Goal: Transaction & Acquisition: Purchase product/service

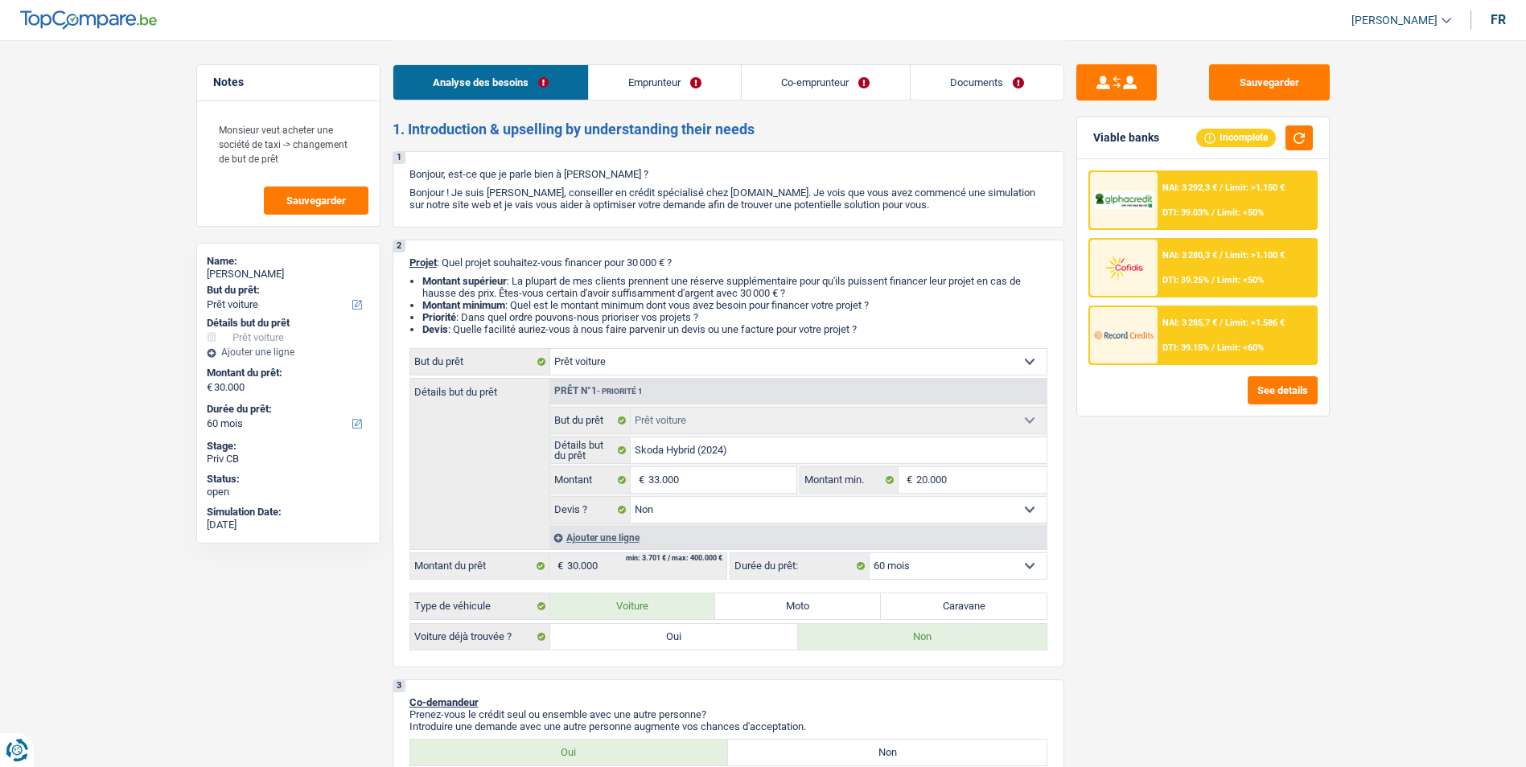
select select "car"
select select "60"
select select "car"
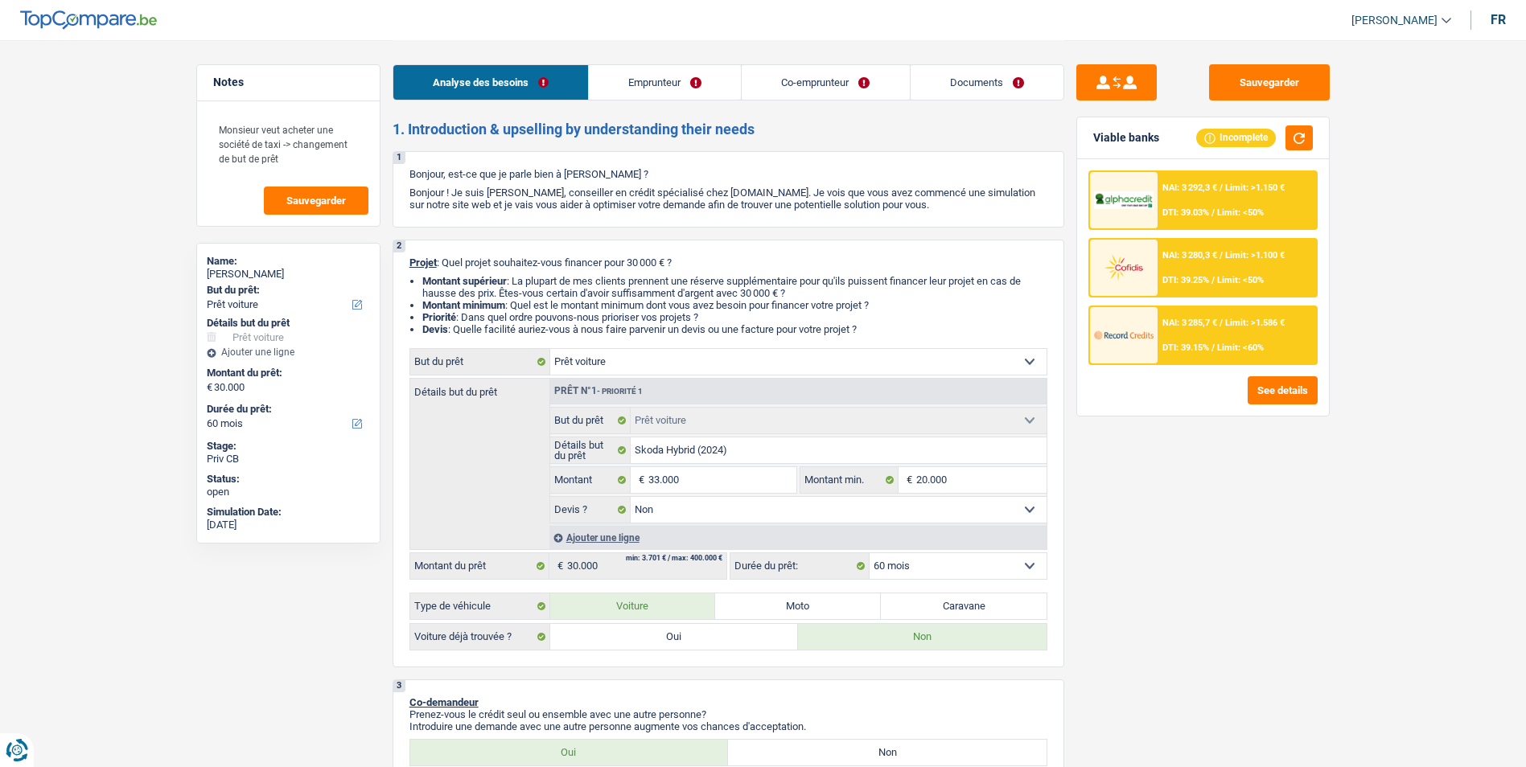
select select "false"
select select "60"
select select "independent"
select select "other"
select select "netSalary"
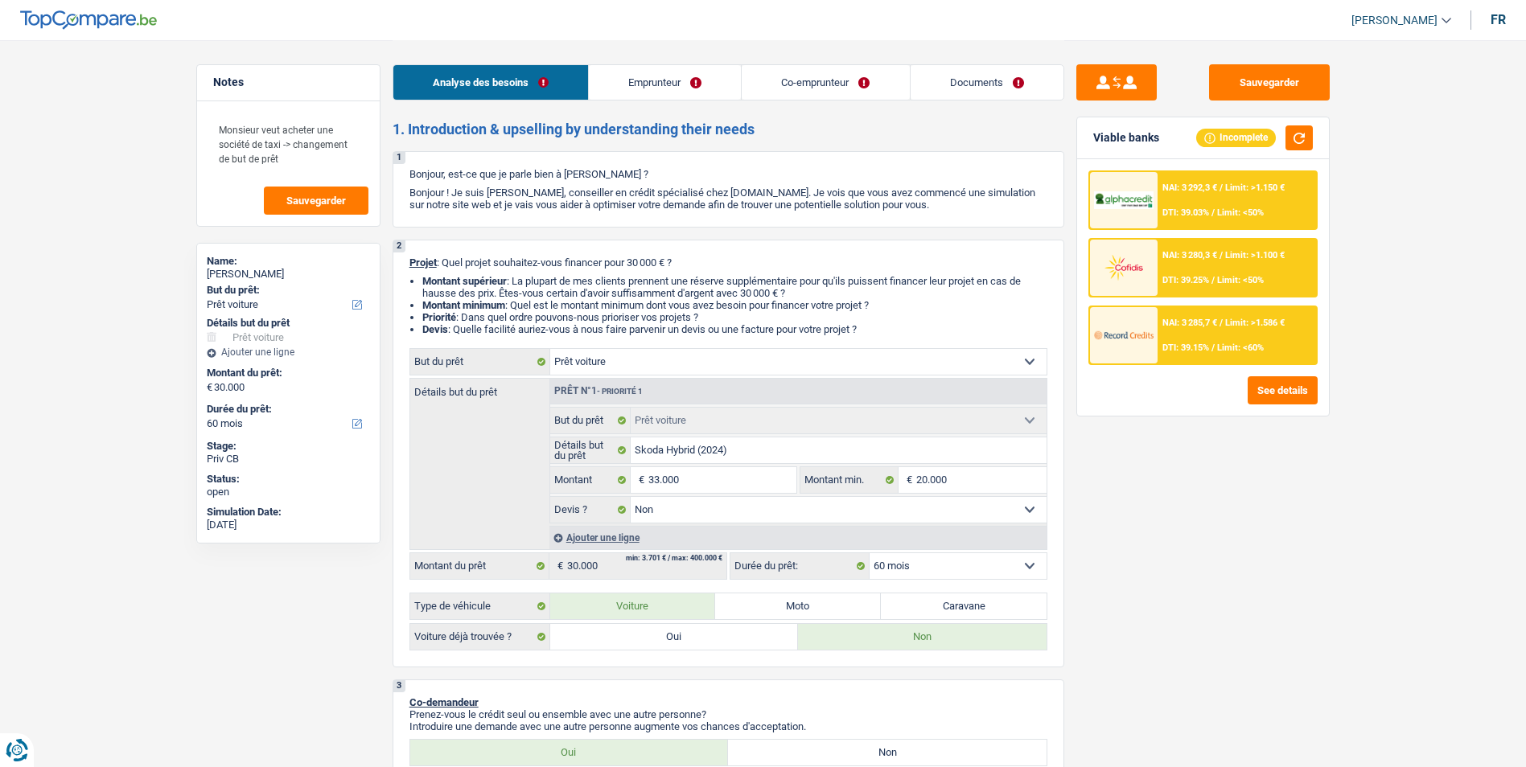
select select "previousEmployerCompensation"
select select "familyAllowances"
select select "rents"
select select "car"
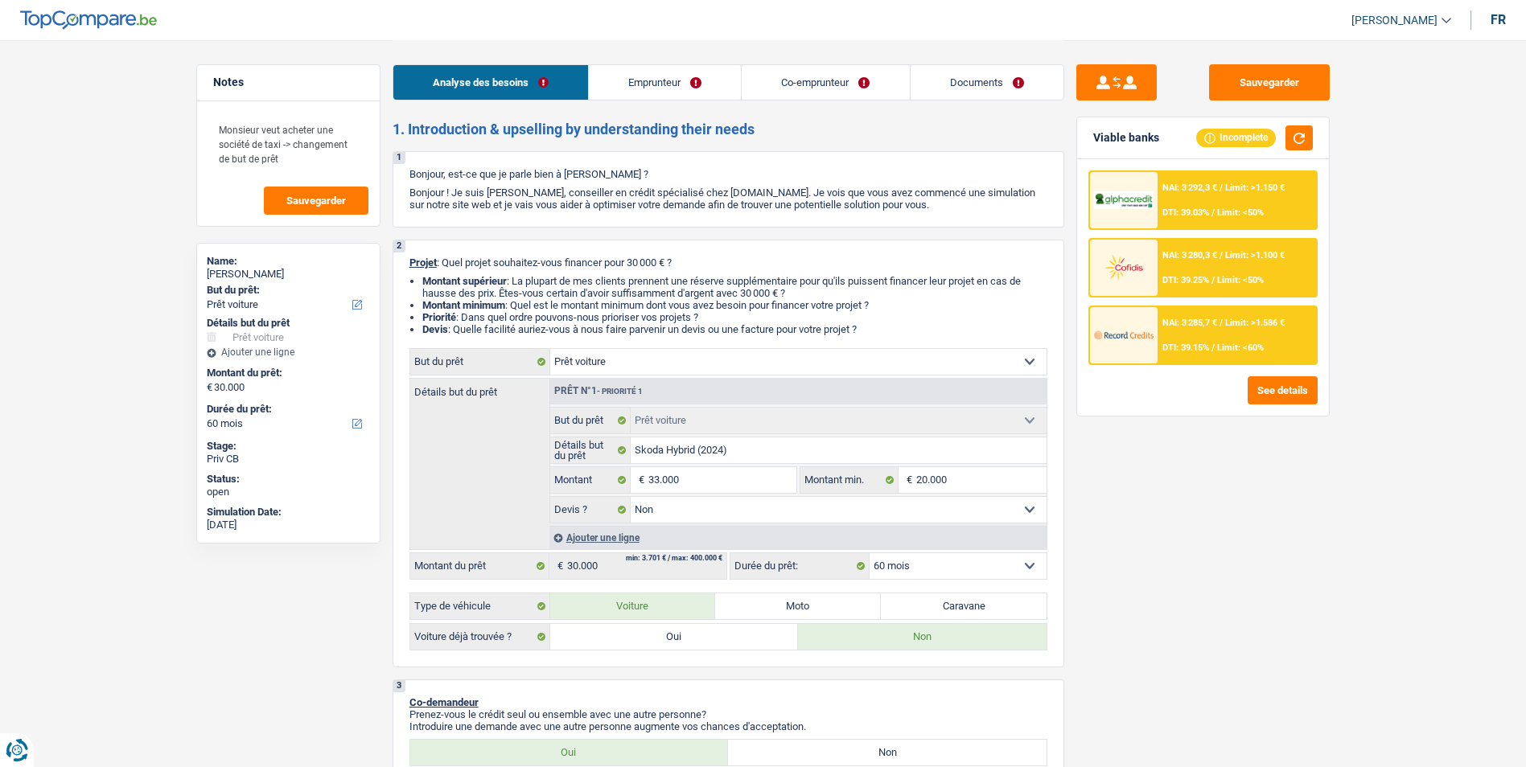
select select "false"
select select "60"
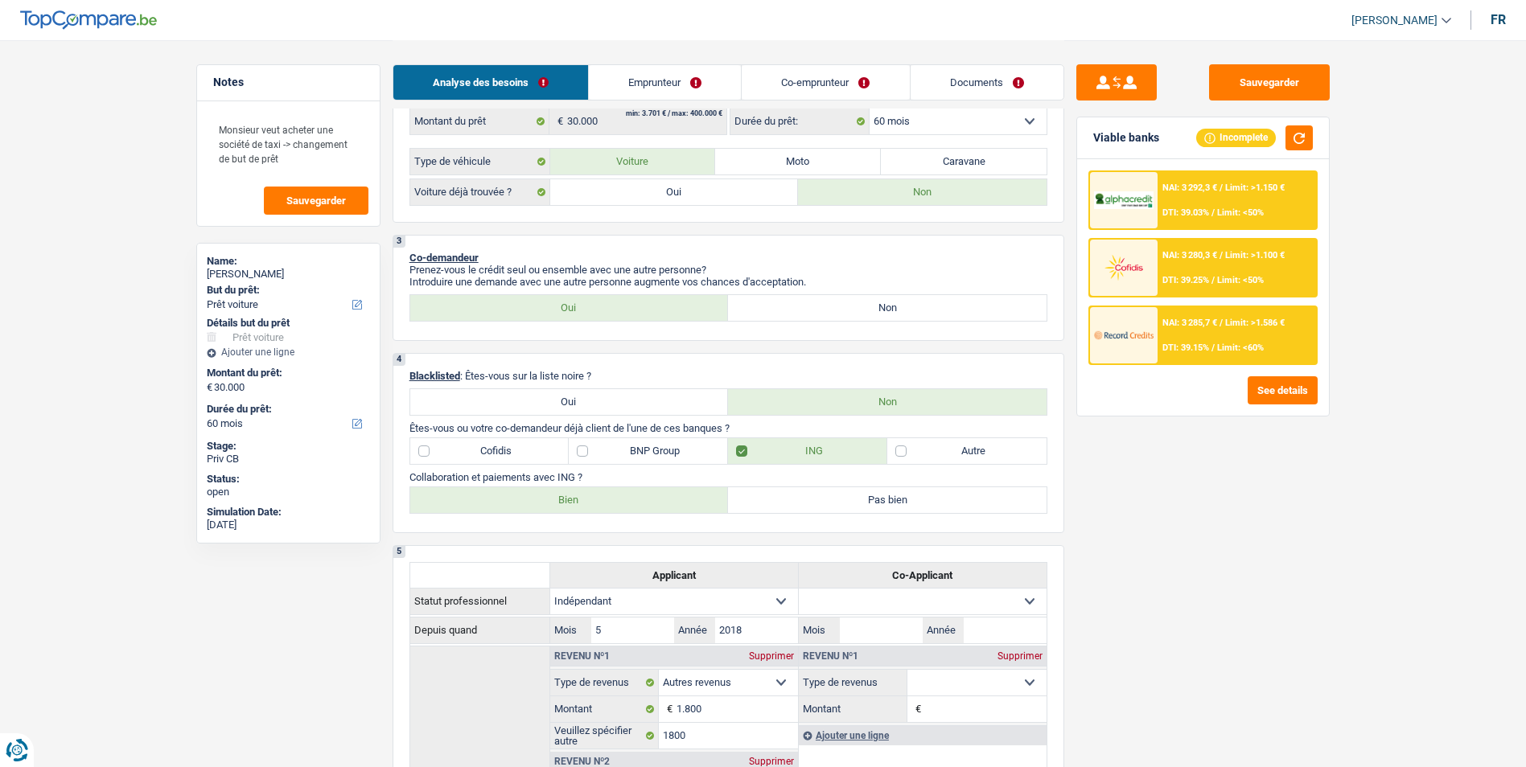
scroll to position [483, 0]
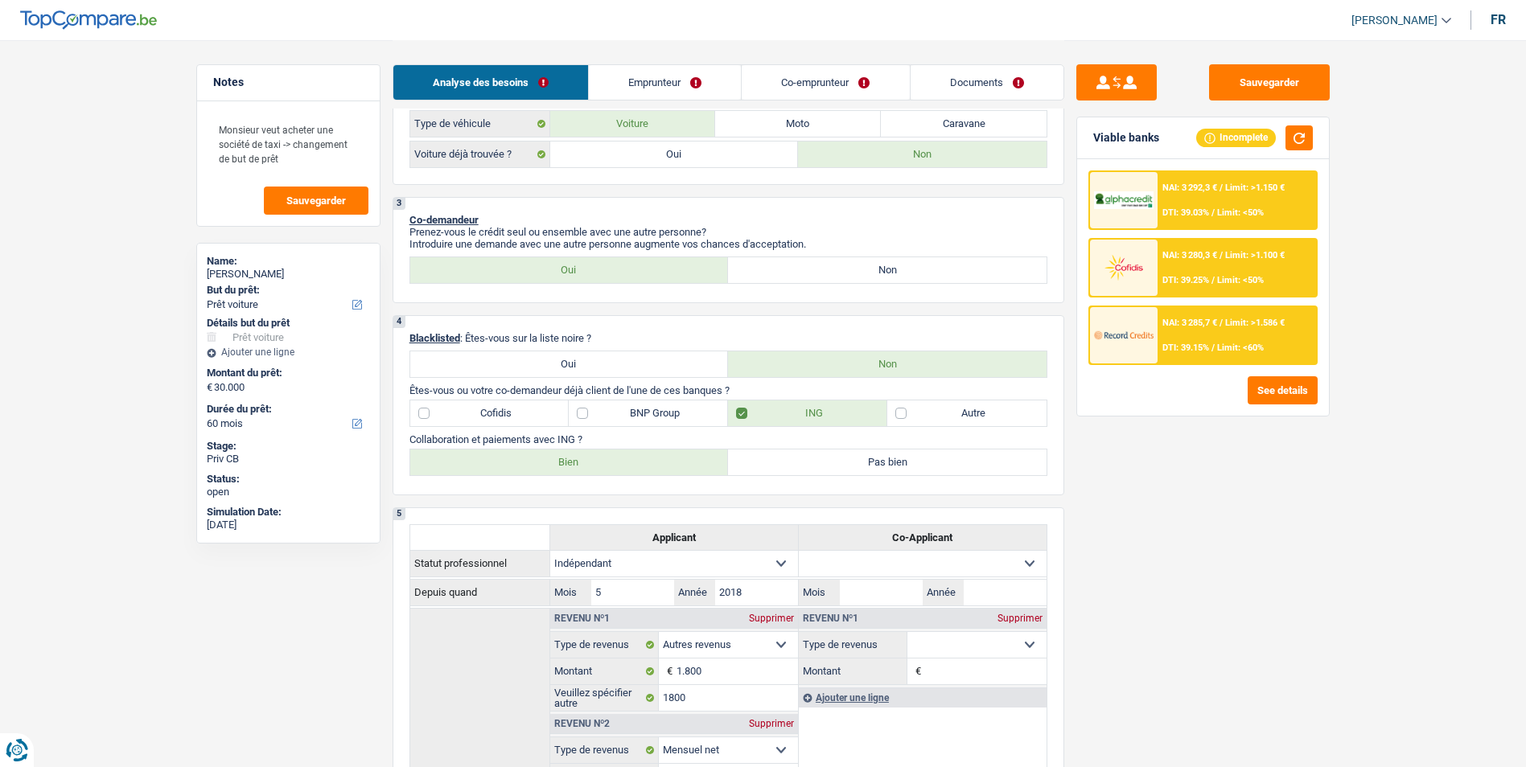
click at [648, 80] on link "Emprunteur" at bounding box center [665, 82] width 152 height 35
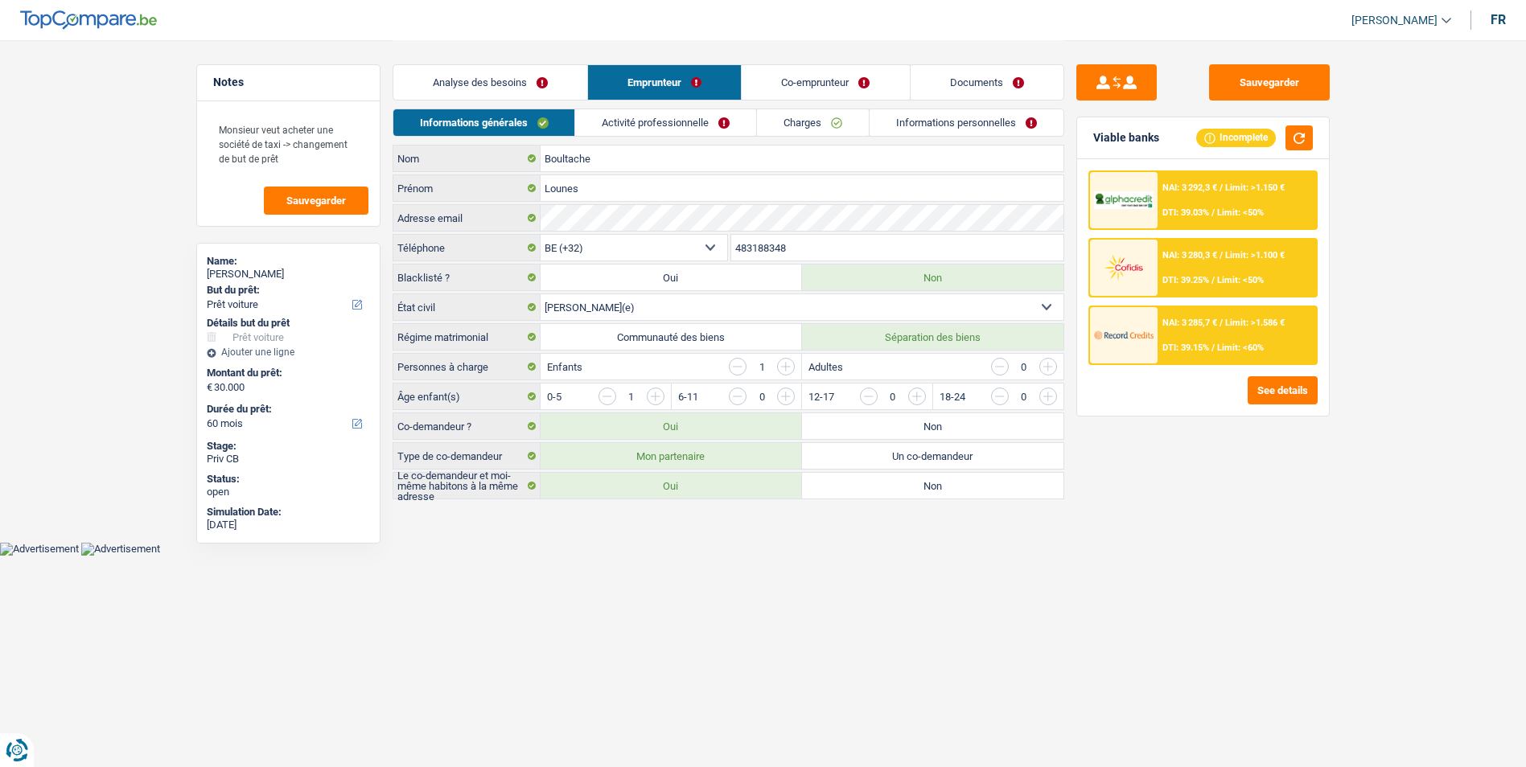
scroll to position [0, 0]
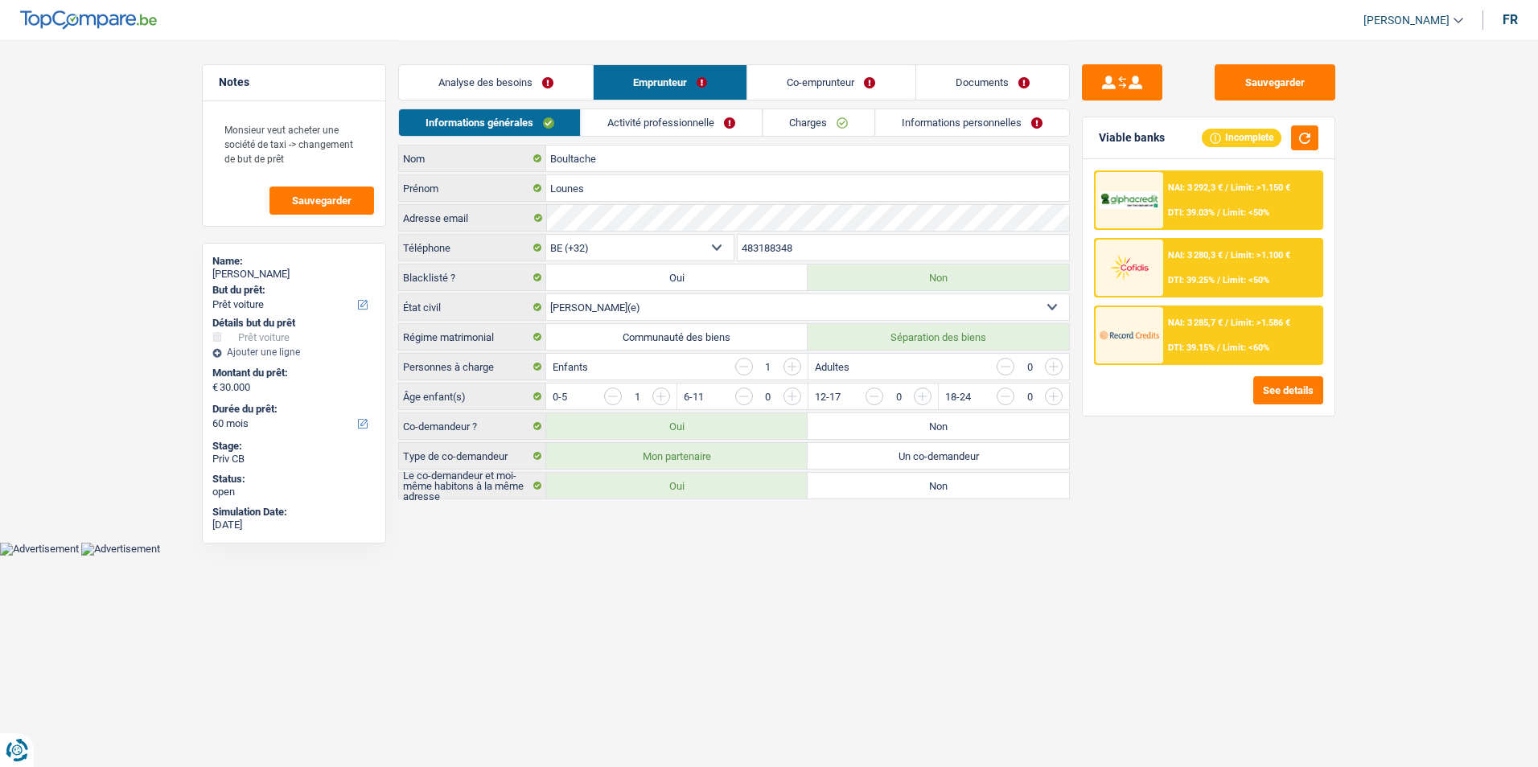
click at [829, 76] on link "Co-emprunteur" at bounding box center [831, 82] width 167 height 35
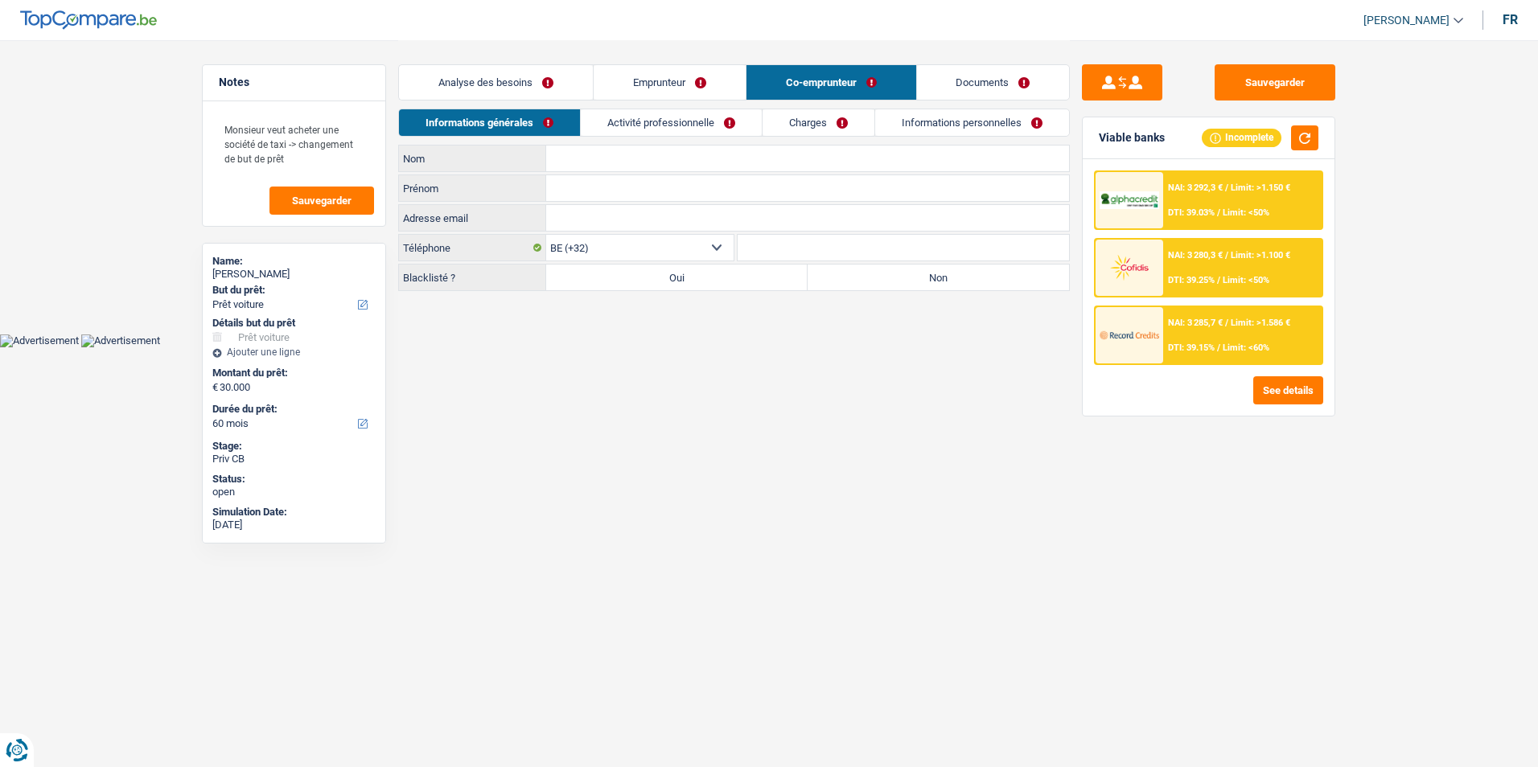
click at [658, 160] on input "Nom" at bounding box center [807, 159] width 523 height 26
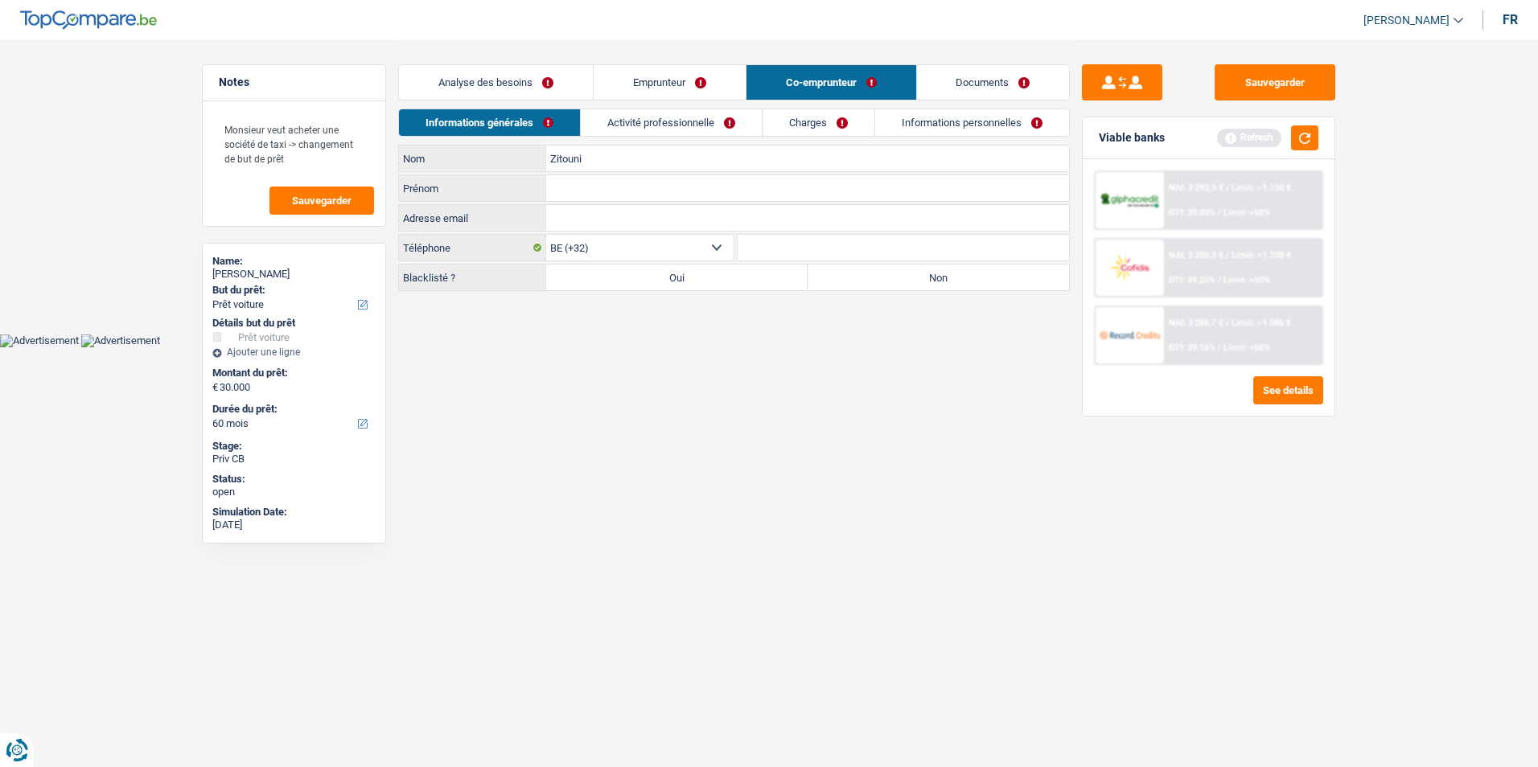
type input "Zitouni"
type input "Saliha"
click at [890, 271] on label "Non" at bounding box center [938, 278] width 261 height 26
click at [890, 271] on input "Non" at bounding box center [938, 278] width 261 height 26
radio input "true"
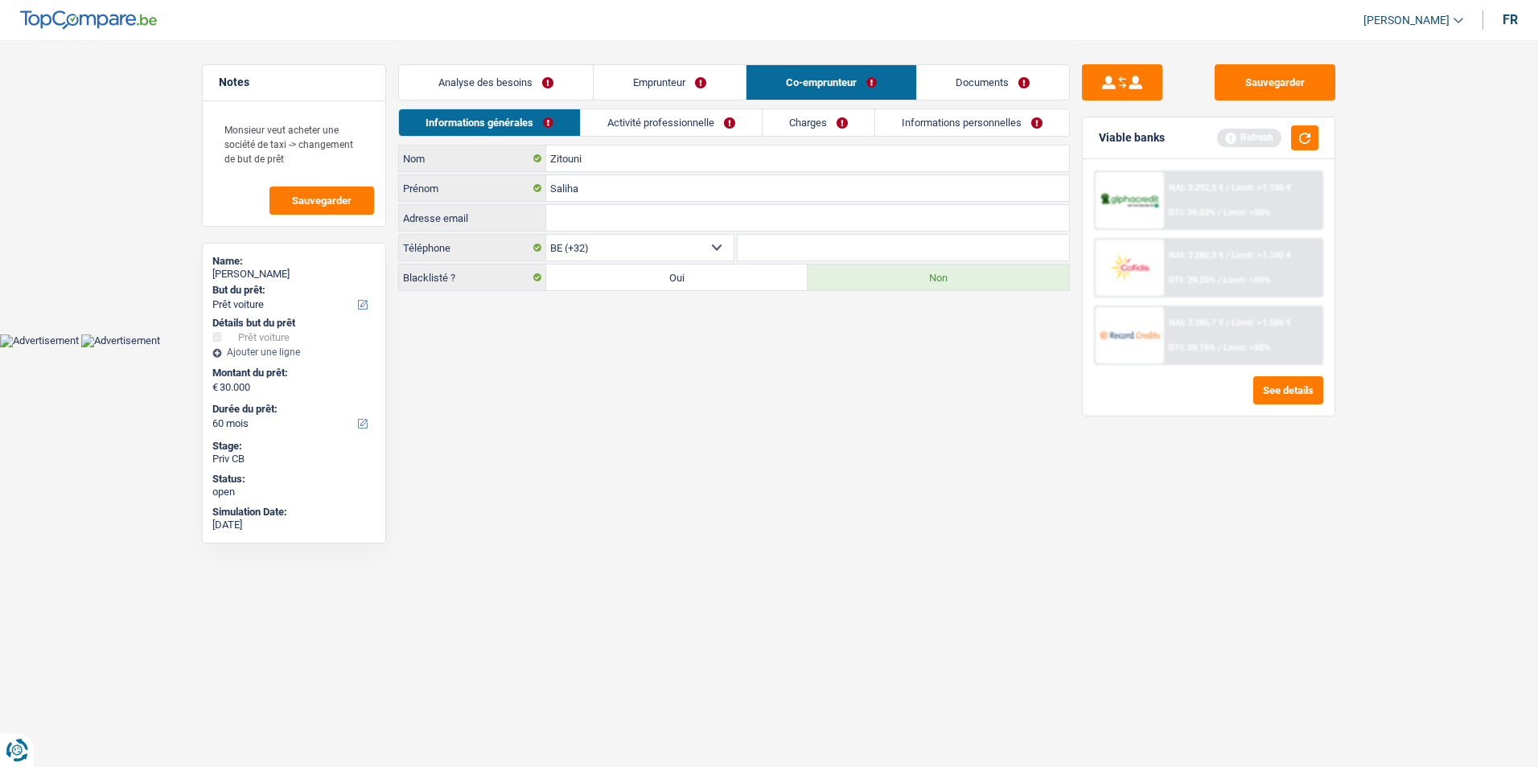
click at [668, 125] on link "Activité professionnelle" at bounding box center [671, 122] width 181 height 27
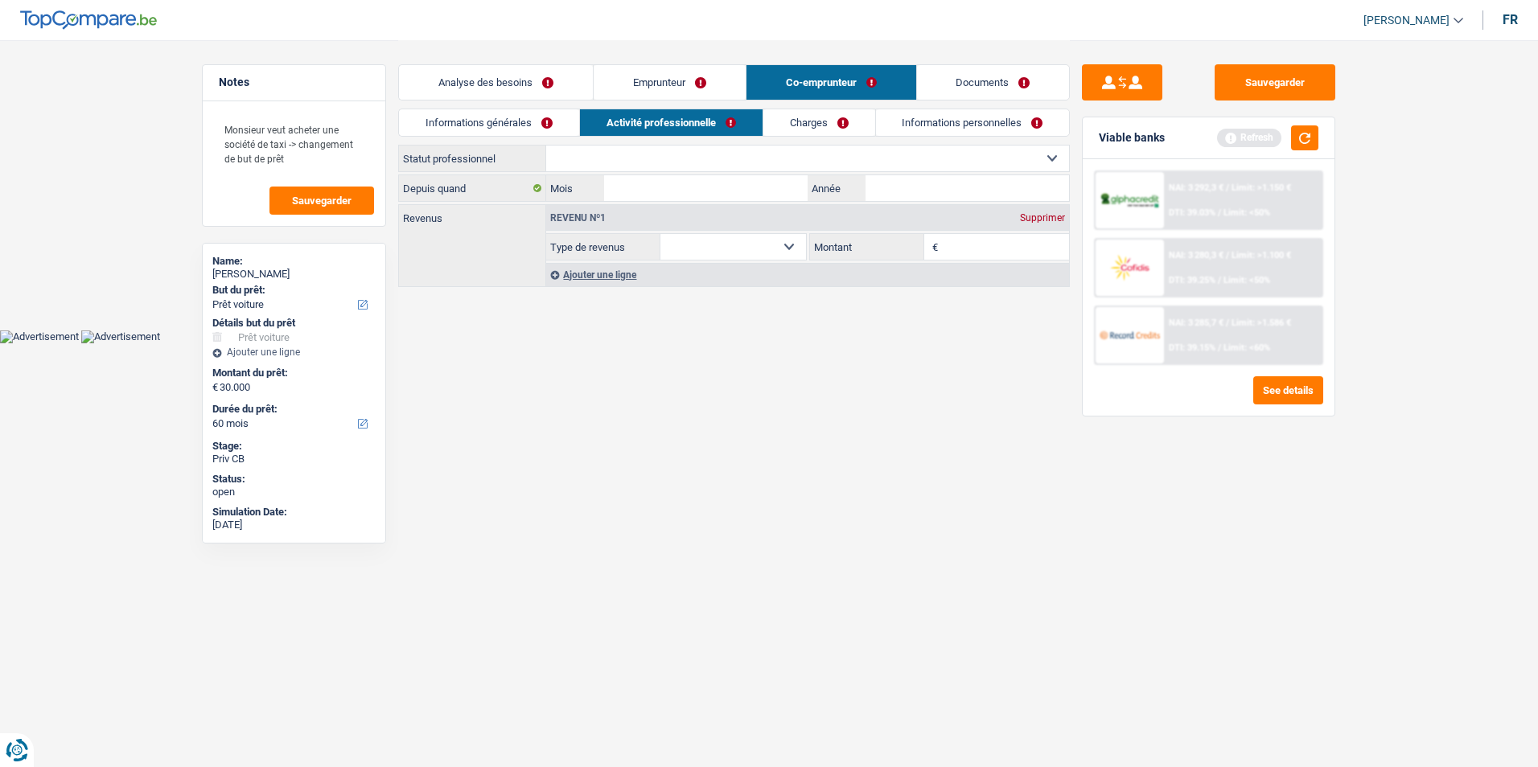
click at [767, 158] on select "Ouvrier Employé privé Employé public Invalide Indépendant Pensionné Chômeur Mut…" at bounding box center [807, 159] width 523 height 26
select select "privateEmployee"
click at [546, 146] on select "Ouvrier Employé privé Employé public Invalide Indépendant Pensionné Chômeur Mut…" at bounding box center [807, 159] width 523 height 26
select select "netSalary"
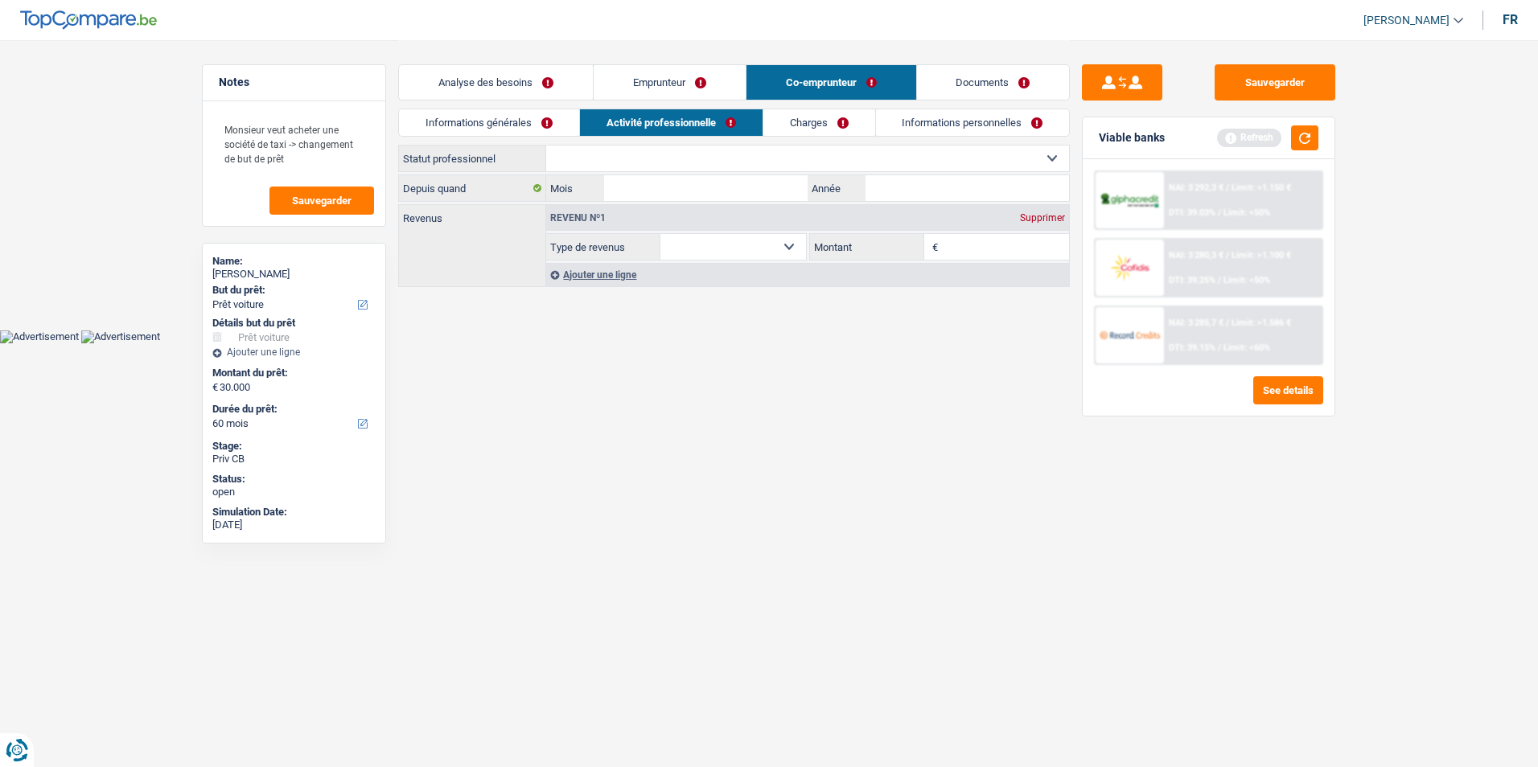
select select "mealVouchers"
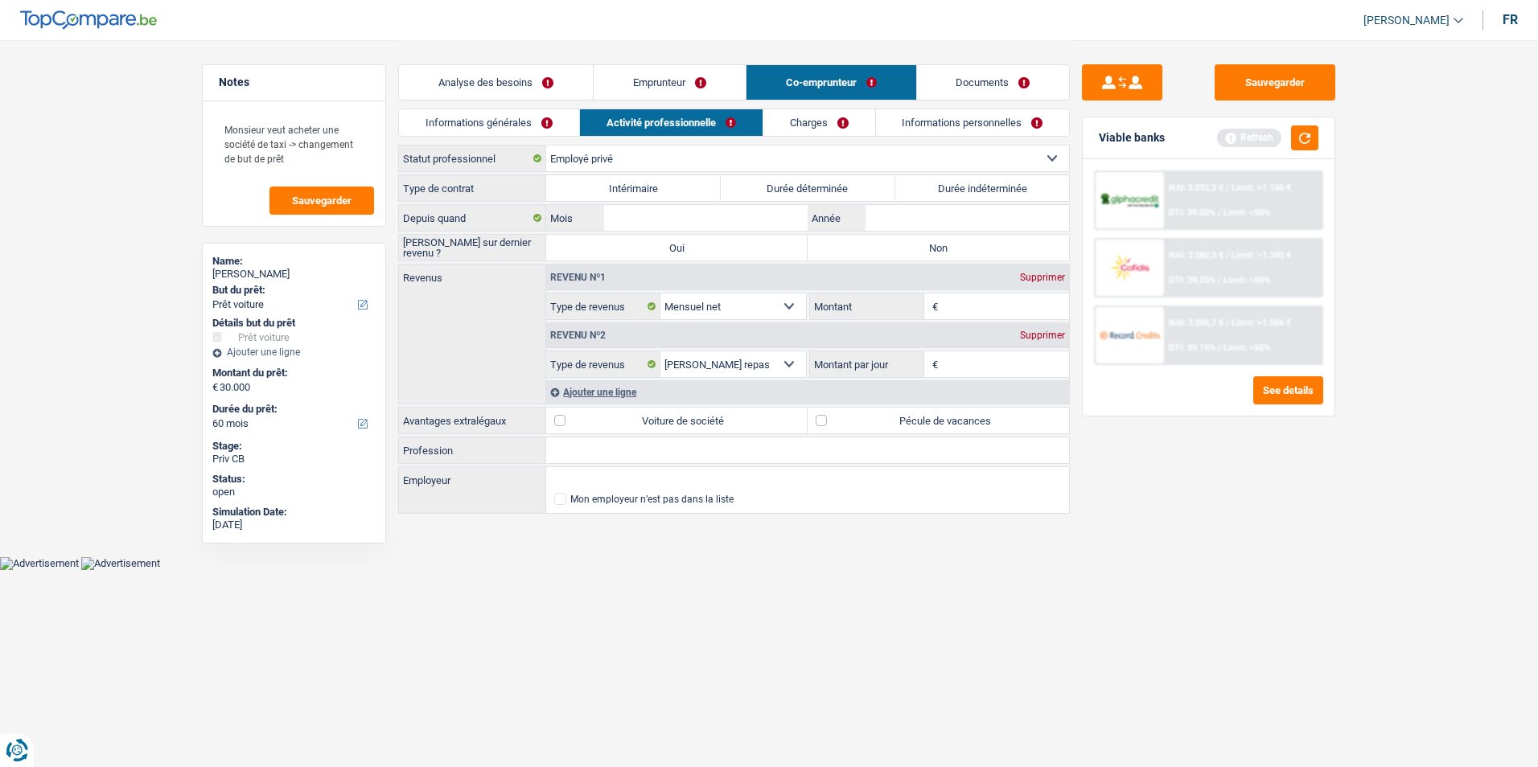
click at [976, 185] on label "Durée indéterminée" at bounding box center [982, 188] width 175 height 26
click at [976, 185] on input "Durée indéterminée" at bounding box center [982, 188] width 175 height 26
radio input "true"
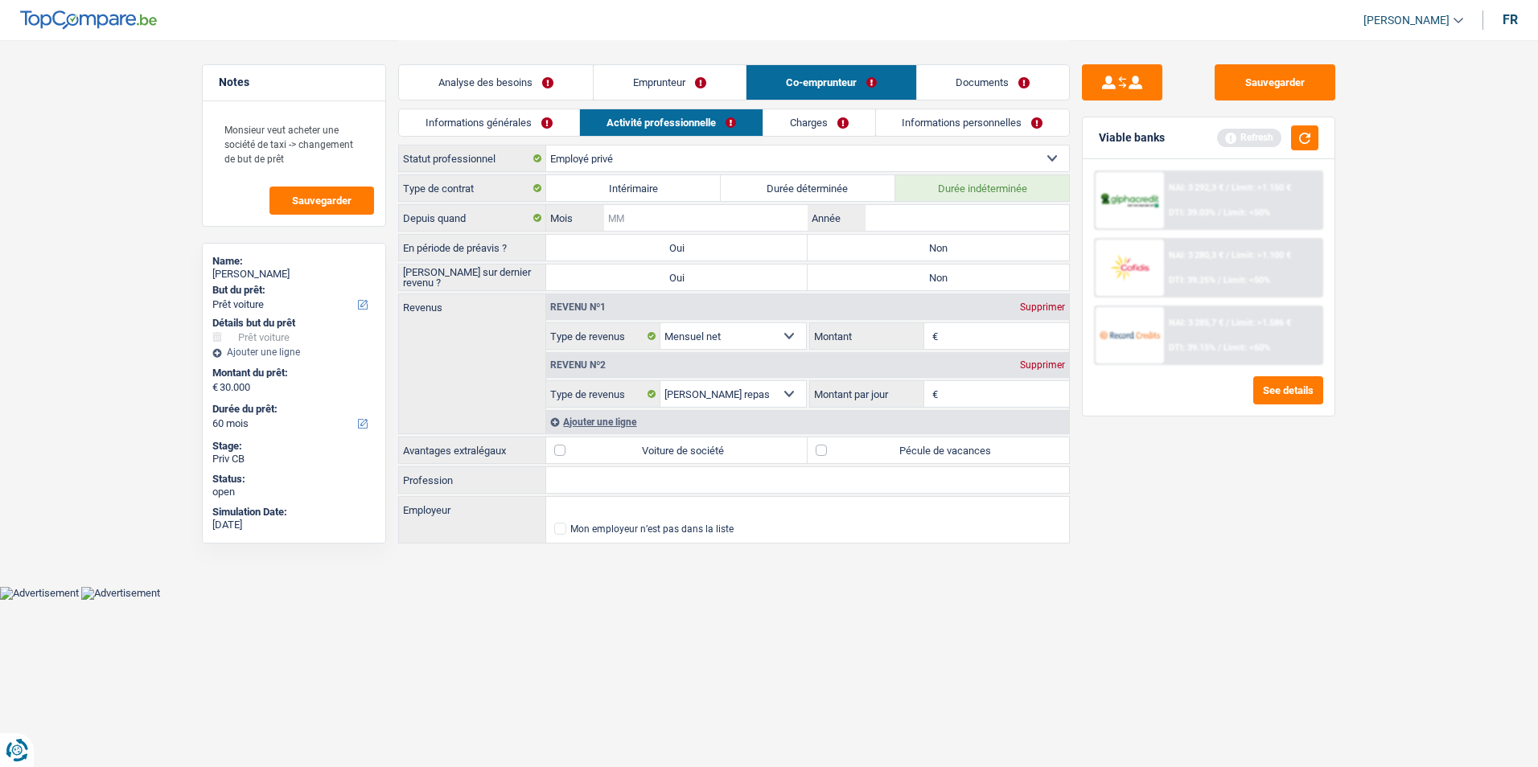
click at [689, 216] on input "Mois" at bounding box center [706, 218] width 204 height 26
click at [911, 217] on input "Année" at bounding box center [968, 218] width 204 height 26
type input "1"
type input "2018"
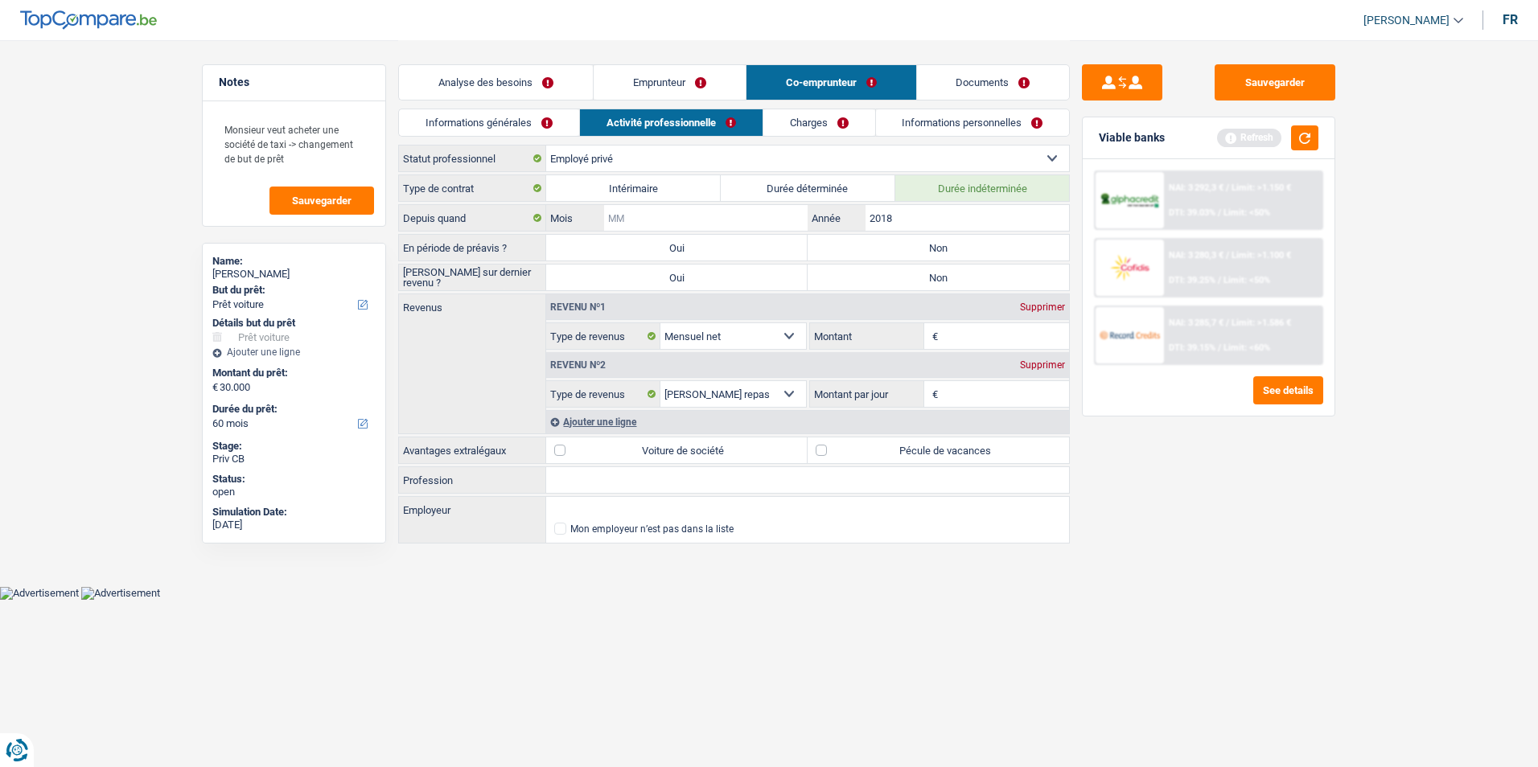
click at [723, 208] on input "Mois" at bounding box center [706, 218] width 204 height 26
type input "04"
click at [868, 243] on label "Non" at bounding box center [938, 248] width 261 height 26
click at [868, 243] on input "Non" at bounding box center [938, 248] width 261 height 26
radio input "true"
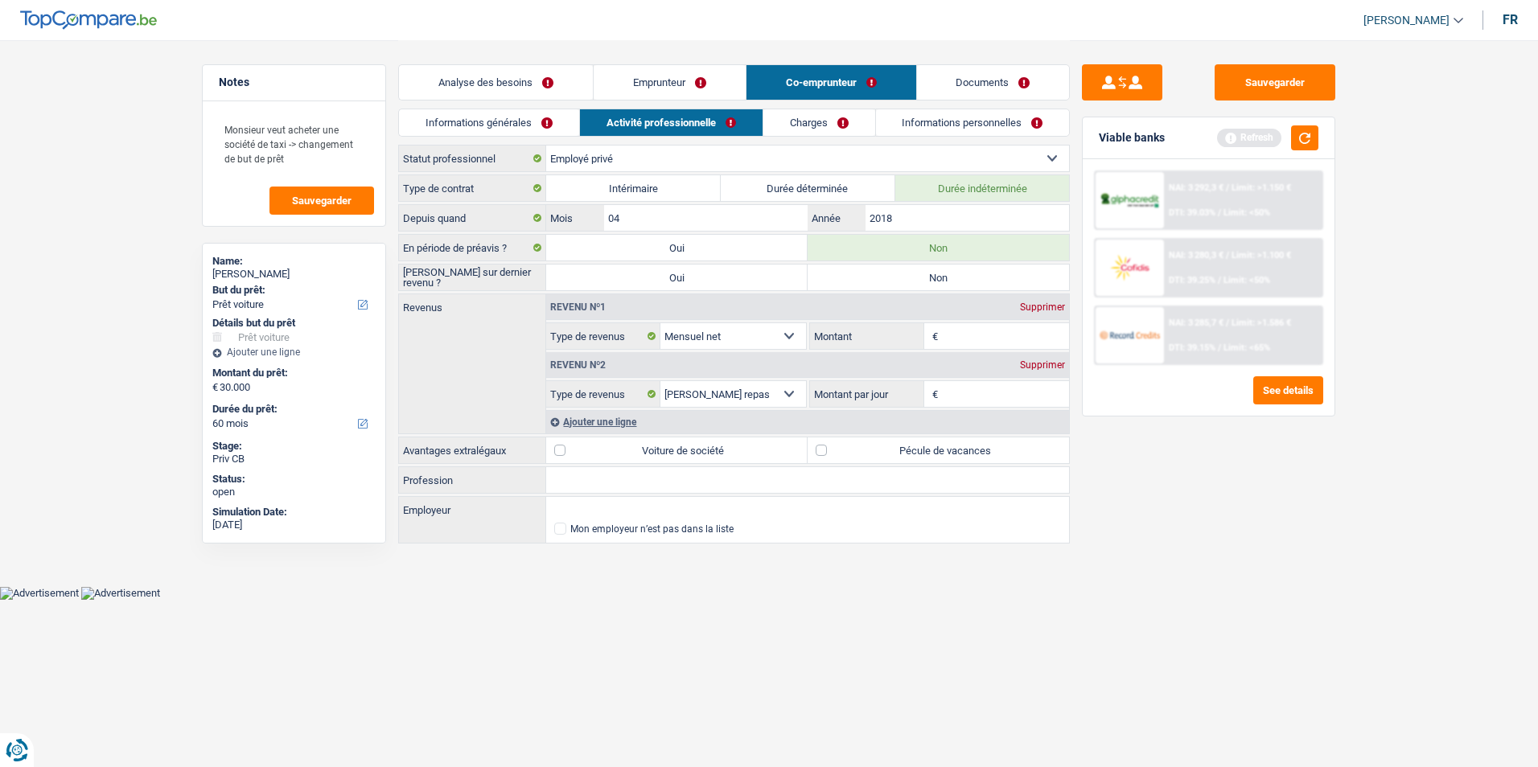
click at [874, 272] on label "Non" at bounding box center [938, 278] width 261 height 26
click at [874, 272] on input "Non" at bounding box center [938, 278] width 261 height 26
radio input "true"
click at [581, 477] on input "Profession" at bounding box center [807, 480] width 523 height 26
click at [962, 331] on input "Montant" at bounding box center [1006, 336] width 128 height 26
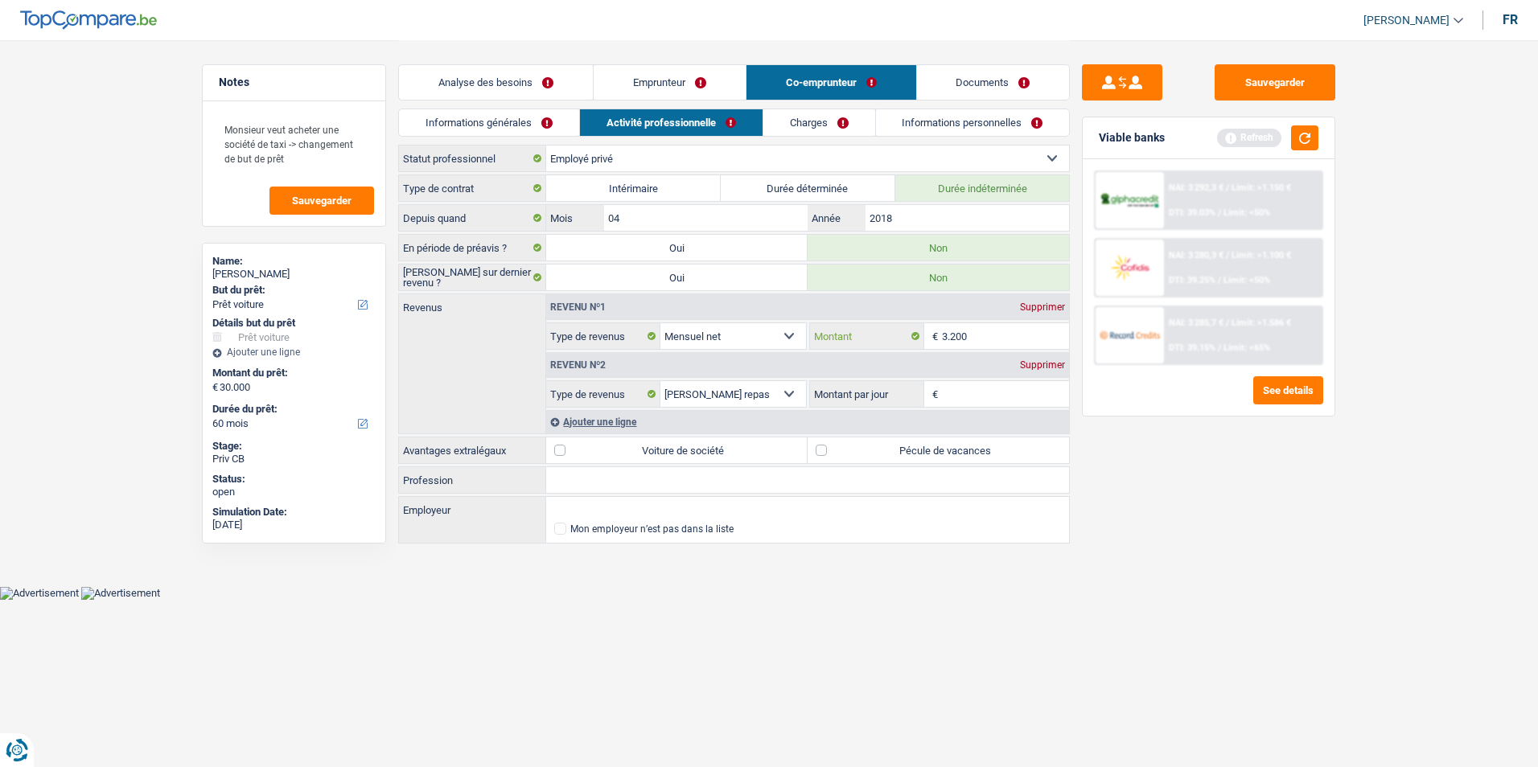
type input "3.200"
click at [975, 390] on input "Montant par jour" at bounding box center [1006, 394] width 128 height 26
type input "8,0"
click at [1154, 459] on div "Sauvegarder Viable banks Refresh NAI: 3 292,3 € / Limit: >1.150 € DTI: 39.03% /…" at bounding box center [1209, 402] width 278 height 677
click at [685, 512] on input "Employeur" at bounding box center [807, 510] width 523 height 26
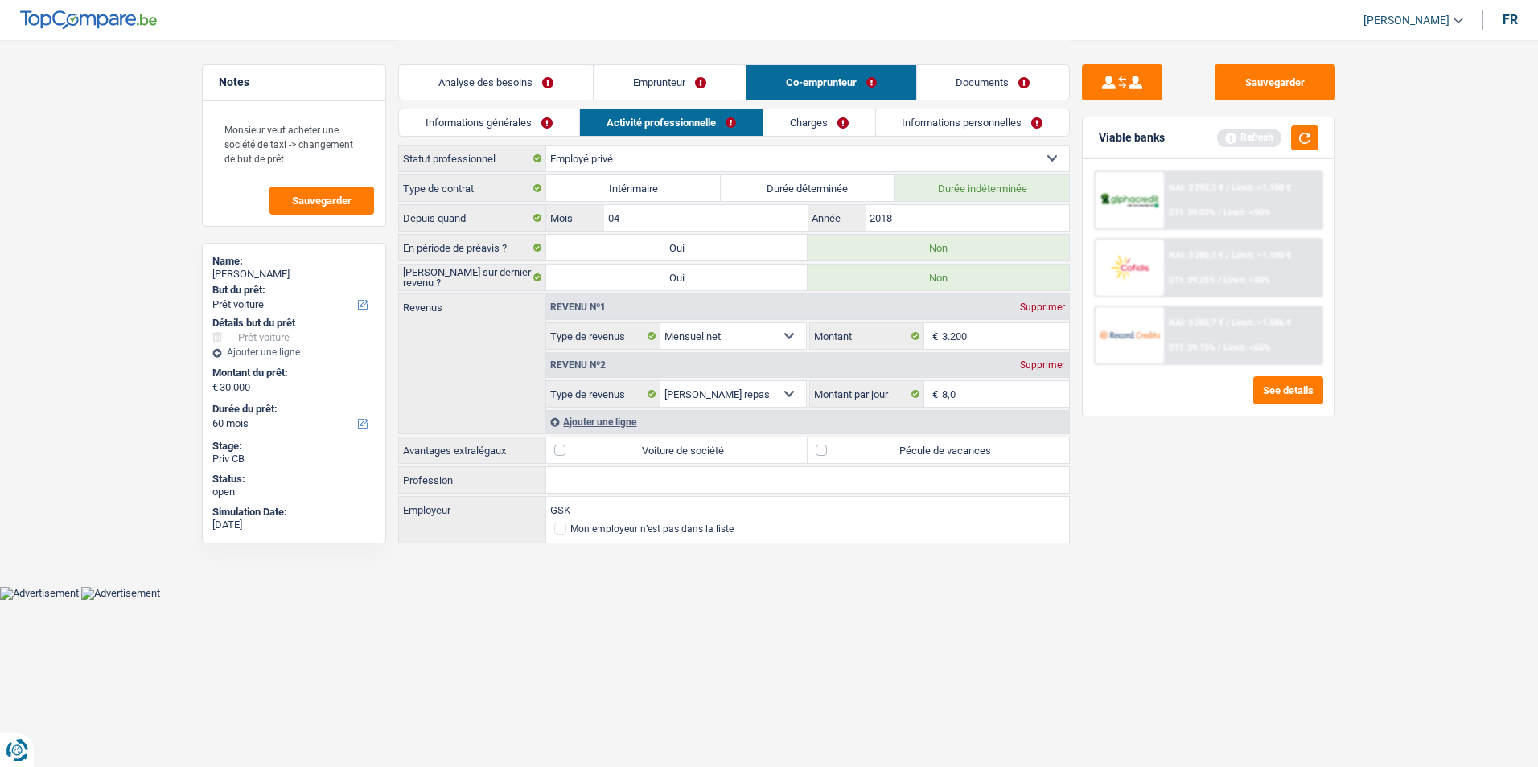
click at [734, 509] on input "GSK" at bounding box center [807, 510] width 523 height 26
type input "GSK"
click at [821, 456] on label "Pécule de vacances" at bounding box center [938, 451] width 261 height 26
click at [821, 456] on input "Pécule de vacances" at bounding box center [938, 451] width 261 height 26
checkbox input "true"
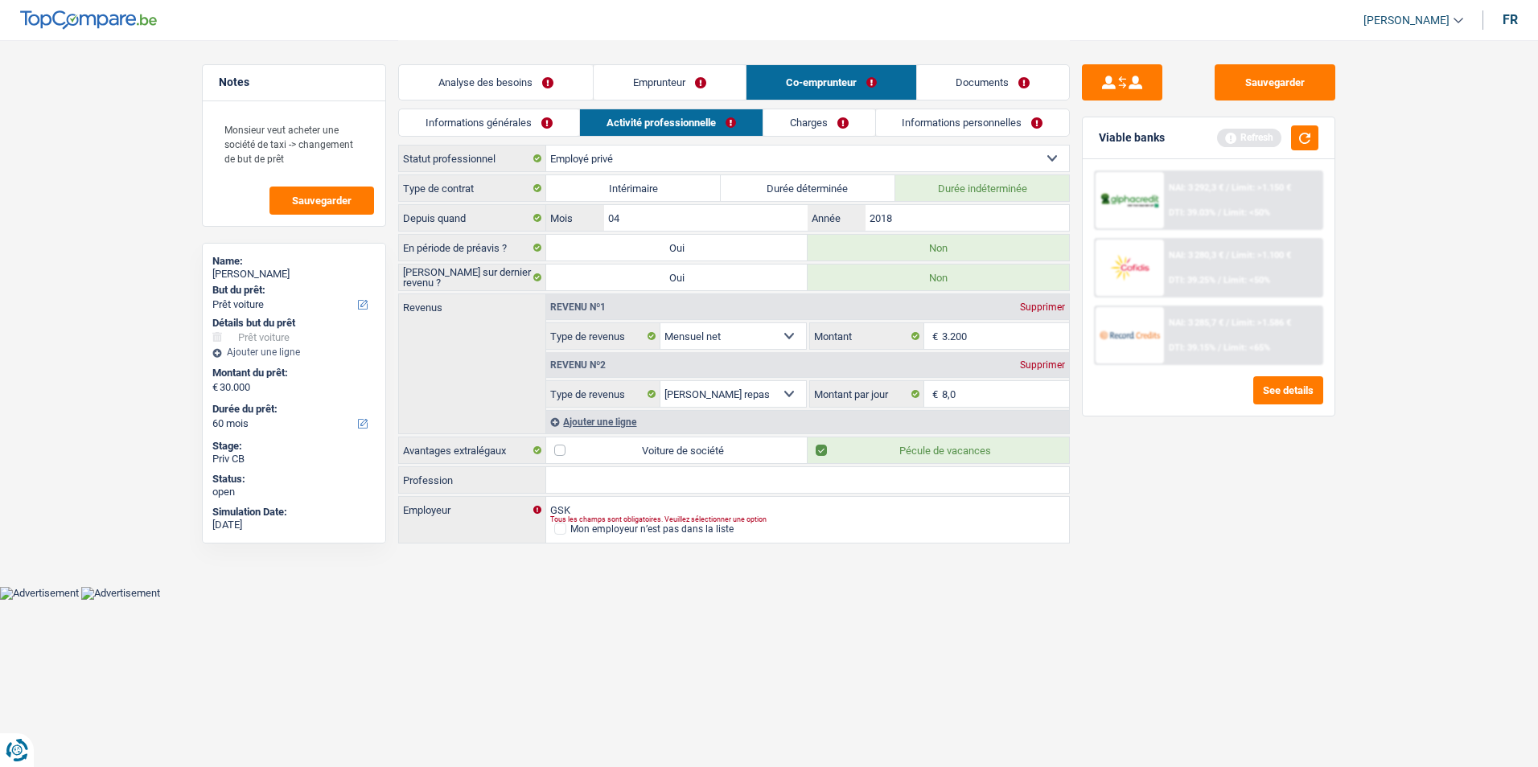
click at [562, 452] on label "Voiture de société" at bounding box center [676, 451] width 261 height 26
click at [562, 452] on input "Voiture de société" at bounding box center [676, 451] width 261 height 26
checkbox input "true"
click at [822, 121] on link "Charges" at bounding box center [819, 122] width 112 height 27
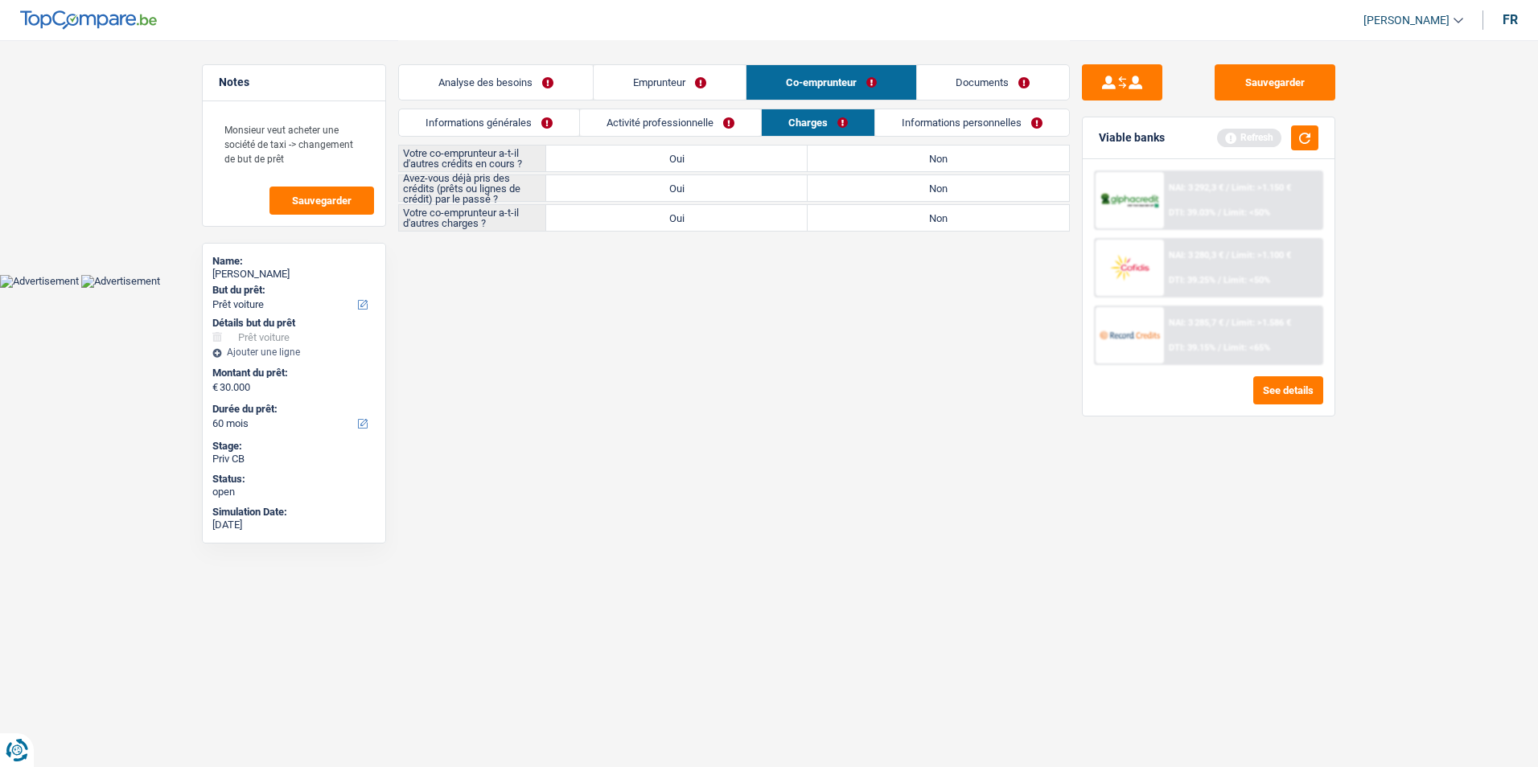
click at [891, 165] on label "Non" at bounding box center [938, 159] width 261 height 26
click at [891, 165] on input "Non" at bounding box center [938, 159] width 261 height 26
radio input "true"
click at [736, 195] on label "Oui" at bounding box center [676, 188] width 261 height 26
click at [736, 195] on input "Oui" at bounding box center [676, 188] width 261 height 26
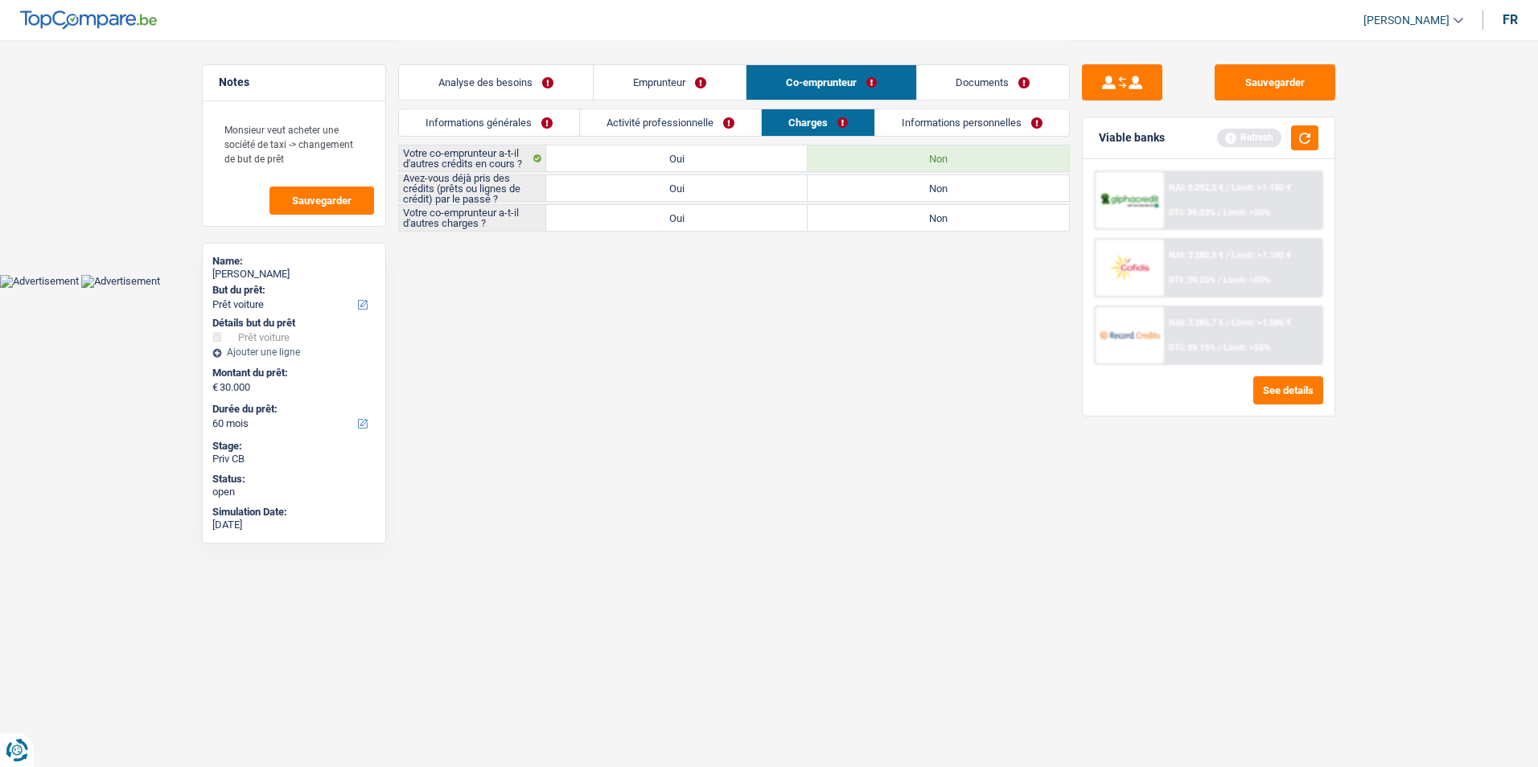
radio input "true"
click at [877, 212] on label "Non" at bounding box center [938, 218] width 261 height 26
click at [877, 212] on input "Non" at bounding box center [938, 218] width 261 height 26
radio input "true"
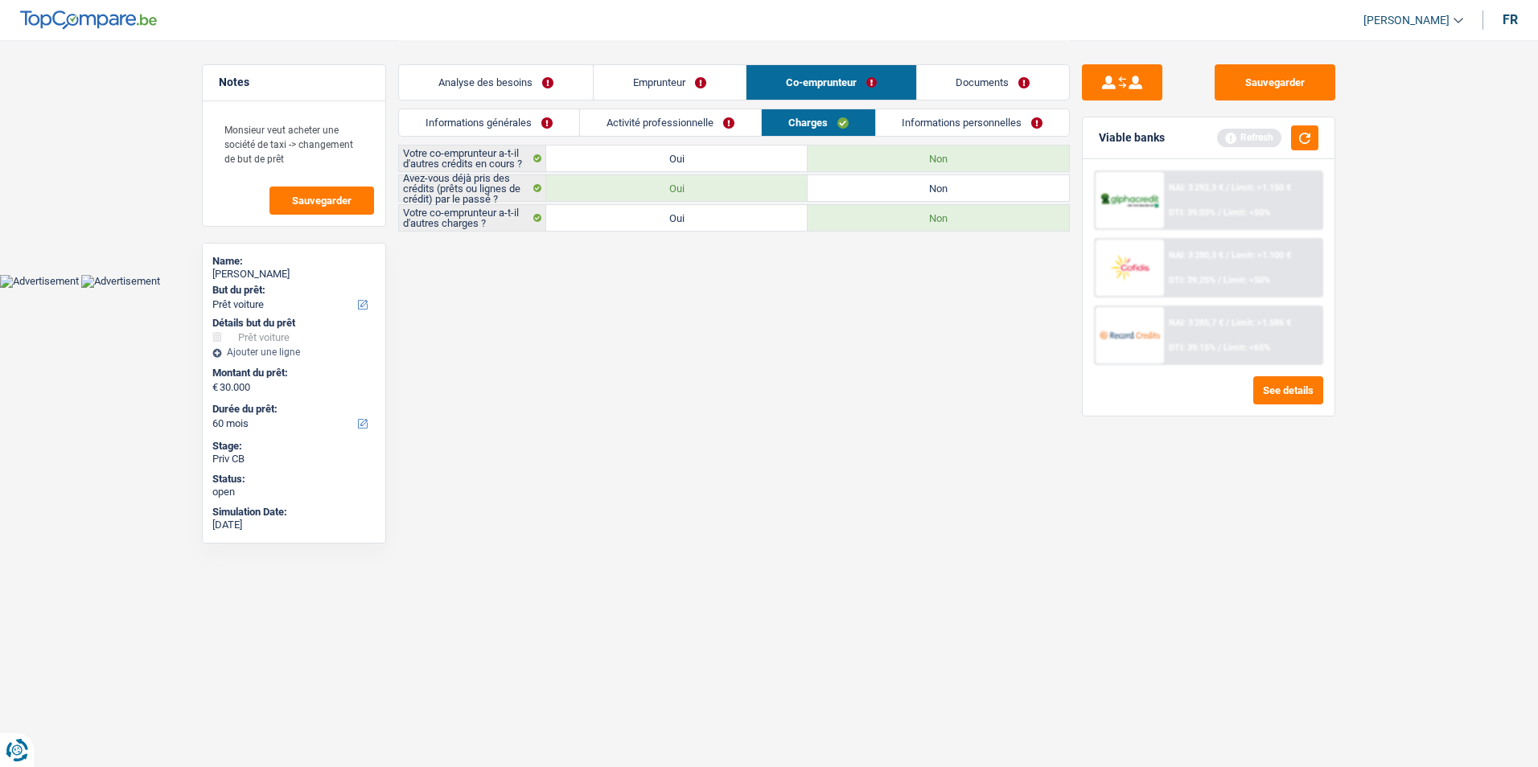
click at [928, 117] on link "Informations personnelles" at bounding box center [973, 122] width 194 height 27
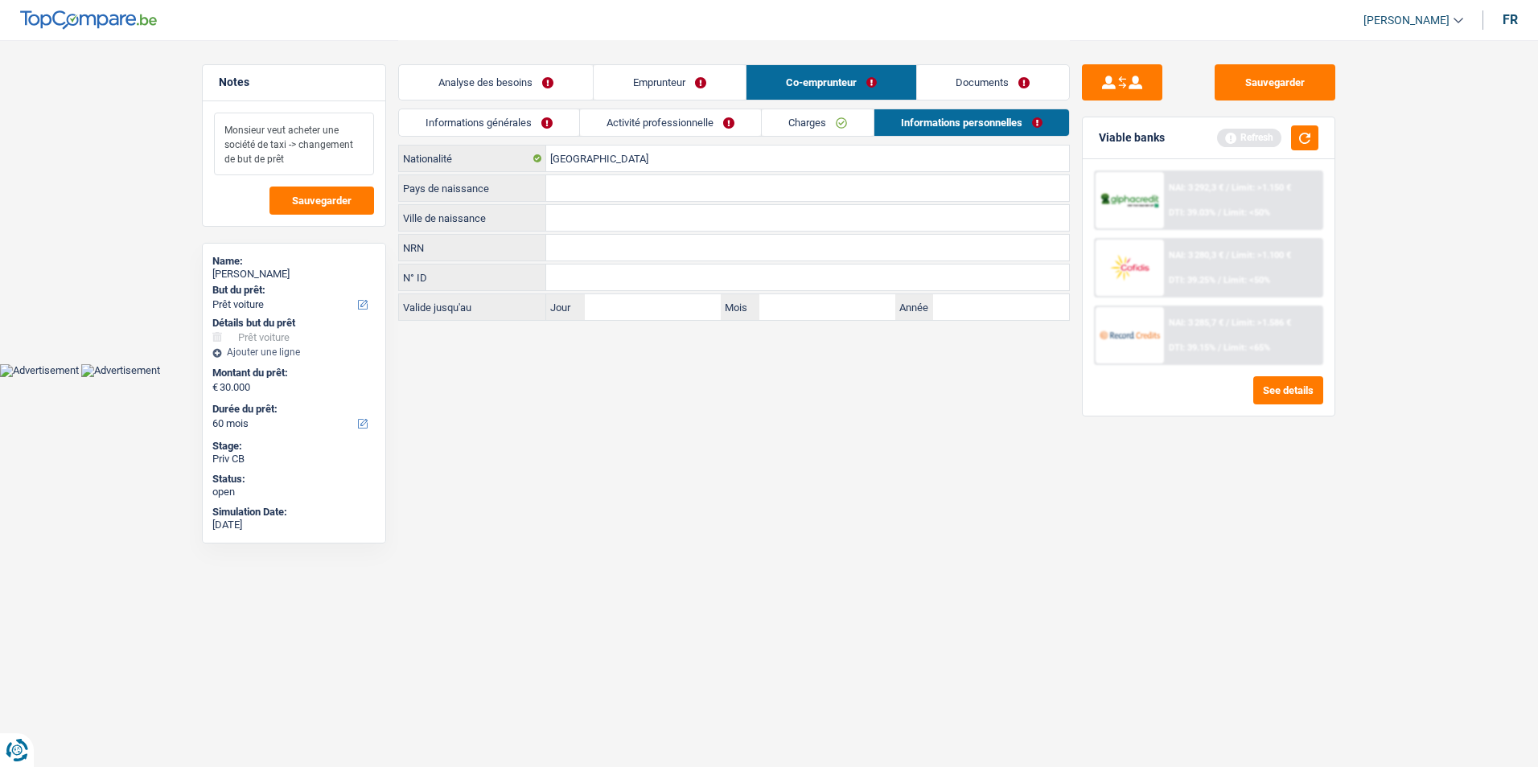
drag, startPoint x: 309, startPoint y: 159, endPoint x: 213, endPoint y: 116, distance: 105.1
click at [213, 116] on div "Monsieur veut acheter une société de taxi -> changement de but de prêt Sauvegar…" at bounding box center [294, 163] width 183 height 125
click at [310, 163] on textarea "Monsieur veut acheter une société de taxi -> changement de but de prêt" at bounding box center [294, 144] width 160 height 63
click at [650, 161] on input "[GEOGRAPHIC_DATA]" at bounding box center [807, 159] width 523 height 26
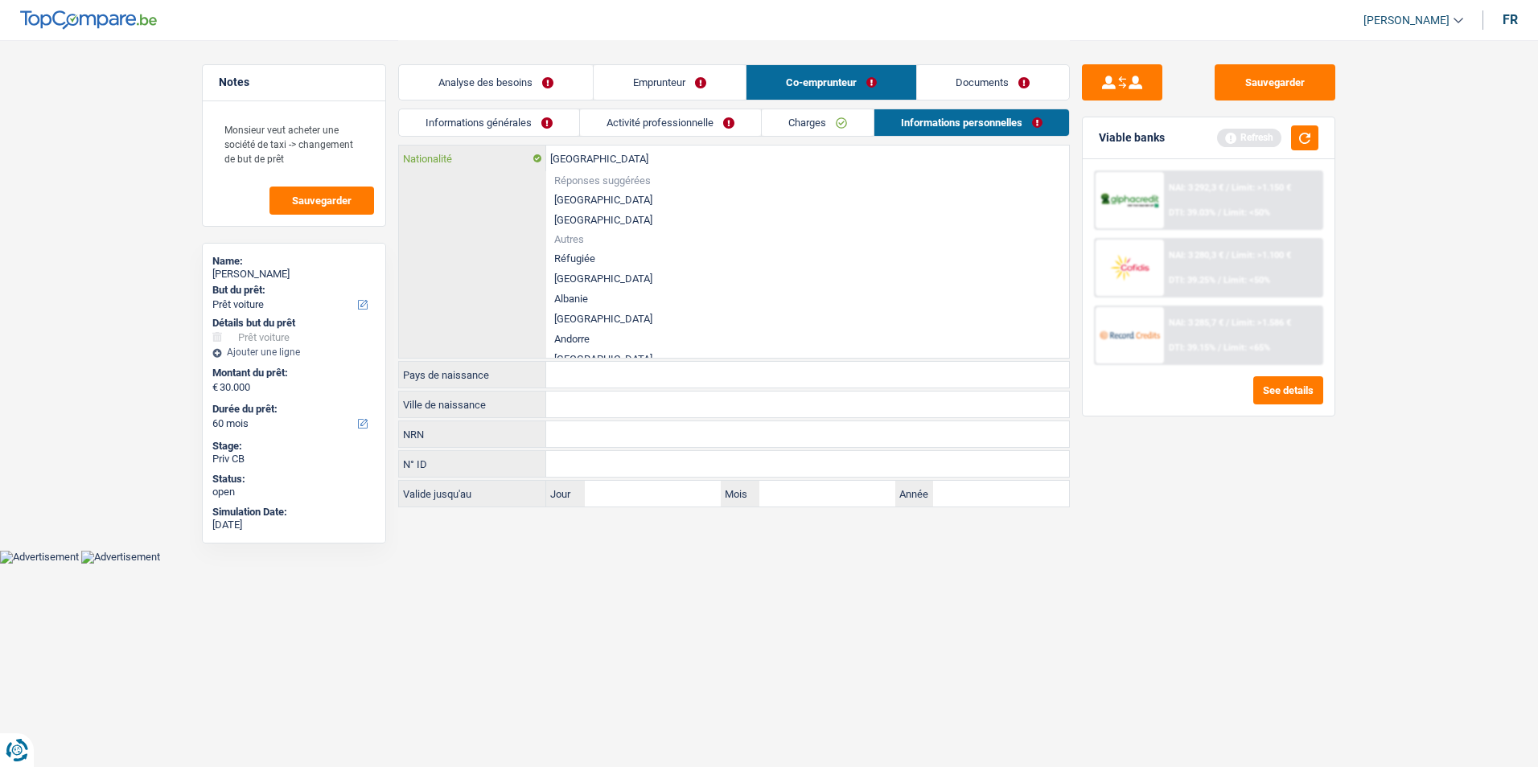
type input "Belgiqu"
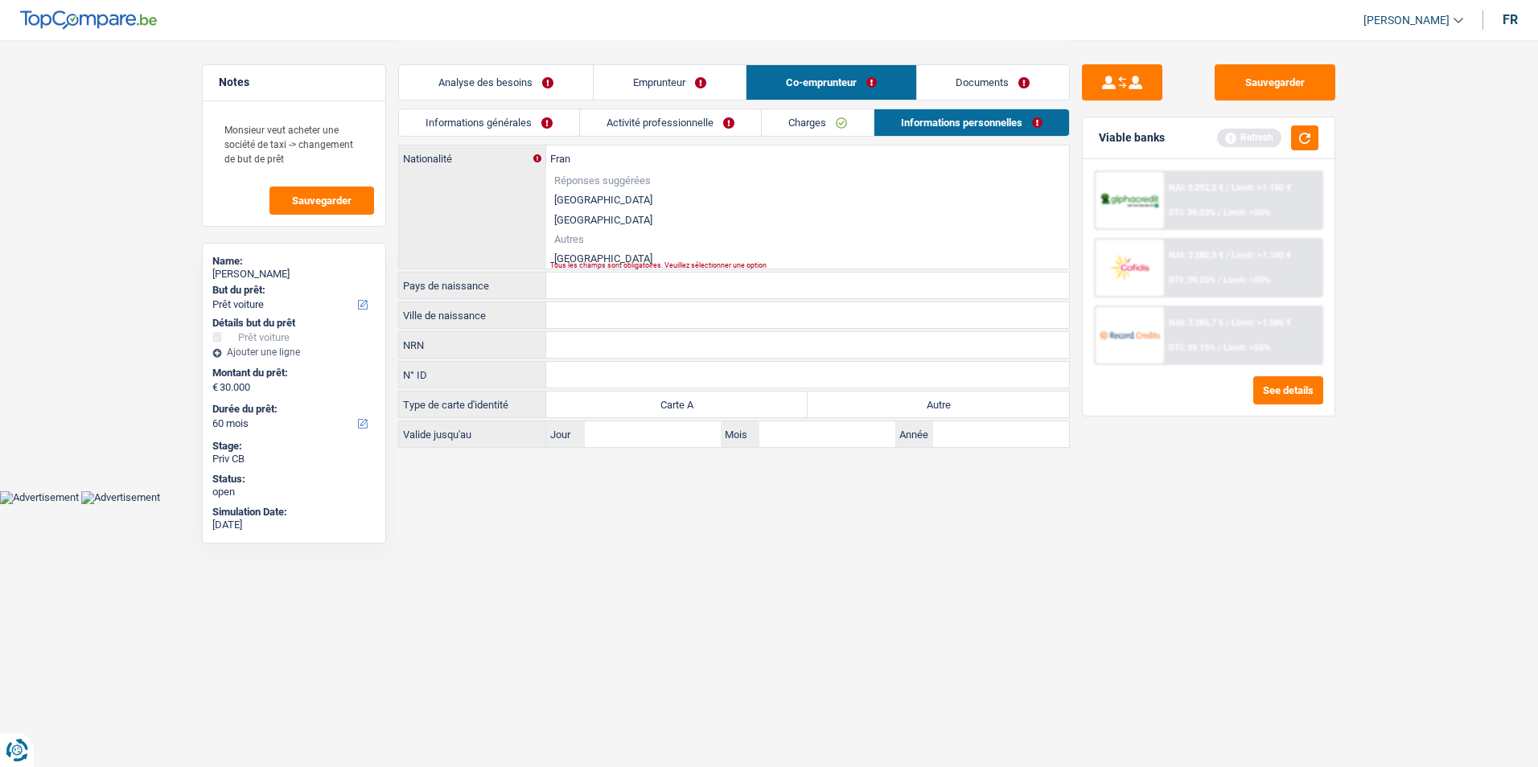
click at [580, 252] on li "[GEOGRAPHIC_DATA]" at bounding box center [807, 259] width 523 height 20
type input "[GEOGRAPHIC_DATA]"
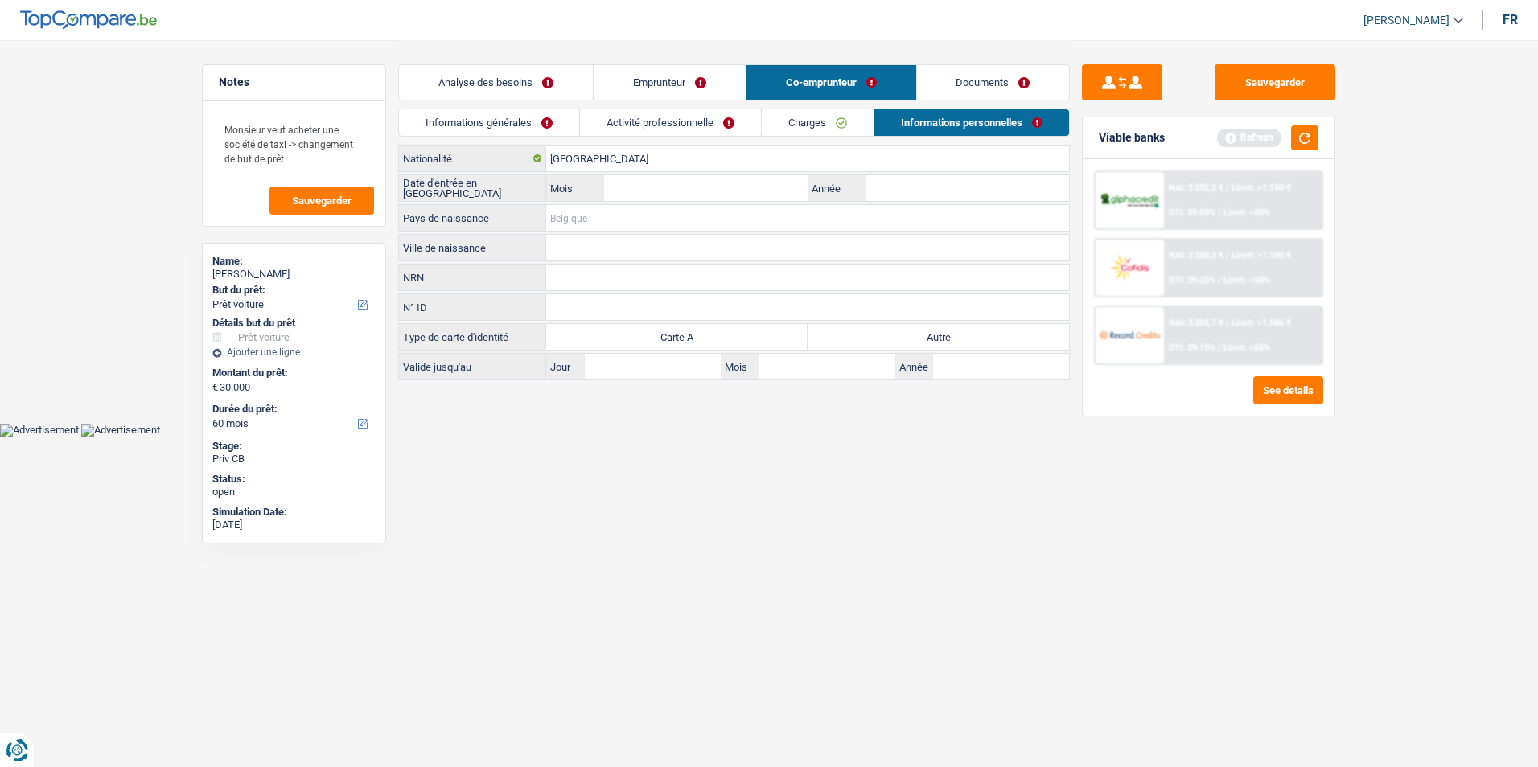
click at [609, 212] on input "Pays de naissance" at bounding box center [807, 218] width 523 height 26
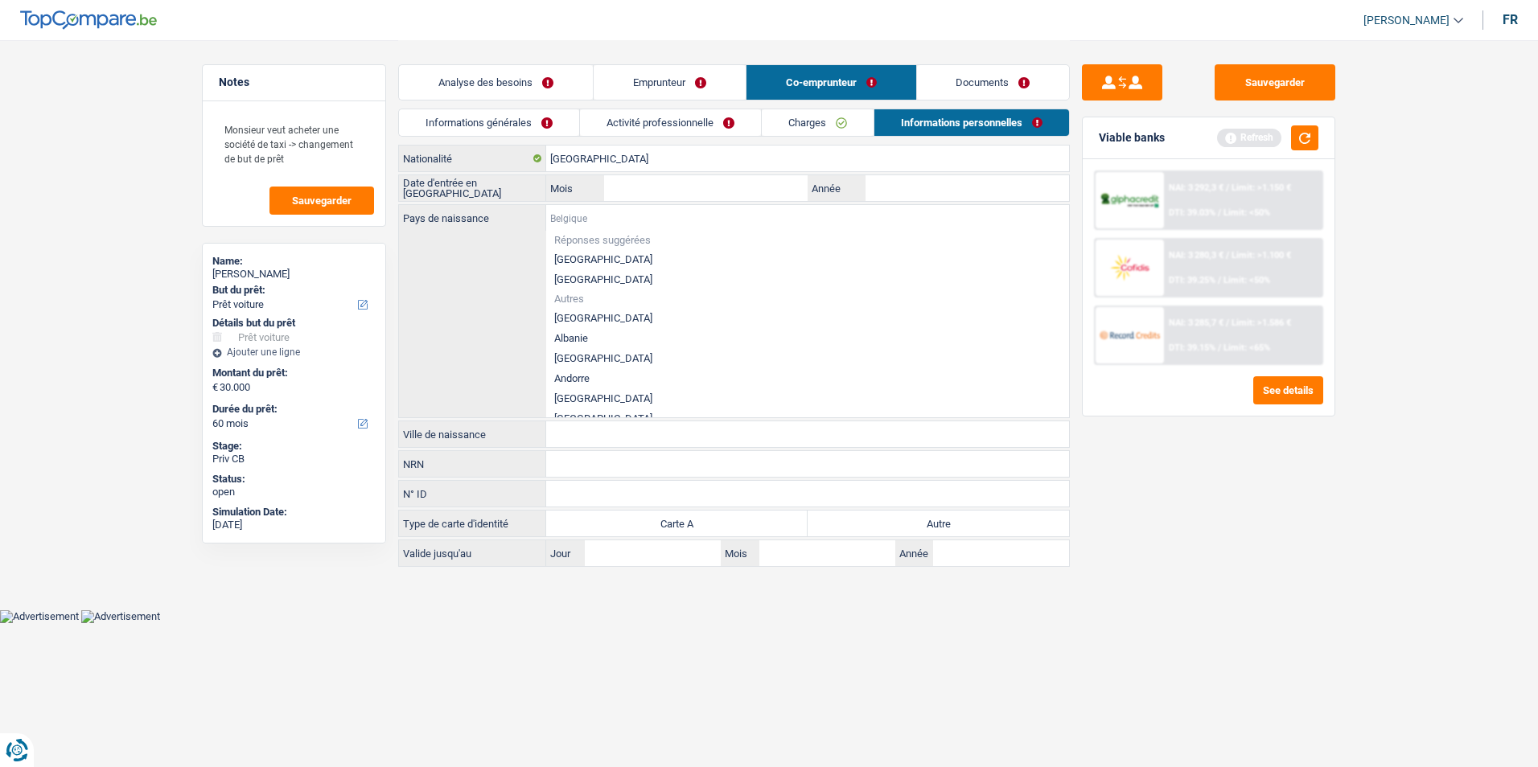
type input "A"
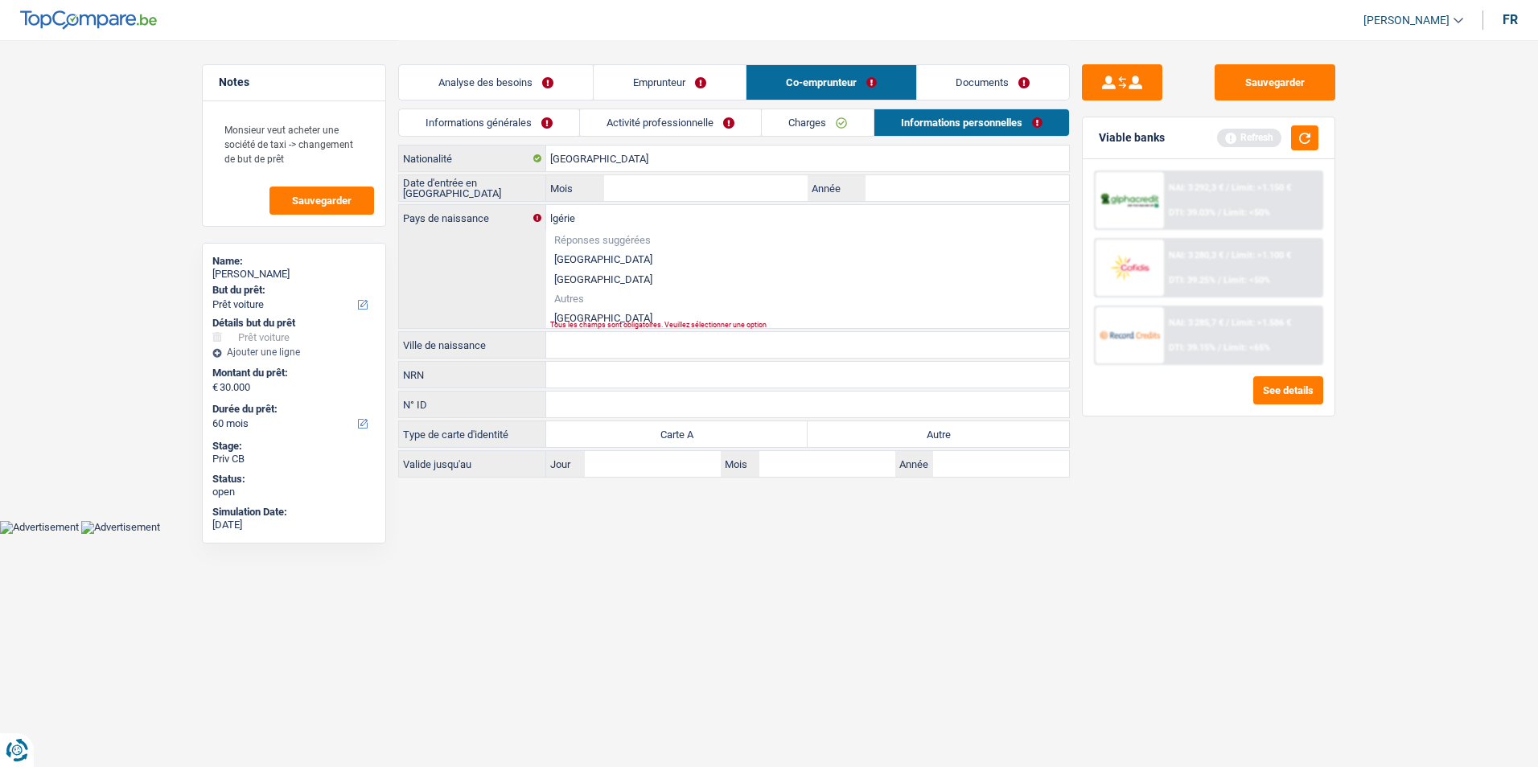
click at [601, 315] on li "[GEOGRAPHIC_DATA]" at bounding box center [807, 318] width 523 height 20
type input "[GEOGRAPHIC_DATA]"
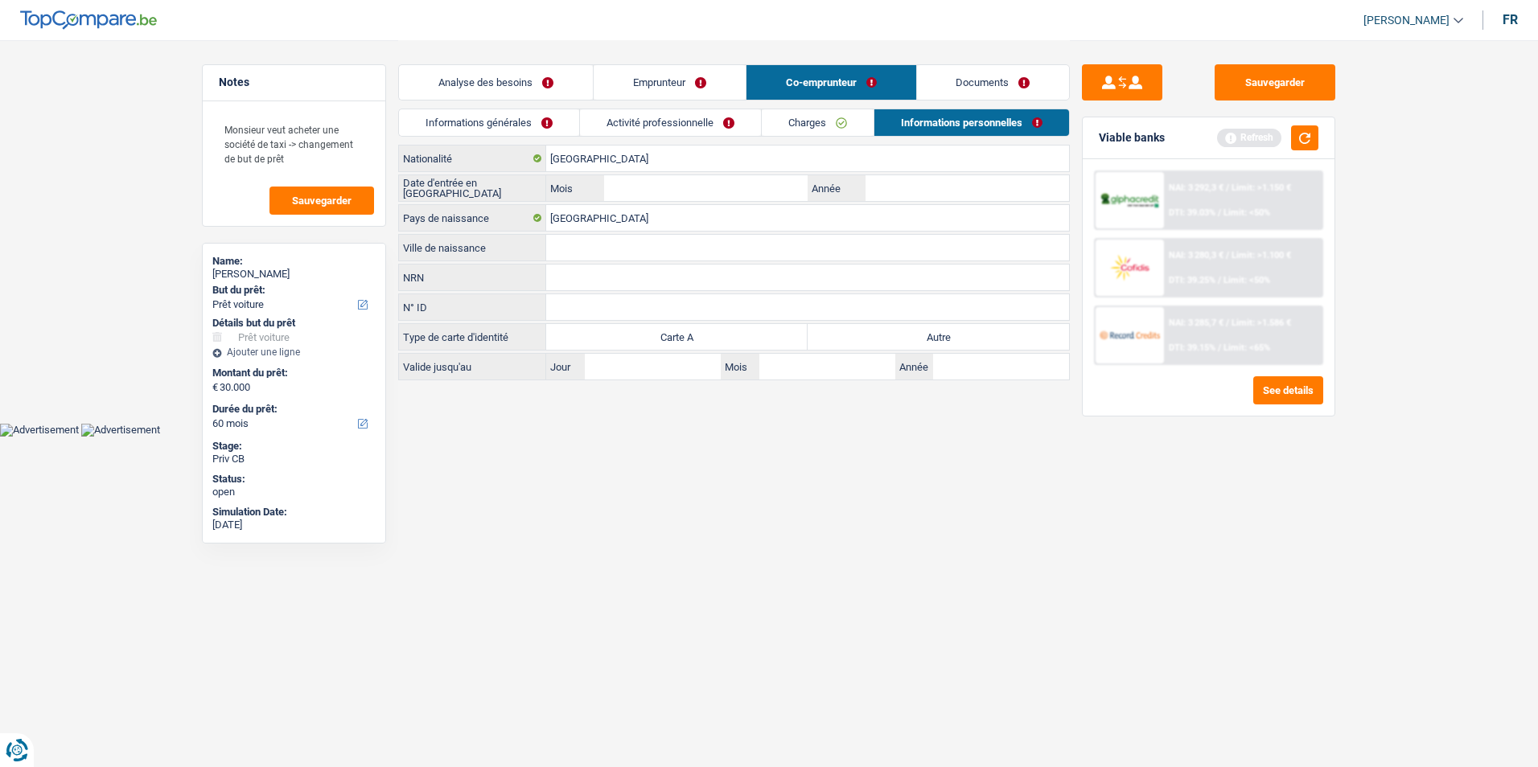
click at [581, 256] on input "Ville de naissance" at bounding box center [807, 248] width 523 height 26
type input "Tizi ouzou"
click at [640, 178] on input "Mois" at bounding box center [706, 188] width 204 height 26
click at [920, 189] on input "Année" at bounding box center [968, 188] width 204 height 26
type input "2017"
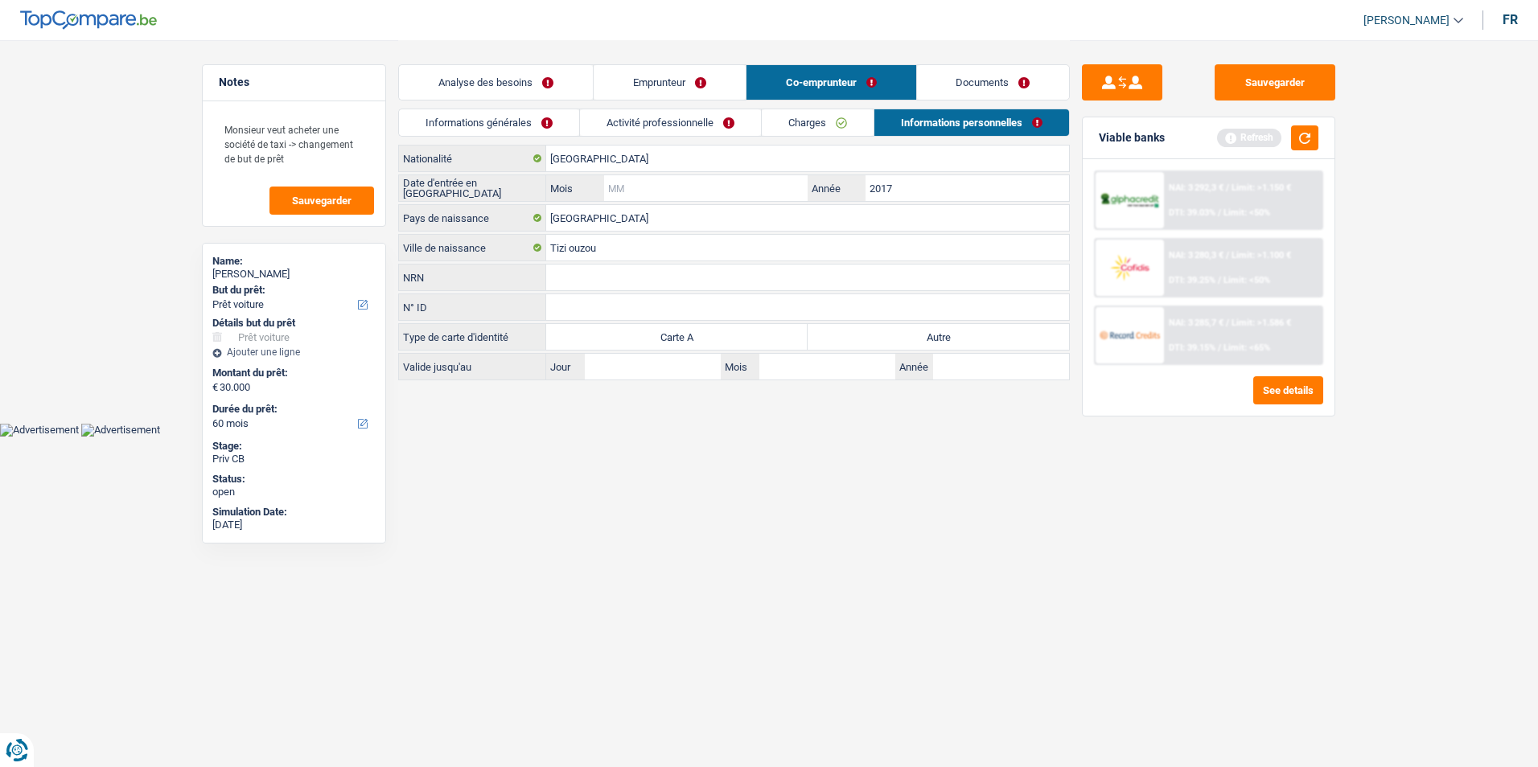
click at [688, 199] on input "Mois" at bounding box center [706, 188] width 204 height 26
click at [882, 337] on label "Autre" at bounding box center [938, 337] width 261 height 26
click at [882, 337] on input "Autre" at bounding box center [938, 337] width 261 height 26
radio input "true"
click at [960, 81] on link "Documents" at bounding box center [993, 82] width 153 height 35
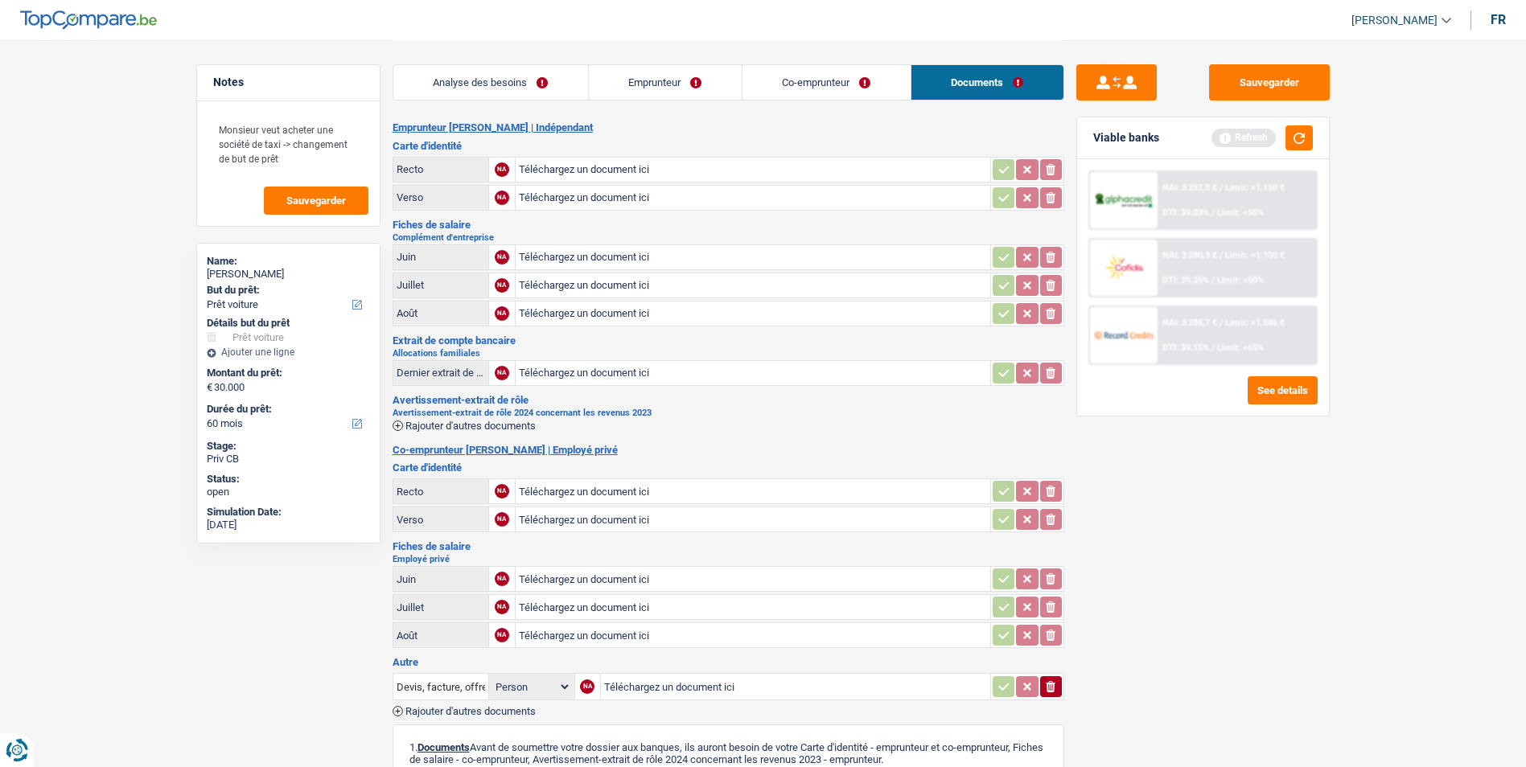
click at [794, 82] on link "Co-emprunteur" at bounding box center [827, 82] width 168 height 35
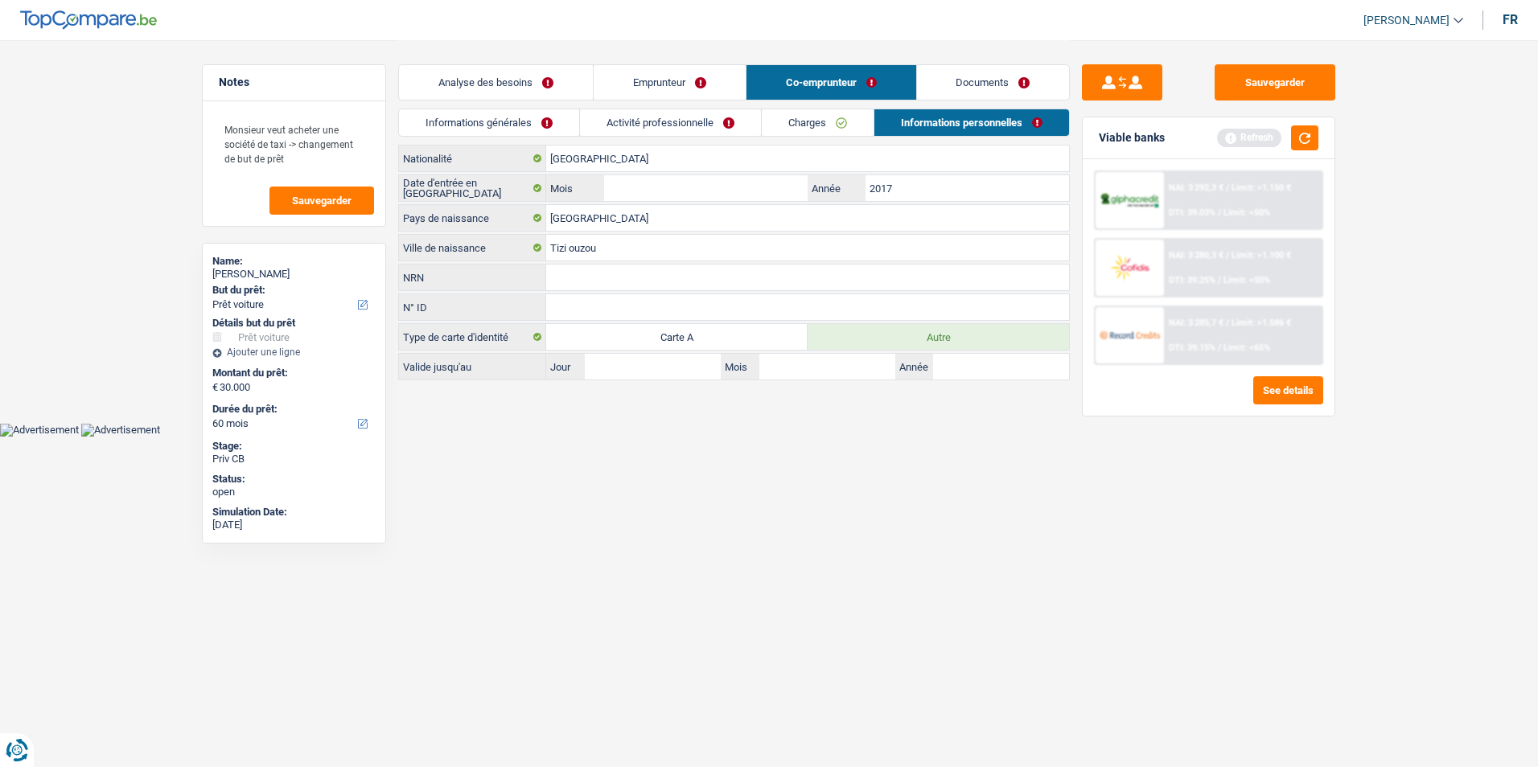
click at [724, 83] on link "Emprunteur" at bounding box center [670, 82] width 152 height 35
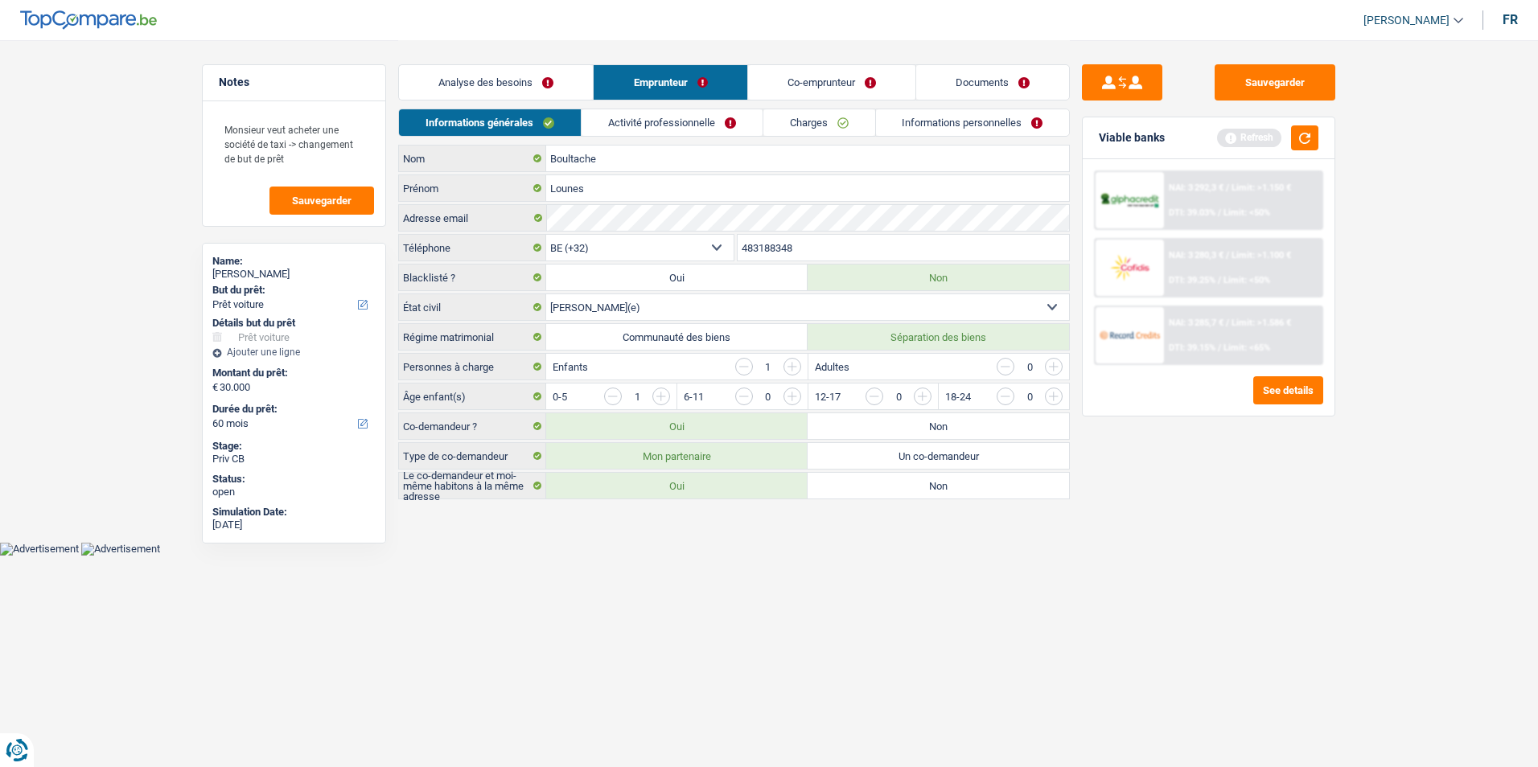
click at [505, 86] on link "Analyse des besoins" at bounding box center [496, 82] width 194 height 35
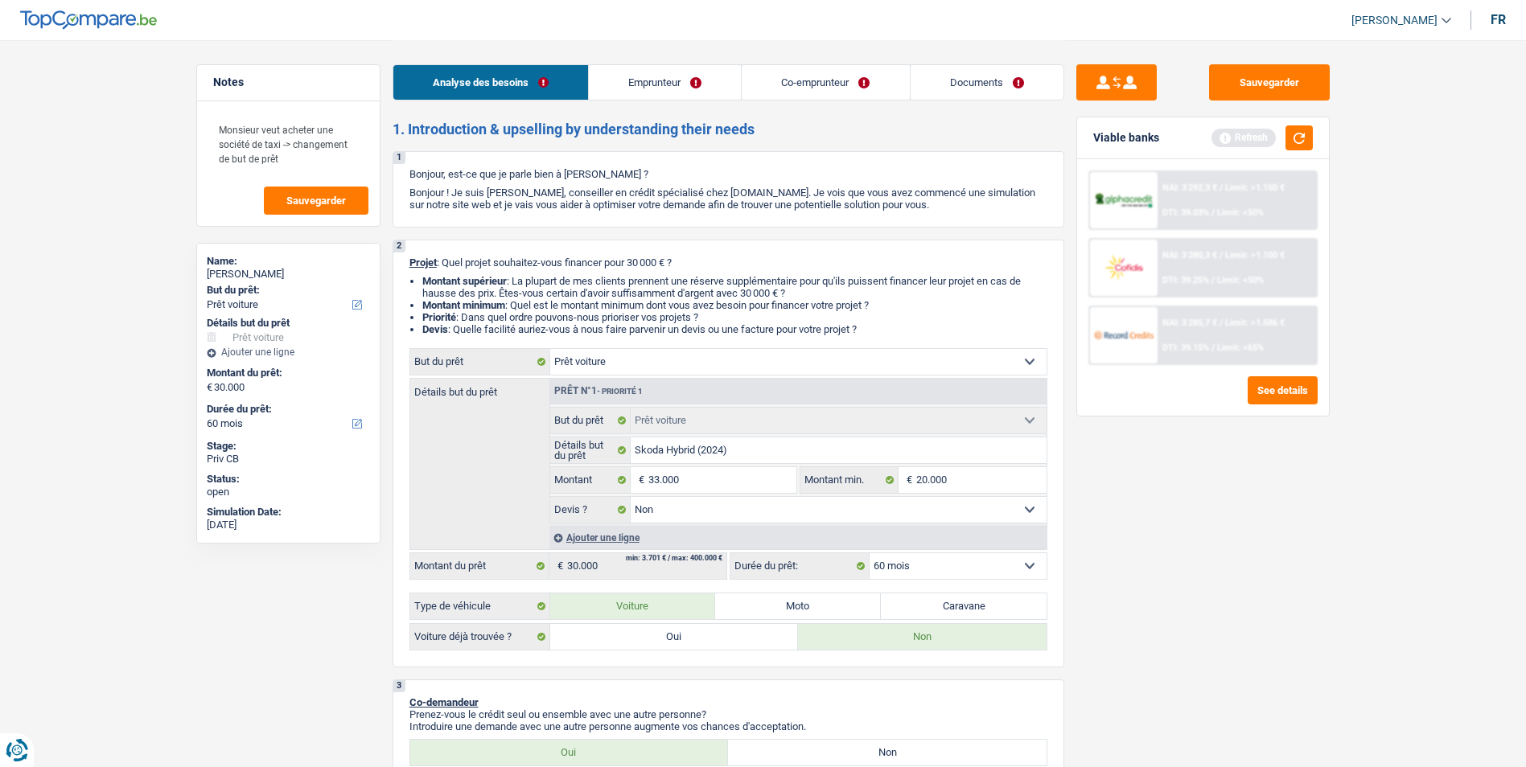
click at [956, 79] on link "Documents" at bounding box center [987, 82] width 153 height 35
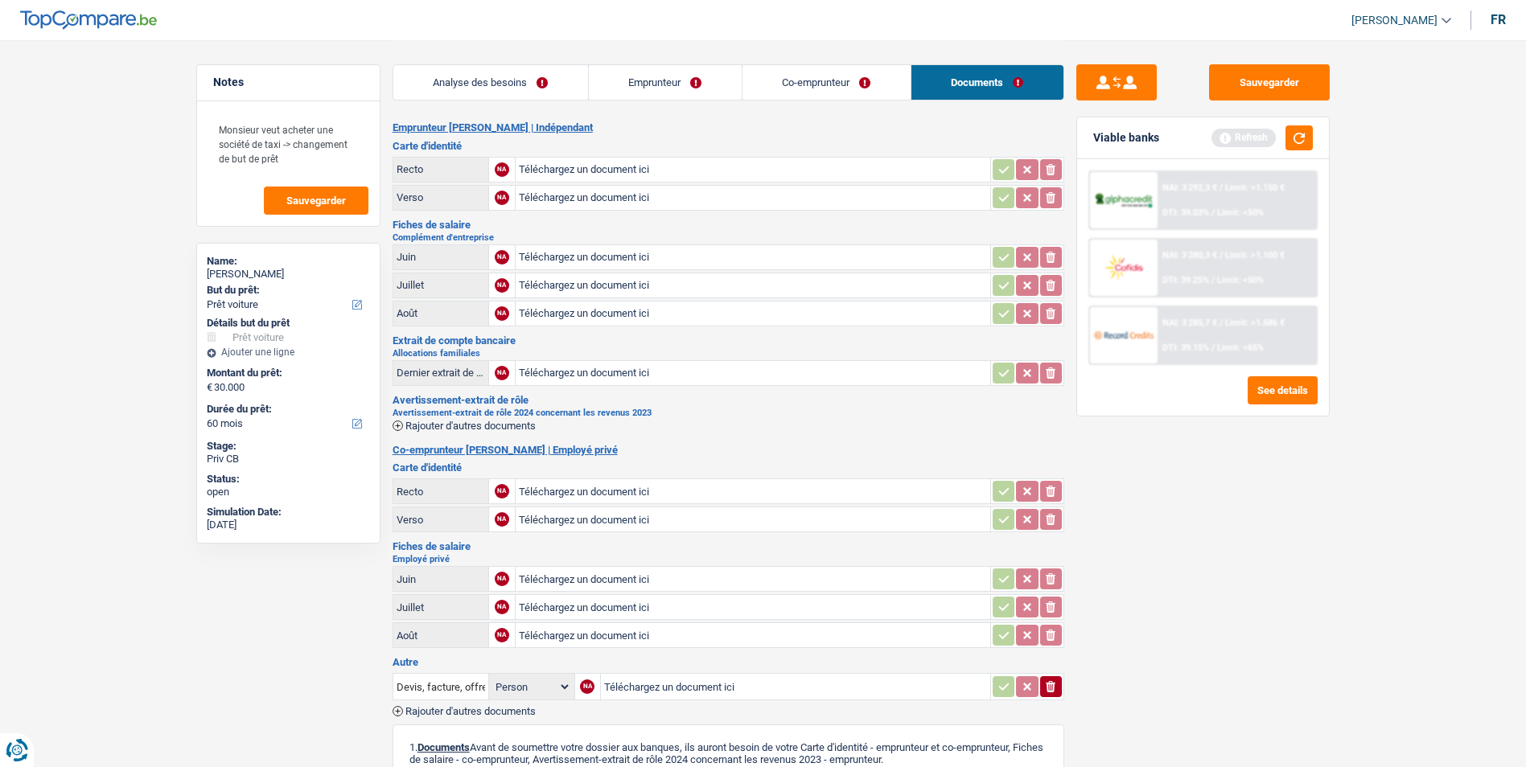
click at [841, 84] on link "Co-emprunteur" at bounding box center [827, 82] width 168 height 35
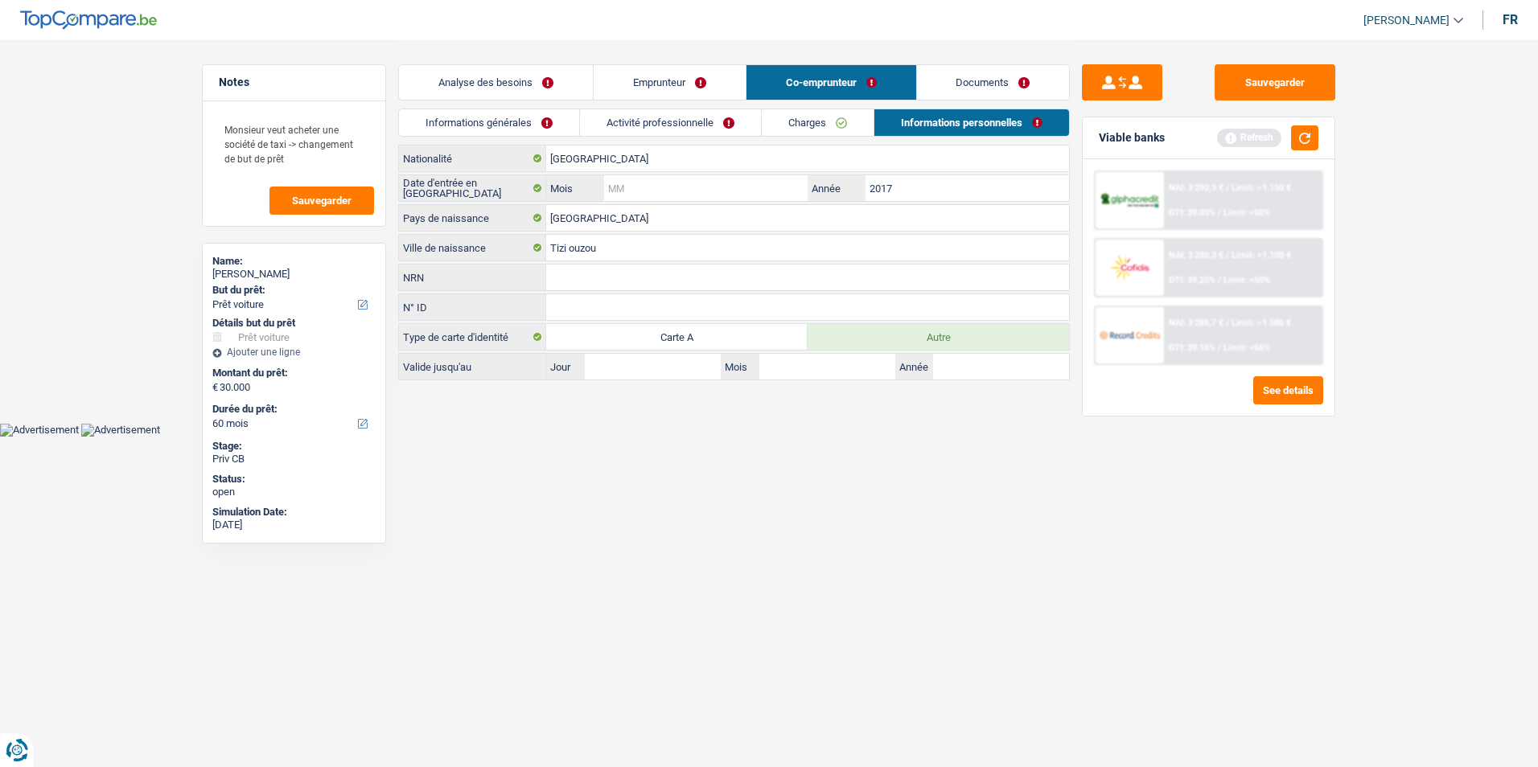
click at [667, 200] on input "Mois" at bounding box center [706, 188] width 204 height 26
type input "01"
click at [537, 86] on link "Analyse des besoins" at bounding box center [496, 82] width 194 height 35
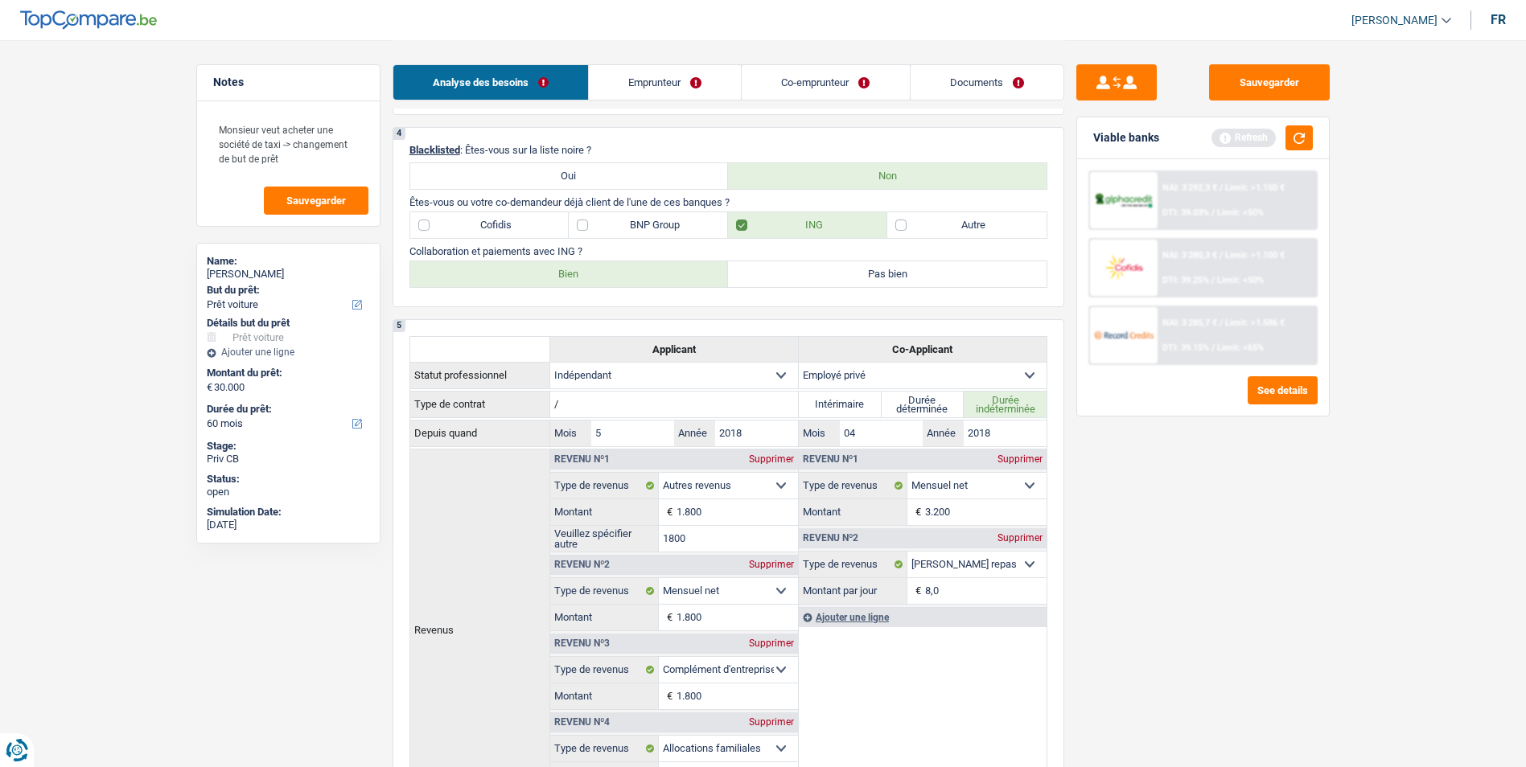
scroll to position [563, 0]
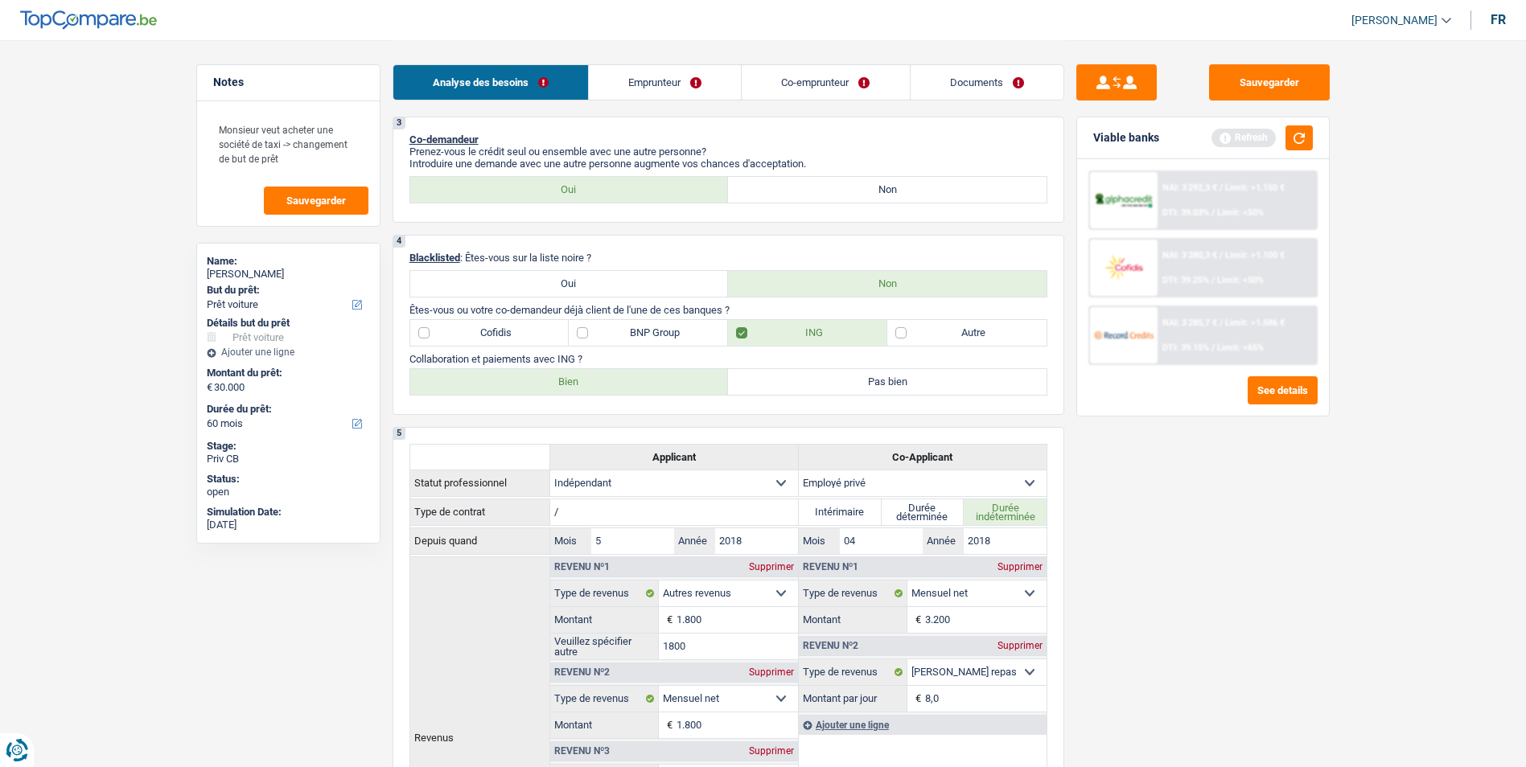
click at [664, 79] on link "Emprunteur" at bounding box center [665, 82] width 152 height 35
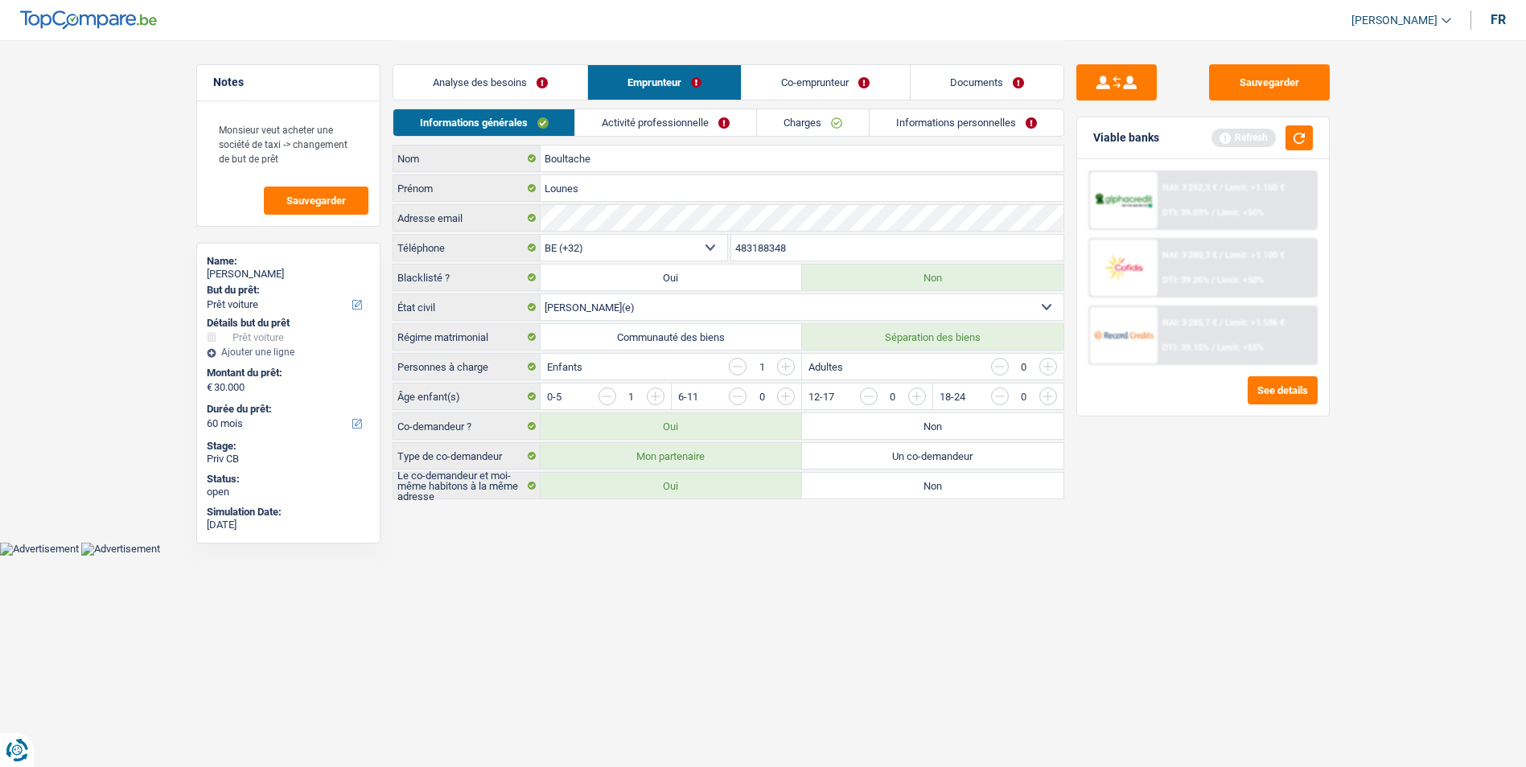
scroll to position [0, 0]
click at [687, 121] on link "Activité professionnelle" at bounding box center [672, 122] width 181 height 27
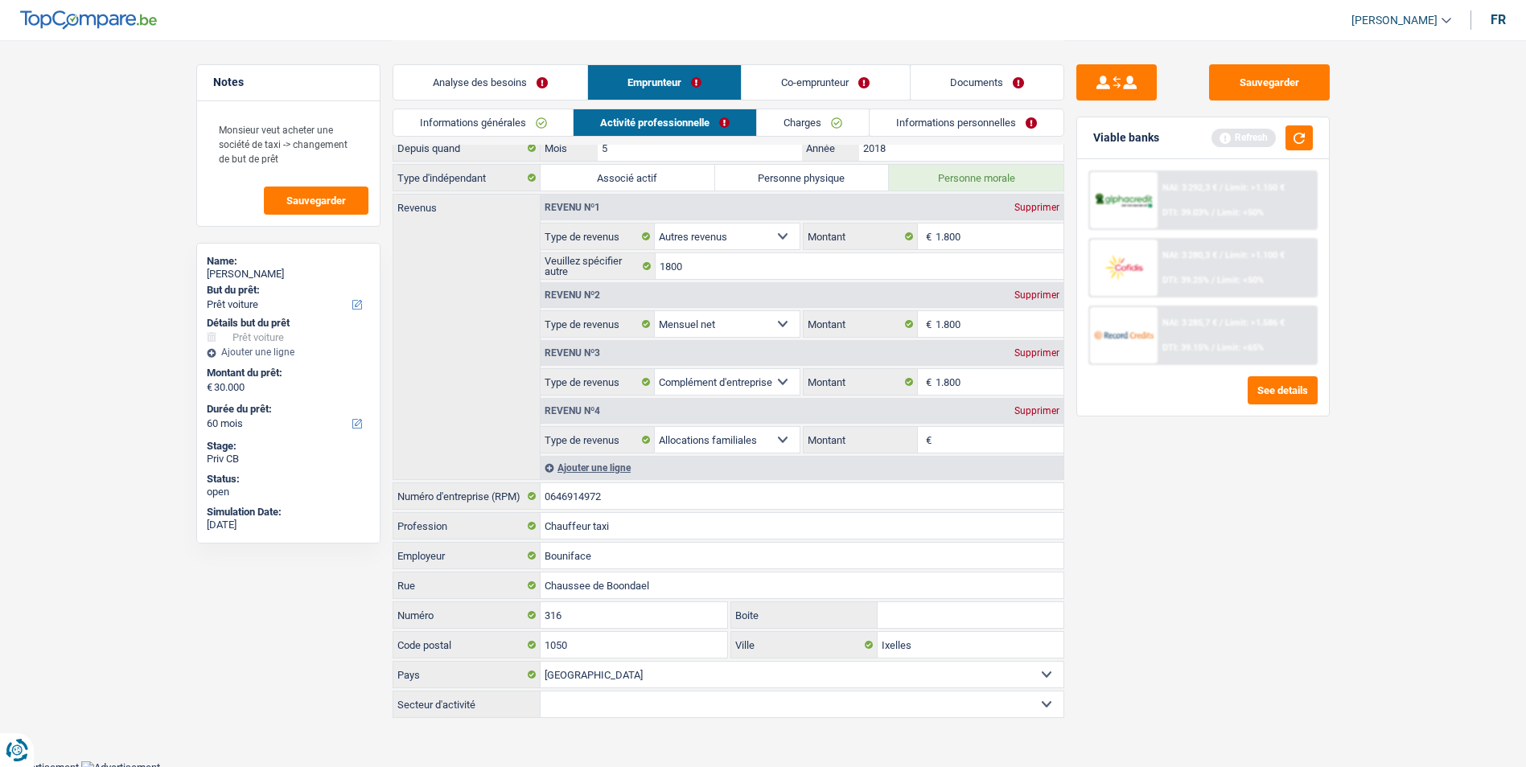
scroll to position [46, 0]
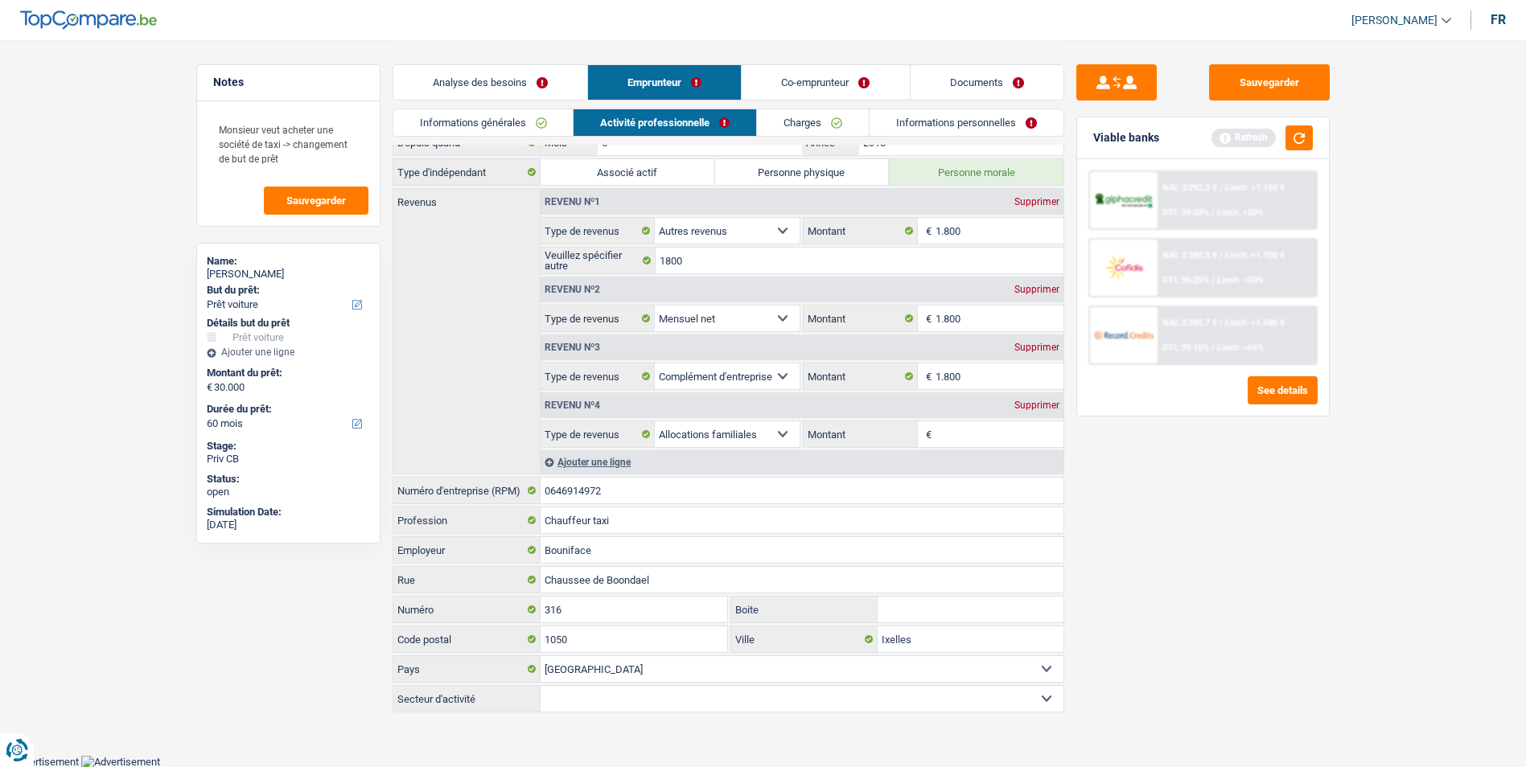
click at [743, 697] on select "Agriculture/Pêche Industrie Horeca Courier/Fitness/Taxi Construction Banques/As…" at bounding box center [802, 699] width 523 height 26
select select "smallCompanies"
click at [541, 686] on select "Agriculture/Pêche Industrie Horeca Courier/Fitness/Taxi Construction Banques/As…" at bounding box center [802, 699] width 523 height 26
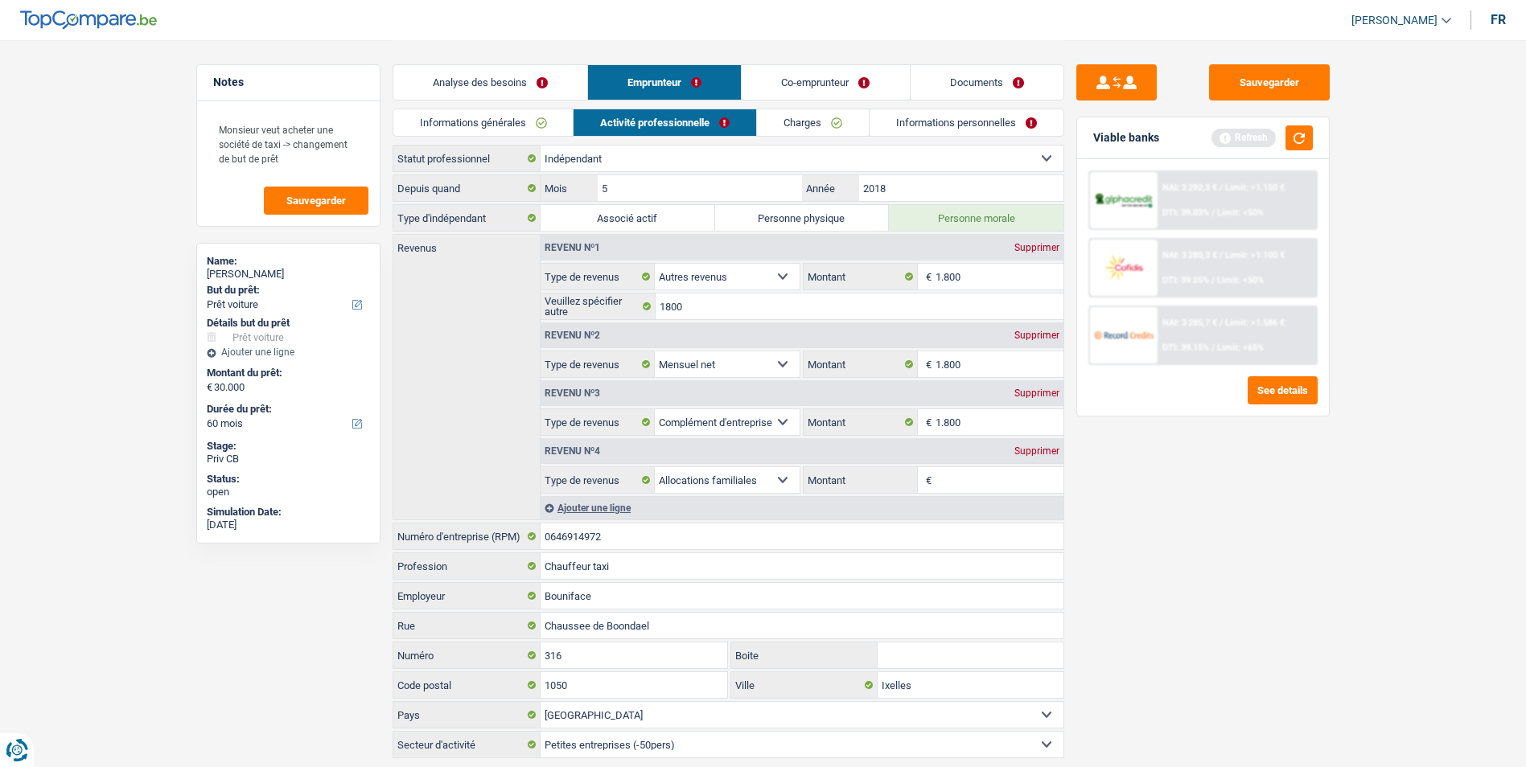
click at [529, 88] on link "Analyse des besoins" at bounding box center [490, 82] width 194 height 35
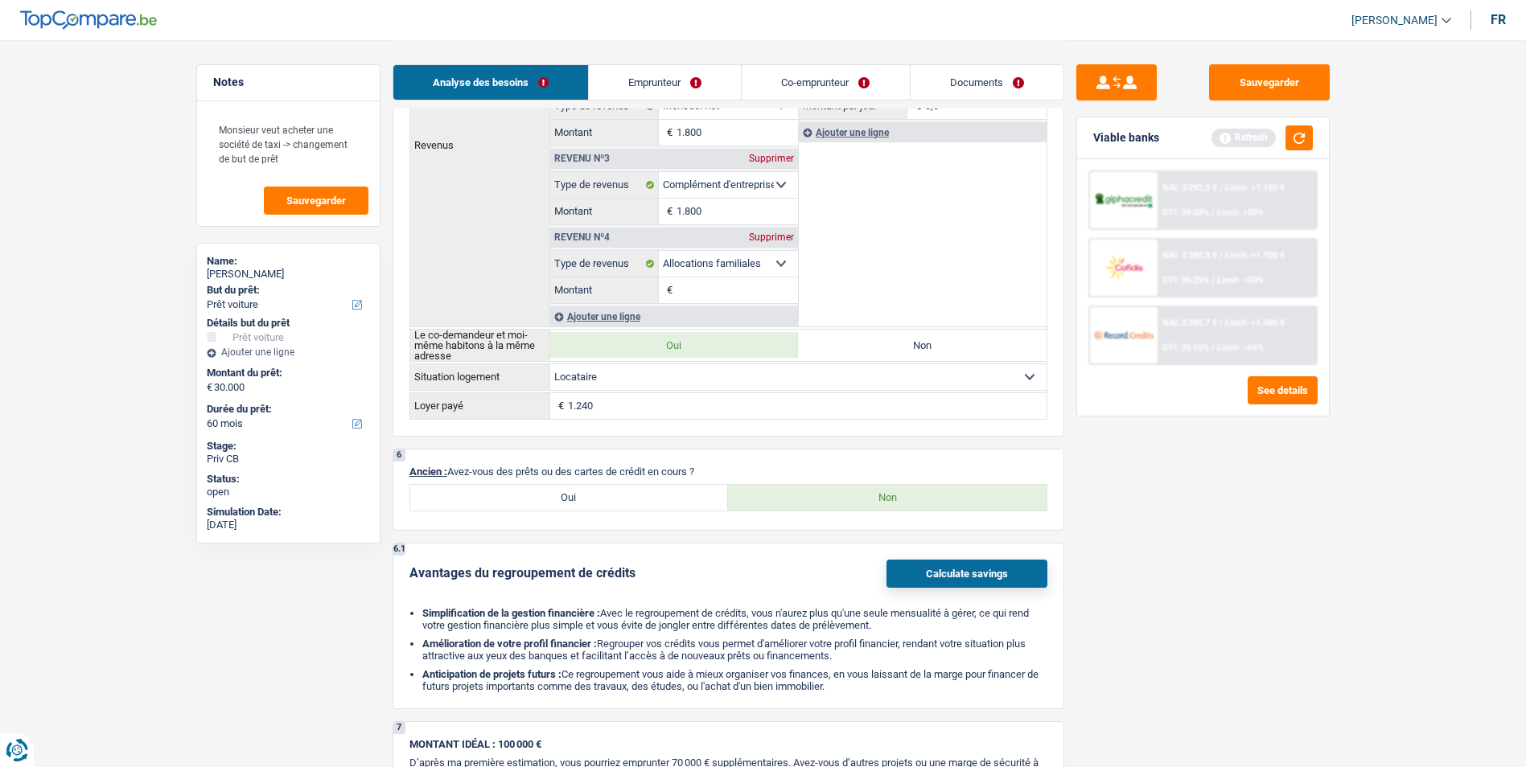
click at [666, 84] on link "Emprunteur" at bounding box center [665, 82] width 152 height 35
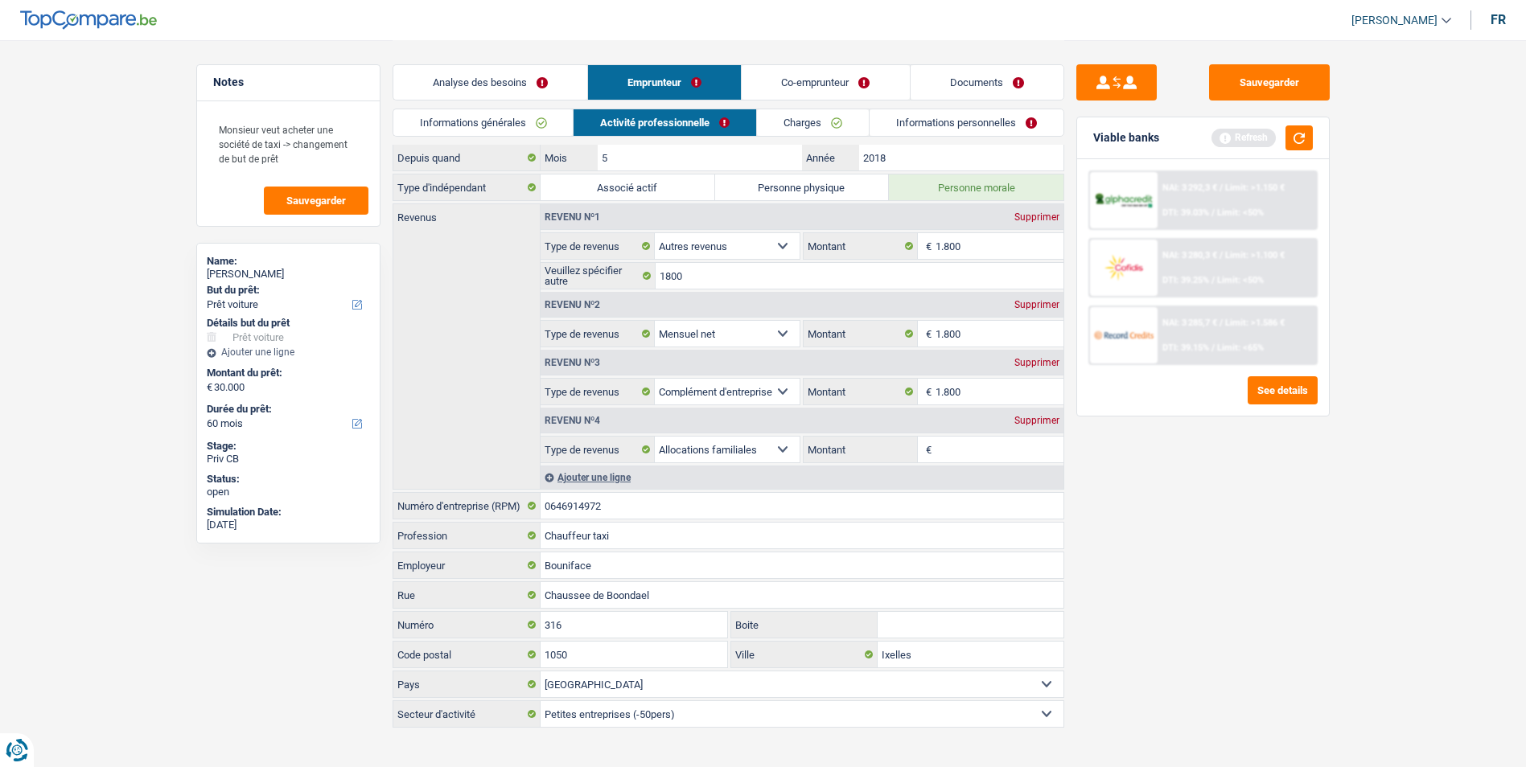
scroll to position [46, 0]
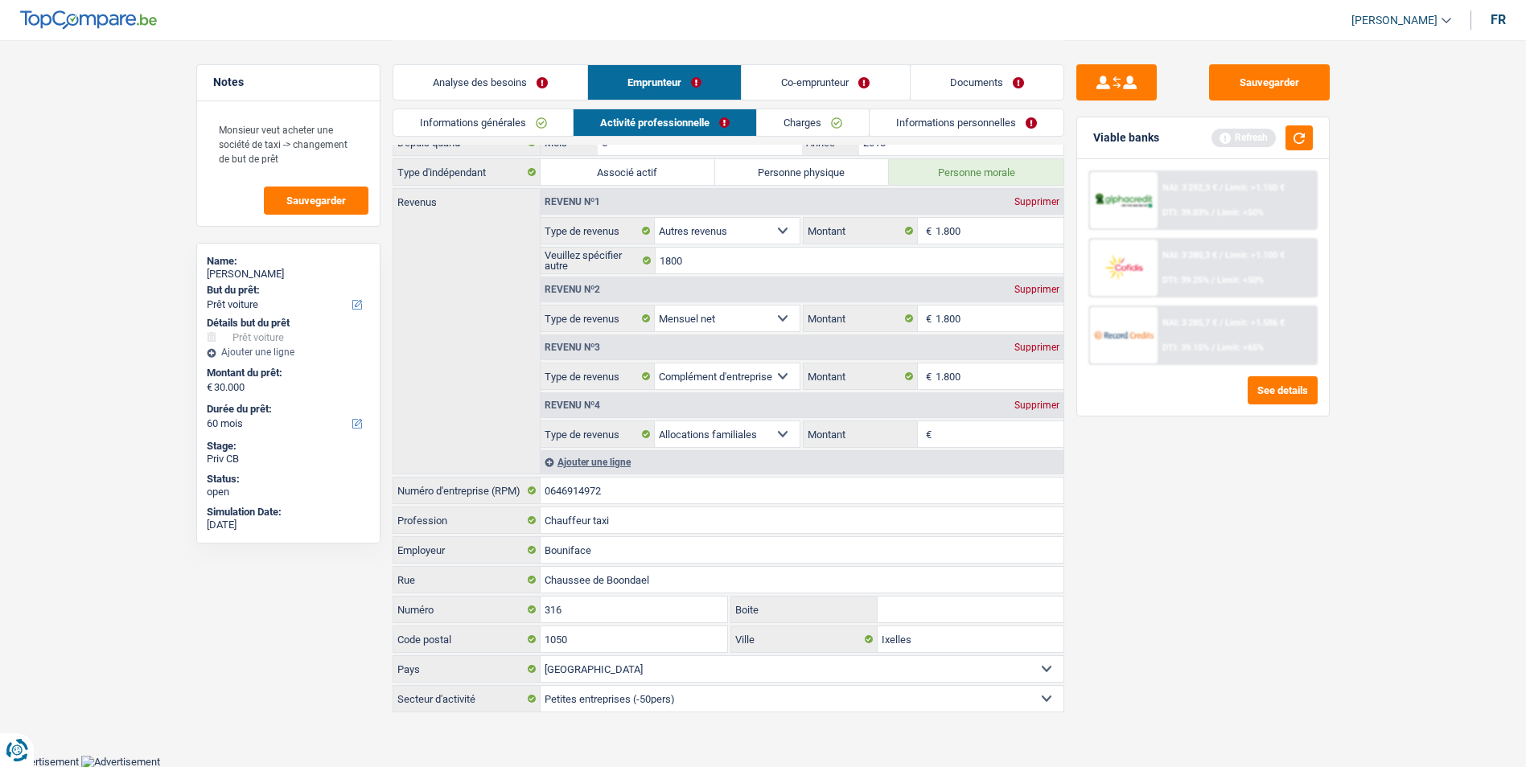
click at [1030, 202] on div "Supprimer" at bounding box center [1036, 202] width 53 height 10
select select "netSalary"
select select "previousEmployerCompensation"
select select "familyAllowances"
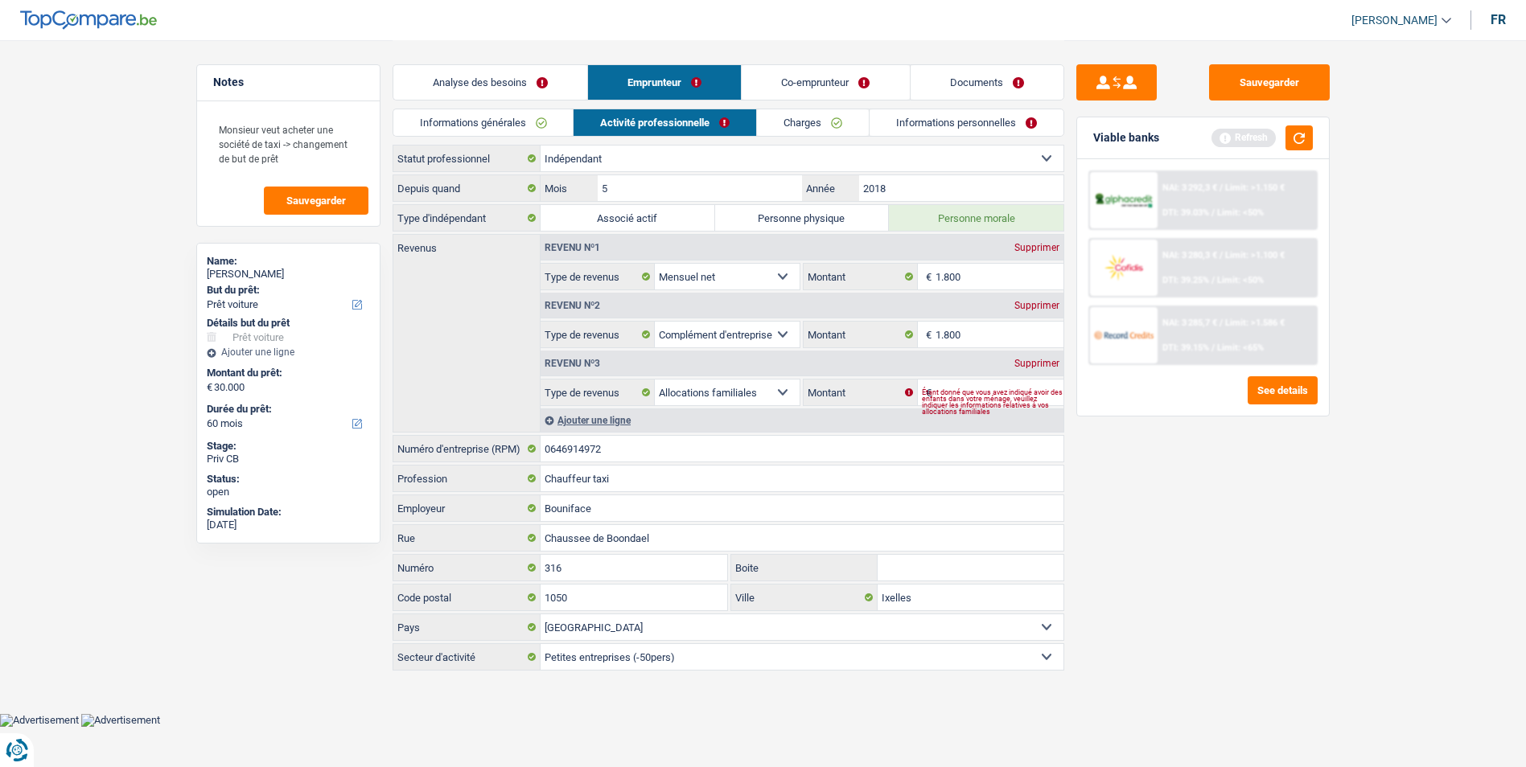
scroll to position [0, 0]
click at [1043, 301] on div "Supprimer" at bounding box center [1042, 306] width 53 height 10
select select "familyAllowances"
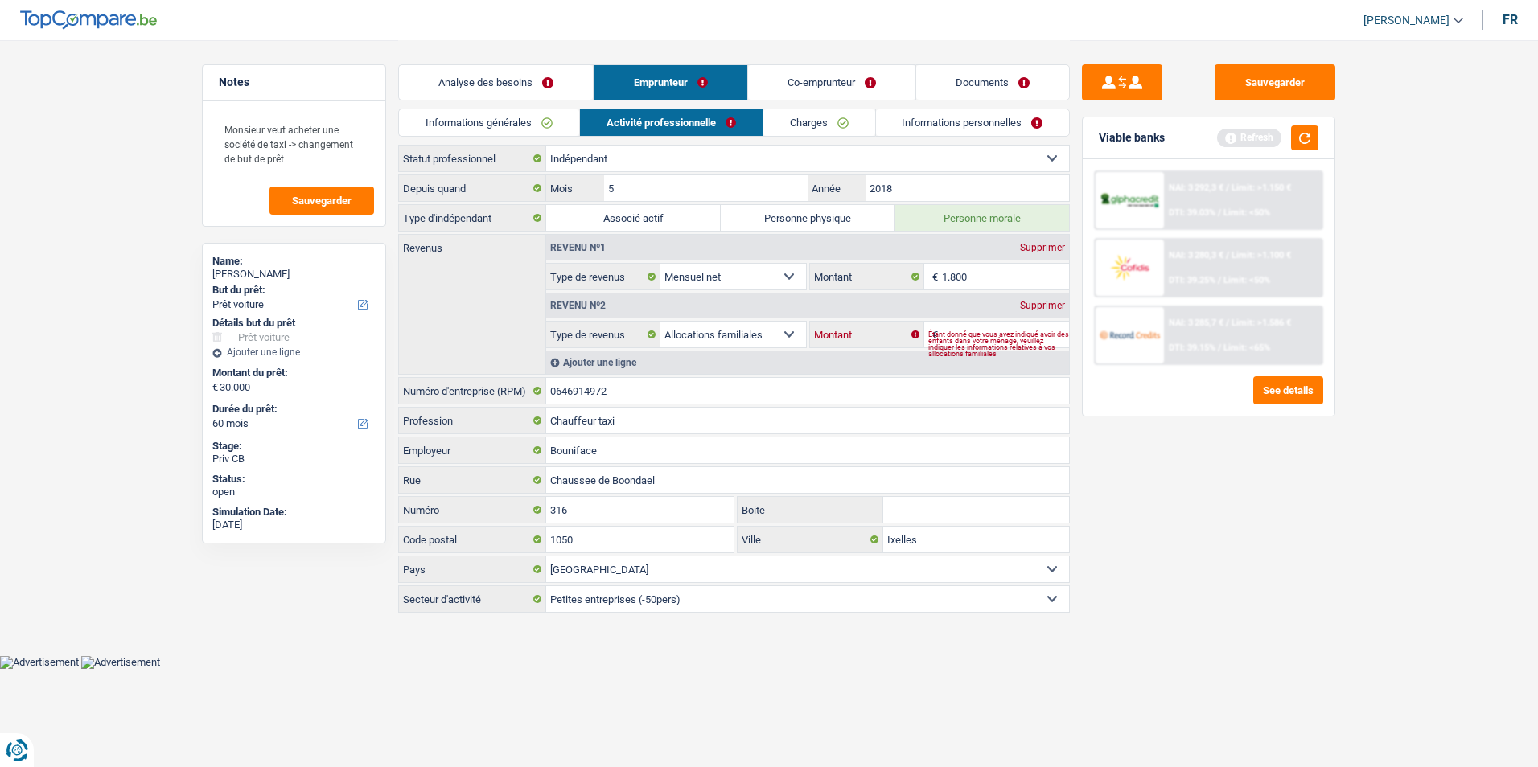
click at [976, 327] on input "Montant" at bounding box center [1006, 335] width 128 height 26
type input "170"
click at [1297, 142] on button "button" at bounding box center [1304, 137] width 27 height 25
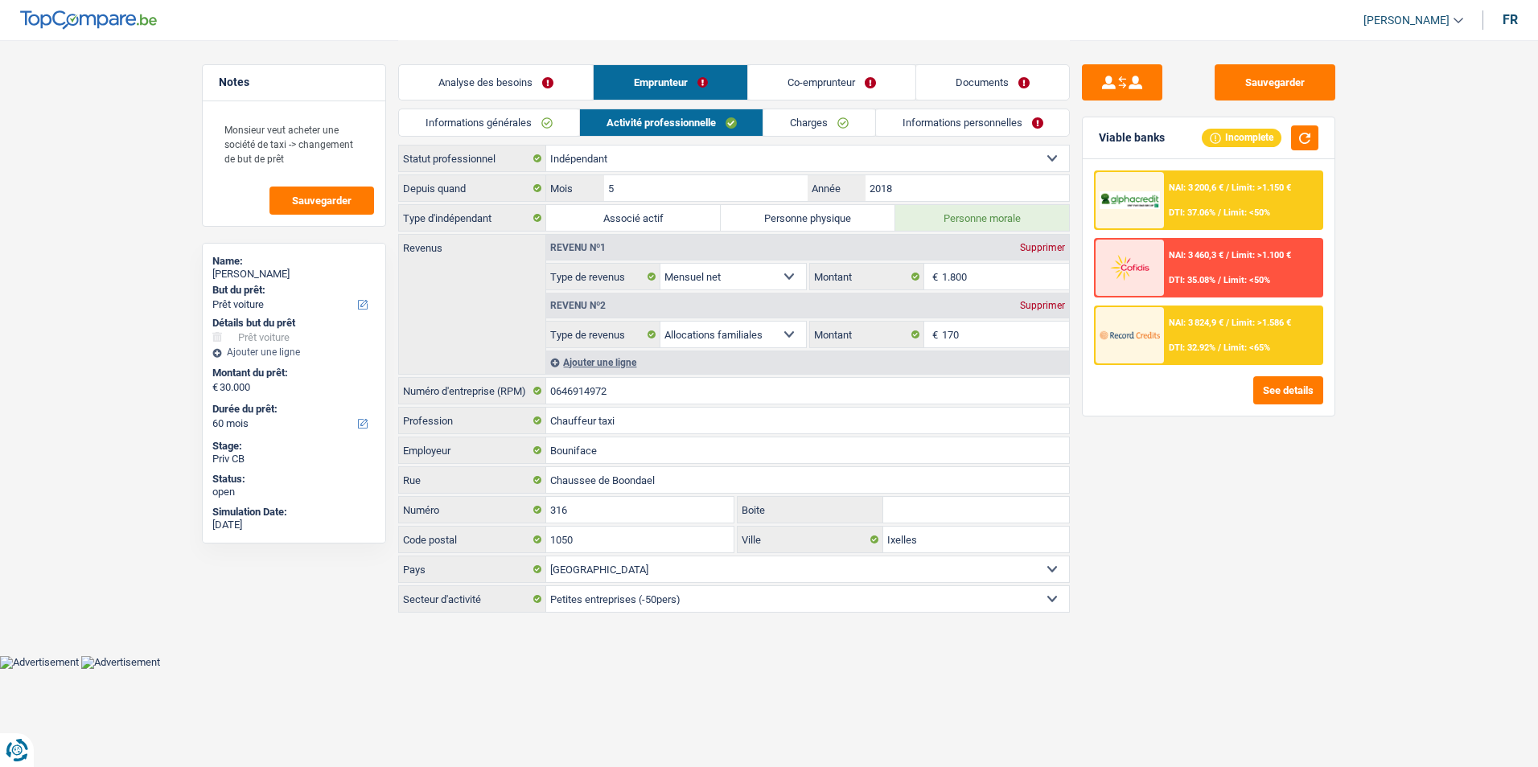
click at [570, 77] on link "Analyse des besoins" at bounding box center [496, 82] width 194 height 35
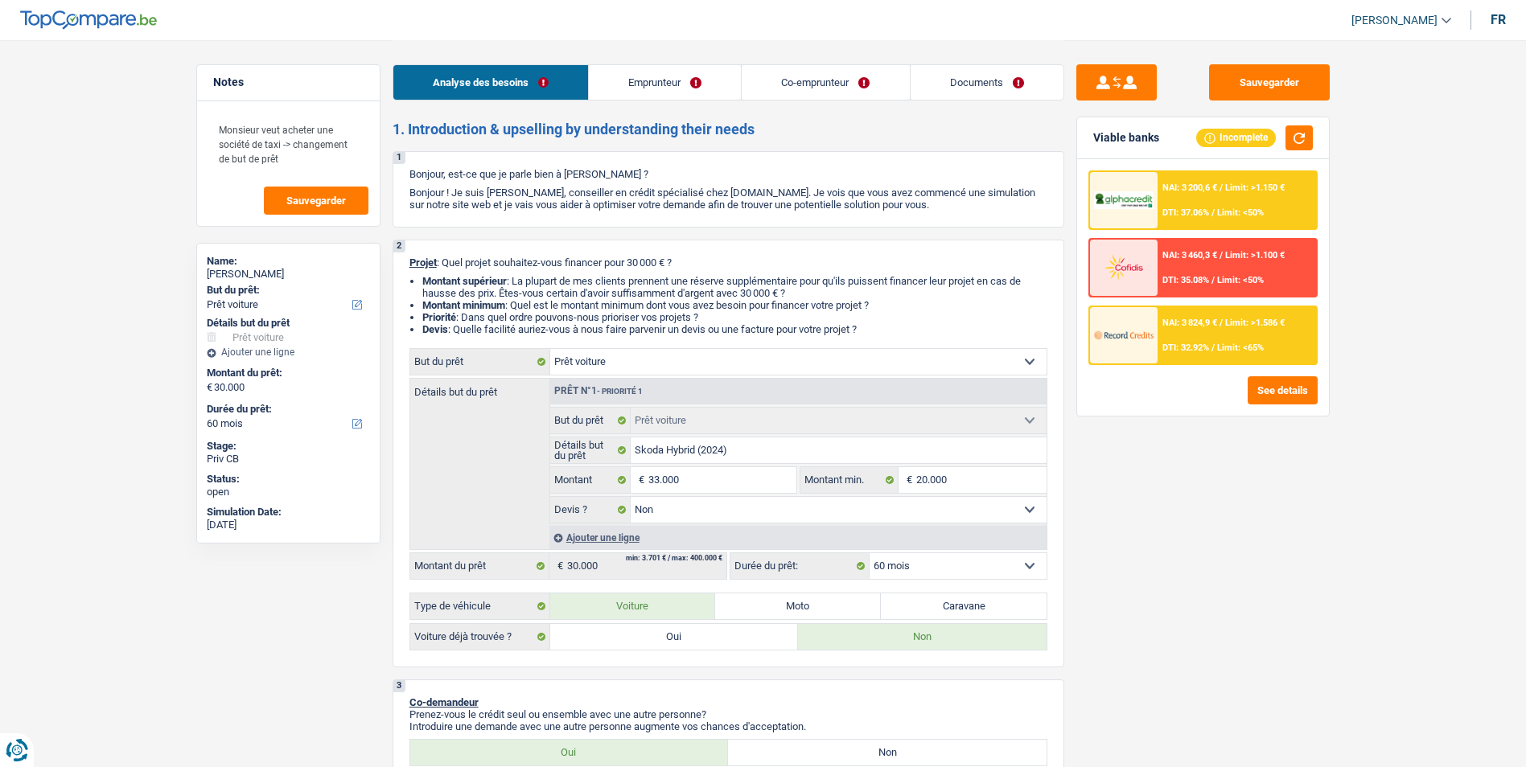
click at [1000, 562] on select "12 mois 18 mois 24 mois 30 mois 36 mois 42 mois 48 mois 60 mois Sélectionner un…" at bounding box center [958, 566] width 177 height 26
click at [870, 553] on select "12 mois 18 mois 24 mois 30 mois 36 mois 42 mois 48 mois 60 mois Sélectionner un…" at bounding box center [958, 566] width 177 height 26
click at [954, 561] on select "12 mois 18 mois 24 mois 30 mois 36 mois 42 mois 48 mois 60 mois Sélectionner un…" at bounding box center [958, 566] width 177 height 26
select select "42"
click at [870, 553] on select "12 mois 18 mois 24 mois 30 mois 36 mois 42 mois 48 mois 60 mois Sélectionner un…" at bounding box center [958, 566] width 177 height 26
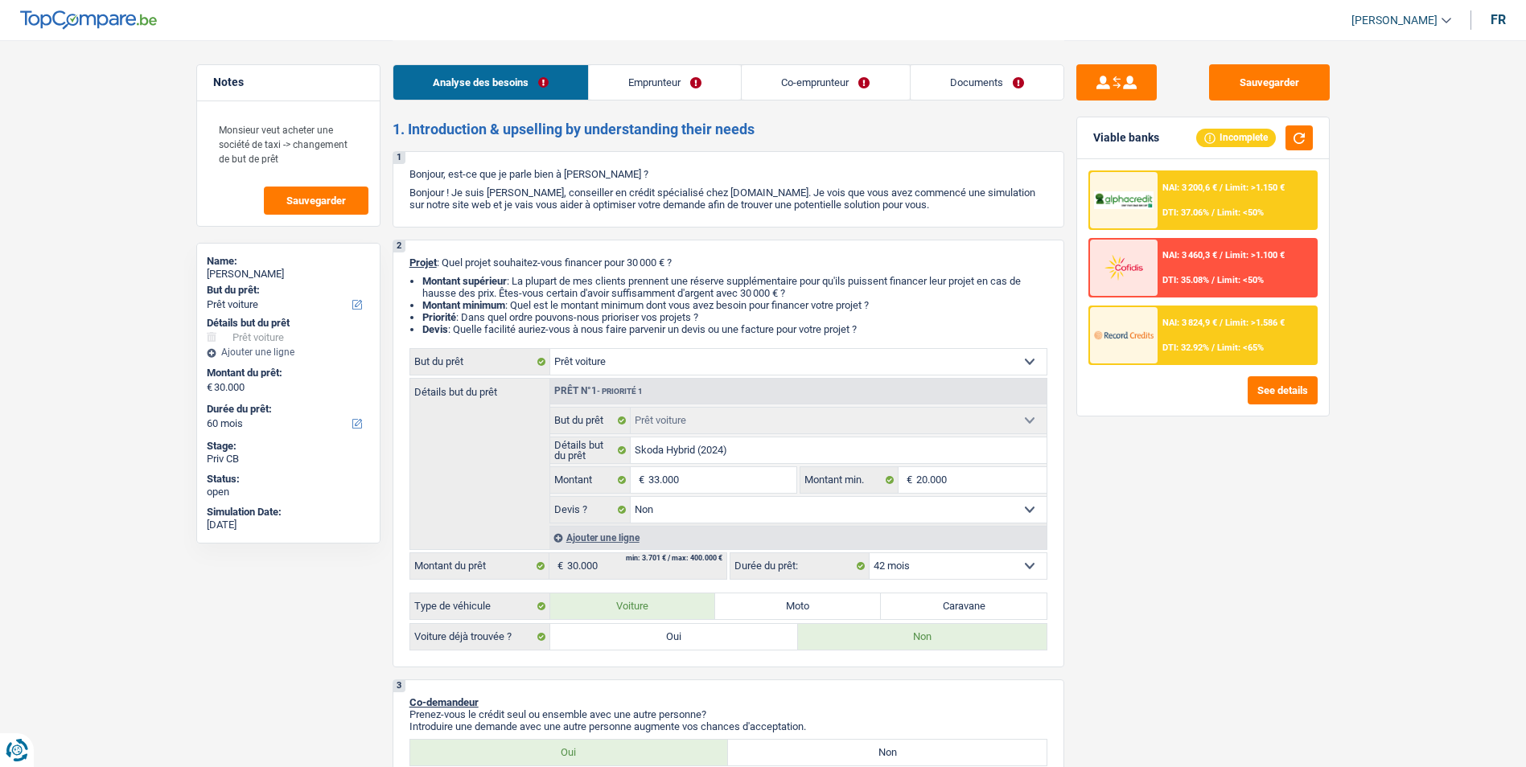
select select "42"
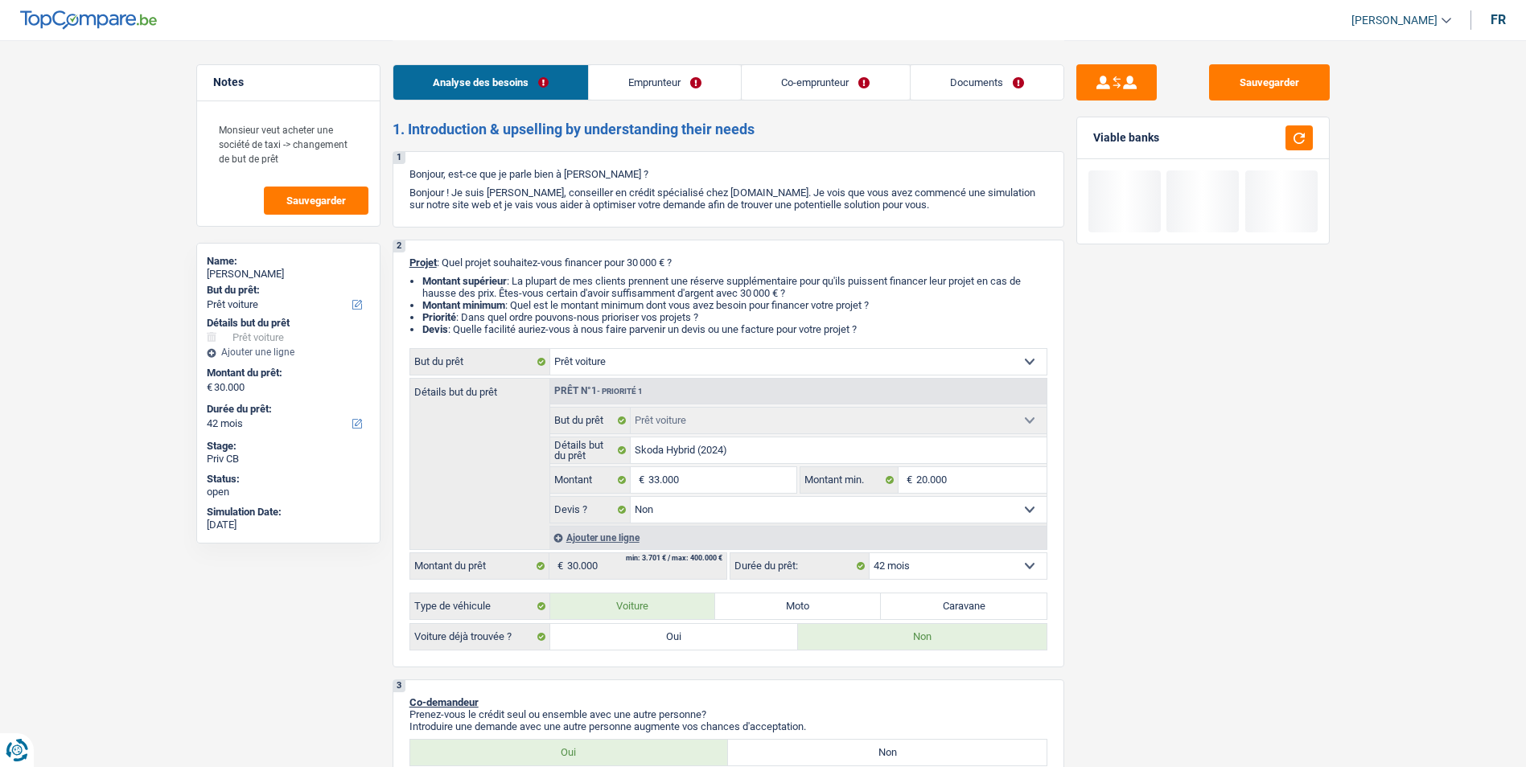
click at [957, 566] on select "12 mois 18 mois 24 mois 30 mois 36 mois 42 mois 48 mois 60 mois Sélectionner un…" at bounding box center [958, 566] width 177 height 26
select select "48"
click at [870, 553] on select "12 mois 18 mois 24 mois 30 mois 36 mois 42 mois 48 mois 60 mois Sélectionner un…" at bounding box center [958, 566] width 177 height 26
select select "48"
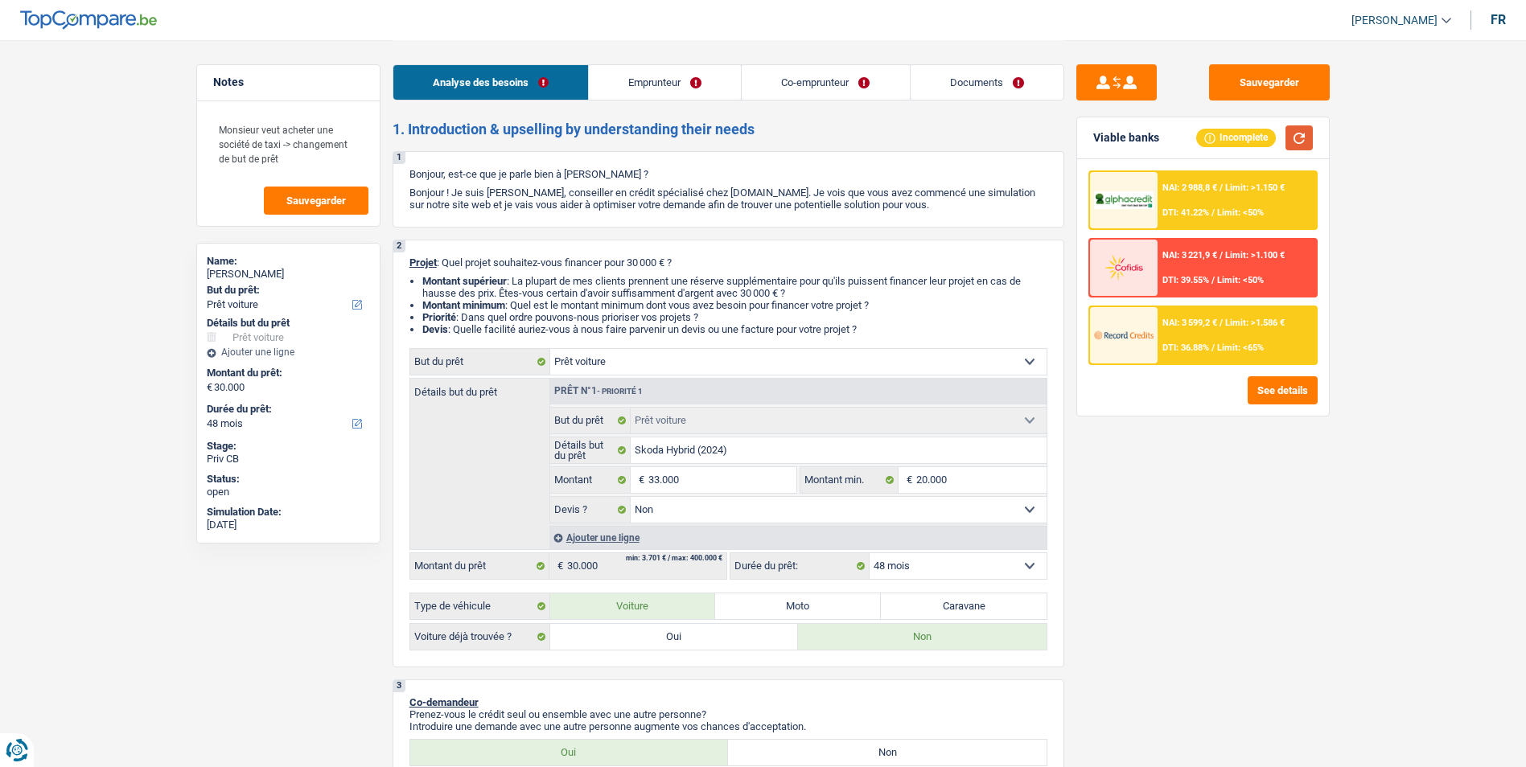
click at [1298, 140] on button "button" at bounding box center [1299, 137] width 27 height 25
click at [1267, 394] on button "See details" at bounding box center [1283, 390] width 70 height 28
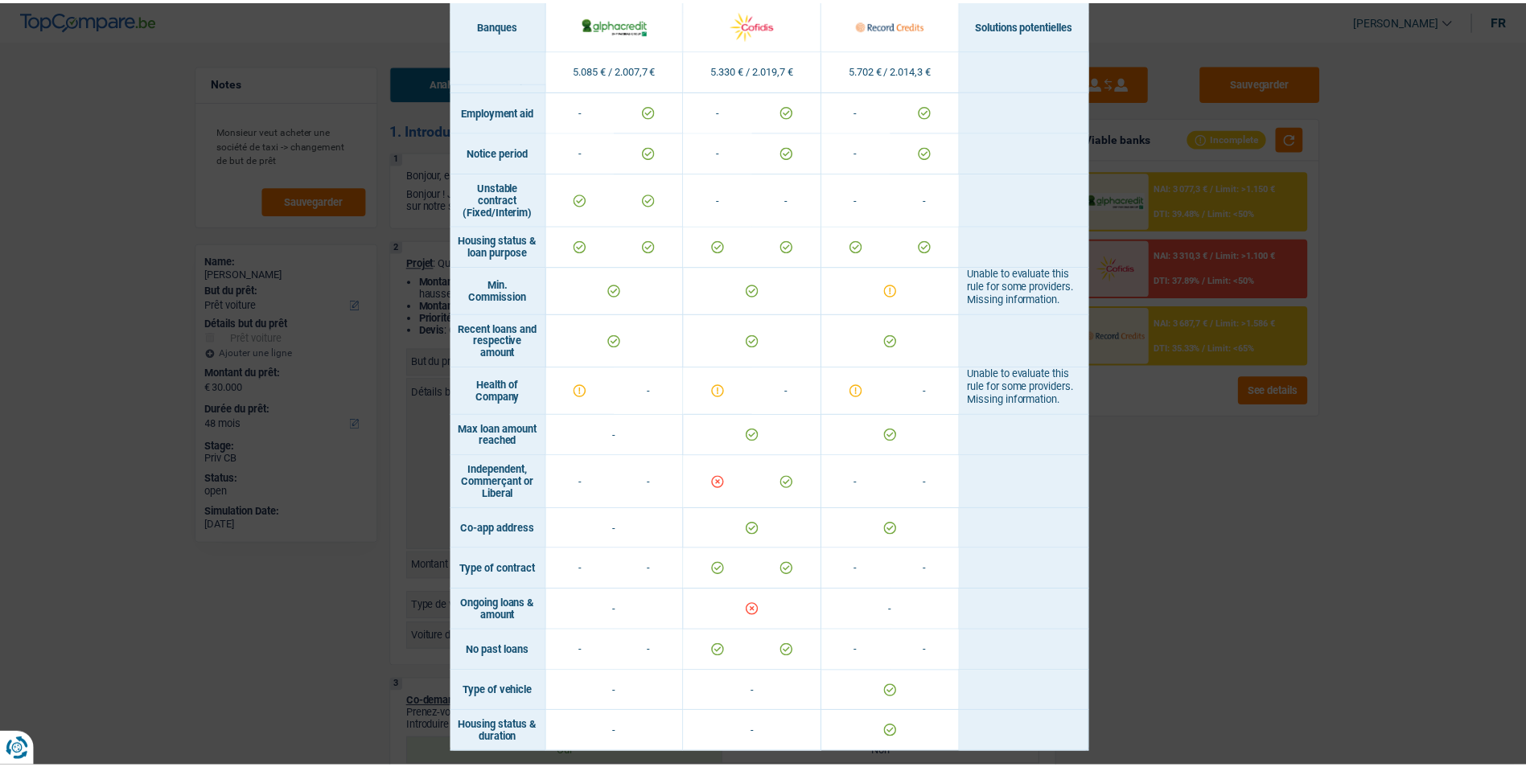
scroll to position [872, 0]
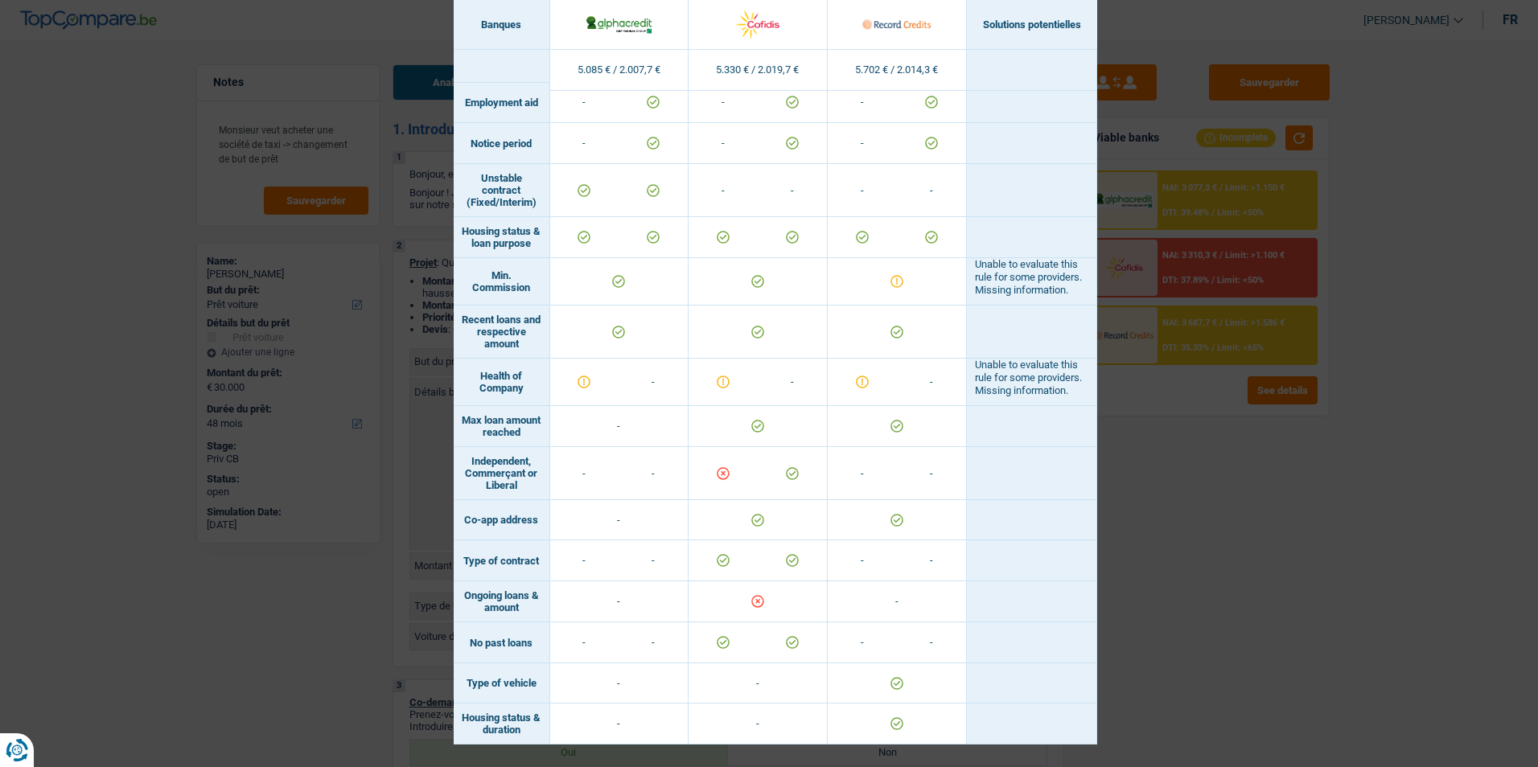
click at [1173, 523] on div "Banks conditions × Banques Solutions potentielles Revenus / Charges 5.085 € / 2…" at bounding box center [769, 383] width 1538 height 767
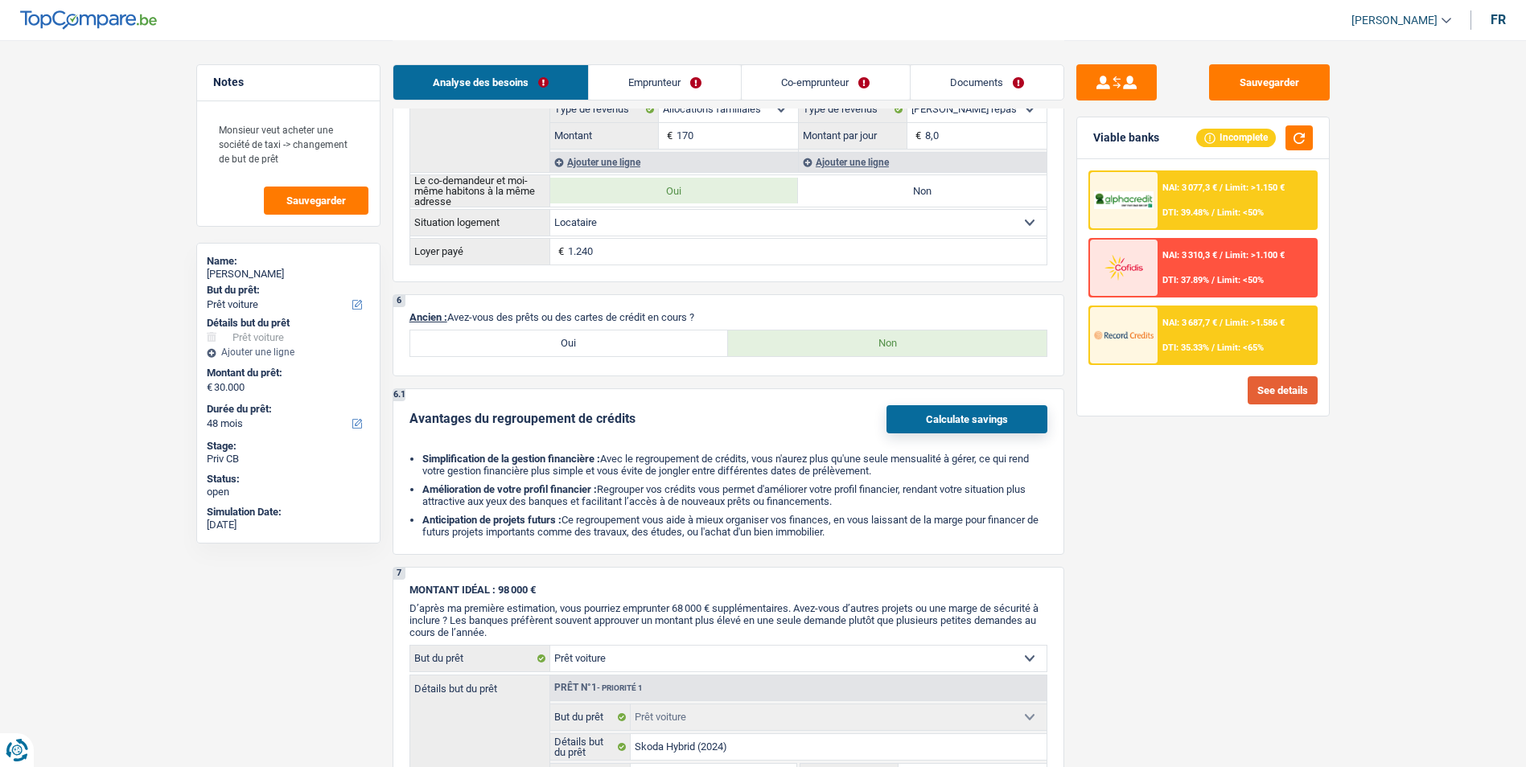
scroll to position [1046, 0]
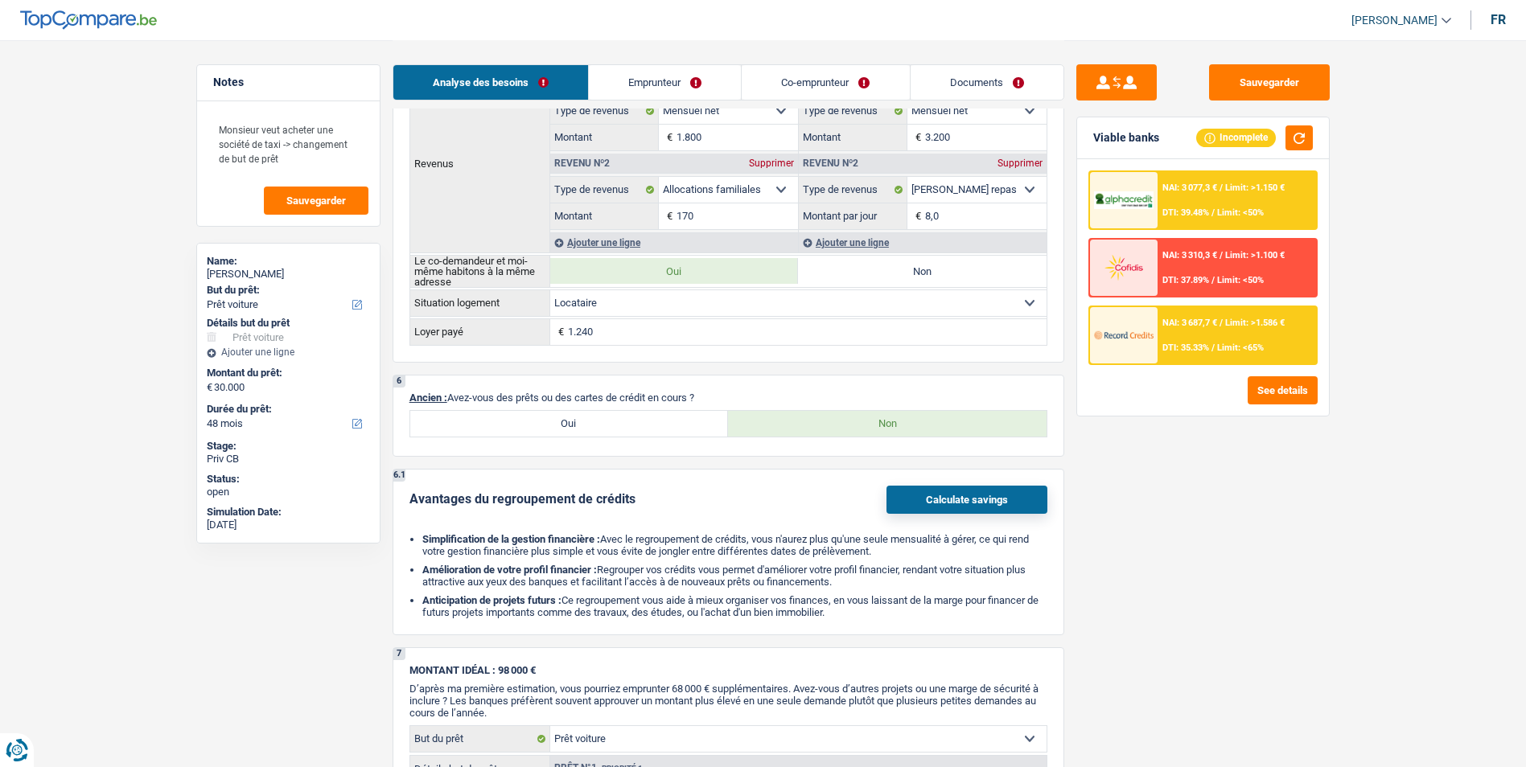
click at [686, 72] on link "Emprunteur" at bounding box center [665, 82] width 152 height 35
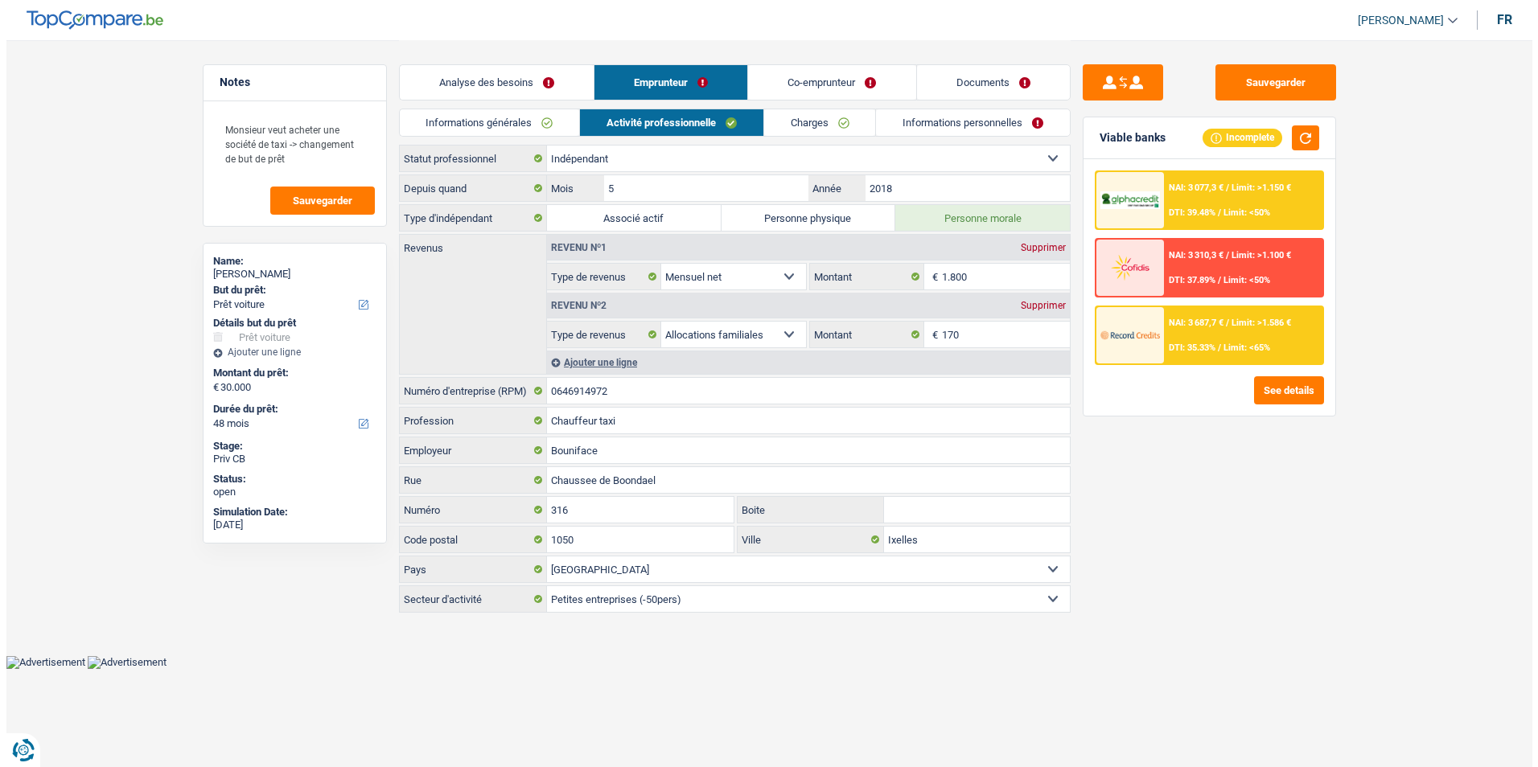
scroll to position [0, 0]
click at [816, 72] on link "Co-emprunteur" at bounding box center [831, 82] width 167 height 35
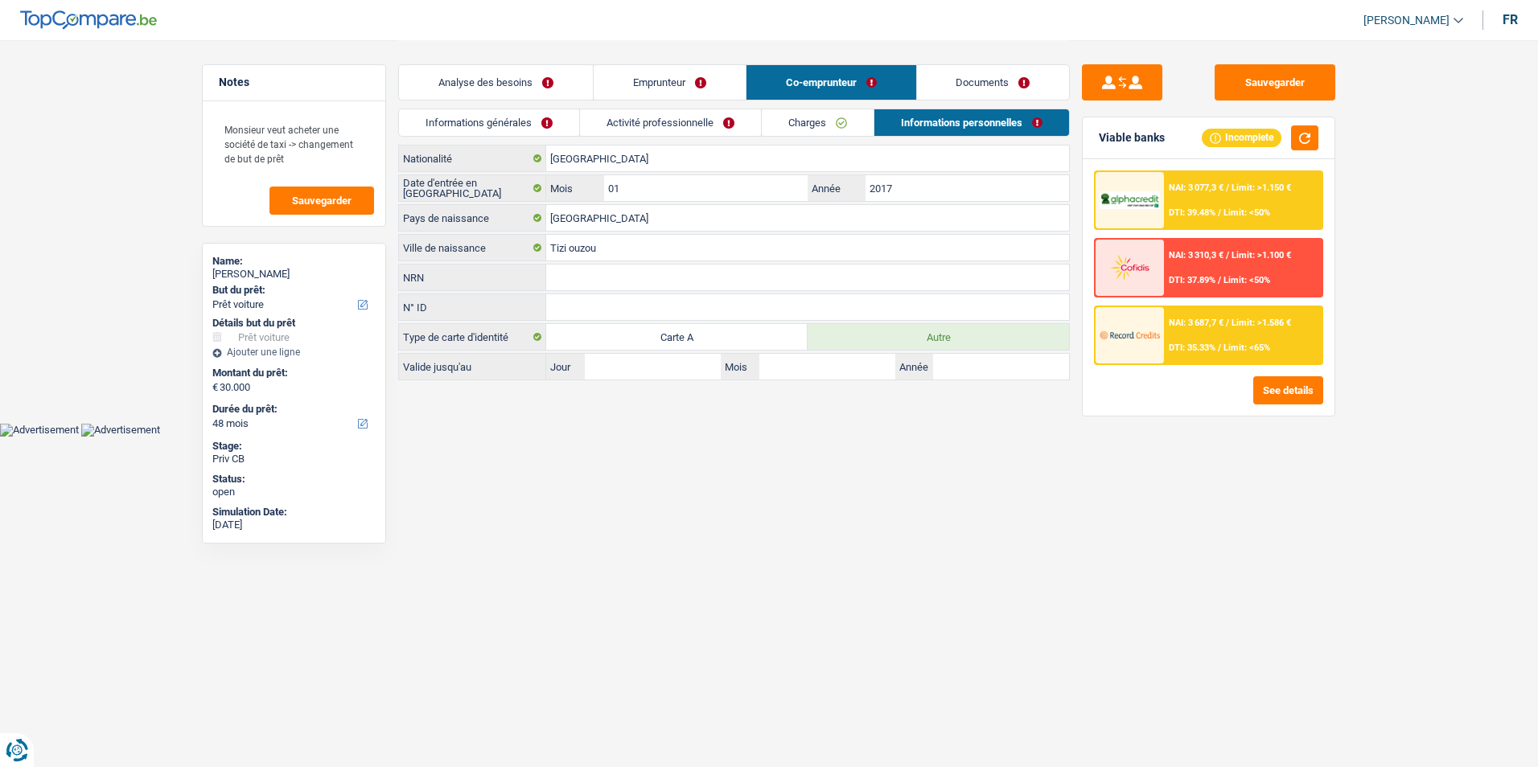
click at [973, 72] on link "Documents" at bounding box center [993, 82] width 153 height 35
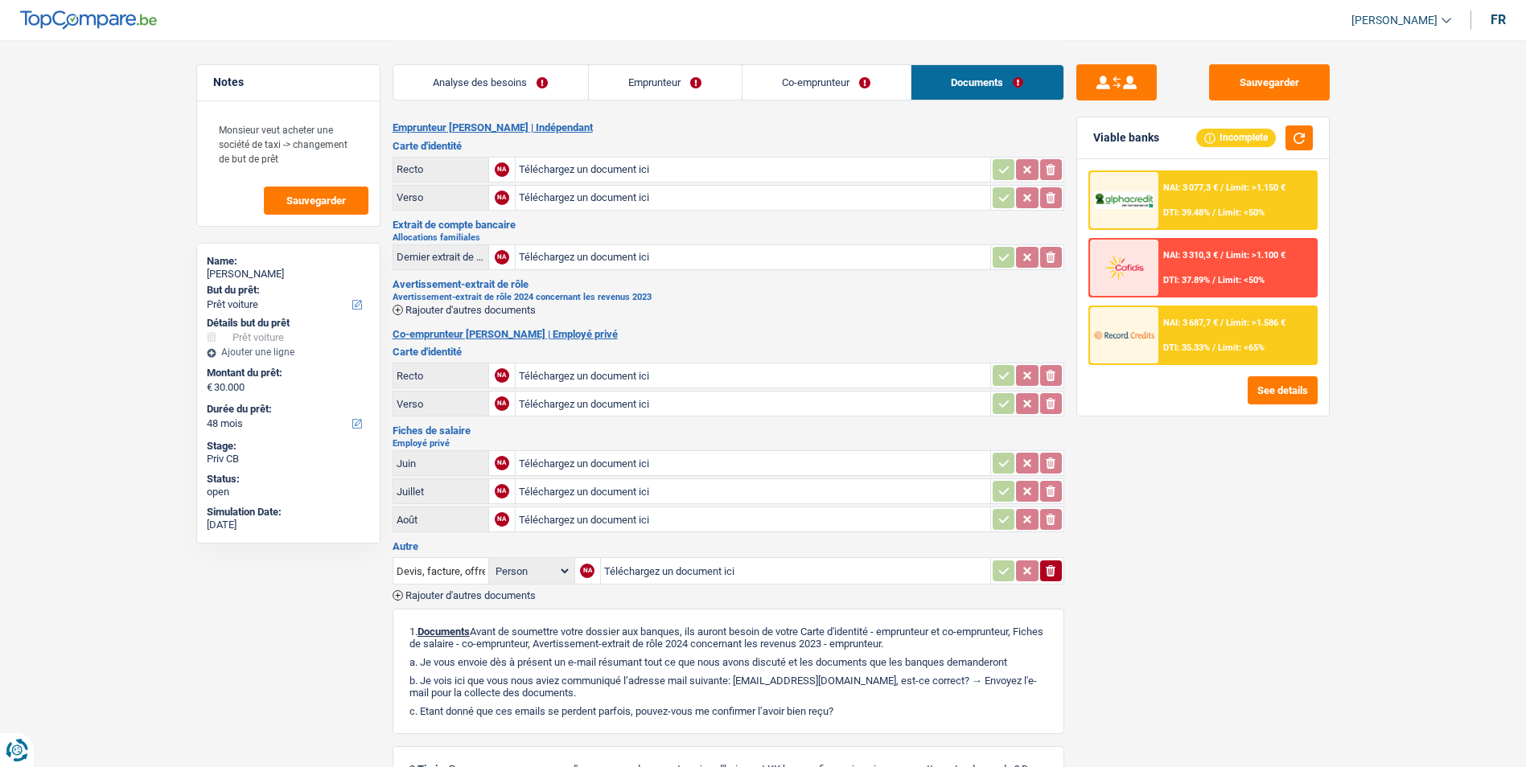
click at [567, 79] on link "Analyse des besoins" at bounding box center [490, 82] width 195 height 35
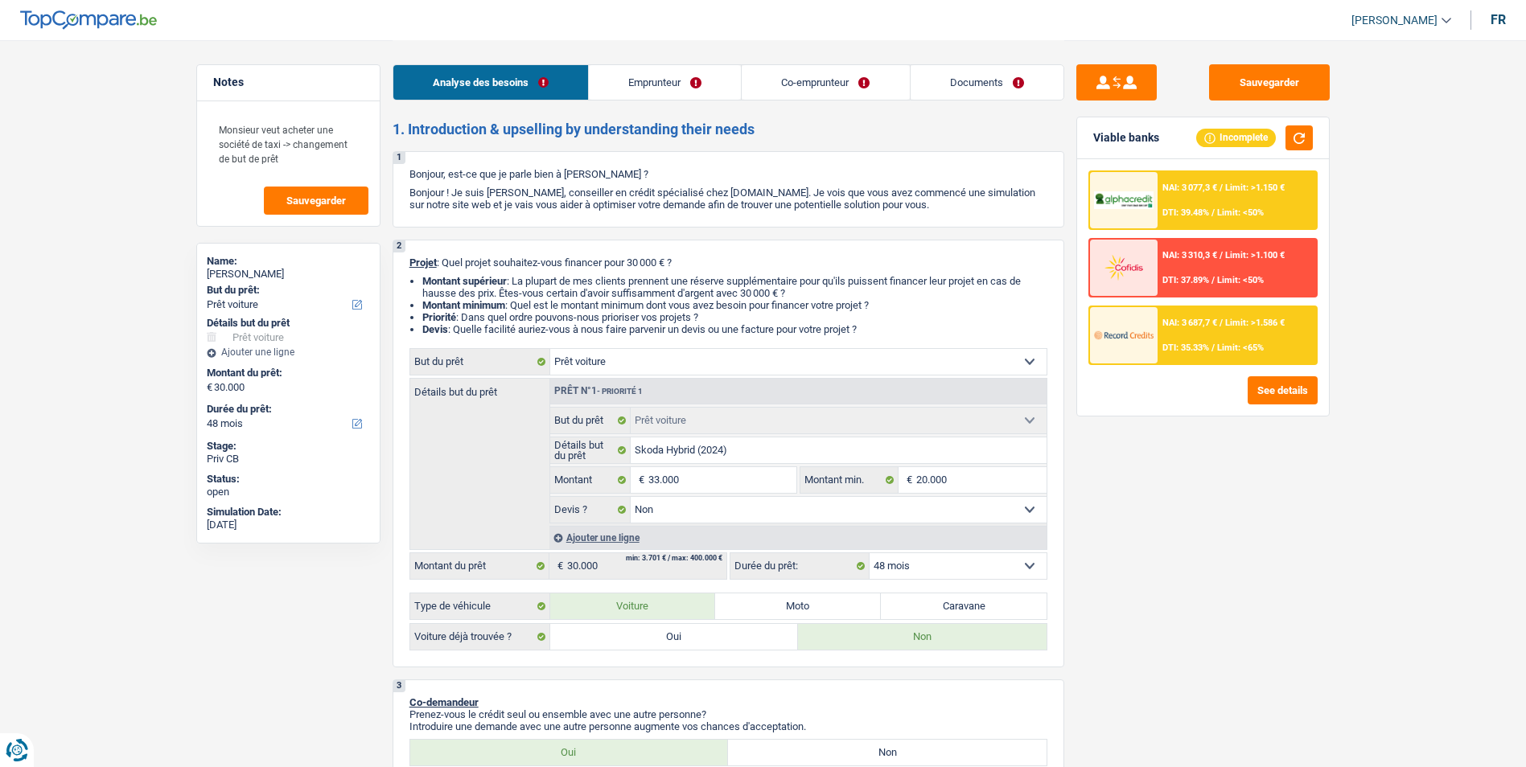
click at [1249, 337] on div "NAI: 3 687,7 € / Limit: >1.586 € DTI: 35.33% / Limit: <65%" at bounding box center [1237, 335] width 158 height 56
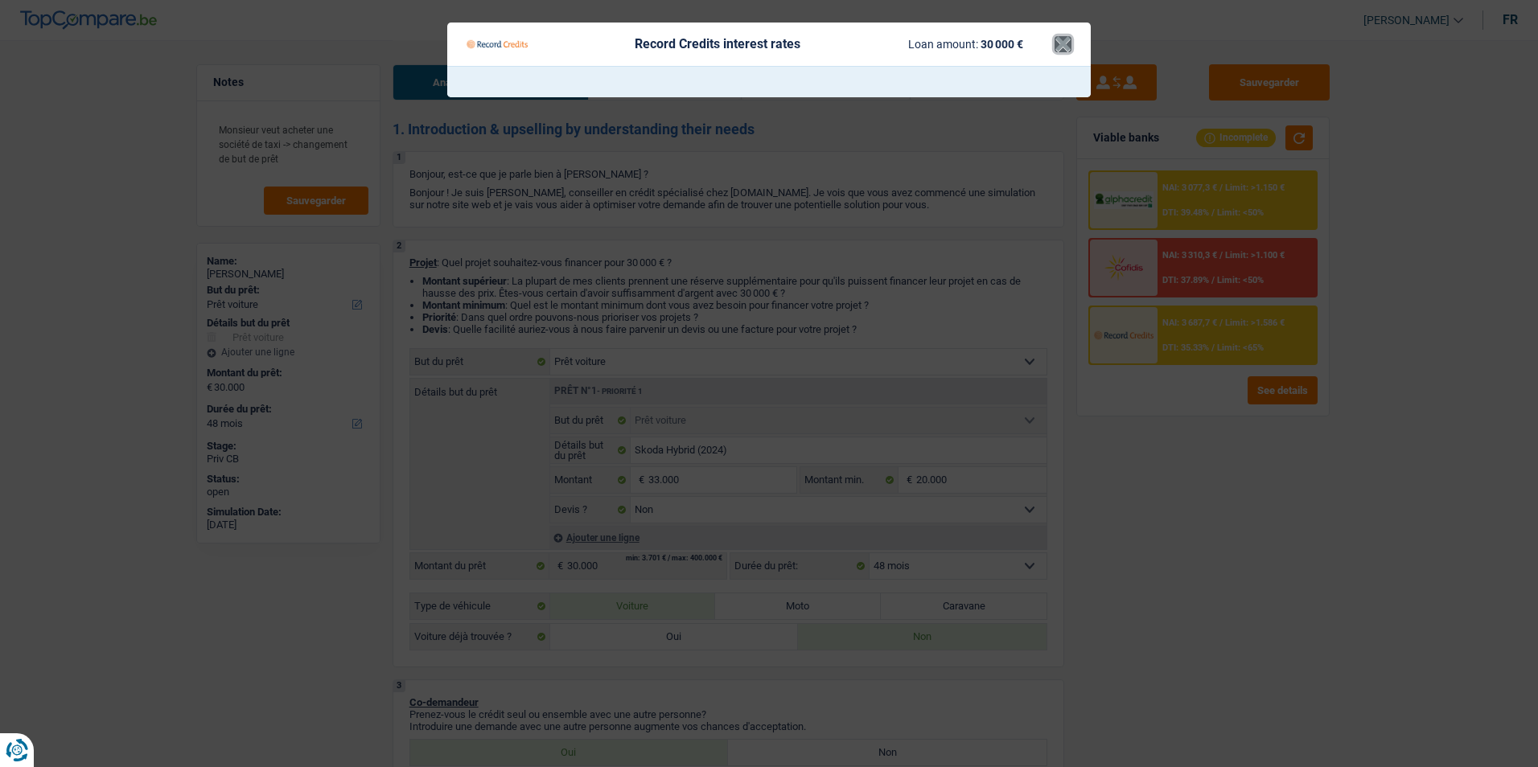
click at [1061, 43] on button "×" at bounding box center [1063, 44] width 17 height 16
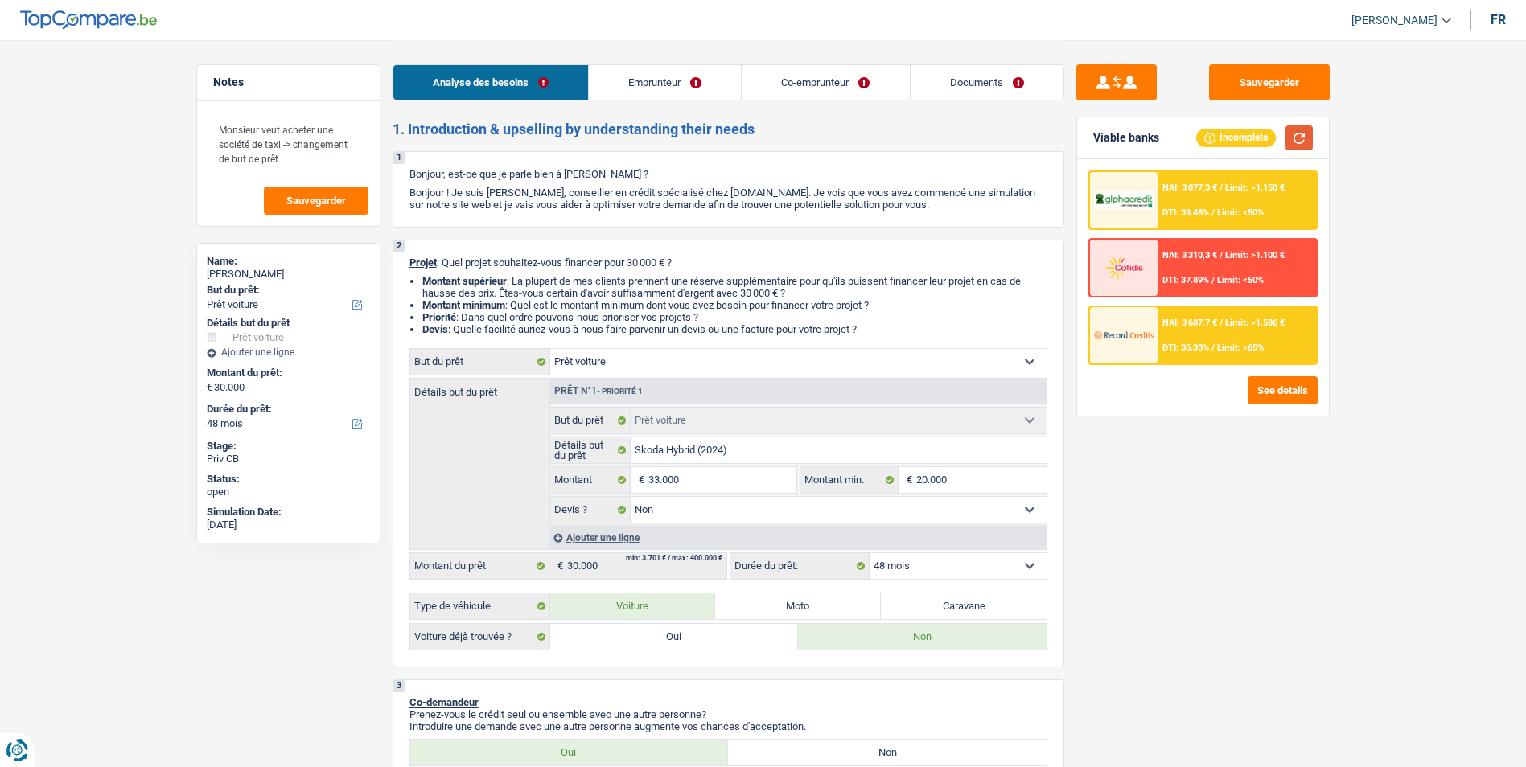
click at [1308, 136] on button "button" at bounding box center [1299, 137] width 27 height 25
click at [1297, 395] on button "See details" at bounding box center [1283, 390] width 70 height 28
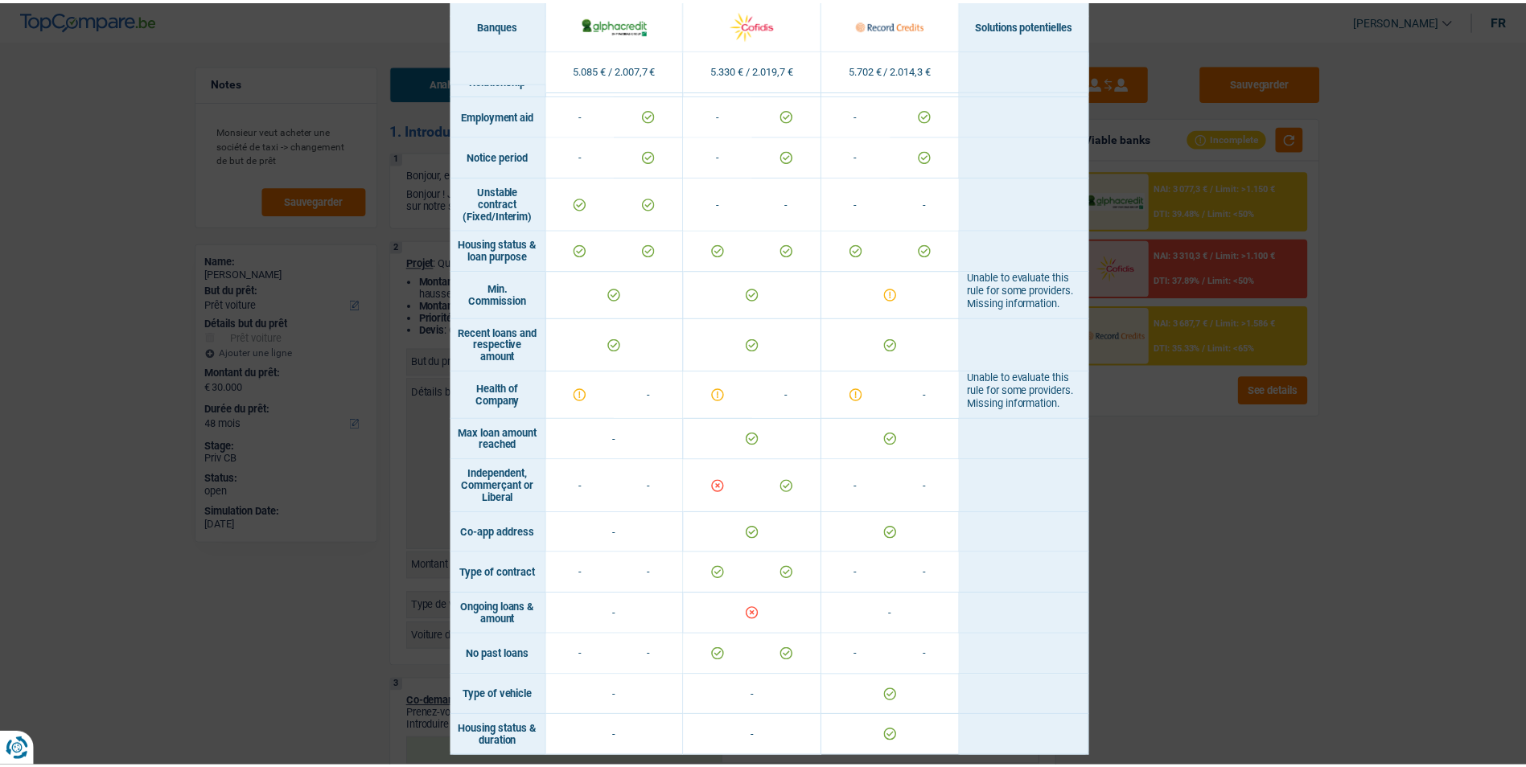
scroll to position [872, 0]
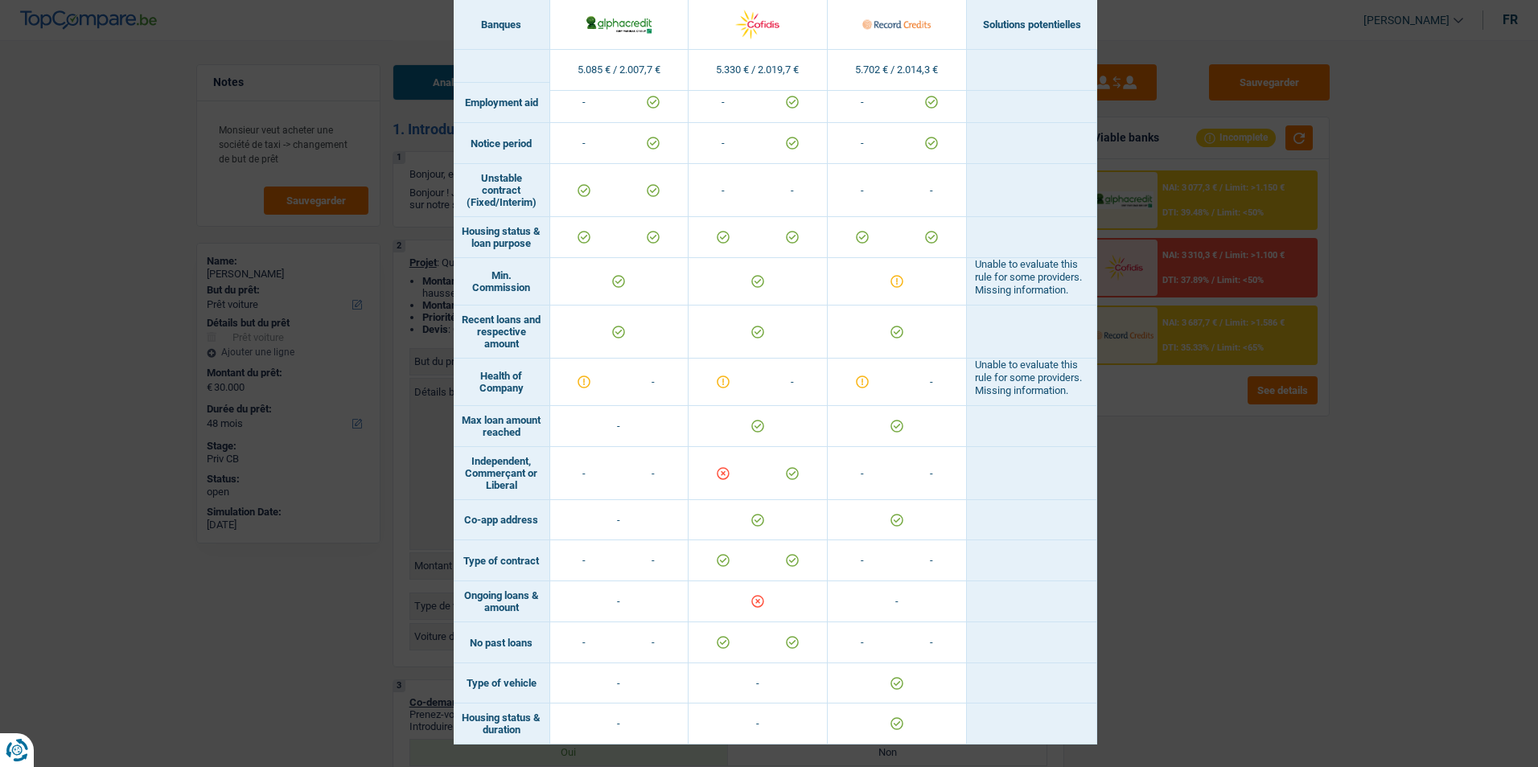
click at [1235, 541] on div "Banks conditions × Banques Solutions potentielles Revenus / Charges 5.085 € / 2…" at bounding box center [769, 383] width 1538 height 767
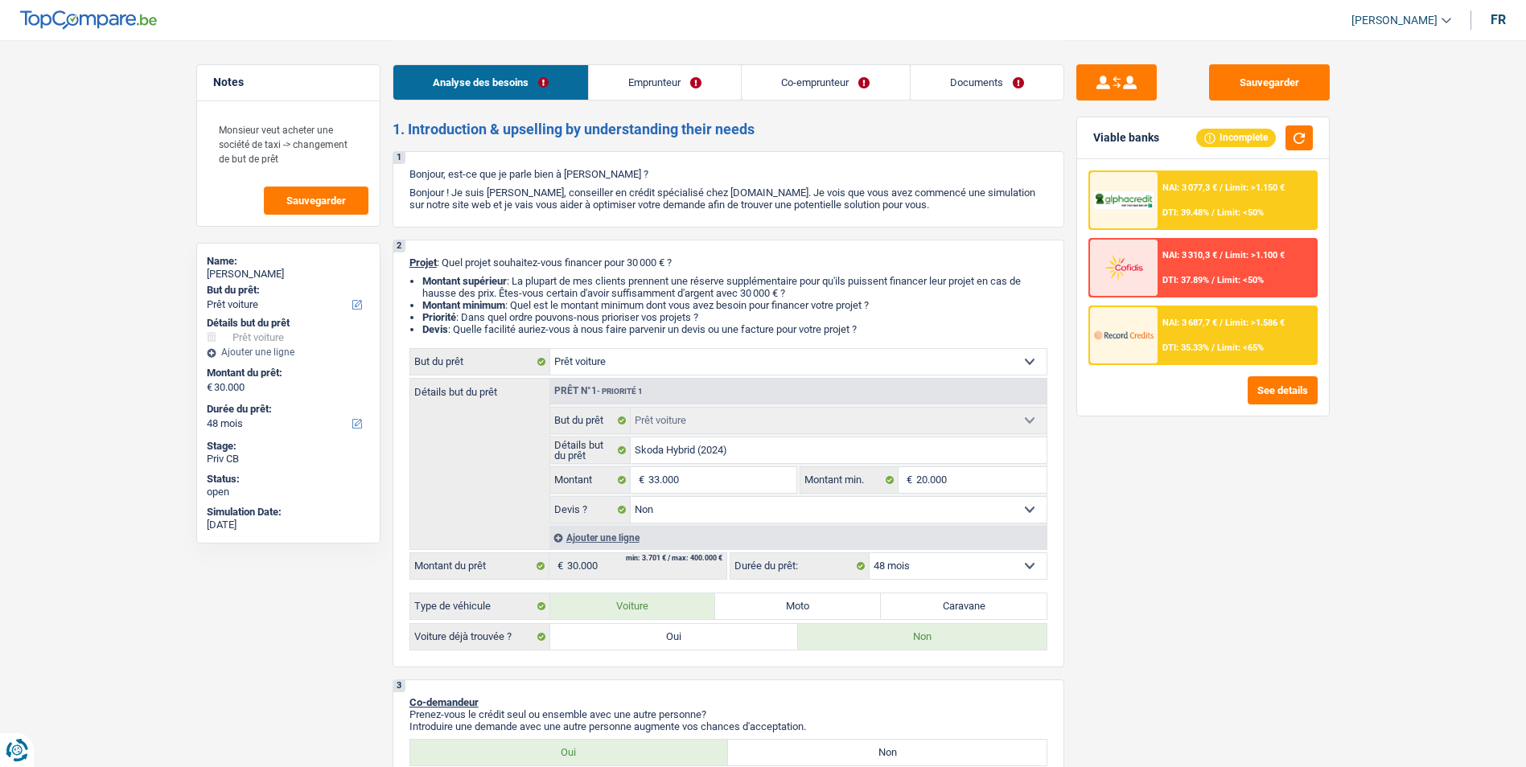
click at [707, 86] on link "Emprunteur" at bounding box center [665, 82] width 152 height 35
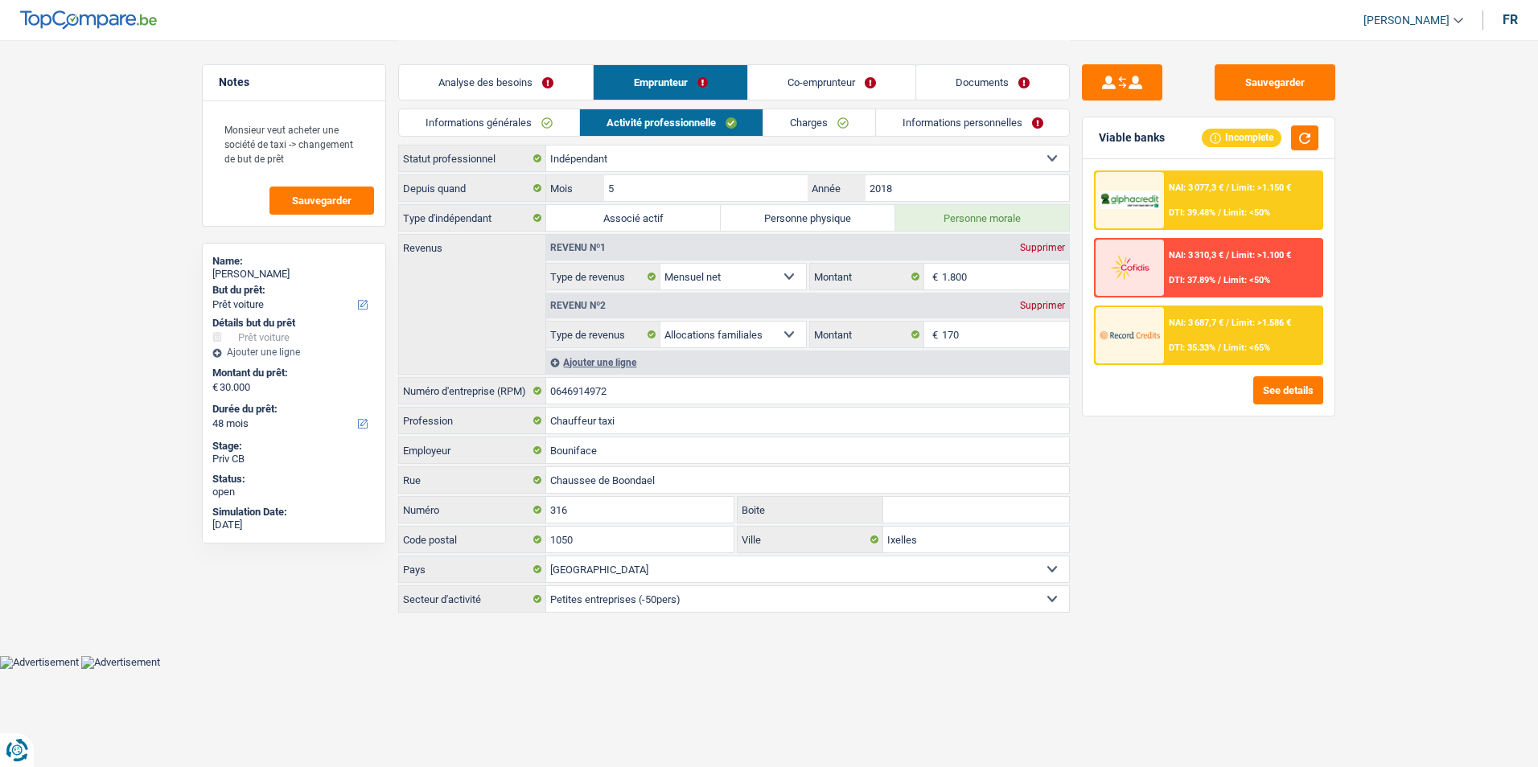
click at [804, 121] on link "Charges" at bounding box center [819, 122] width 112 height 27
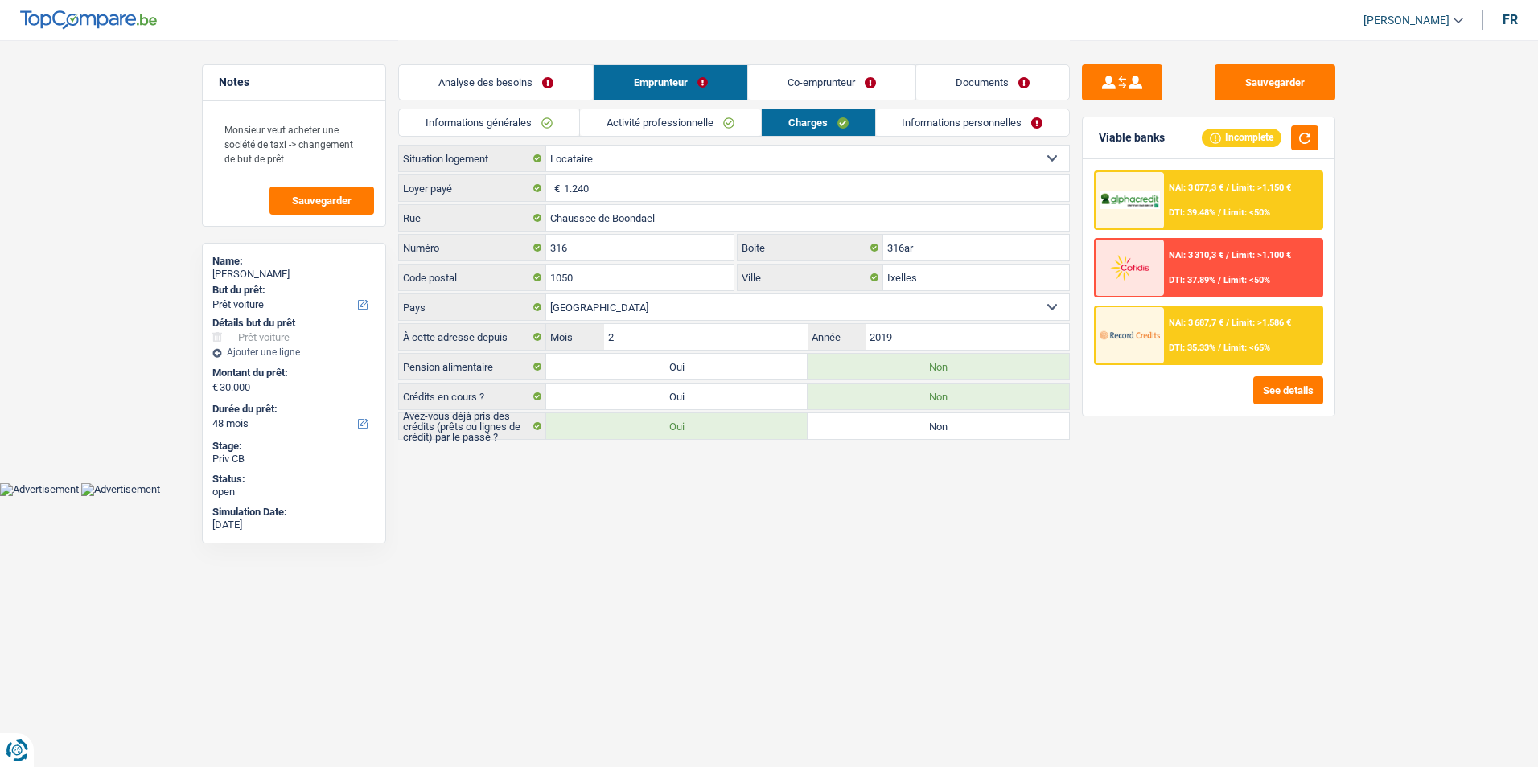
click at [867, 83] on link "Co-emprunteur" at bounding box center [831, 82] width 167 height 35
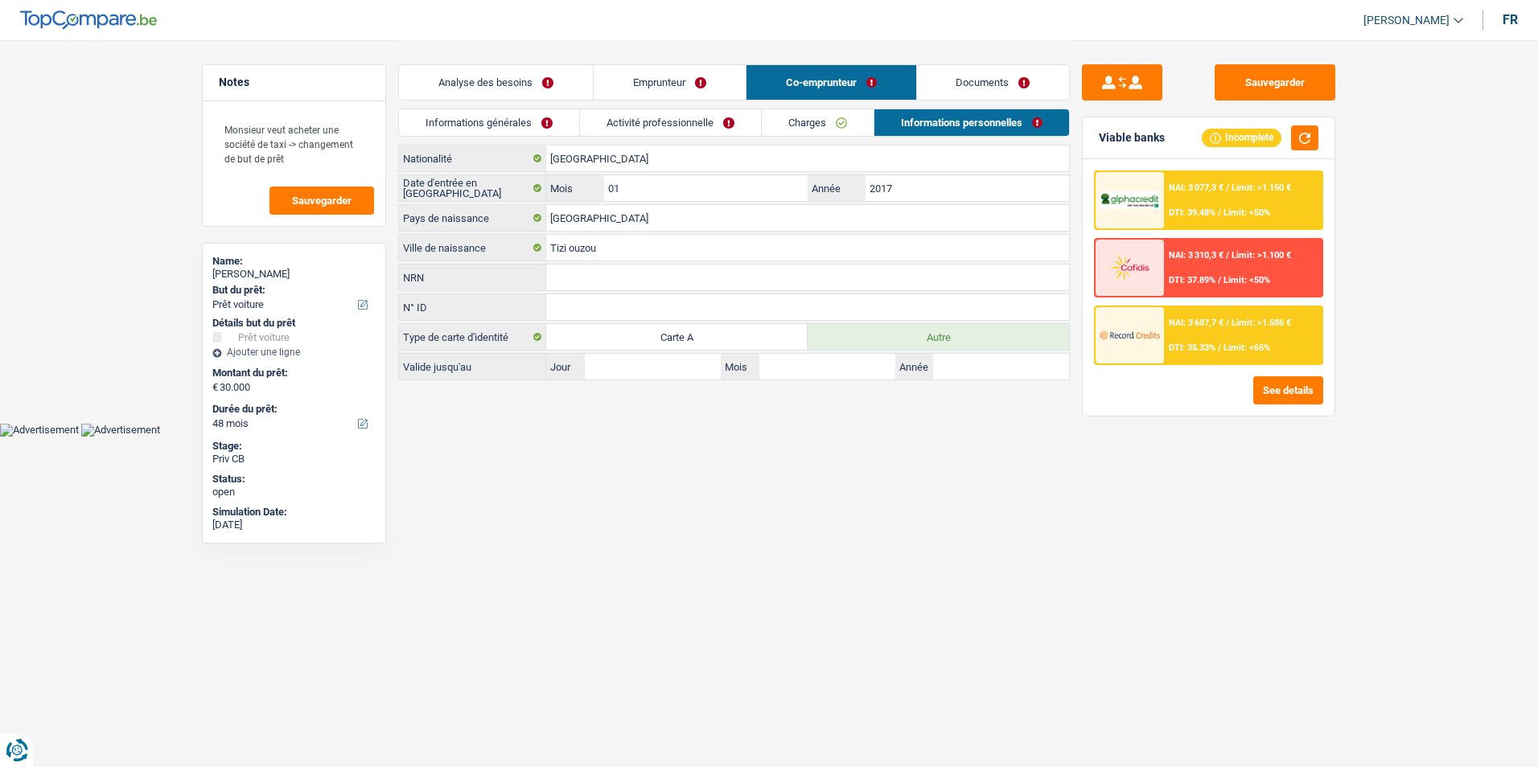
click at [803, 117] on link "Charges" at bounding box center [818, 122] width 112 height 27
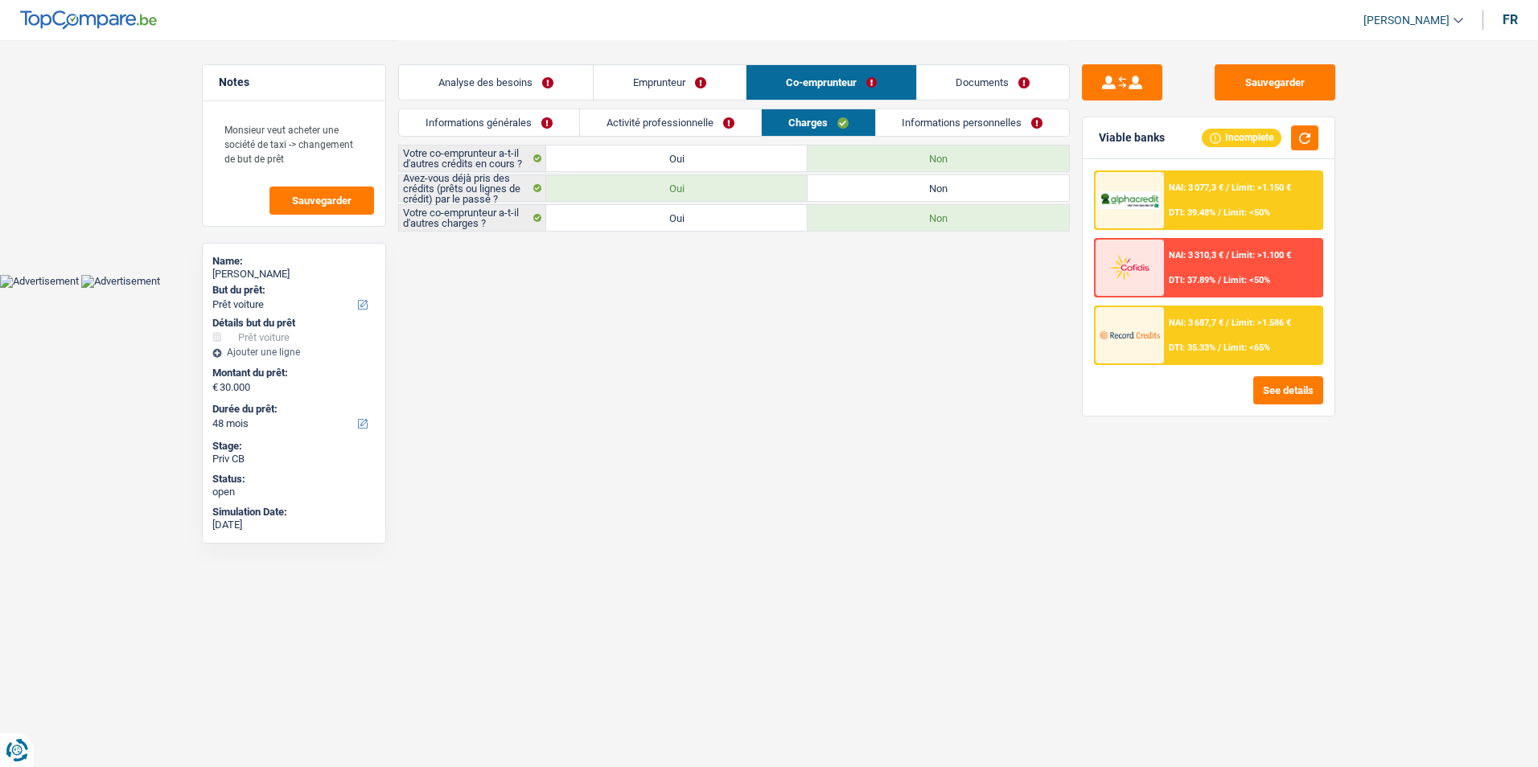
click at [694, 116] on link "Activité professionnelle" at bounding box center [670, 122] width 181 height 27
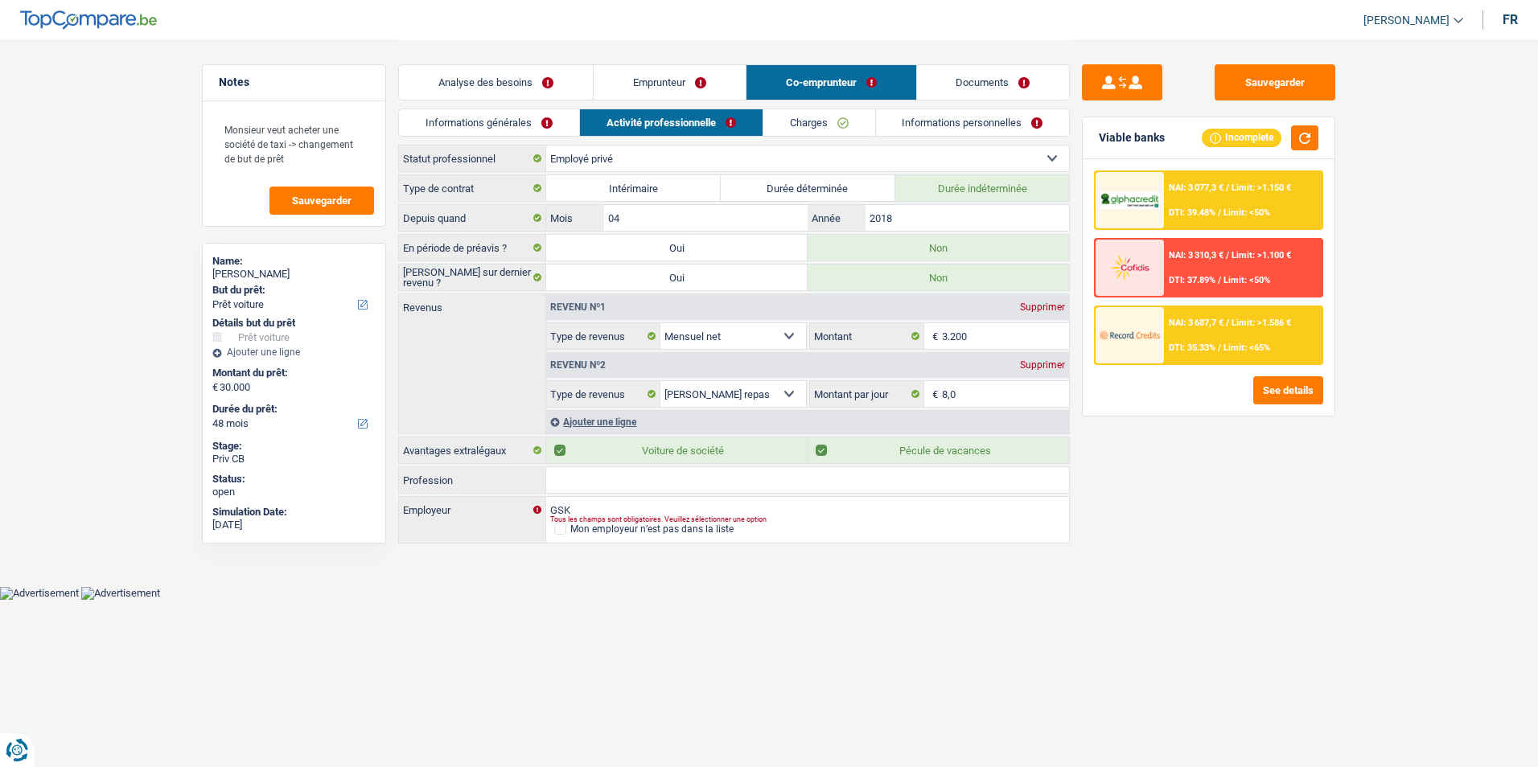
click at [769, 116] on link "Charges" at bounding box center [819, 122] width 112 height 27
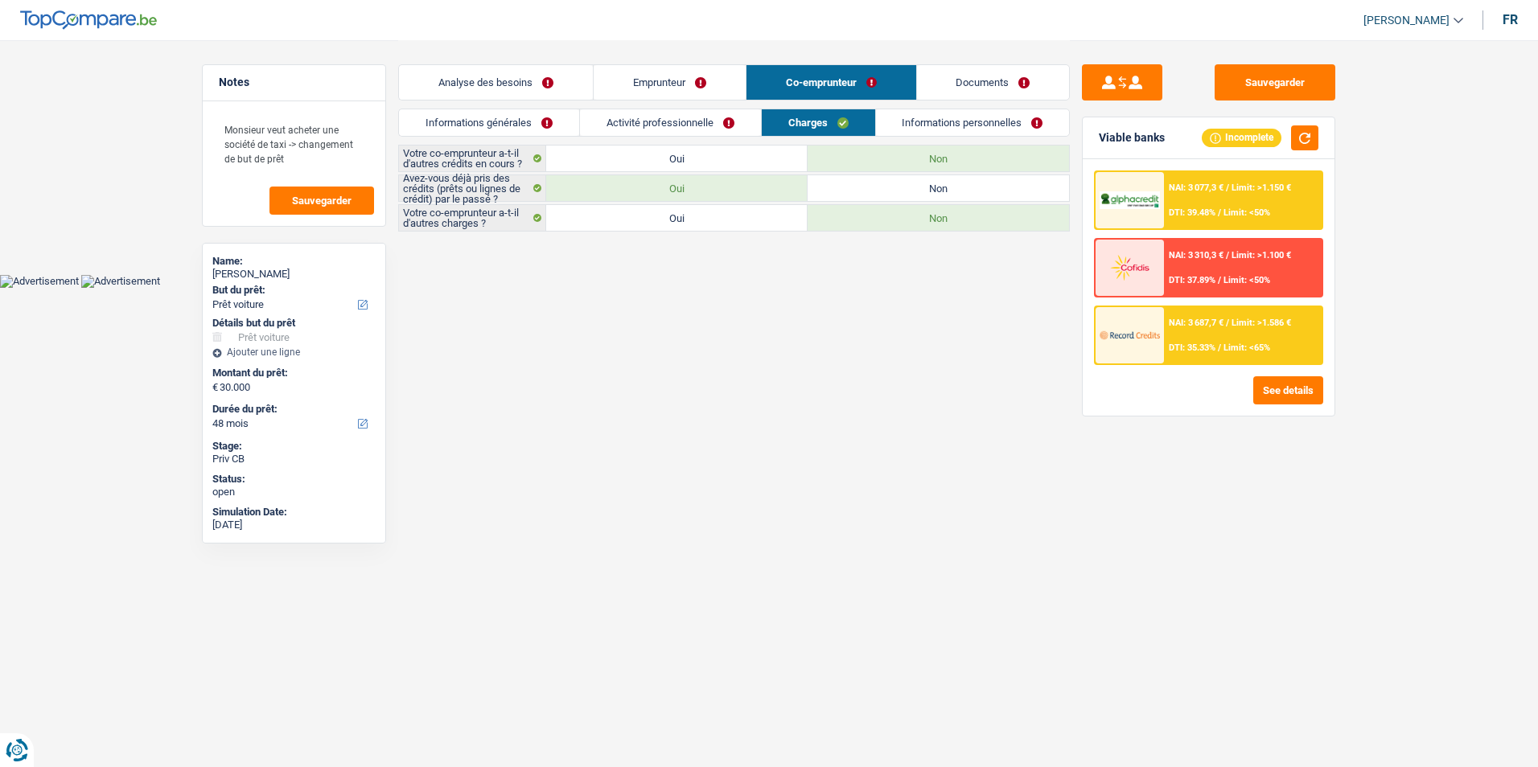
click at [902, 121] on link "Informations personnelles" at bounding box center [973, 122] width 194 height 27
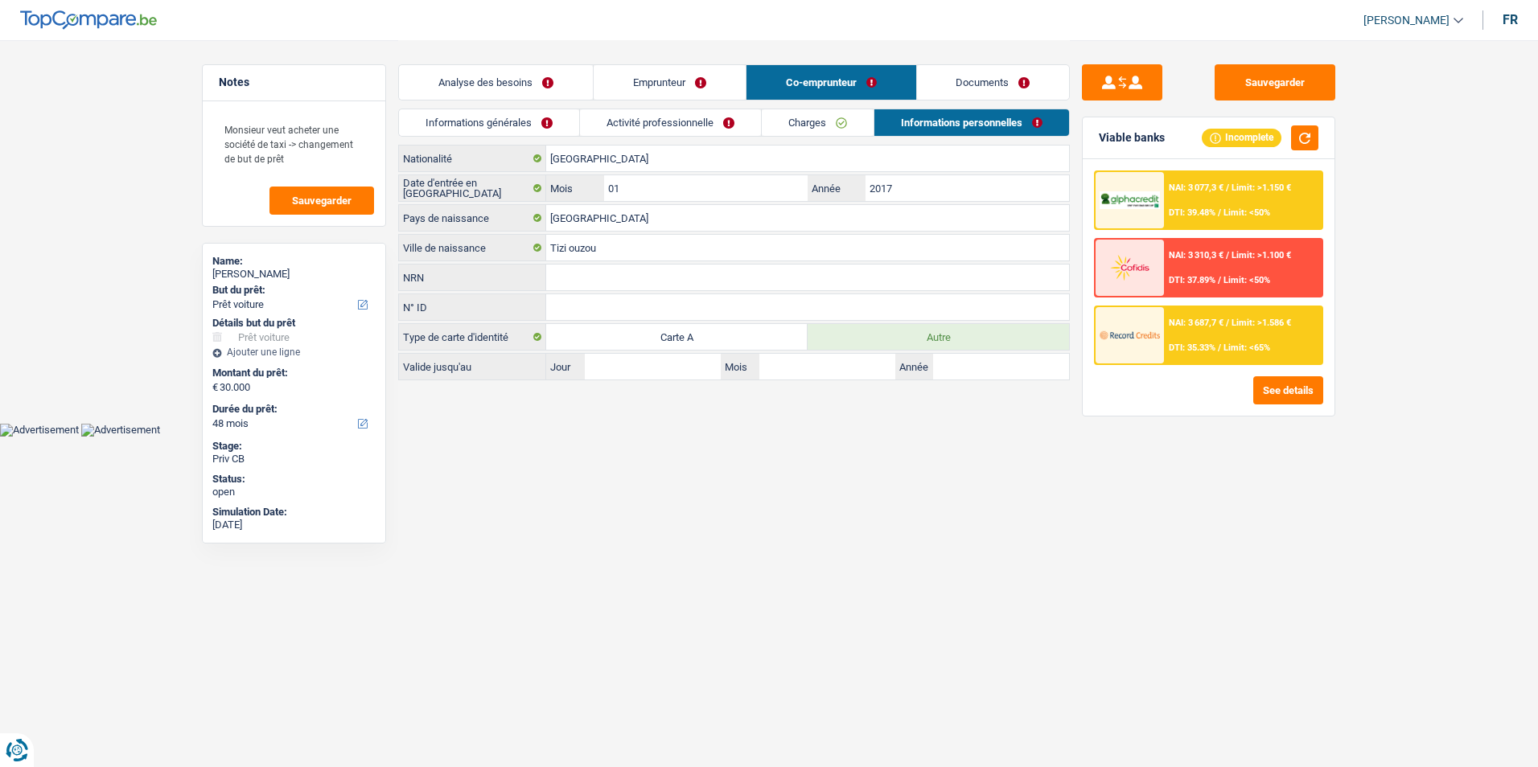
click at [952, 72] on link "Documents" at bounding box center [993, 82] width 153 height 35
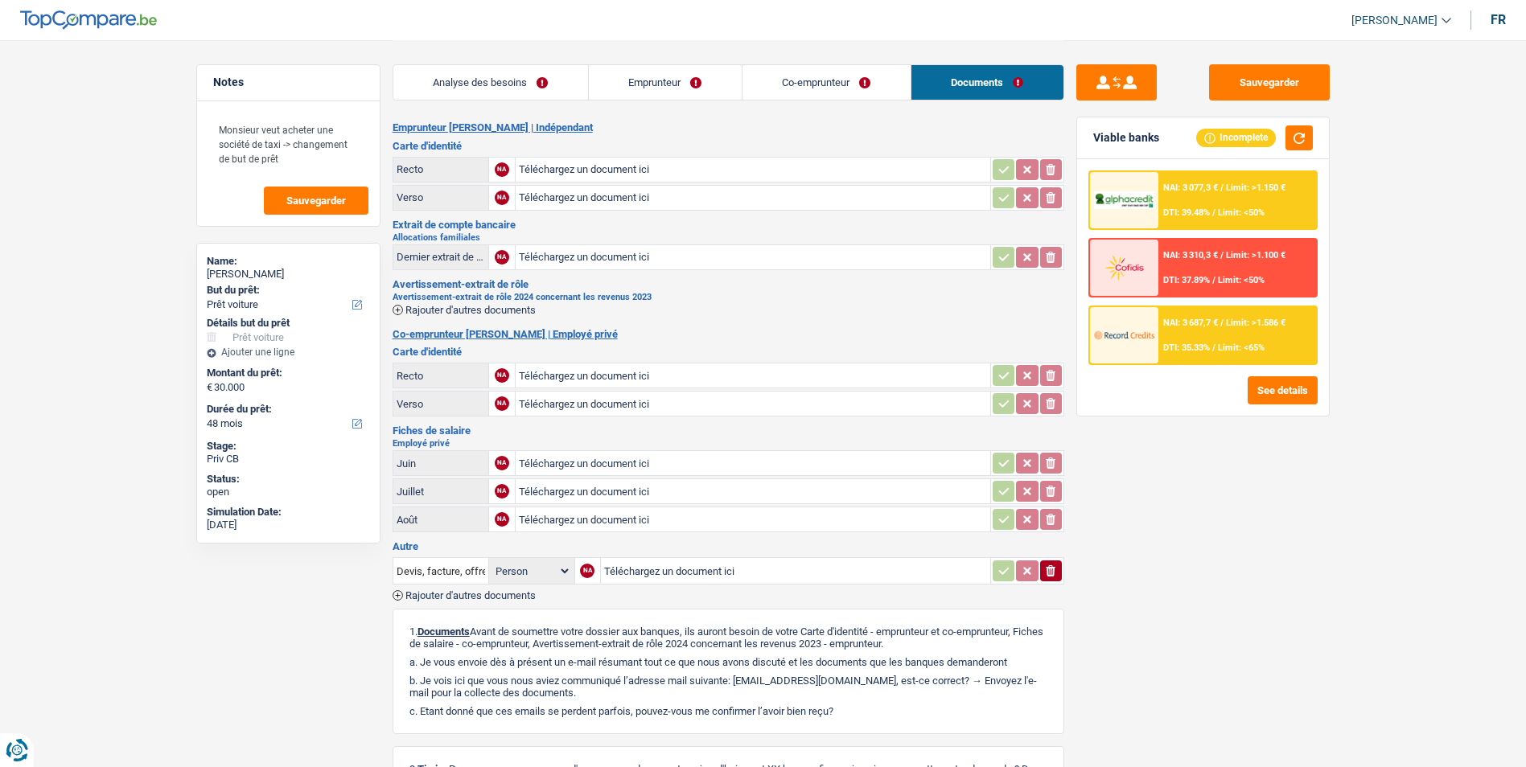
click at [868, 84] on link "Co-emprunteur" at bounding box center [827, 82] width 168 height 35
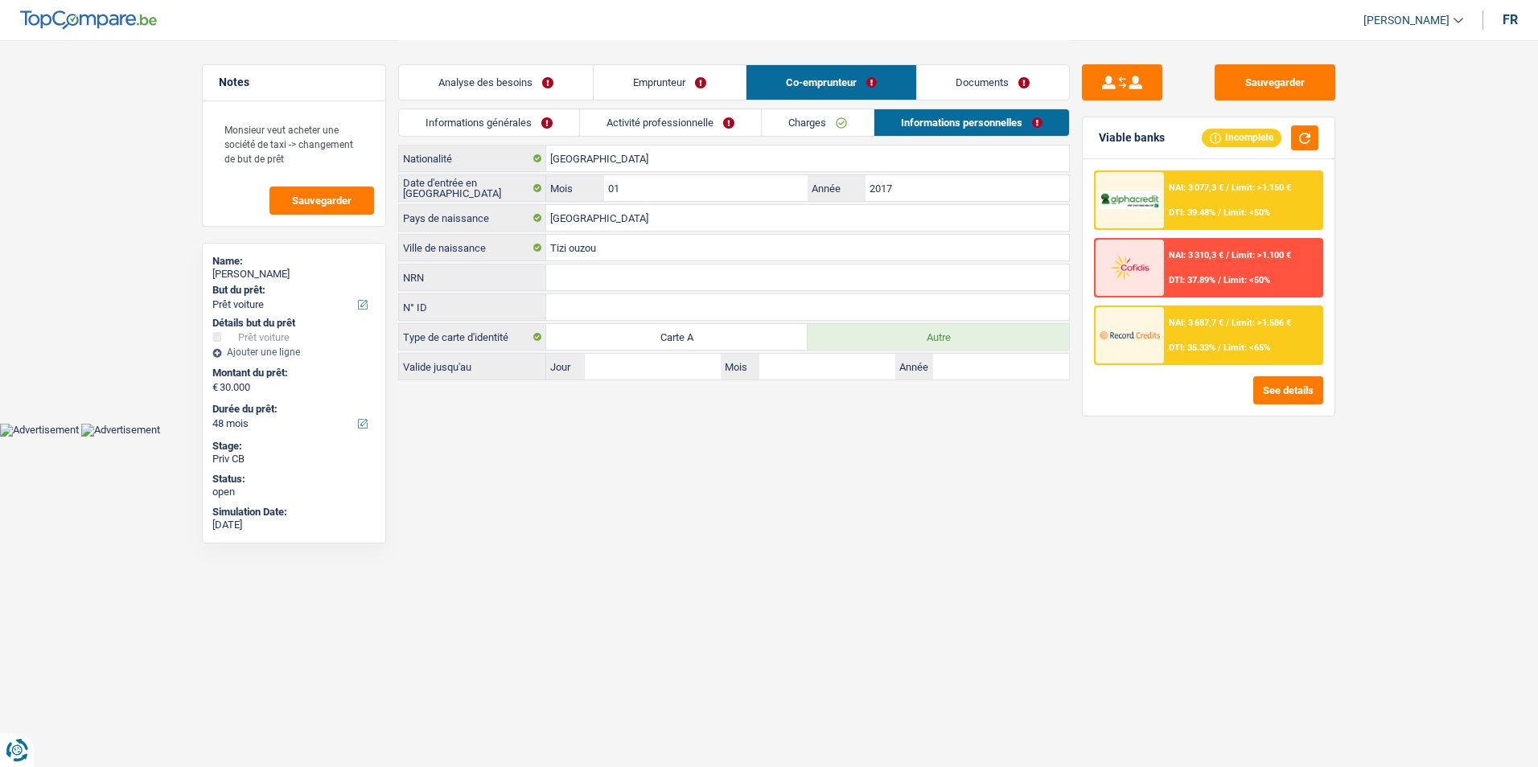
click at [712, 85] on link "Emprunteur" at bounding box center [670, 82] width 152 height 35
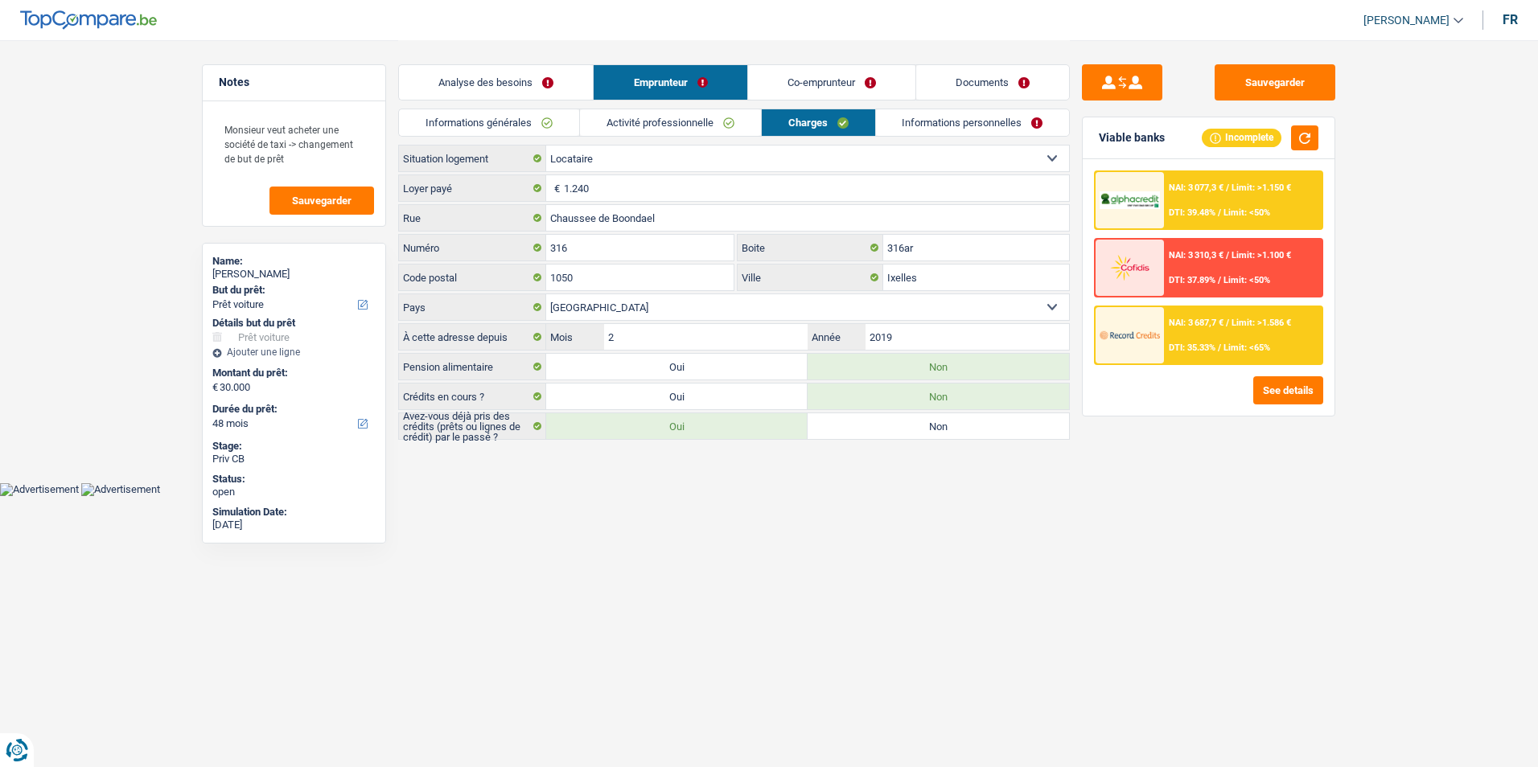
click at [526, 84] on link "Analyse des besoins" at bounding box center [496, 82] width 194 height 35
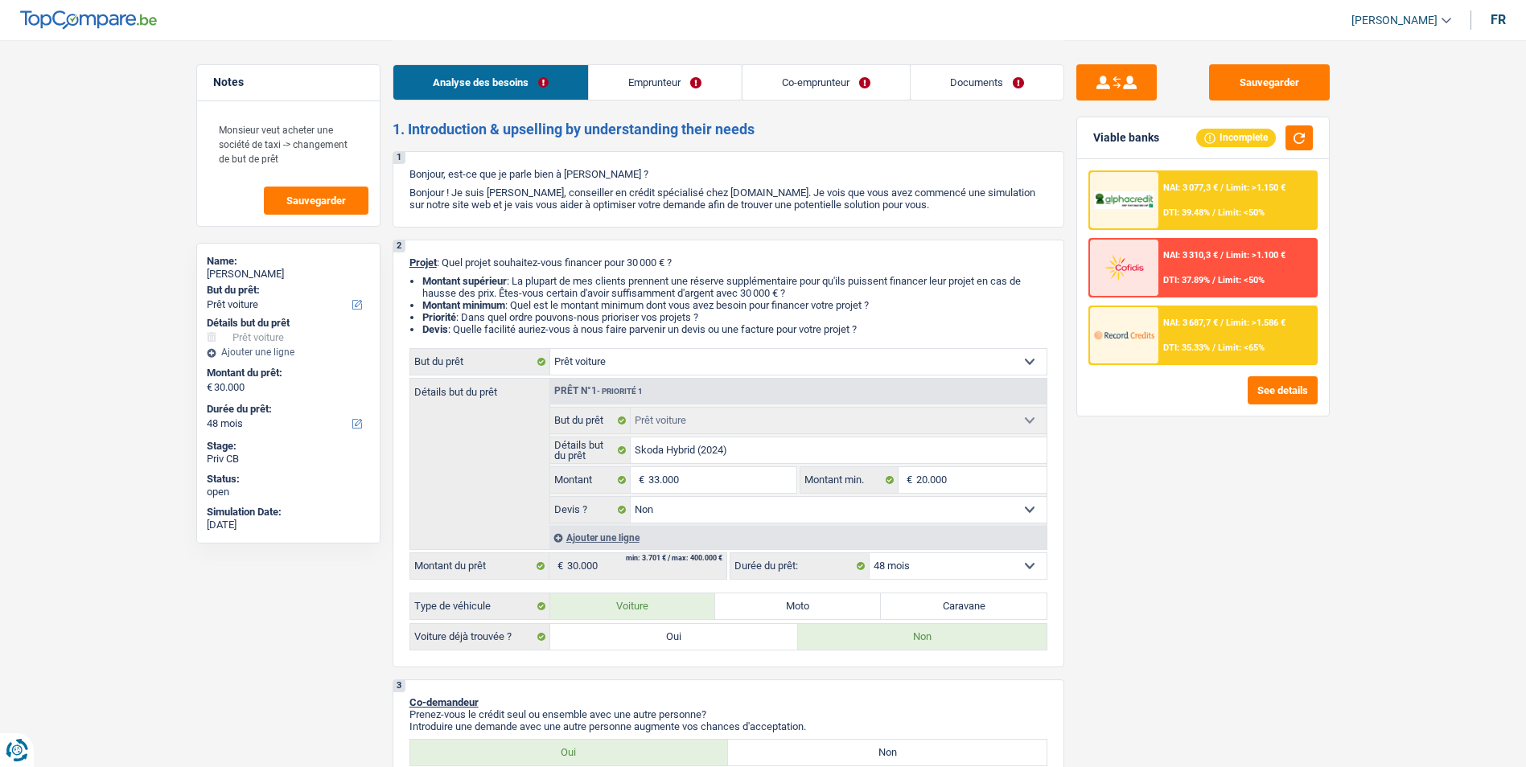
click at [662, 72] on link "Emprunteur" at bounding box center [665, 82] width 152 height 35
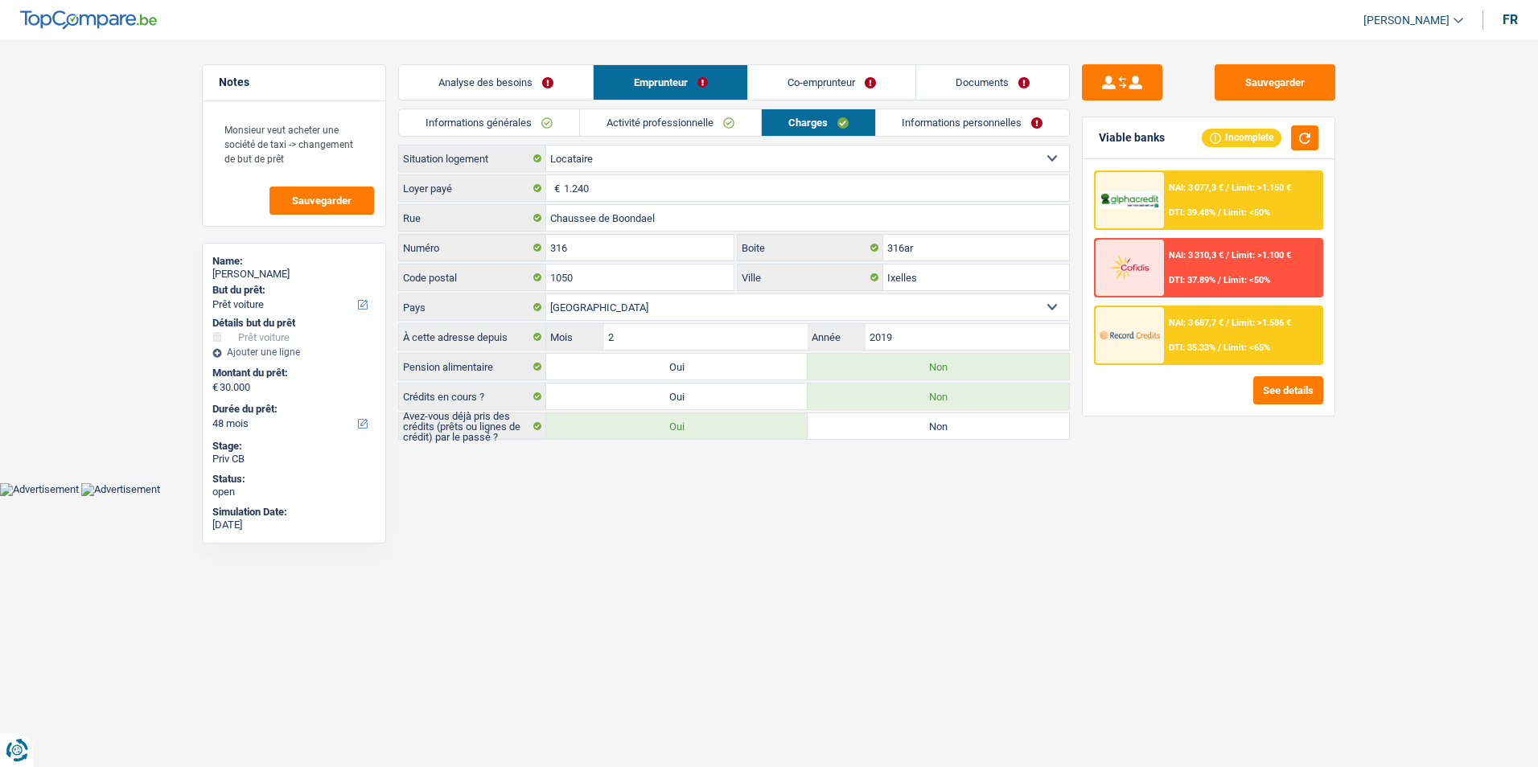
click at [567, 96] on link "Analyse des besoins" at bounding box center [496, 82] width 194 height 35
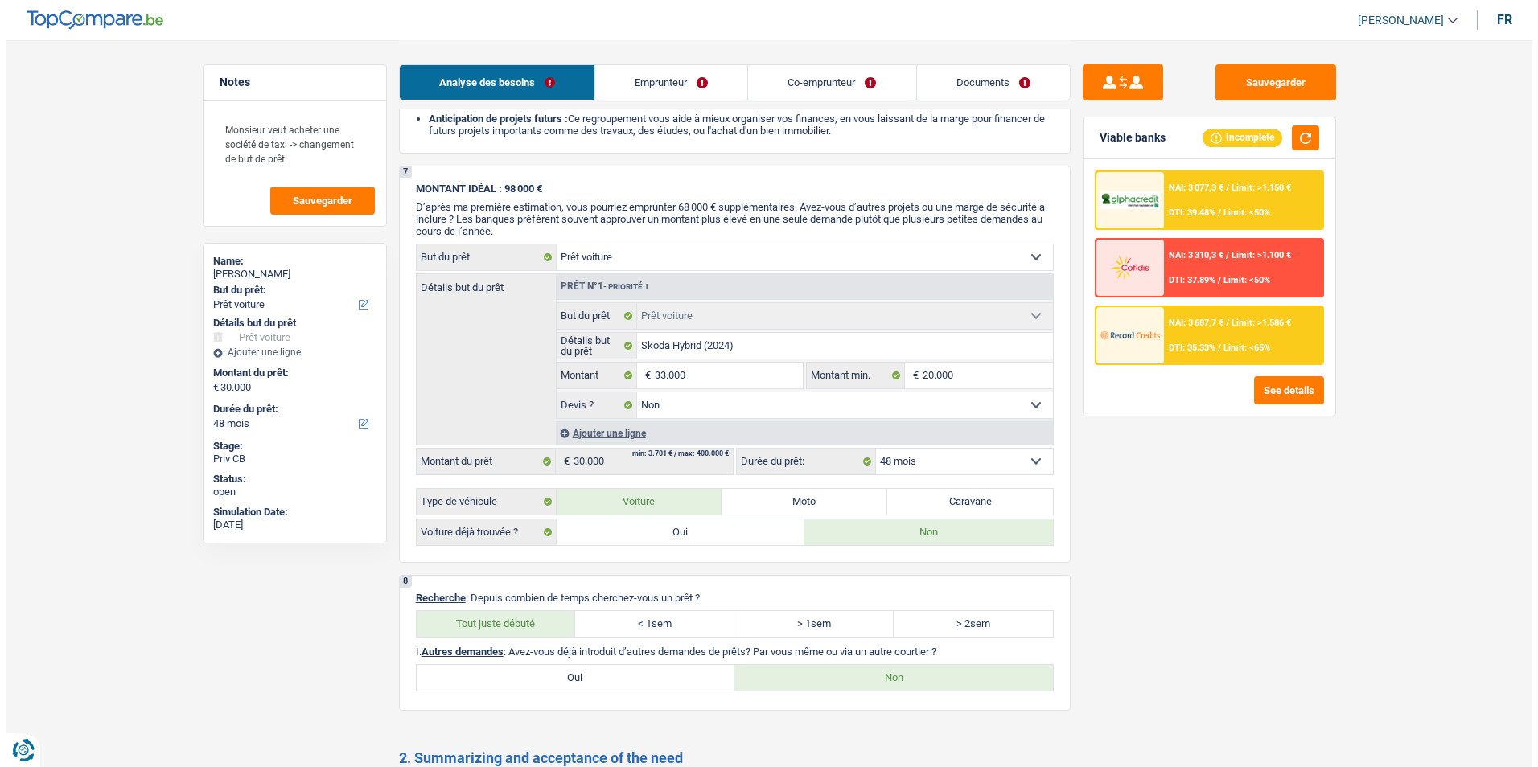
scroll to position [1448, 0]
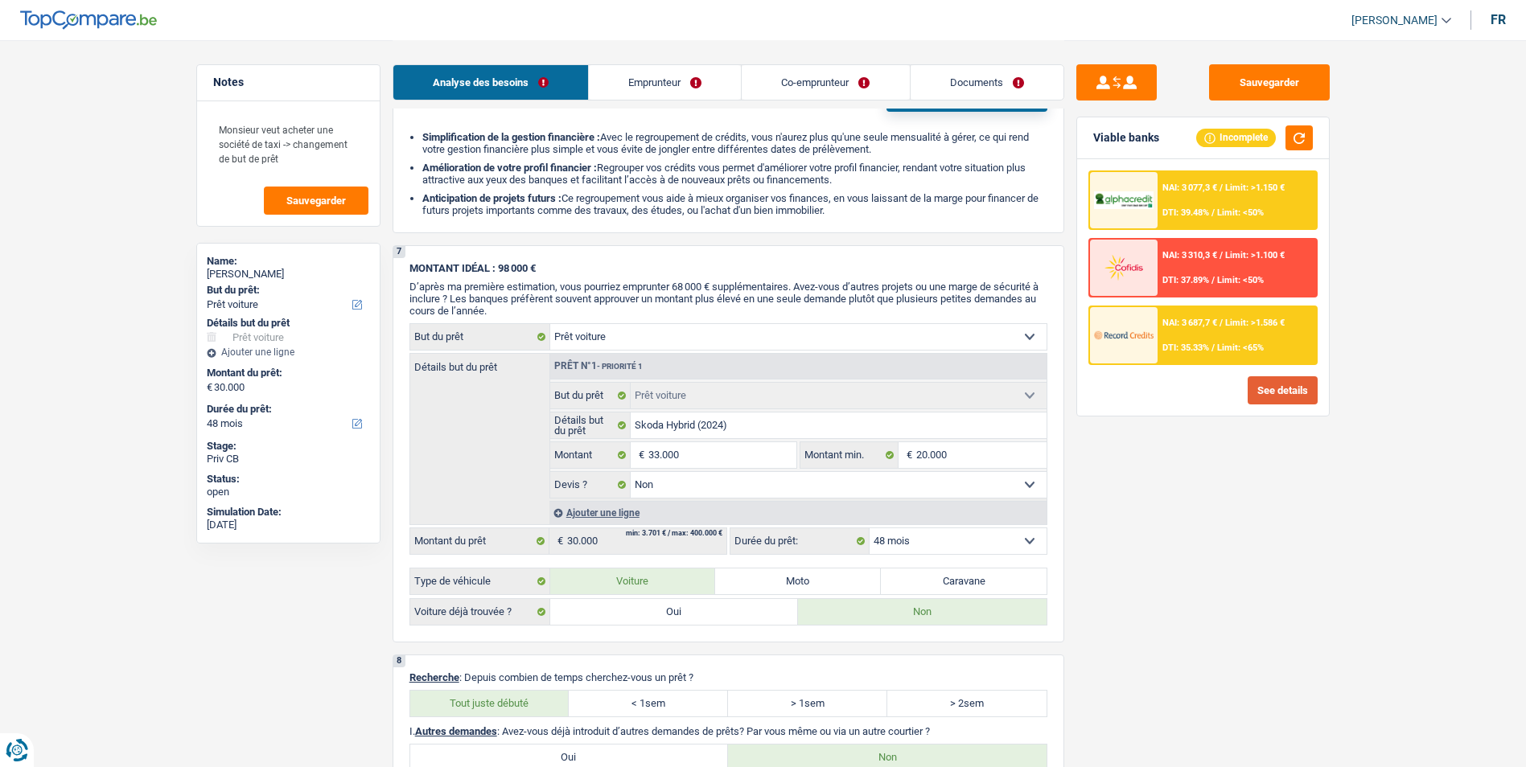
click at [1278, 392] on button "See details" at bounding box center [1283, 390] width 70 height 28
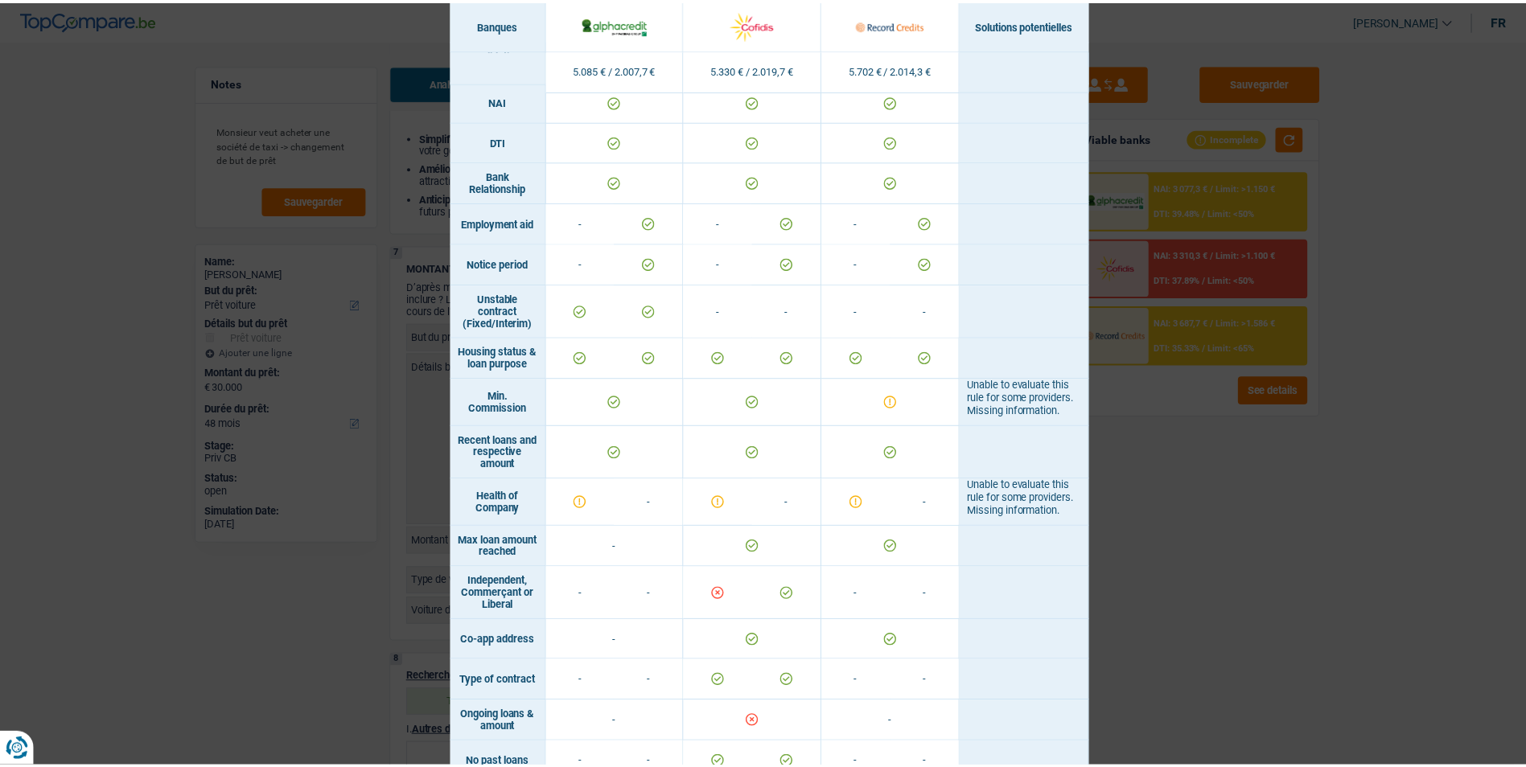
scroll to position [872, 0]
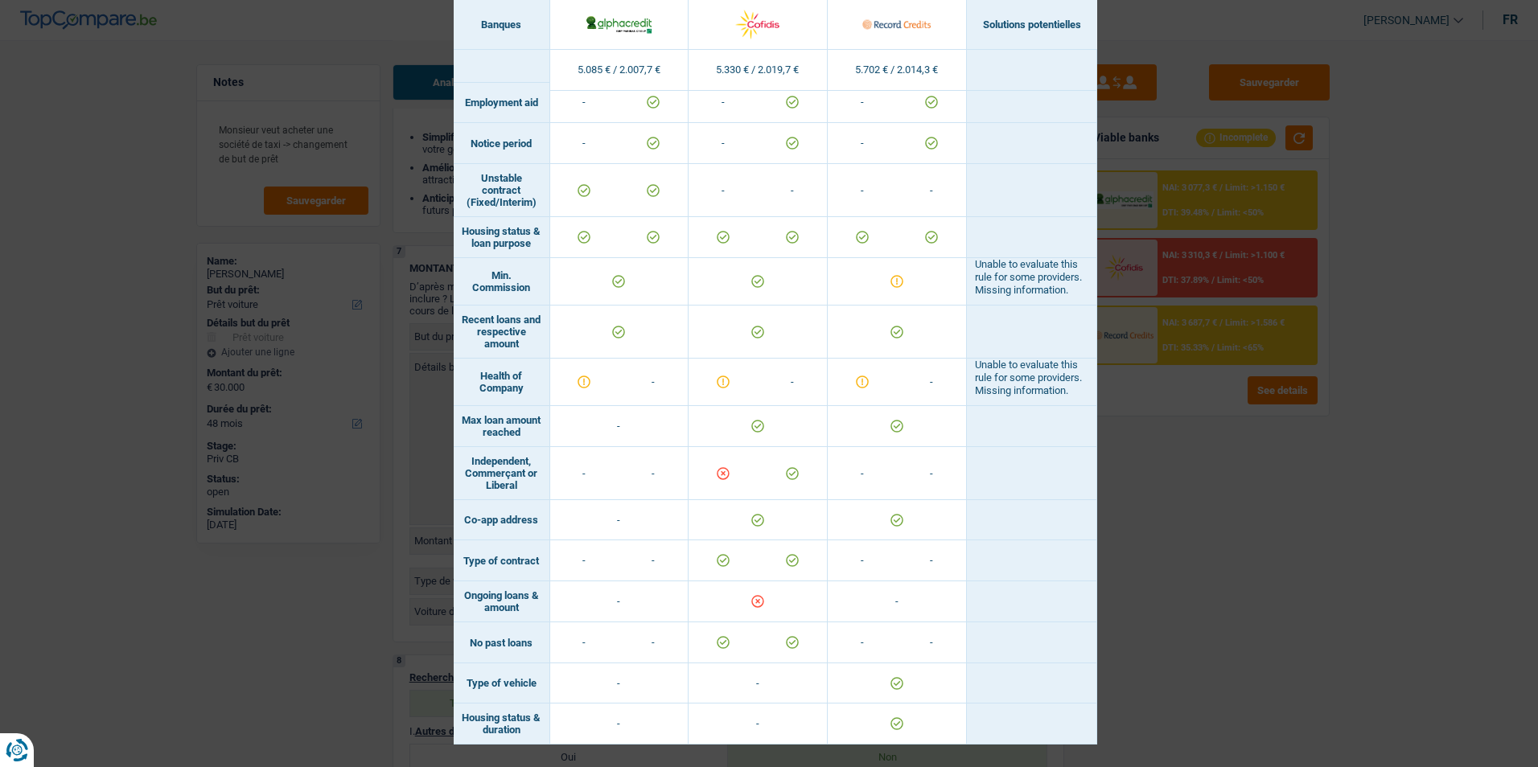
click at [1141, 455] on div "Banks conditions × Banques Solutions potentielles Revenus / Charges 5.085 € / 2…" at bounding box center [769, 383] width 1538 height 767
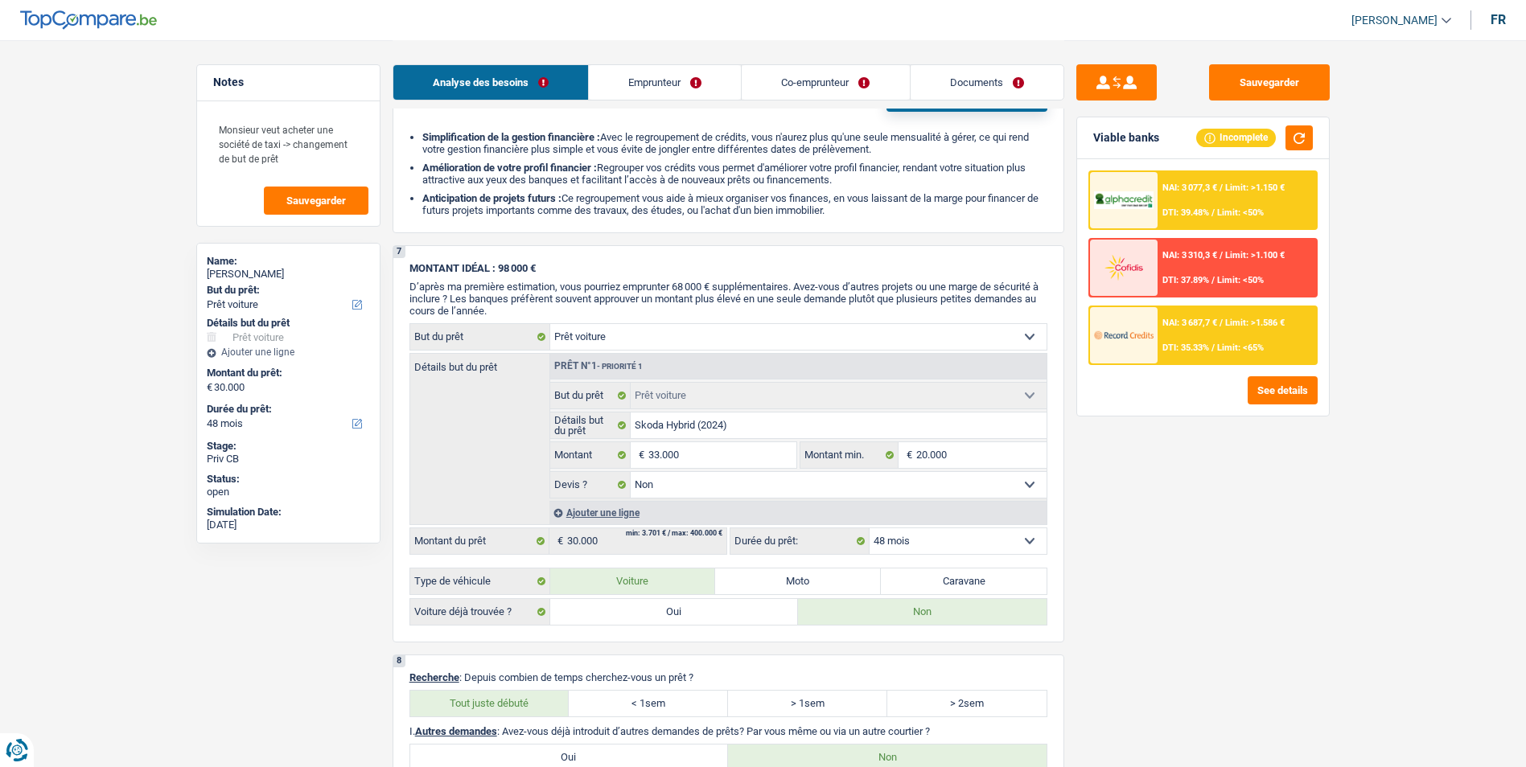
click at [721, 80] on link "Emprunteur" at bounding box center [665, 82] width 152 height 35
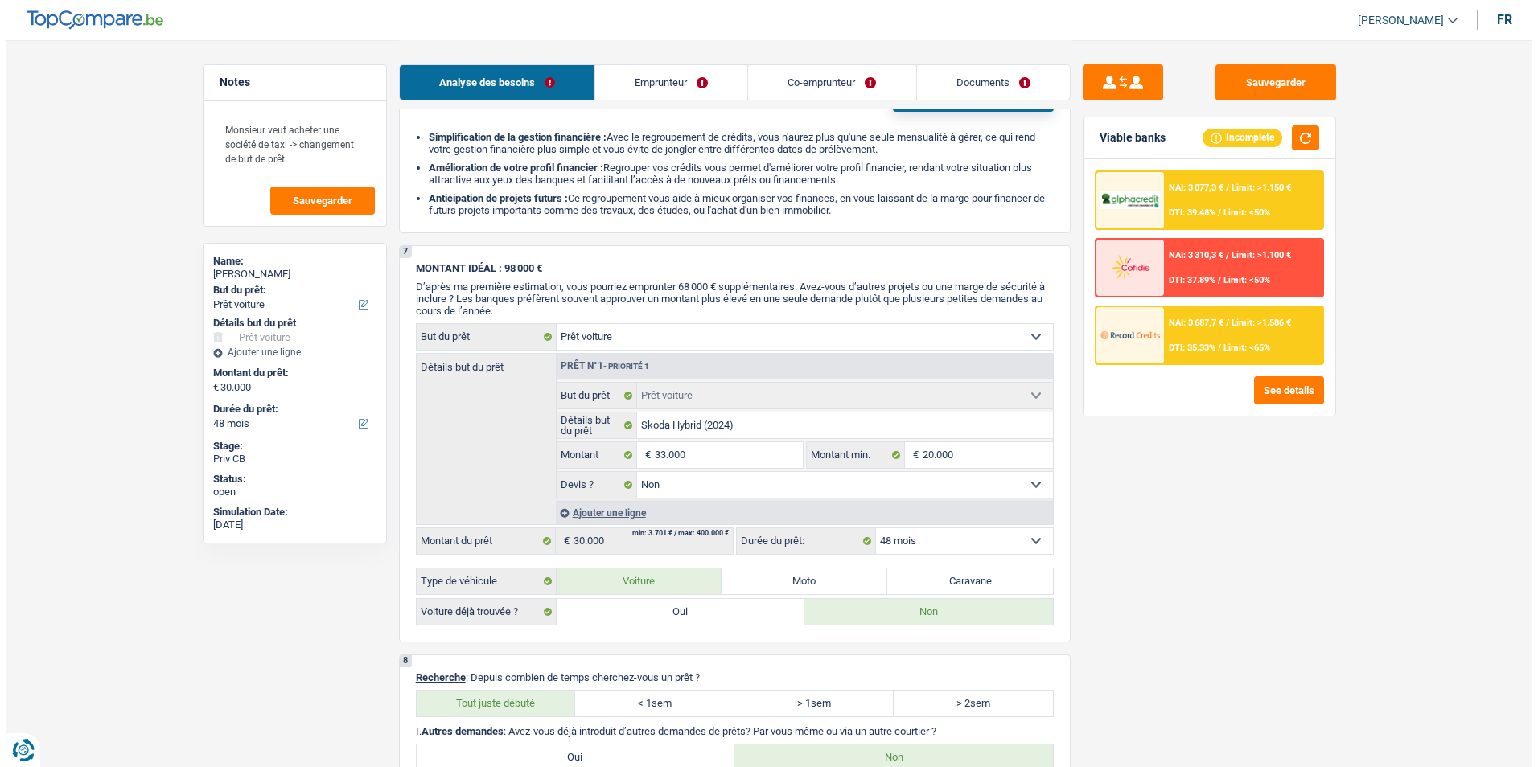
scroll to position [0, 0]
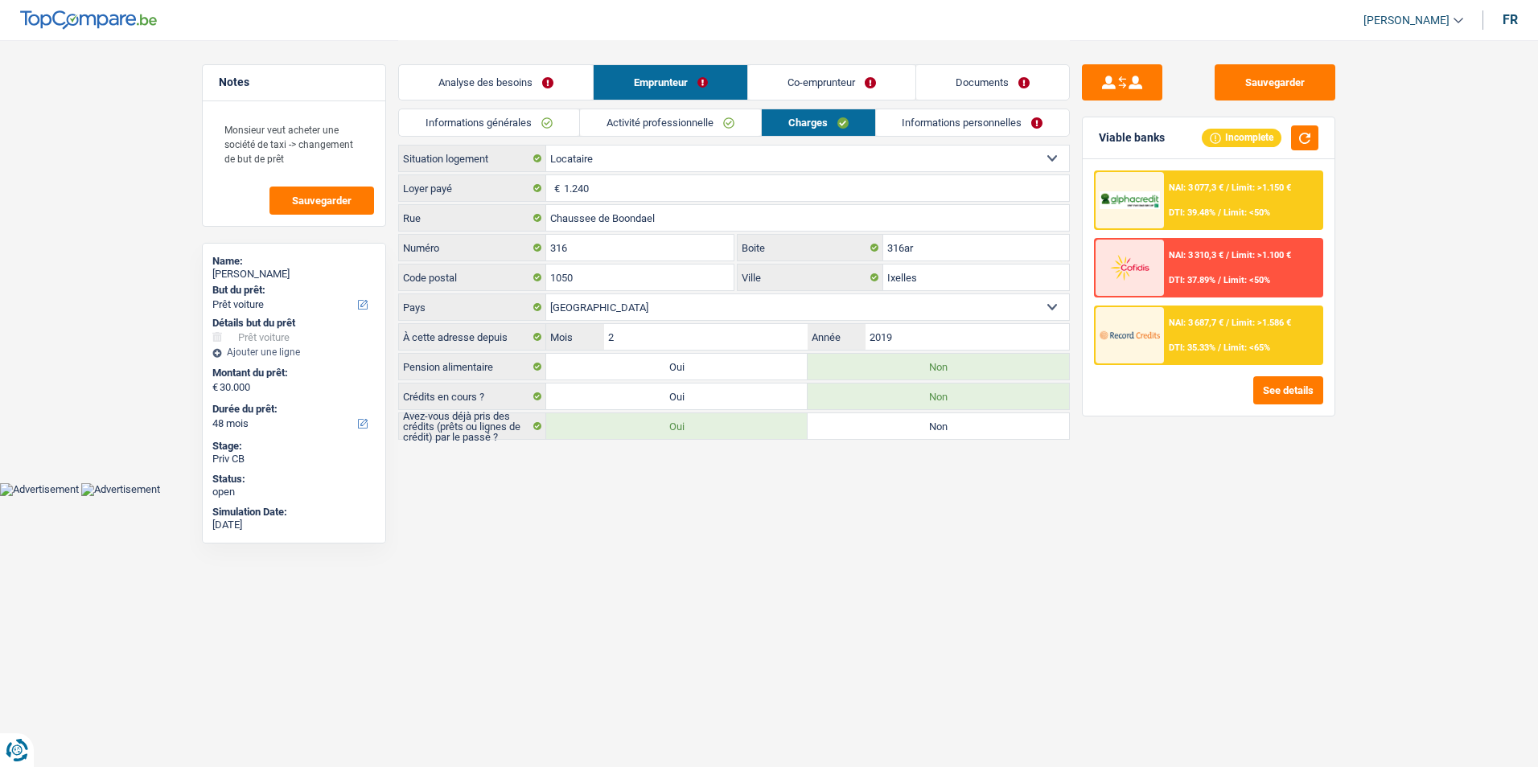
click at [664, 121] on link "Activité professionnelle" at bounding box center [670, 122] width 181 height 27
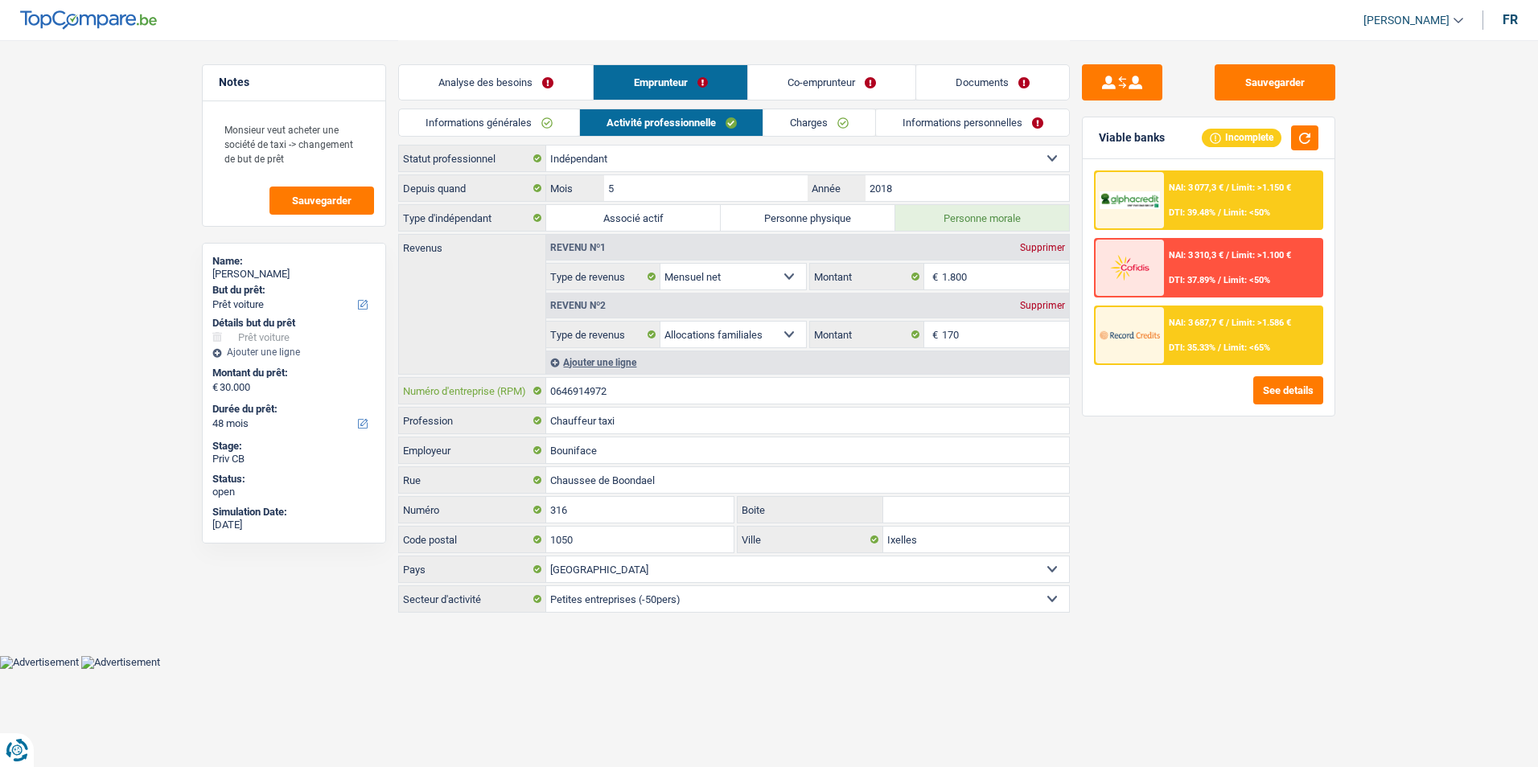
drag, startPoint x: 644, startPoint y: 381, endPoint x: 547, endPoint y: 379, distance: 97.4
click at [547, 379] on input "0646914972" at bounding box center [807, 391] width 523 height 26
click at [1295, 143] on button "button" at bounding box center [1304, 137] width 27 height 25
click at [798, 594] on select "Agriculture/Pêche Industrie Horeca Courier/Fitness/Taxi Construction Banques/As…" at bounding box center [807, 599] width 523 height 26
click at [546, 586] on select "Agriculture/Pêche Industrie Horeca Courier/Fitness/Taxi Construction Banques/As…" at bounding box center [807, 599] width 523 height 26
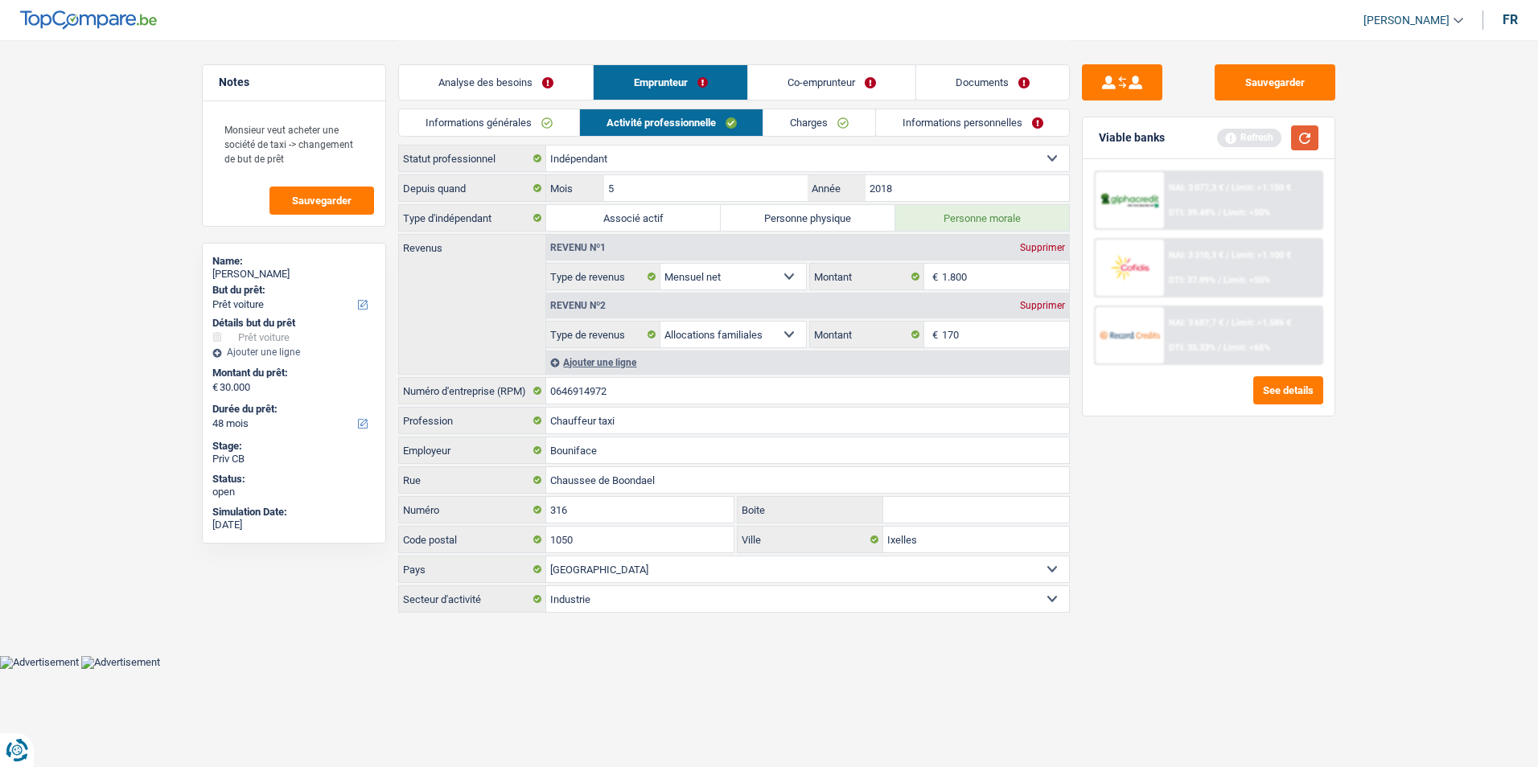
click at [1305, 145] on button "button" at bounding box center [1304, 137] width 27 height 25
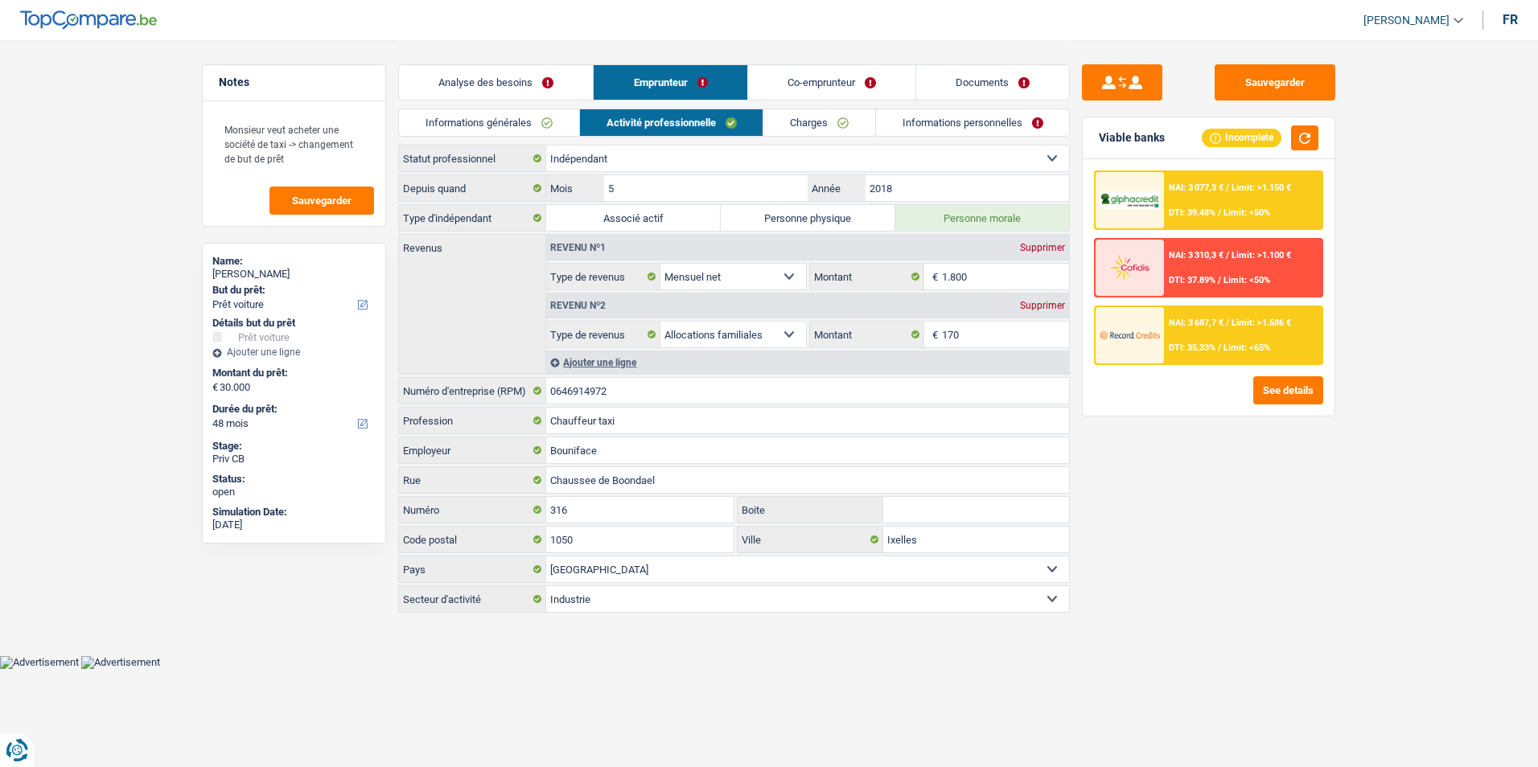
click at [770, 601] on select "Agriculture/Pêche Industrie Horeca Courier/Fitness/Taxi Construction Banques/As…" at bounding box center [807, 599] width 523 height 26
select select "courierFitnessTaxi"
click at [546, 586] on select "Agriculture/Pêche Industrie Horeca Courier/Fitness/Taxi Construction Banques/As…" at bounding box center [807, 599] width 523 height 26
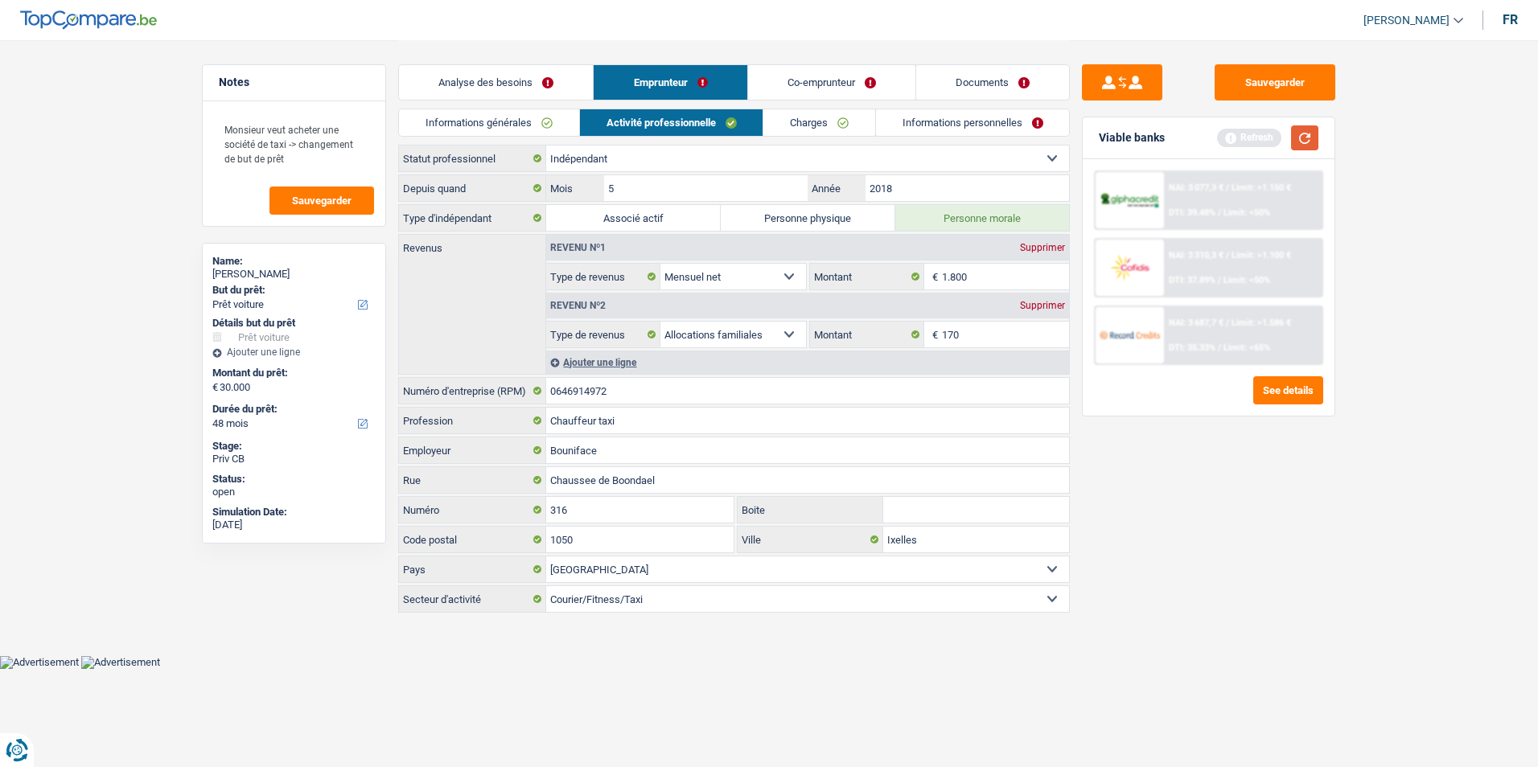
click at [1297, 146] on button "button" at bounding box center [1304, 137] width 27 height 25
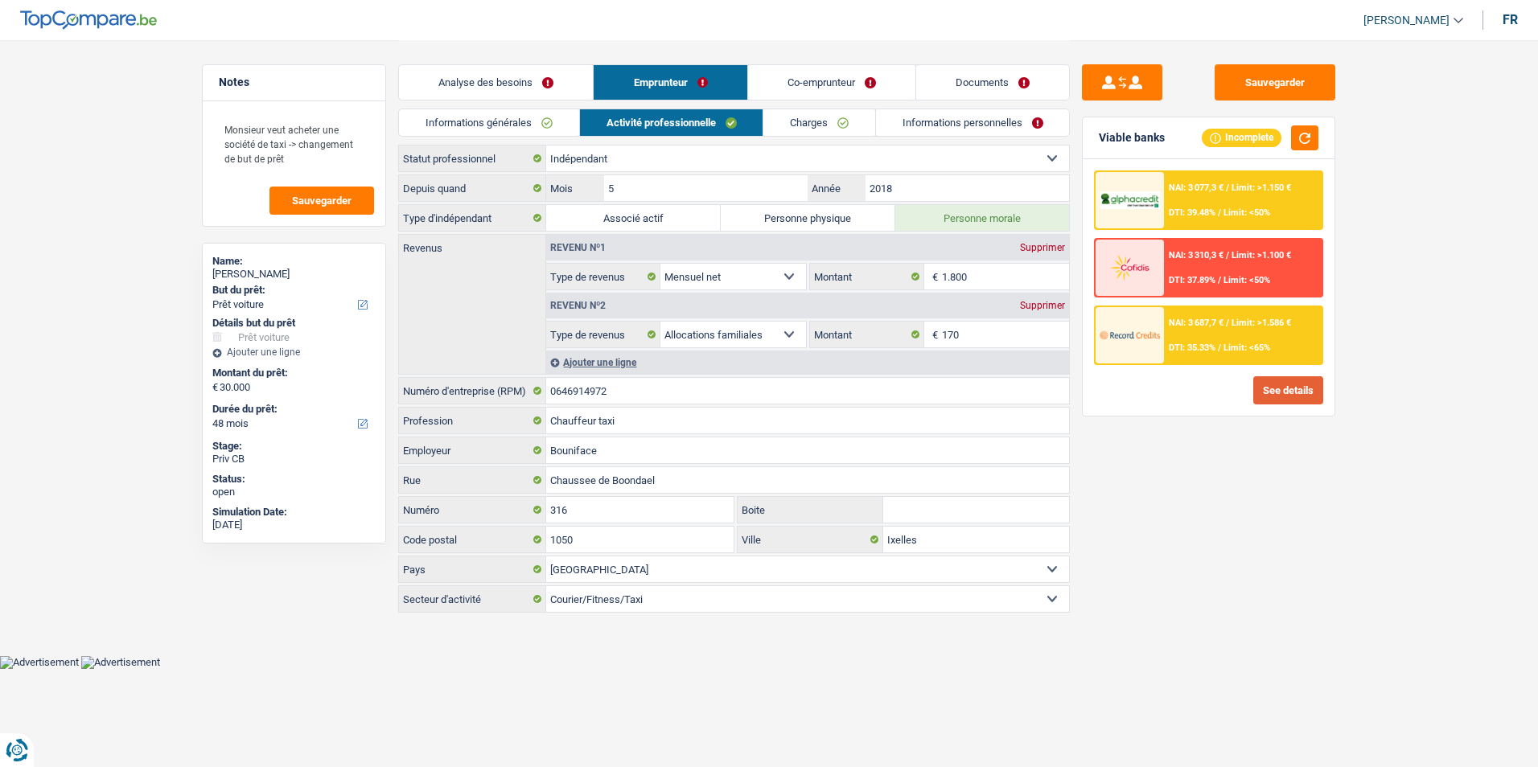
click at [1281, 398] on button "See details" at bounding box center [1288, 390] width 70 height 28
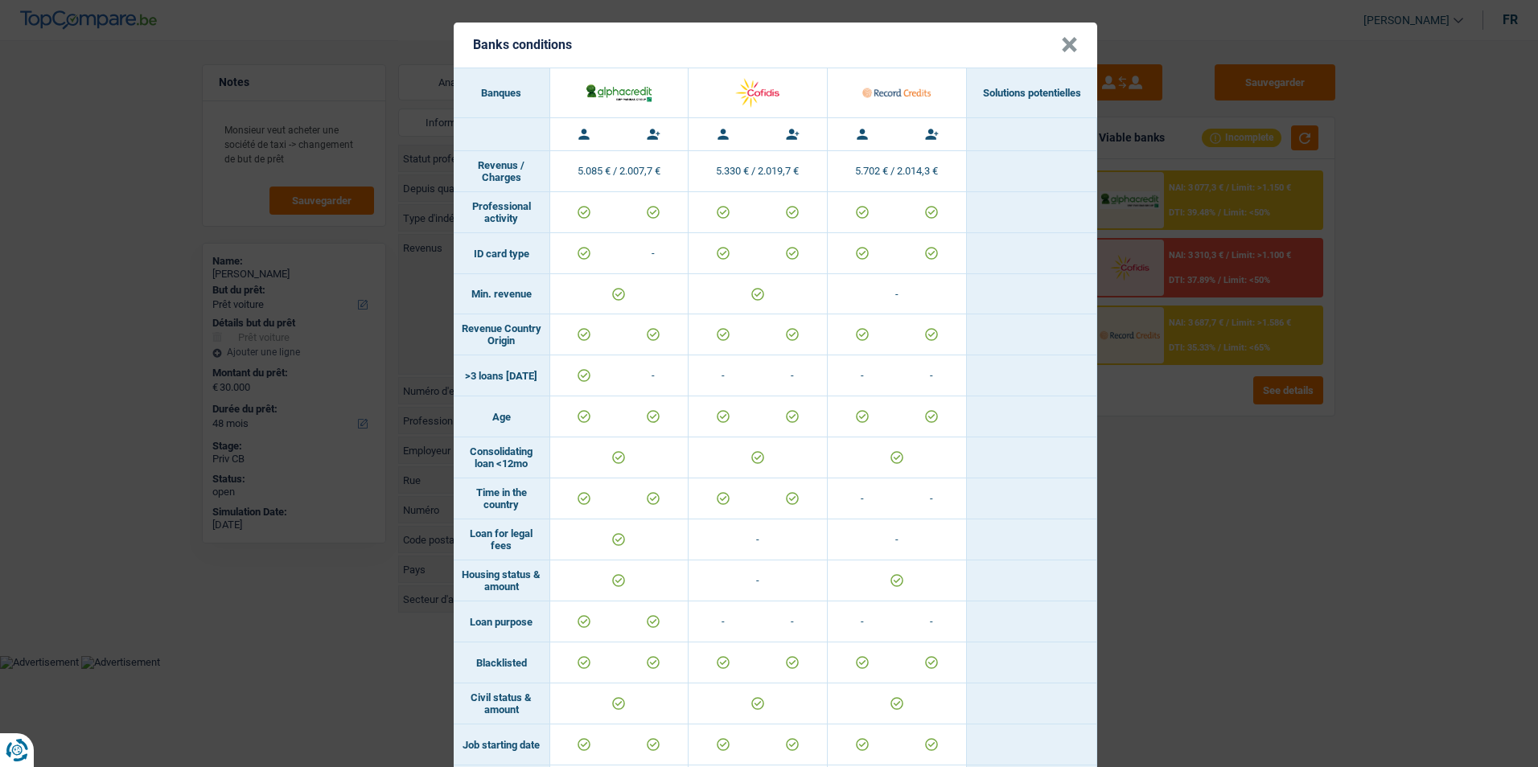
click at [1065, 47] on button "×" at bounding box center [1069, 45] width 17 height 16
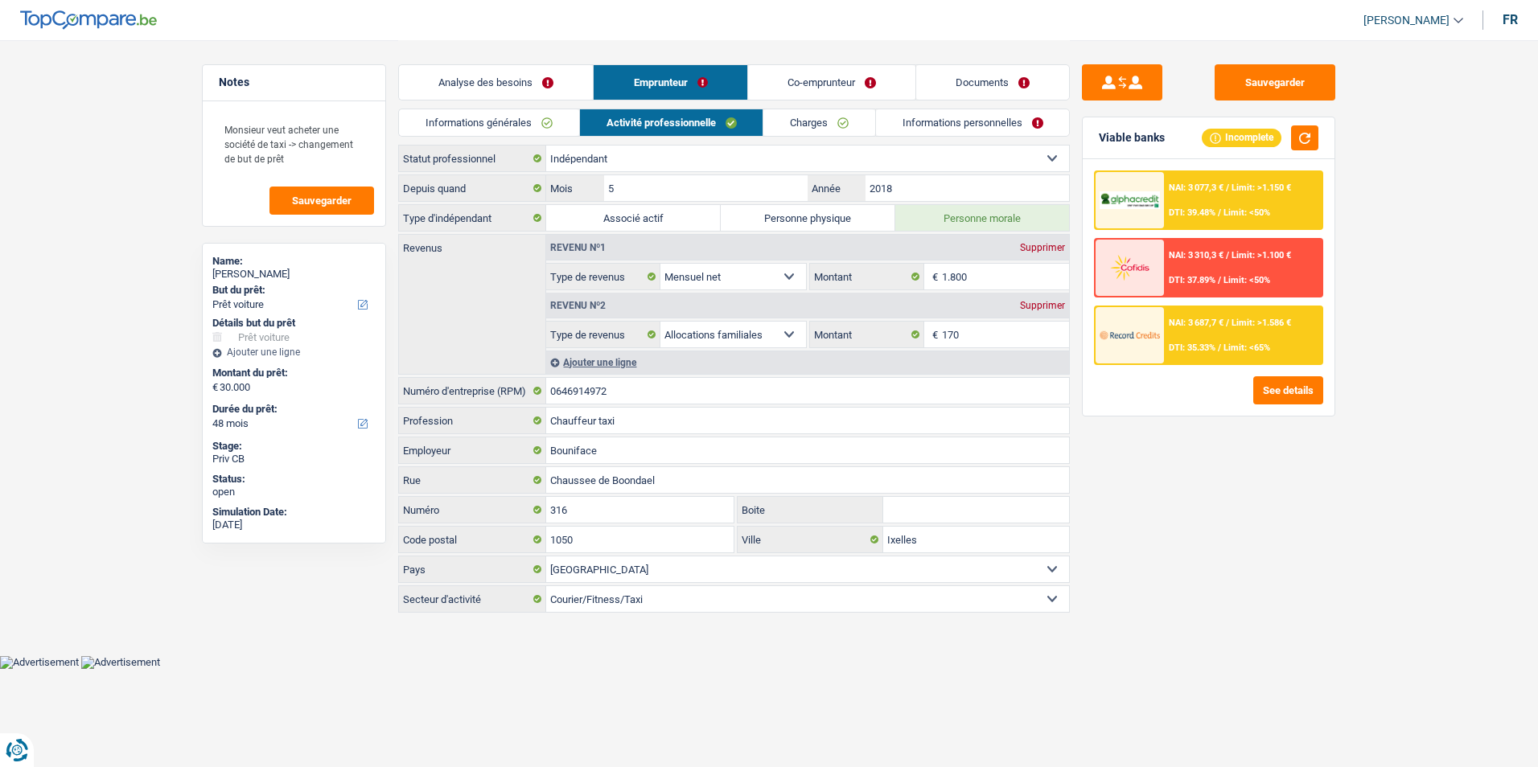
click at [1209, 213] on span "DTI: 39.48%" at bounding box center [1192, 213] width 47 height 10
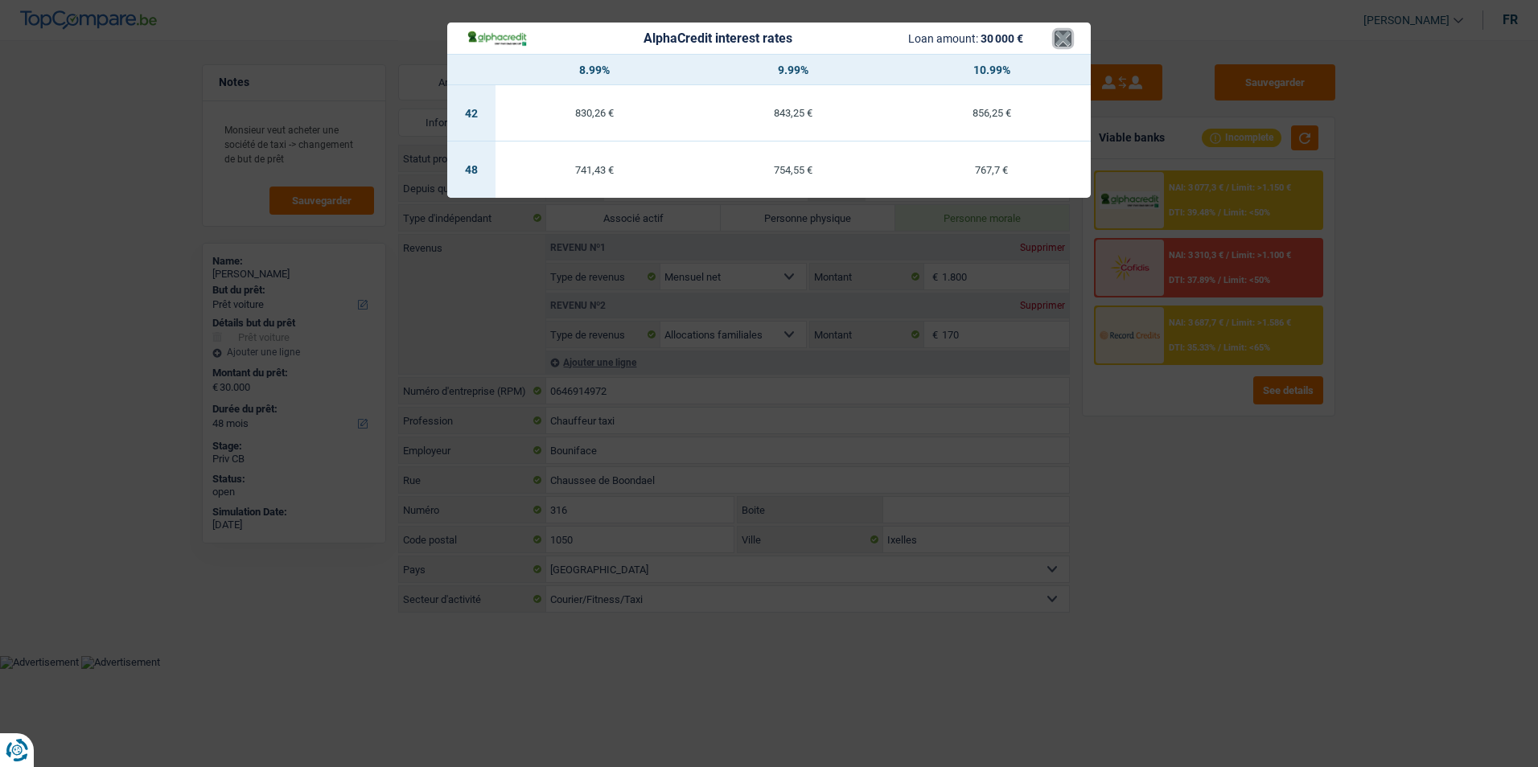
click at [1059, 43] on button "×" at bounding box center [1063, 39] width 17 height 16
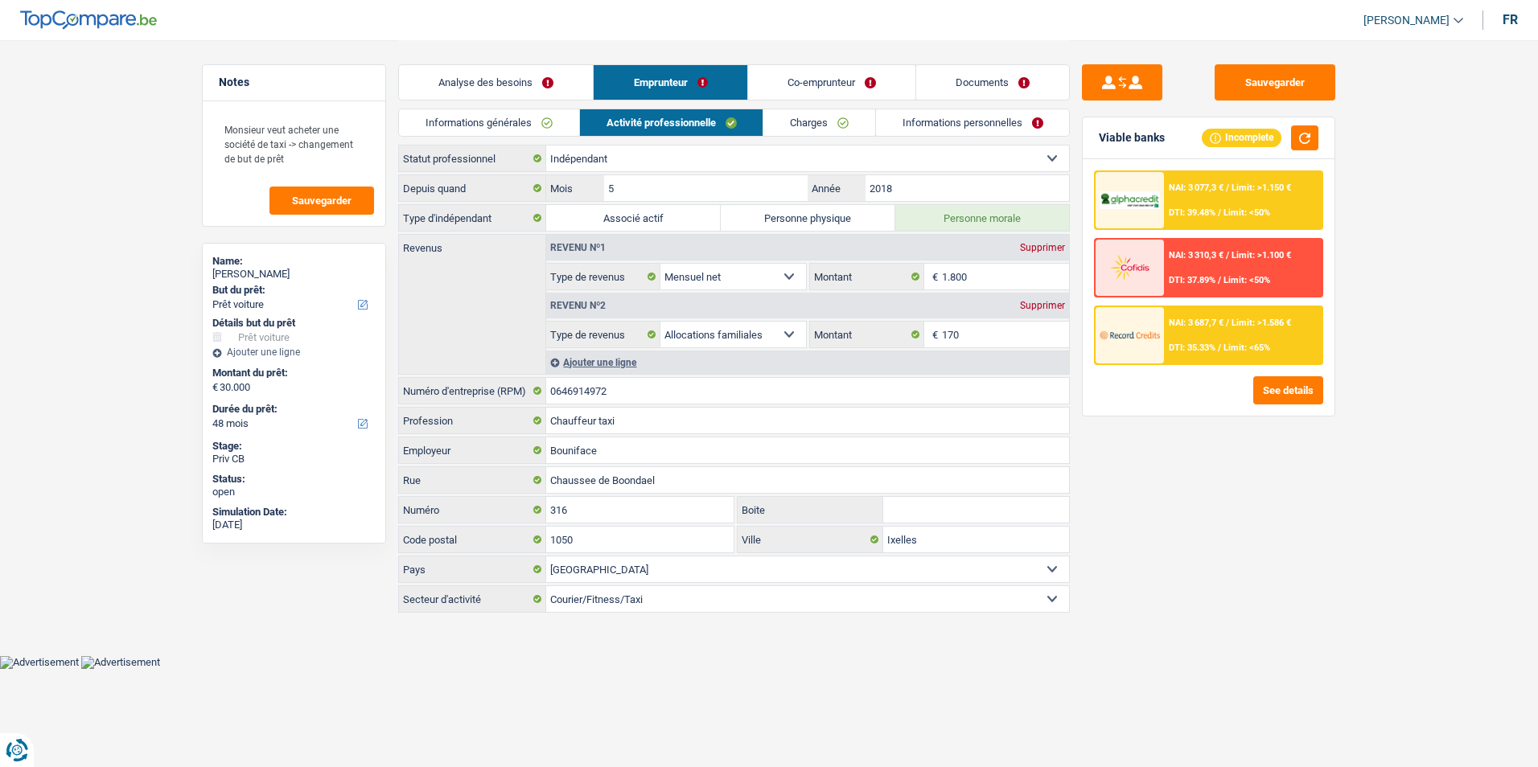
click at [517, 70] on link "Analyse des besoins" at bounding box center [496, 82] width 194 height 35
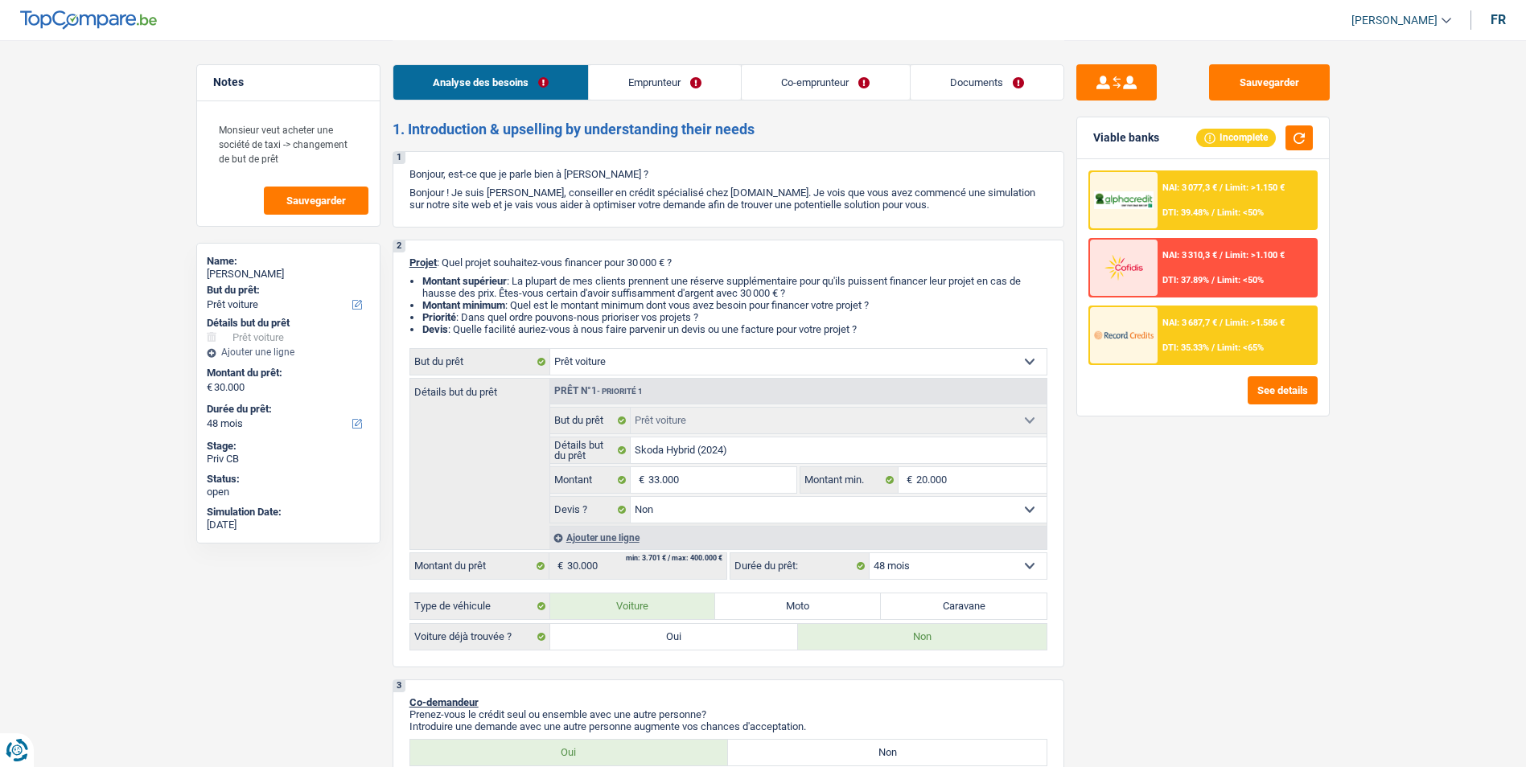
click at [1191, 348] on span "DTI: 35.33%" at bounding box center [1185, 348] width 47 height 10
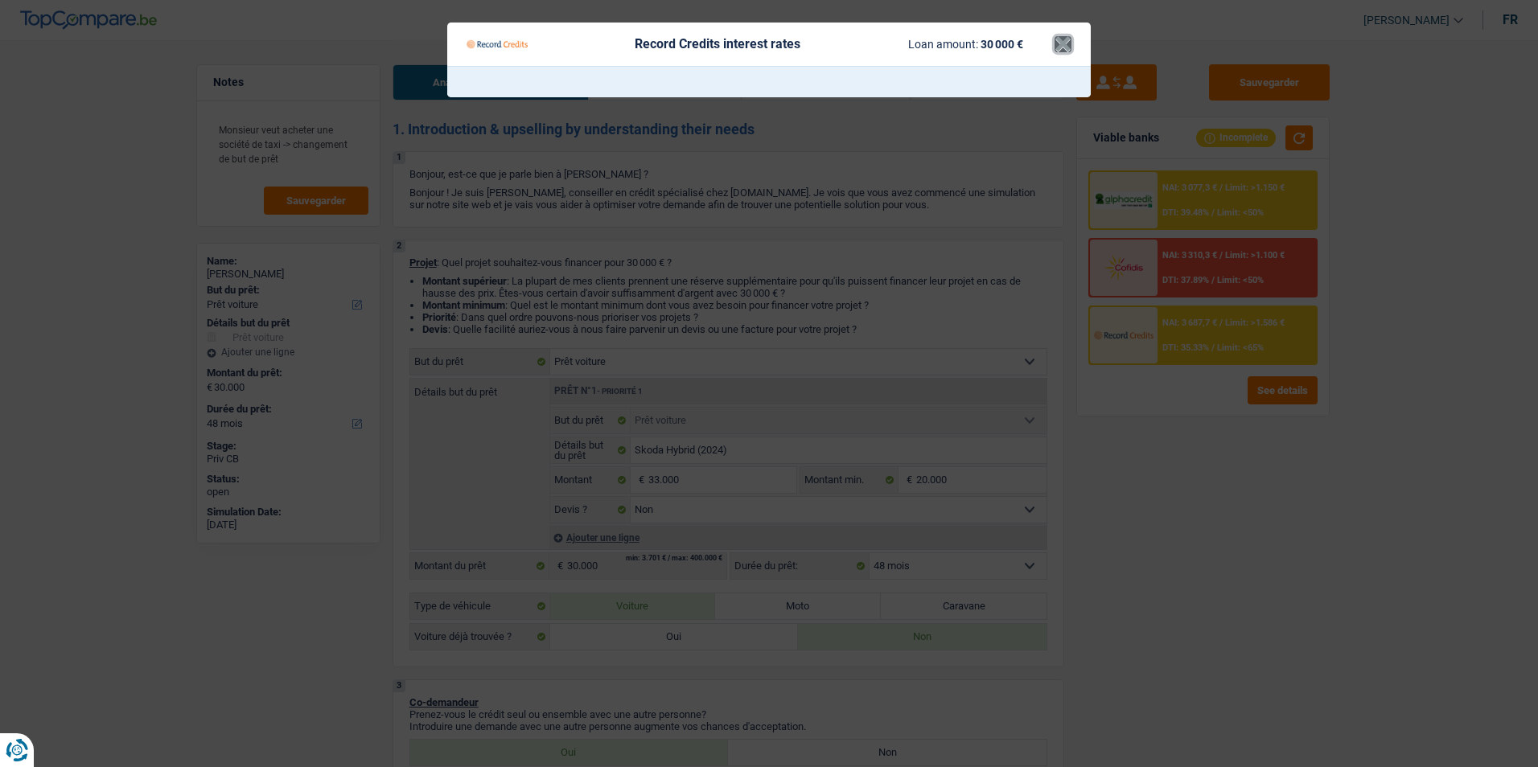
click at [1055, 43] on button "×" at bounding box center [1063, 44] width 17 height 16
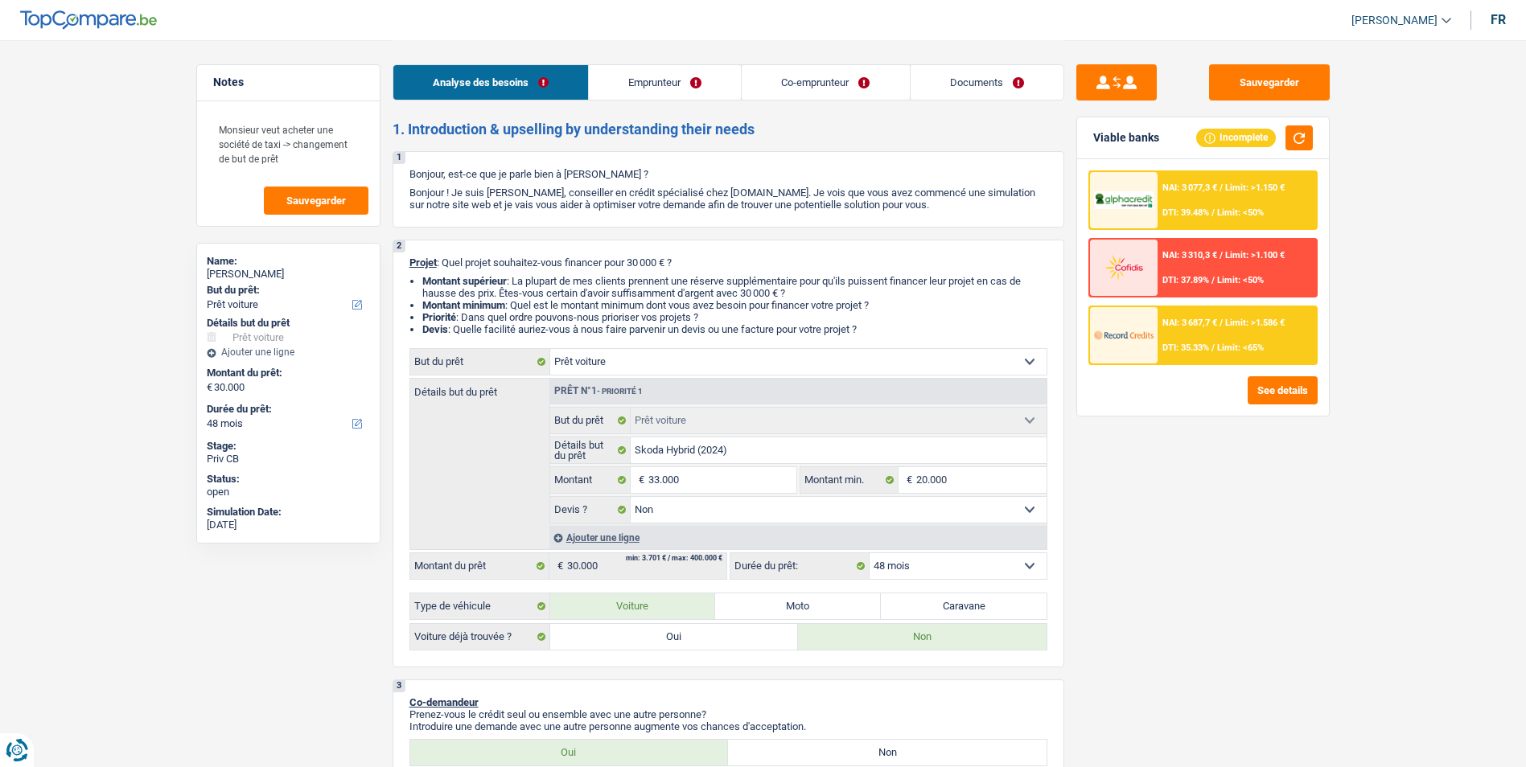
click at [1207, 216] on span "DTI: 39.48%" at bounding box center [1185, 213] width 47 height 10
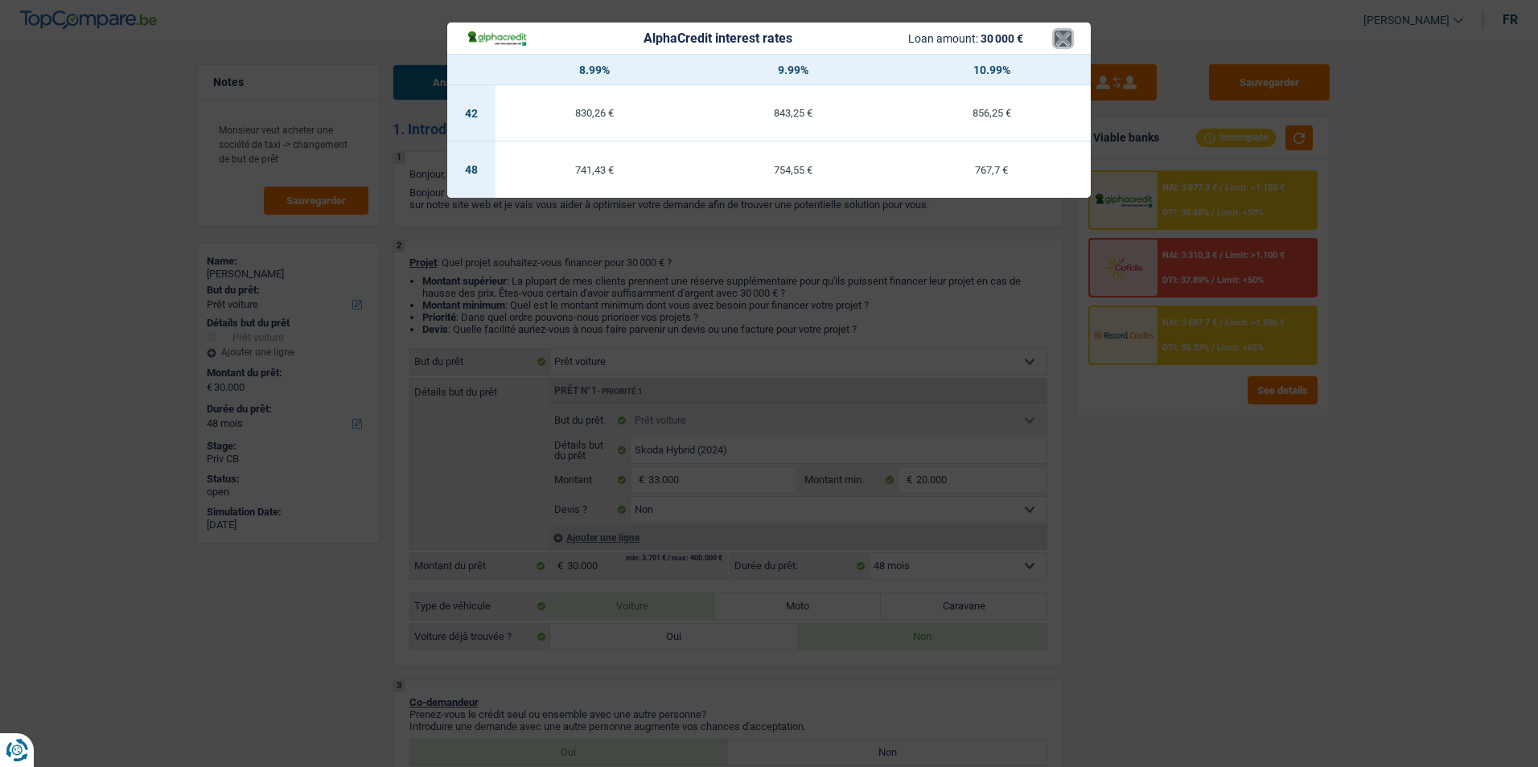
click at [1066, 41] on button "×" at bounding box center [1063, 39] width 17 height 16
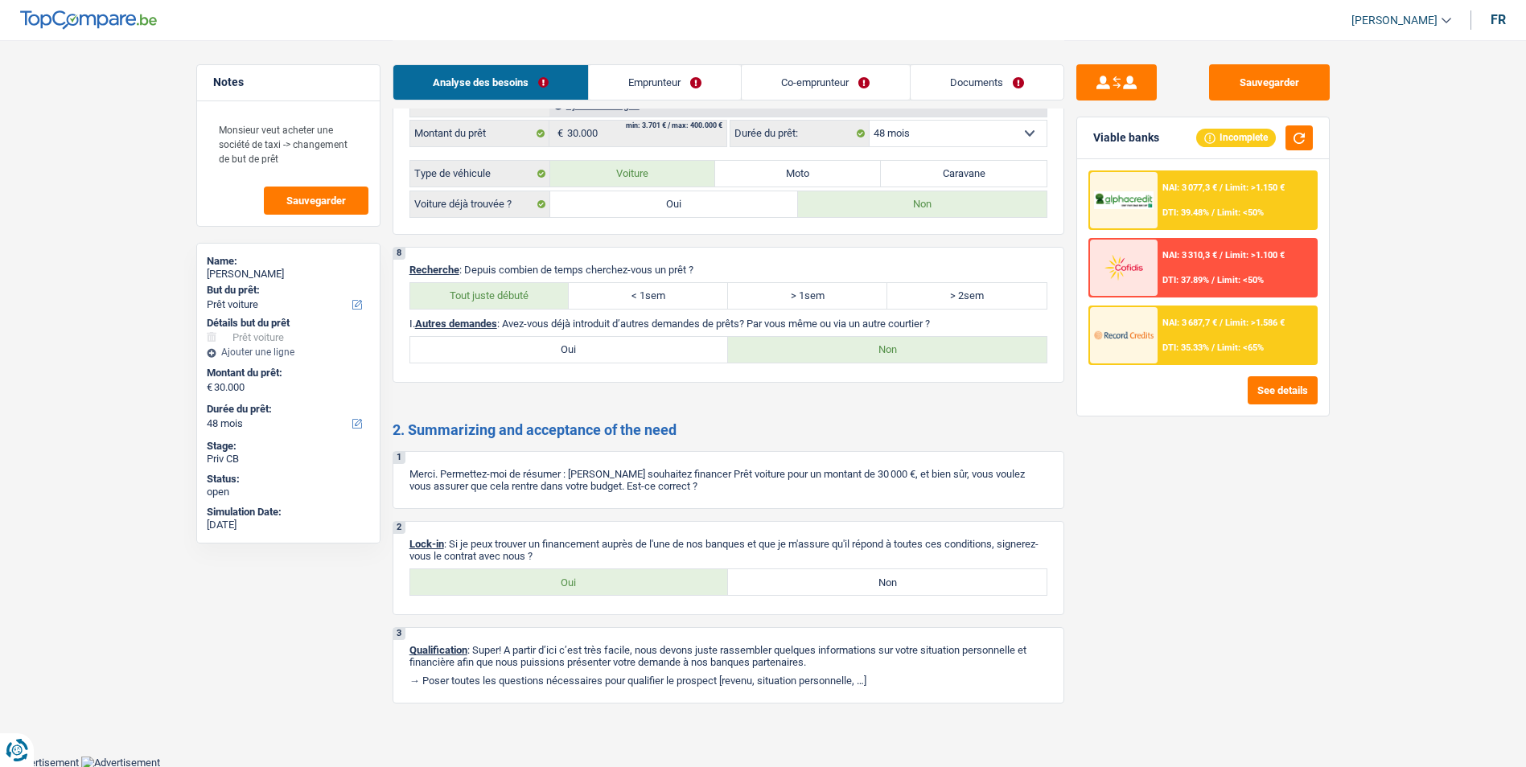
scroll to position [1857, 0]
click at [592, 580] on label "Oui" at bounding box center [569, 582] width 319 height 26
click at [592, 580] on input "Oui" at bounding box center [569, 582] width 319 height 26
radio input "true"
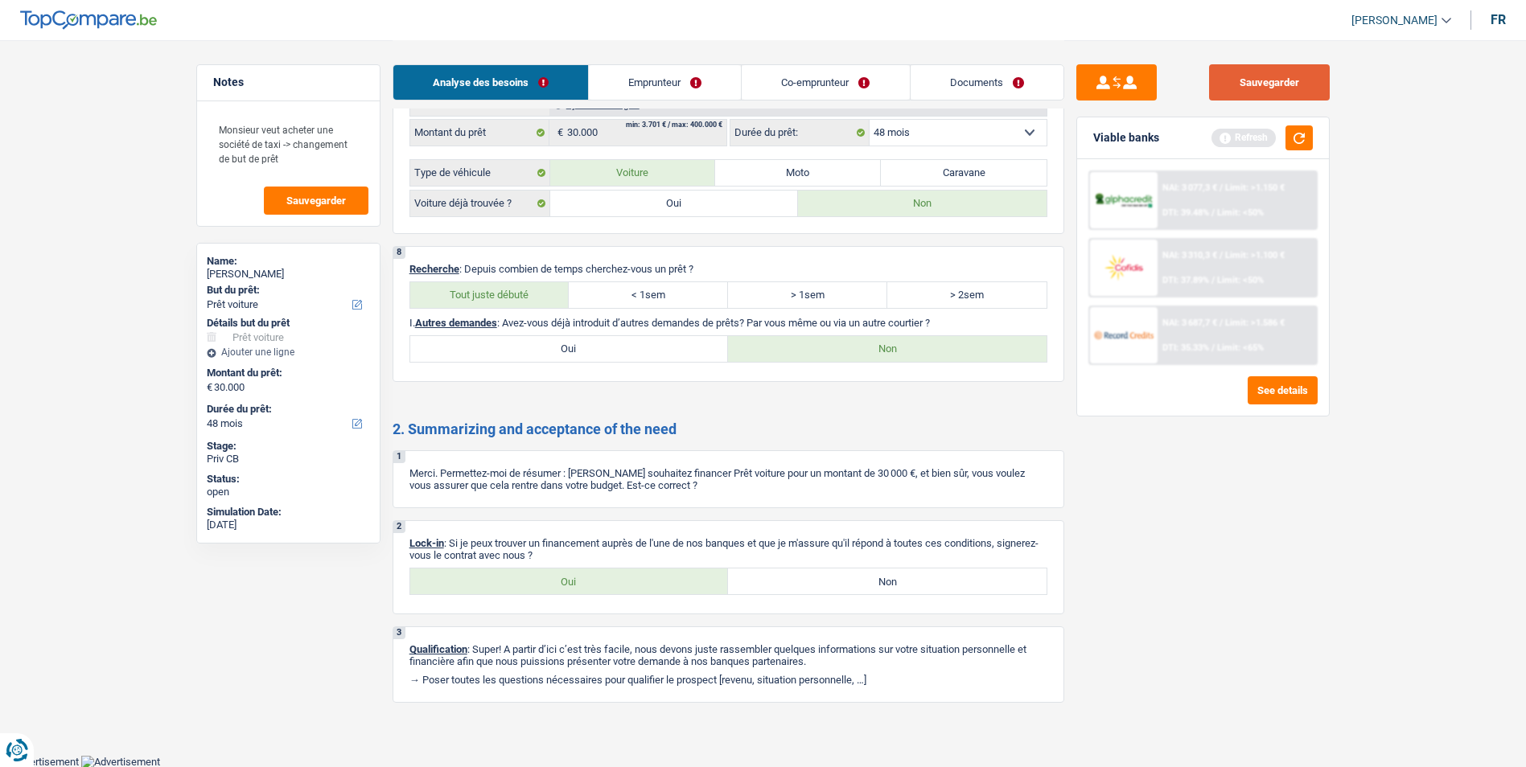
click at [1236, 68] on button "Sauvegarder" at bounding box center [1269, 82] width 121 height 36
click at [1290, 83] on button "Sauvegarder" at bounding box center [1269, 82] width 121 height 36
drag, startPoint x: 295, startPoint y: 163, endPoint x: 200, endPoint y: 97, distance: 116.1
click at [200, 97] on div "Notes Monsieur veut acheter une société de taxi -> changement de but de prêt Sa…" at bounding box center [288, 145] width 184 height 162
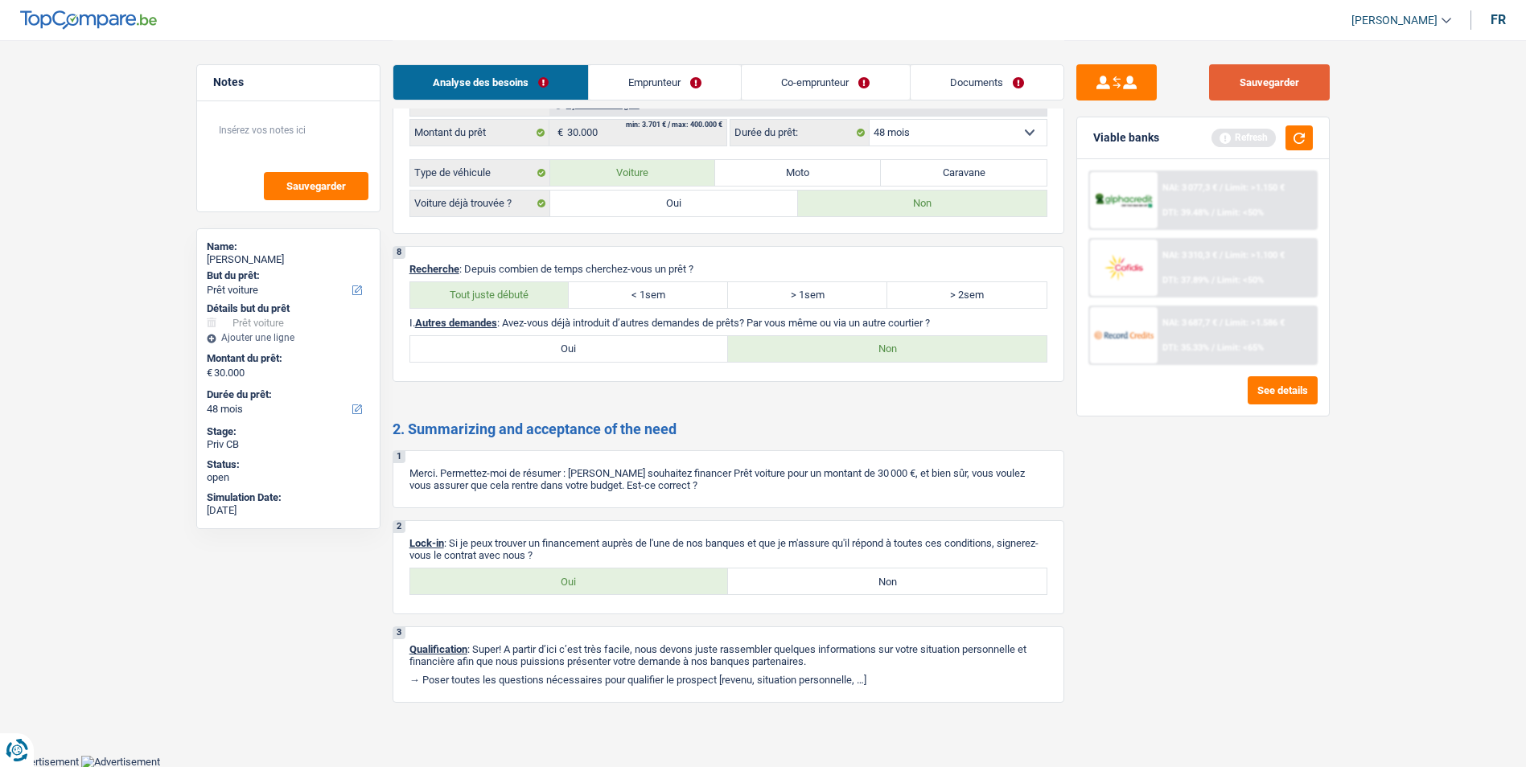
click at [1252, 87] on button "Sauvegarder" at bounding box center [1269, 82] width 121 height 36
click at [1298, 141] on button "button" at bounding box center [1299, 137] width 27 height 25
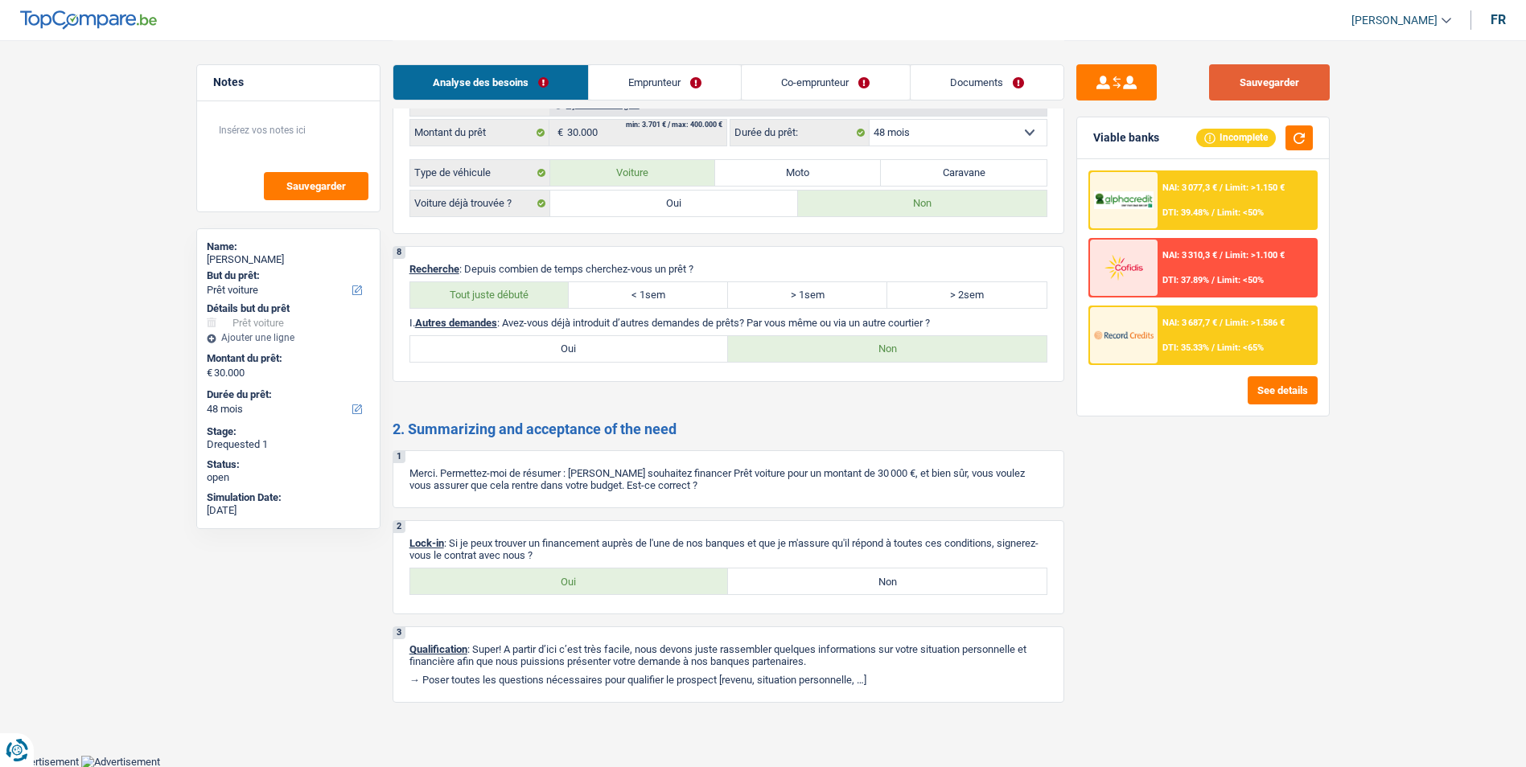
click at [1239, 82] on button "Sauvegarder" at bounding box center [1269, 82] width 121 height 36
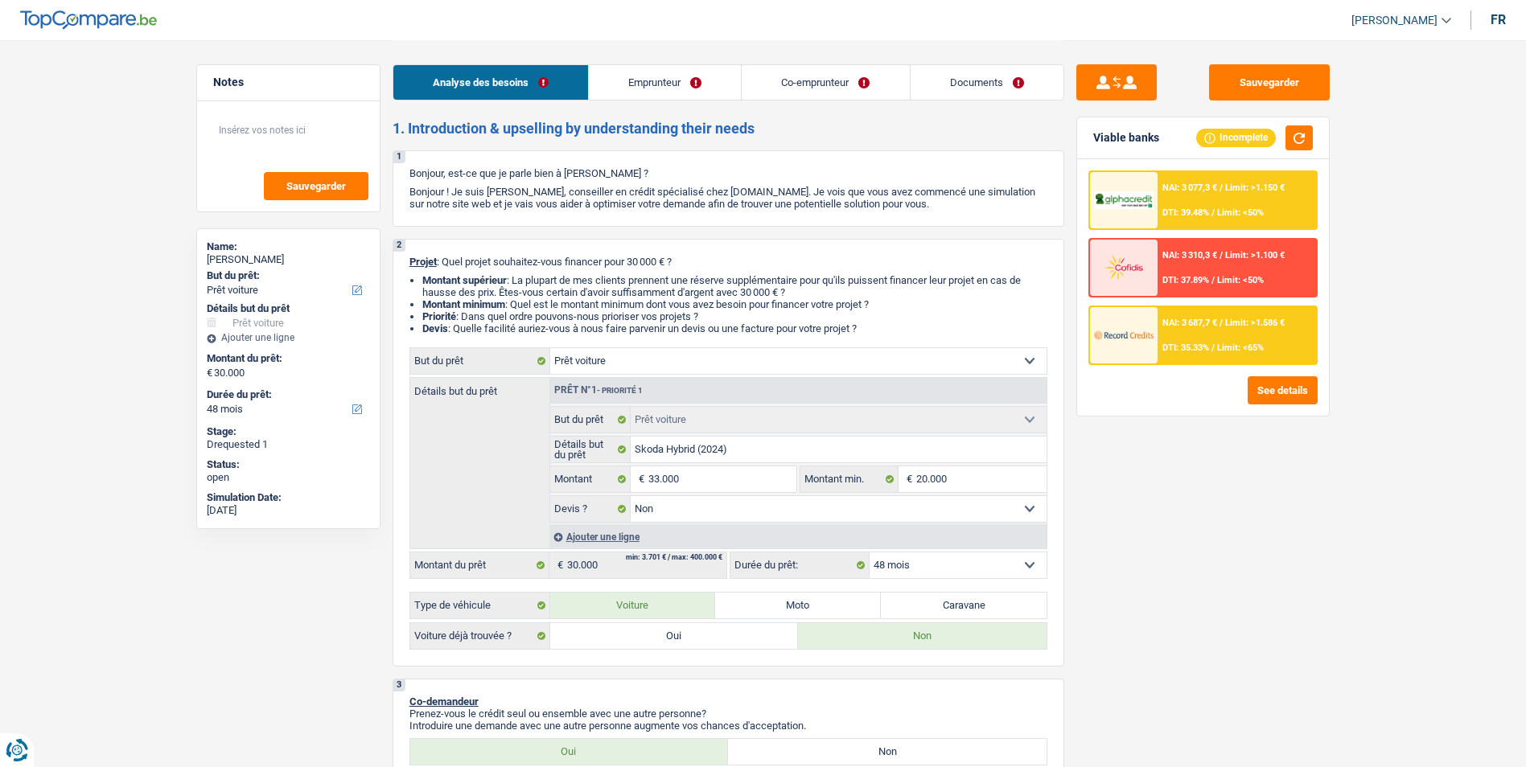
scroll to position [0, 0]
click at [650, 81] on link "Emprunteur" at bounding box center [665, 82] width 152 height 35
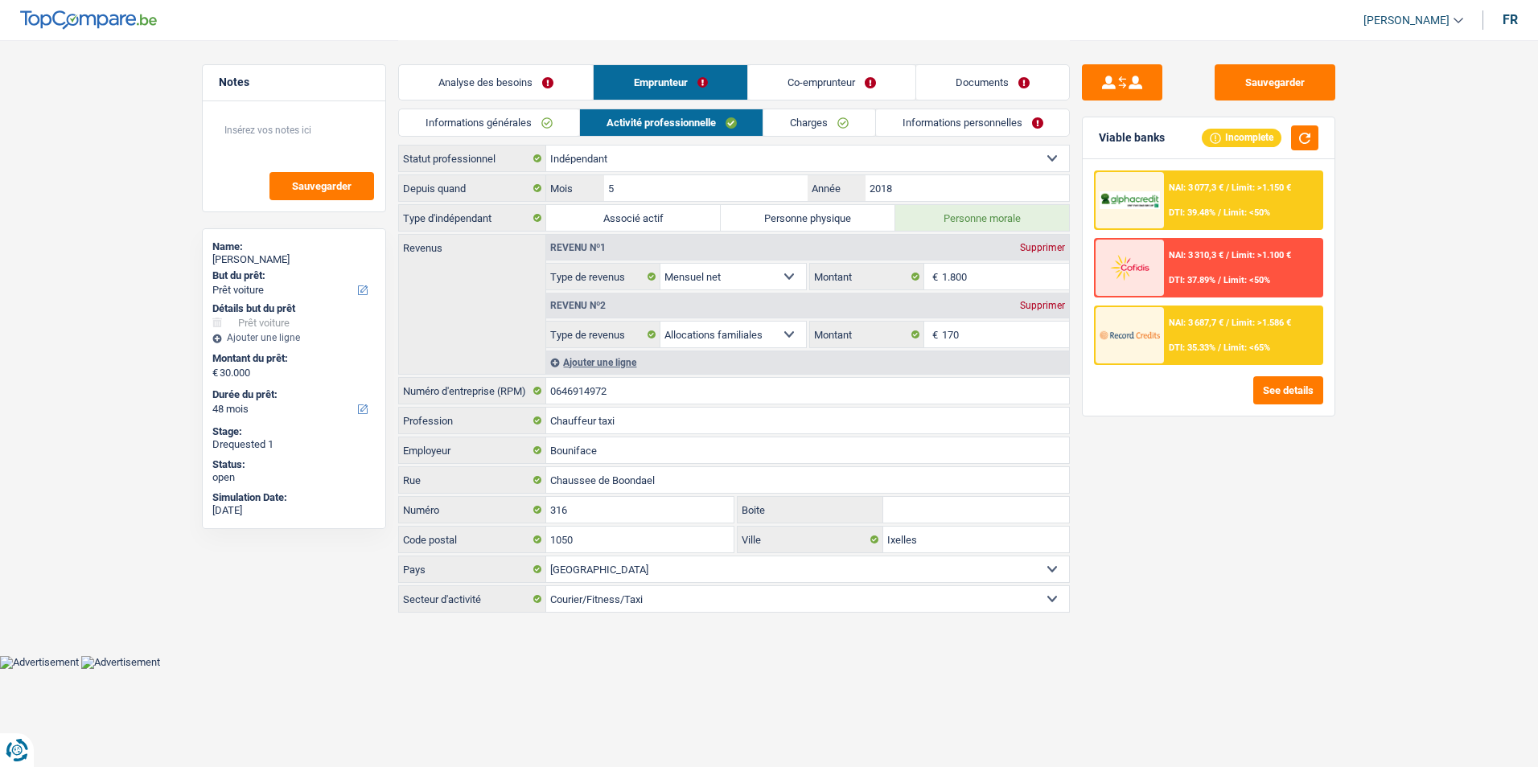
click at [773, 83] on link "Co-emprunteur" at bounding box center [831, 82] width 167 height 35
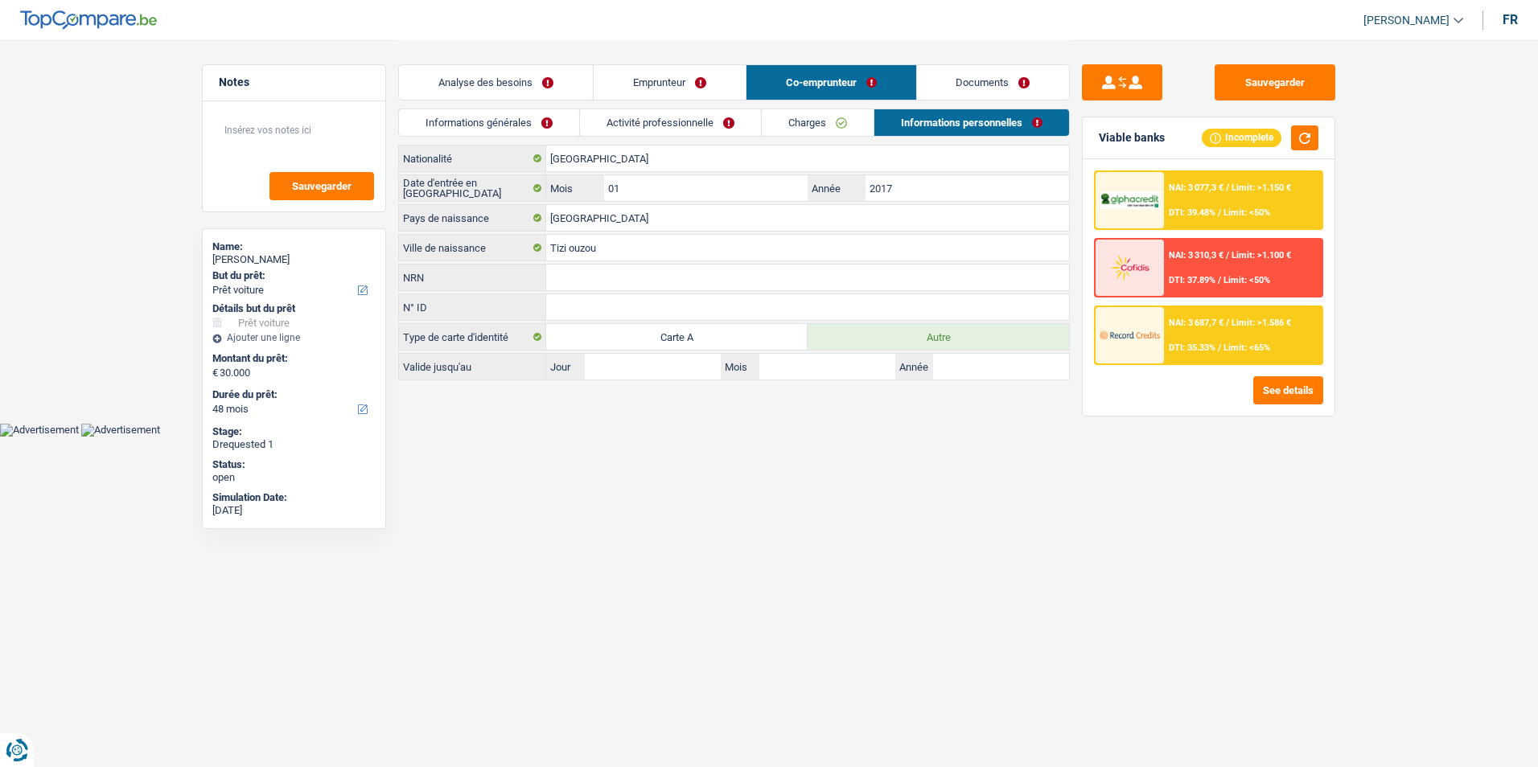
click at [949, 76] on link "Documents" at bounding box center [993, 82] width 153 height 35
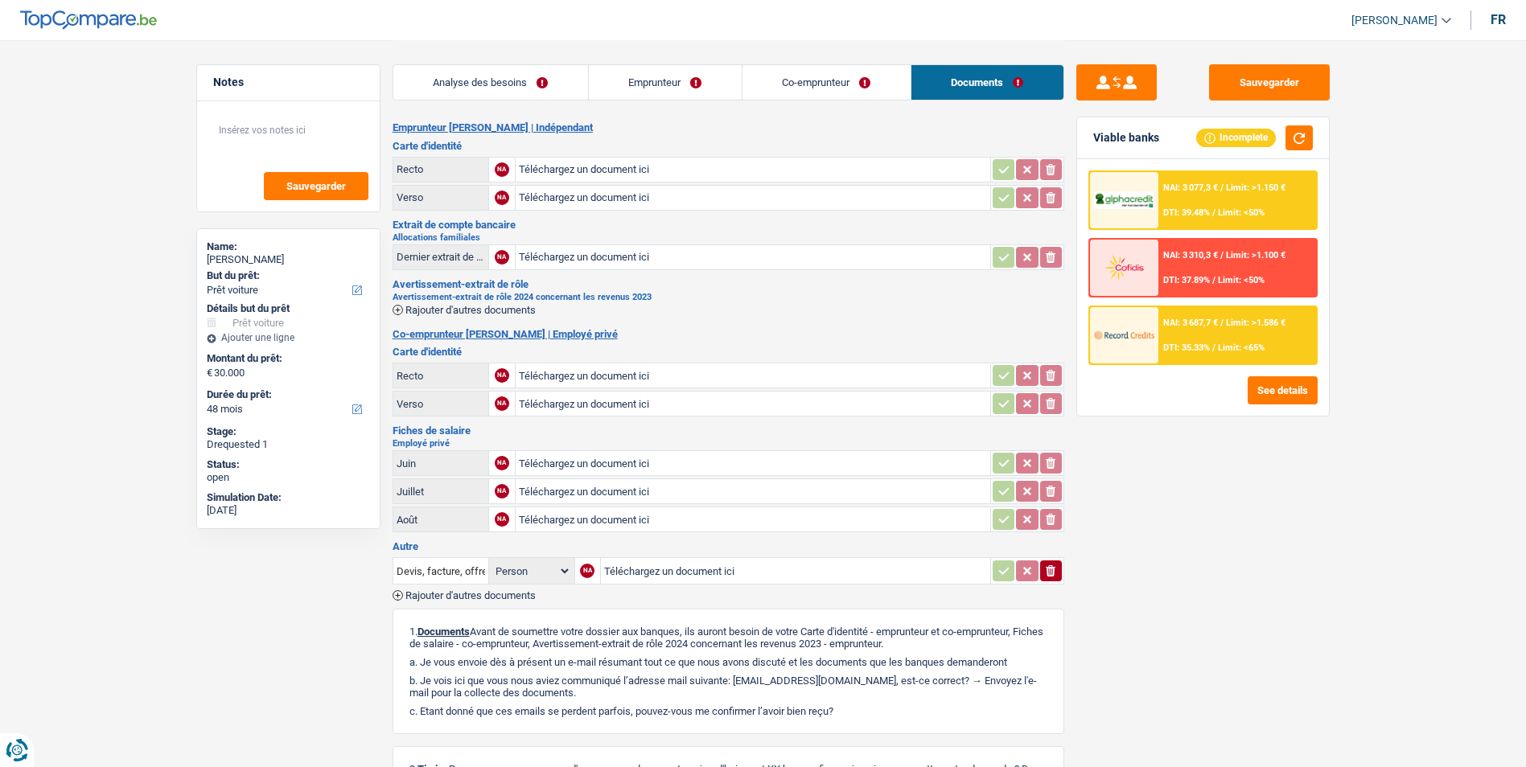
click at [844, 82] on link "Co-emprunteur" at bounding box center [827, 82] width 168 height 35
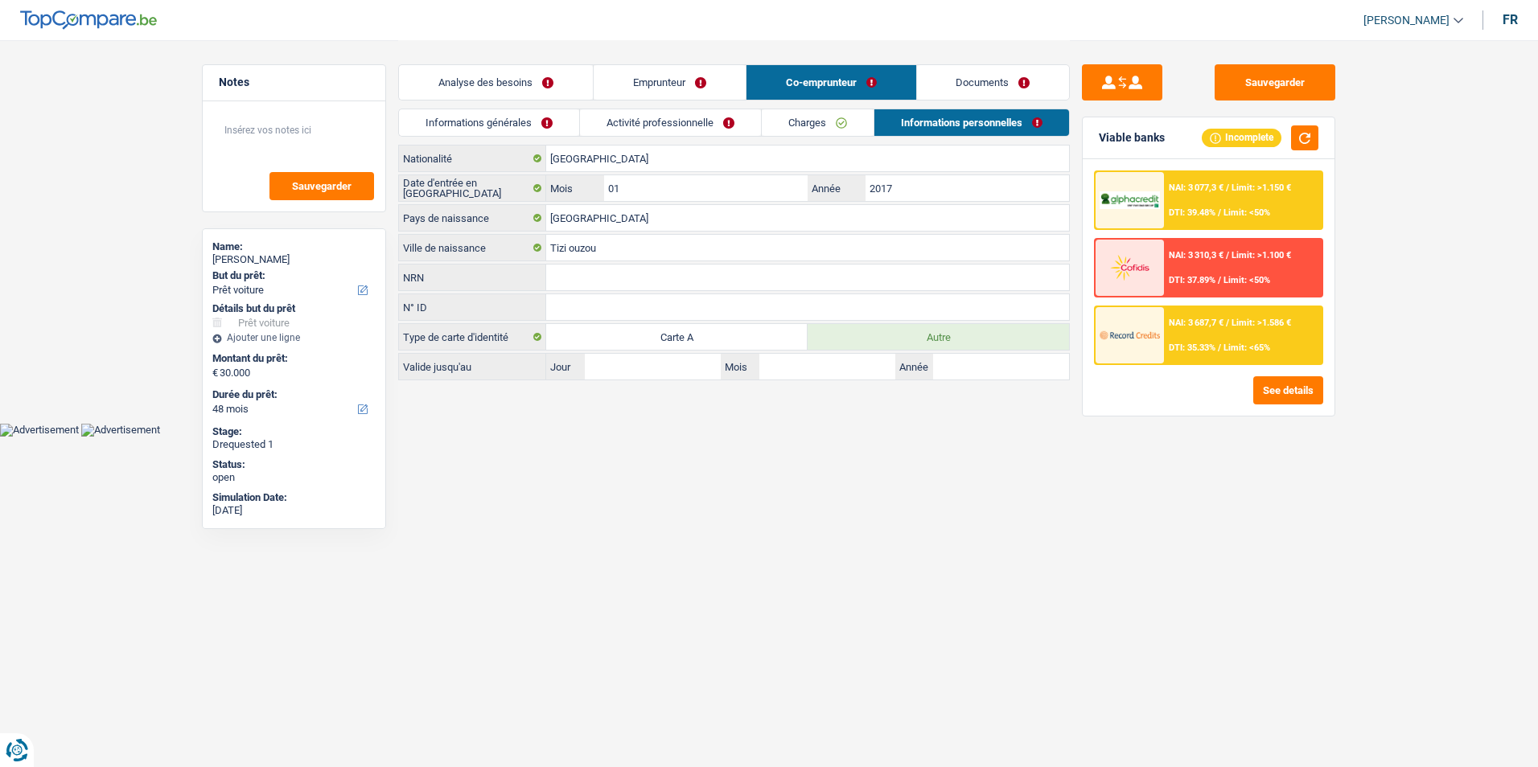
click at [700, 81] on link "Emprunteur" at bounding box center [670, 82] width 152 height 35
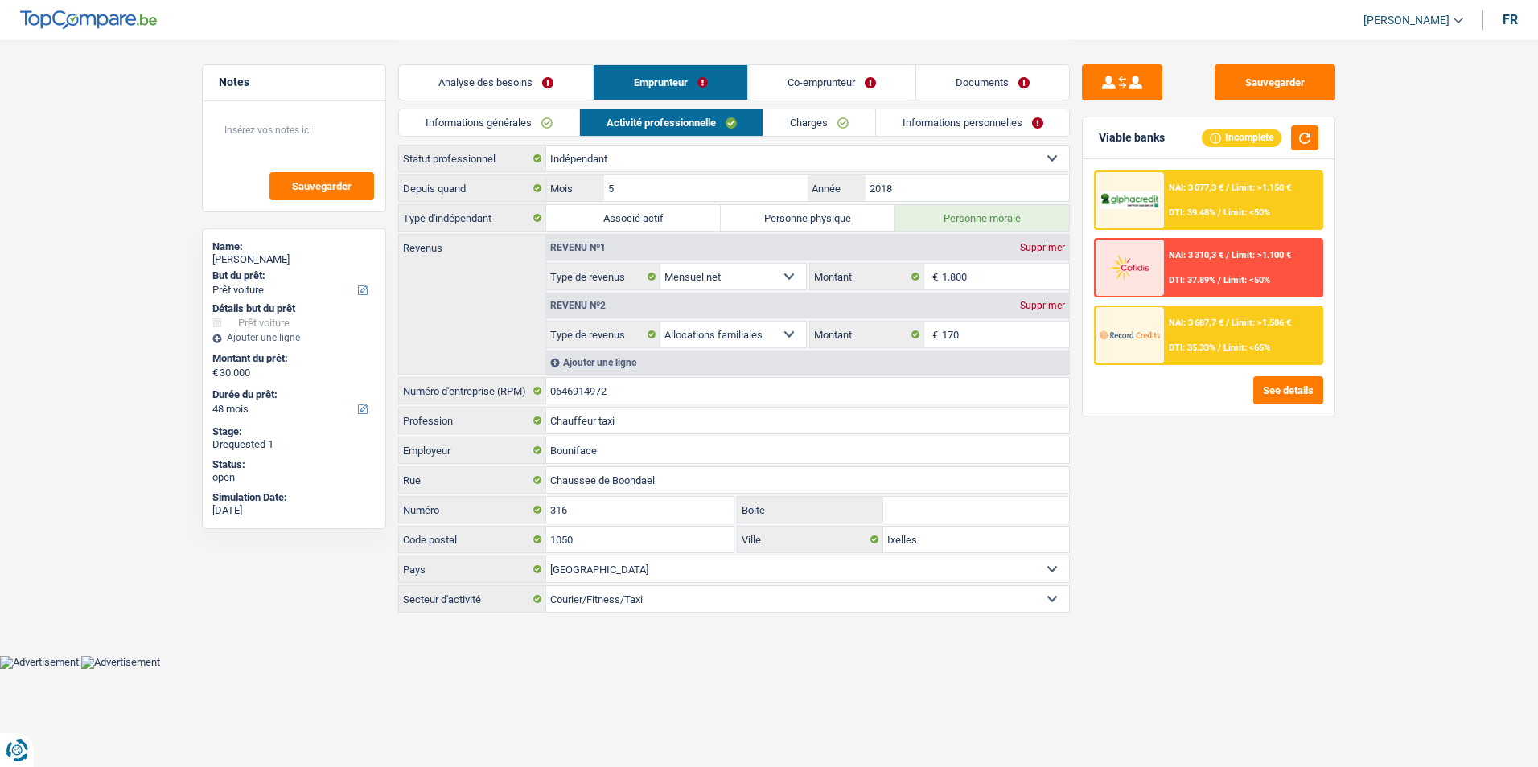
click at [536, 80] on link "Analyse des besoins" at bounding box center [496, 82] width 194 height 35
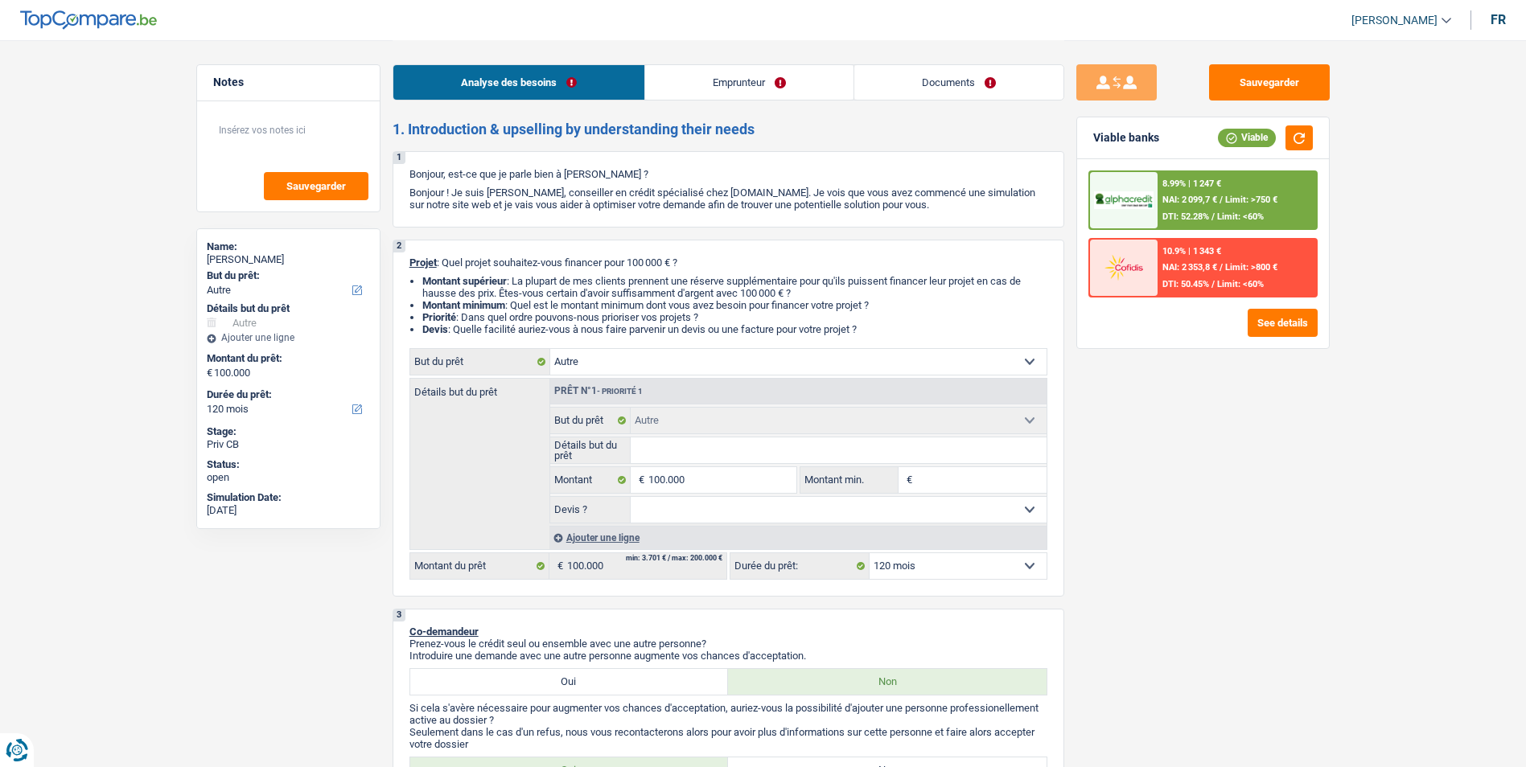
select select "other"
select select "120"
select select "other"
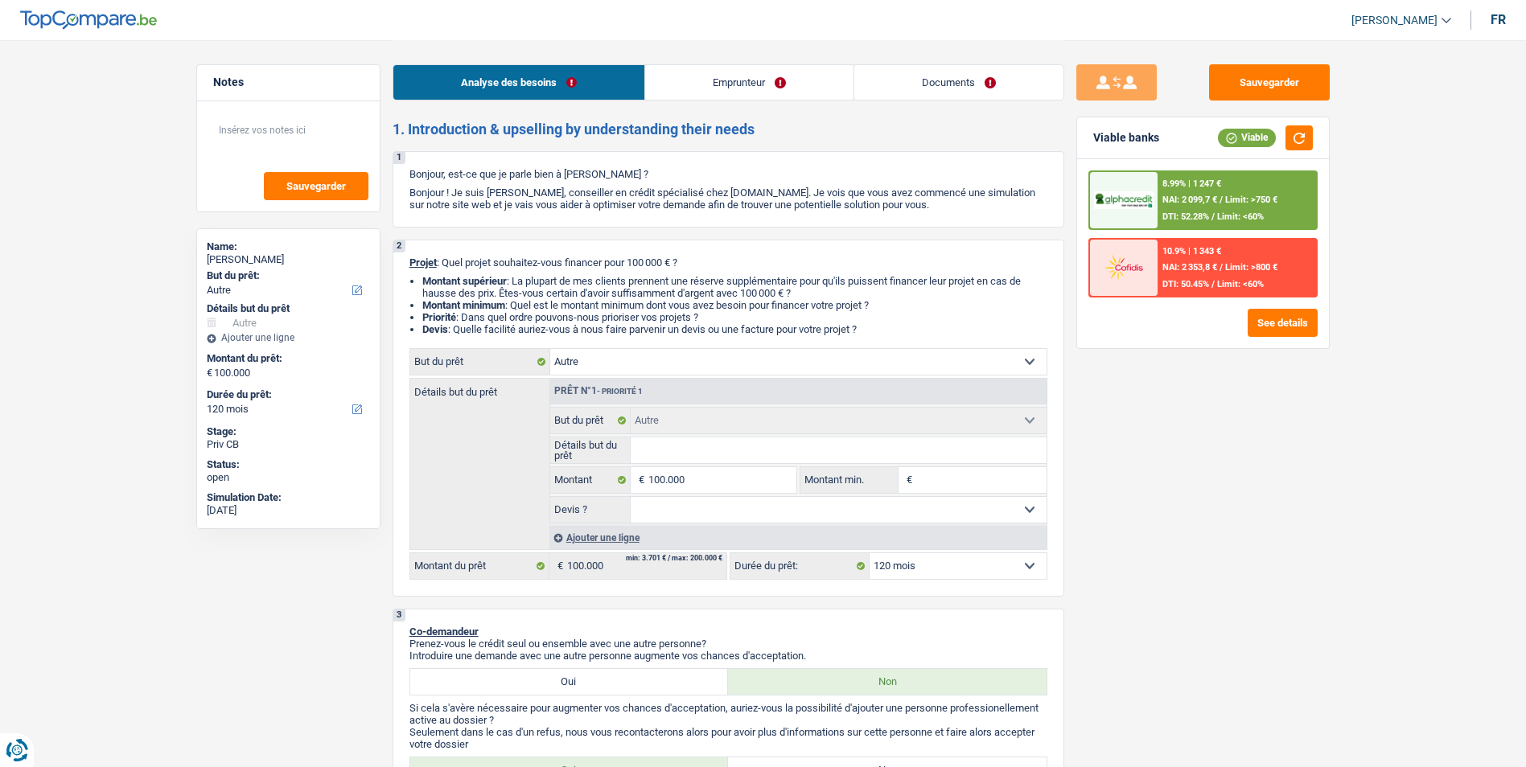
select select "120"
select select "privateEmployee"
select select "netSalary"
select select "rentalIncome"
select select "mealVouchers"
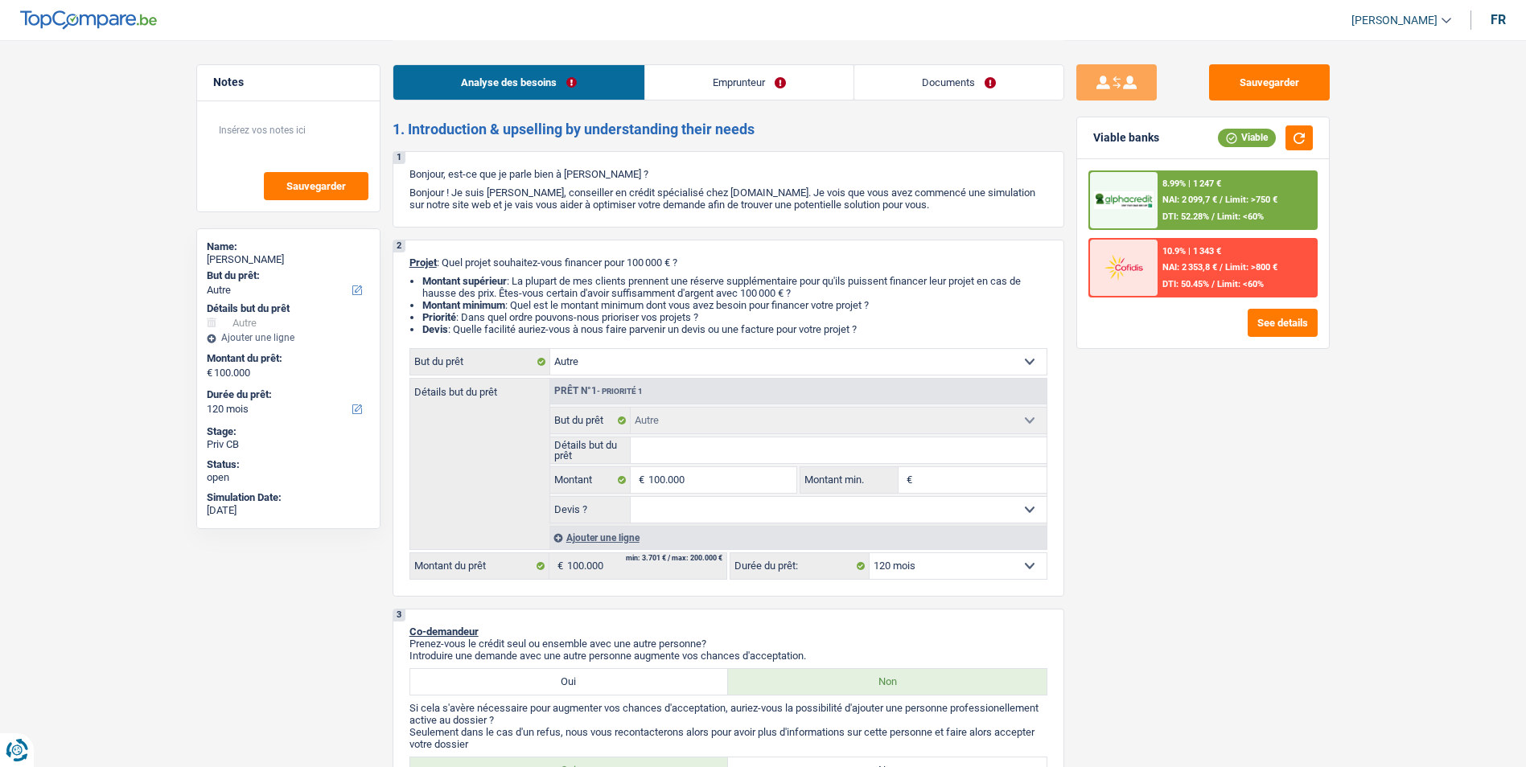
select select "ownerWithMortgage"
select select "mortgage"
select select "300"
select select "other"
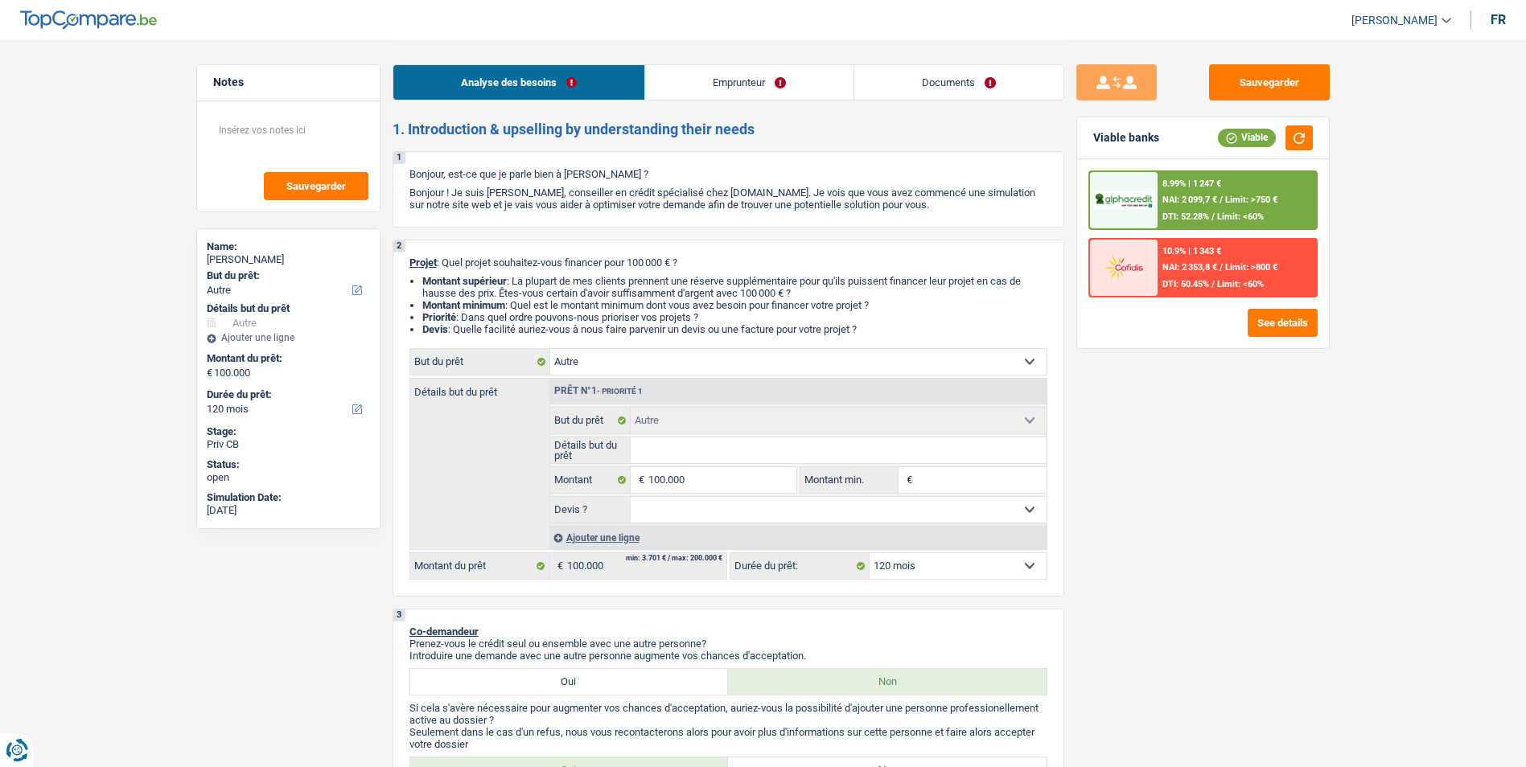
select select "120"
click at [740, 76] on link "Emprunteur" at bounding box center [749, 82] width 208 height 35
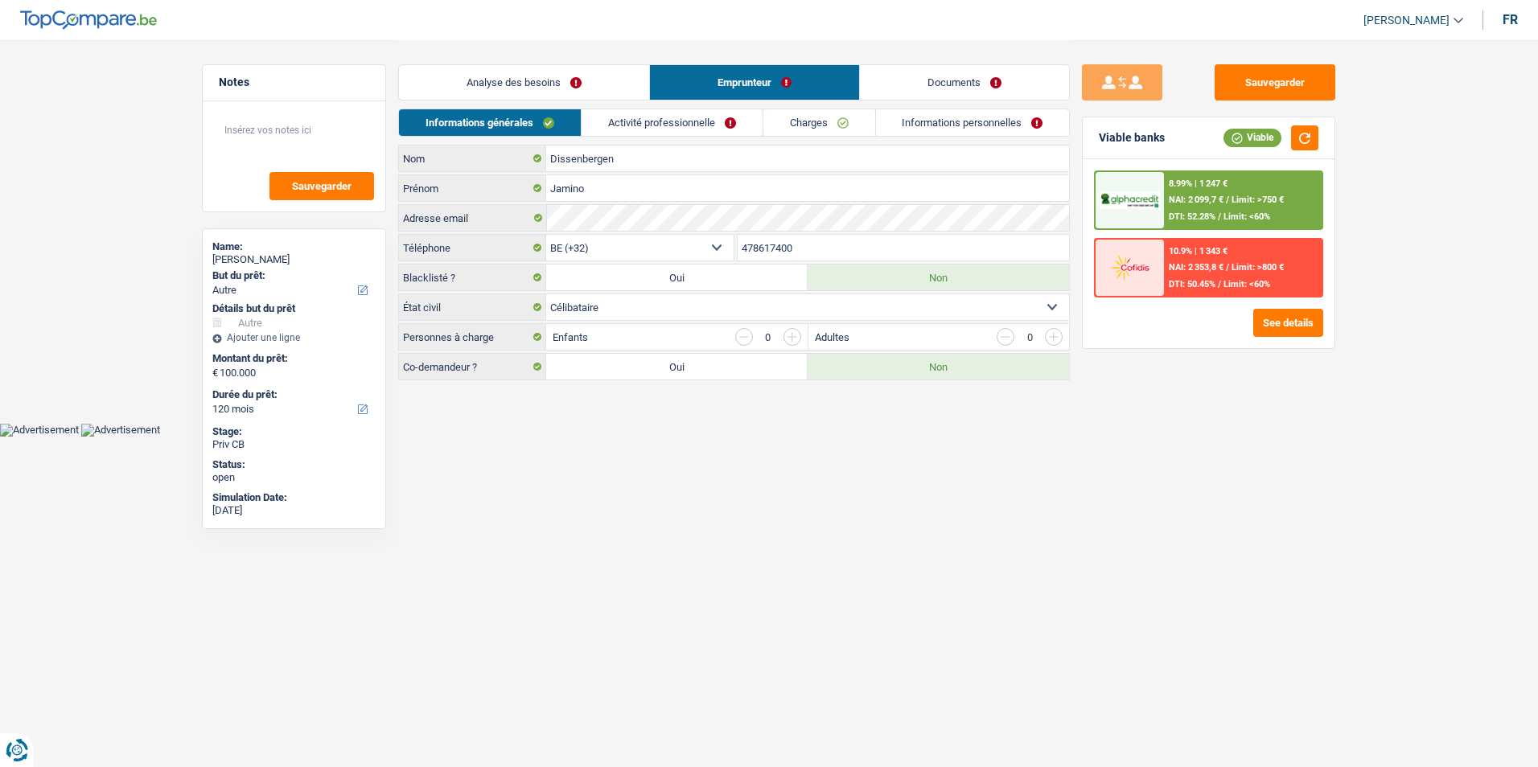
click at [570, 68] on link "Analyse des besoins" at bounding box center [524, 82] width 250 height 35
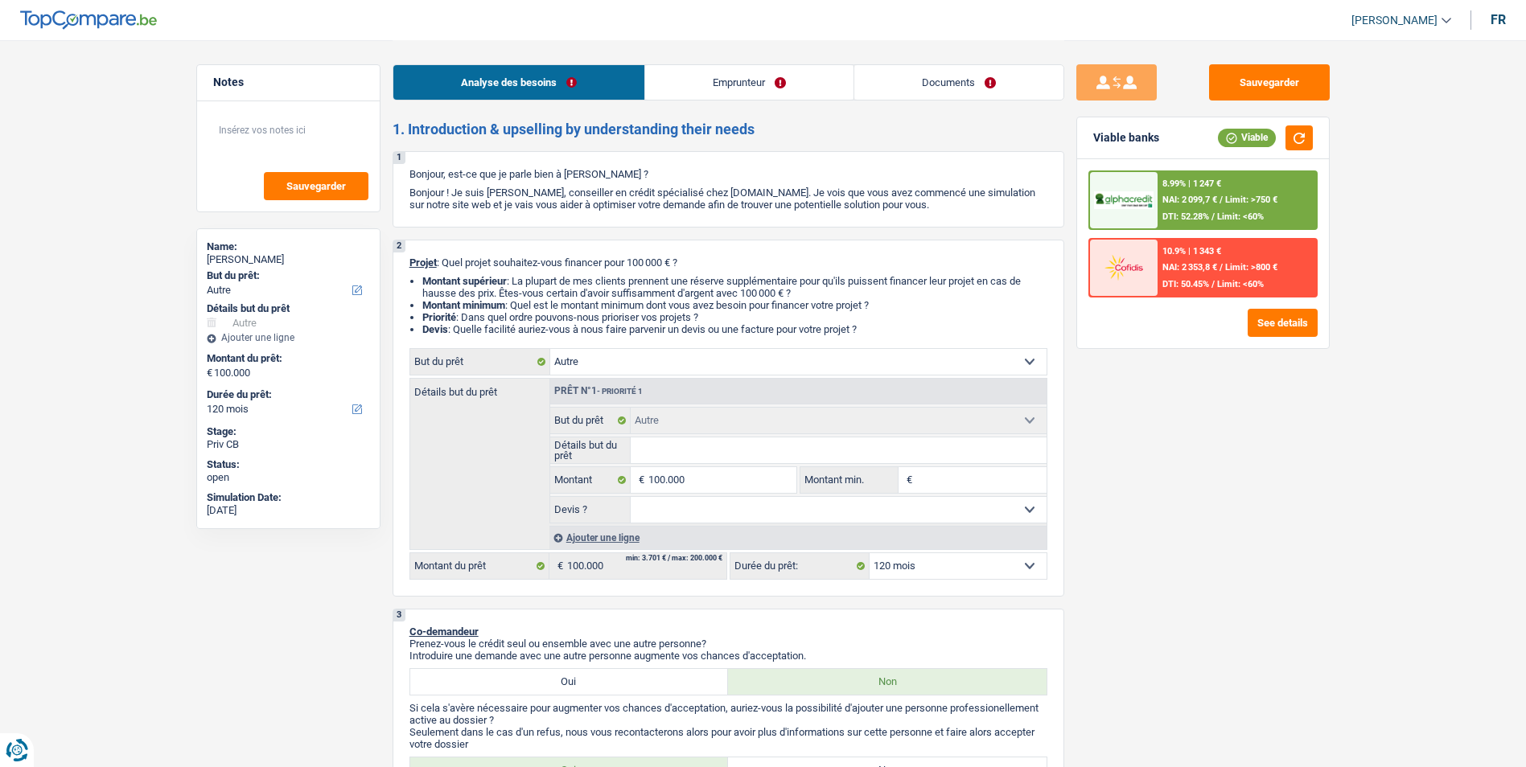
click at [691, 357] on select "Confort maison: meubles, textile, peinture, électroménager, outillage non-profe…" at bounding box center [798, 362] width 496 height 26
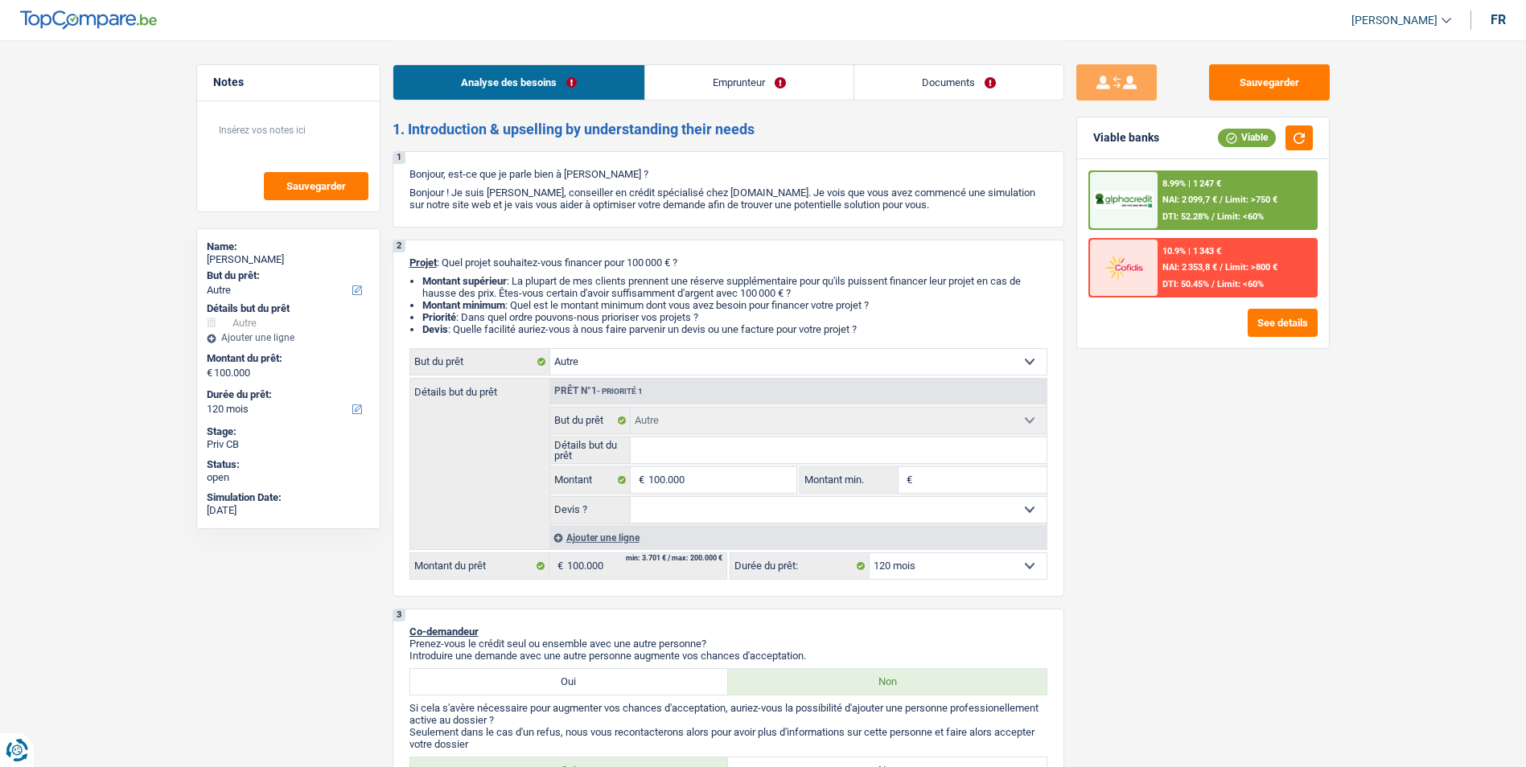
click at [691, 357] on select "Confort maison: meubles, textile, peinture, électroménager, outillage non-profe…" at bounding box center [798, 362] width 496 height 26
select select "car"
click at [550, 349] on select "Confort maison: meubles, textile, peinture, électroménager, outillage non-profe…" at bounding box center [798, 362] width 496 height 26
select select "car"
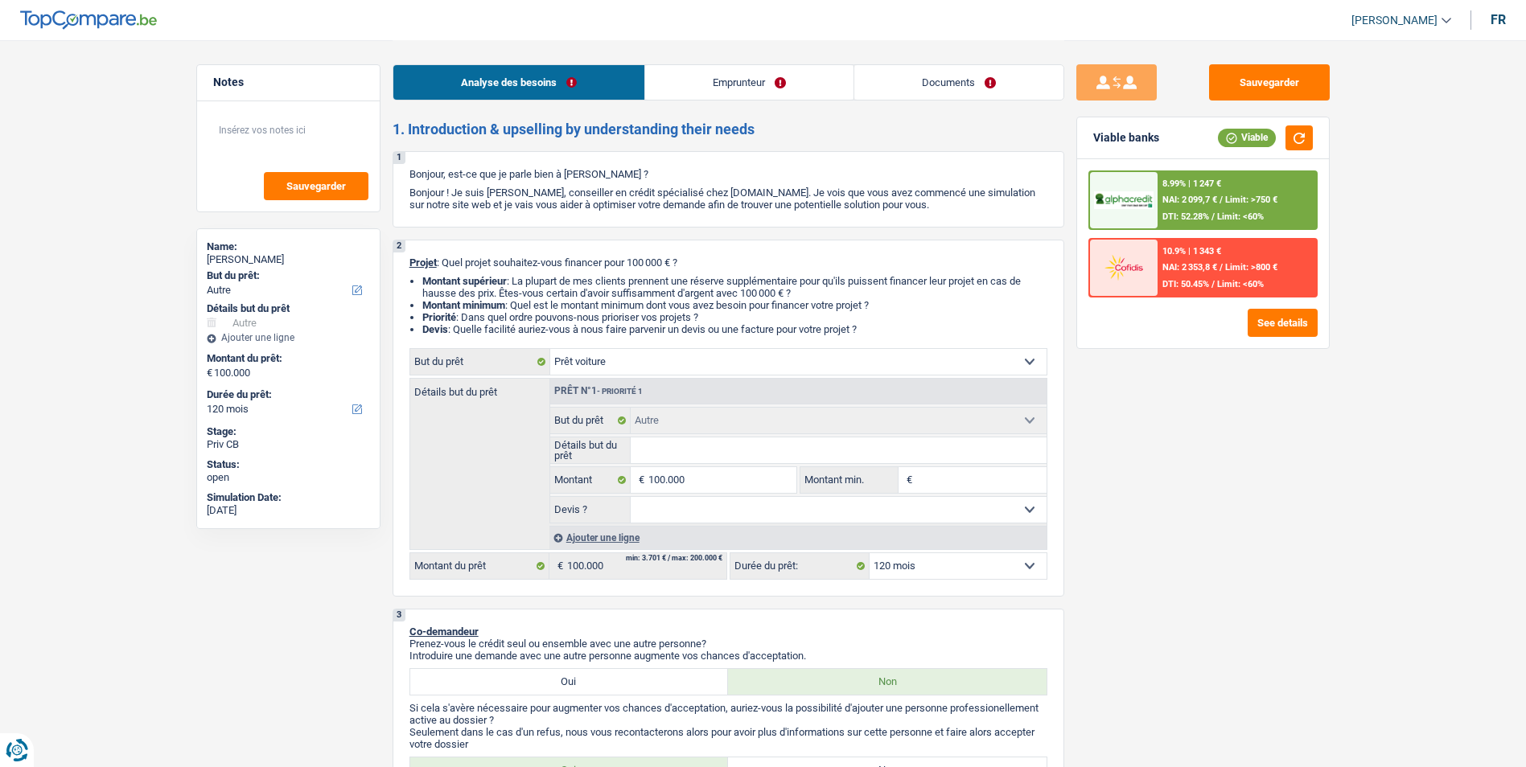
select select "car"
select select "60"
select select "car"
select select "60"
select select "car"
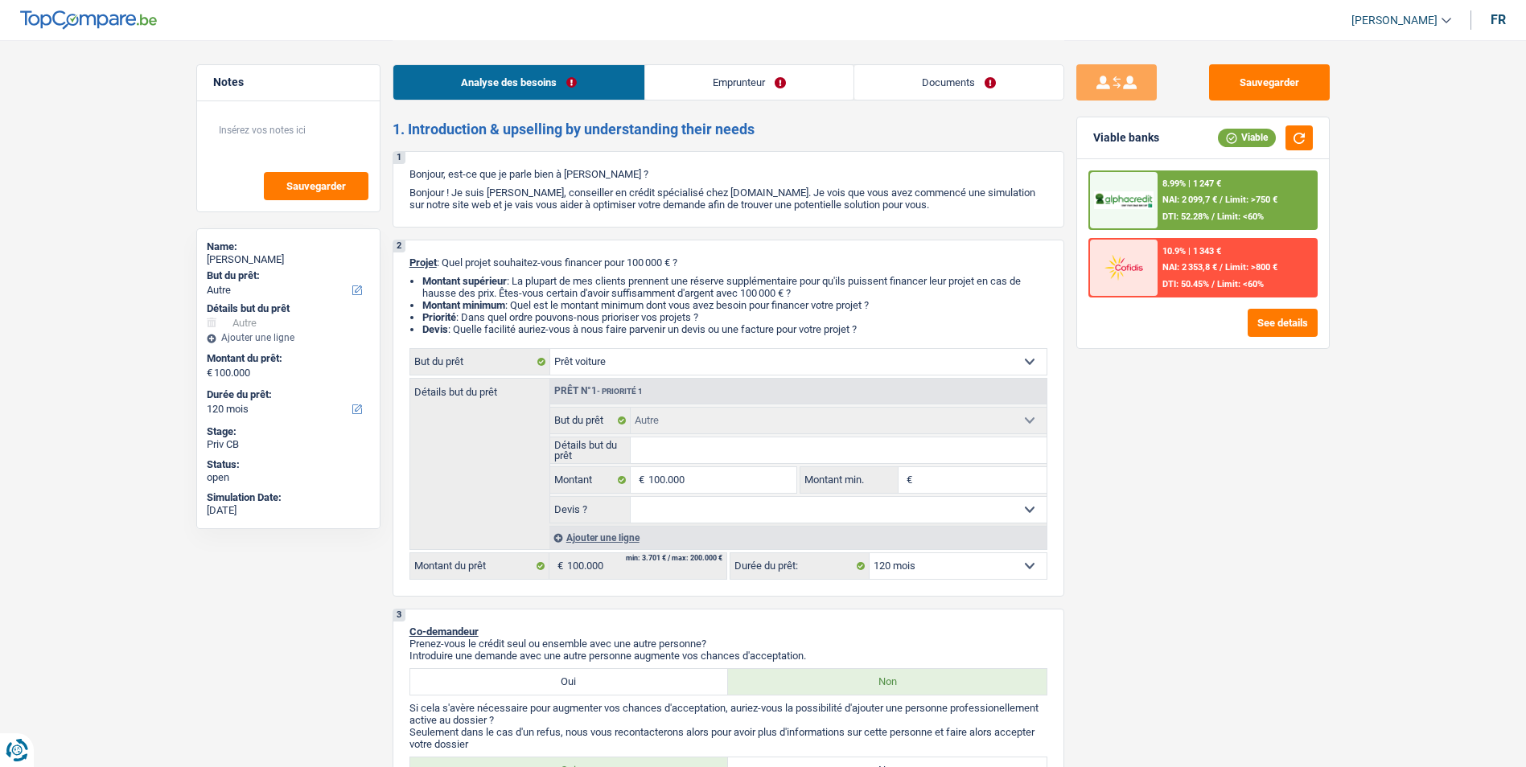
select select "car"
select select "60"
select select "other"
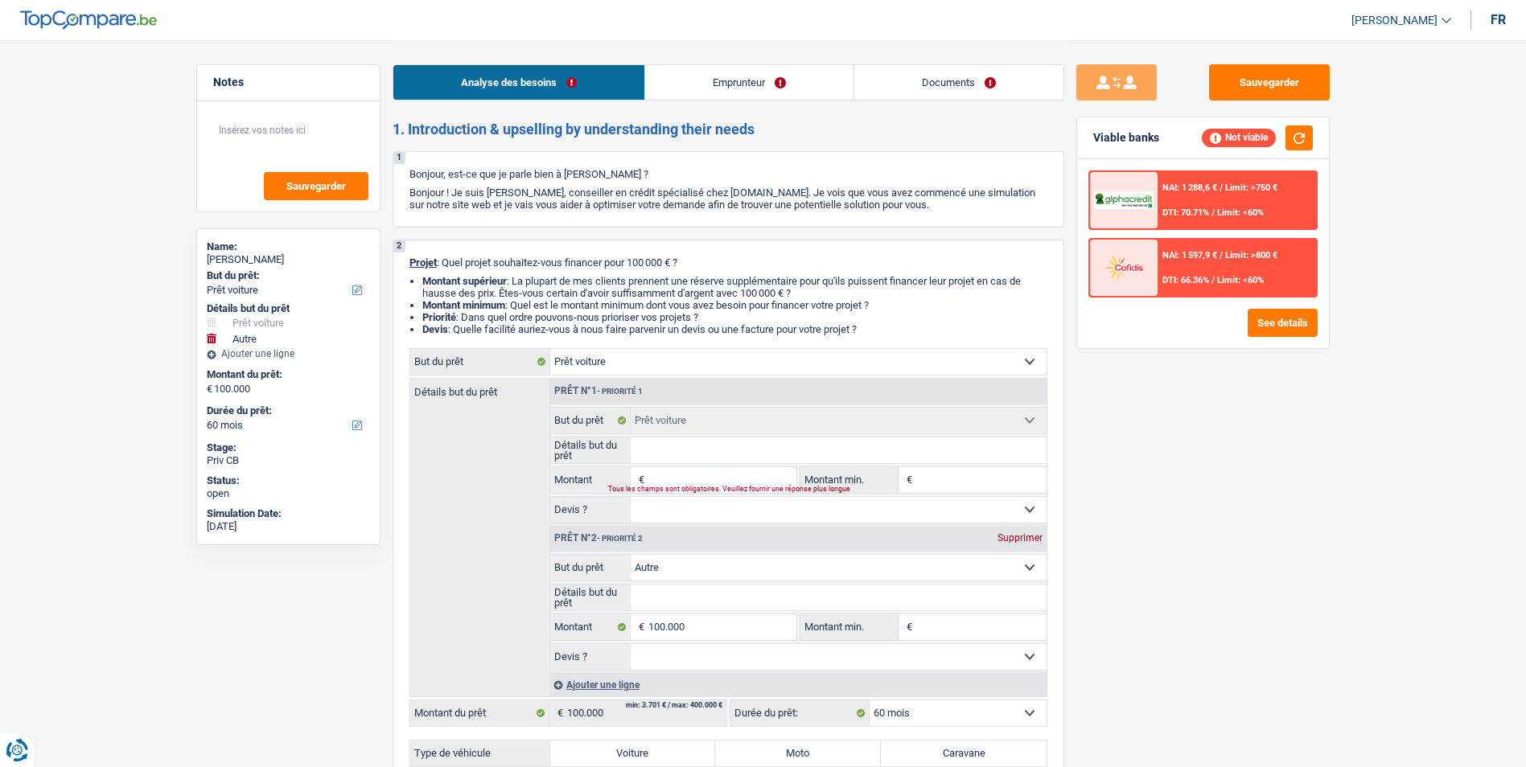
click at [693, 476] on input "Montant" at bounding box center [721, 480] width 147 height 26
click at [722, 503] on select "Oui Non Non répondu Sélectionner une option" at bounding box center [839, 510] width 416 height 26
select select "yes"
click at [631, 497] on select "Oui Non Non répondu Sélectionner une option" at bounding box center [839, 510] width 416 height 26
select select "yes"
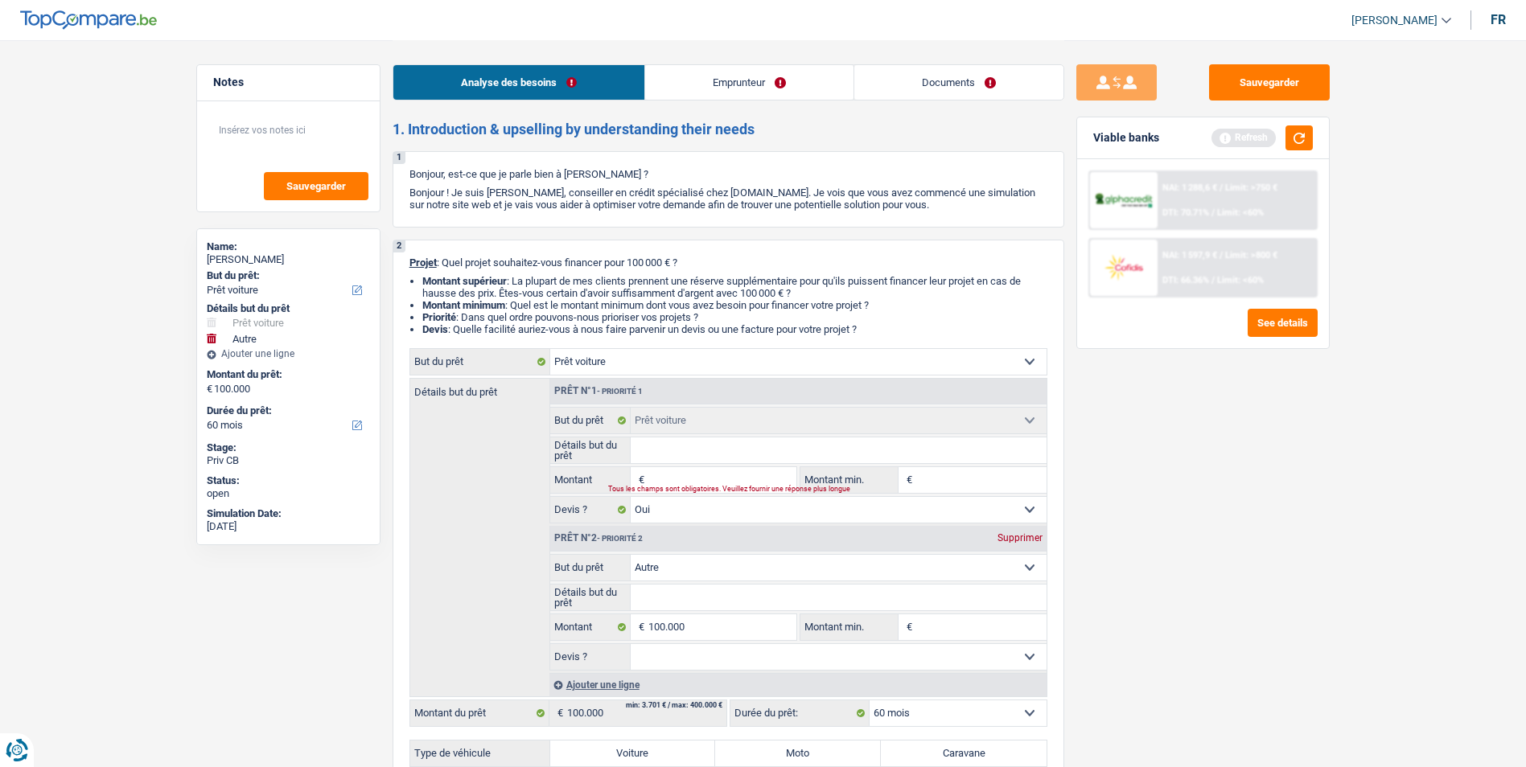
click at [711, 482] on input "Montant" at bounding box center [721, 480] width 147 height 26
type input "1"
type input "10"
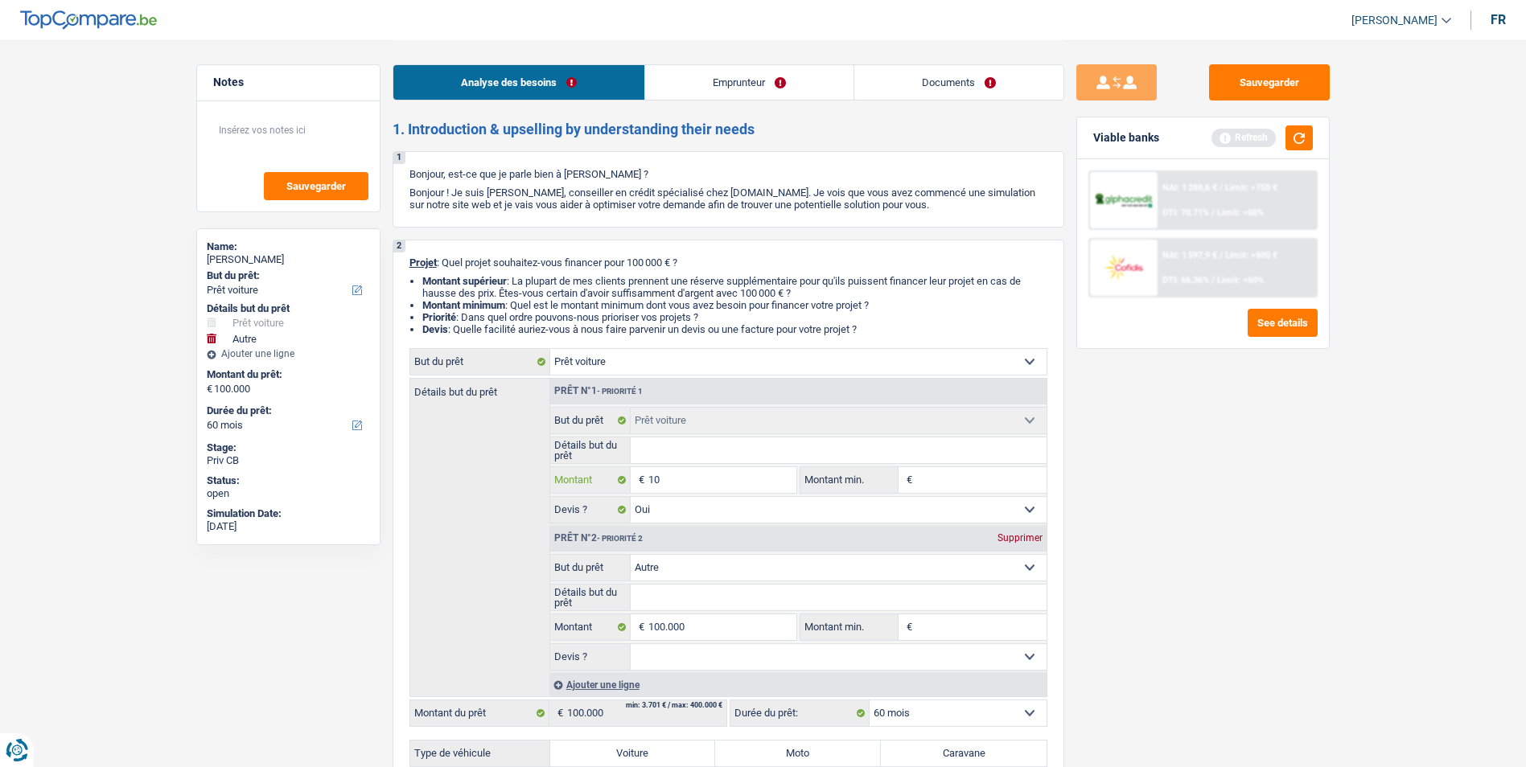
type input "100"
type input "1.000"
type input "10.000"
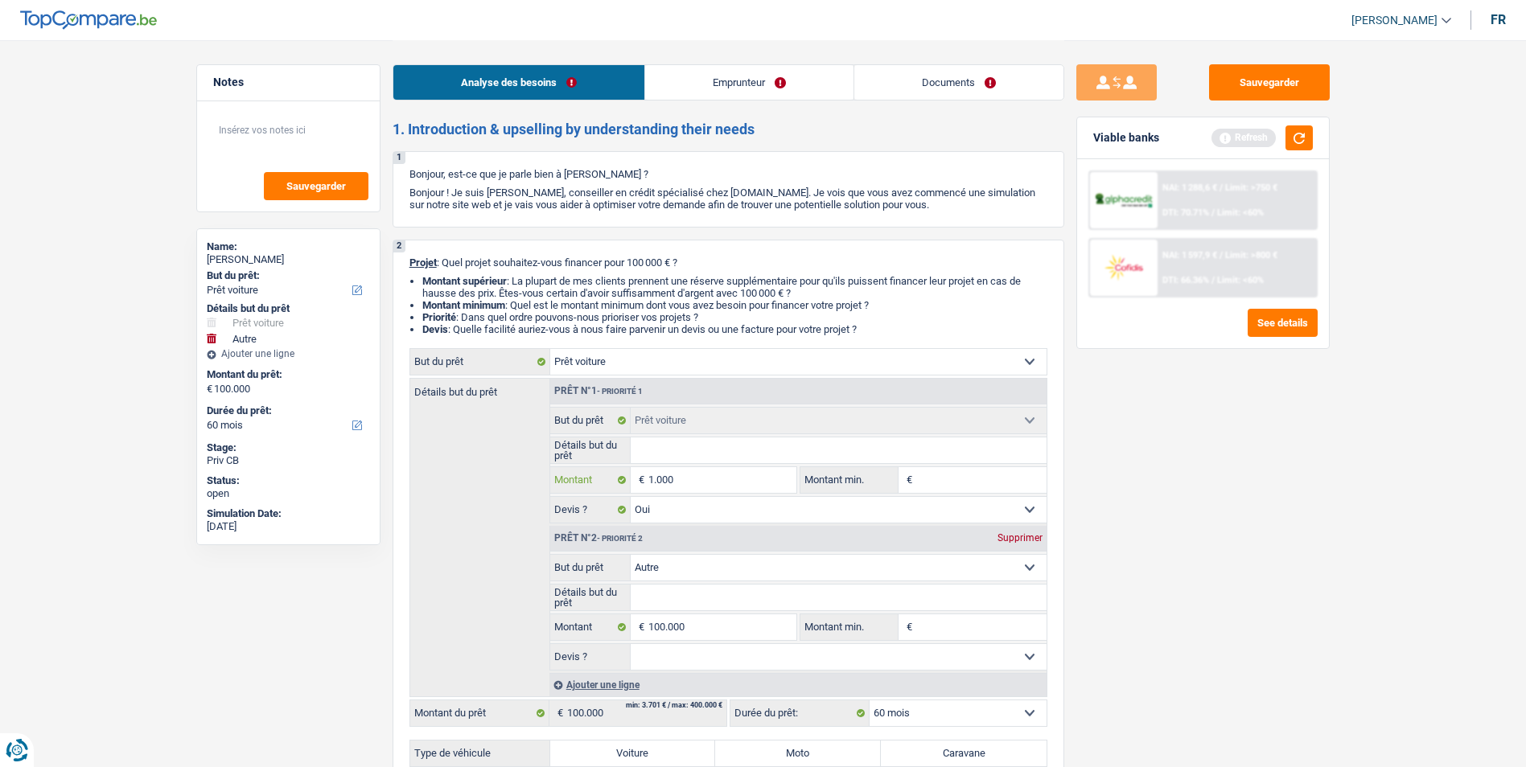
type input "10.000"
type input "100.000"
type input "200.000"
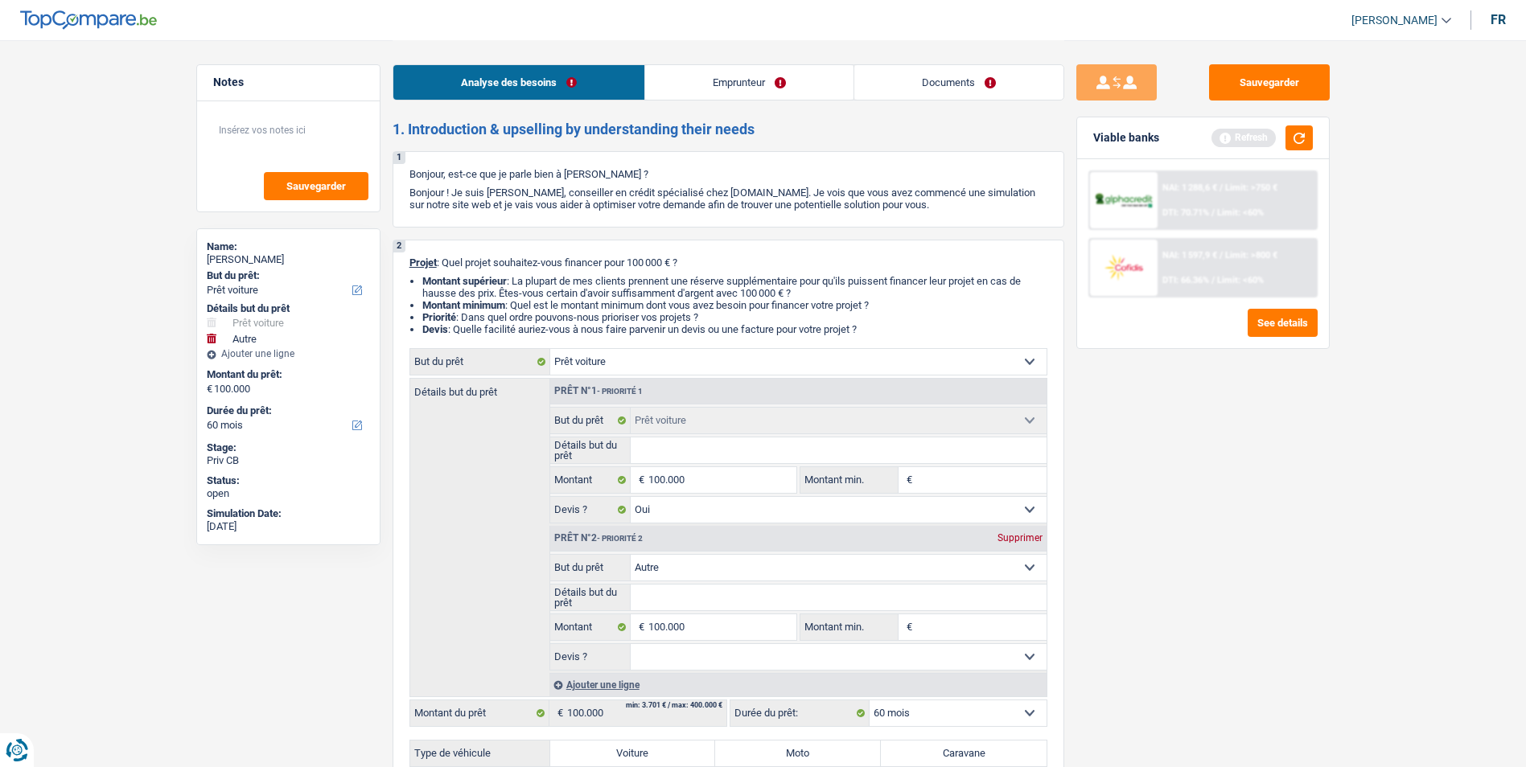
type input "200.000"
click at [1028, 538] on div "Supprimer" at bounding box center [1019, 538] width 53 height 10
type input "100.000"
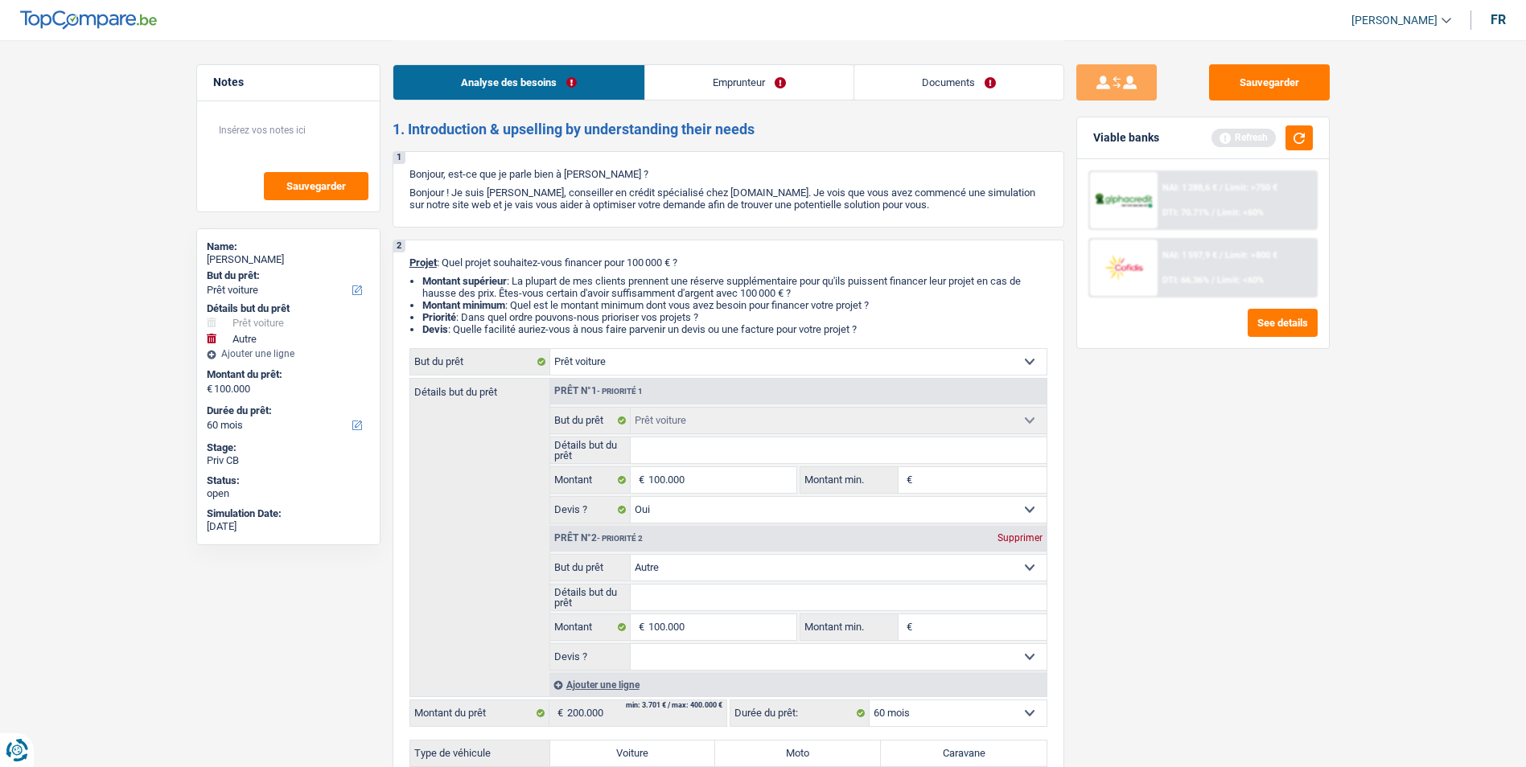
type input "100.000"
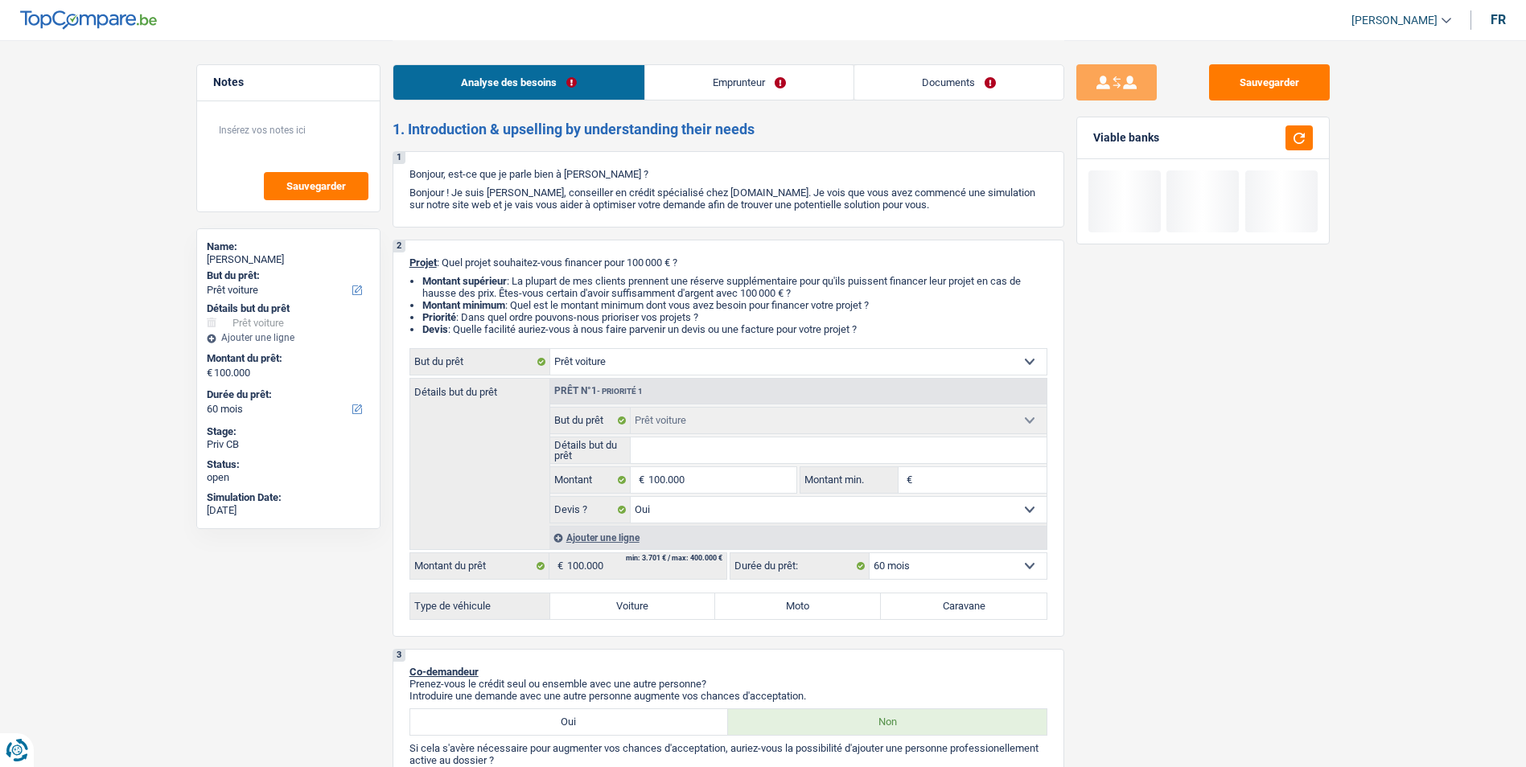
click at [708, 451] on input "Détails but du prêt" at bounding box center [839, 451] width 416 height 26
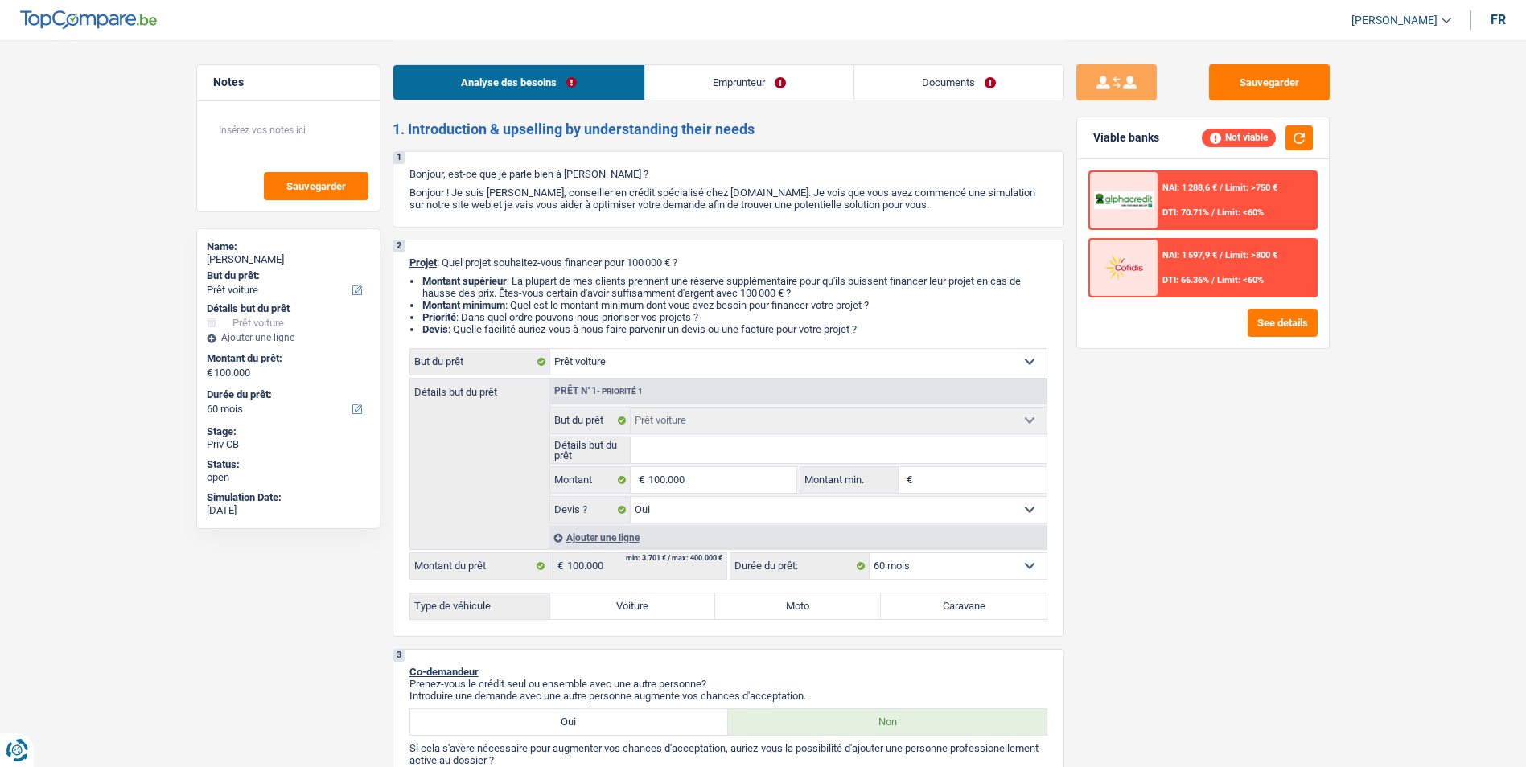
type input "A"
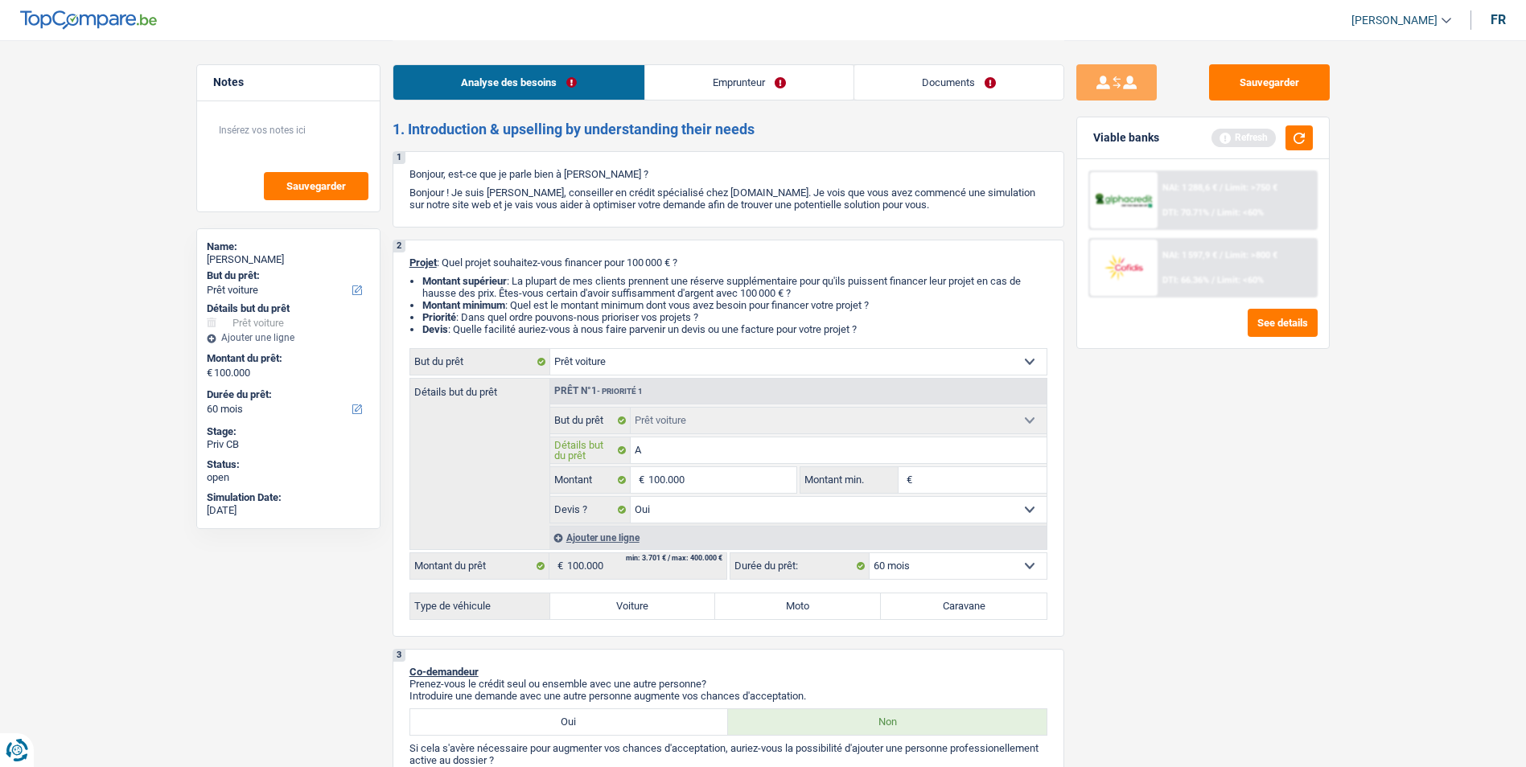
type input "Ac"
type input "Ach"
type input "Acha"
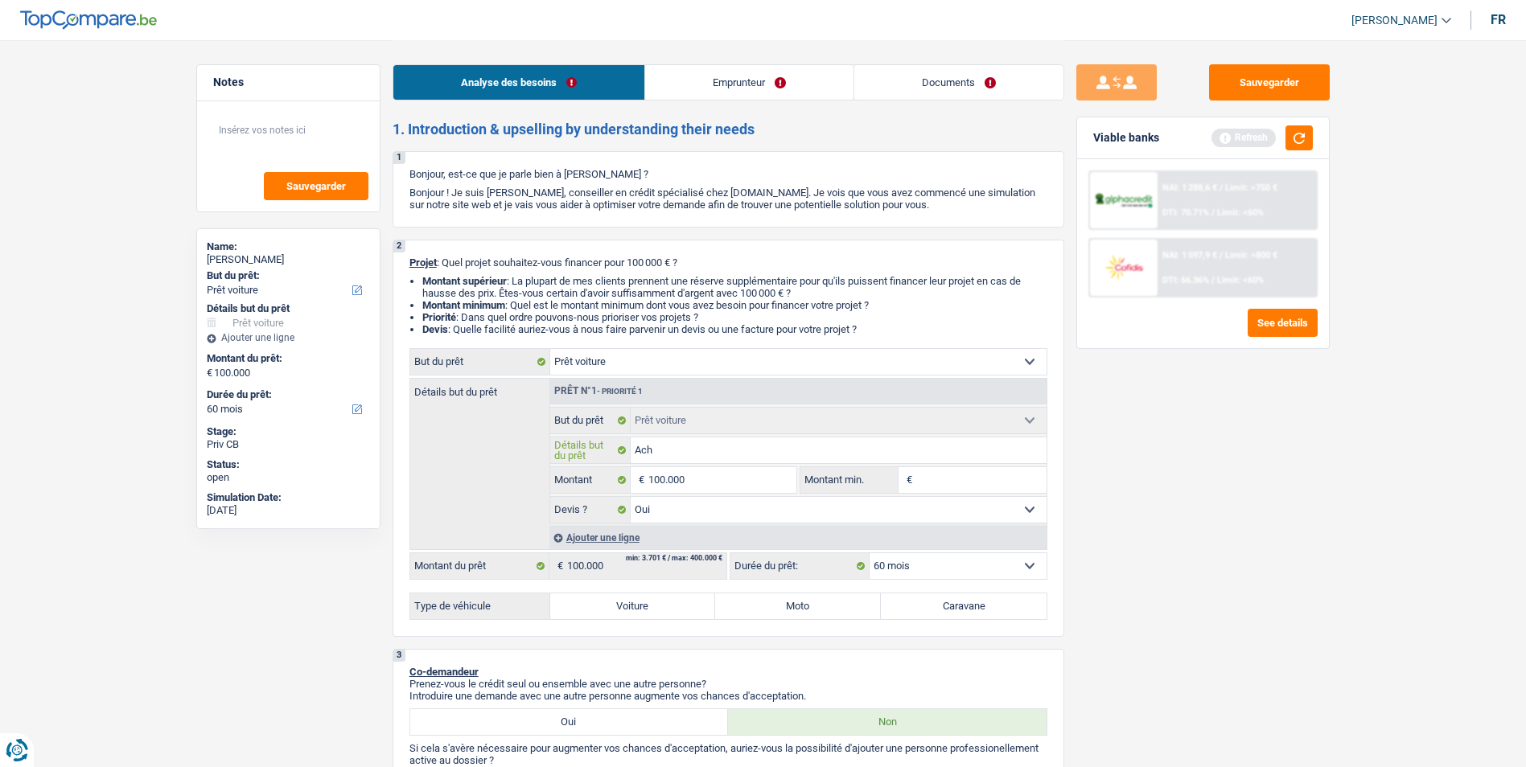
type input "Acha"
type input "Achat"
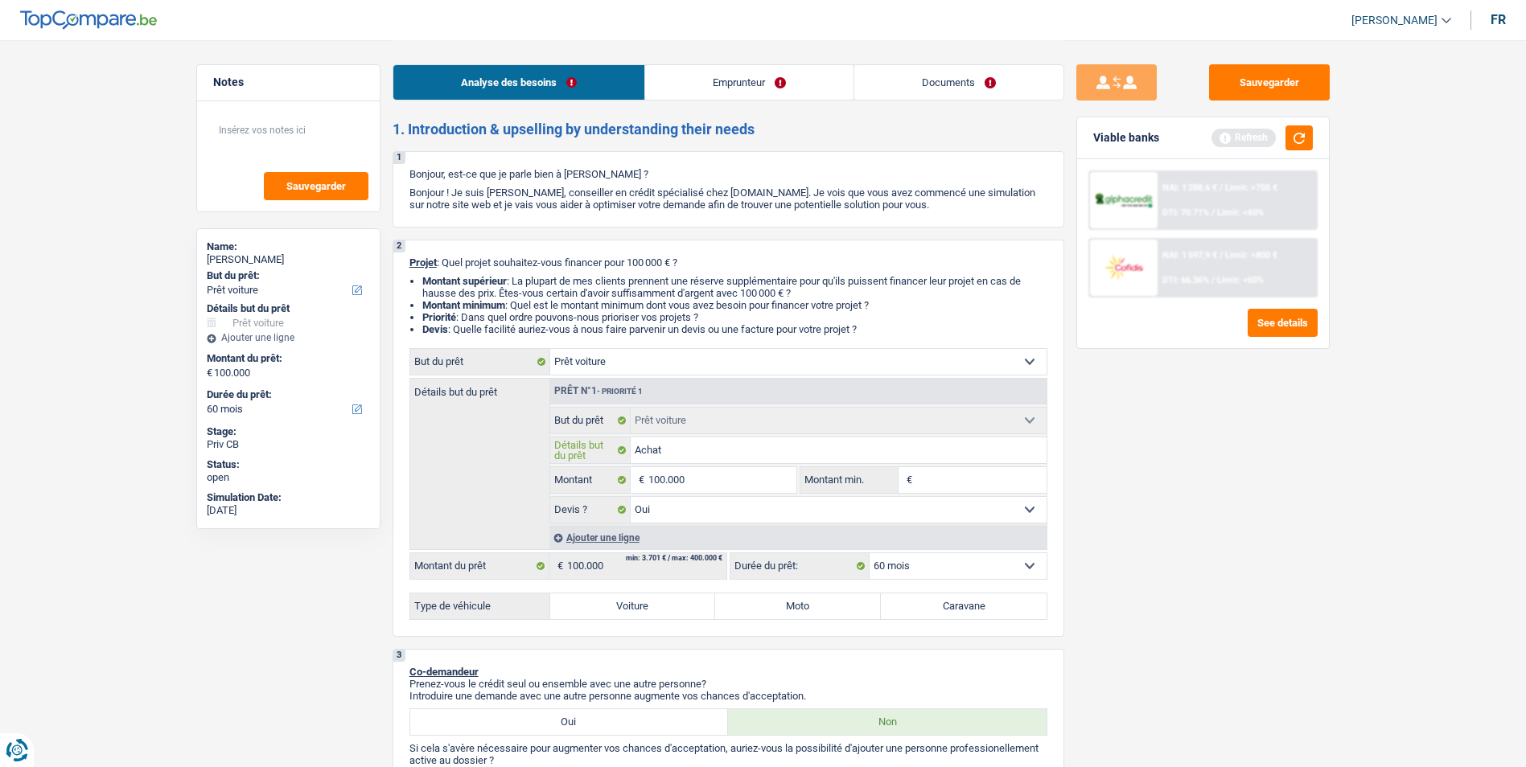
type input "Achat d"
type input "Achat de"
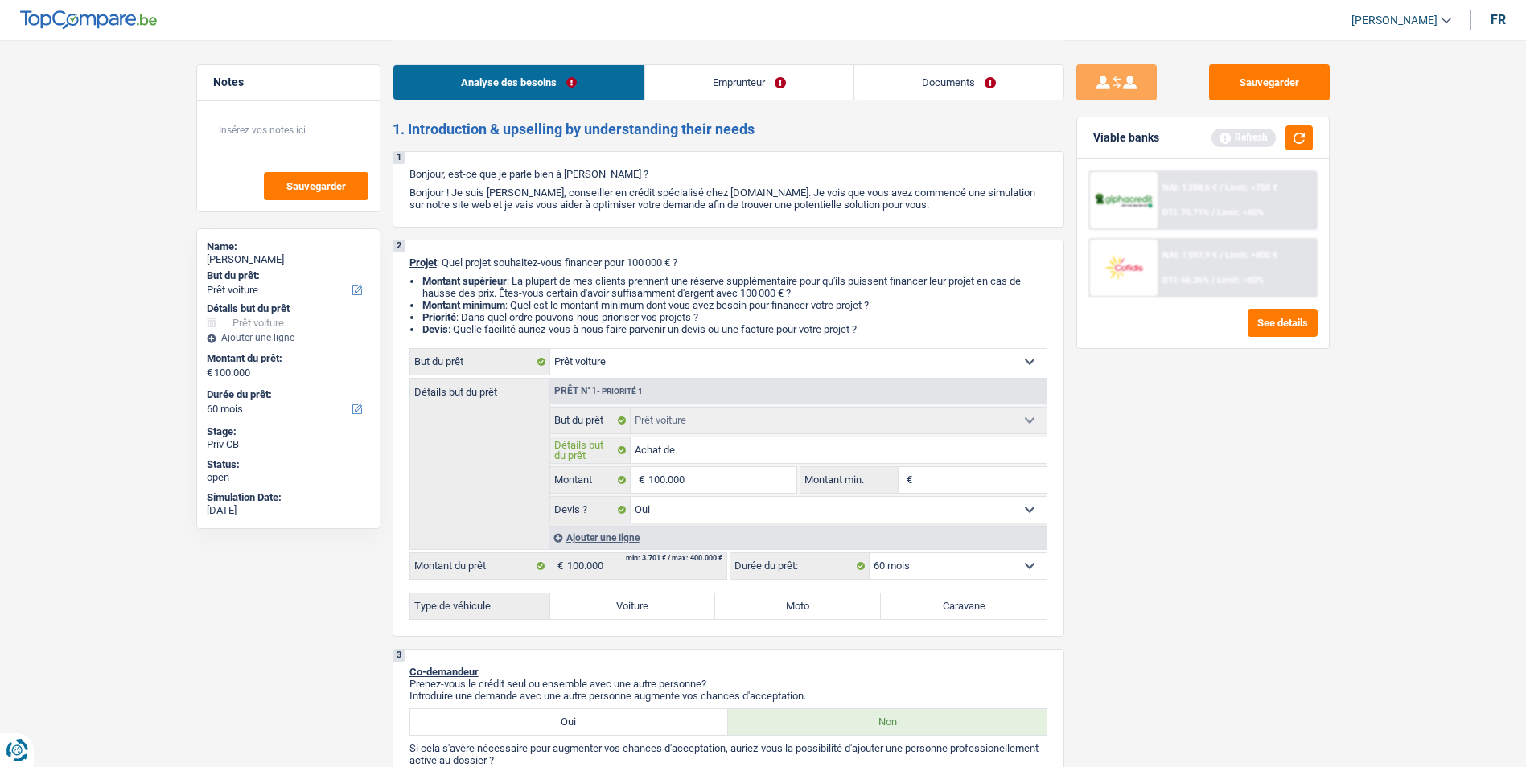
type input "Achat de"
type input "Achat d"
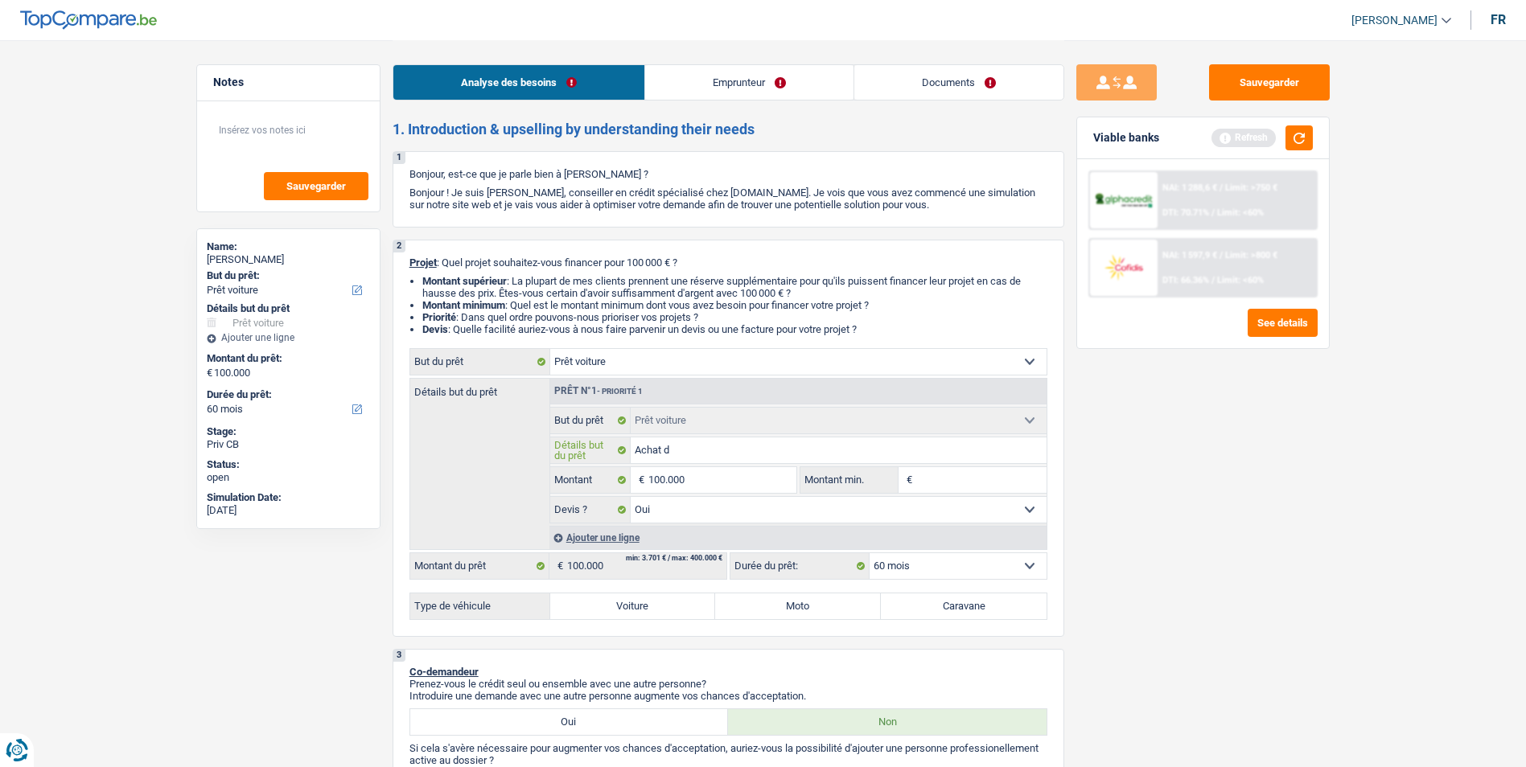
type input "Achat d'"
type input "Achat d'u"
type input "Achat d'un"
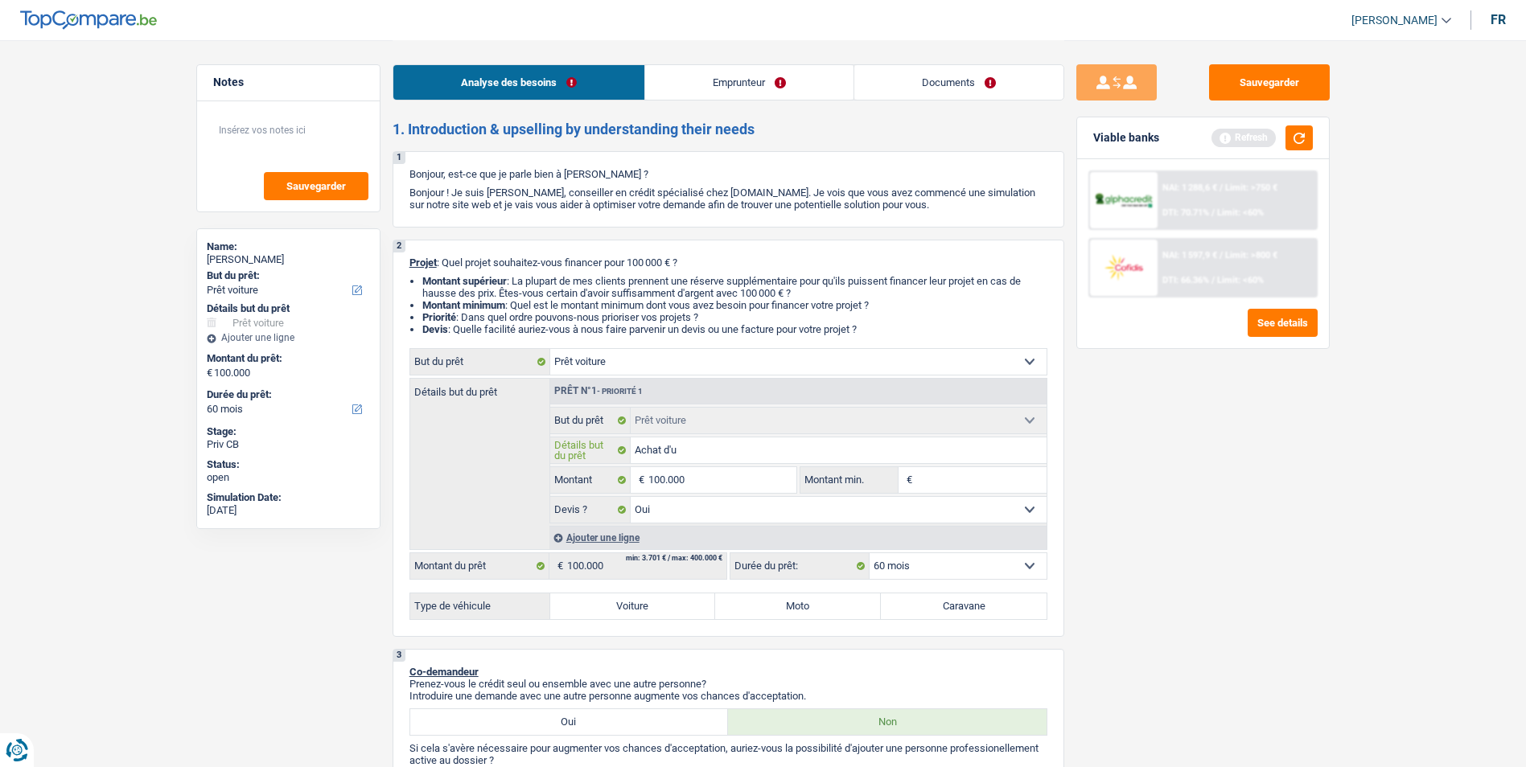
type input "Achat d'un"
type input "Achat d'un b"
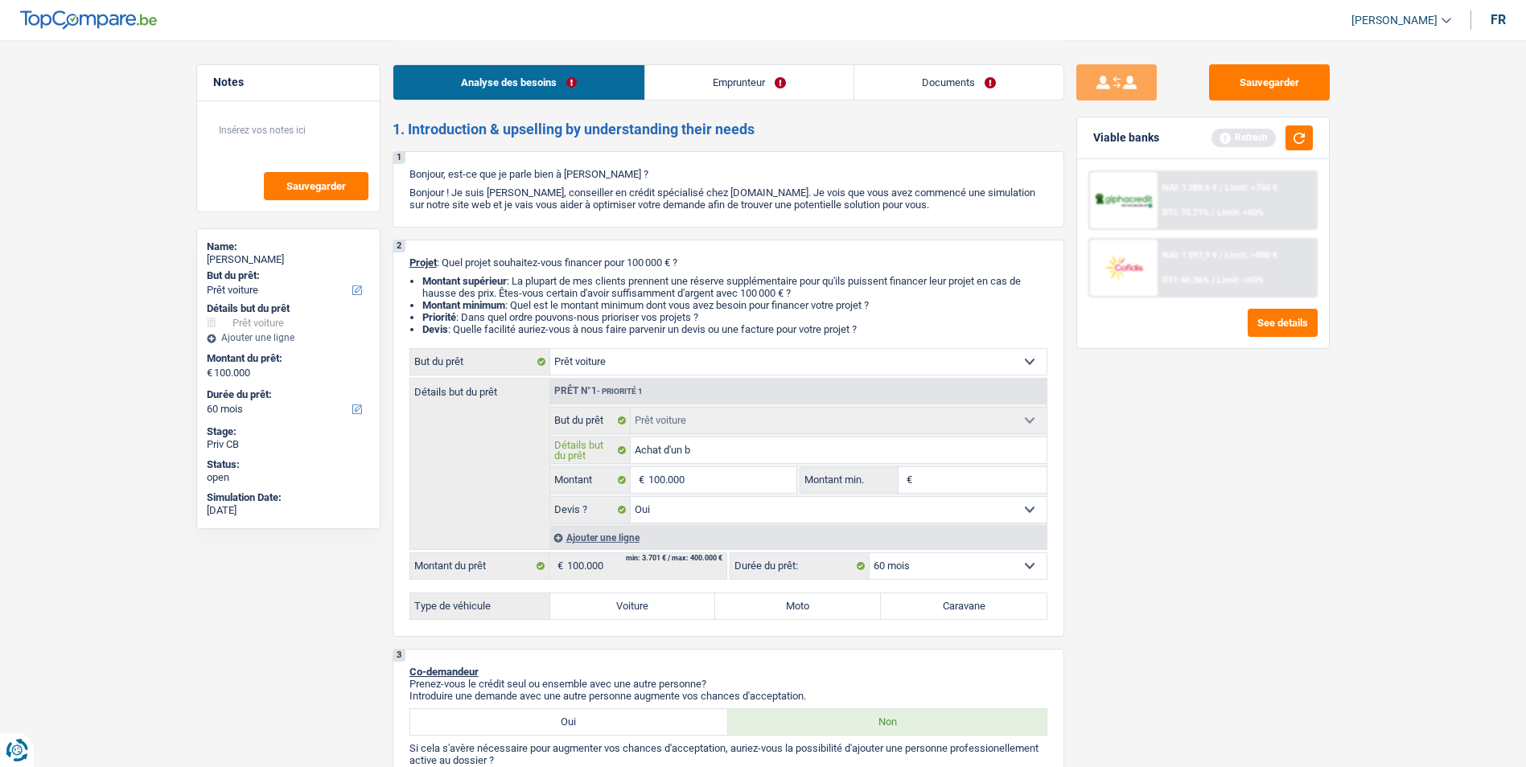
type input "Achat d'un ba"
type input "Achat d'un bat"
type input "Achat d'un bate"
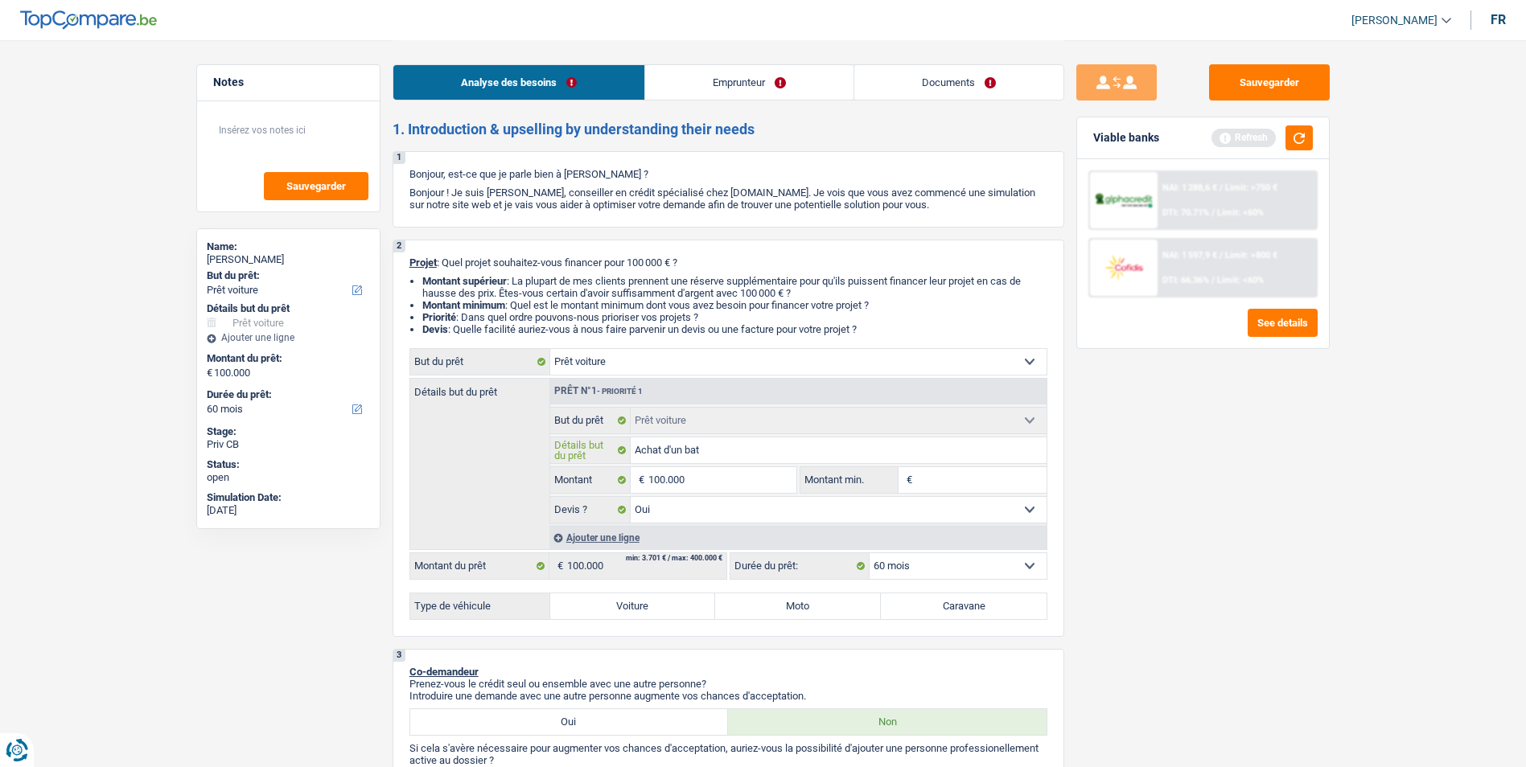
type input "Achat d'un bate"
type input "Achat d'un batea"
type input "Achat d'un bateau"
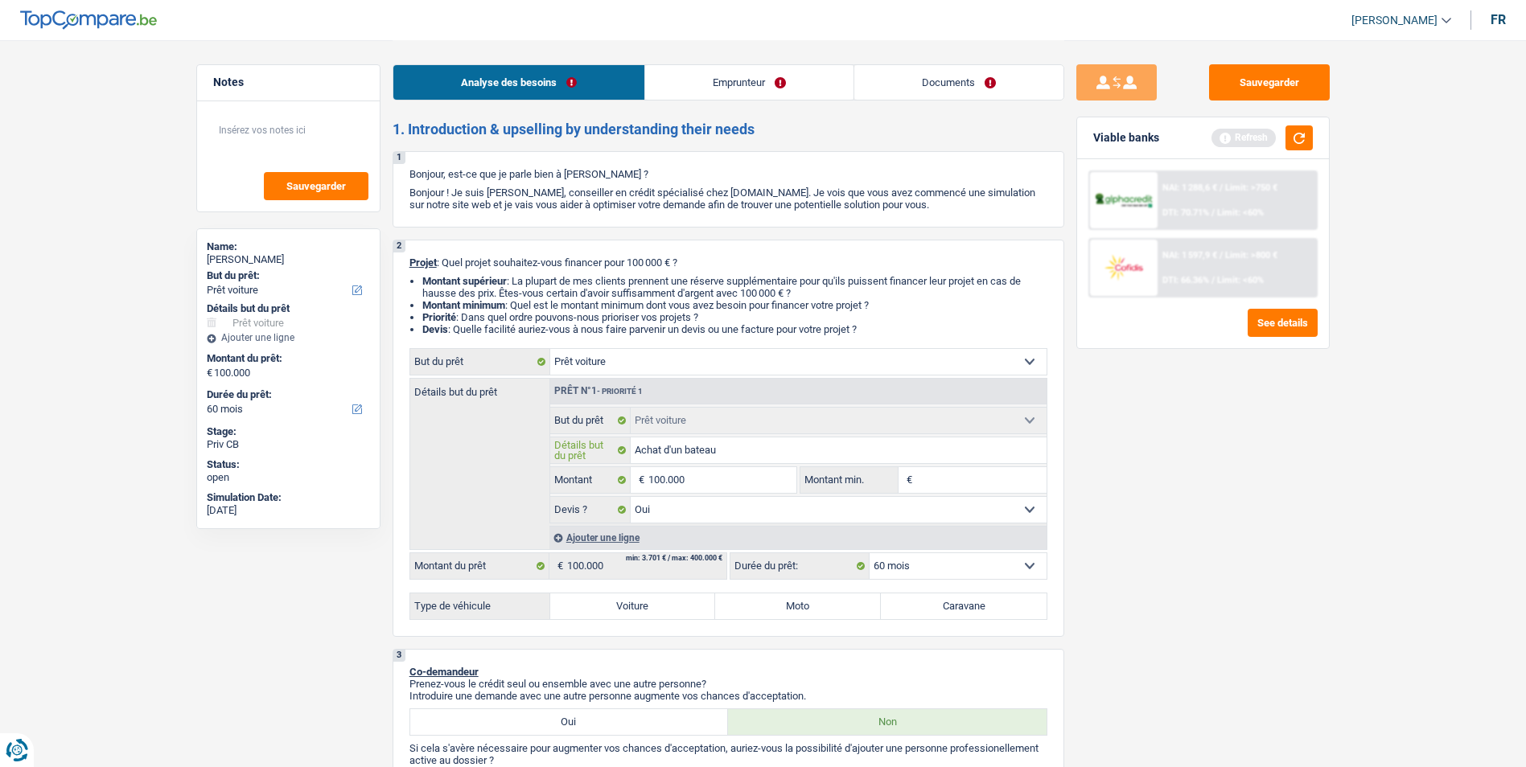
type input "Achat d'un bateau"
click at [738, 357] on select "Confort maison: meubles, textile, peinture, électroménager, outillage non-profe…" at bounding box center [798, 362] width 496 height 26
select select "other"
click at [550, 349] on select "Confort maison: meubles, textile, peinture, électroménager, outillage non-profe…" at bounding box center [798, 362] width 496 height 26
select select "other"
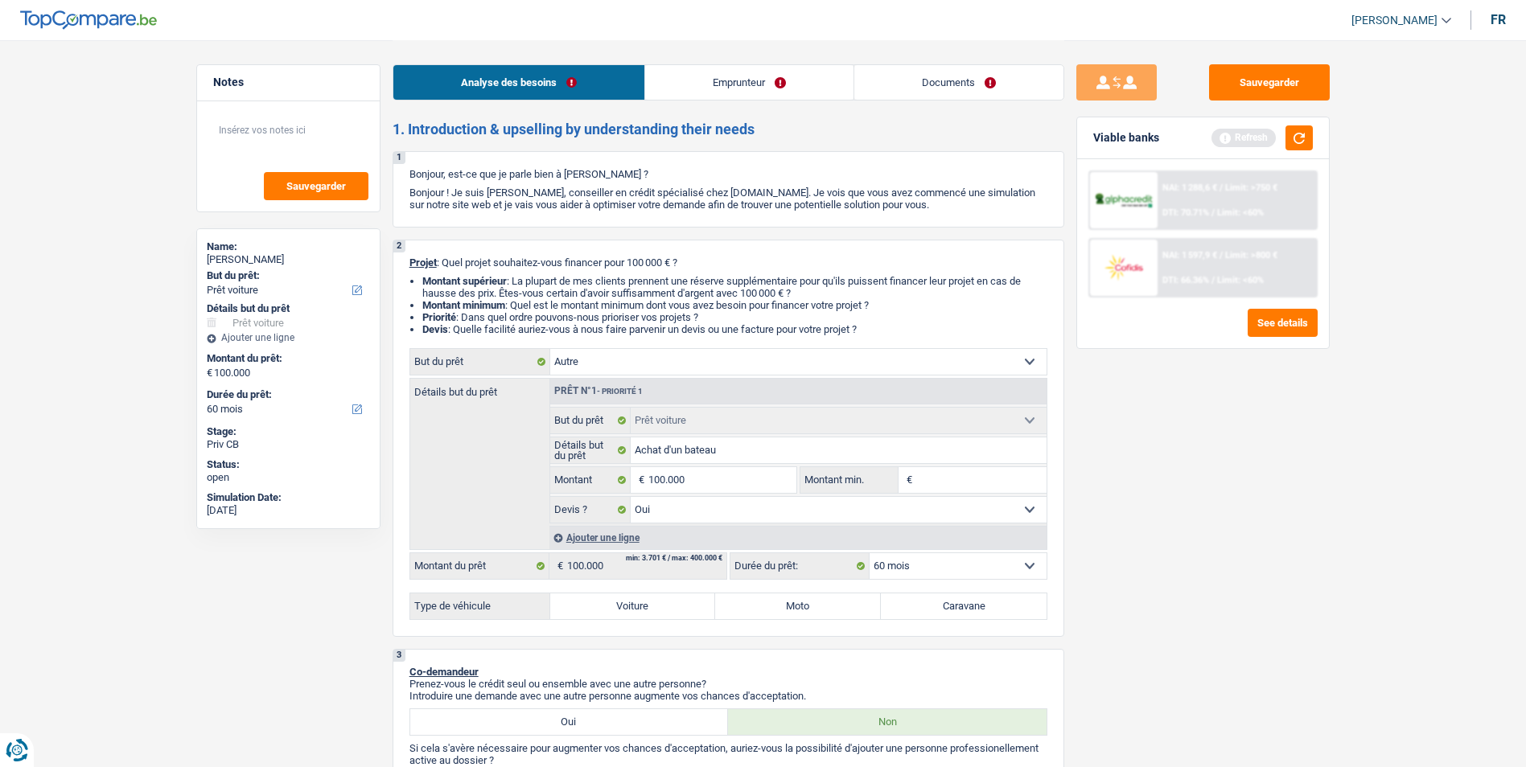
select select "other"
select select
select select "other"
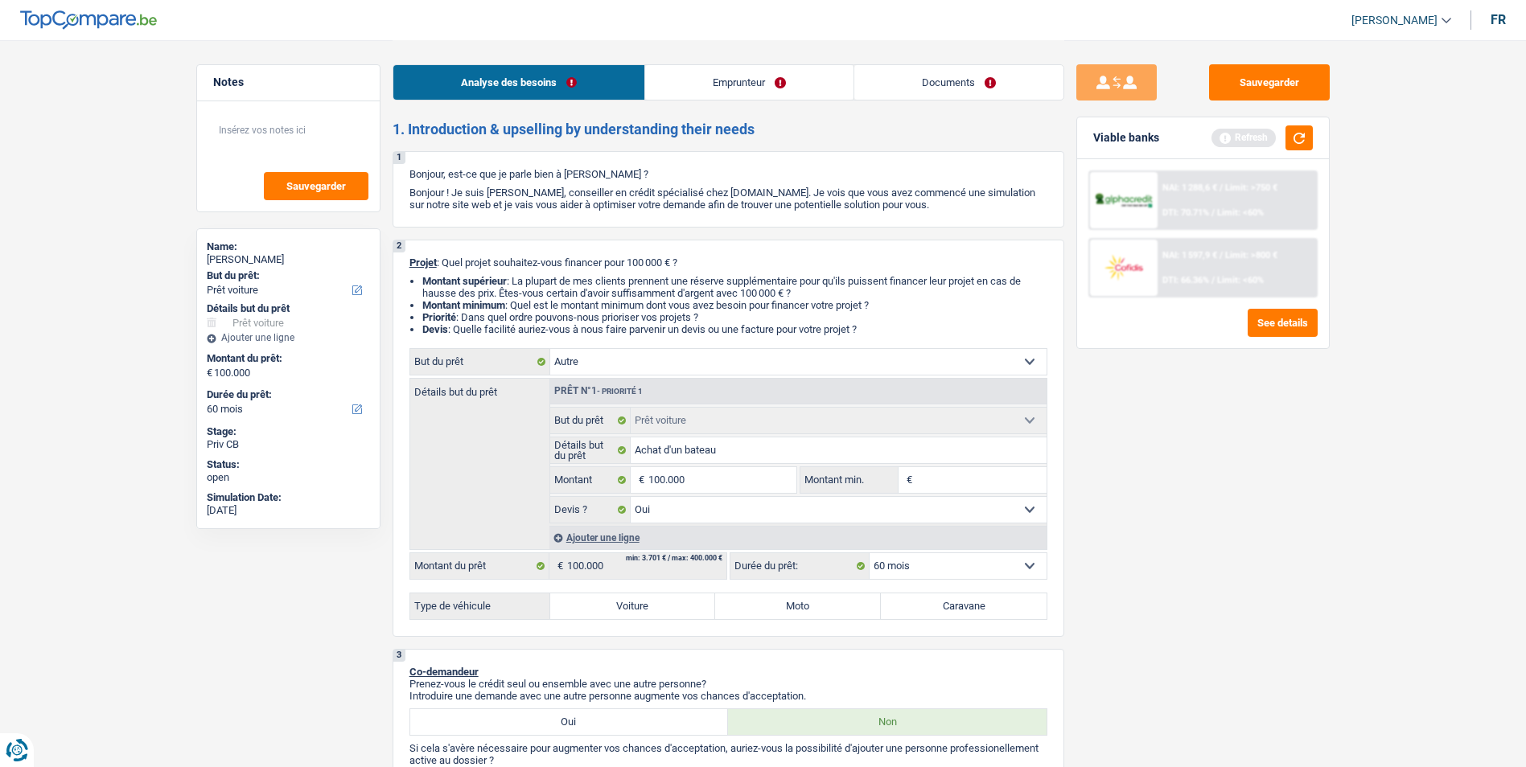
select select
select select "car"
select select "yes"
select select "car"
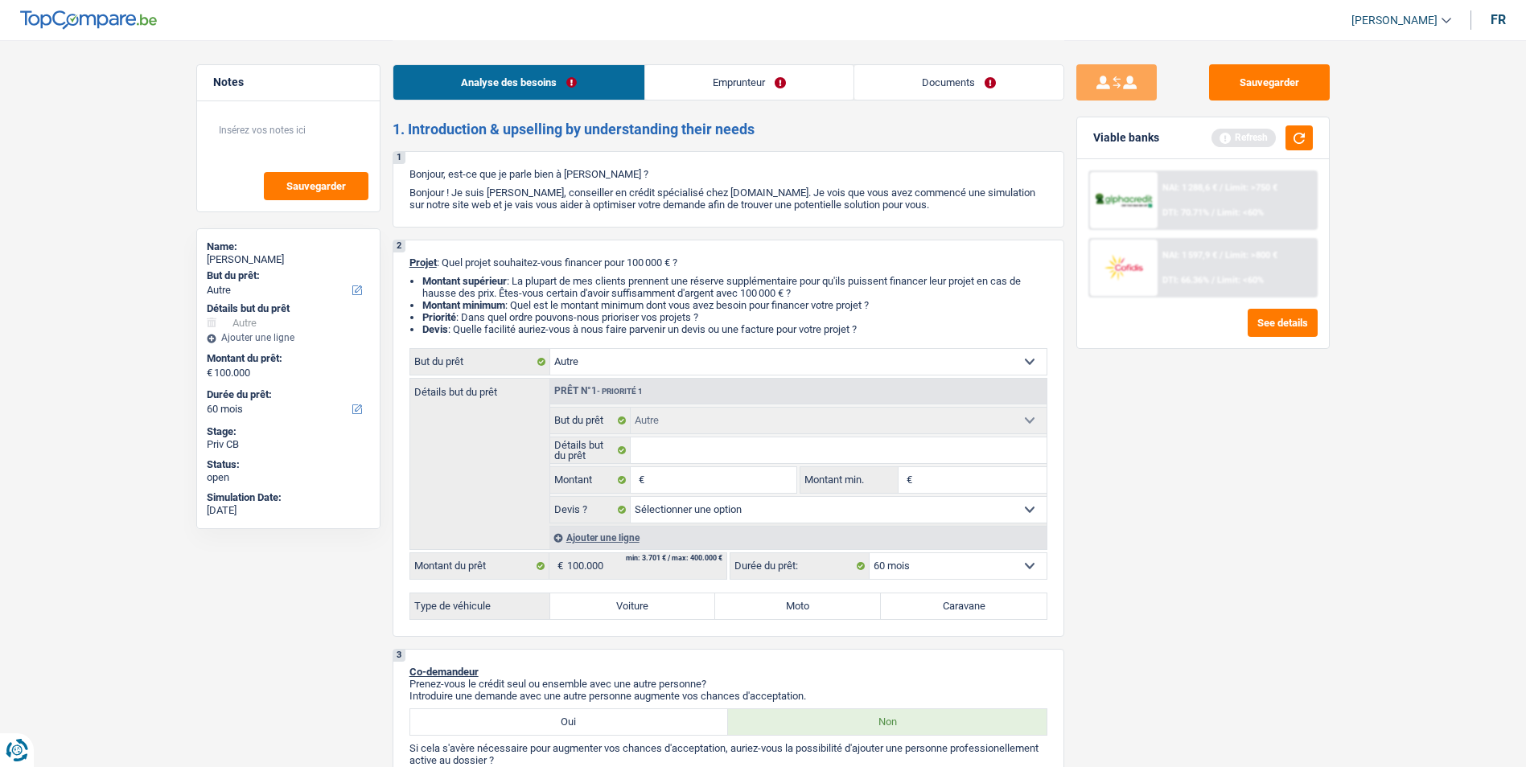
select select "yes"
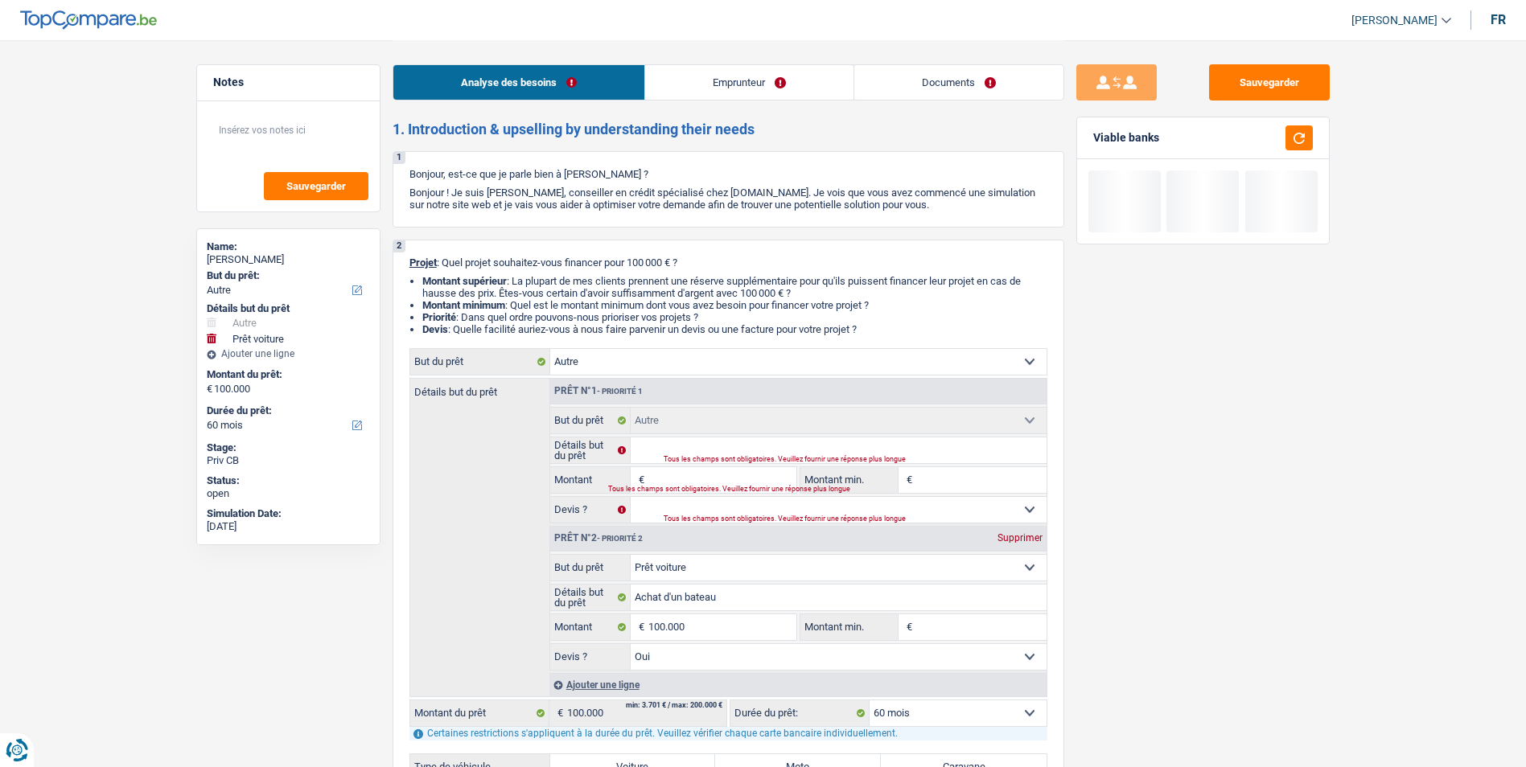
click at [1004, 537] on div "Supprimer" at bounding box center [1019, 538] width 53 height 10
type input "0"
select select
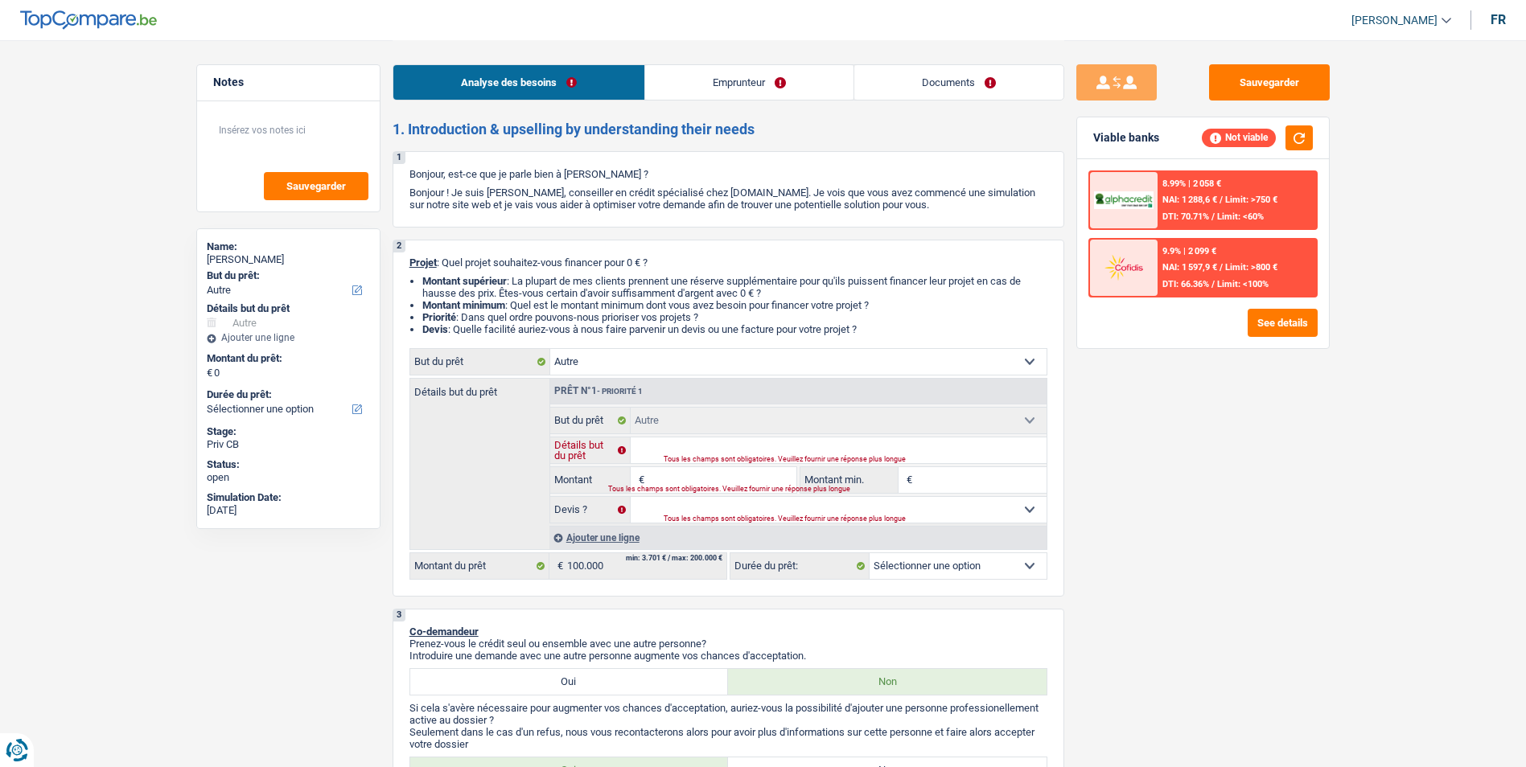
click at [742, 442] on input "Détails but du prêt" at bounding box center [839, 451] width 416 height 26
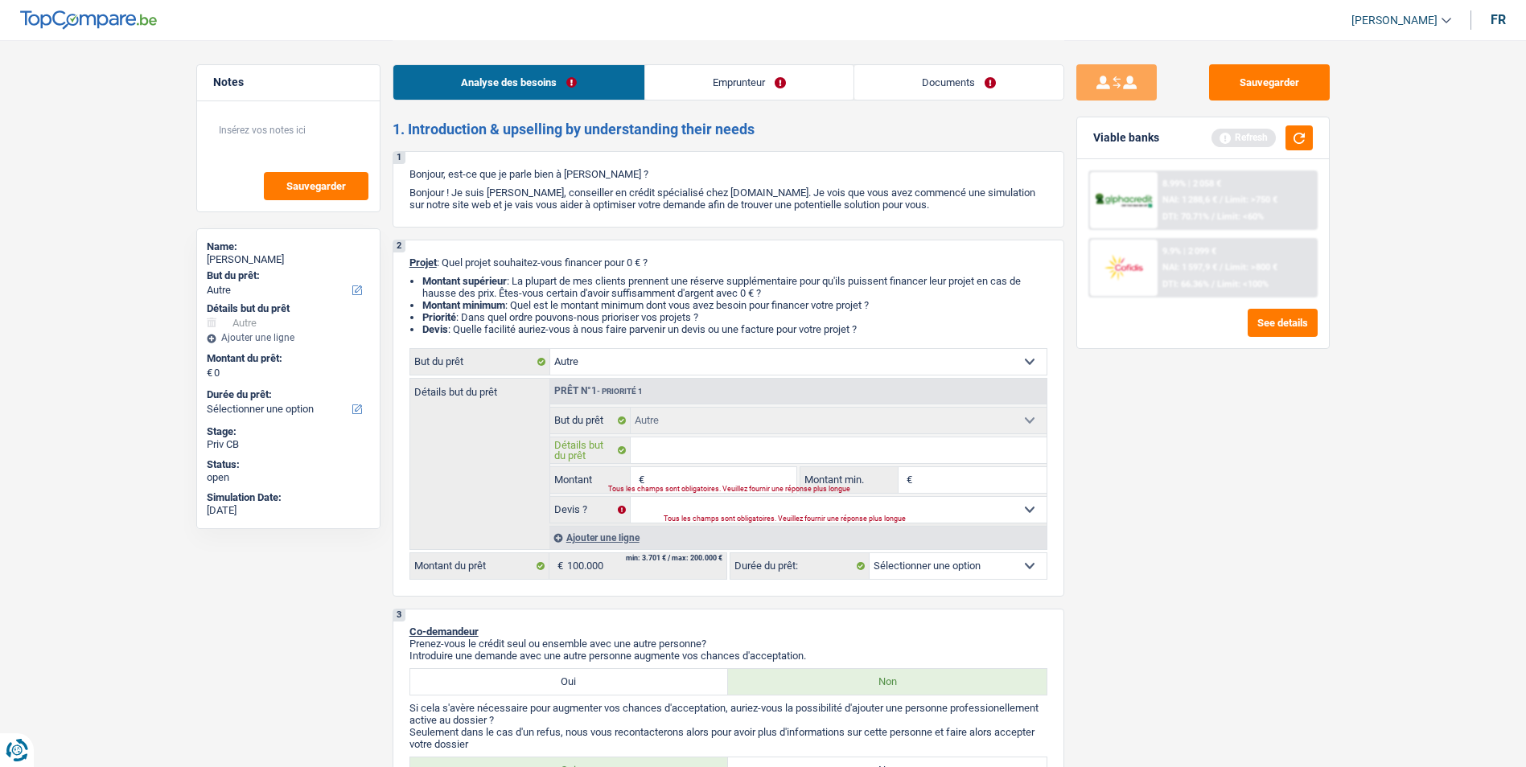
type input "A"
type input "Ac"
type input "Ach"
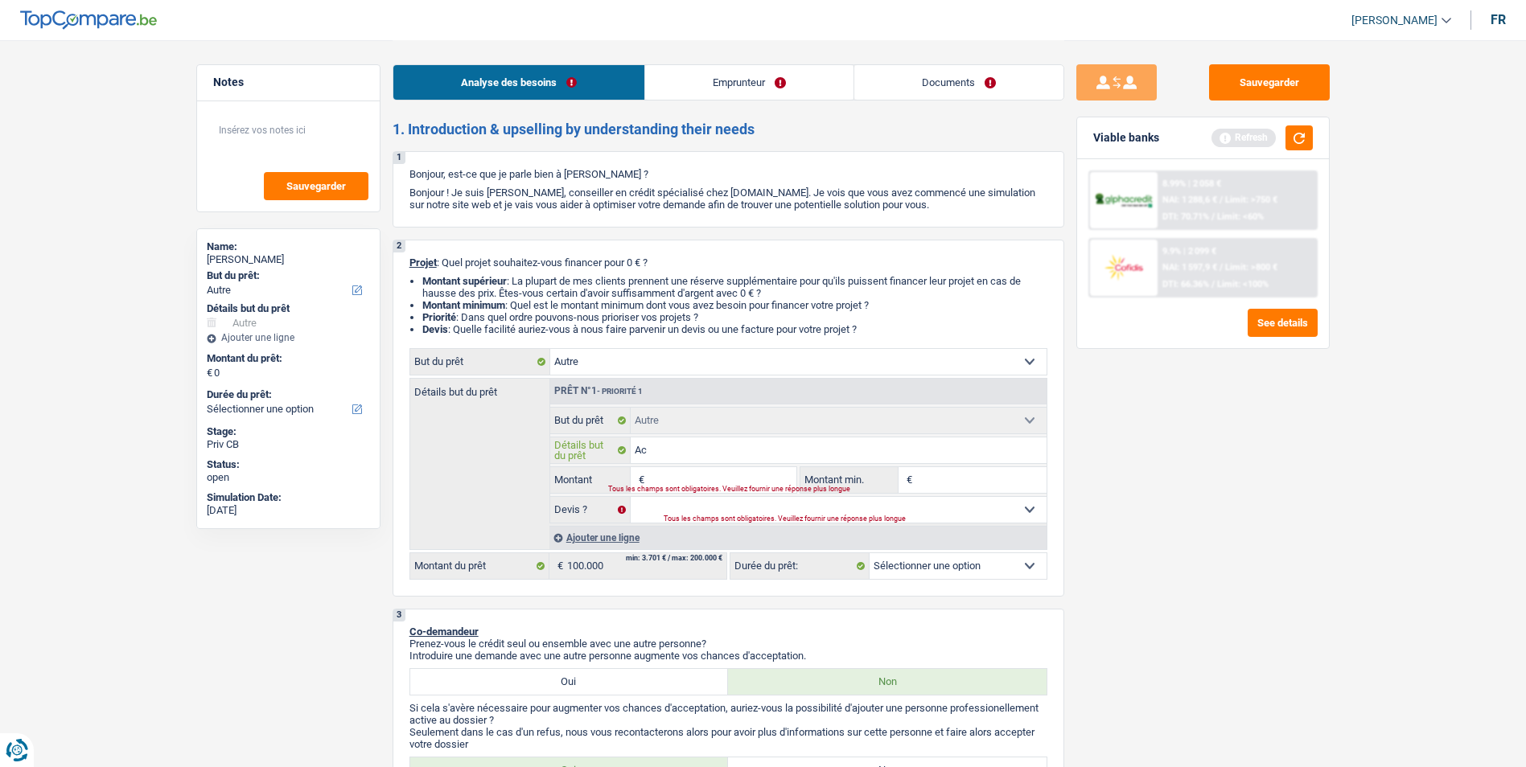
type input "Ach"
type input "Acha"
type input "Achat"
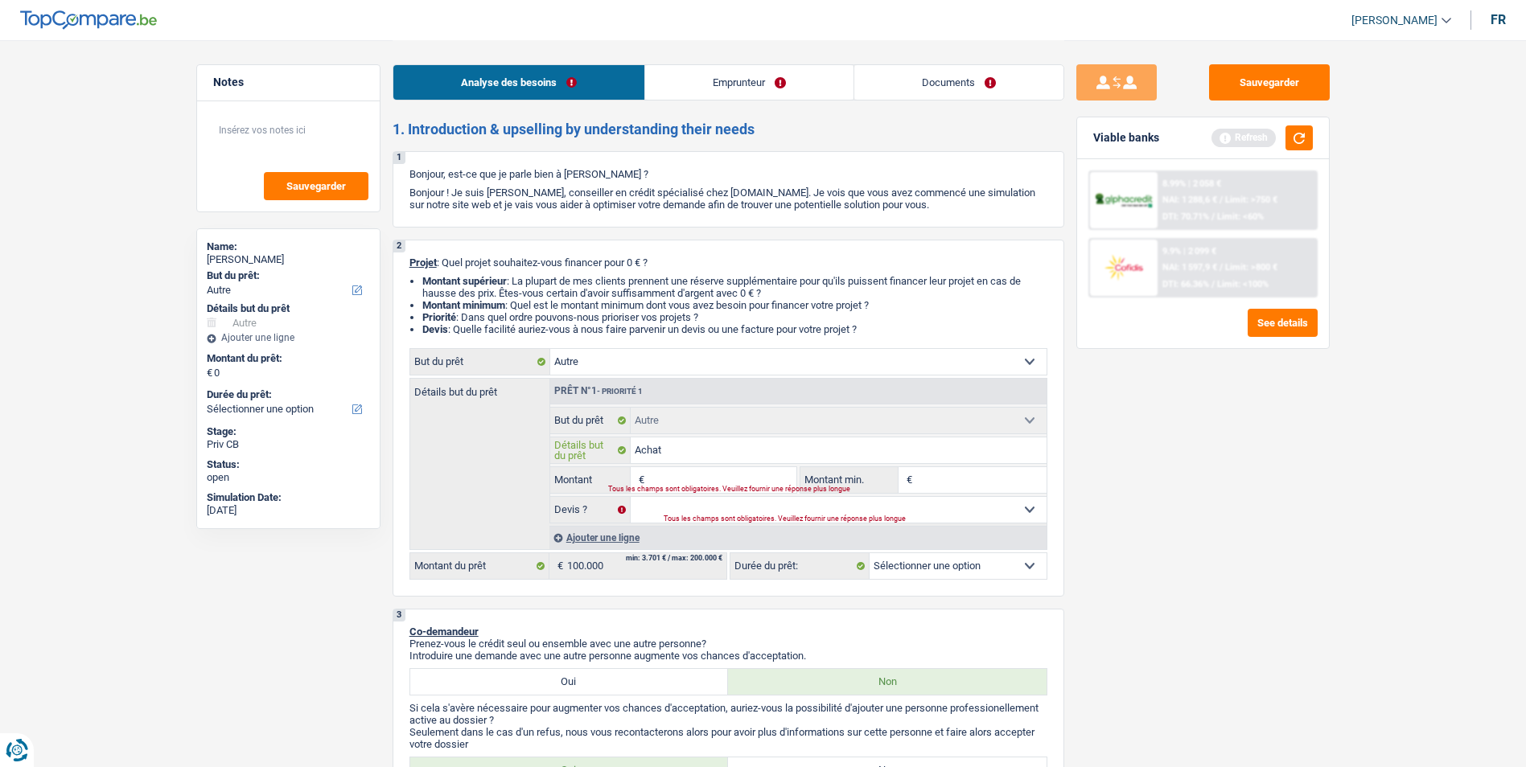
type input "Achat"
type input "Achat d"
type input "Achat d'"
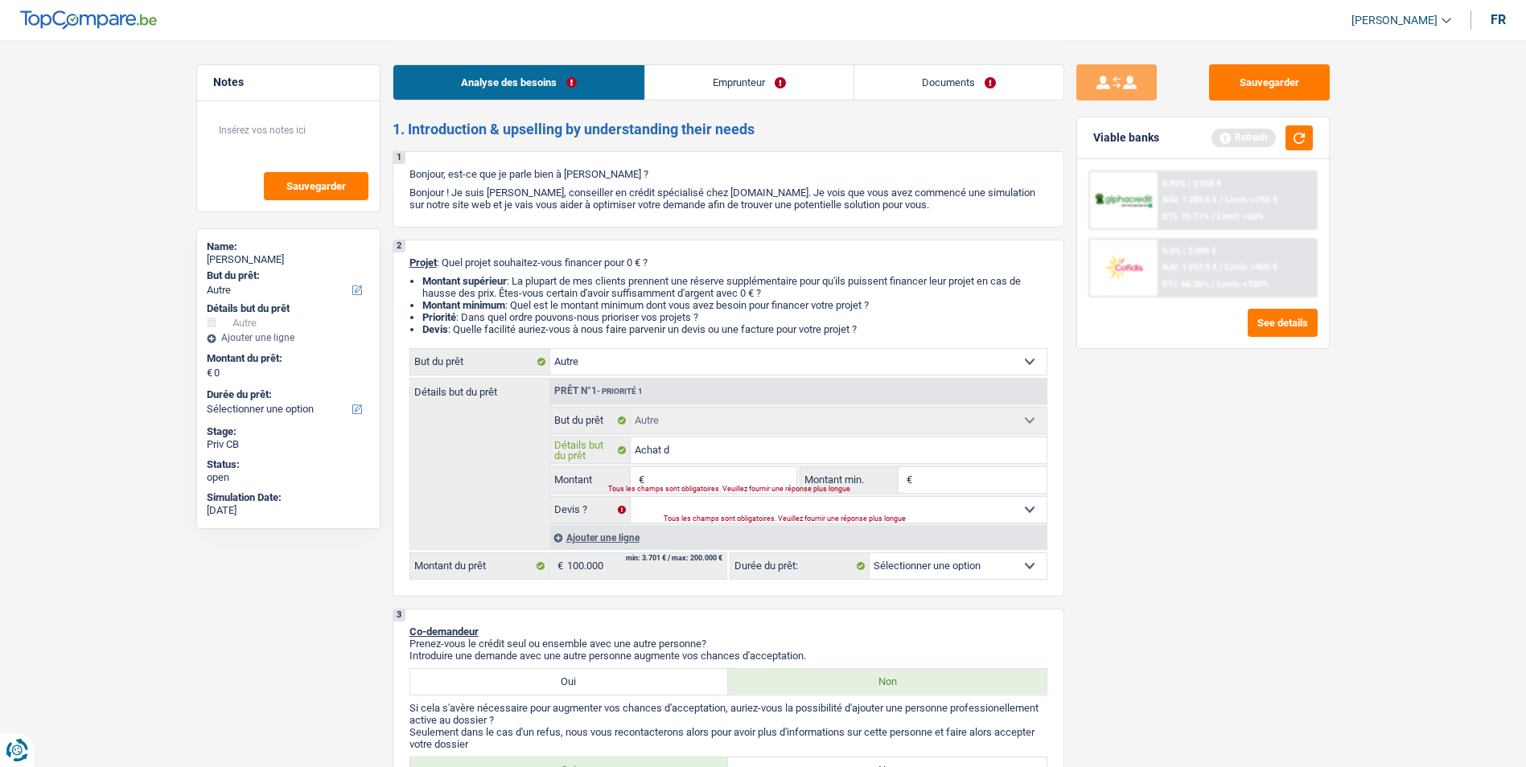
type input "Achat d'"
type input "Achat d'u"
type input "Achat d'un"
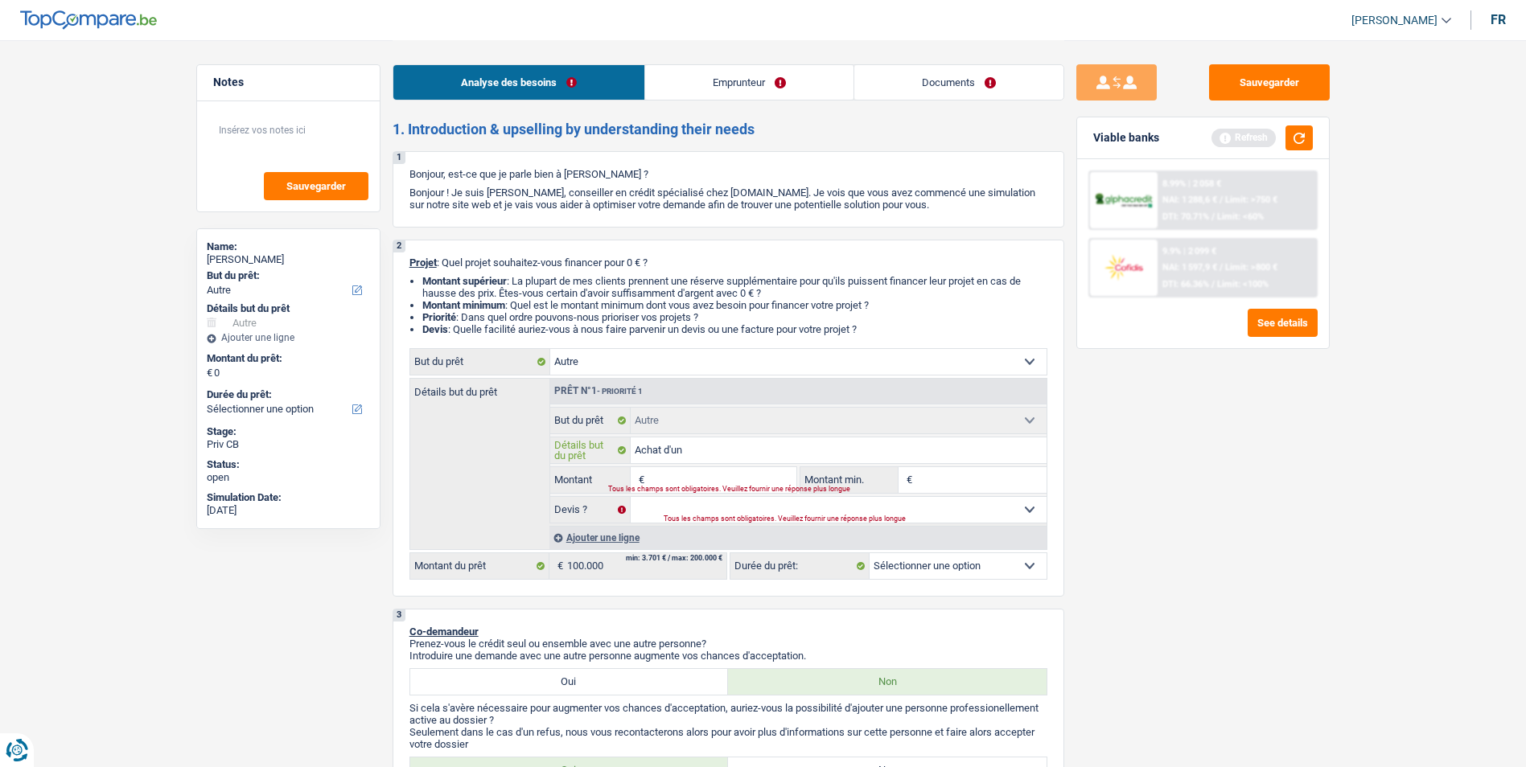
type input "Achat d'un"
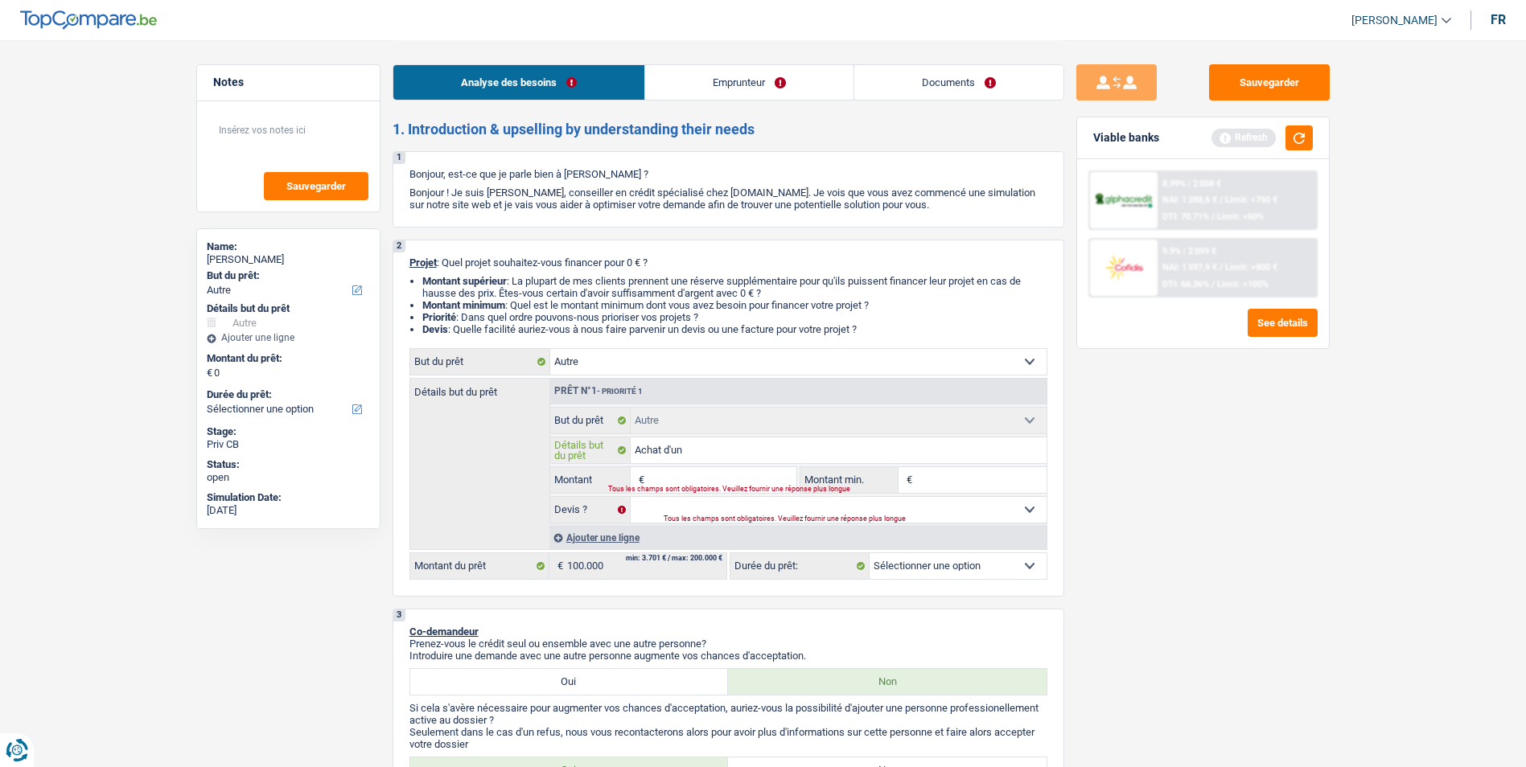
type input "Achat d'un"
type input "Achat d'un b"
type input "Achat d'un ba"
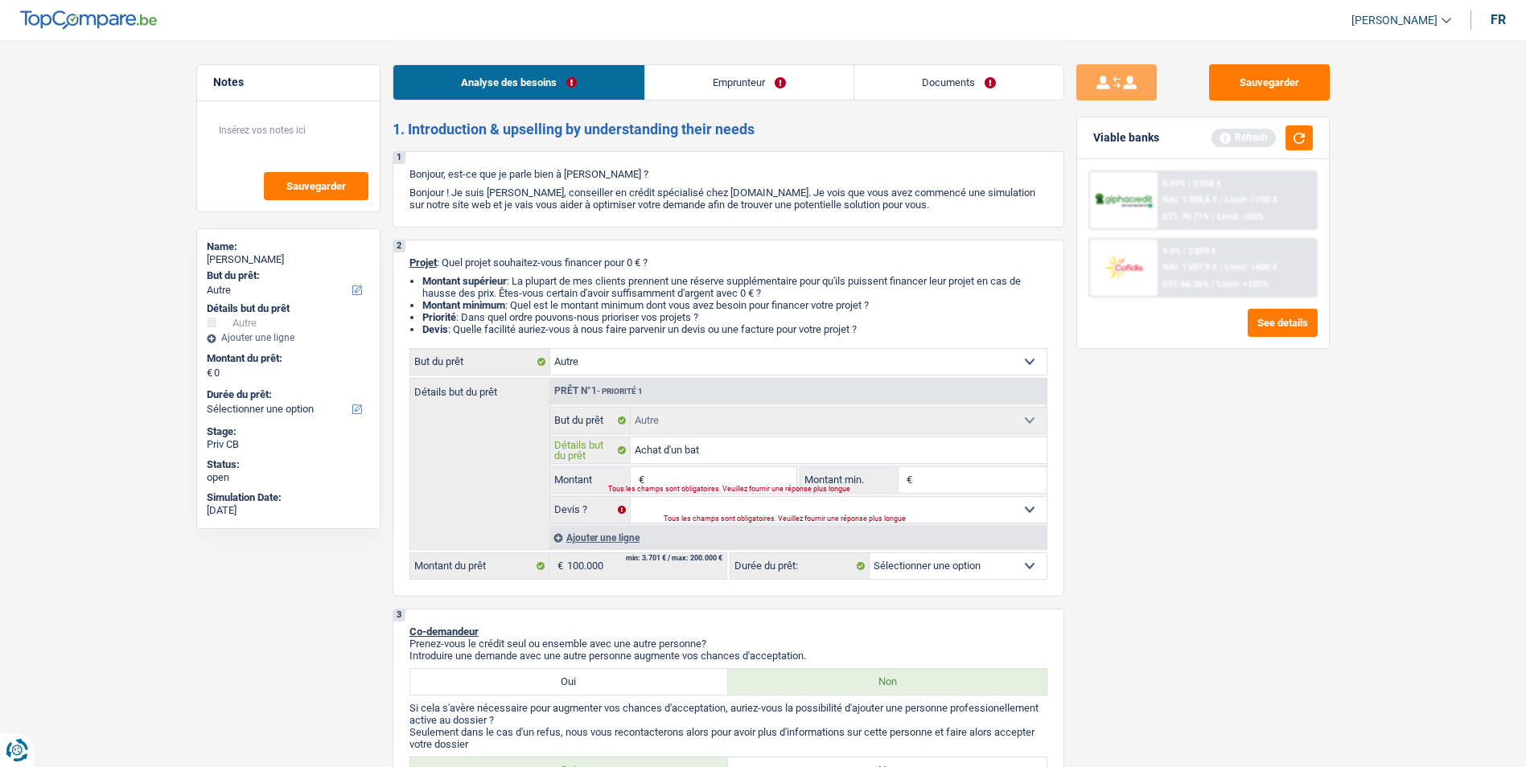
type input "Achat d'un bate"
type input "Achat d'un batea"
type input "Achat d'un bateau"
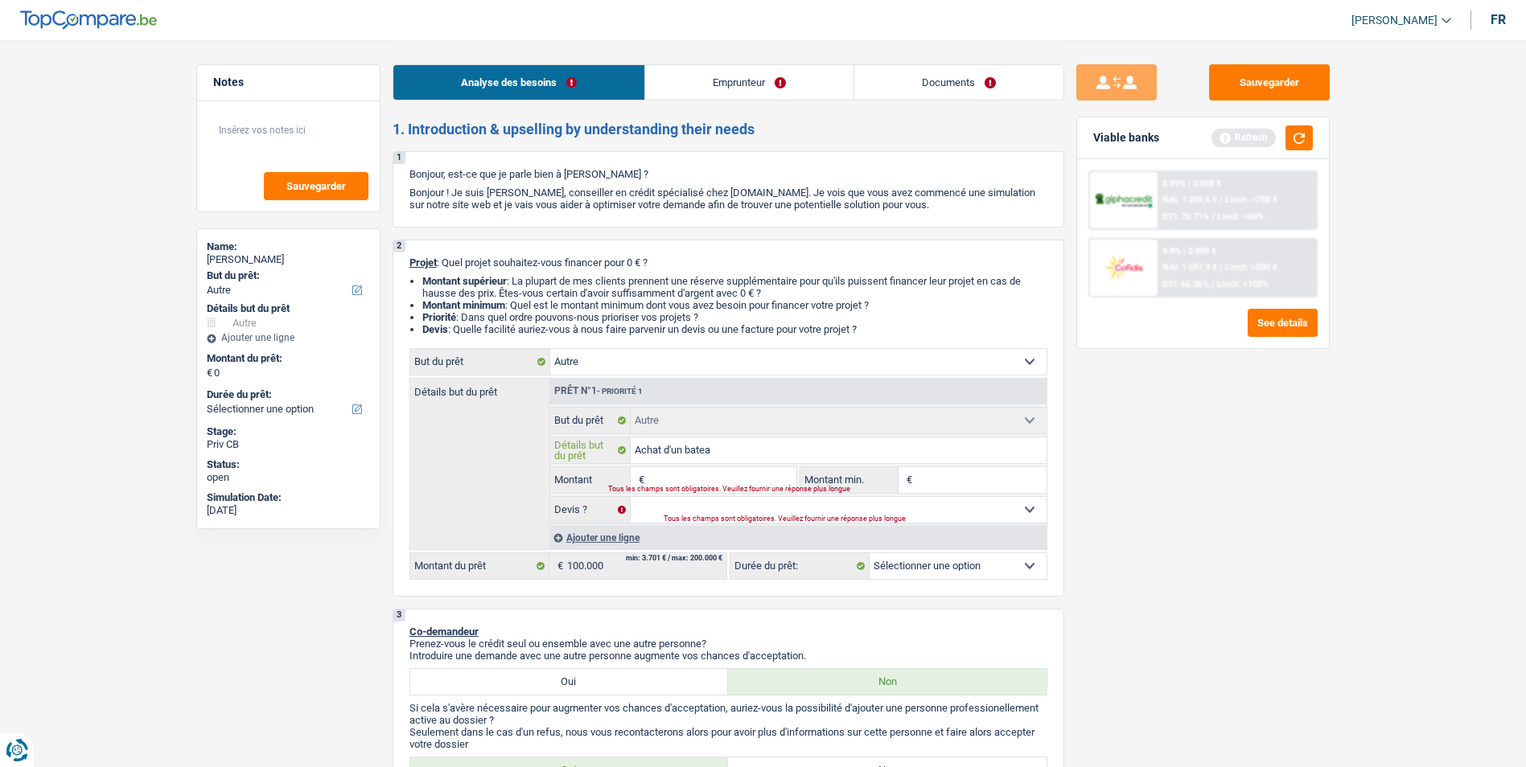
type input "Achat d'un bateau"
click at [742, 483] on input "Montant" at bounding box center [721, 480] width 147 height 26
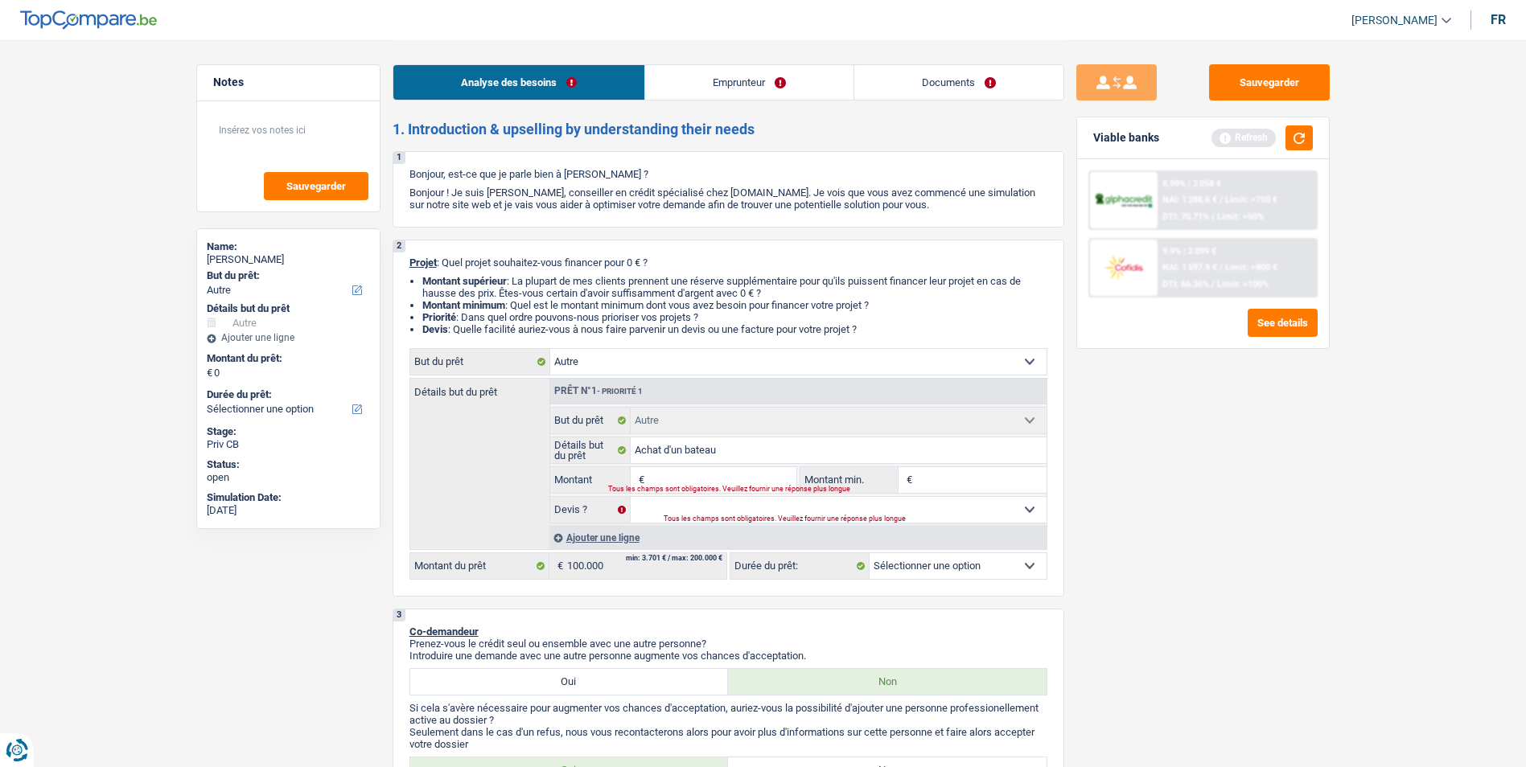
type input "1"
type input "10"
type input "100"
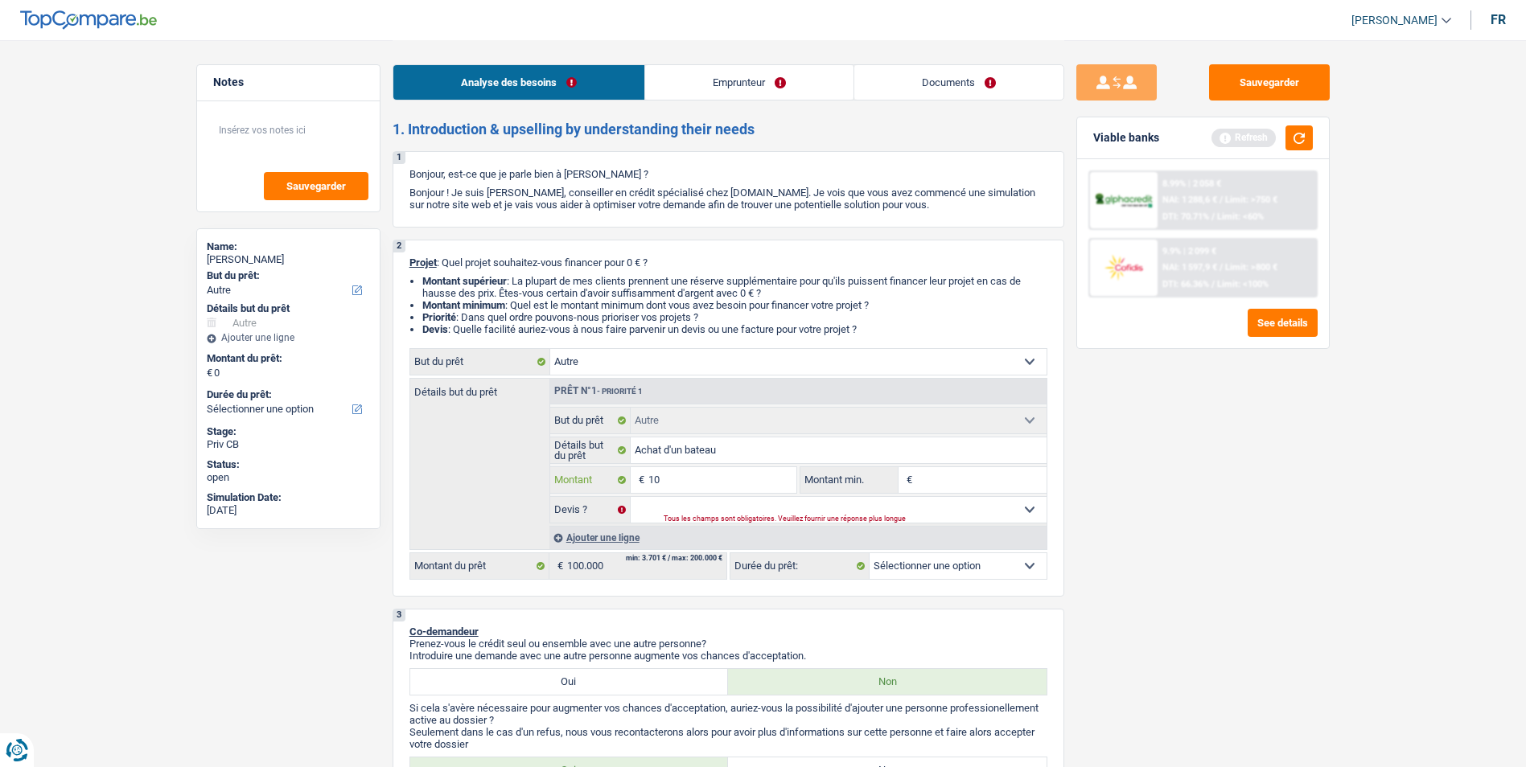
type input "100"
type input "1.000"
type input "10.000"
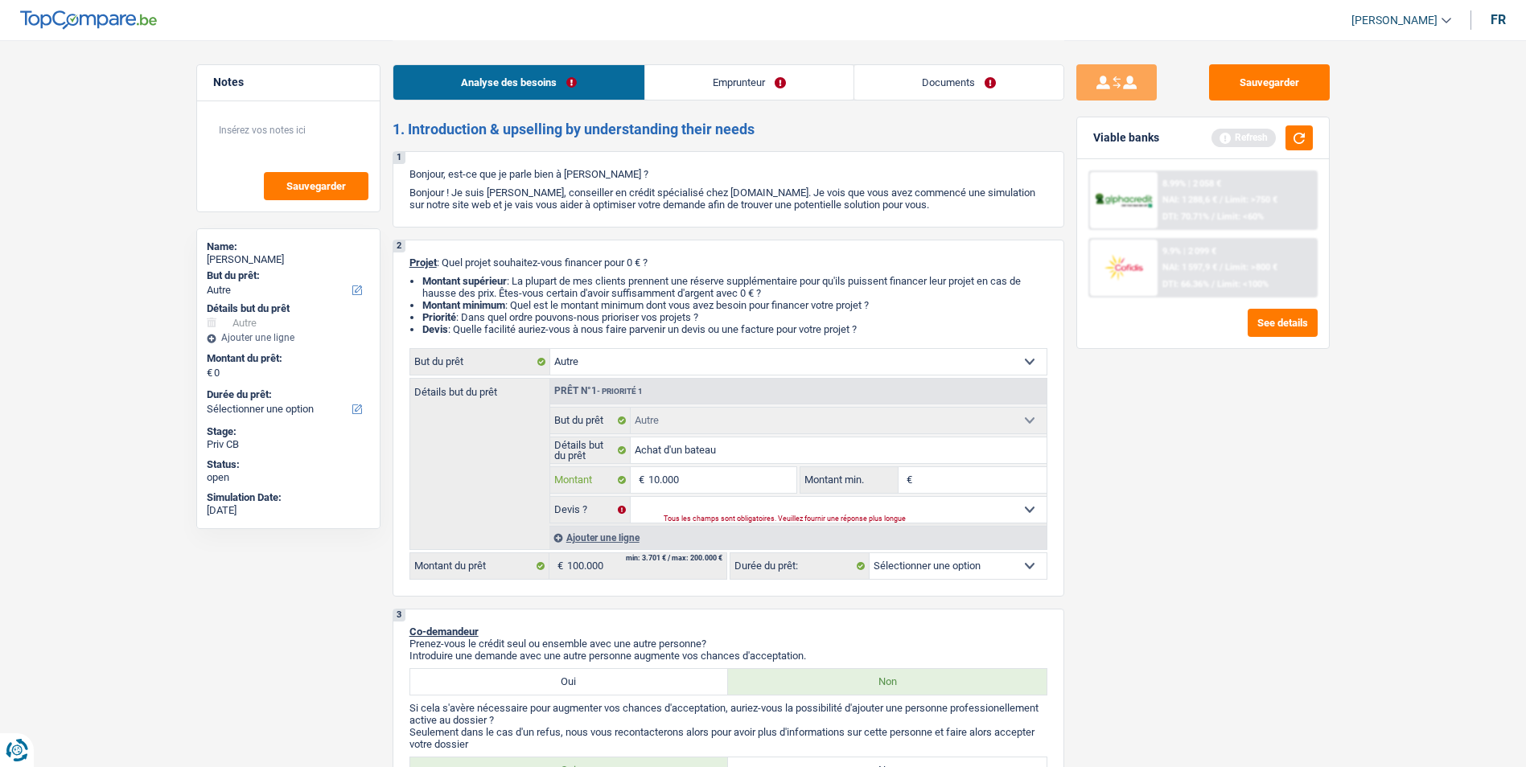
type input "100.000"
click at [775, 512] on select "Oui Non Non répondu Sélectionner une option" at bounding box center [839, 510] width 416 height 26
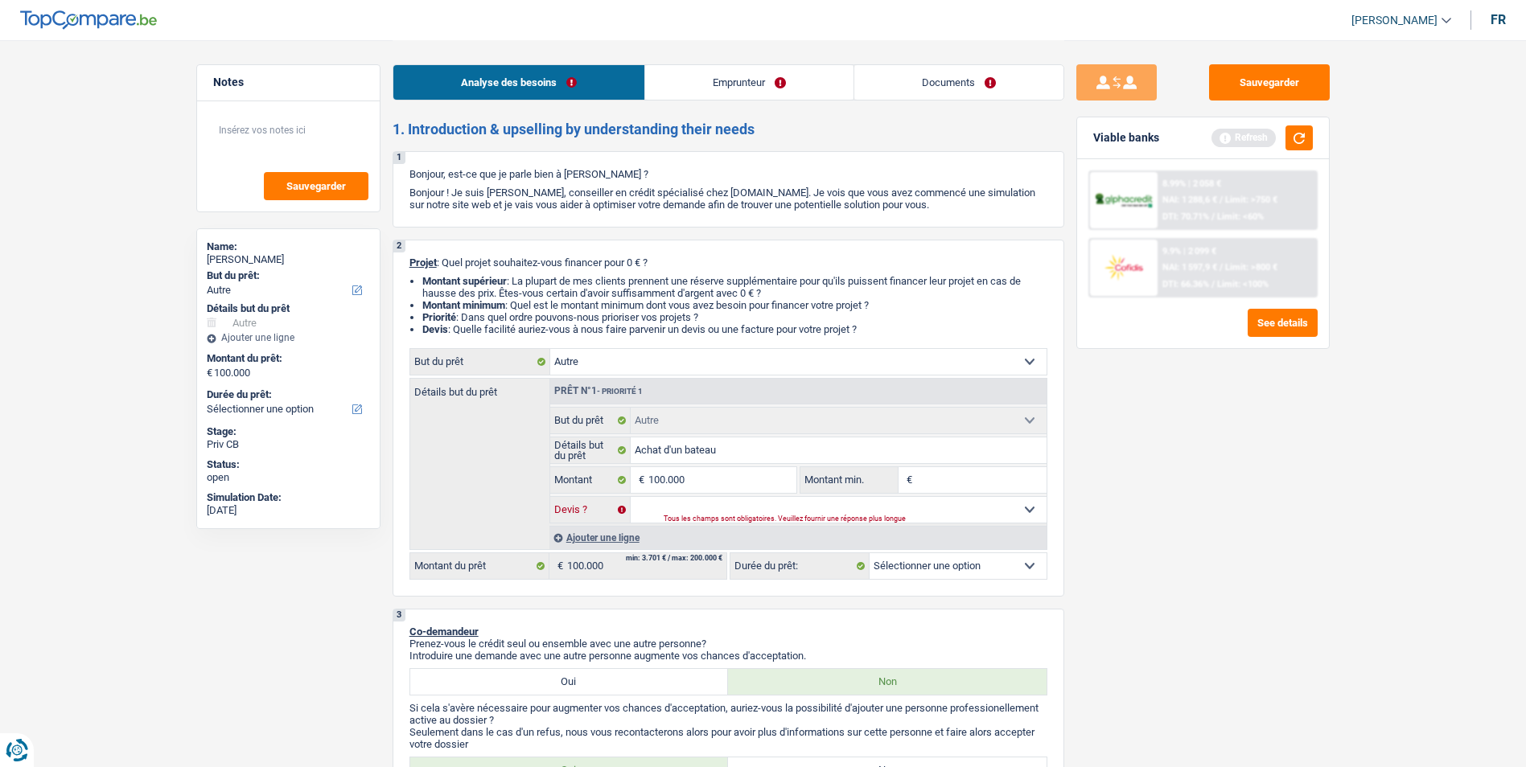
select select "144"
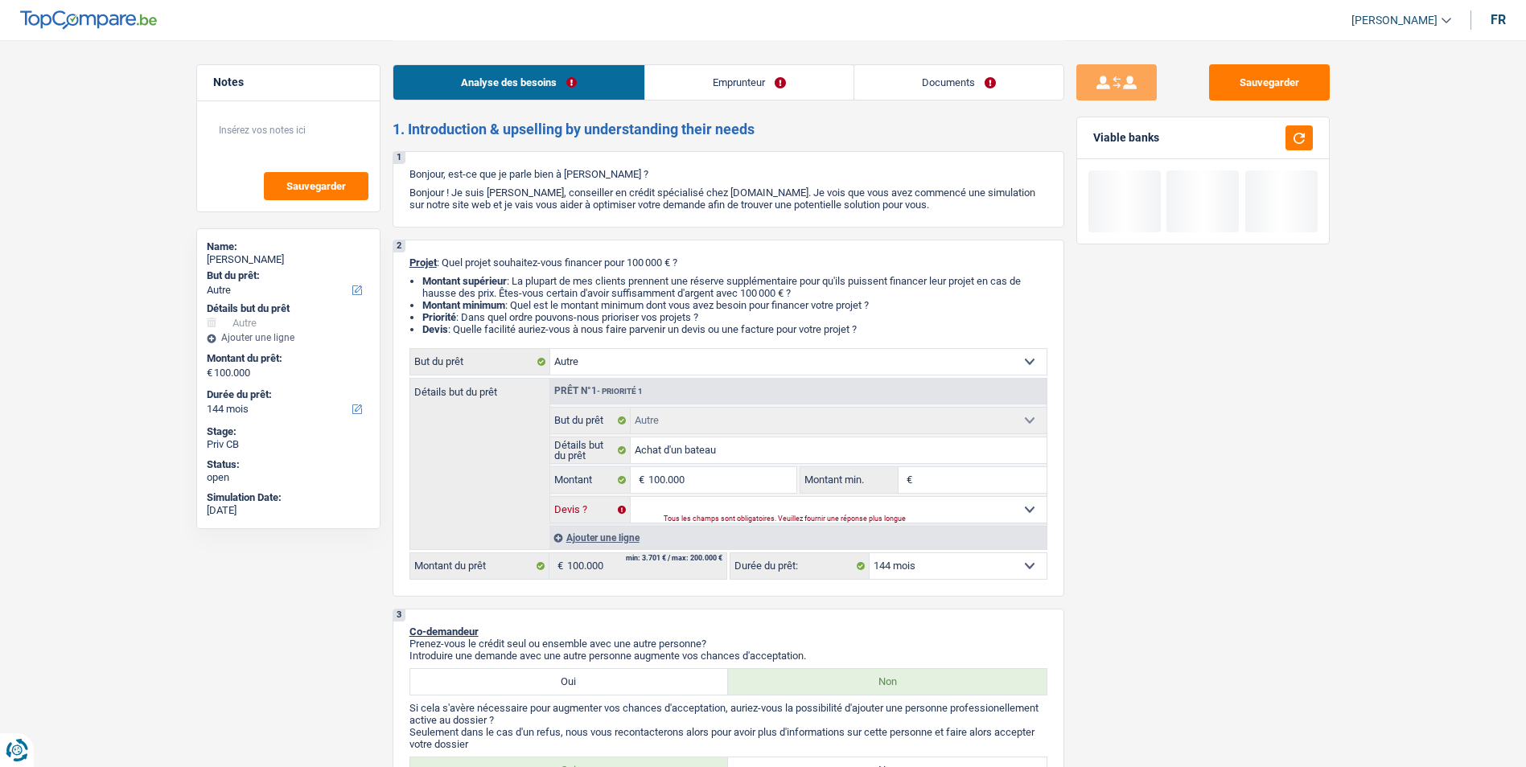
select select "yes"
click at [631, 497] on select "Oui Non Non répondu Sélectionner une option" at bounding box center [839, 510] width 416 height 26
select select "yes"
click at [941, 475] on input "Montant min." at bounding box center [981, 480] width 130 height 26
click at [968, 578] on select "12 mois 18 mois 24 mois 30 mois 36 mois 42 mois 48 mois 60 mois 72 mois 84 mois…" at bounding box center [958, 566] width 177 height 26
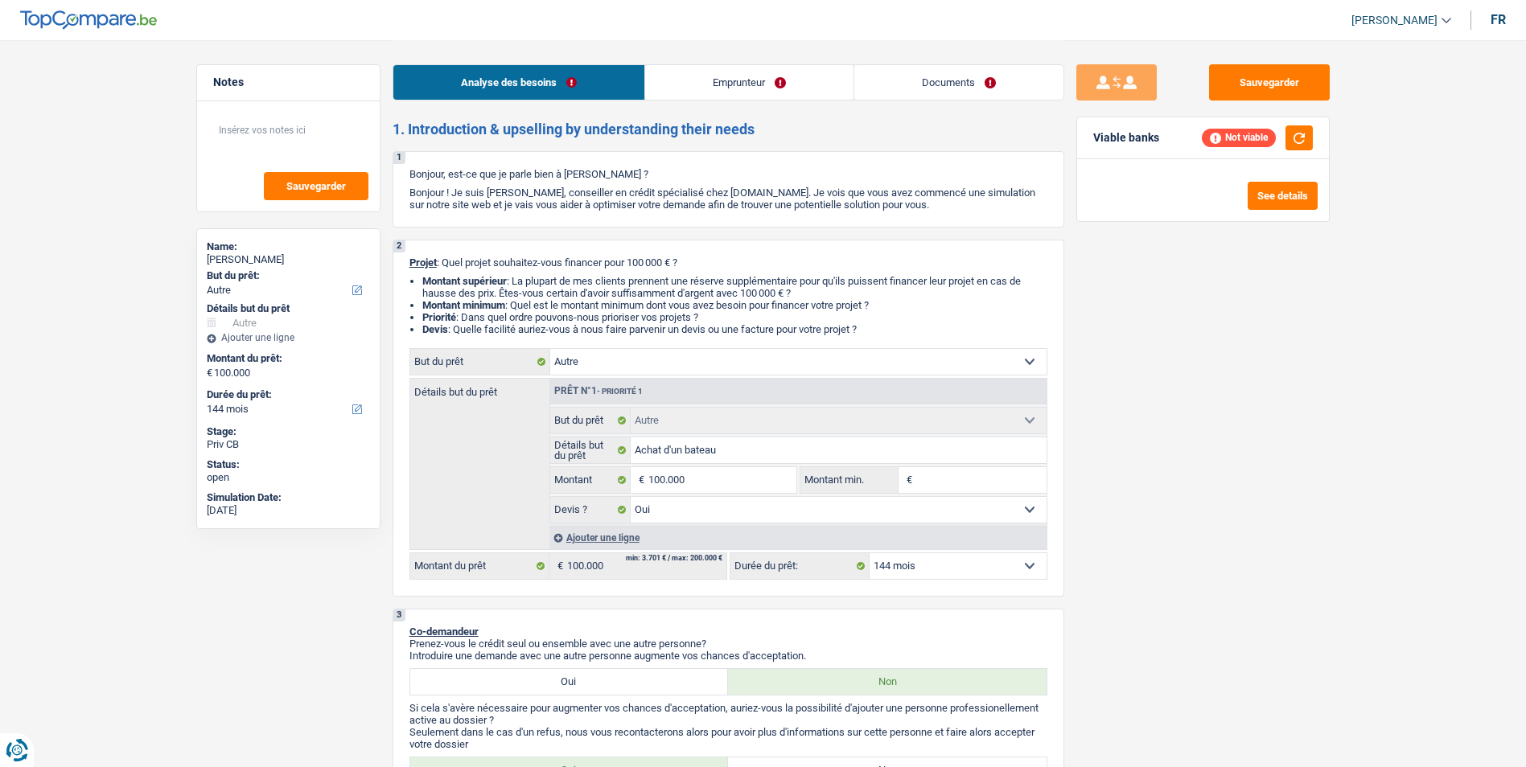
select select "120"
click at [870, 553] on select "12 mois 18 mois 24 mois 30 mois 36 mois 42 mois 48 mois 60 mois 72 mois 84 mois…" at bounding box center [958, 566] width 177 height 26
select select "120"
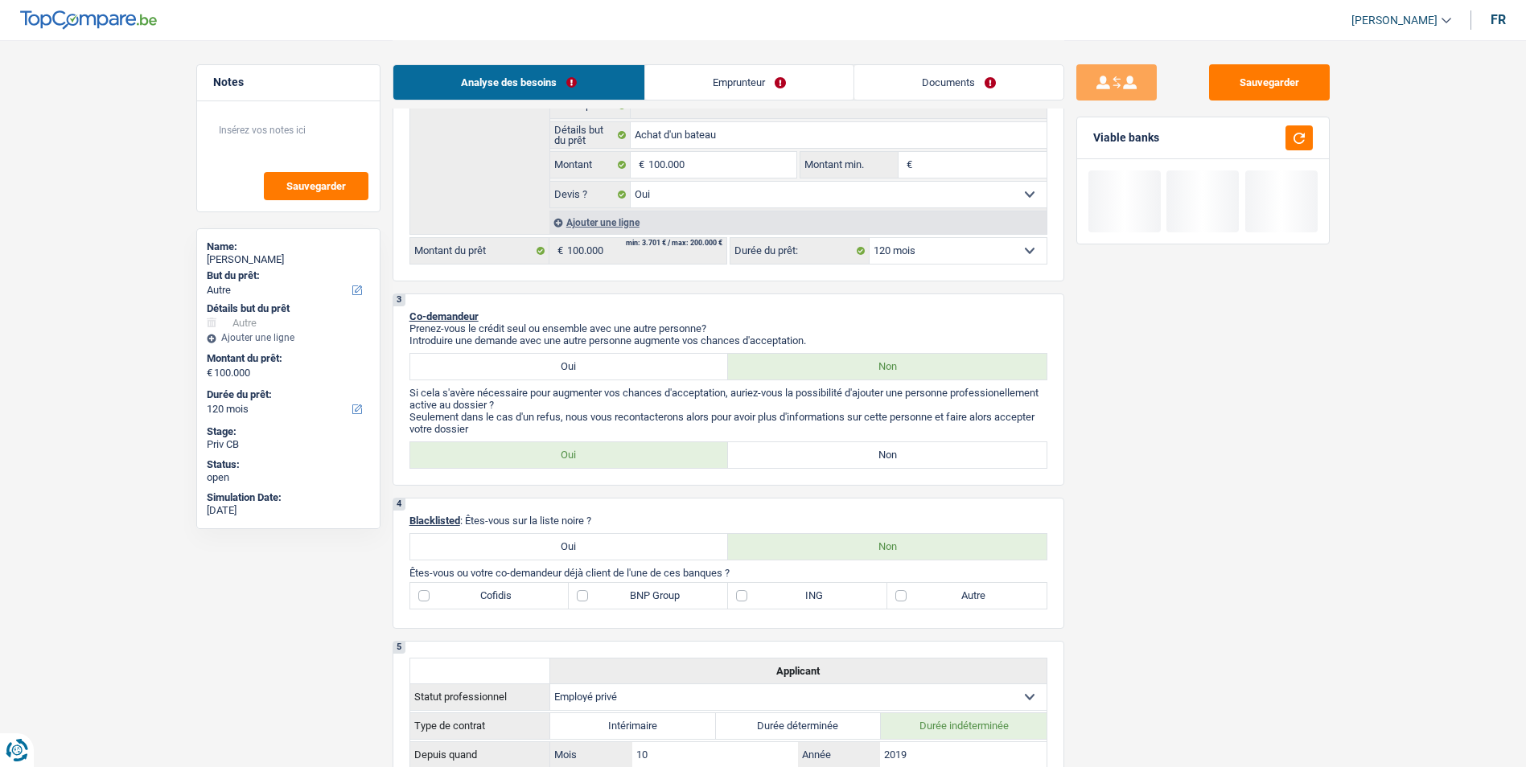
scroll to position [322, 0]
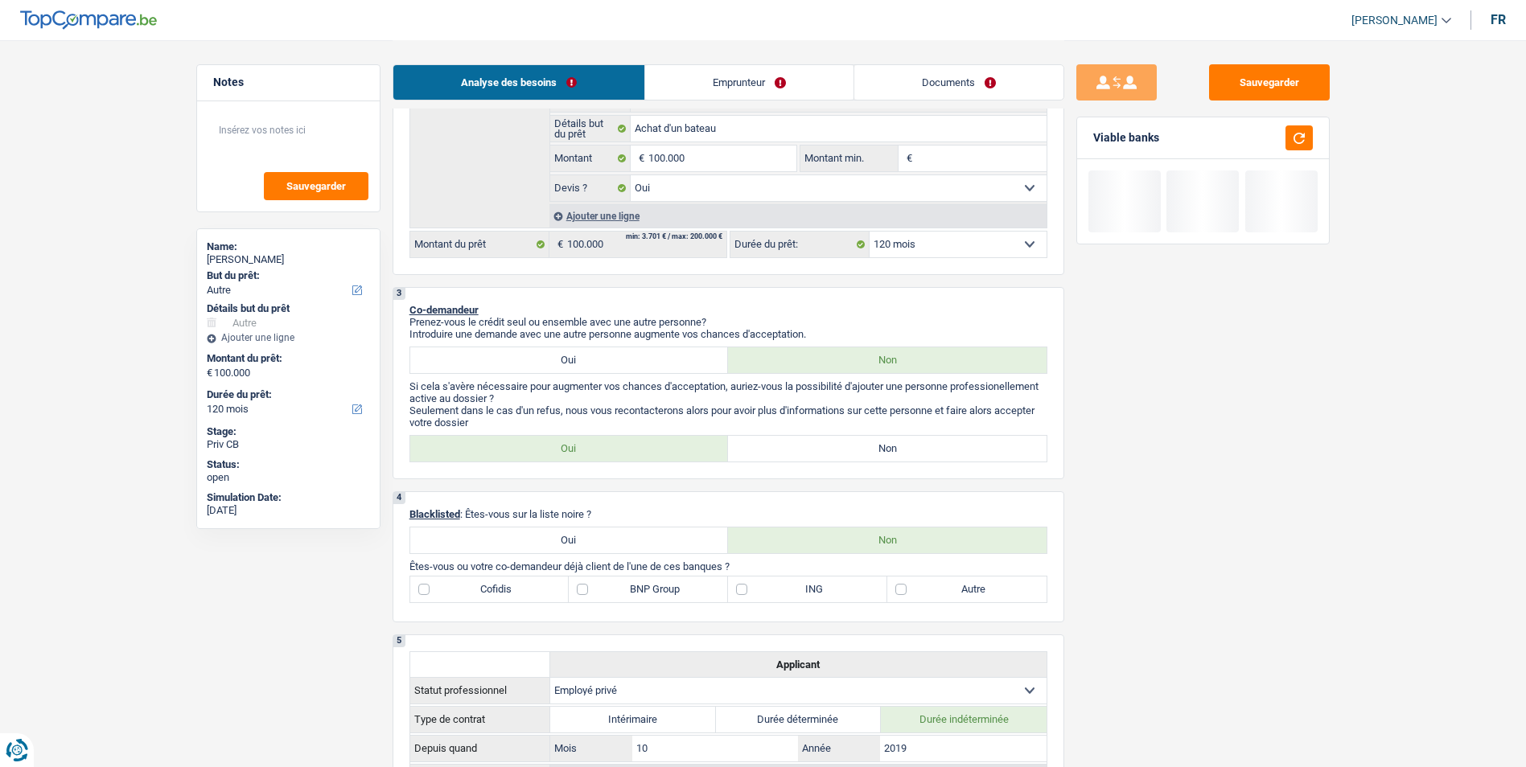
click at [895, 445] on label "Non" at bounding box center [887, 449] width 319 height 26
click at [895, 445] on input "Non" at bounding box center [887, 449] width 319 height 26
radio input "true"
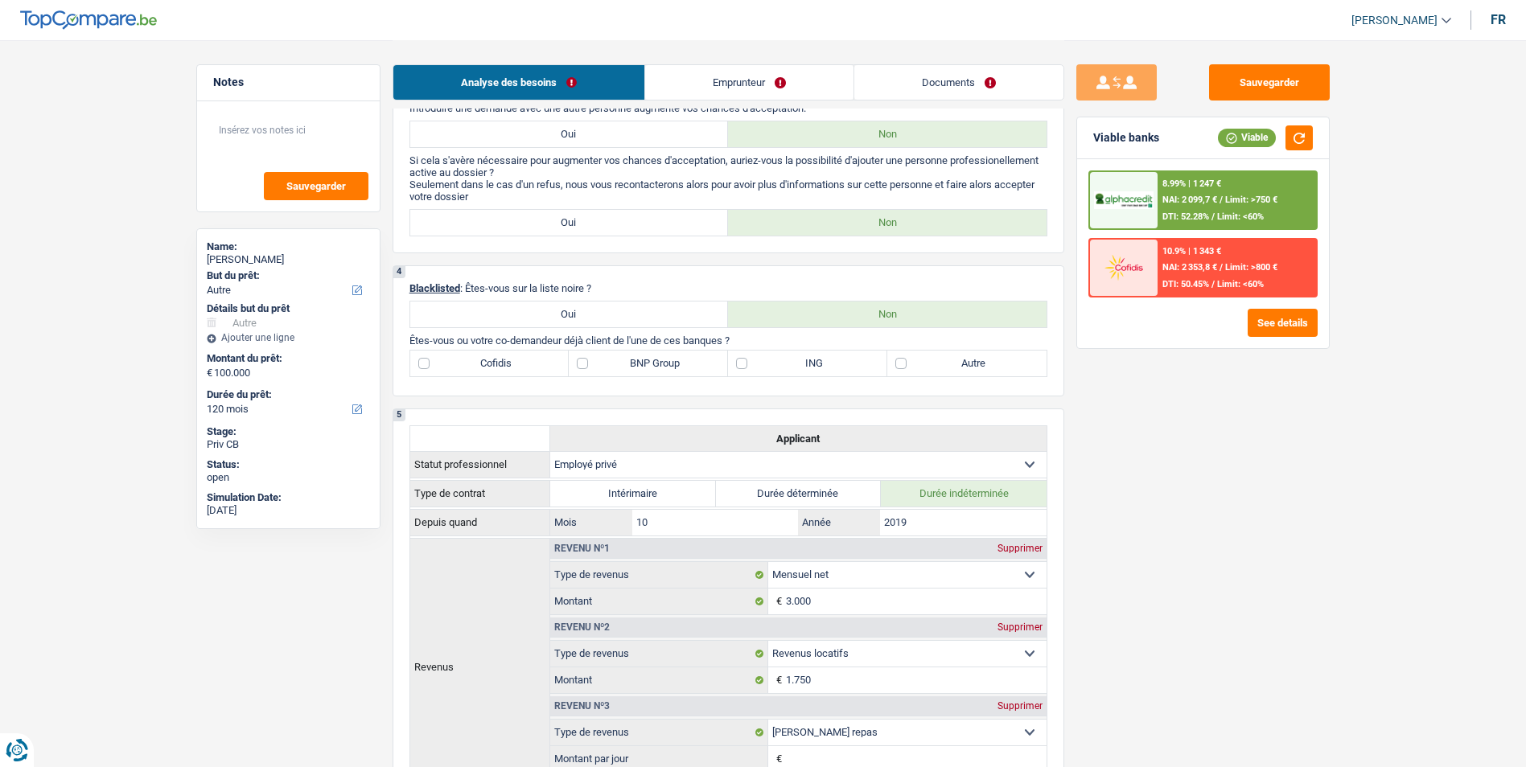
scroll to position [563, 0]
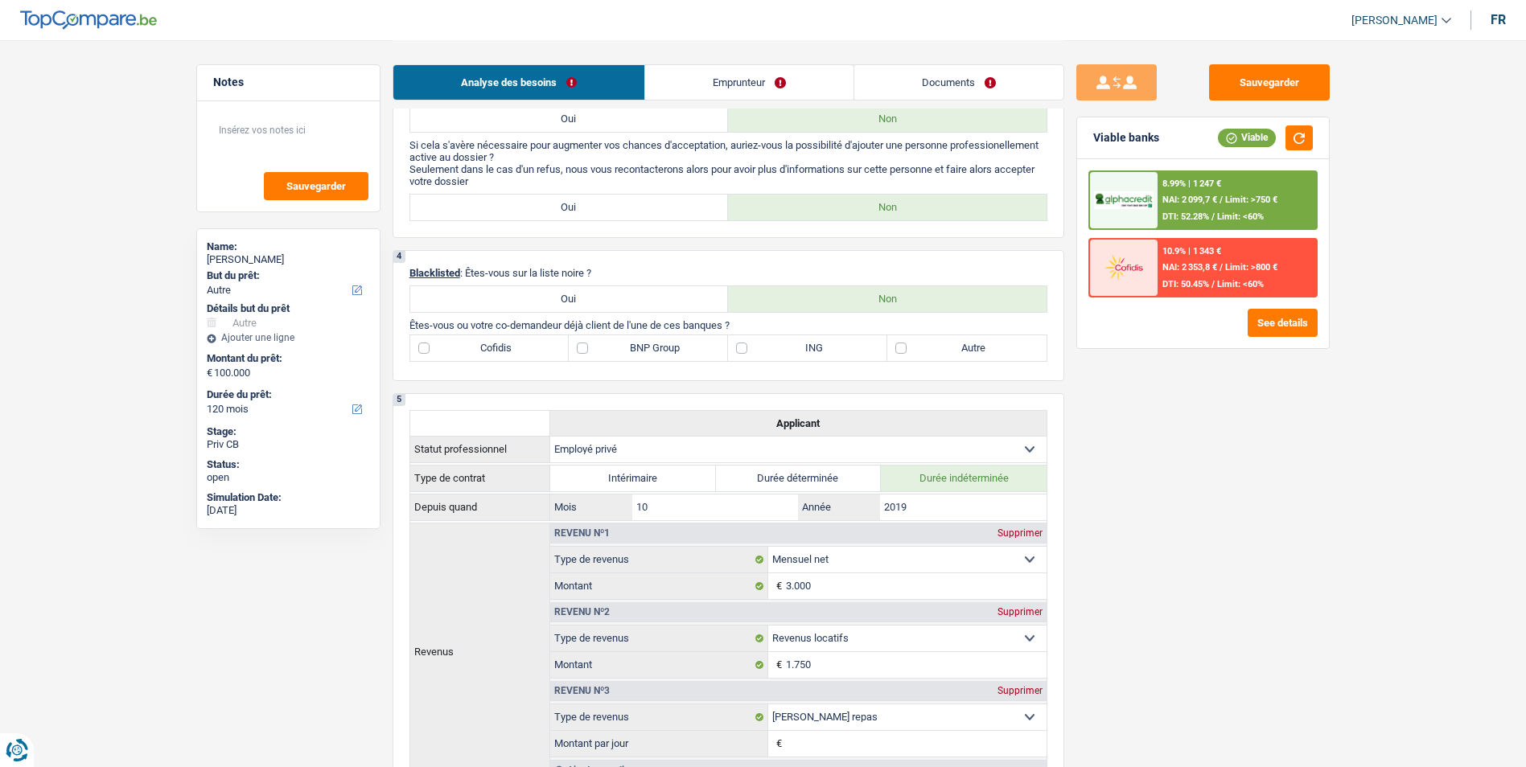
click at [903, 353] on label "Autre" at bounding box center [966, 348] width 159 height 26
click at [903, 353] on input "Autre" at bounding box center [966, 348] width 159 height 26
checkbox input "true"
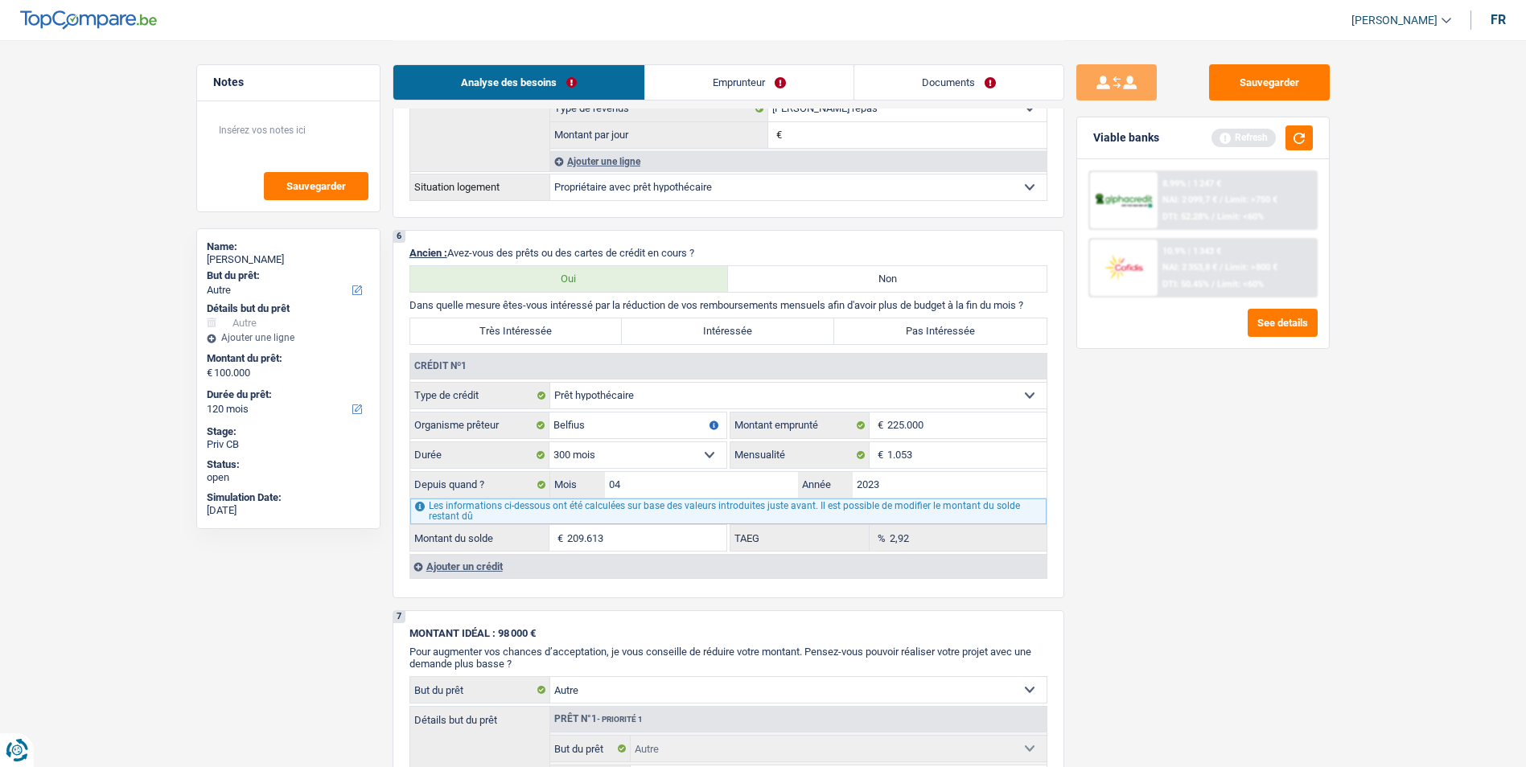
scroll to position [1207, 0]
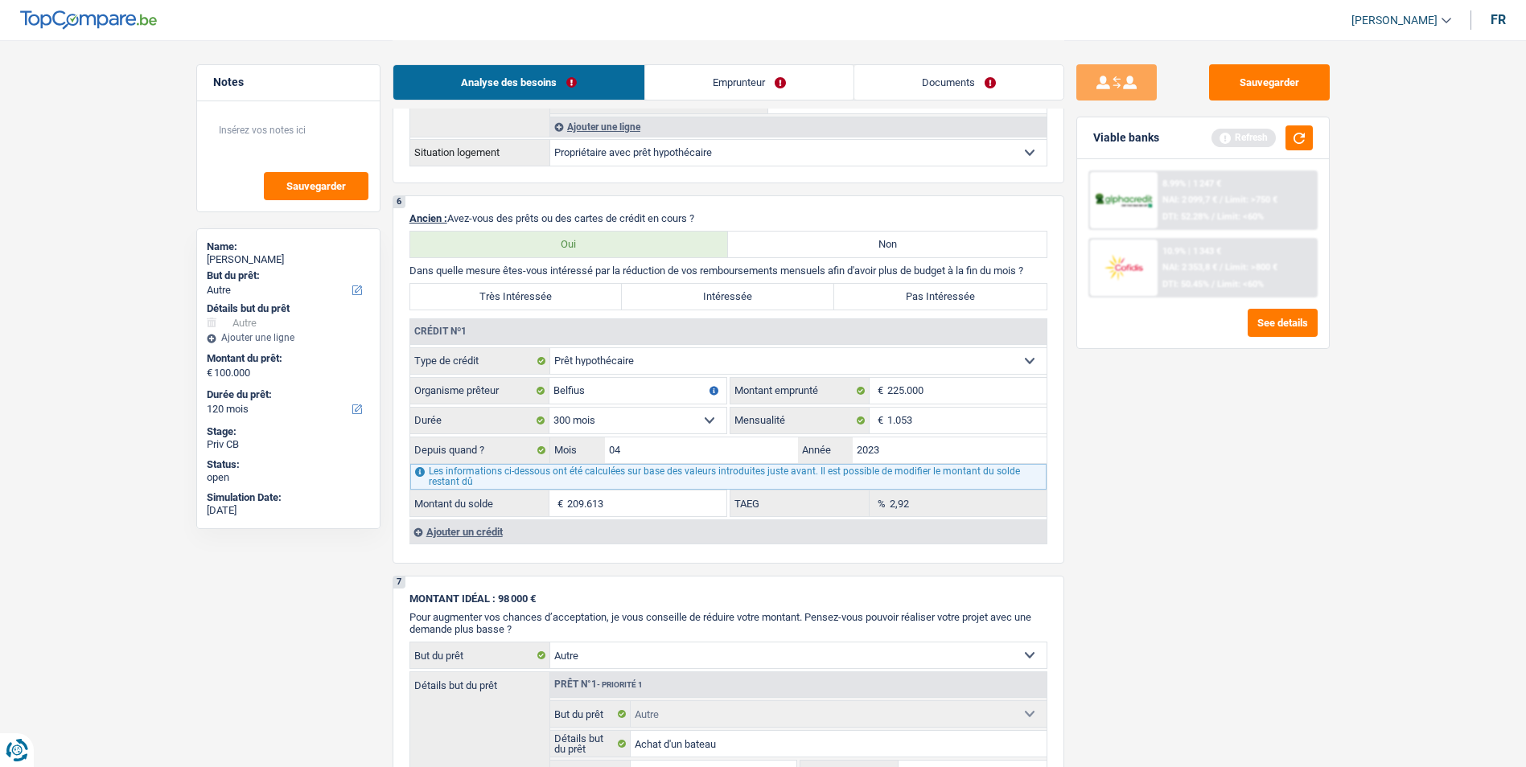
click at [932, 293] on label "Pas Intéressée" at bounding box center [940, 297] width 212 height 26
click at [932, 293] on input "Pas Intéressée" at bounding box center [940, 297] width 212 height 26
radio input "true"
click at [738, 81] on link "Emprunteur" at bounding box center [749, 82] width 208 height 35
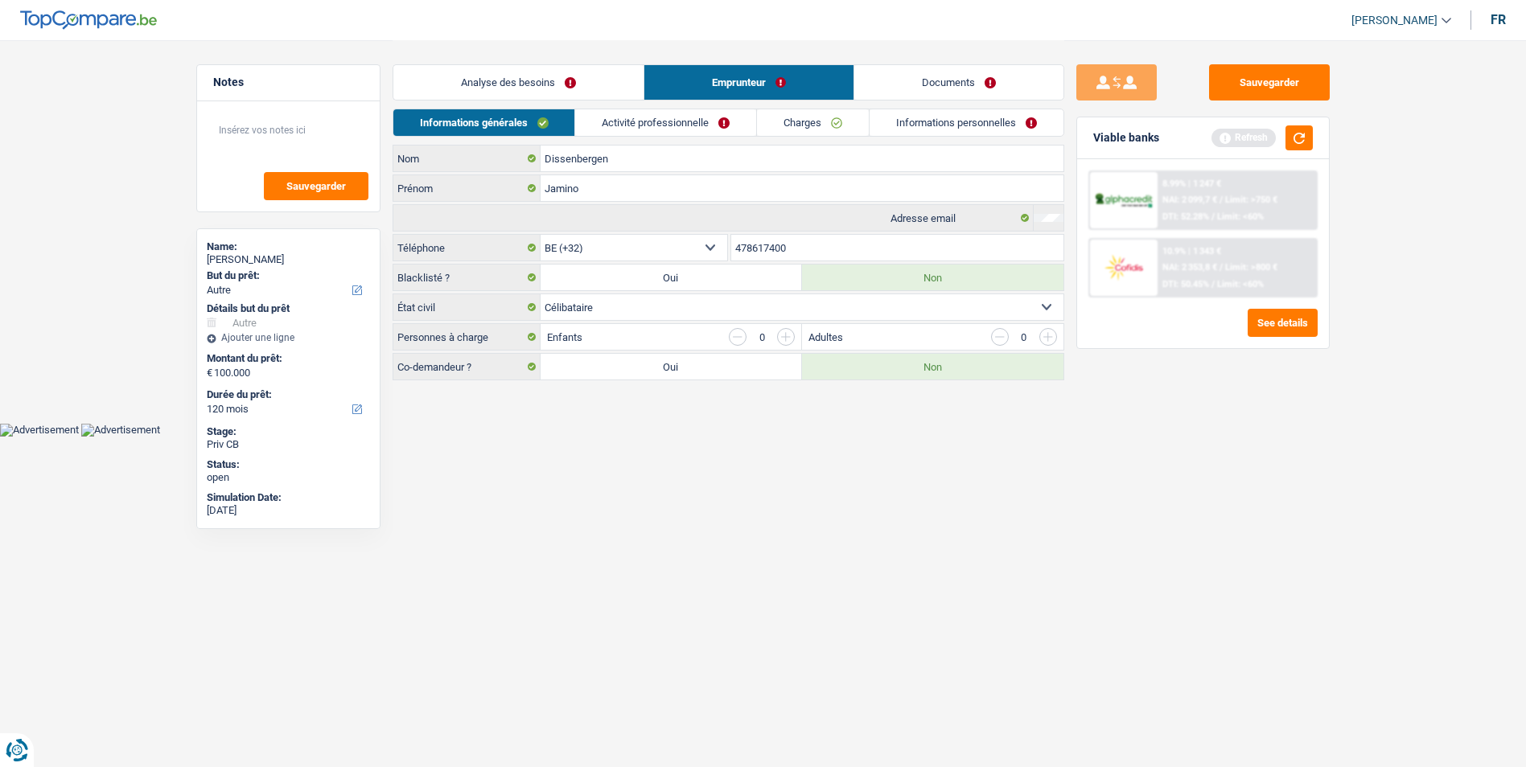
scroll to position [0, 0]
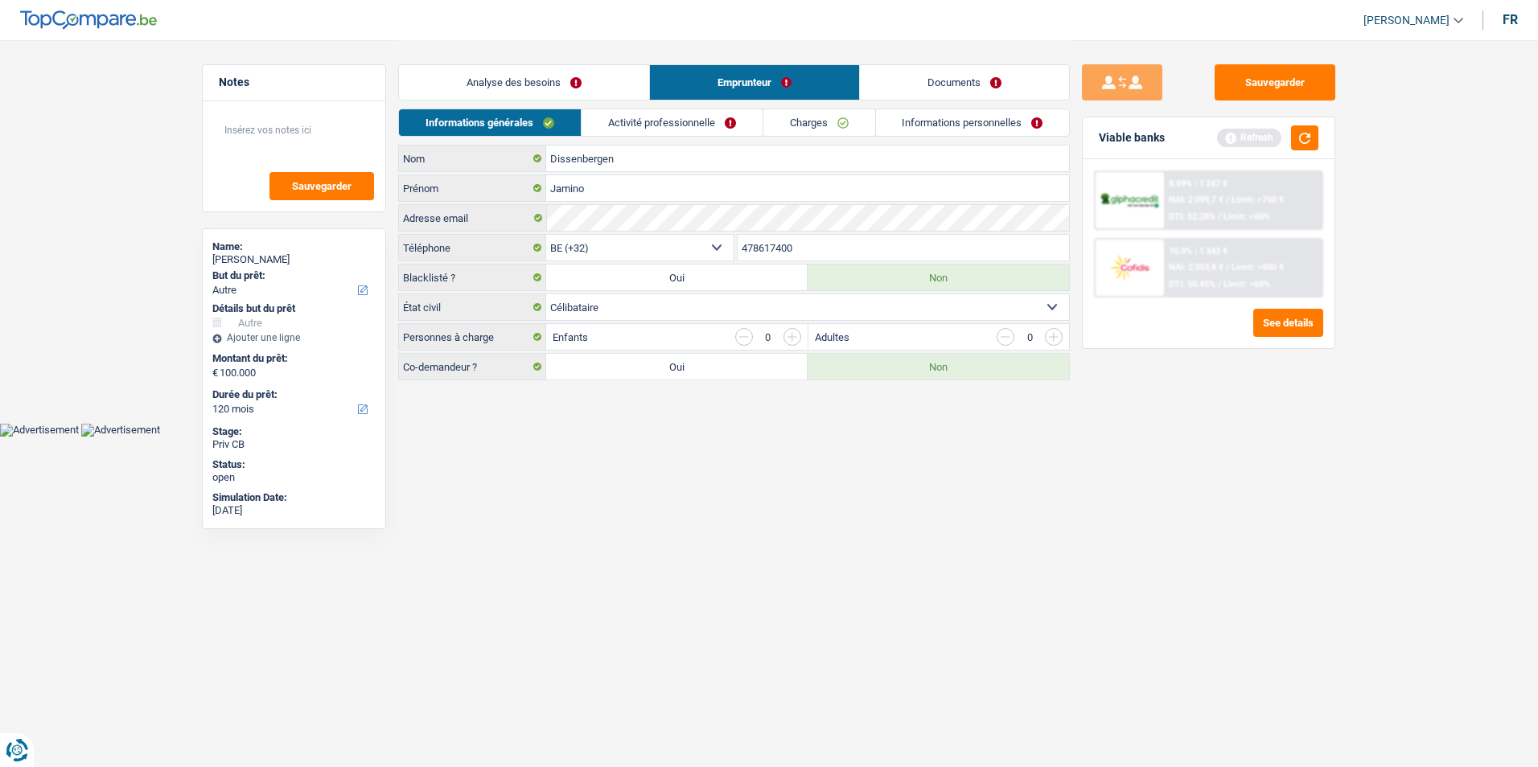
click at [681, 120] on link "Activité professionnelle" at bounding box center [672, 122] width 181 height 27
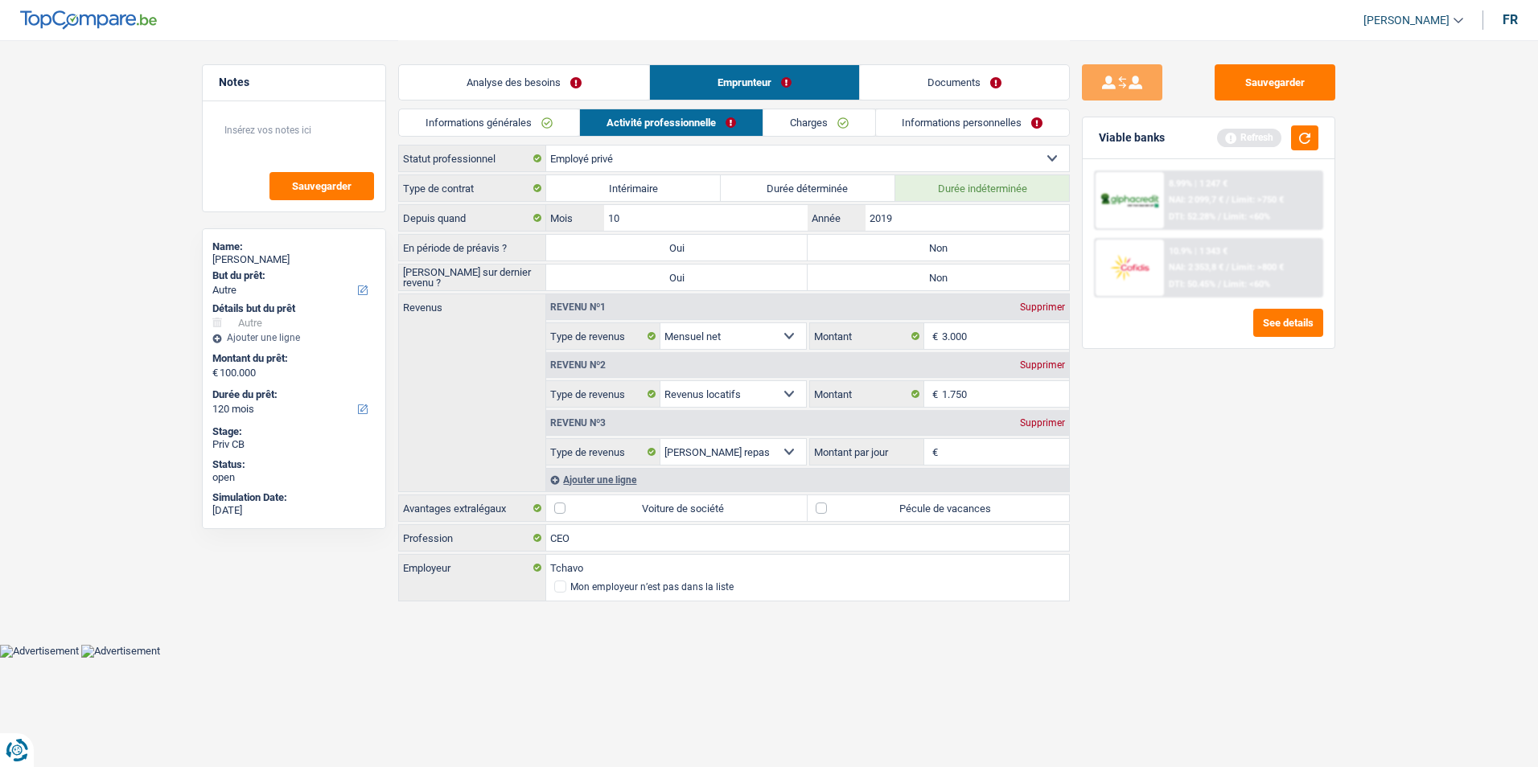
click at [928, 251] on label "Non" at bounding box center [938, 248] width 261 height 26
click at [928, 251] on input "Non" at bounding box center [938, 248] width 261 height 26
radio input "true"
click at [915, 278] on label "Non" at bounding box center [938, 278] width 261 height 26
click at [915, 278] on input "Non" at bounding box center [938, 278] width 261 height 26
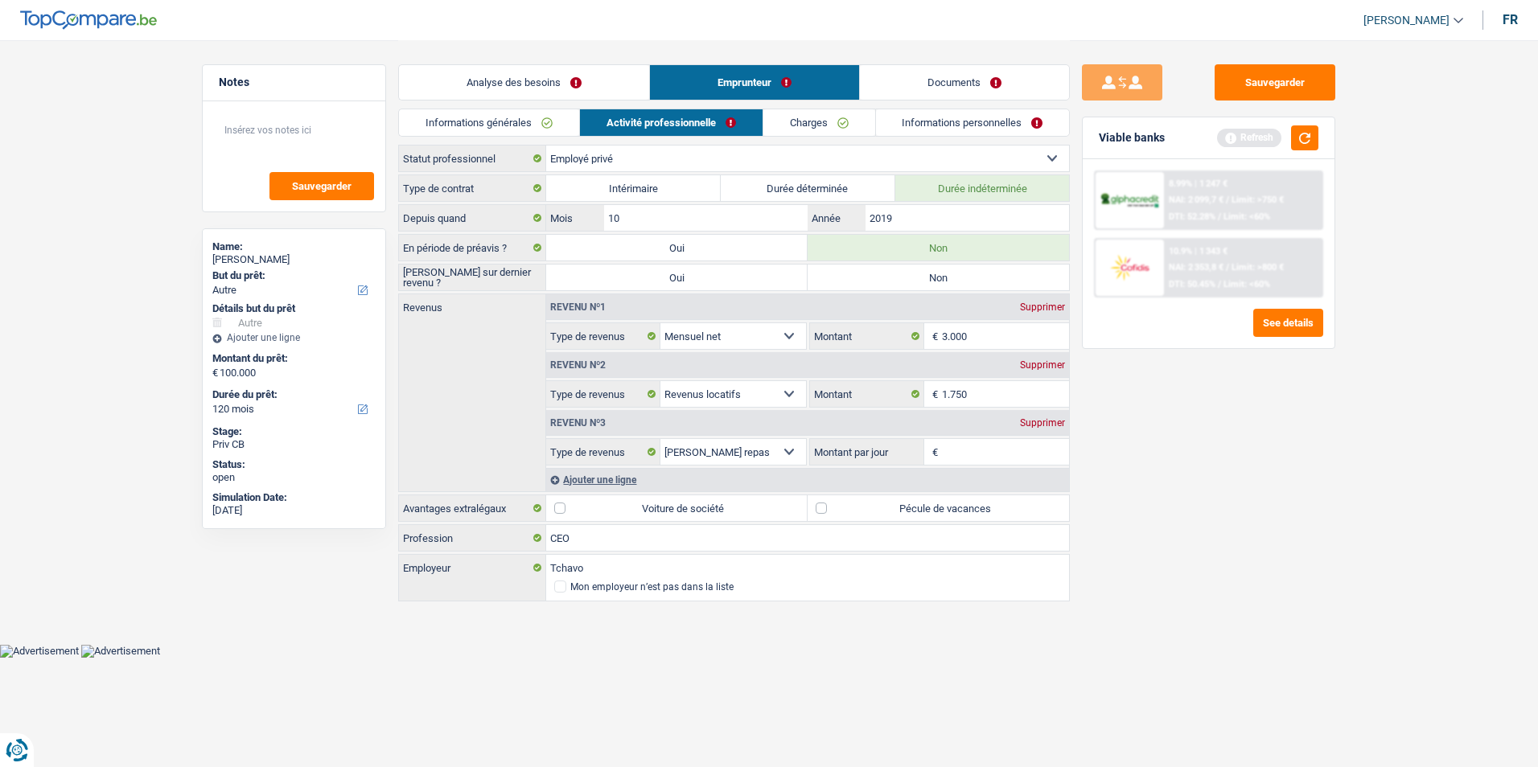
radio input "true"
click at [979, 392] on input "1.750" at bounding box center [1006, 394] width 128 height 26
type input "1.500"
click at [317, 146] on textarea at bounding box center [294, 137] width 160 height 48
click at [293, 150] on textarea "- Revenus locatifs: location de bureaux" at bounding box center [294, 137] width 160 height 48
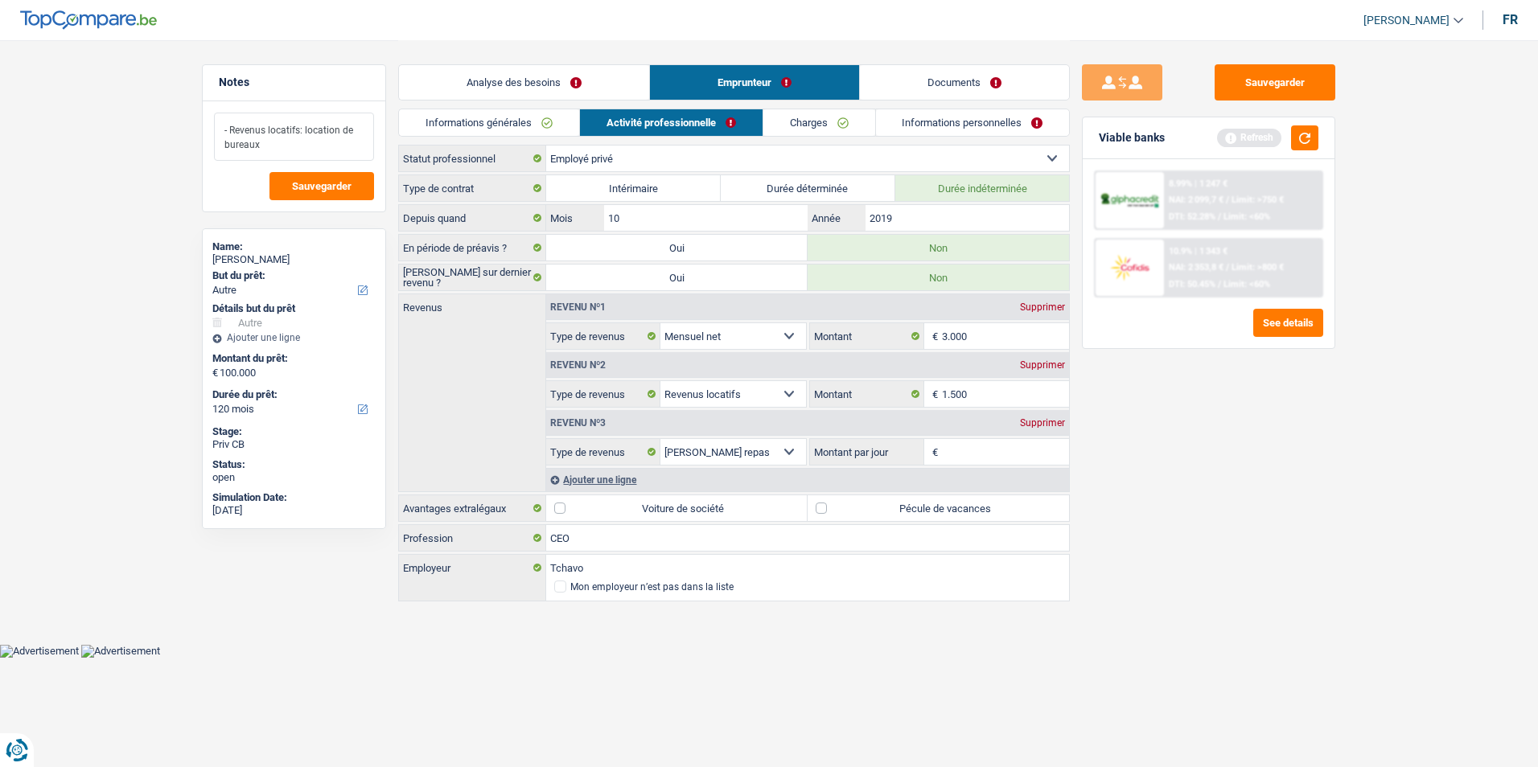
type textarea "- Revenus locatifs: location de bureaux"
click at [1046, 420] on div "Supprimer" at bounding box center [1042, 423] width 53 height 10
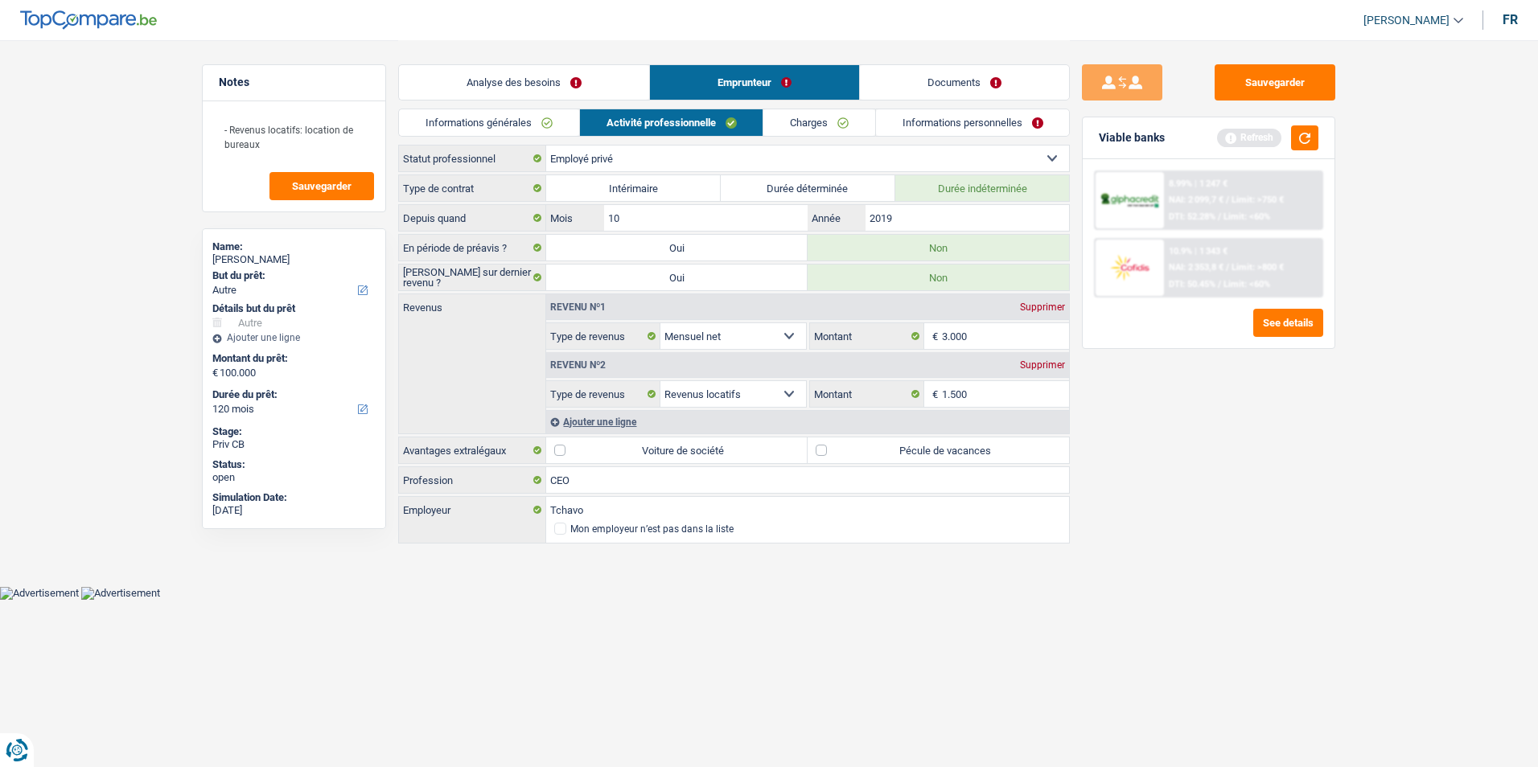
click at [562, 452] on label "Voiture de société" at bounding box center [676, 451] width 261 height 26
click at [562, 452] on input "Voiture de société" at bounding box center [676, 451] width 261 height 26
checkbox input "true"
click at [819, 121] on link "Charges" at bounding box center [819, 122] width 112 height 27
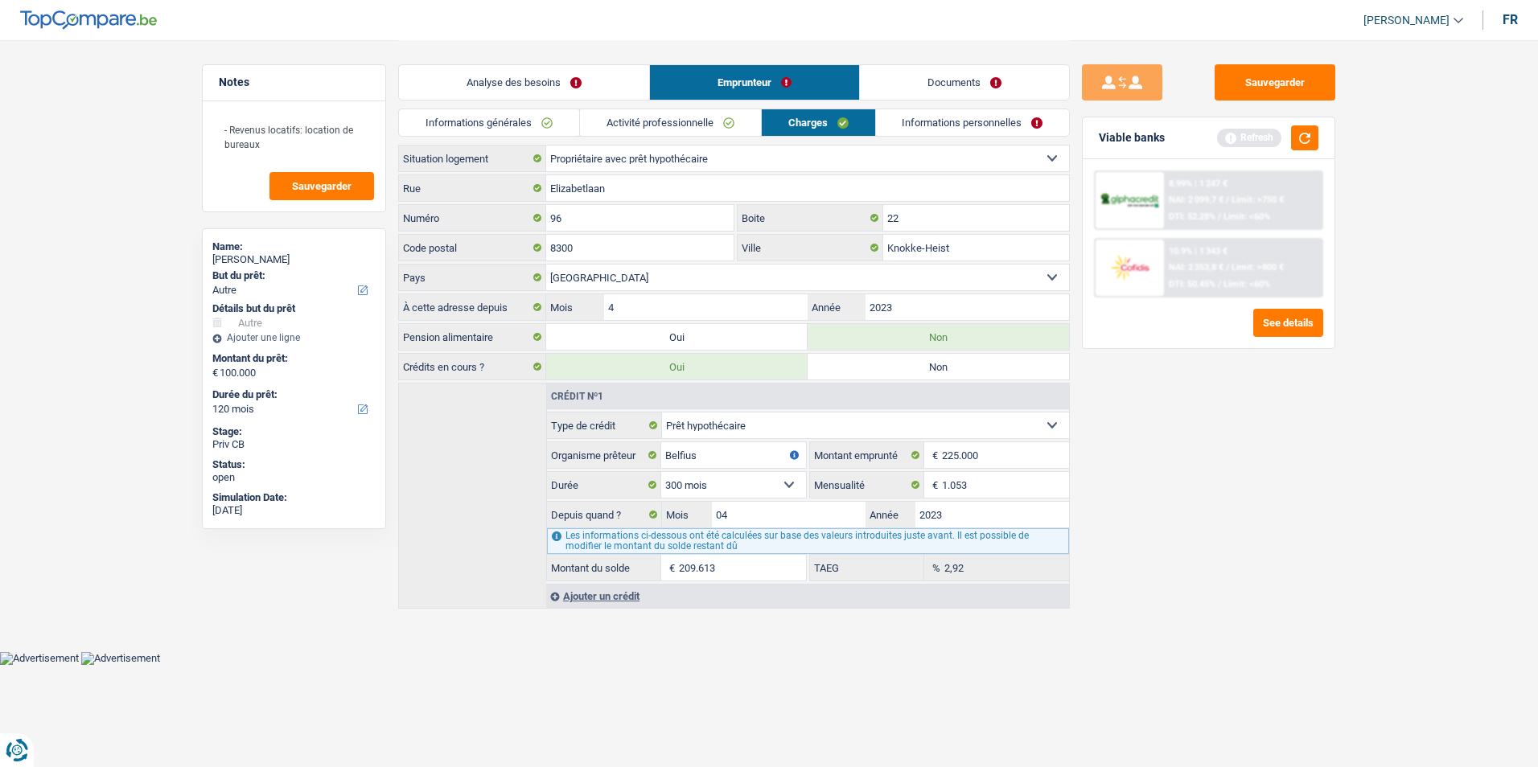
click at [928, 122] on link "Informations personnelles" at bounding box center [973, 122] width 194 height 27
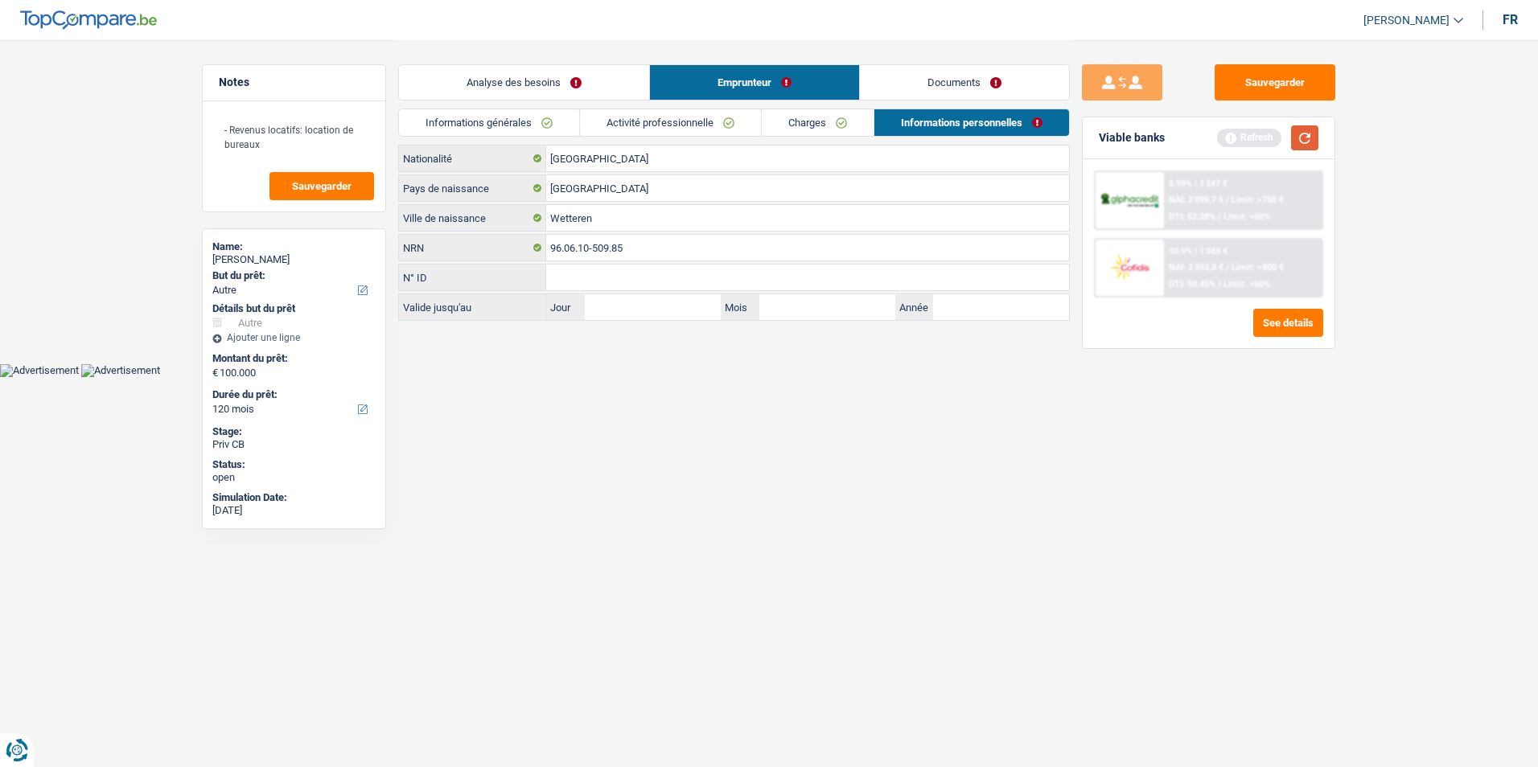
click at [1305, 138] on button "button" at bounding box center [1304, 137] width 27 height 25
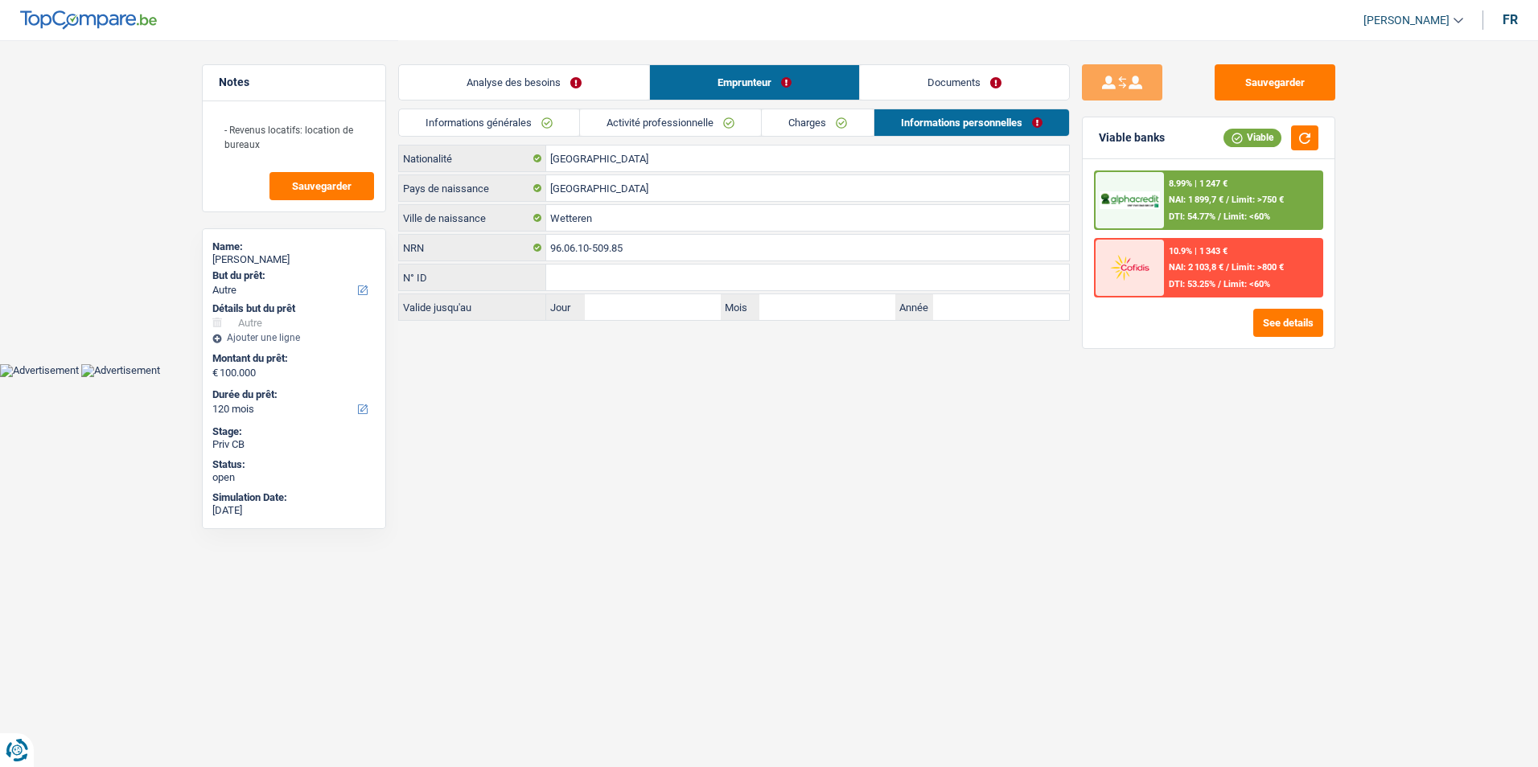
click at [579, 80] on link "Analyse des besoins" at bounding box center [524, 82] width 250 height 35
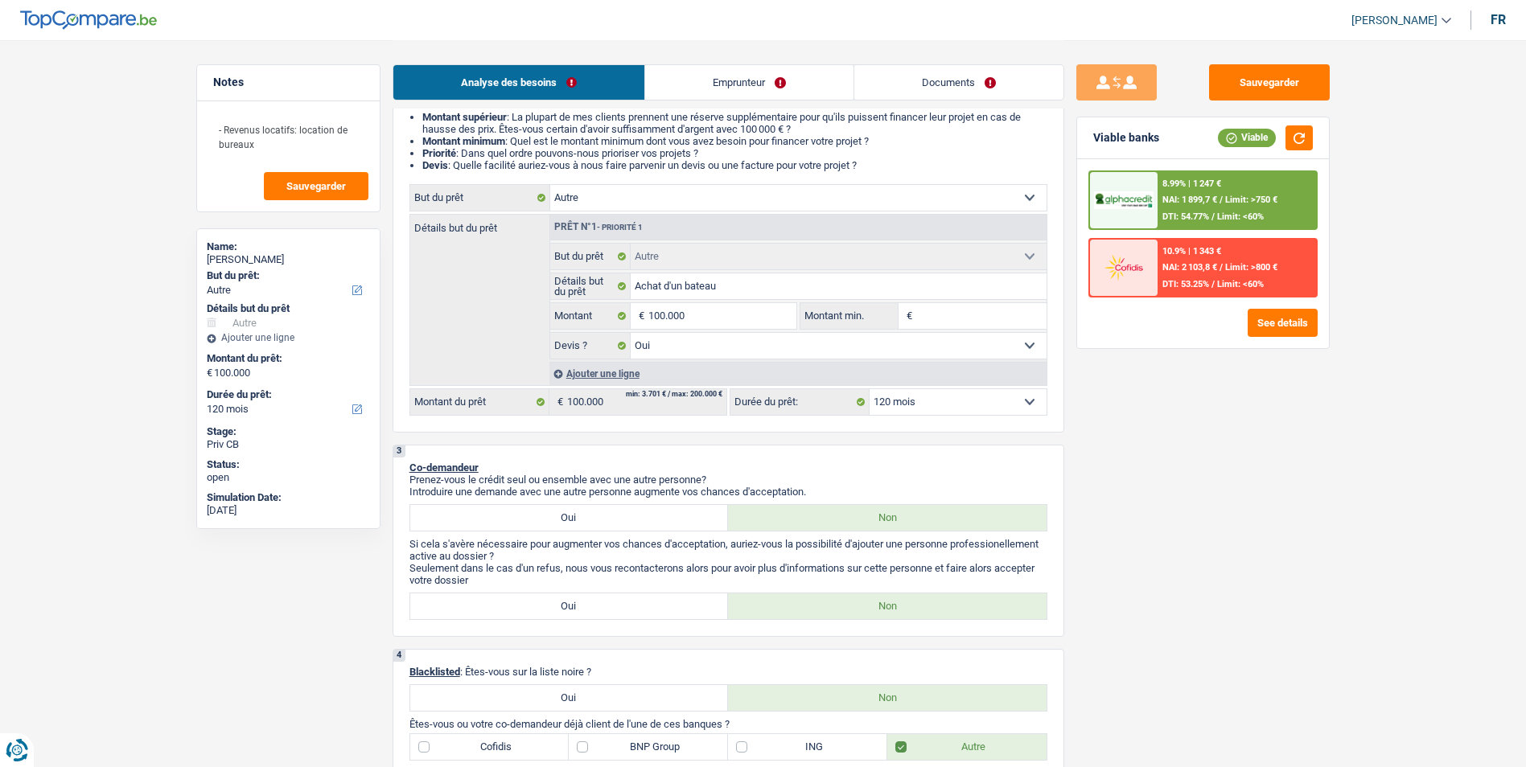
scroll to position [161, 0]
click at [937, 409] on select "12 mois 18 mois 24 mois 30 mois 36 mois 42 mois 48 mois 60 mois 72 mois 84 mois…" at bounding box center [958, 406] width 177 height 26
click at [935, 409] on select "12 mois 18 mois 24 mois 30 mois 36 mois 42 mois 48 mois 60 mois 72 mois 84 mois…" at bounding box center [958, 406] width 177 height 26
click at [911, 393] on select "12 mois 18 mois 24 mois 30 mois 36 mois 42 mois 48 mois 60 mois 72 mois 84 mois…" at bounding box center [958, 406] width 177 height 26
click at [870, 393] on select "12 mois 18 mois 24 mois 30 mois 36 mois 42 mois 48 mois 60 mois 72 mois 84 mois…" at bounding box center [958, 406] width 177 height 26
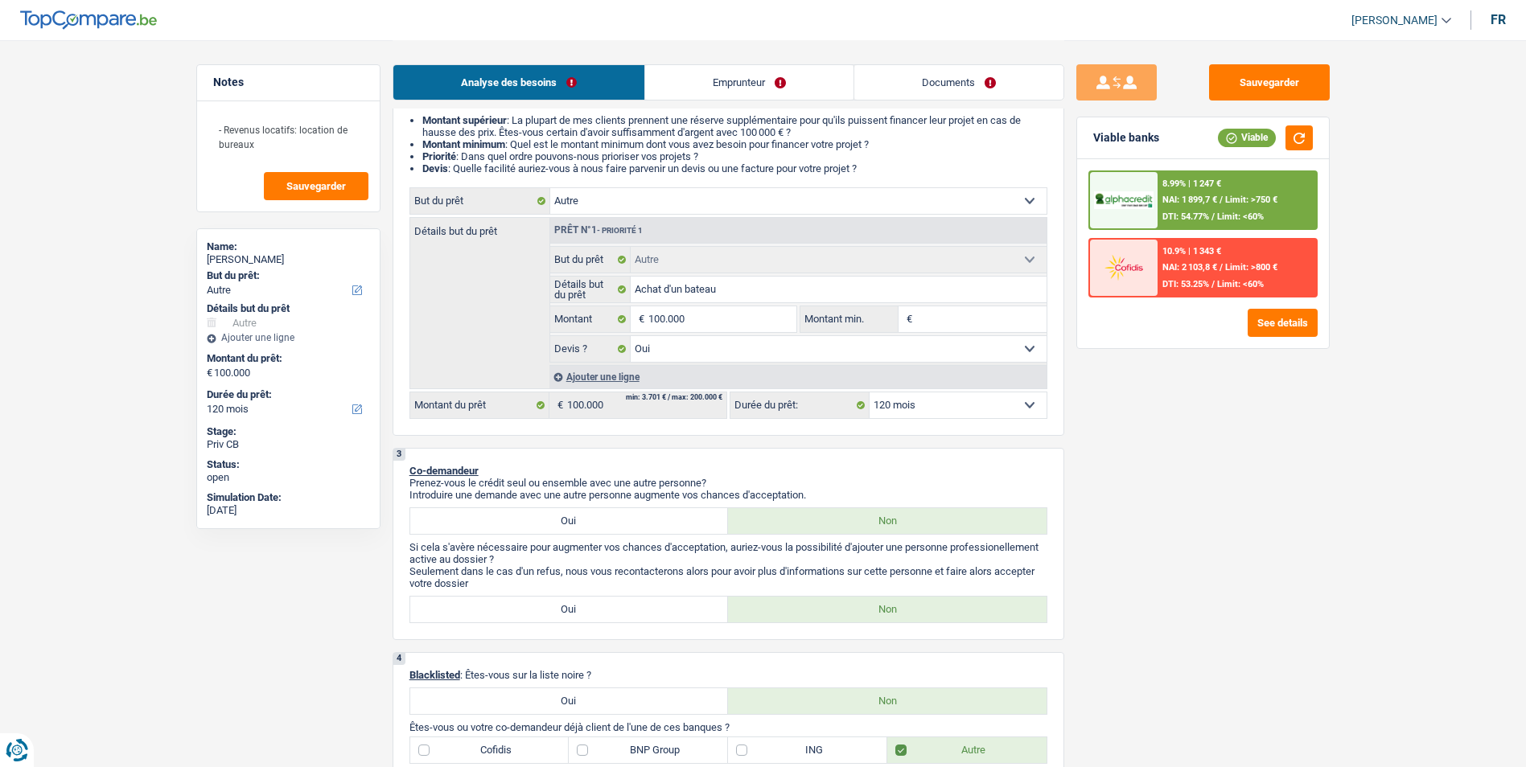
click at [1235, 200] on span "Limit: >750 €" at bounding box center [1251, 200] width 52 height 10
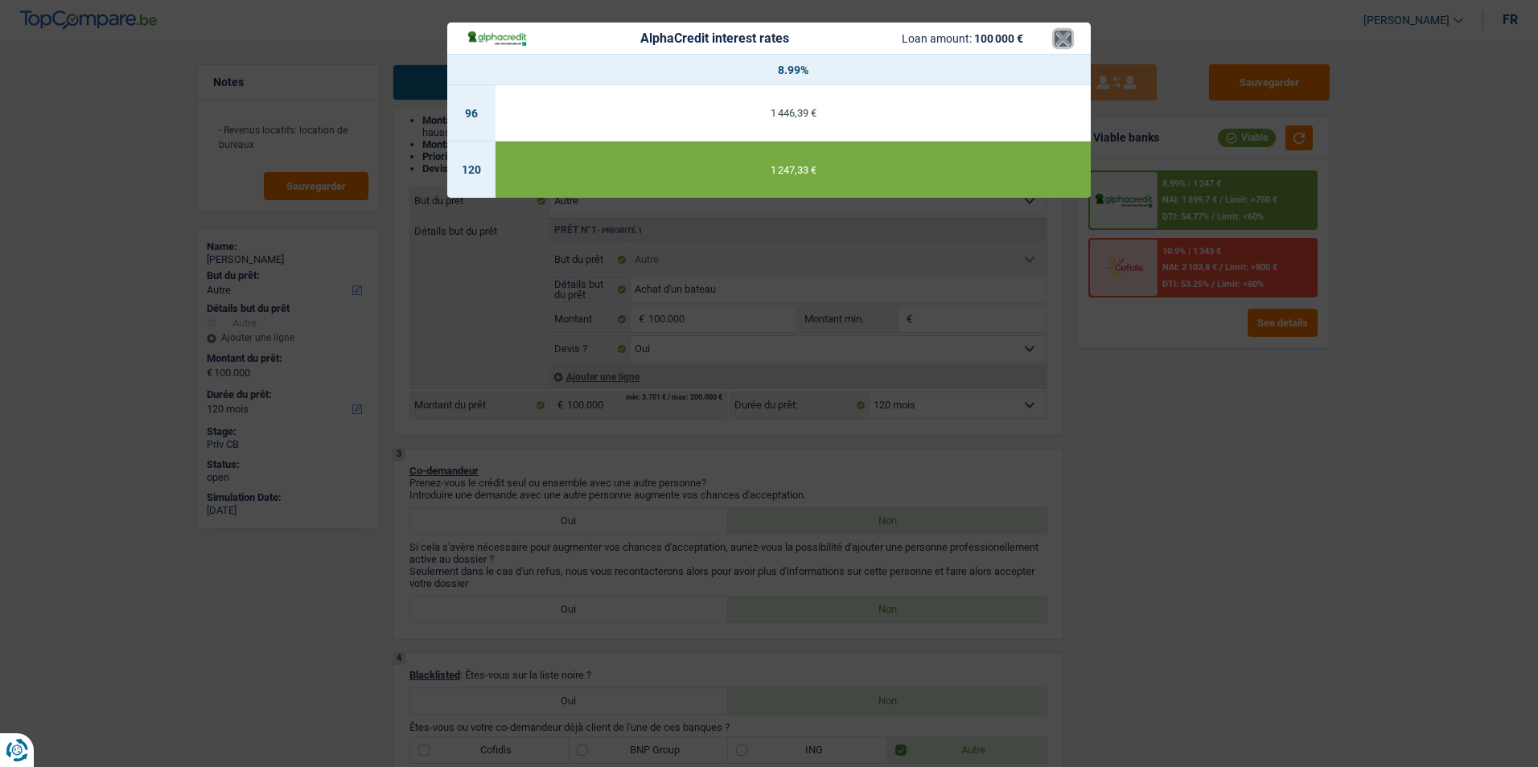
click at [1059, 40] on button "×" at bounding box center [1063, 39] width 17 height 16
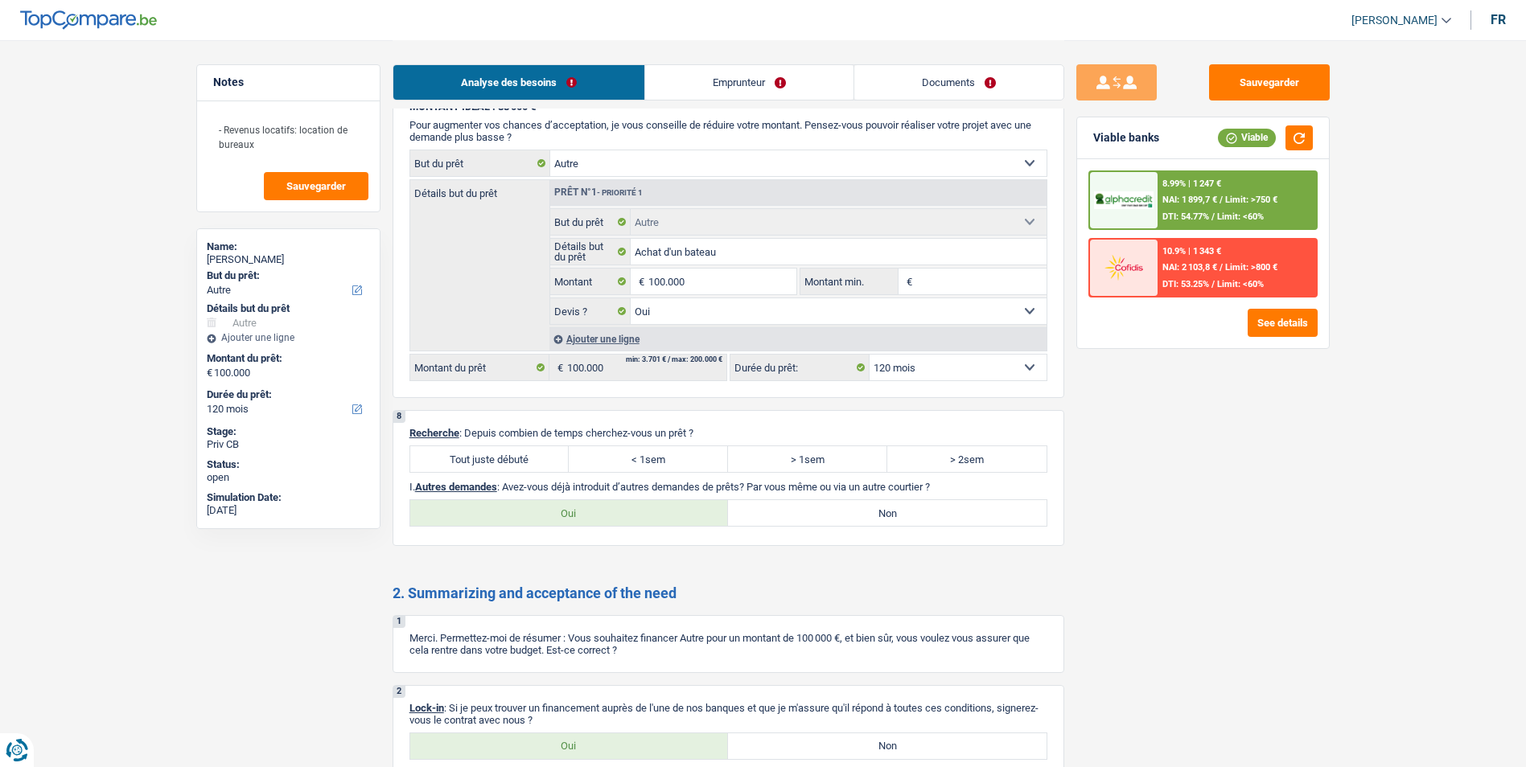
scroll to position [1785, 0]
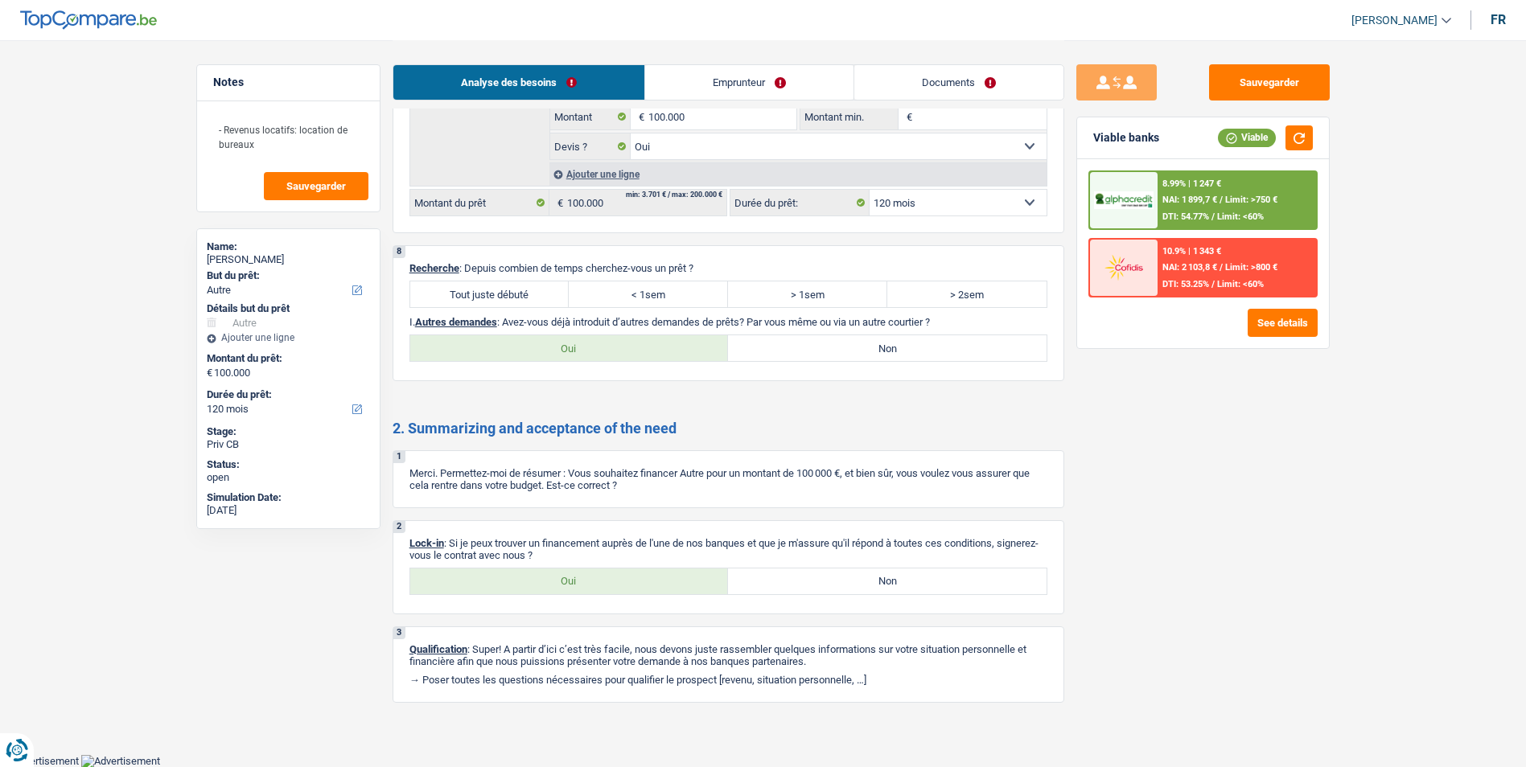
click at [492, 294] on label "Tout juste débuté" at bounding box center [489, 295] width 159 height 26
click at [492, 294] on input "Tout juste débuté" at bounding box center [489, 295] width 159 height 26
radio input "true"
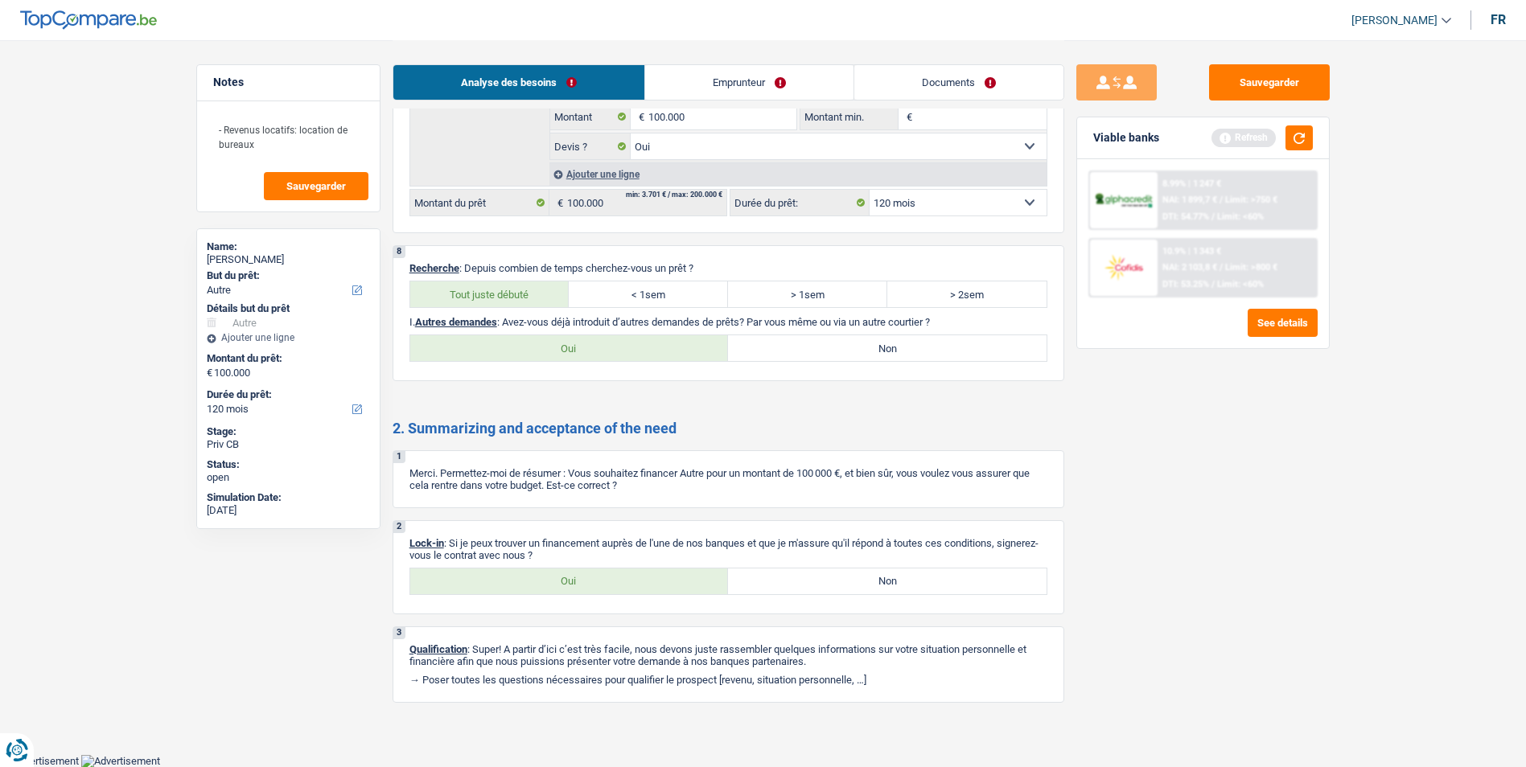
click at [793, 339] on label "Non" at bounding box center [887, 348] width 319 height 26
click at [793, 339] on input "Non" at bounding box center [887, 348] width 319 height 26
radio input "true"
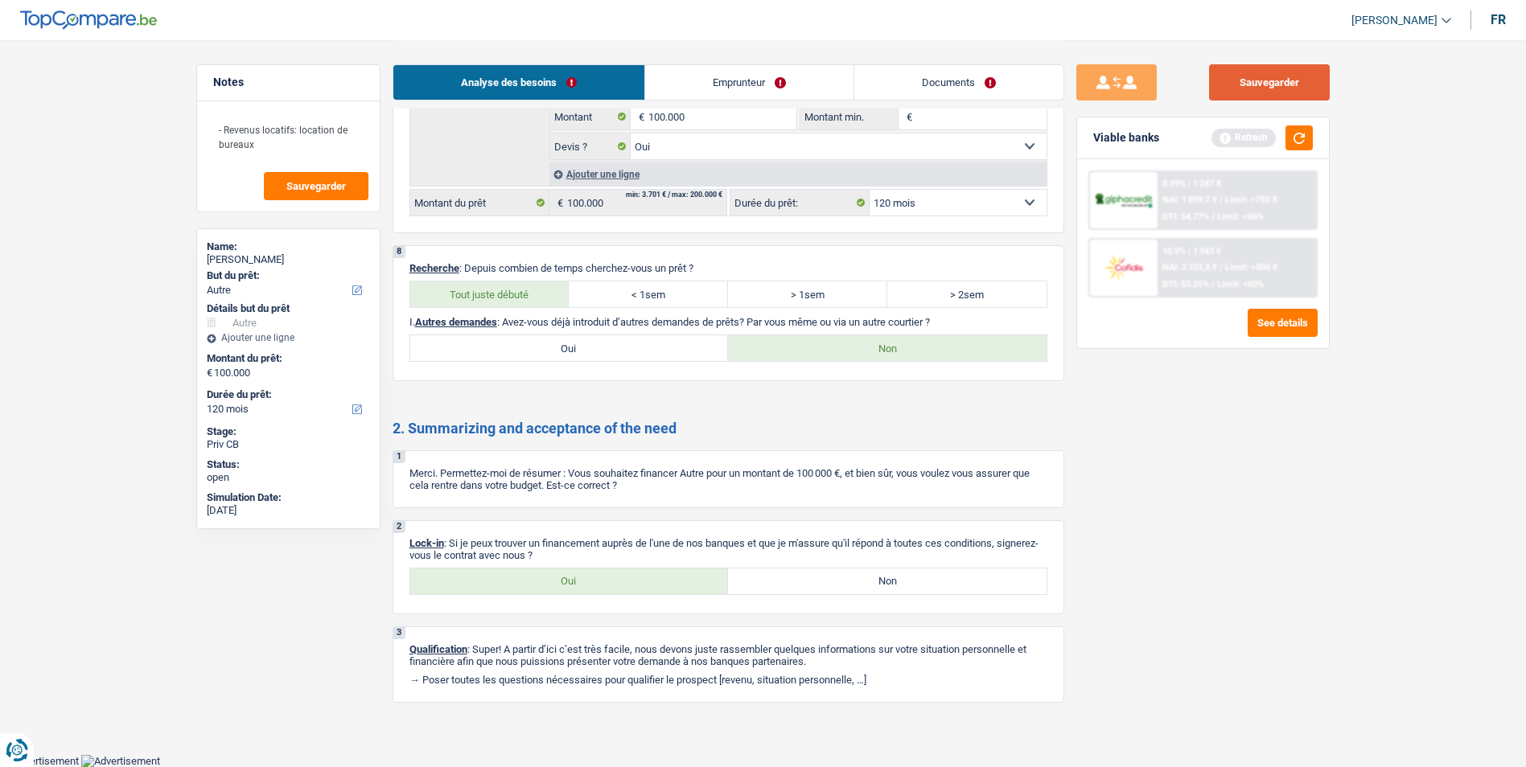
click at [1233, 82] on button "Sauvegarder" at bounding box center [1269, 82] width 121 height 36
click at [1307, 136] on button "button" at bounding box center [1299, 137] width 27 height 25
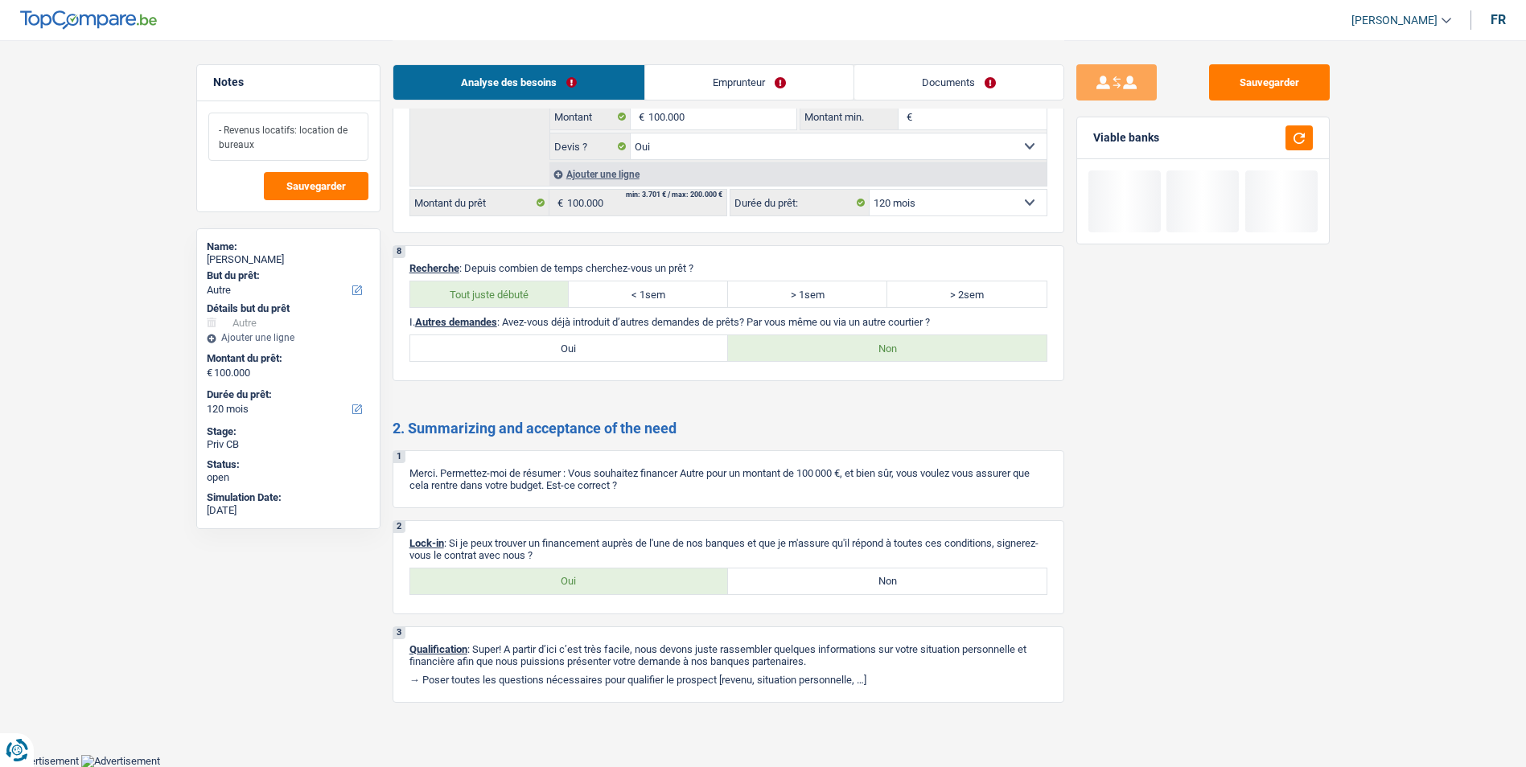
drag, startPoint x: 268, startPoint y: 142, endPoint x: 201, endPoint y: 116, distance: 71.9
click at [202, 111] on div "- Revenus locatifs: location de bureaux Sauvegarder" at bounding box center [288, 156] width 183 height 110
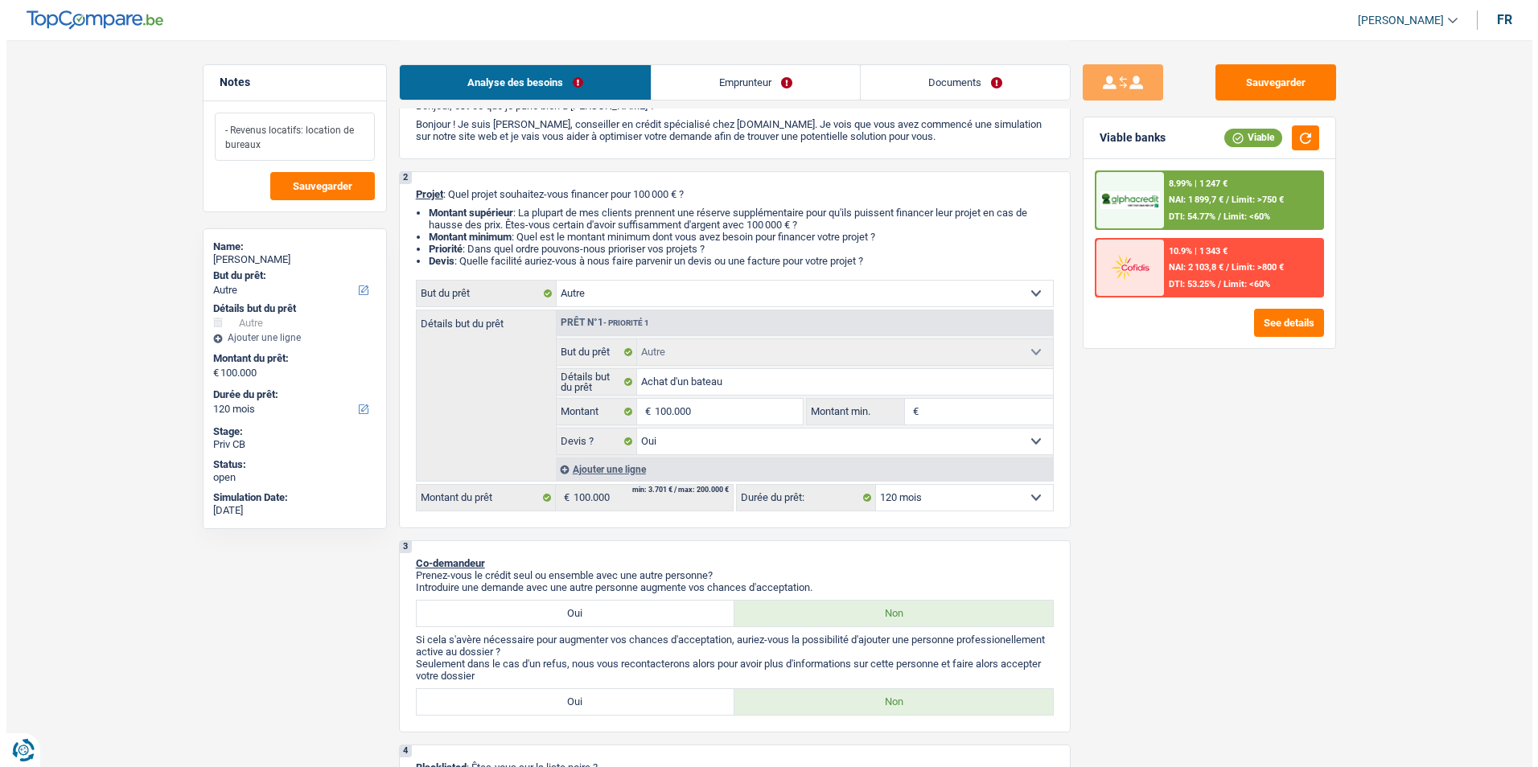
scroll to position [15, 0]
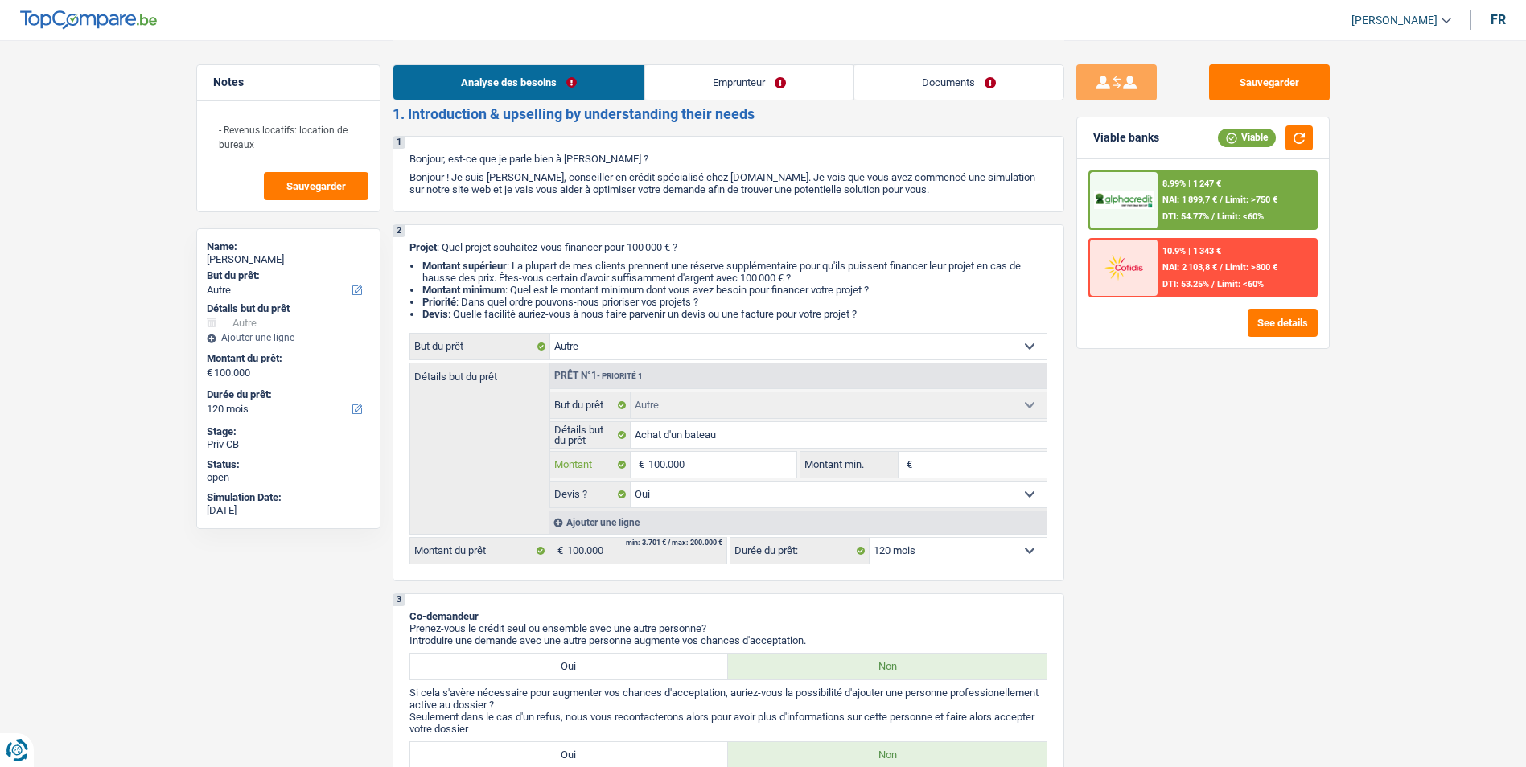
click at [711, 465] on input "100.000" at bounding box center [721, 465] width 147 height 26
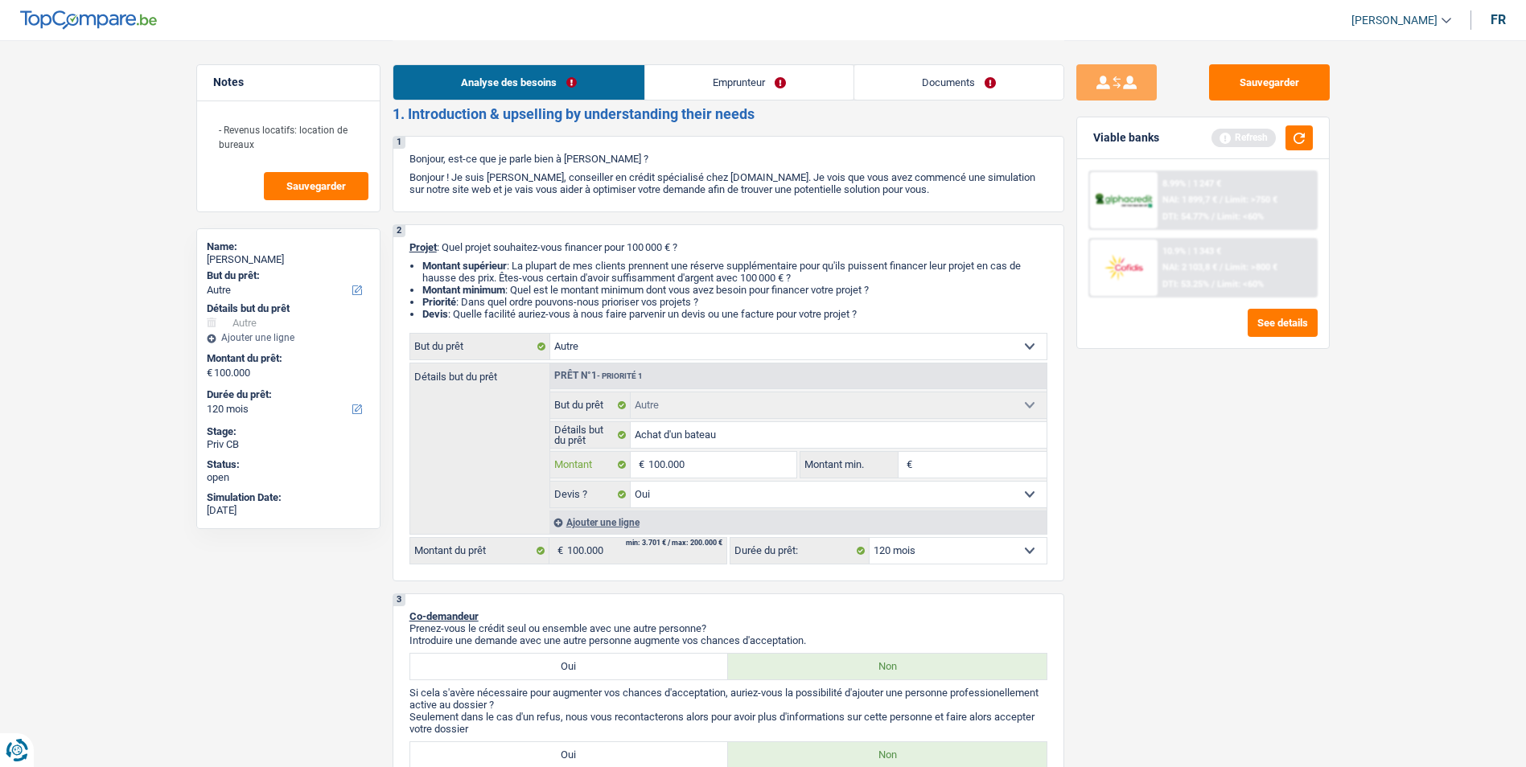
type input "10.000"
type input "1.000"
type input "100"
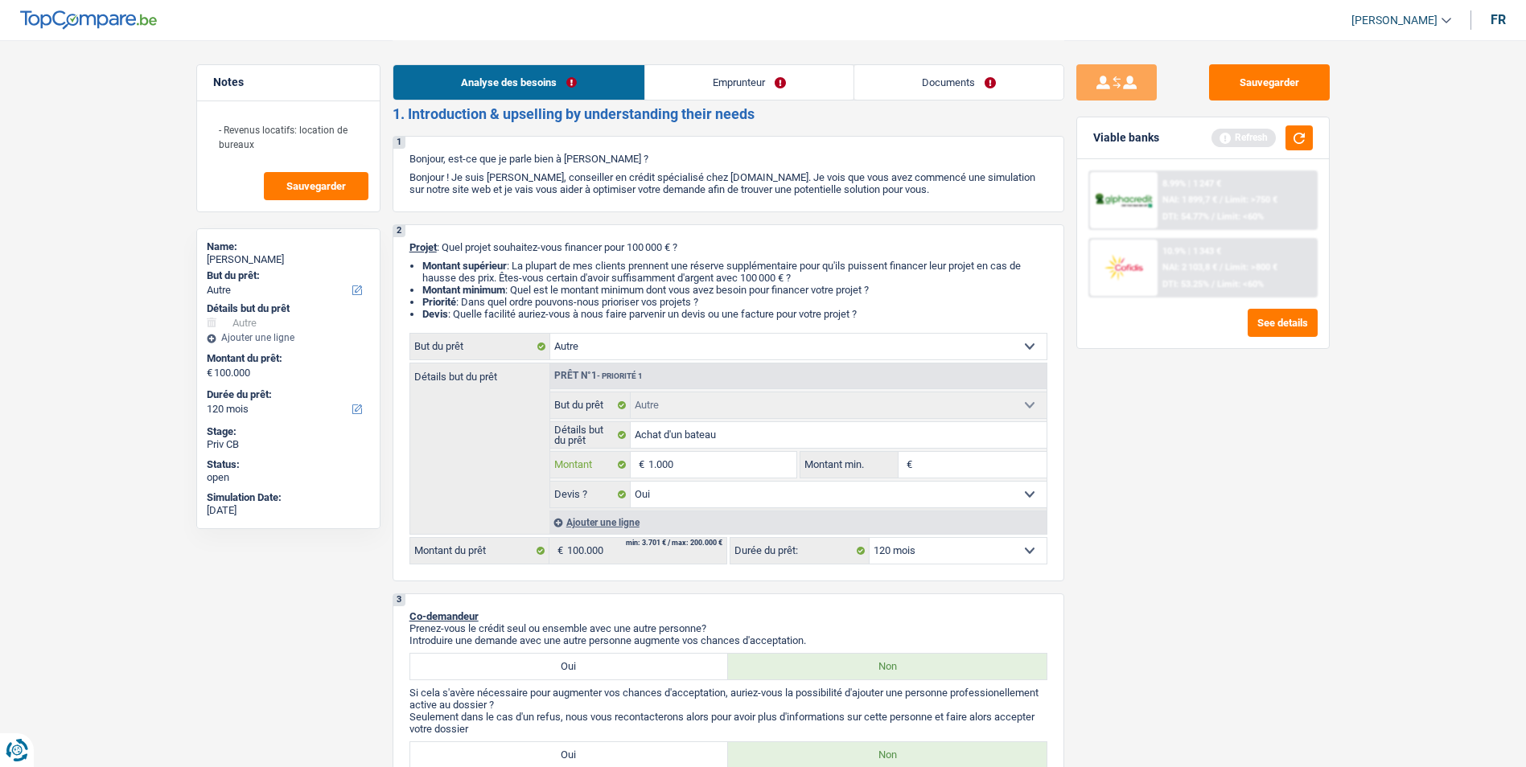
type input "100"
type input "10"
type input "1"
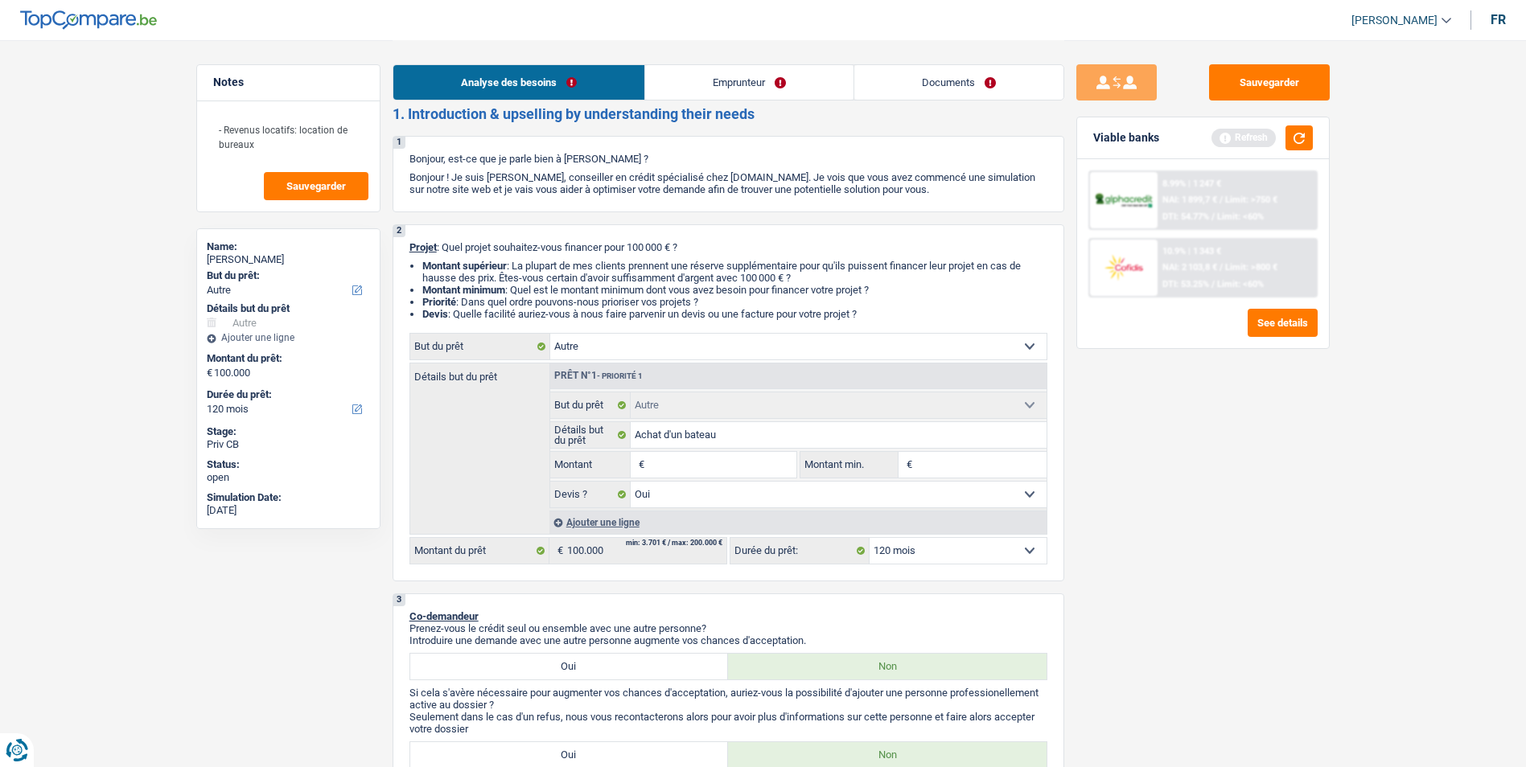
type input "9"
click at [1292, 134] on button "button" at bounding box center [1299, 137] width 27 height 25
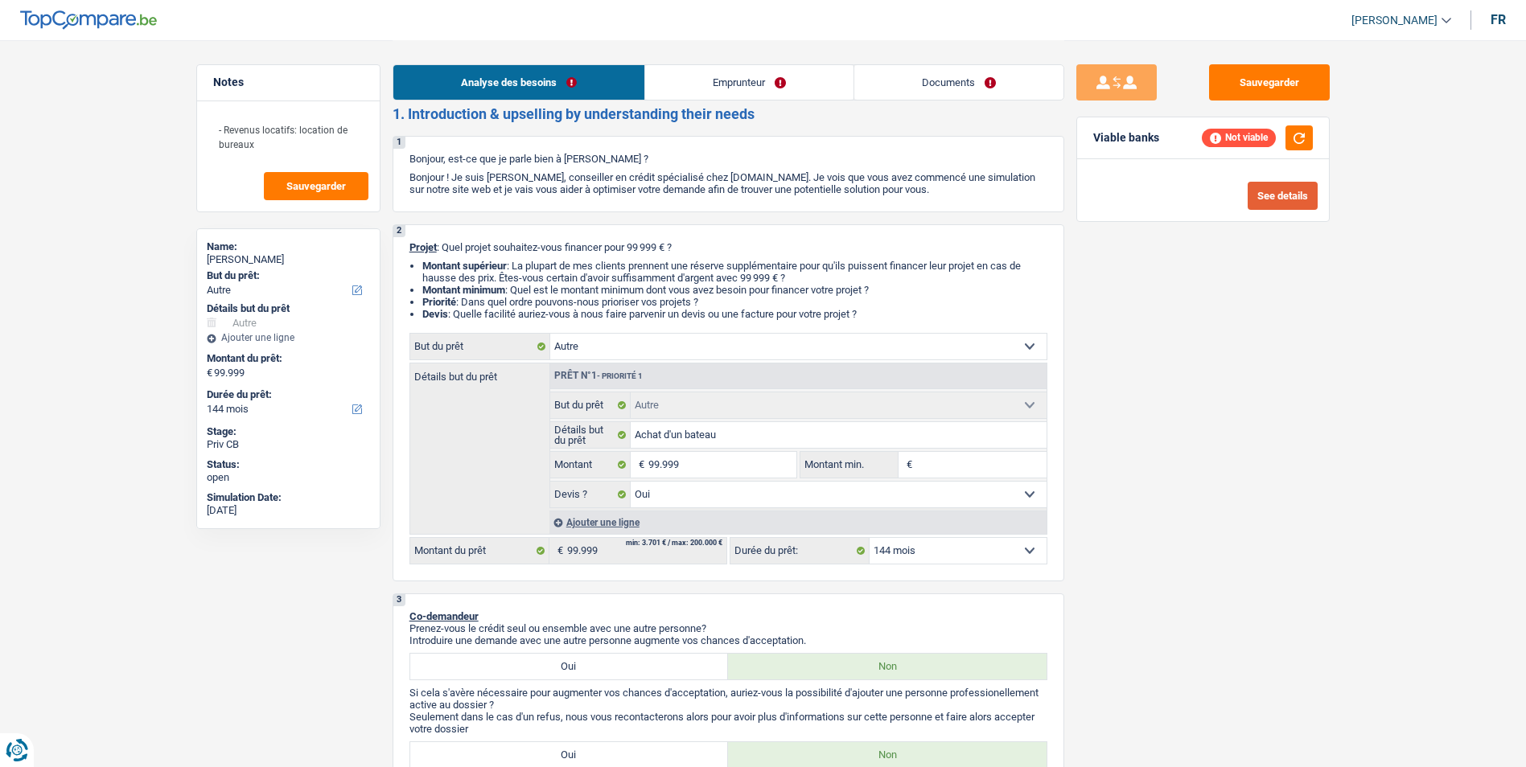
click at [1285, 194] on button "See details" at bounding box center [1283, 196] width 70 height 28
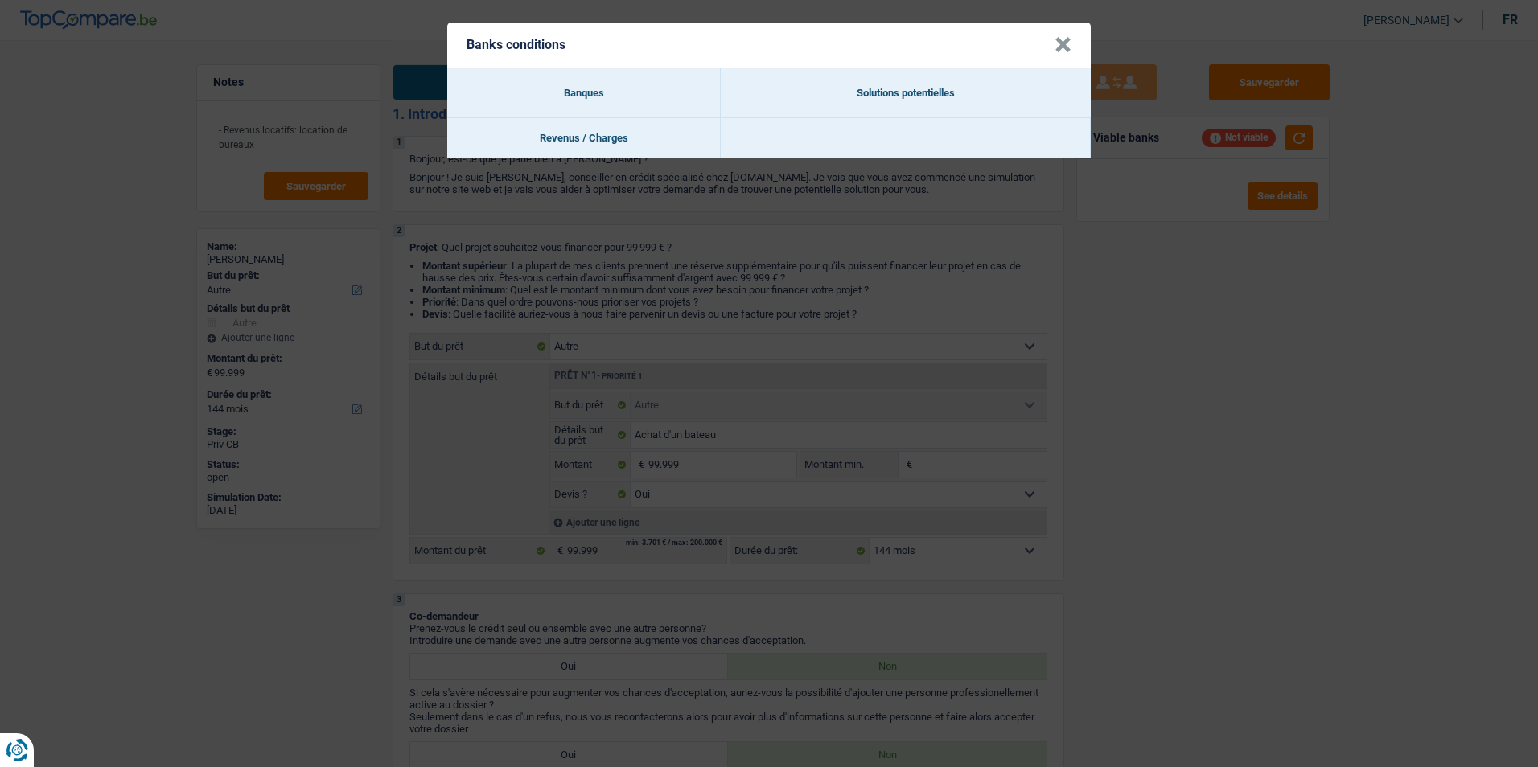
click at [1055, 47] on button "×" at bounding box center [1063, 45] width 17 height 16
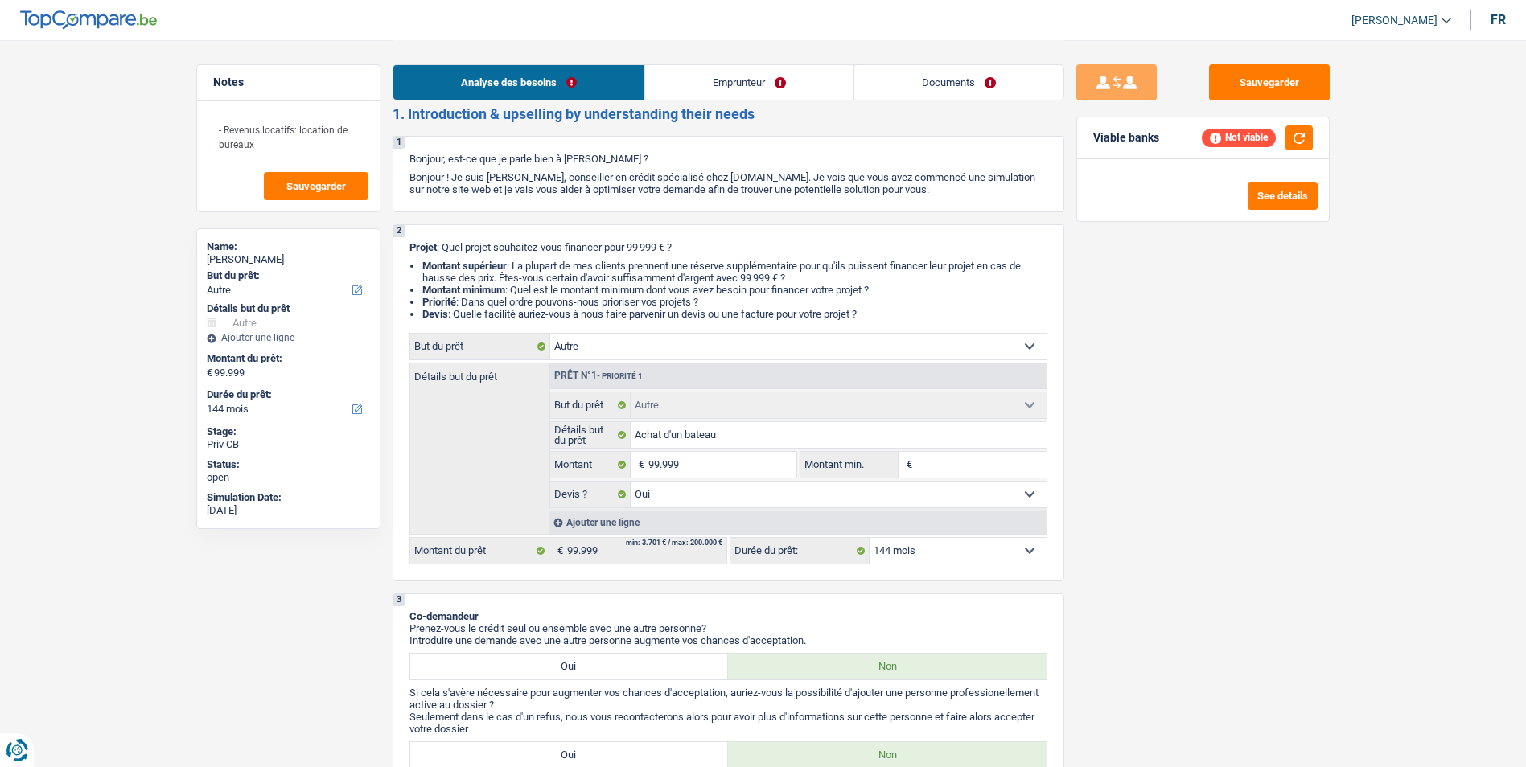
drag, startPoint x: 947, startPoint y: 529, endPoint x: 940, endPoint y: 538, distance: 11.6
click at [942, 536] on div "Confort maison: meubles, textile, peinture, électroménager, outillage non-profe…" at bounding box center [728, 449] width 638 height 232
click at [938, 543] on select "12 mois 18 mois 24 mois 30 mois 36 mois 42 mois 48 mois 60 mois 72 mois 84 mois…" at bounding box center [958, 551] width 177 height 26
click at [870, 538] on select "12 mois 18 mois 24 mois 30 mois 36 mois 42 mois 48 mois 60 mois 72 mois 84 mois…" at bounding box center [958, 551] width 177 height 26
click at [1141, 424] on div "Sauvegarder Viable banks" at bounding box center [1203, 402] width 278 height 677
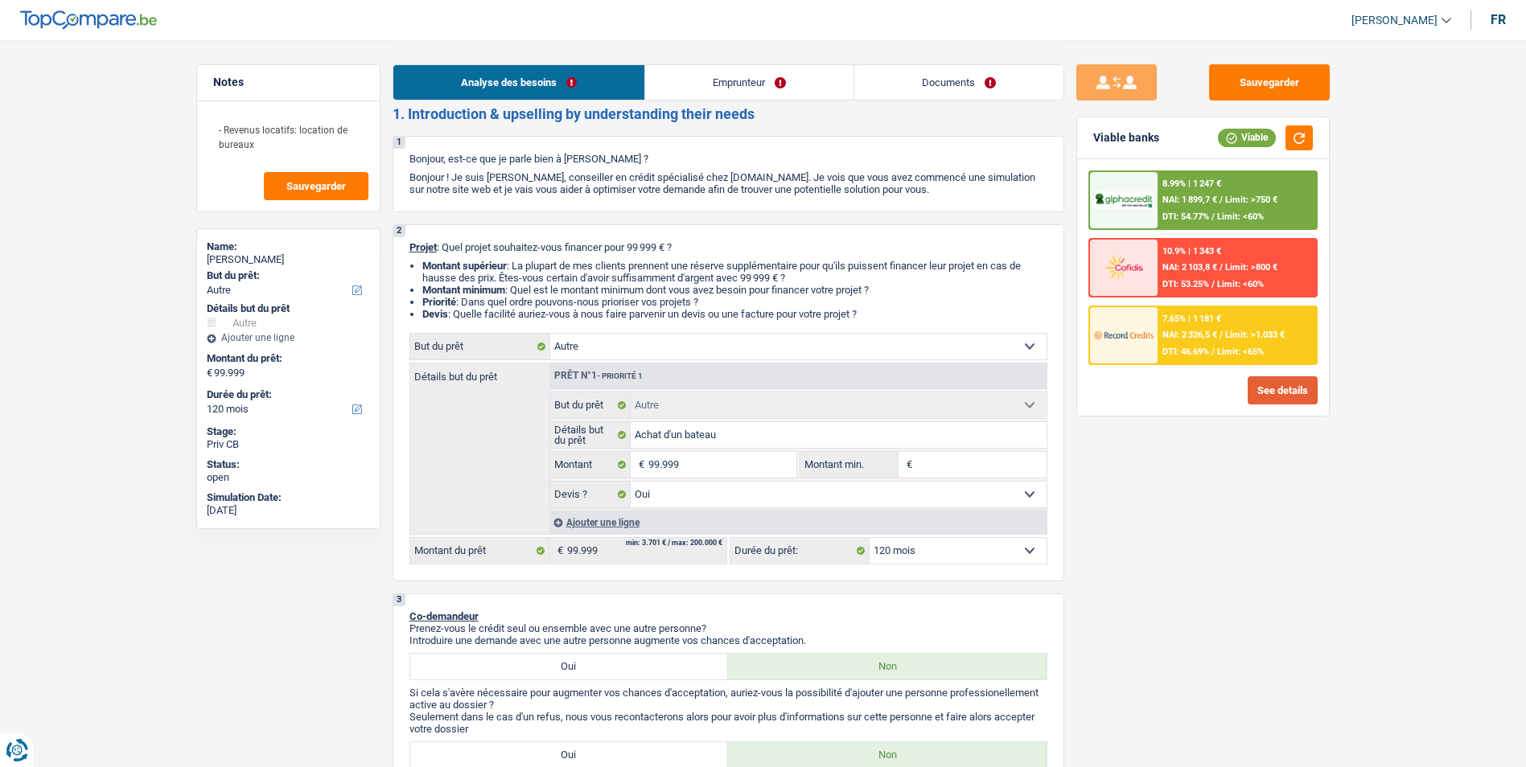
click at [1275, 395] on button "See details" at bounding box center [1283, 390] width 70 height 28
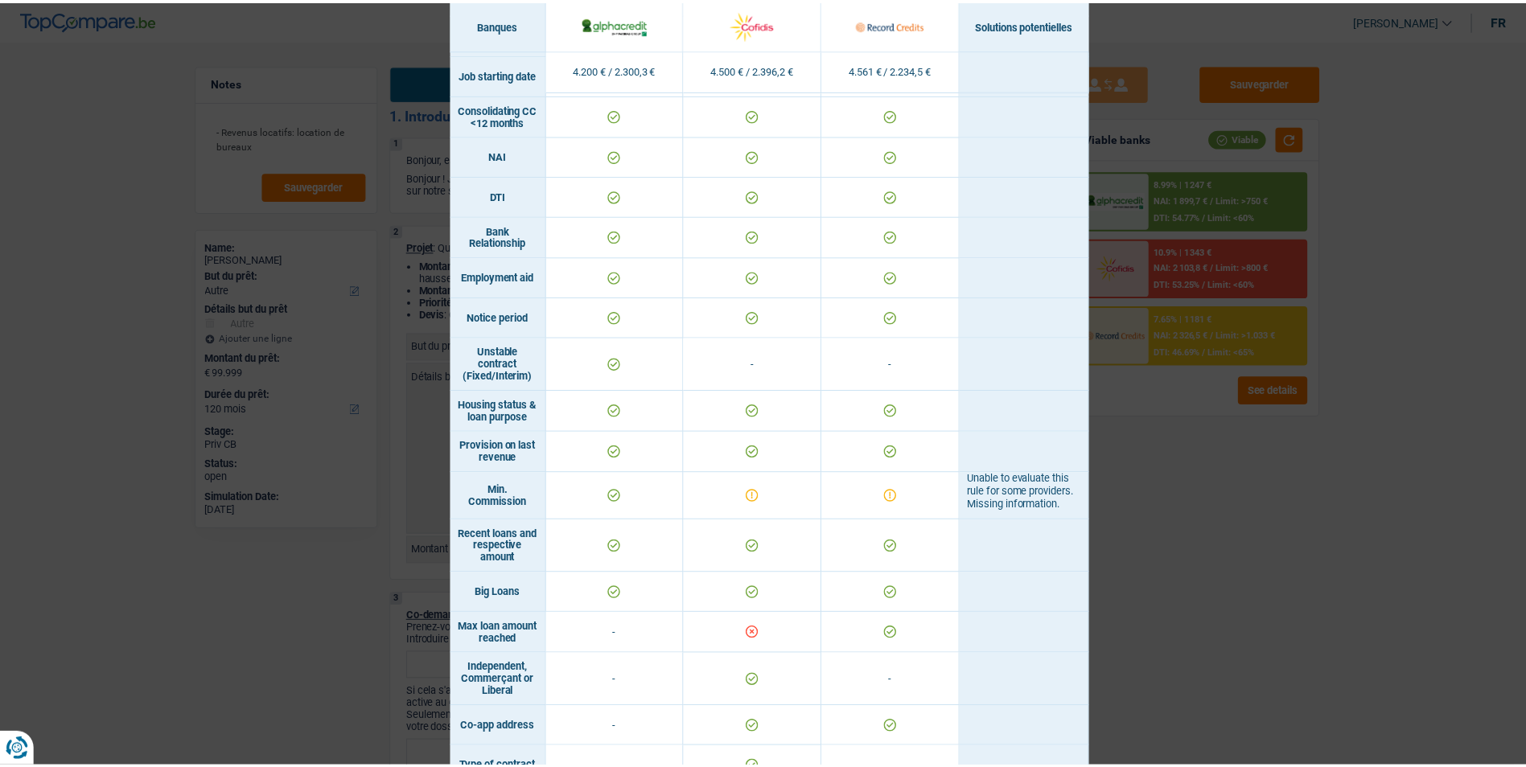
scroll to position [632, 0]
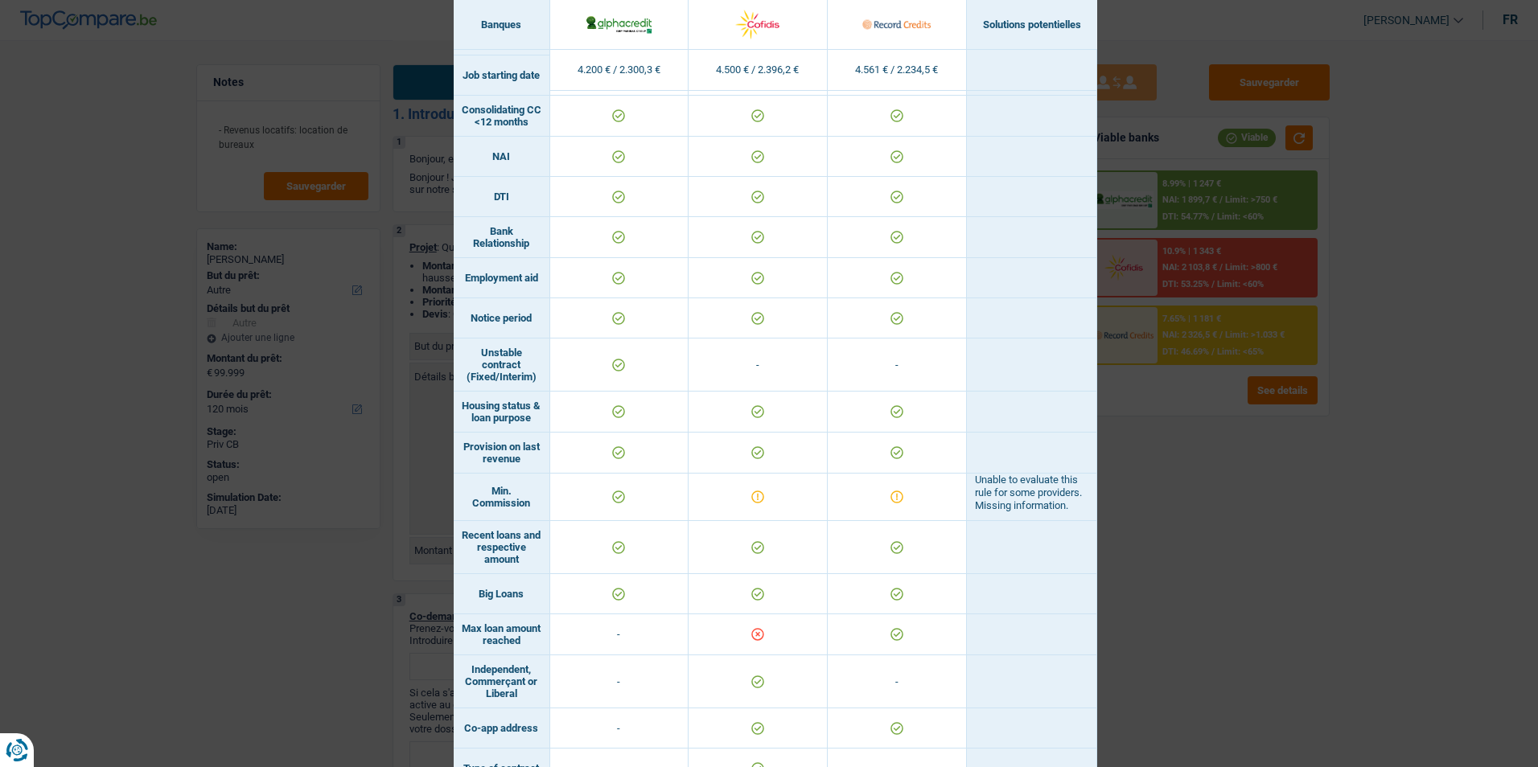
click at [1142, 465] on div "Banks conditions × Banques Solutions potentielles Revenus / Charges 4.200 € / 2…" at bounding box center [769, 383] width 1538 height 767
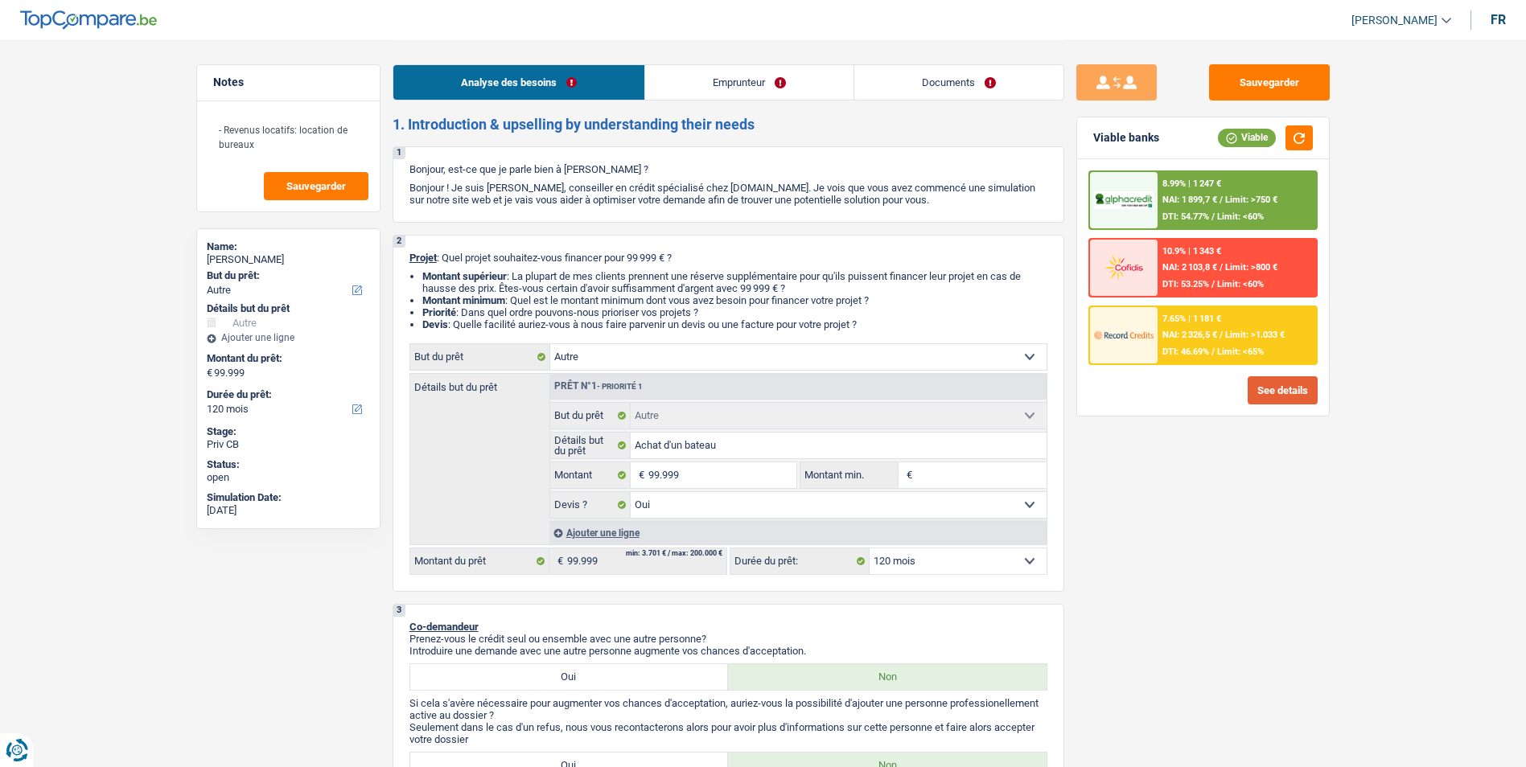
scroll to position [0, 0]
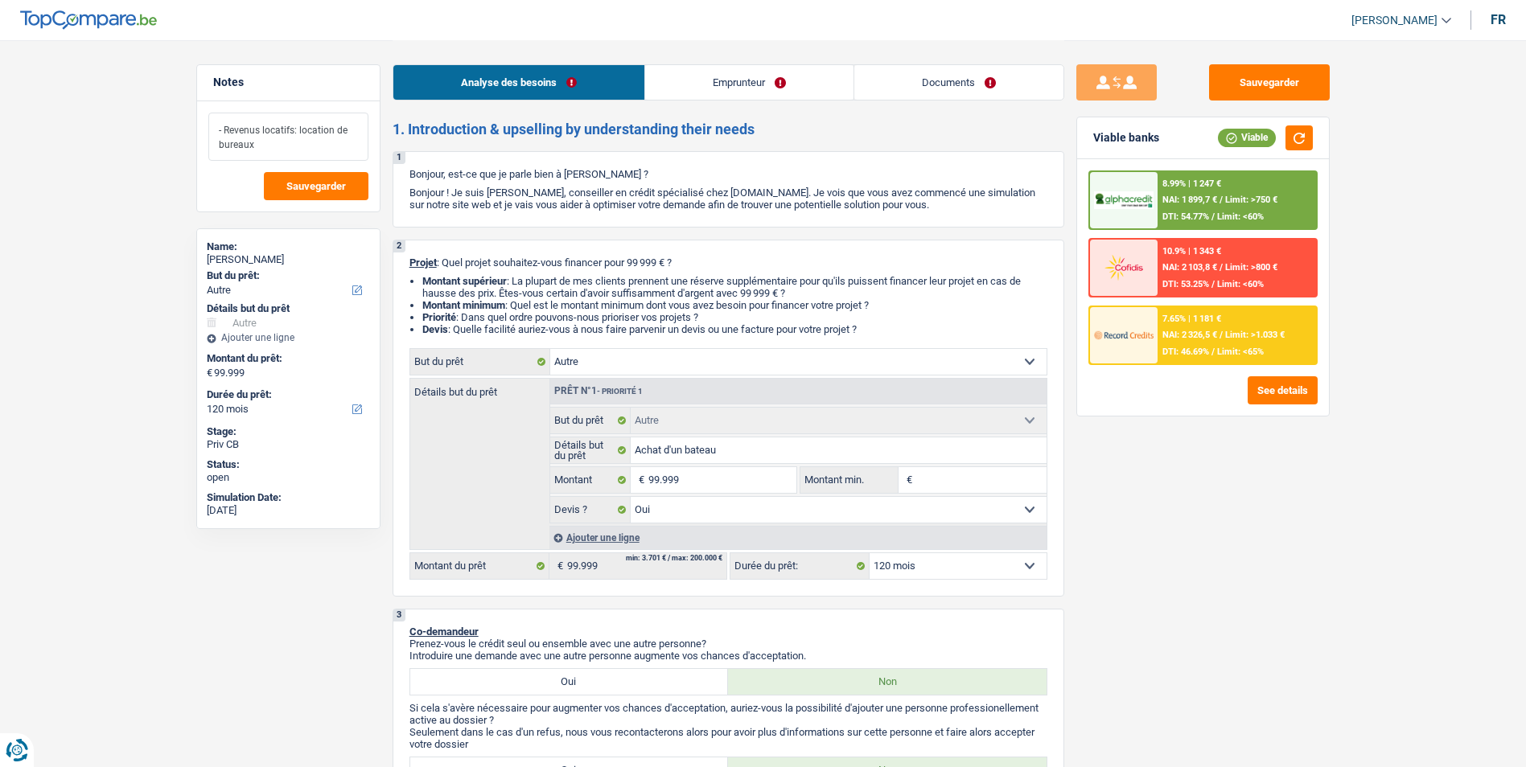
click at [268, 146] on textarea "- Revenus locatifs: location de bureaux" at bounding box center [288, 137] width 160 height 48
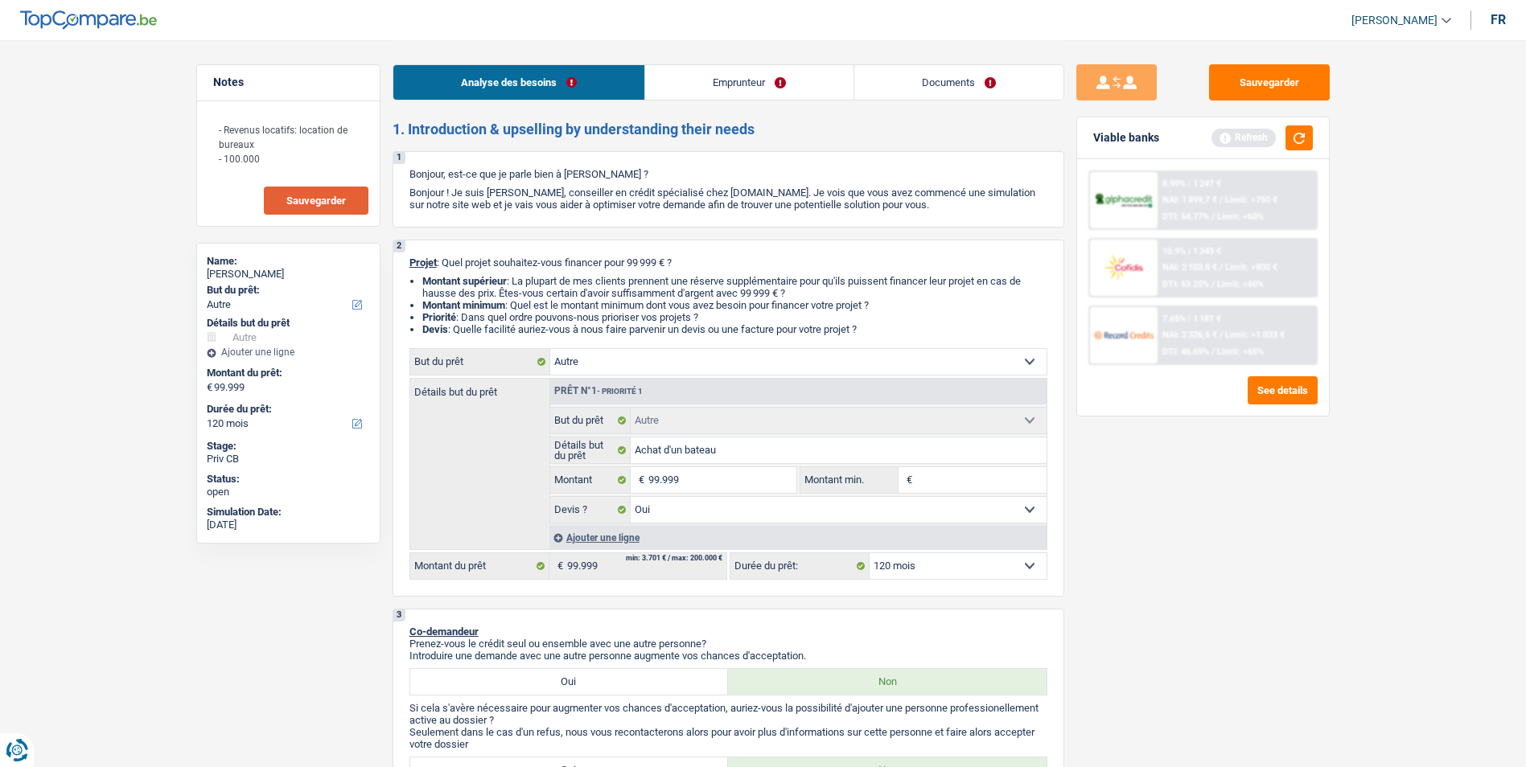
click at [304, 203] on span "Sauvegarder" at bounding box center [316, 200] width 60 height 10
drag, startPoint x: 269, startPoint y: 161, endPoint x: 200, endPoint y: 112, distance: 84.2
click at [200, 112] on div "- Revenus locatifs: location de bureaux - 100.000" at bounding box center [288, 163] width 183 height 125
click at [1305, 140] on button "button" at bounding box center [1299, 137] width 27 height 25
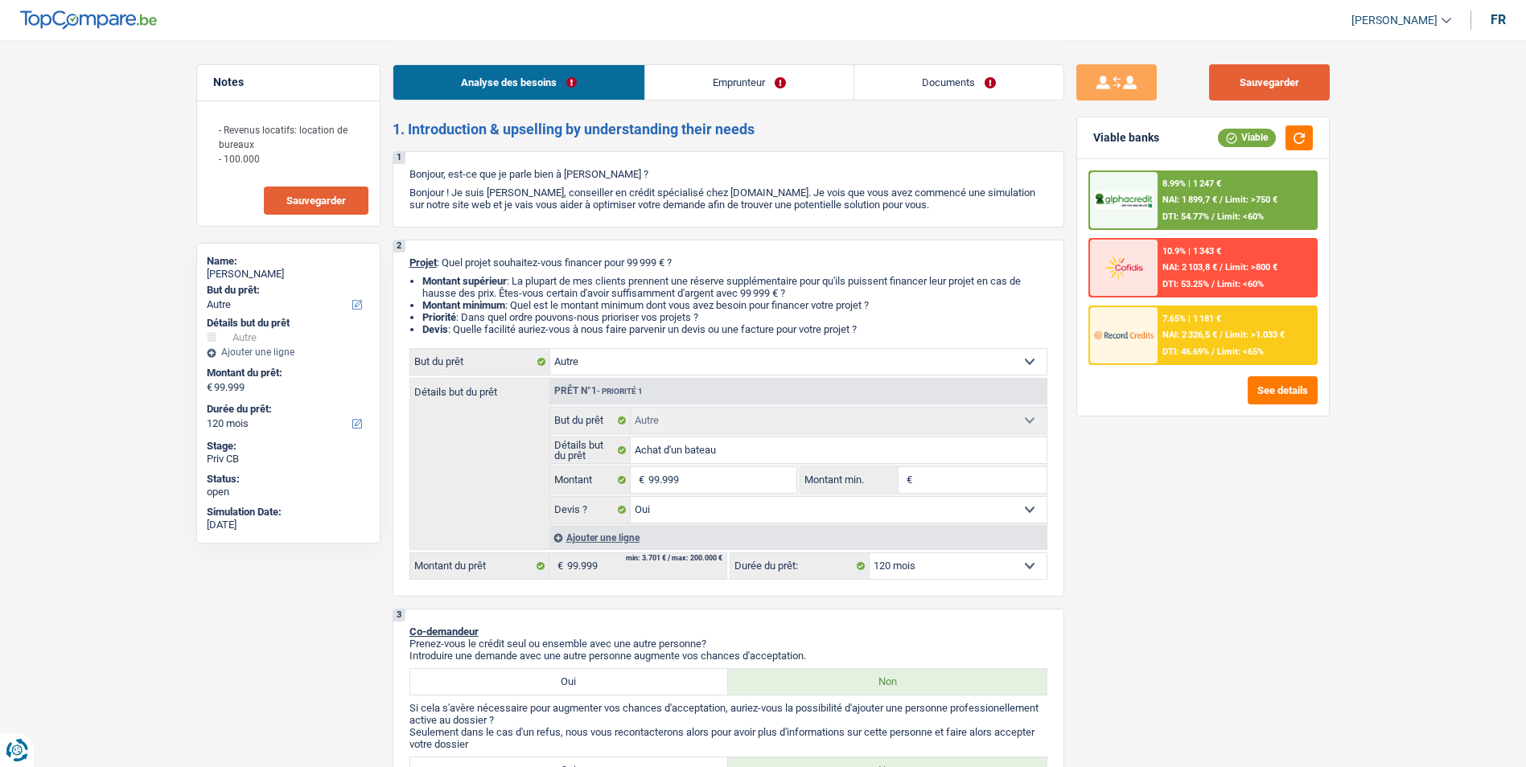
click at [1248, 86] on button "Sauvegarder" at bounding box center [1269, 82] width 121 height 36
click at [1247, 90] on button "Sauvegarder" at bounding box center [1269, 82] width 121 height 36
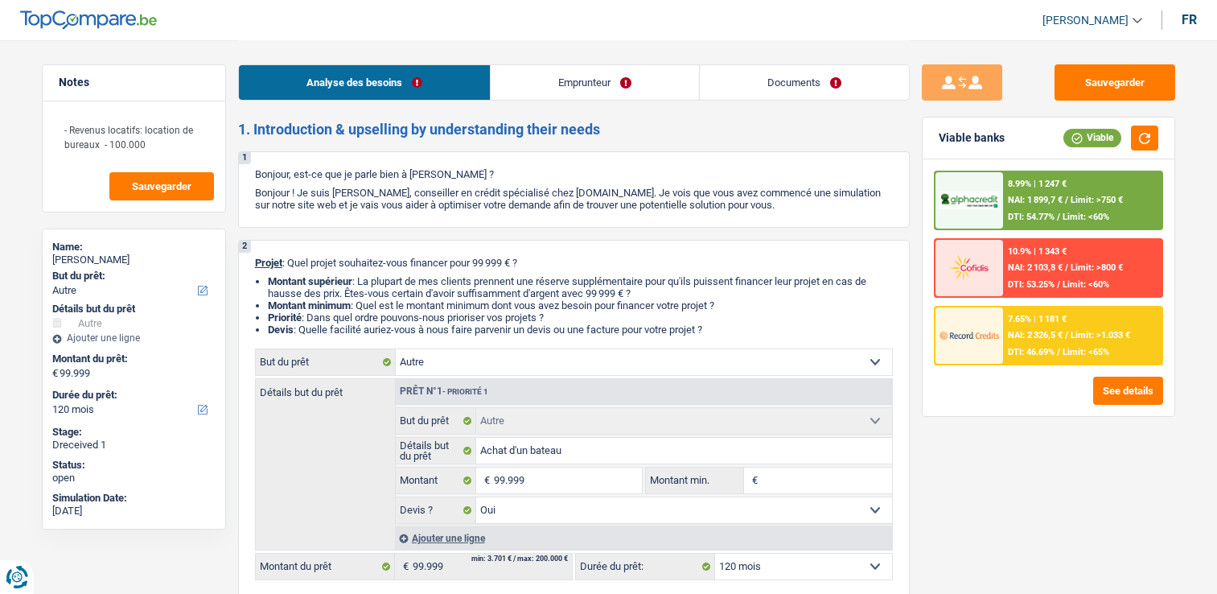
select select "other"
select select "120"
select select "other"
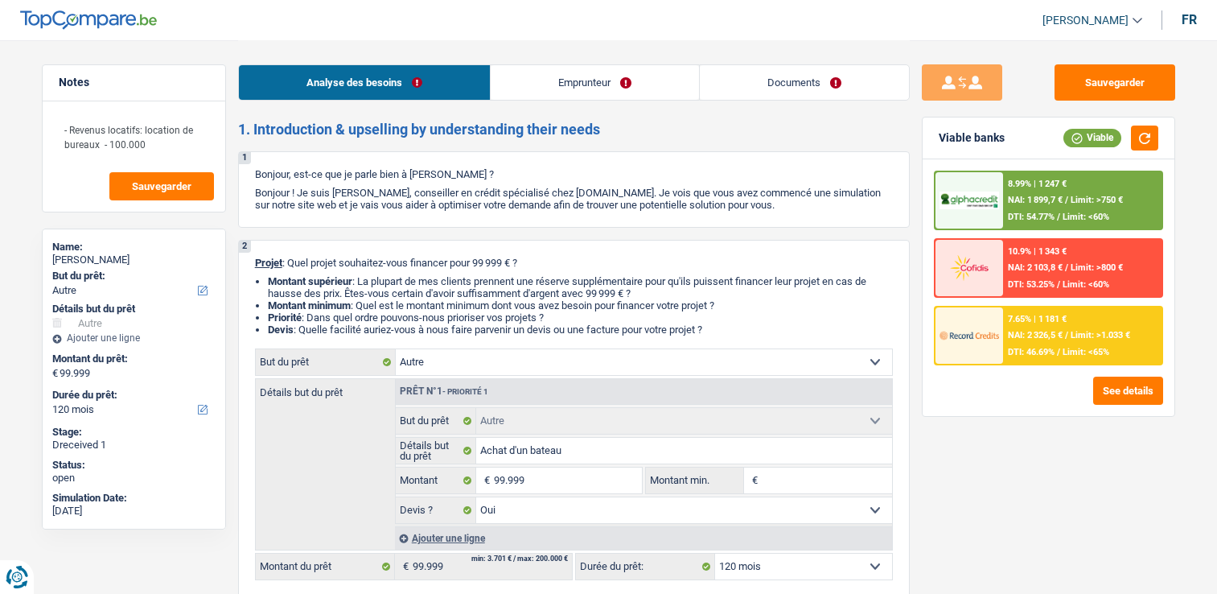
select select "yes"
select select "120"
select select "privateEmployee"
select select "netSalary"
select select "rentalIncome"
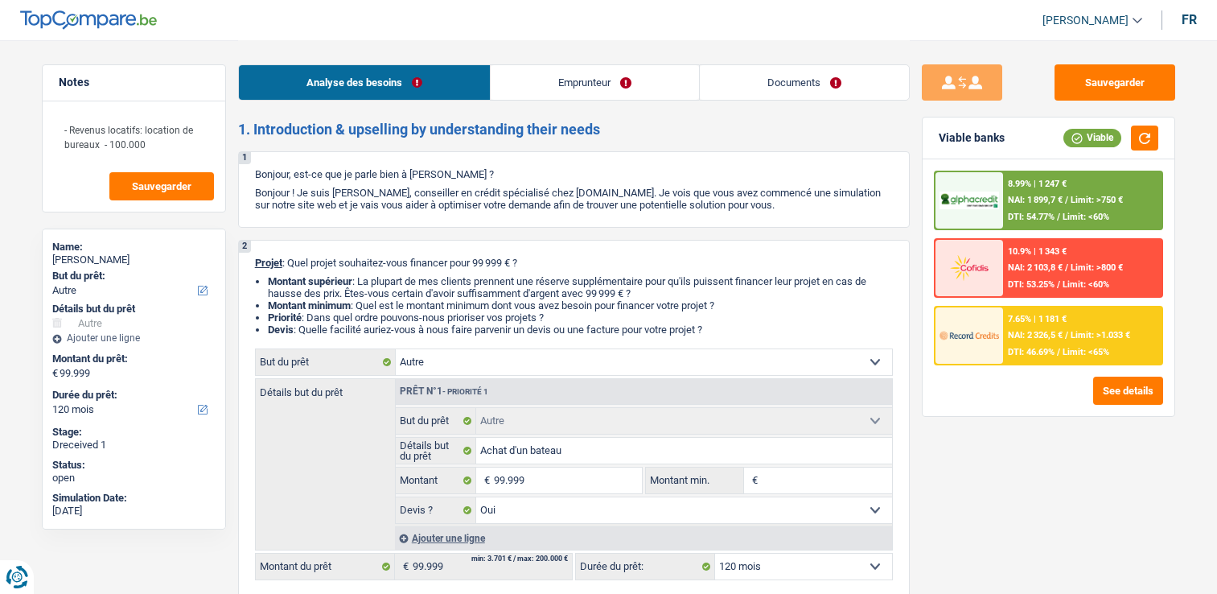
select select "mealVouchers"
select select "ownerWithMortgage"
select select "mortgage"
select select "300"
select select "other"
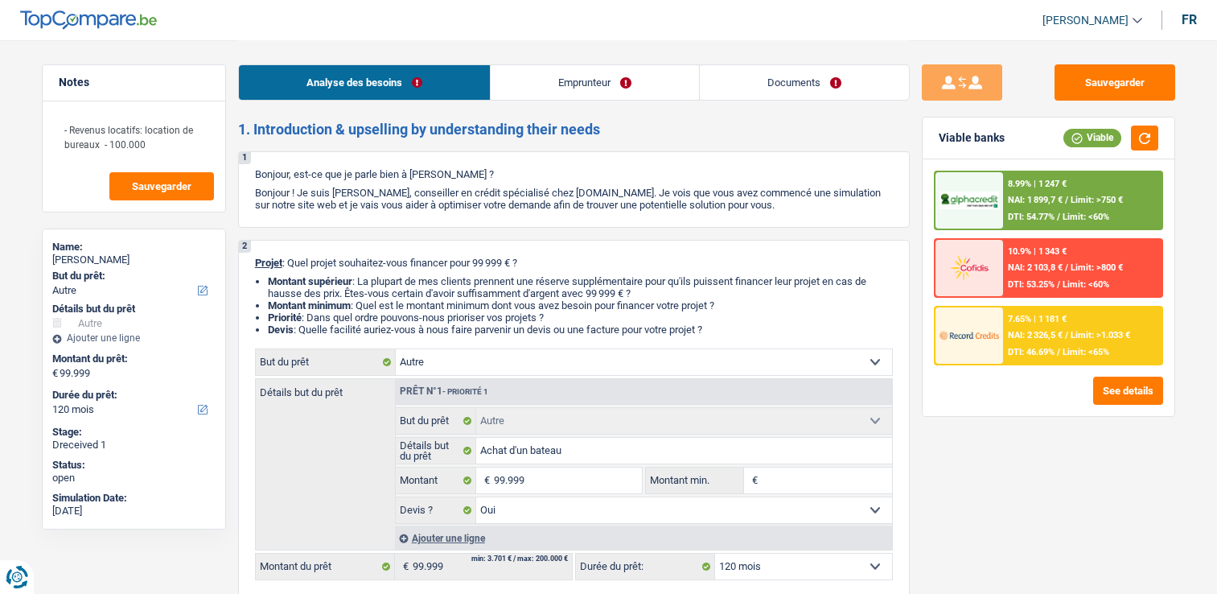
select select "other"
select select "yes"
select select "120"
click at [549, 480] on input "99.999" at bounding box center [567, 480] width 147 height 26
type input "9.999"
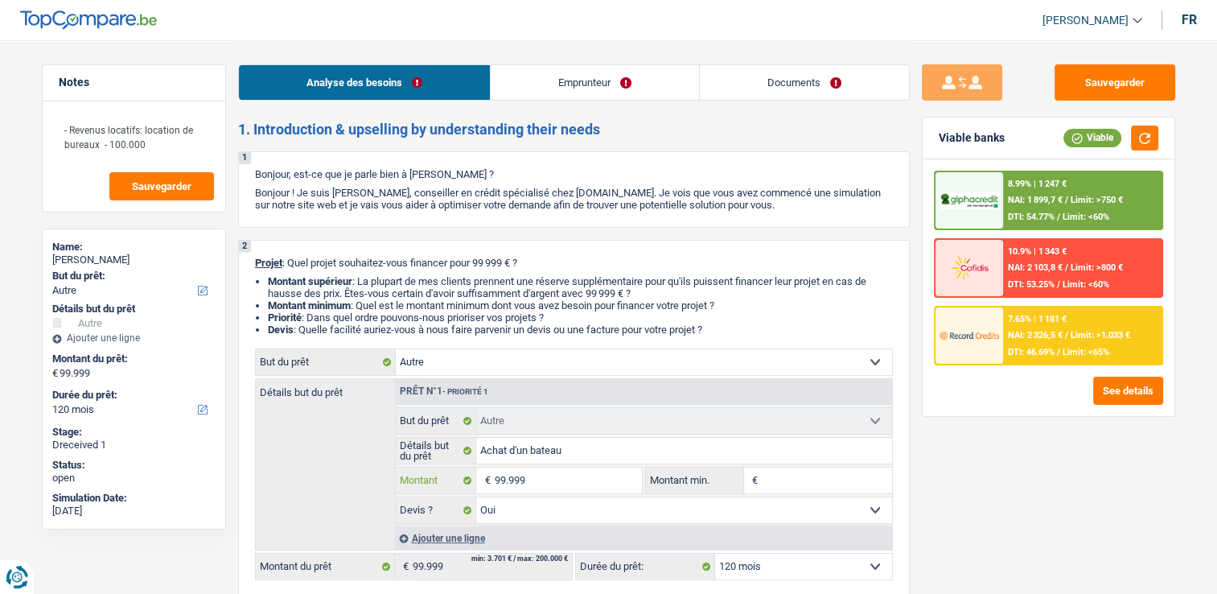
type input "9.999"
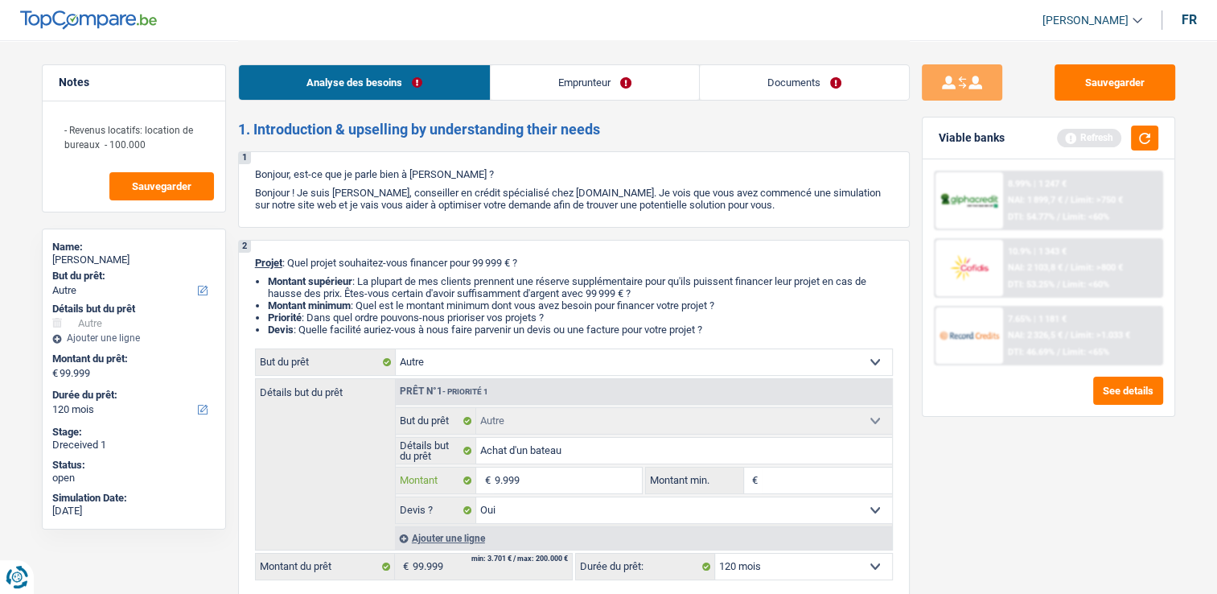
type input "999"
type input "99"
type input "9"
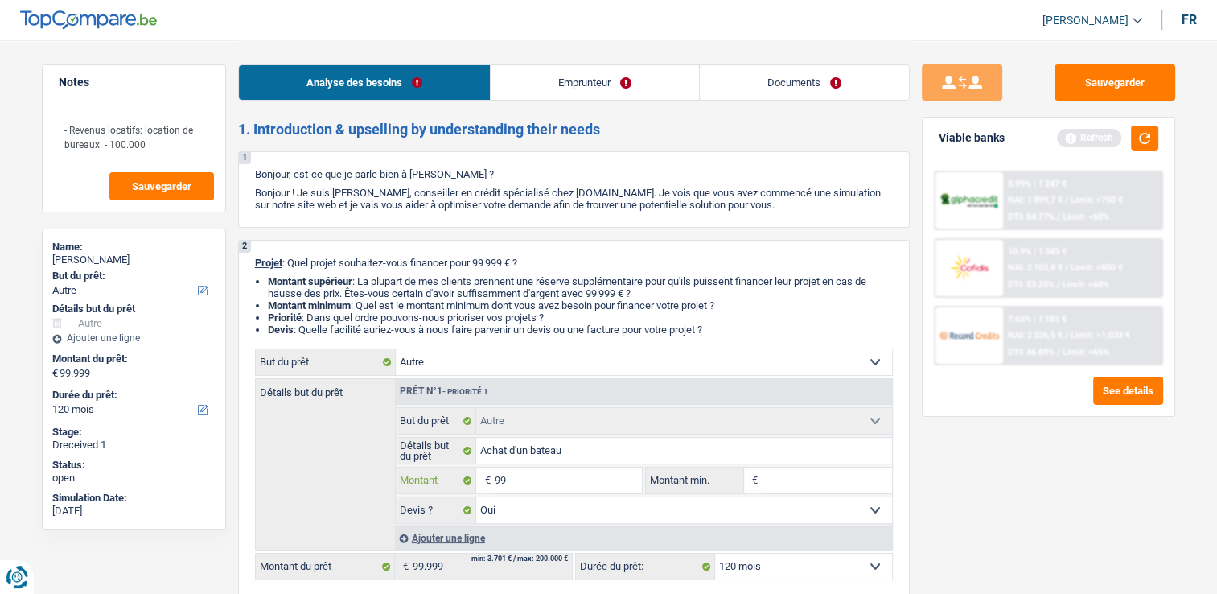
type input "9"
type input "1"
type input "10"
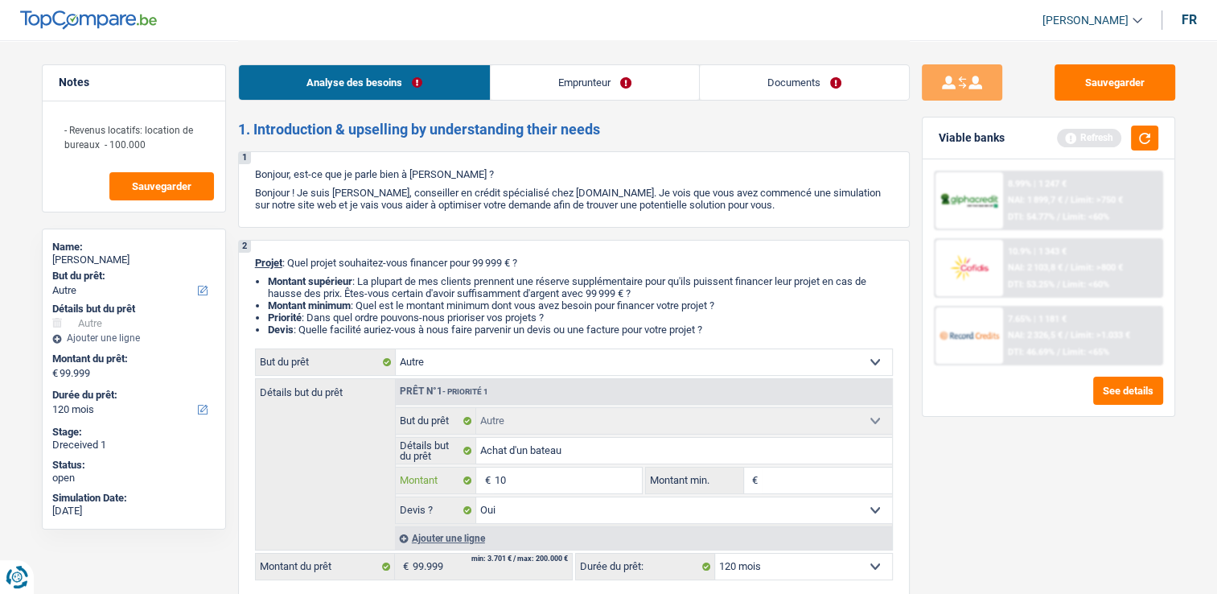
type input "100"
type input "1.000"
type input "10.000"
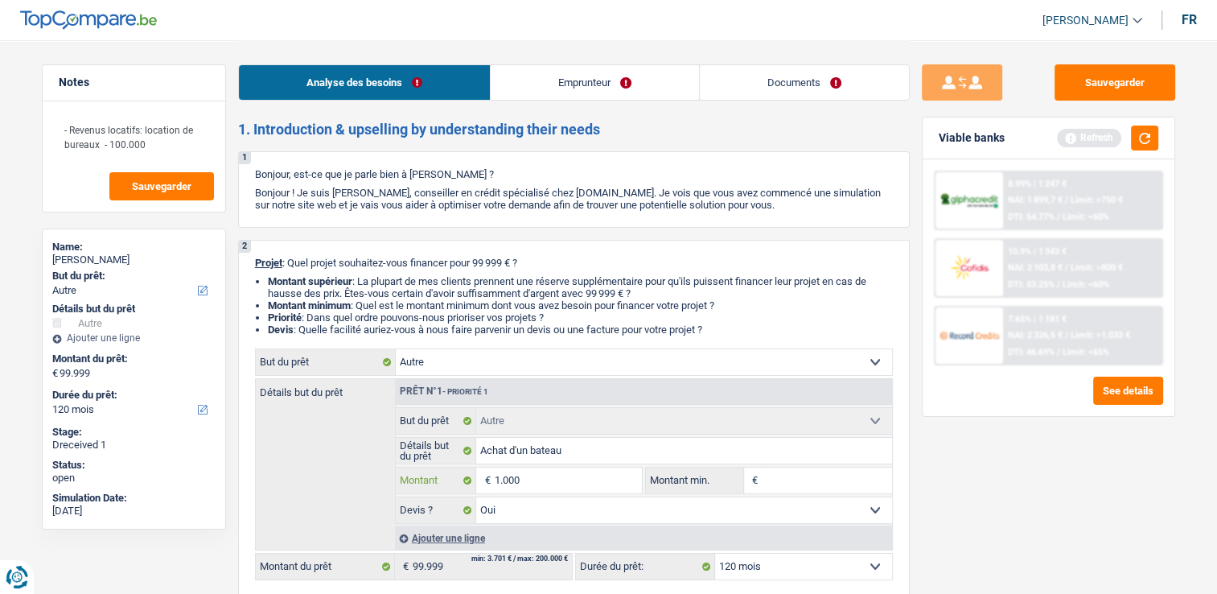
type input "10.000"
type input "100.000"
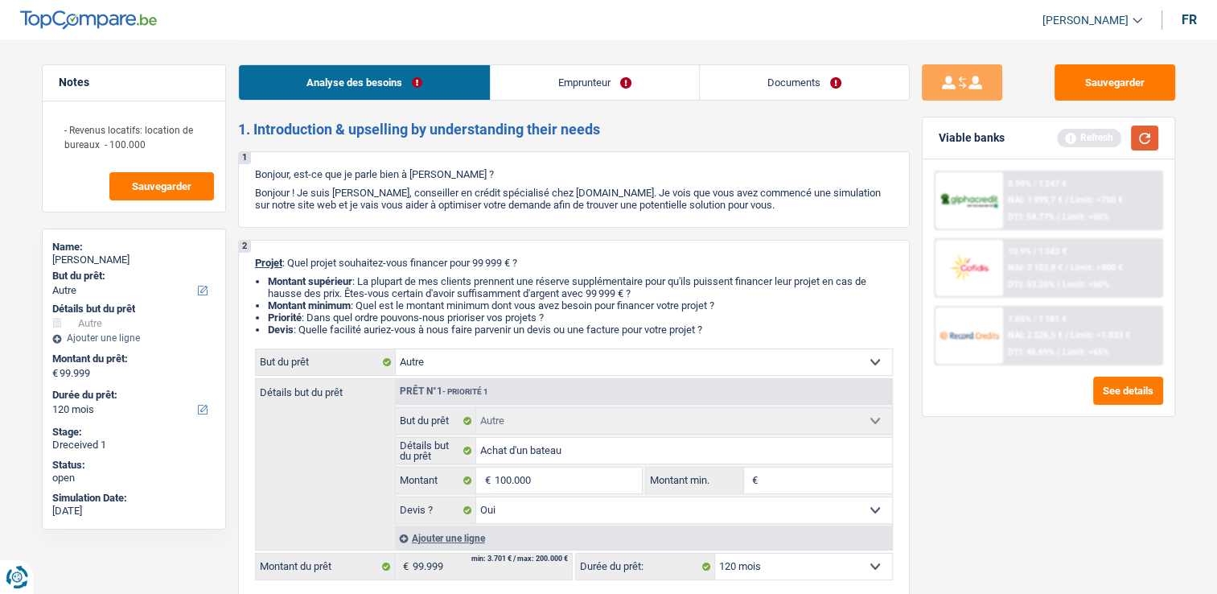
select select "144"
type input "100.000"
select select "144"
type input "100.000"
select select "144"
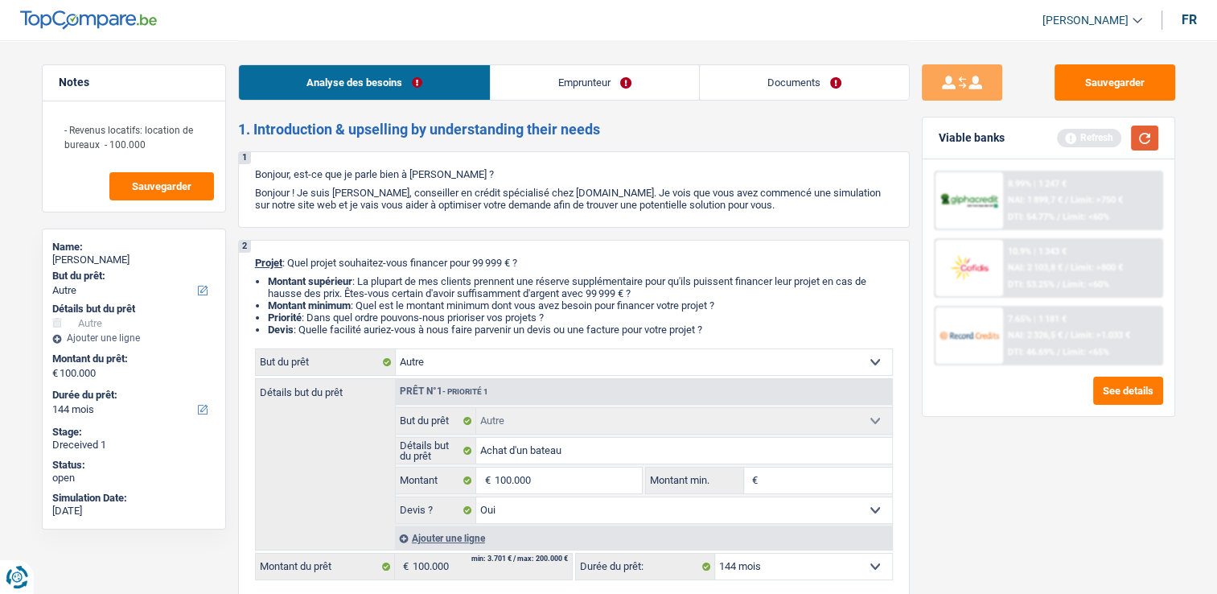
click at [1155, 147] on button "button" at bounding box center [1144, 137] width 27 height 25
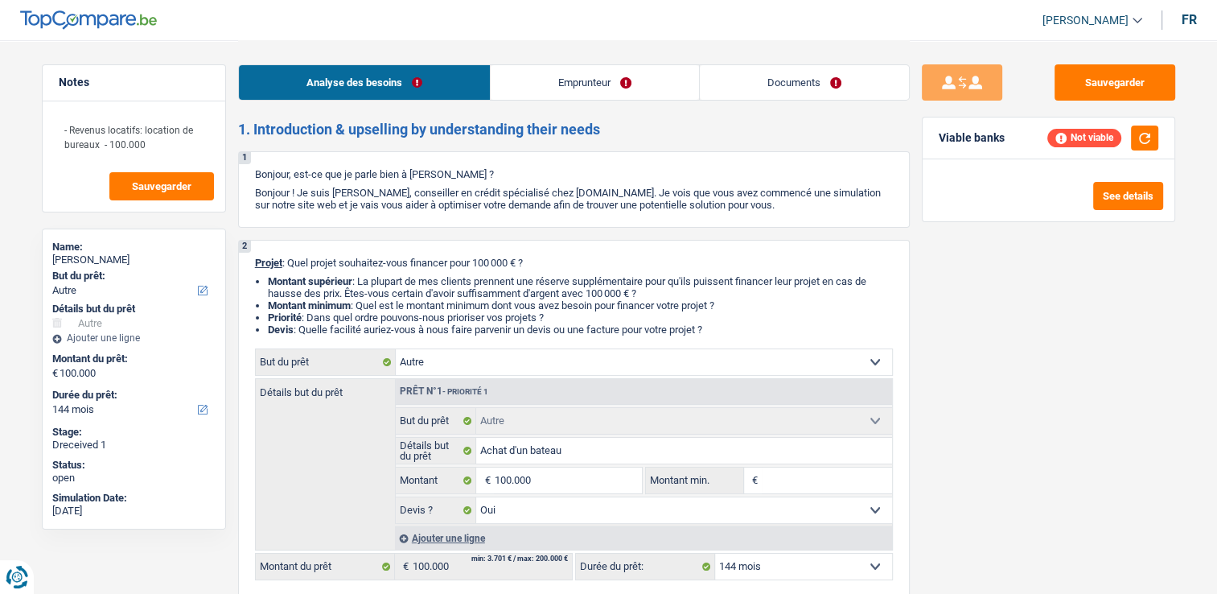
click at [820, 561] on select "12 mois 18 mois 24 mois 30 mois 36 mois 42 mois 48 mois 60 mois 72 mois 84 mois…" at bounding box center [803, 566] width 177 height 26
select select "120"
click at [715, 553] on select "12 mois 18 mois 24 mois 30 mois 36 mois 42 mois 48 mois 60 mois 72 mois 84 mois…" at bounding box center [803, 566] width 177 height 26
select select "120"
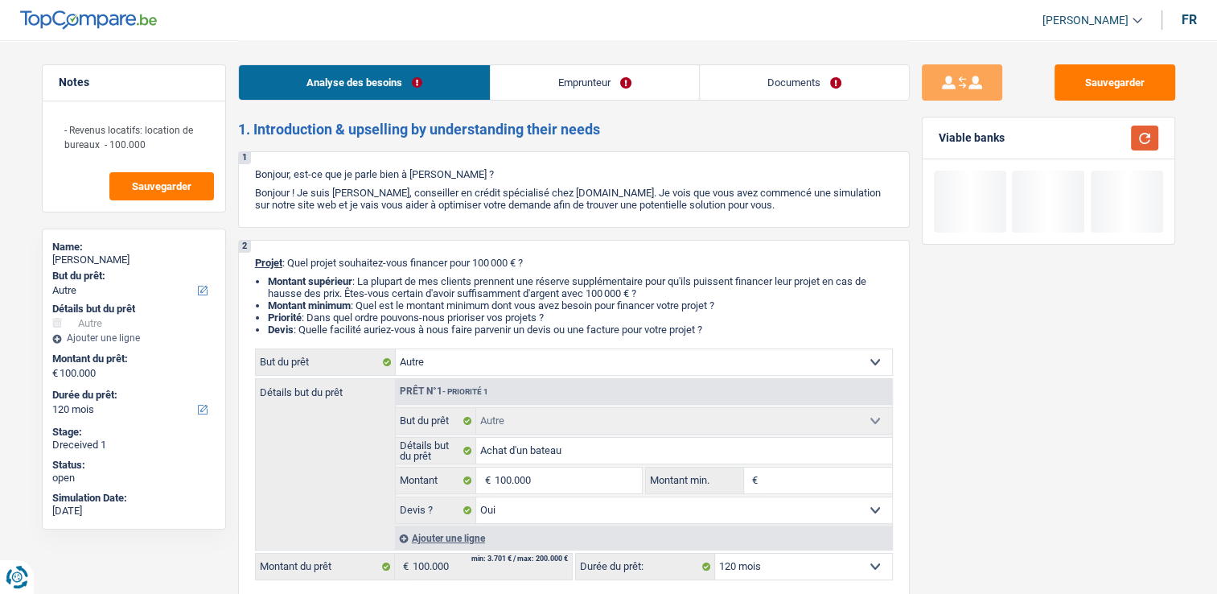
click at [1143, 135] on button "button" at bounding box center [1144, 137] width 27 height 25
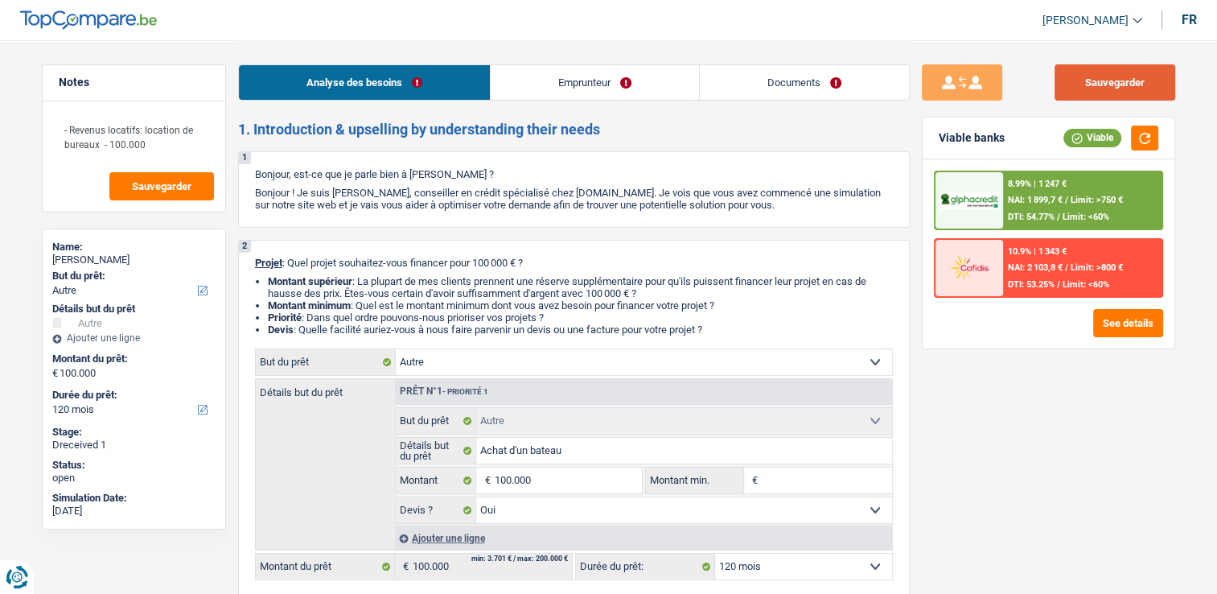
click at [1120, 69] on button "Sauvegarder" at bounding box center [1115, 82] width 121 height 36
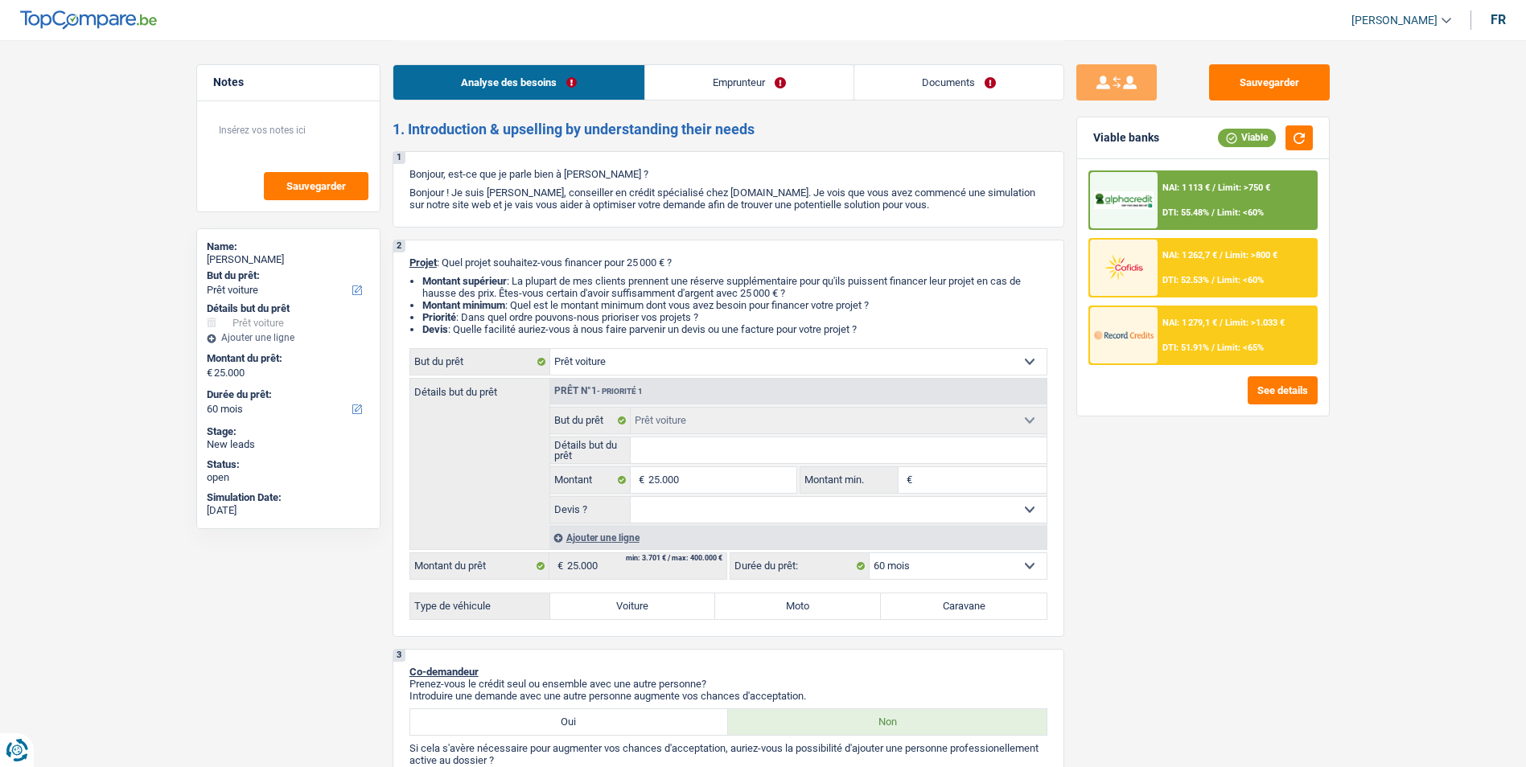
select select "car"
select select "60"
select select "car"
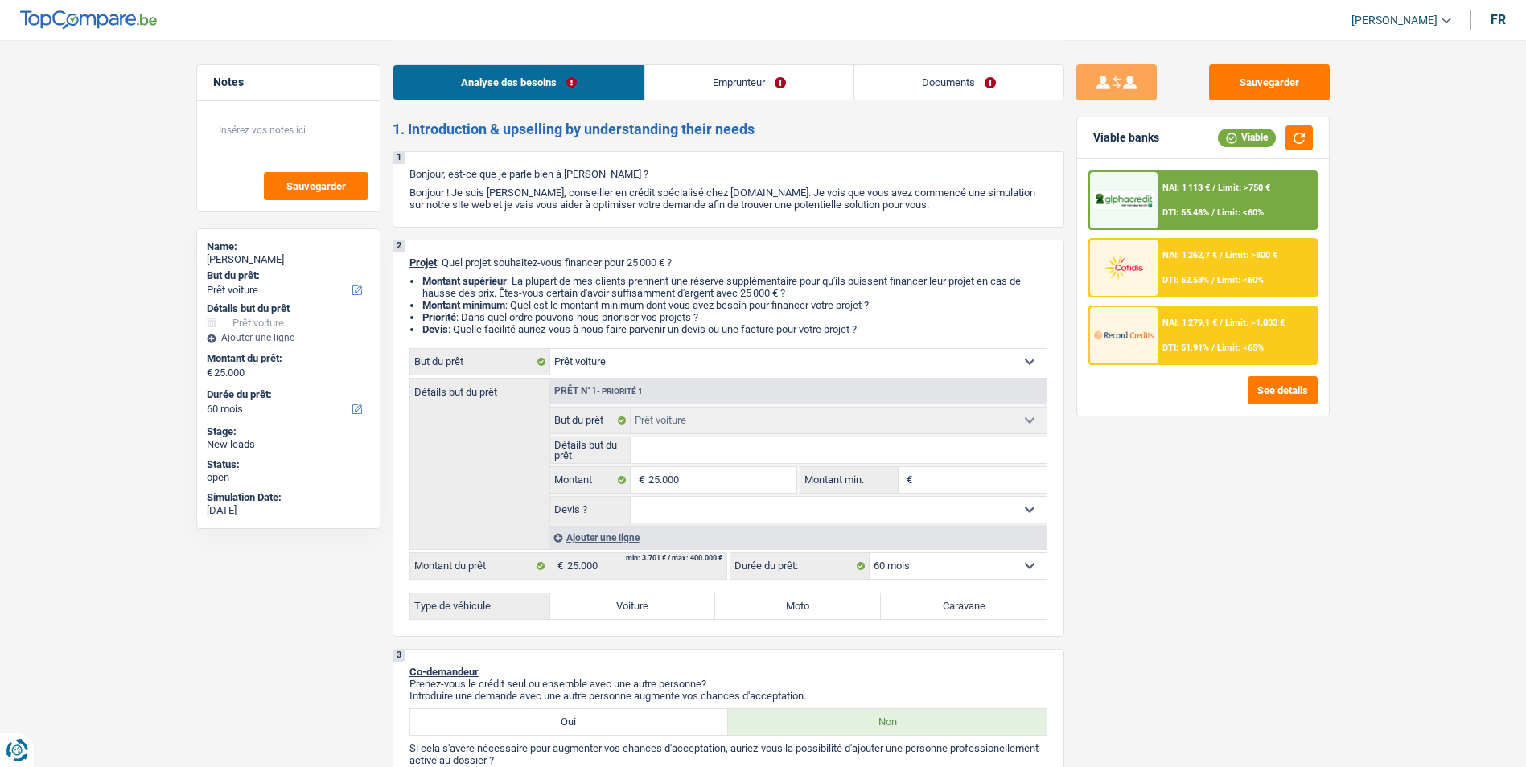
select select "60"
select select "worker"
select select "mealVouchers"
select select "netSalary"
select select "familyAllowances"
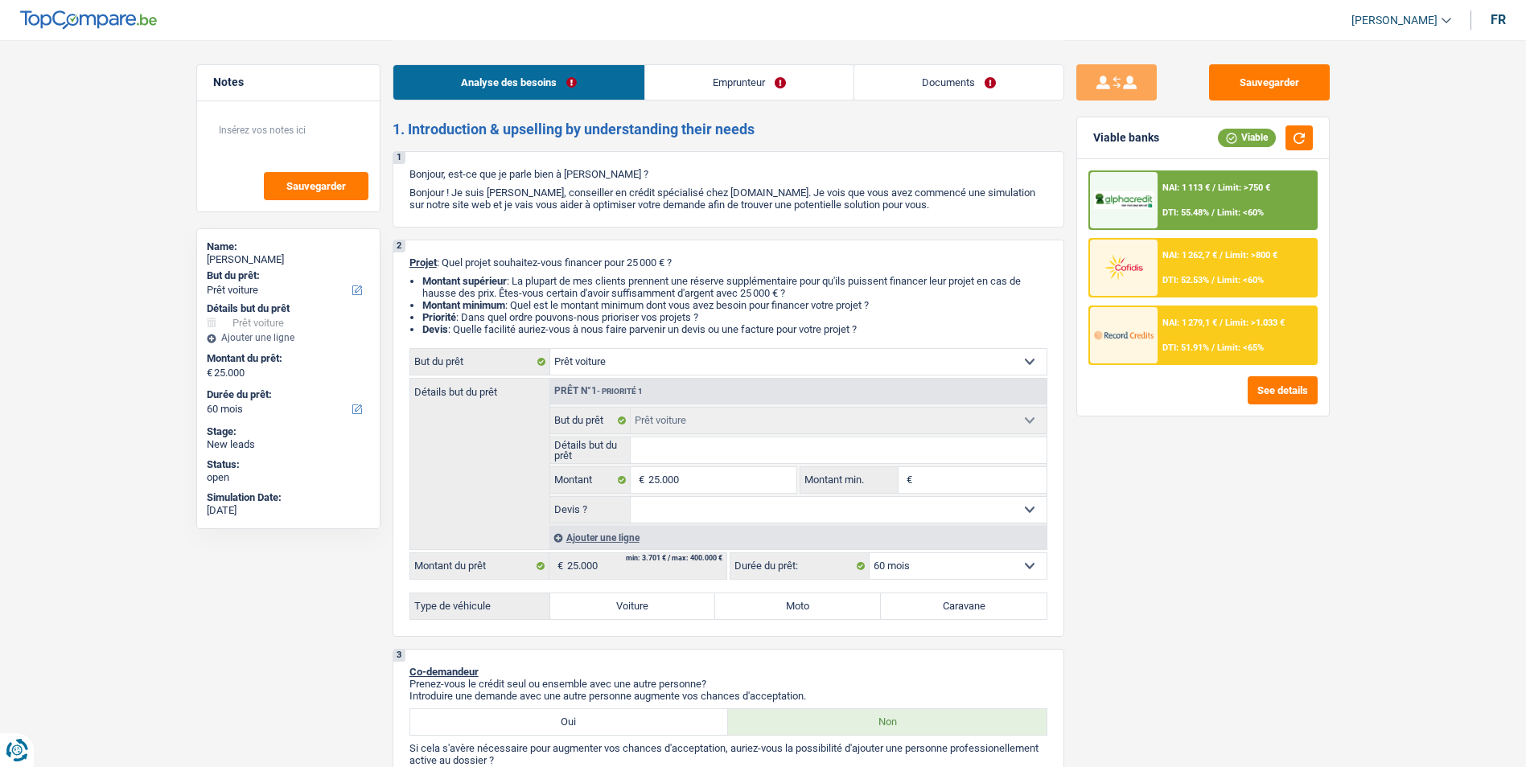
select select "ownerWithMortgage"
select select "mortgage"
select select "300"
select select "car"
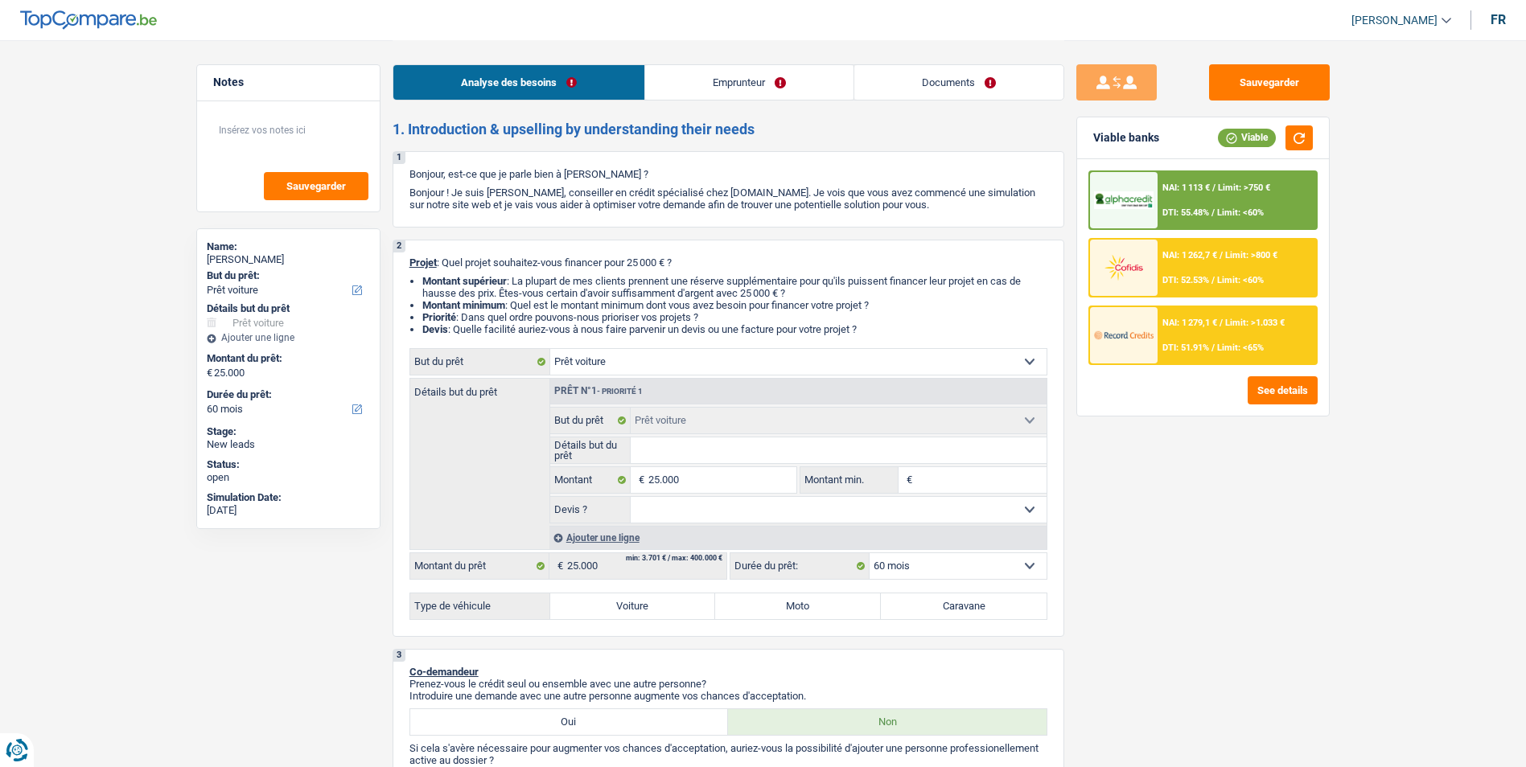
select select "60"
click at [285, 117] on textarea at bounding box center [288, 137] width 160 height 48
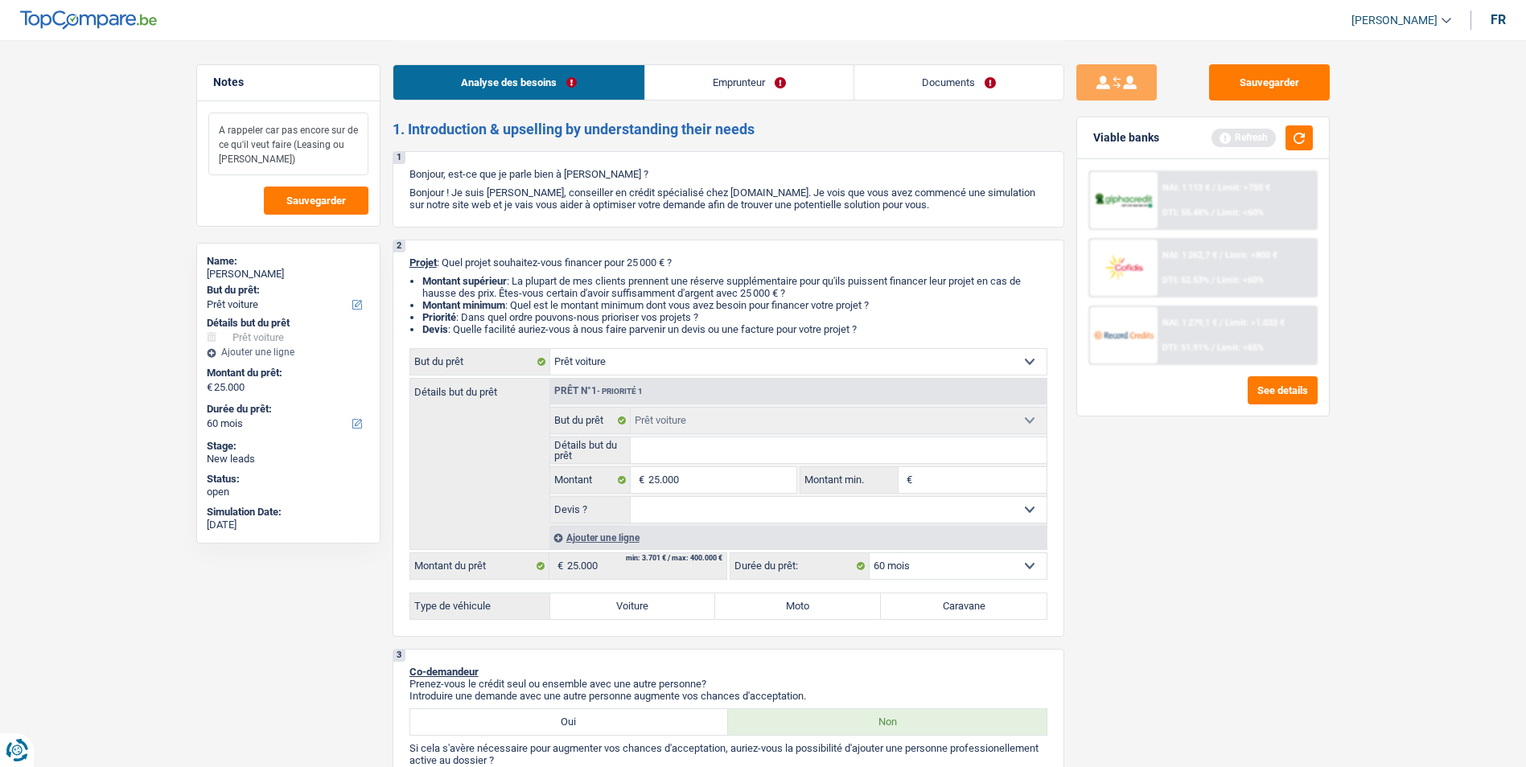
drag, startPoint x: 245, startPoint y: 158, endPoint x: 209, endPoint y: 121, distance: 51.2
click at [209, 121] on textarea "A rappeler car pas encore sur de ce qu'il veut faire (Leasing ou PAT)" at bounding box center [288, 144] width 160 height 63
type textarea "A rappeler car pas encore sur de ce qu'il veut faire (Leasing ou PAT)"
click at [1243, 87] on button "Sauvegarder" at bounding box center [1269, 82] width 121 height 36
click at [1223, 76] on button "Sauvegarder" at bounding box center [1269, 82] width 121 height 36
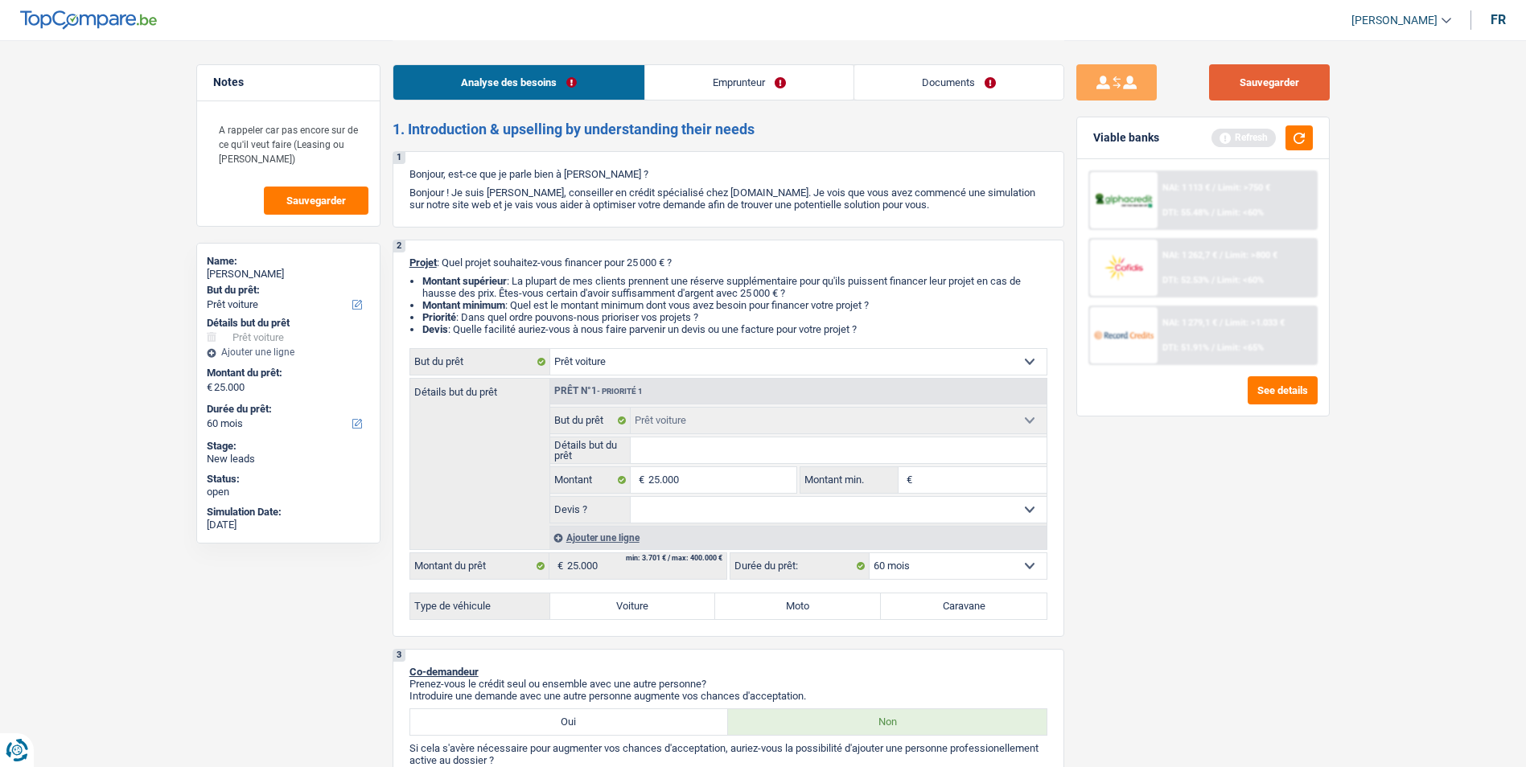
click at [1230, 80] on button "Sauvegarder" at bounding box center [1269, 82] width 121 height 36
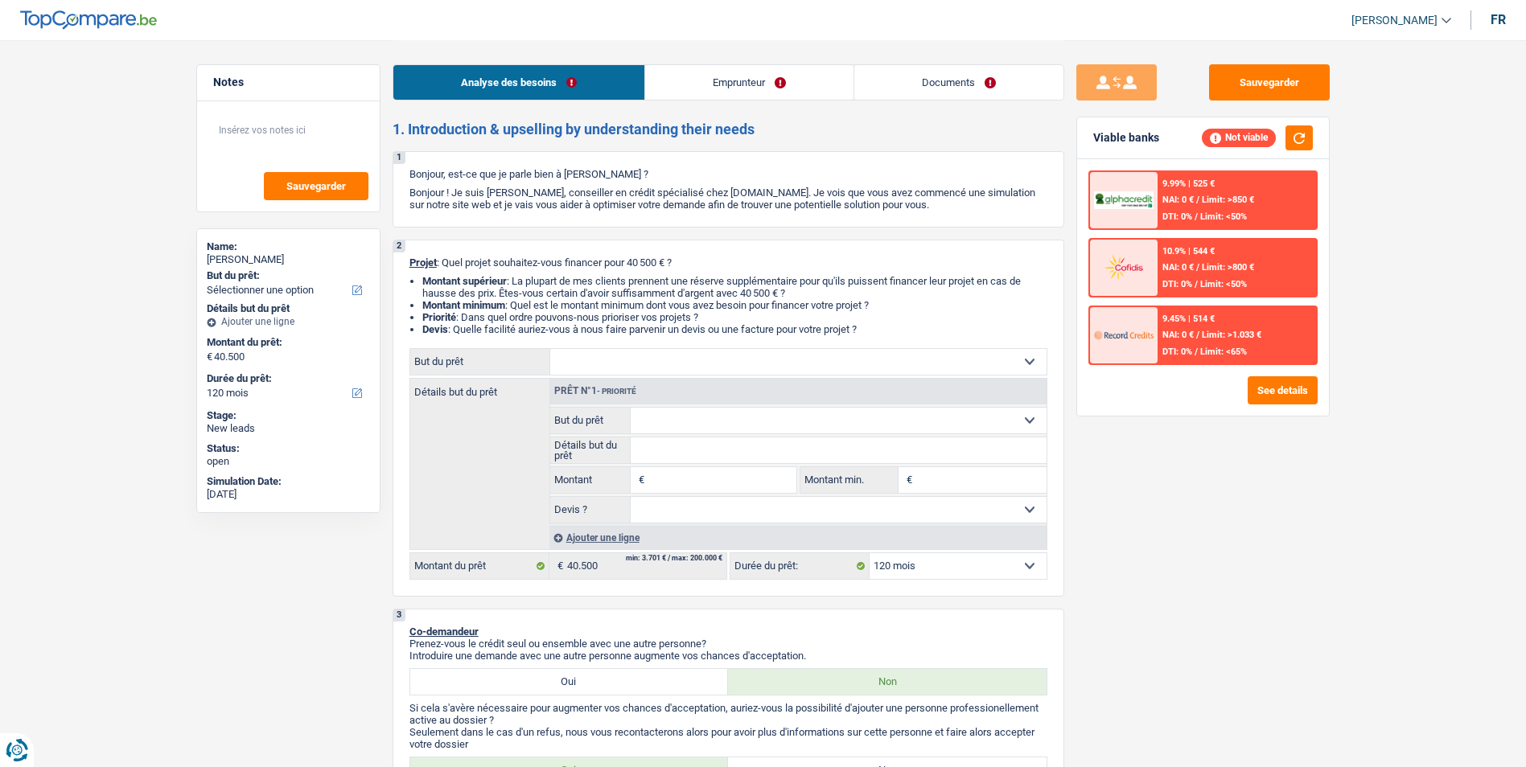
select select "120"
select select "worker"
select select "netSalary"
select select "rents"
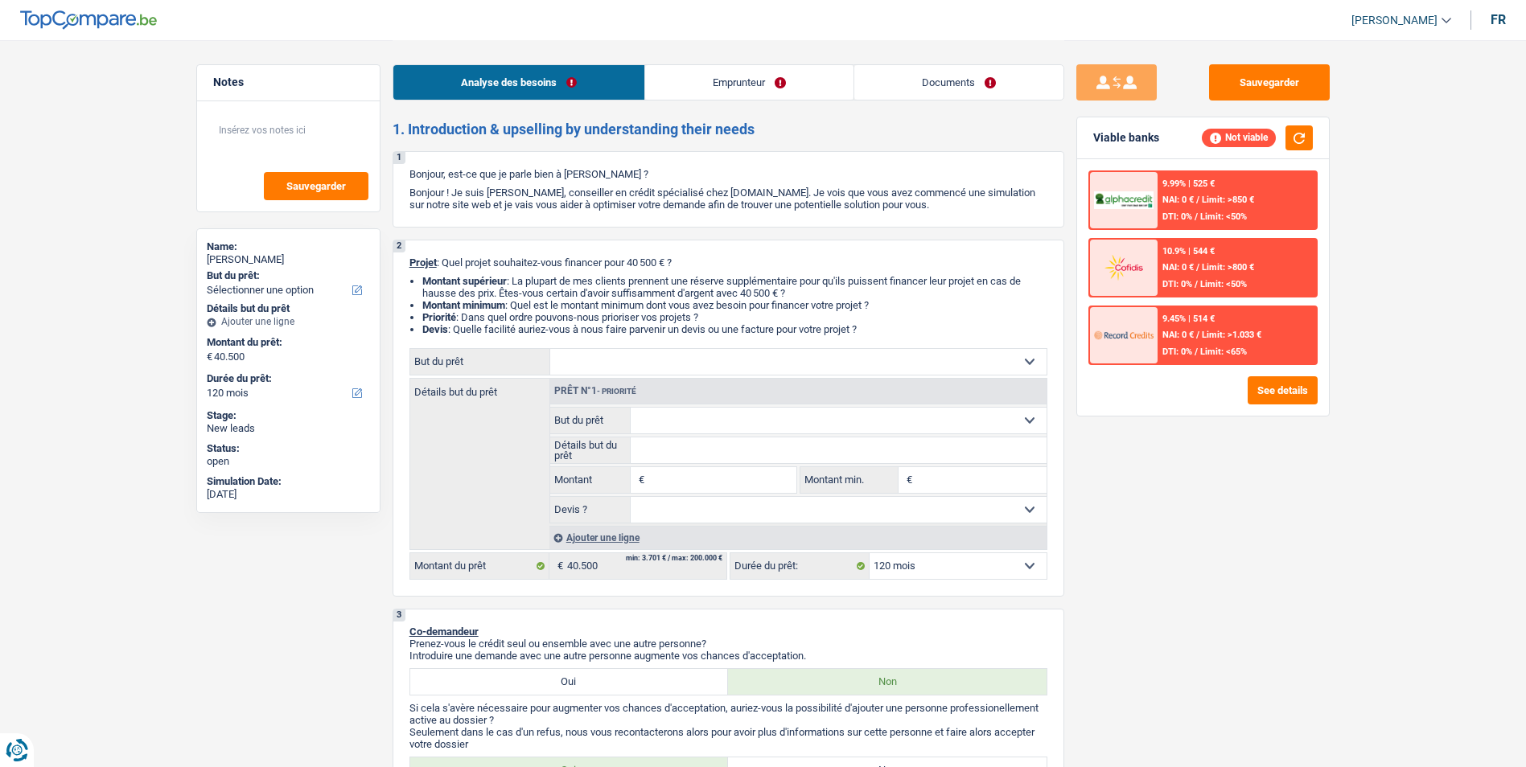
select select "120"
click at [737, 88] on link "Emprunteur" at bounding box center [749, 82] width 208 height 35
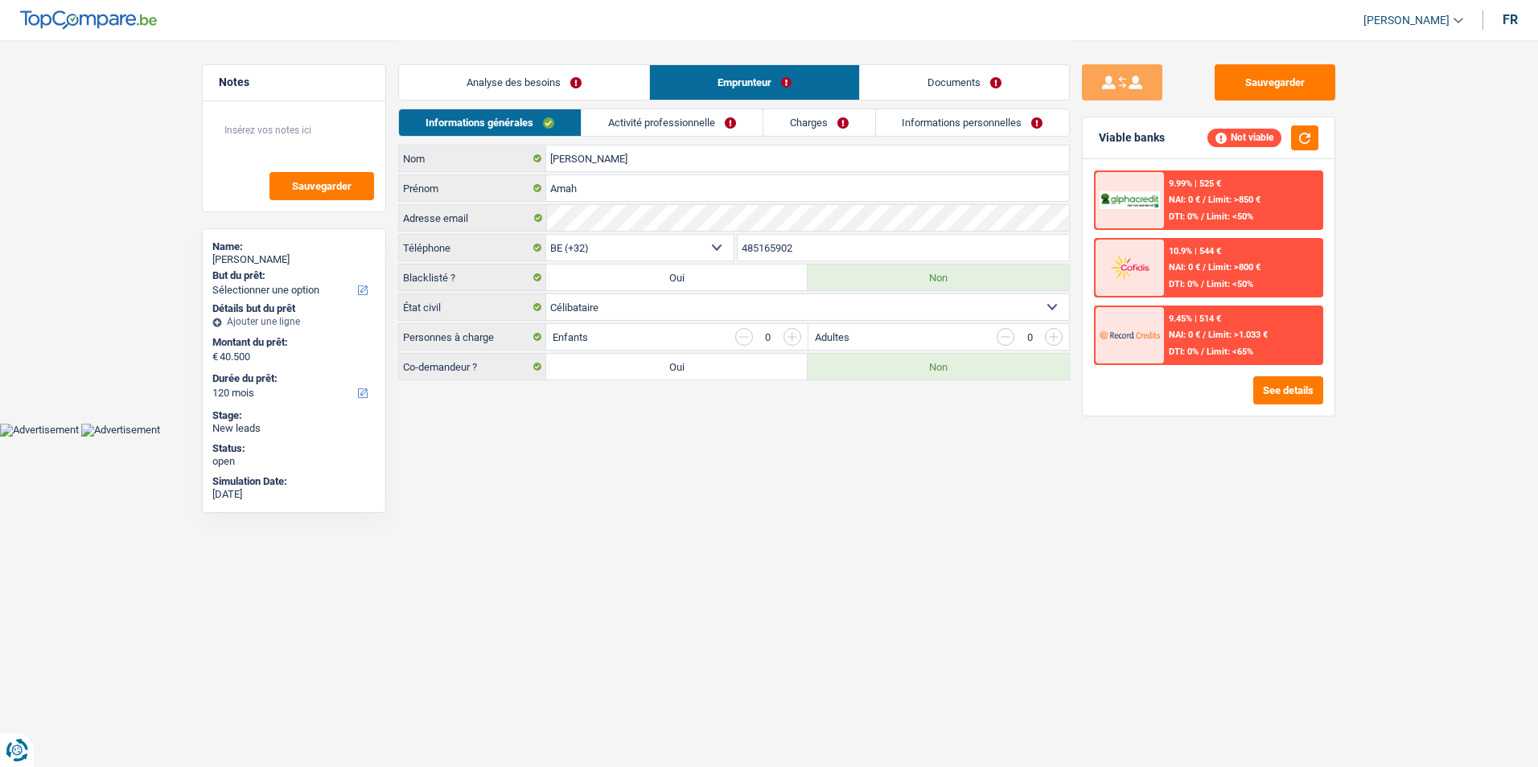
click at [658, 127] on link "Activité professionnelle" at bounding box center [672, 122] width 181 height 27
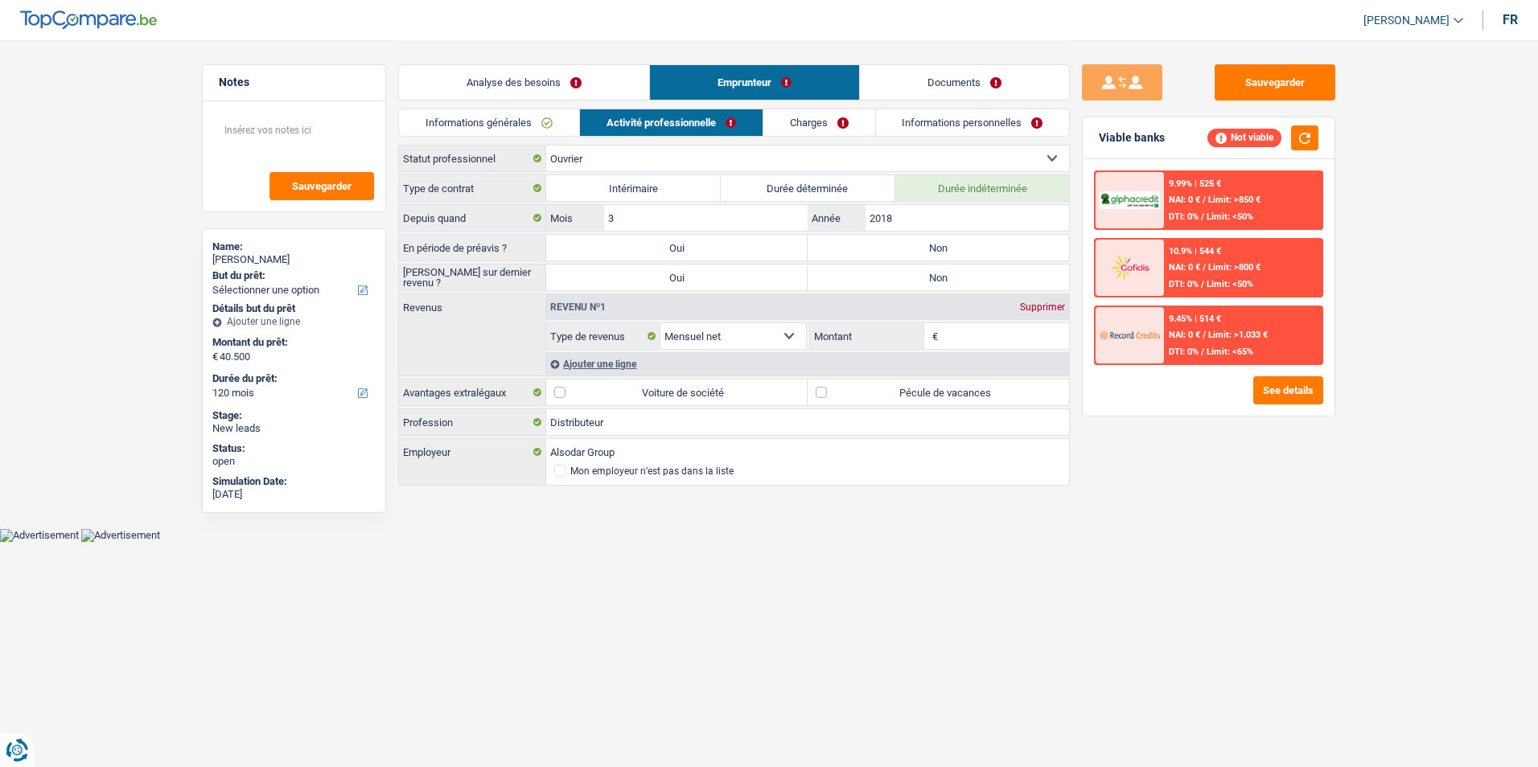
click at [813, 113] on link "Charges" at bounding box center [819, 122] width 112 height 27
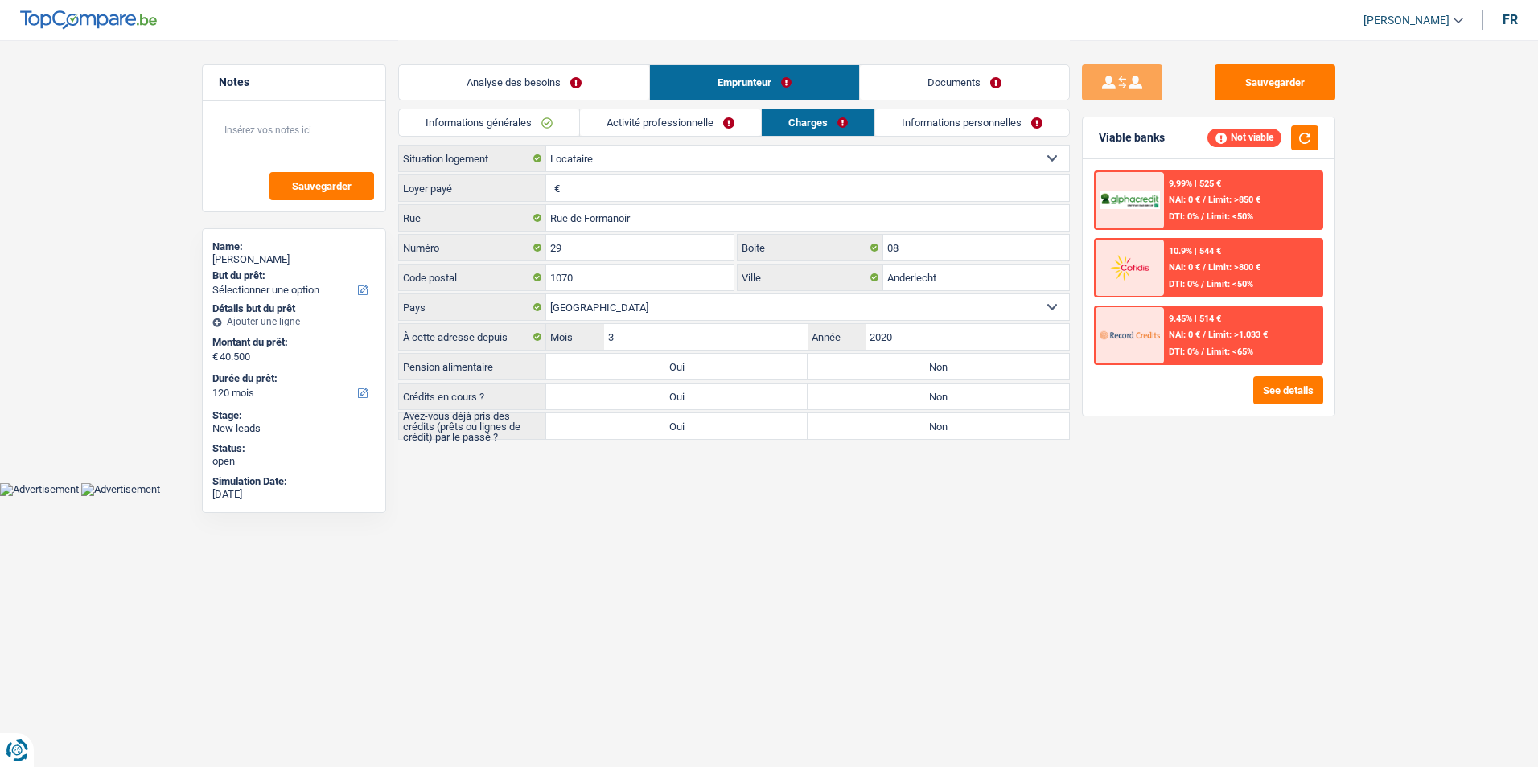
click at [925, 114] on link "Informations personnelles" at bounding box center [972, 122] width 194 height 27
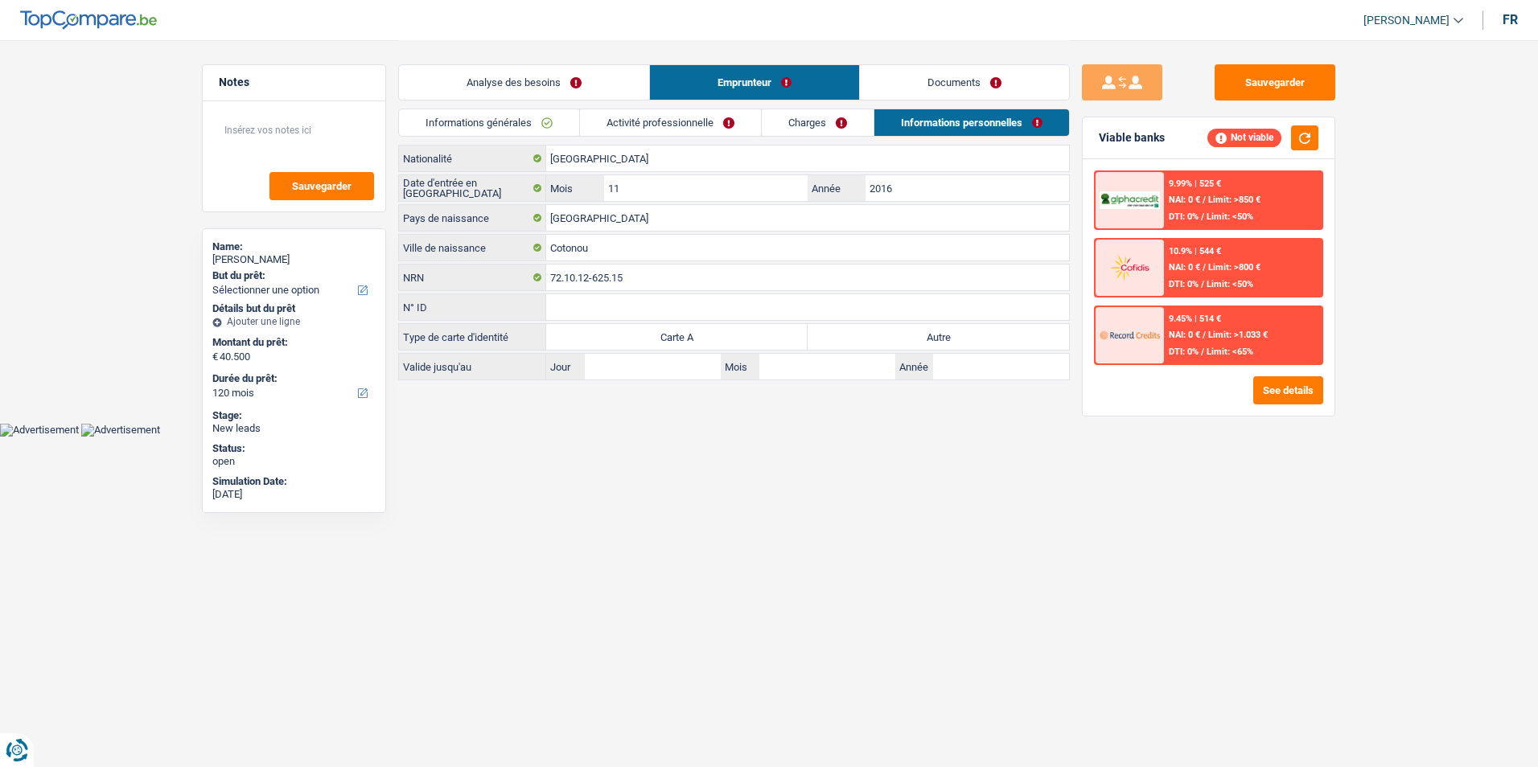
click at [849, 123] on link "Charges" at bounding box center [818, 122] width 112 height 27
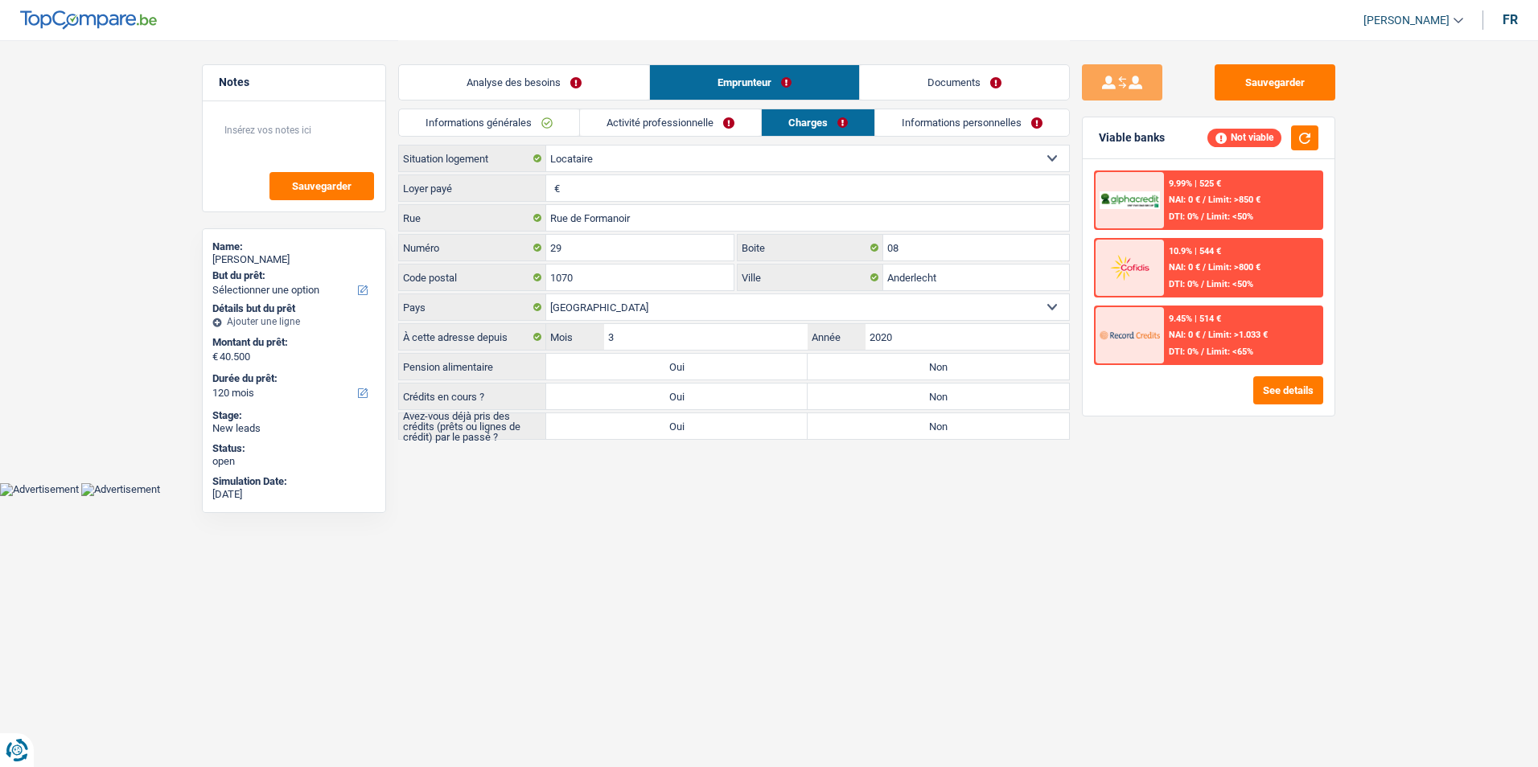
click at [695, 129] on link "Activité professionnelle" at bounding box center [670, 122] width 181 height 27
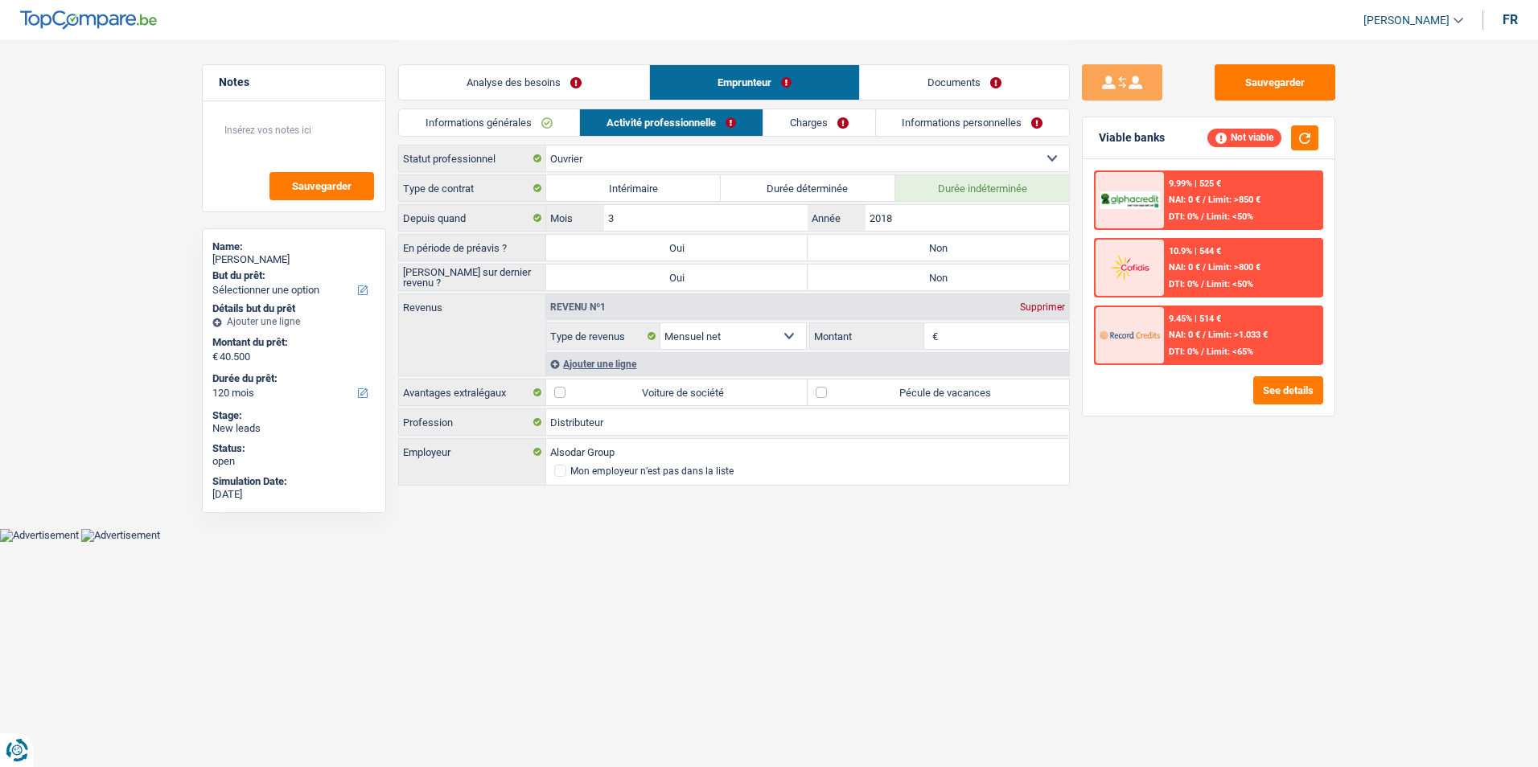
click at [783, 120] on link "Charges" at bounding box center [819, 122] width 112 height 27
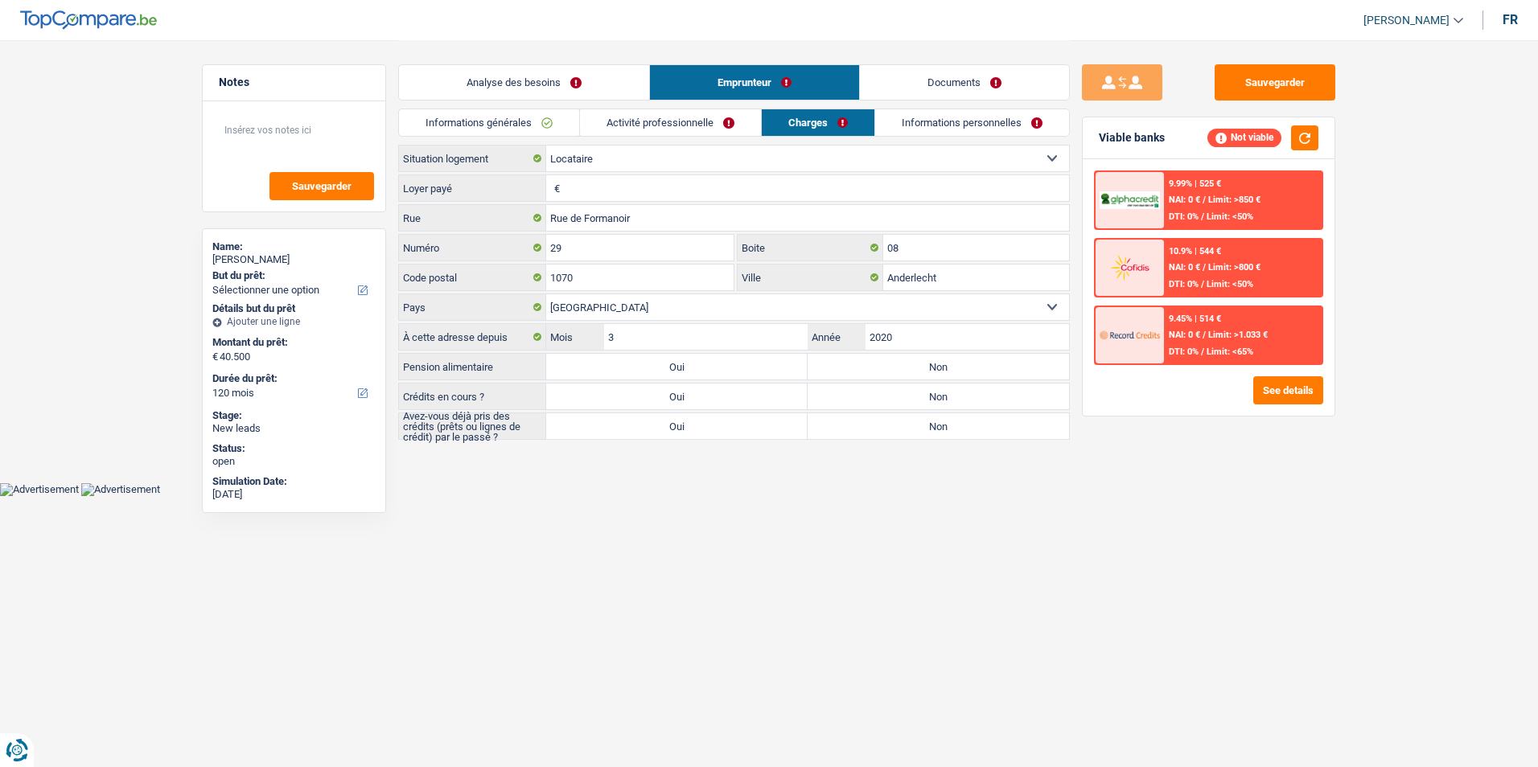
click at [911, 115] on link "Informations personnelles" at bounding box center [972, 122] width 194 height 27
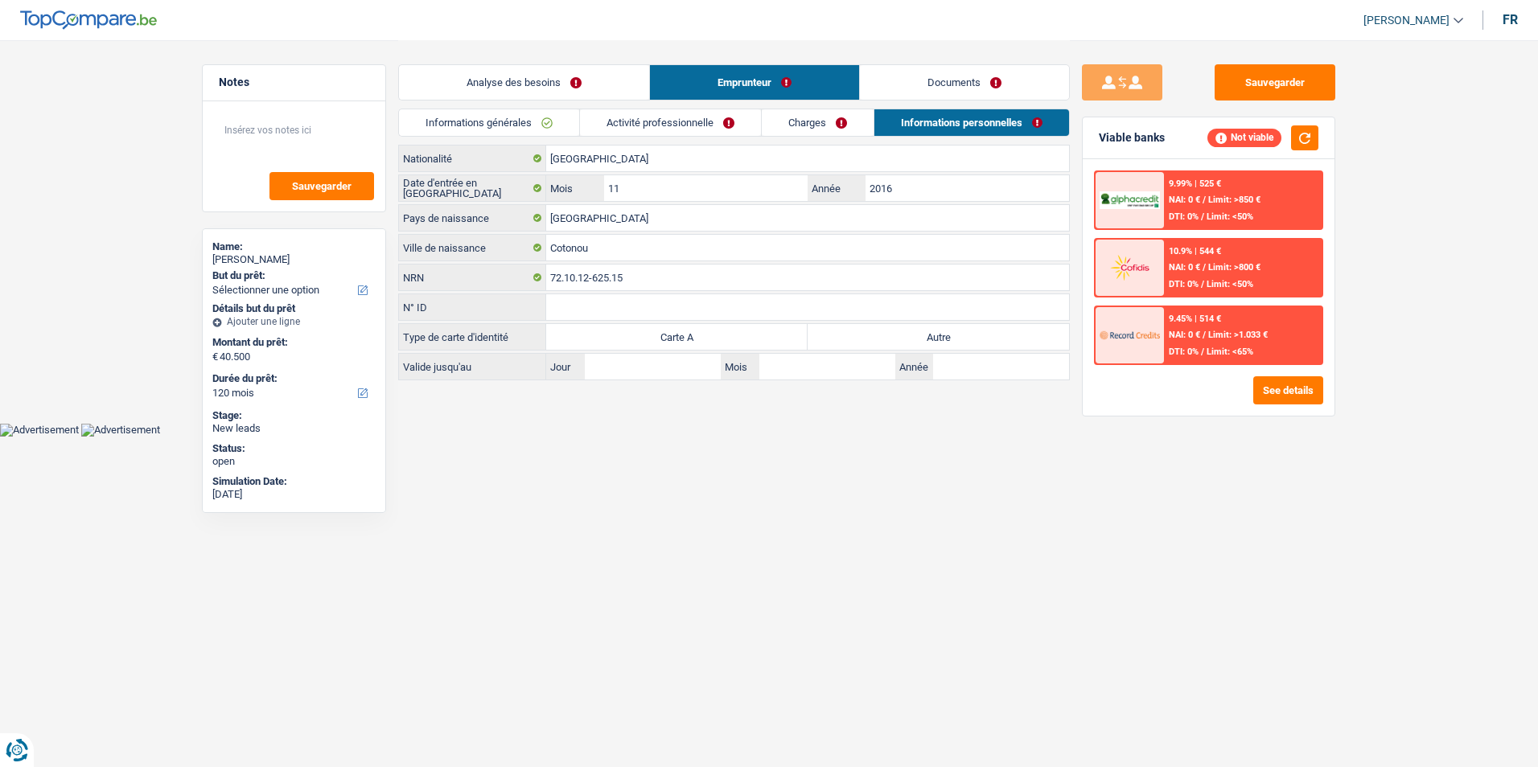
click at [692, 125] on link "Activité professionnelle" at bounding box center [670, 122] width 181 height 27
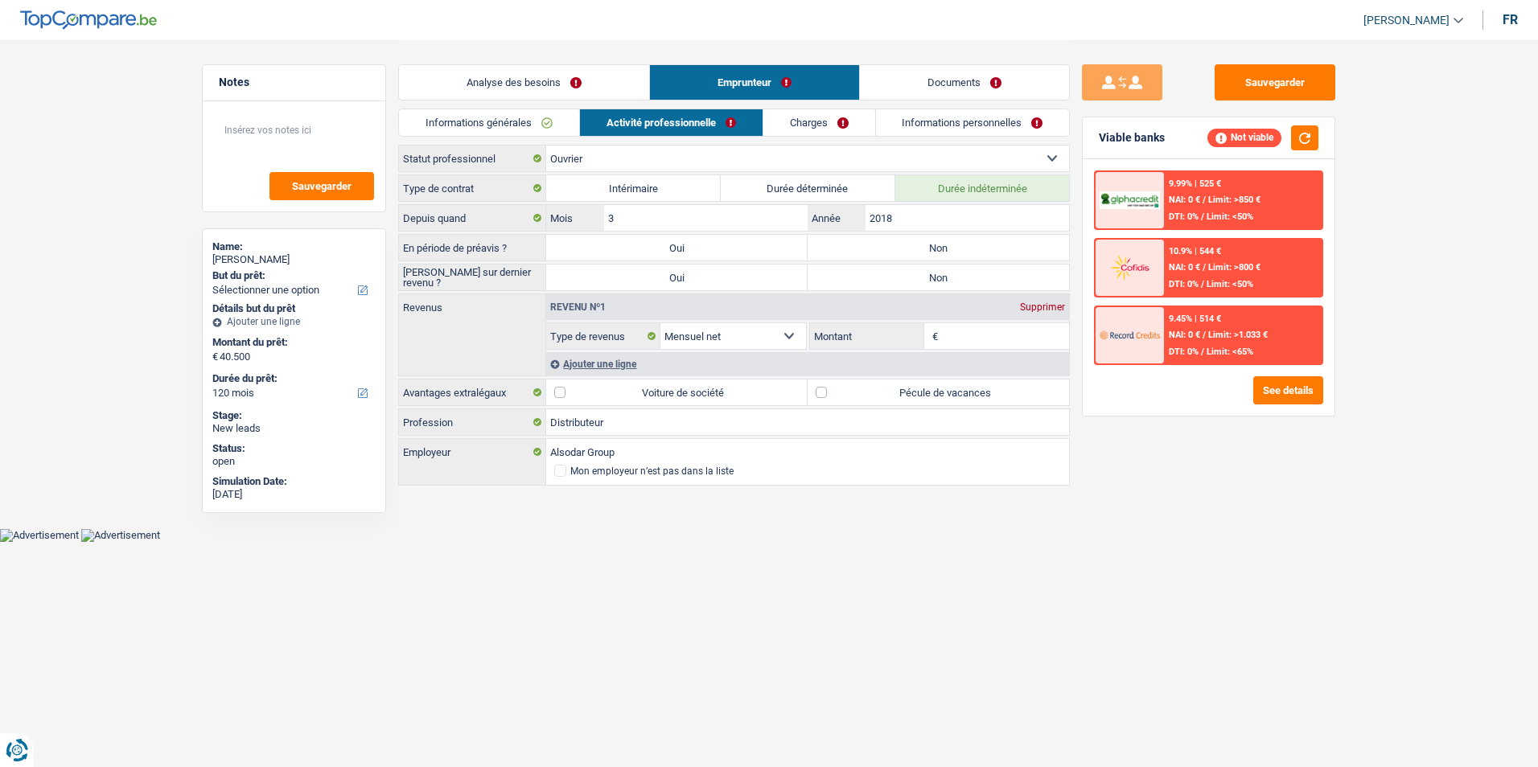
click at [809, 115] on link "Charges" at bounding box center [819, 122] width 112 height 27
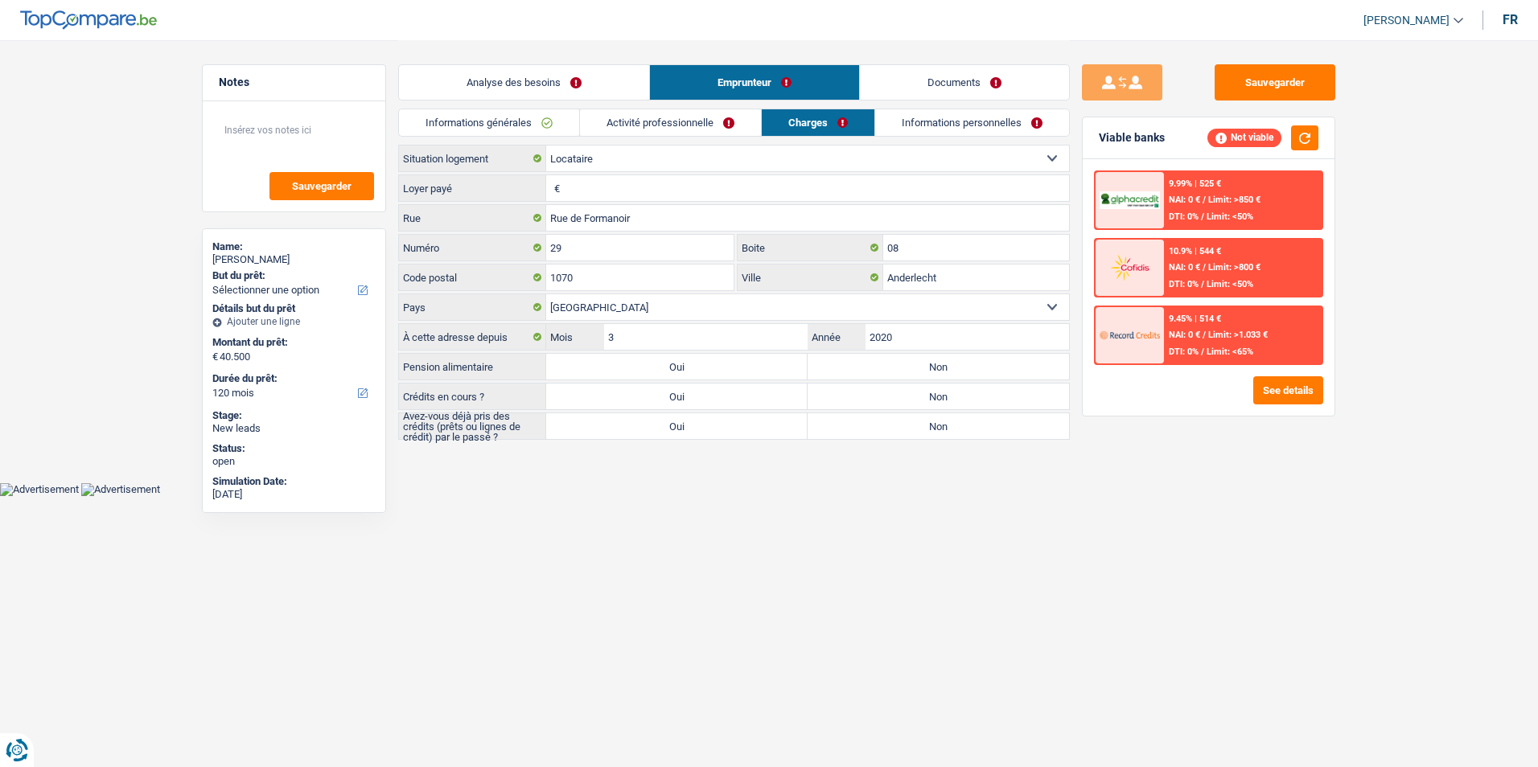
click at [930, 111] on link "Informations personnelles" at bounding box center [972, 122] width 194 height 27
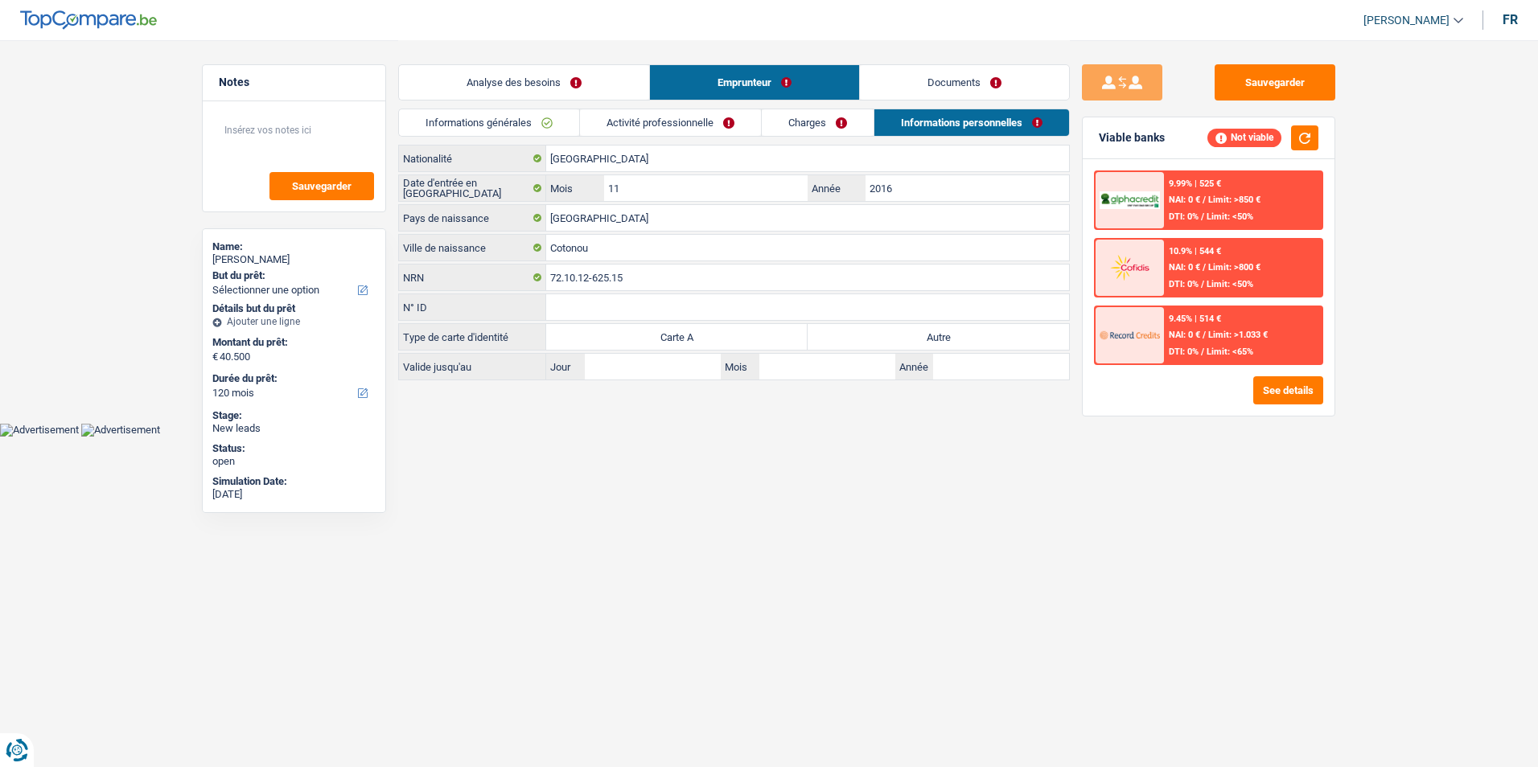
click at [794, 121] on link "Charges" at bounding box center [818, 122] width 112 height 27
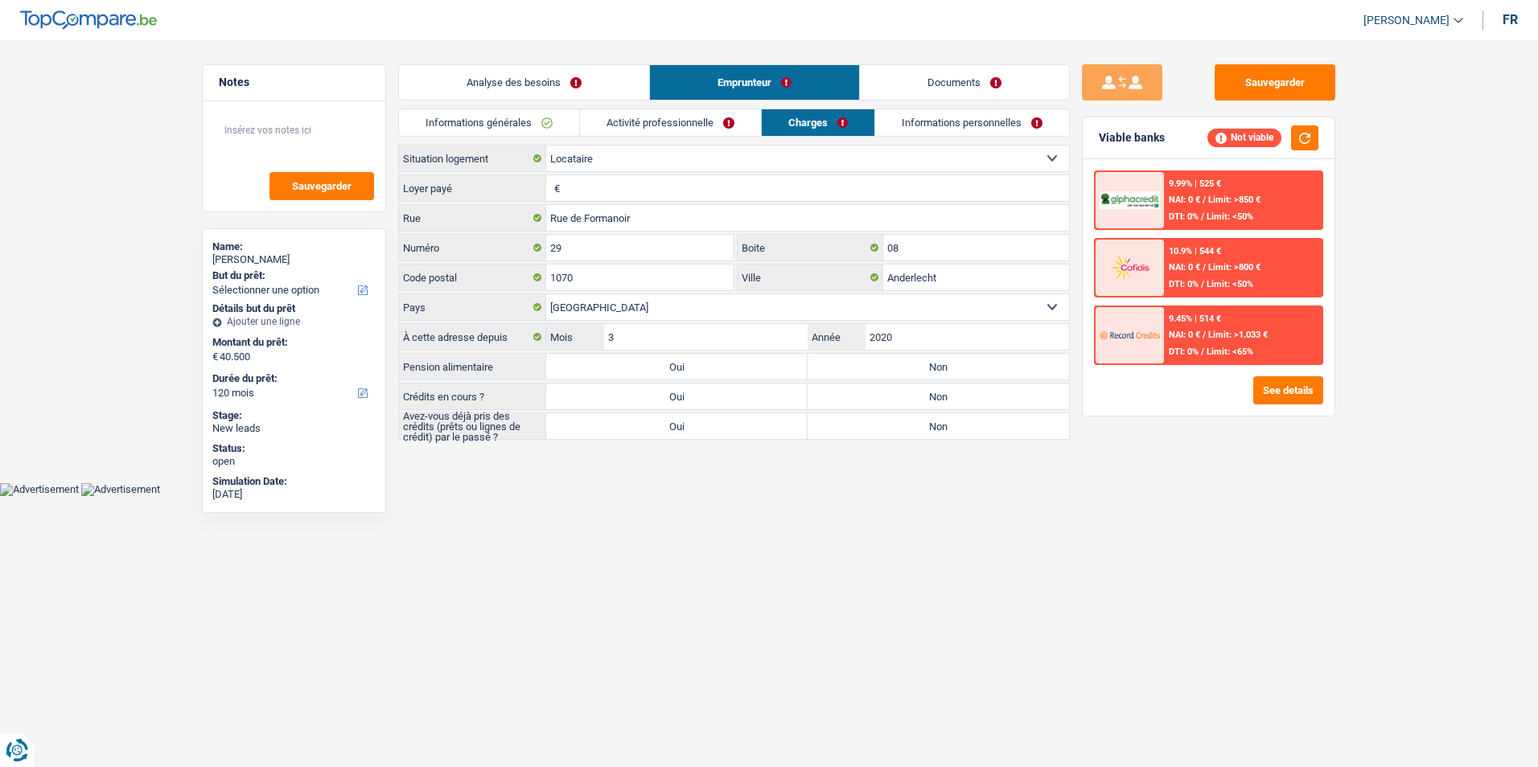
click at [684, 123] on link "Activité professionnelle" at bounding box center [670, 122] width 181 height 27
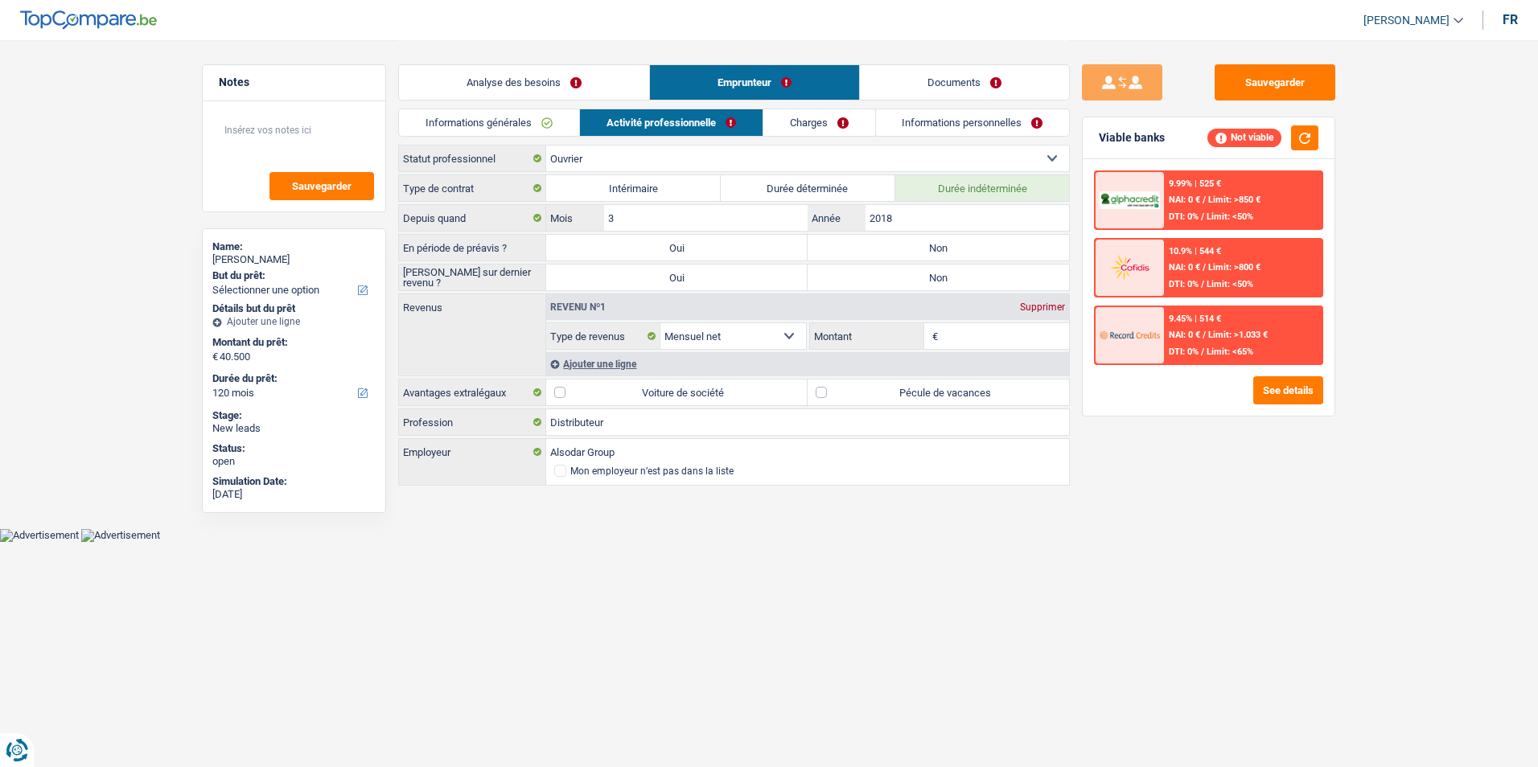
click at [799, 114] on link "Charges" at bounding box center [819, 122] width 112 height 27
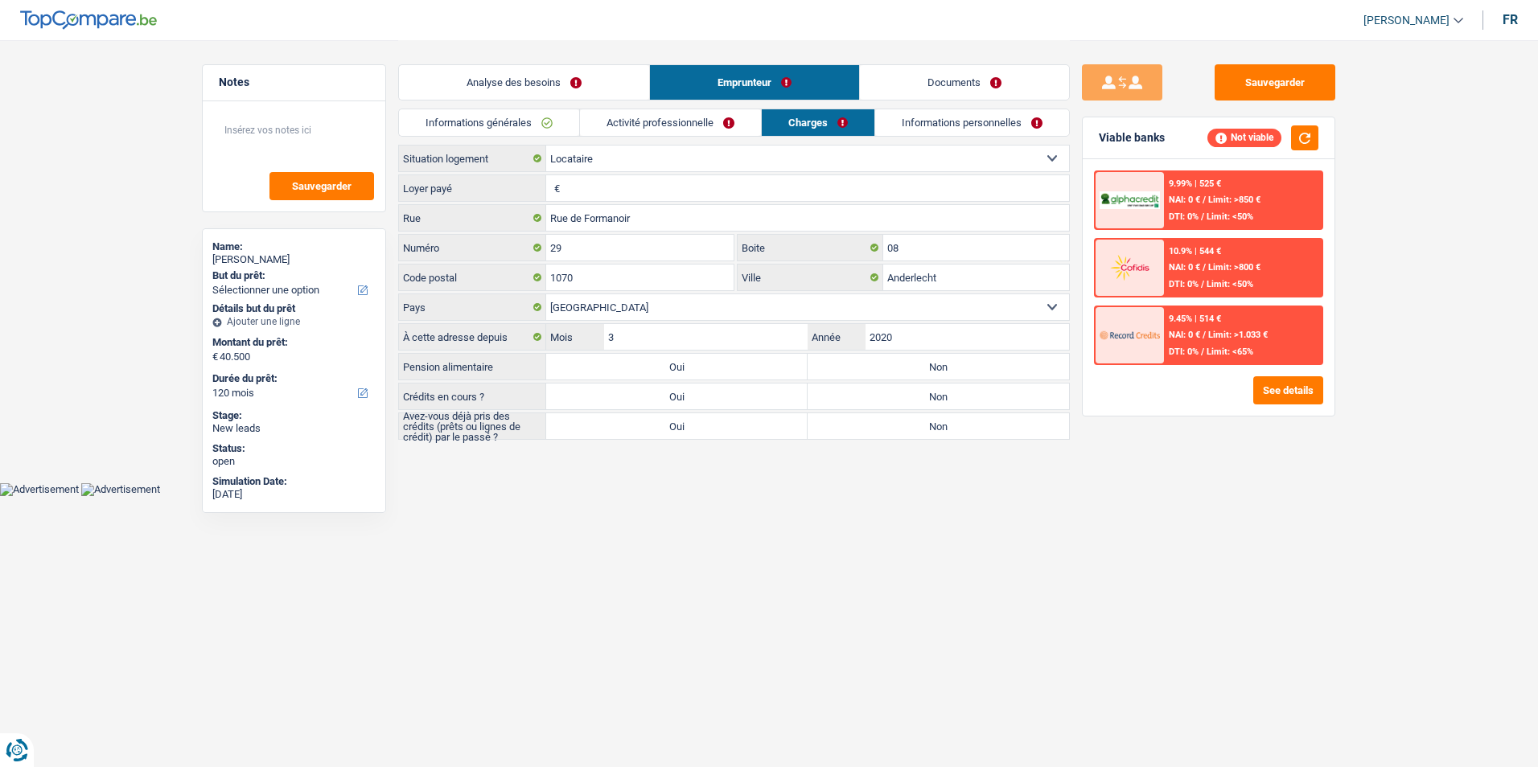
click at [932, 108] on div "Analyse des besoins Emprunteur Documents" at bounding box center [734, 74] width 672 height 68
click at [775, 118] on link "Charges" at bounding box center [818, 122] width 113 height 27
click at [670, 121] on link "Activité professionnelle" at bounding box center [670, 122] width 181 height 27
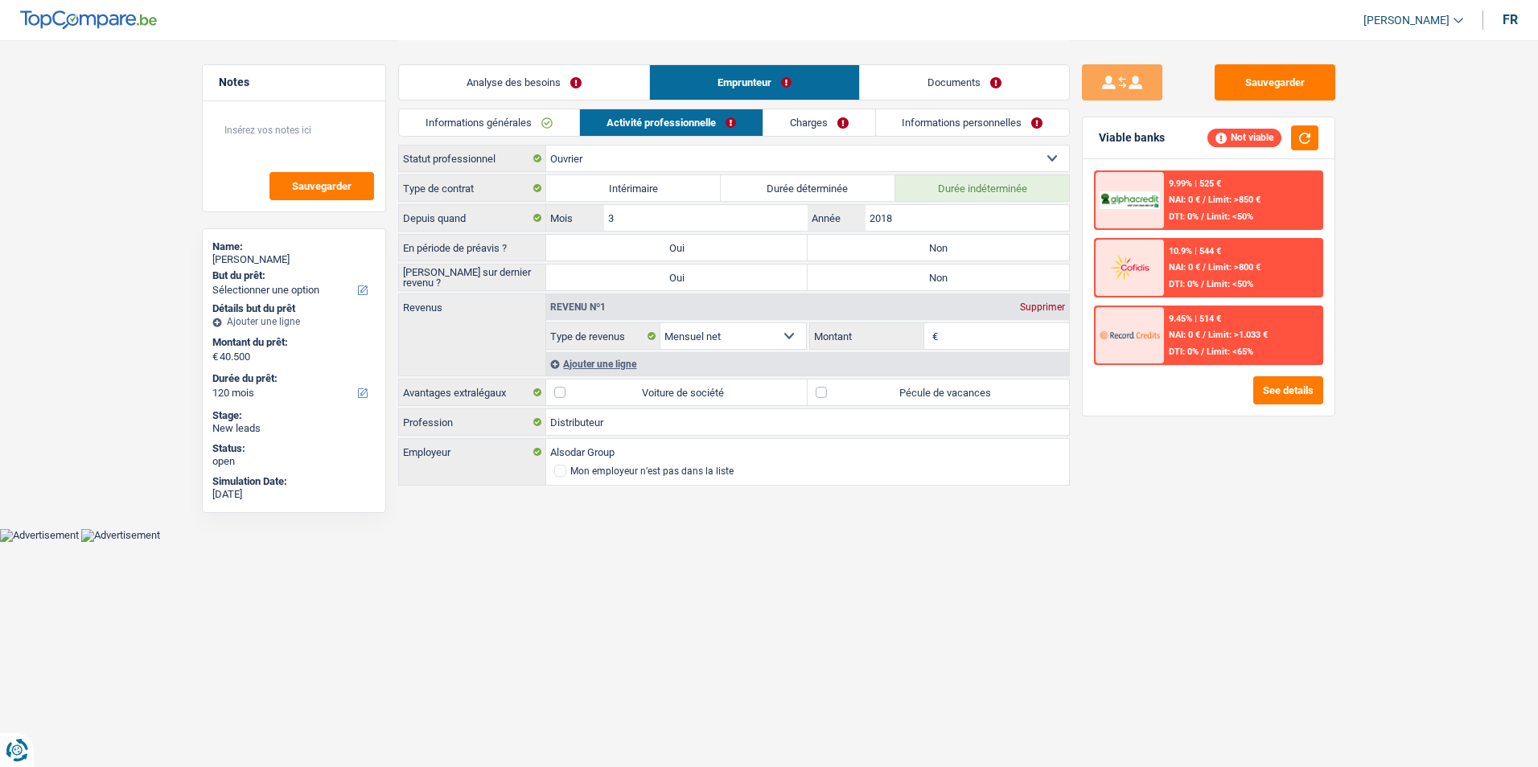
click at [539, 126] on link "Informations générales" at bounding box center [489, 122] width 180 height 27
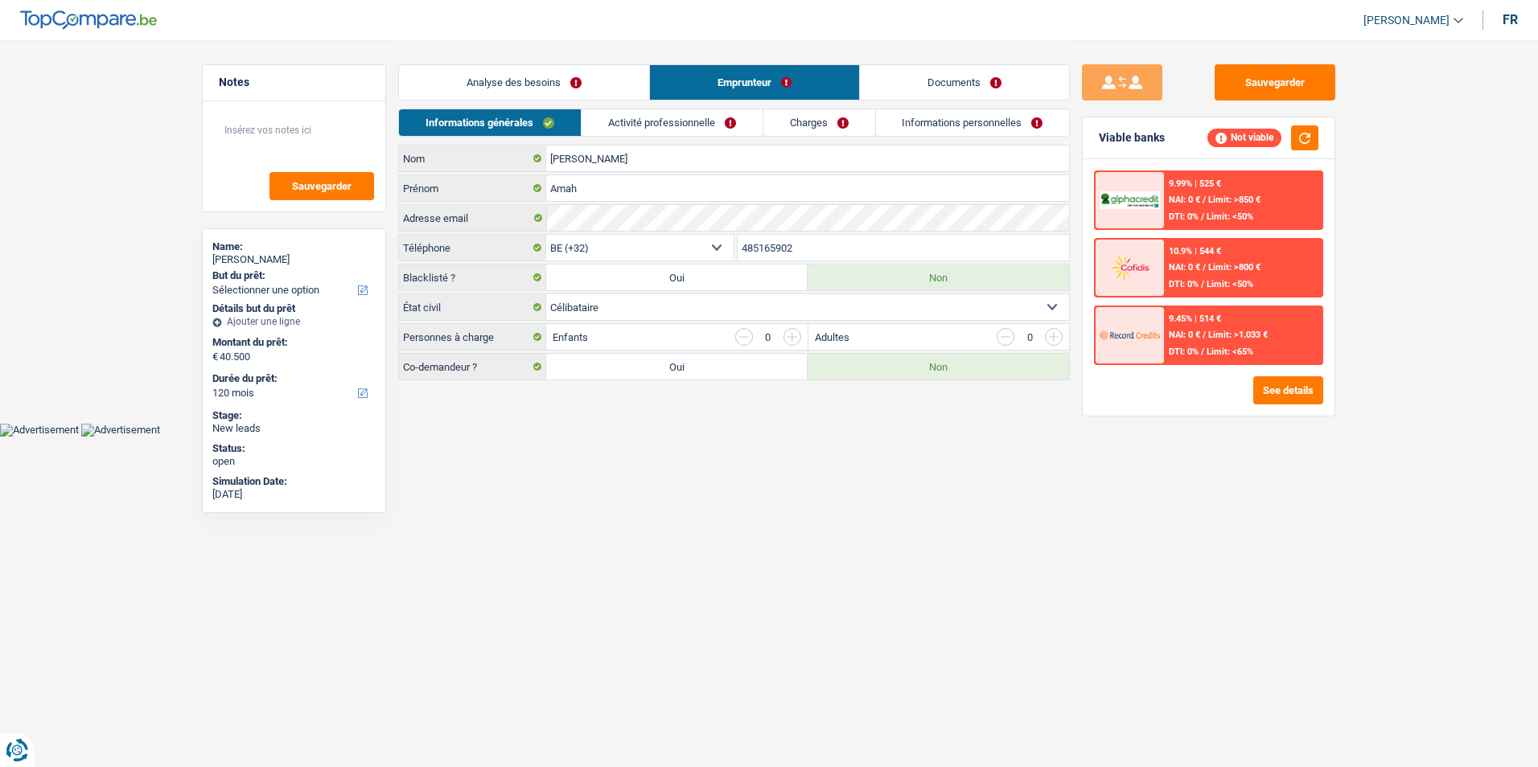
click at [560, 82] on link "Analyse des besoins" at bounding box center [524, 82] width 250 height 35
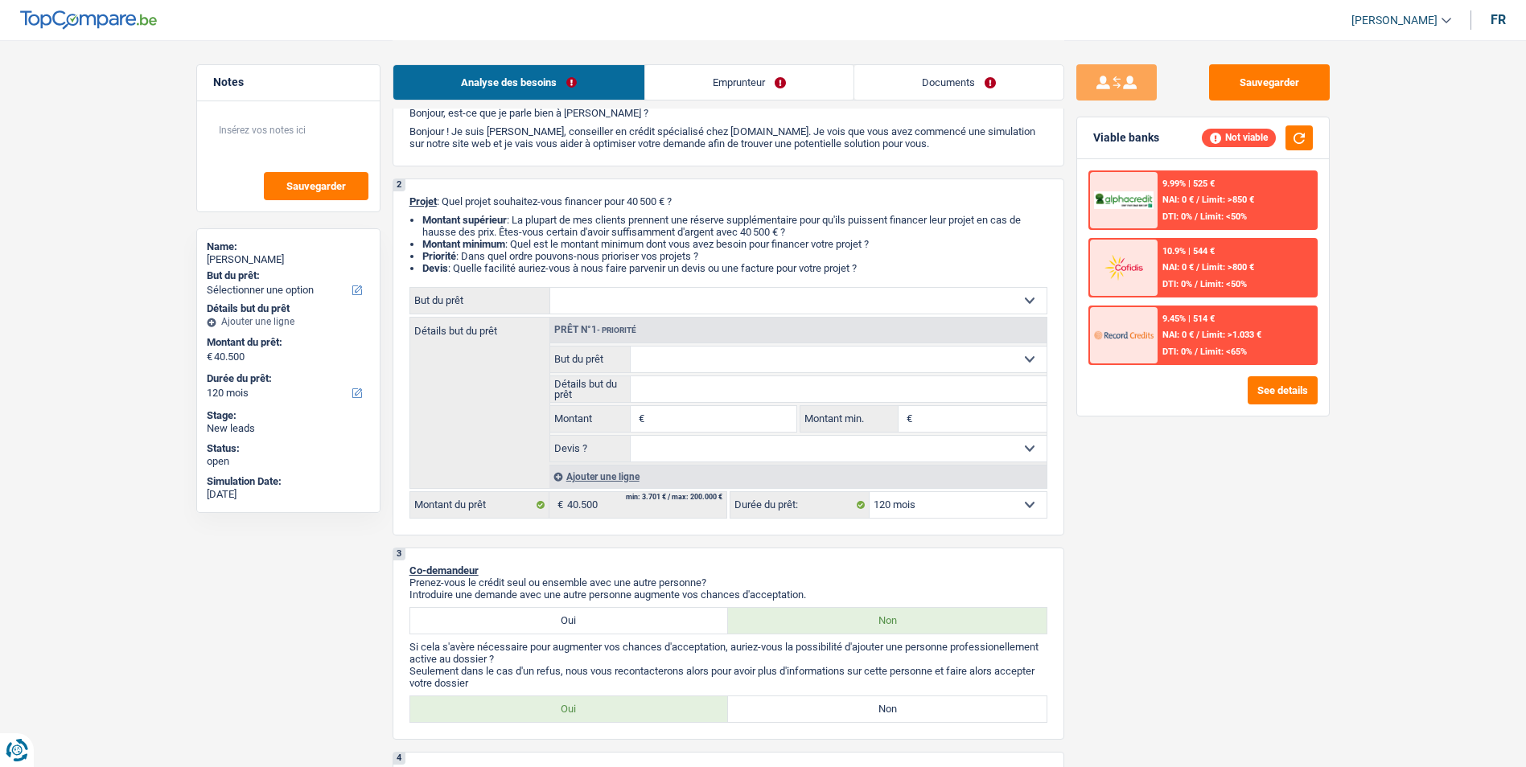
scroll to position [161, 0]
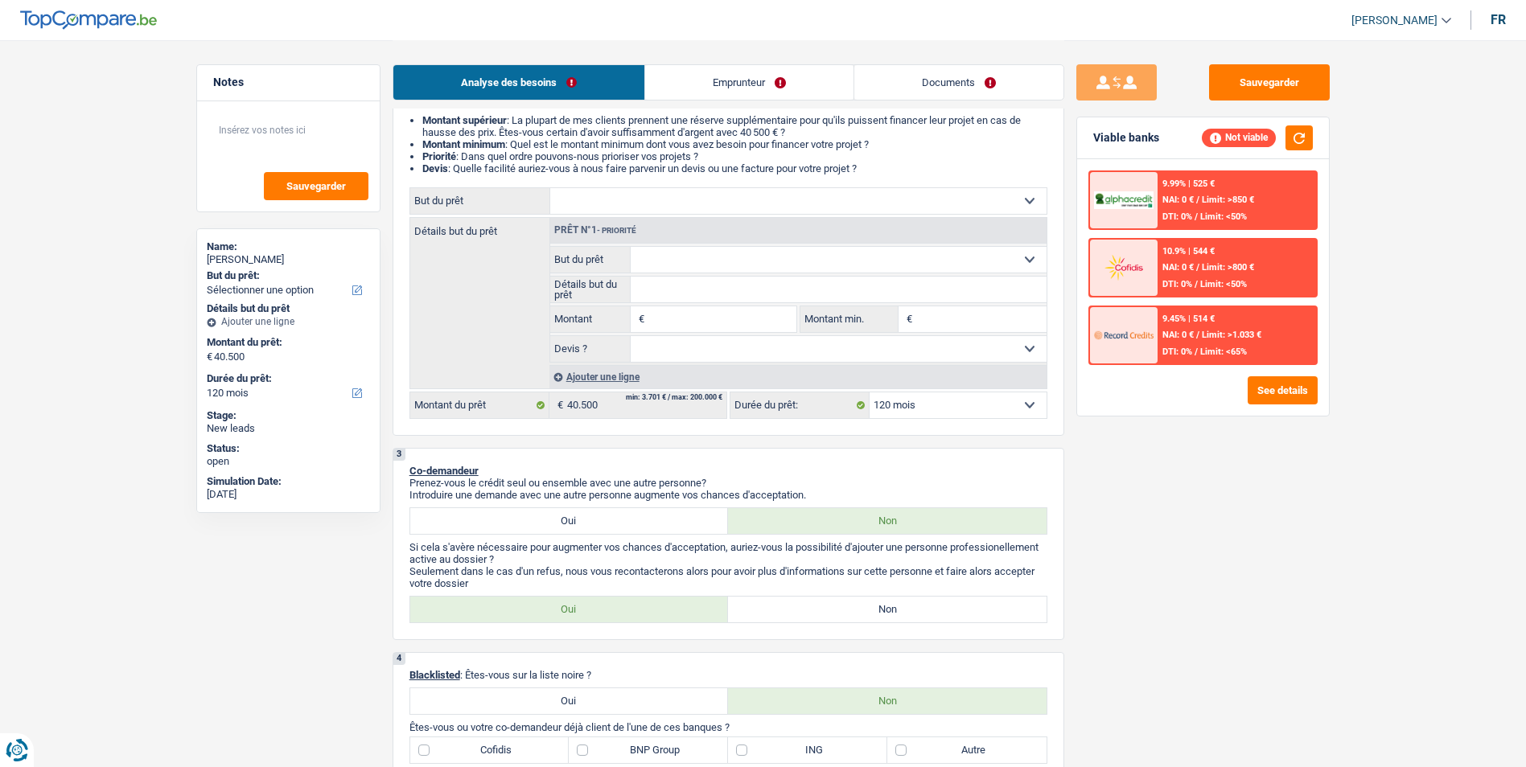
click at [853, 601] on label "Non" at bounding box center [887, 610] width 319 height 26
click at [853, 601] on input "Non" at bounding box center [887, 610] width 319 height 26
radio input "true"
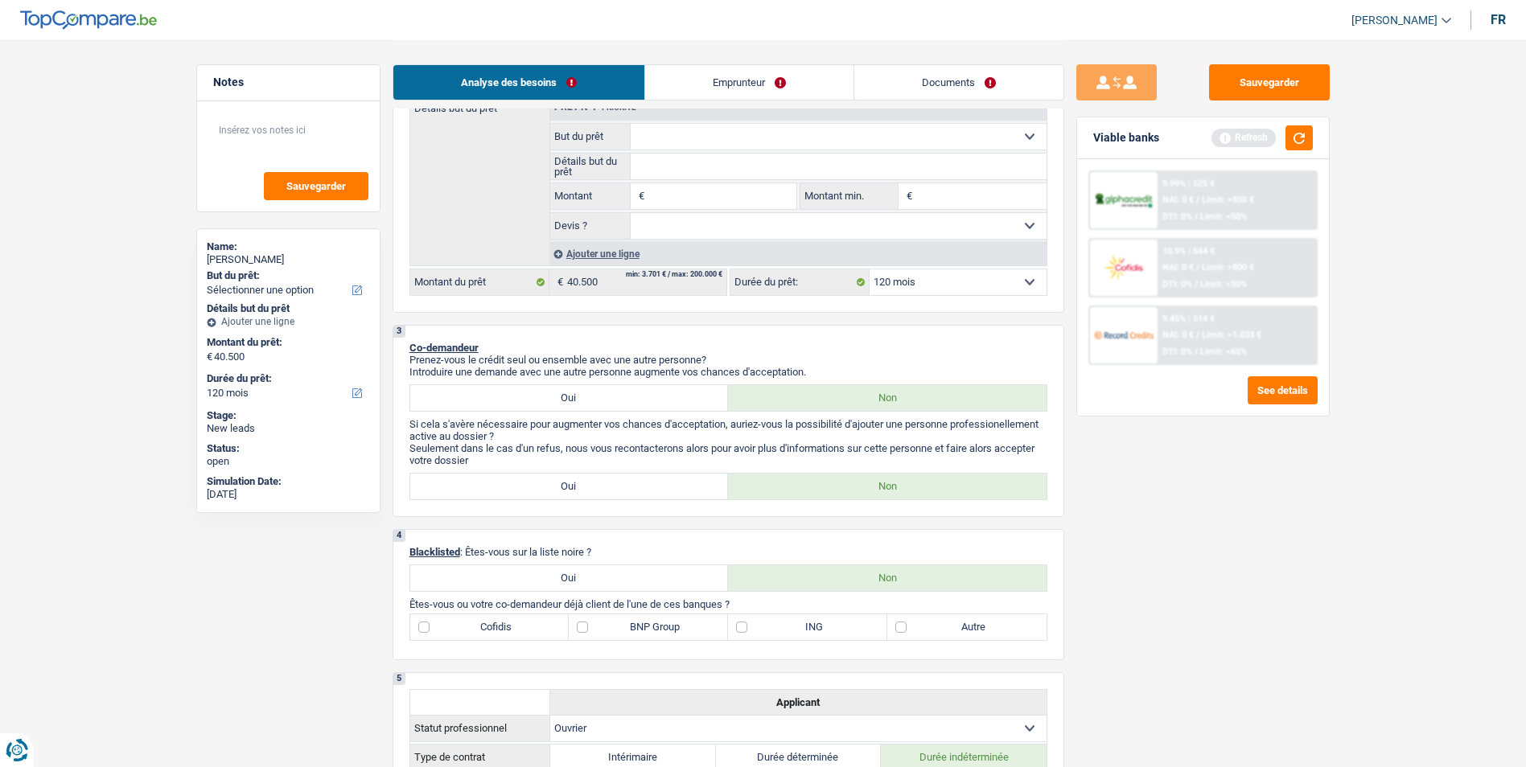
scroll to position [402, 0]
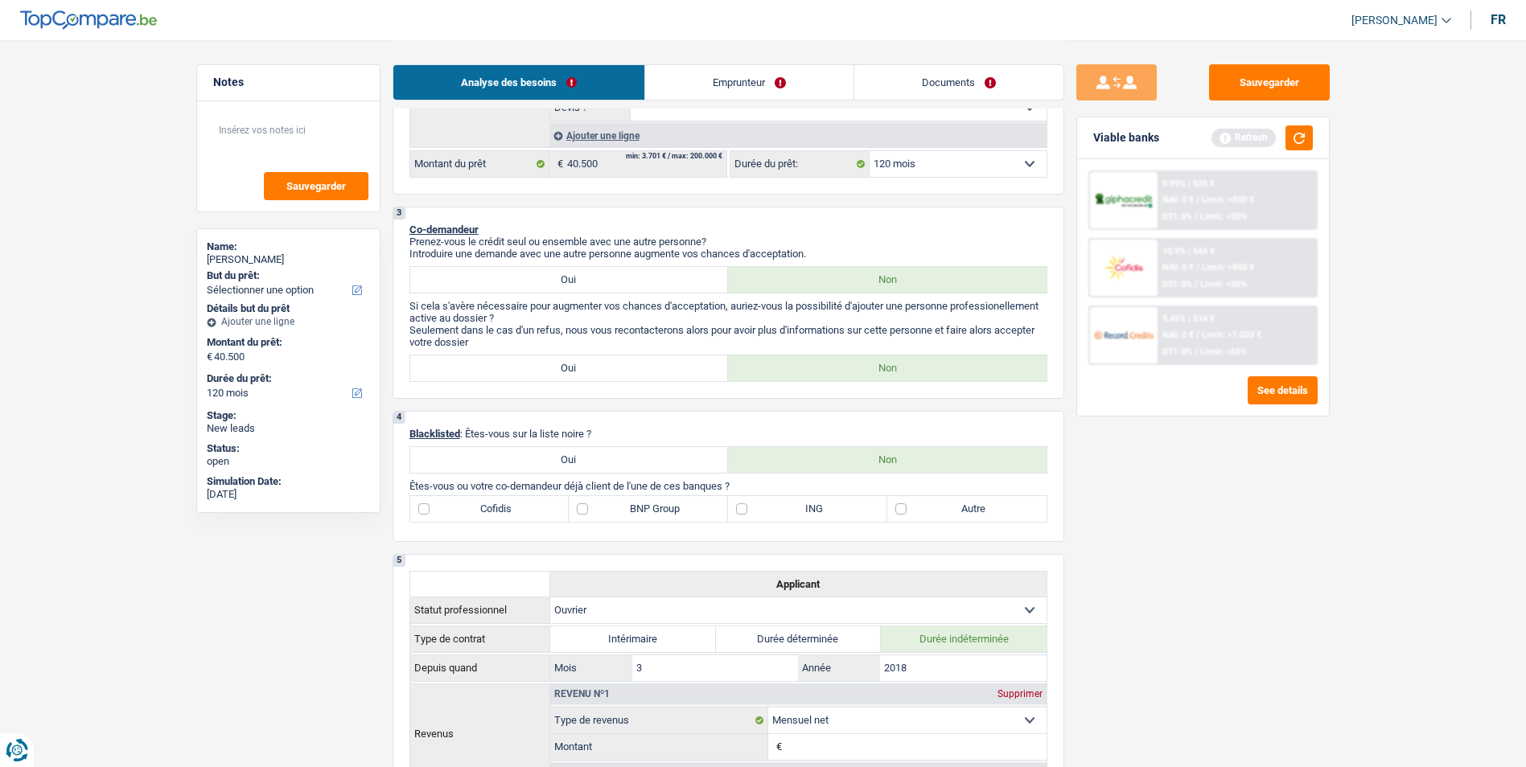
click at [900, 508] on label "Autre" at bounding box center [966, 509] width 159 height 26
click at [900, 508] on input "Autre" at bounding box center [966, 509] width 159 height 26
checkbox input "true"
click at [737, 510] on label "ING" at bounding box center [807, 509] width 159 height 26
click at [737, 510] on input "ING" at bounding box center [807, 509] width 159 height 26
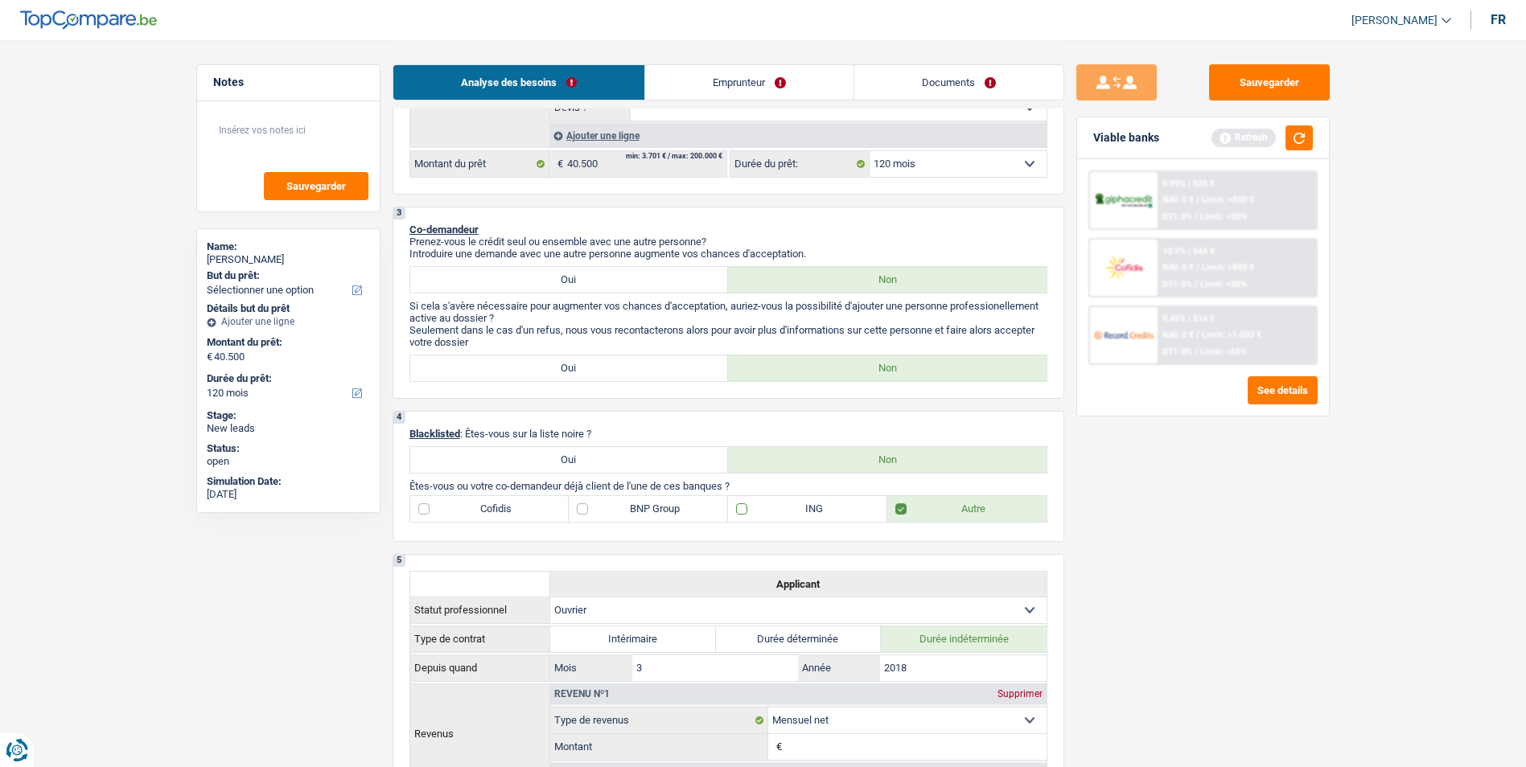
checkbox input "true"
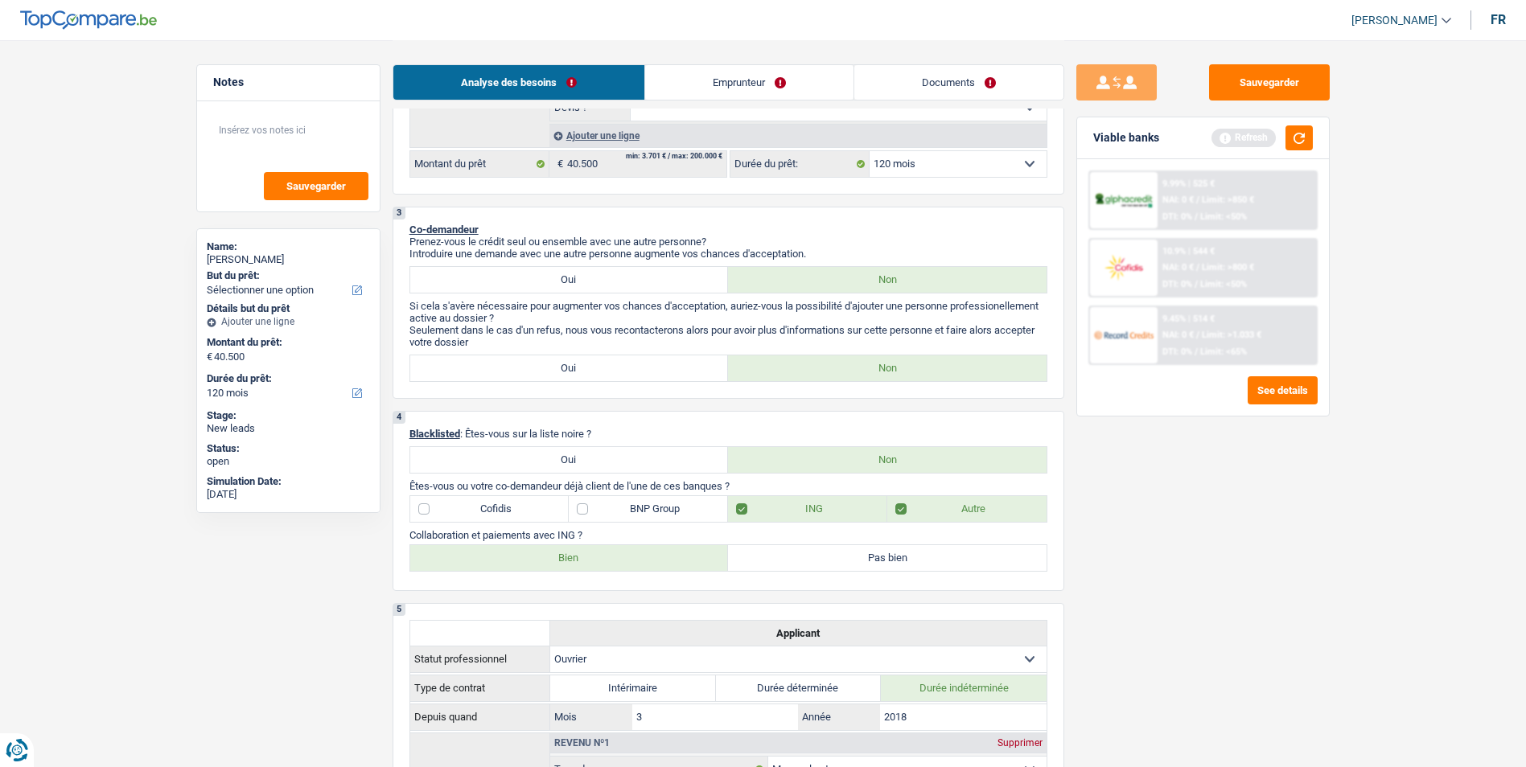
click at [492, 566] on label "Bien" at bounding box center [569, 558] width 319 height 26
click at [492, 566] on input "Bien" at bounding box center [569, 558] width 319 height 26
radio input "true"
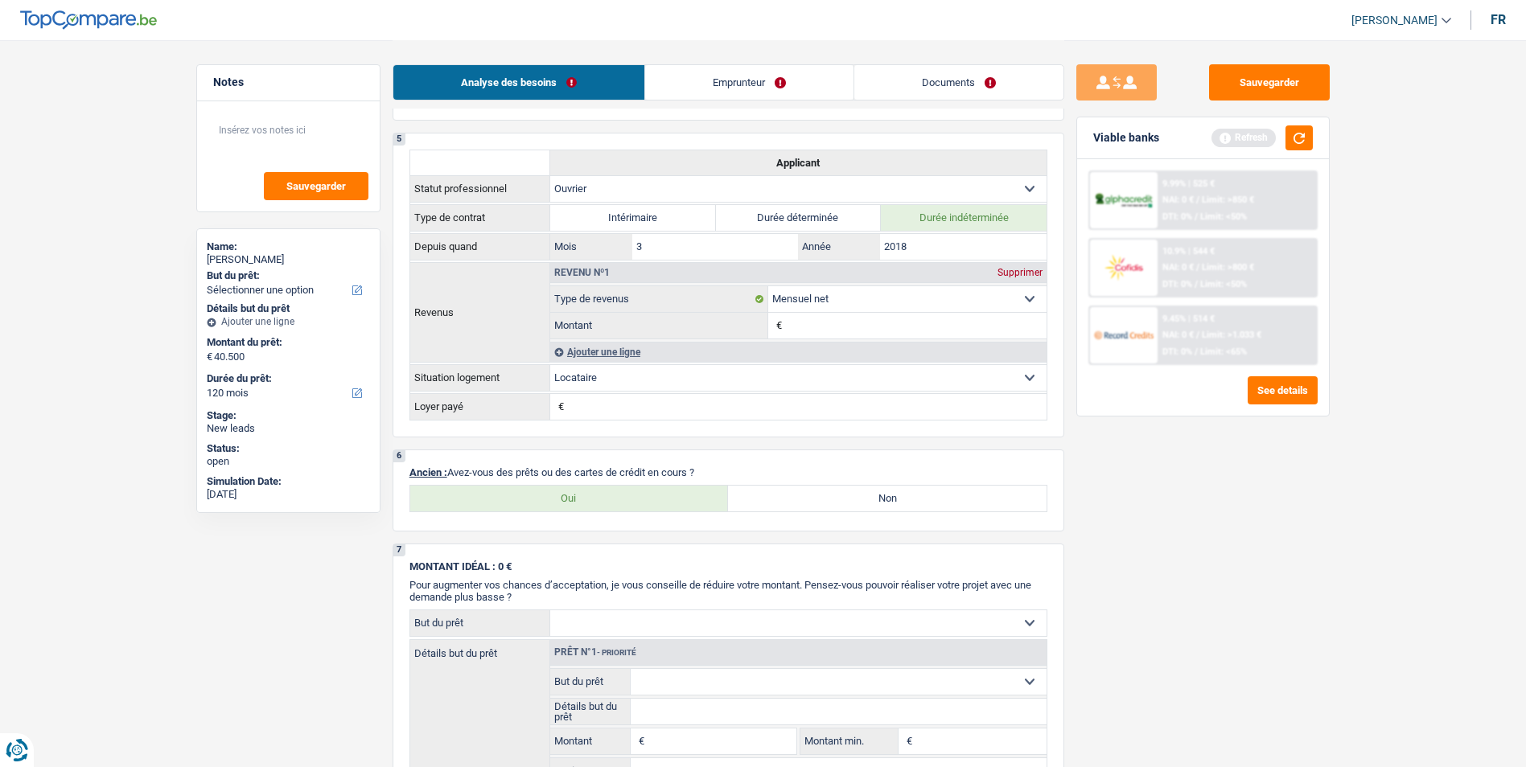
scroll to position [965, 0]
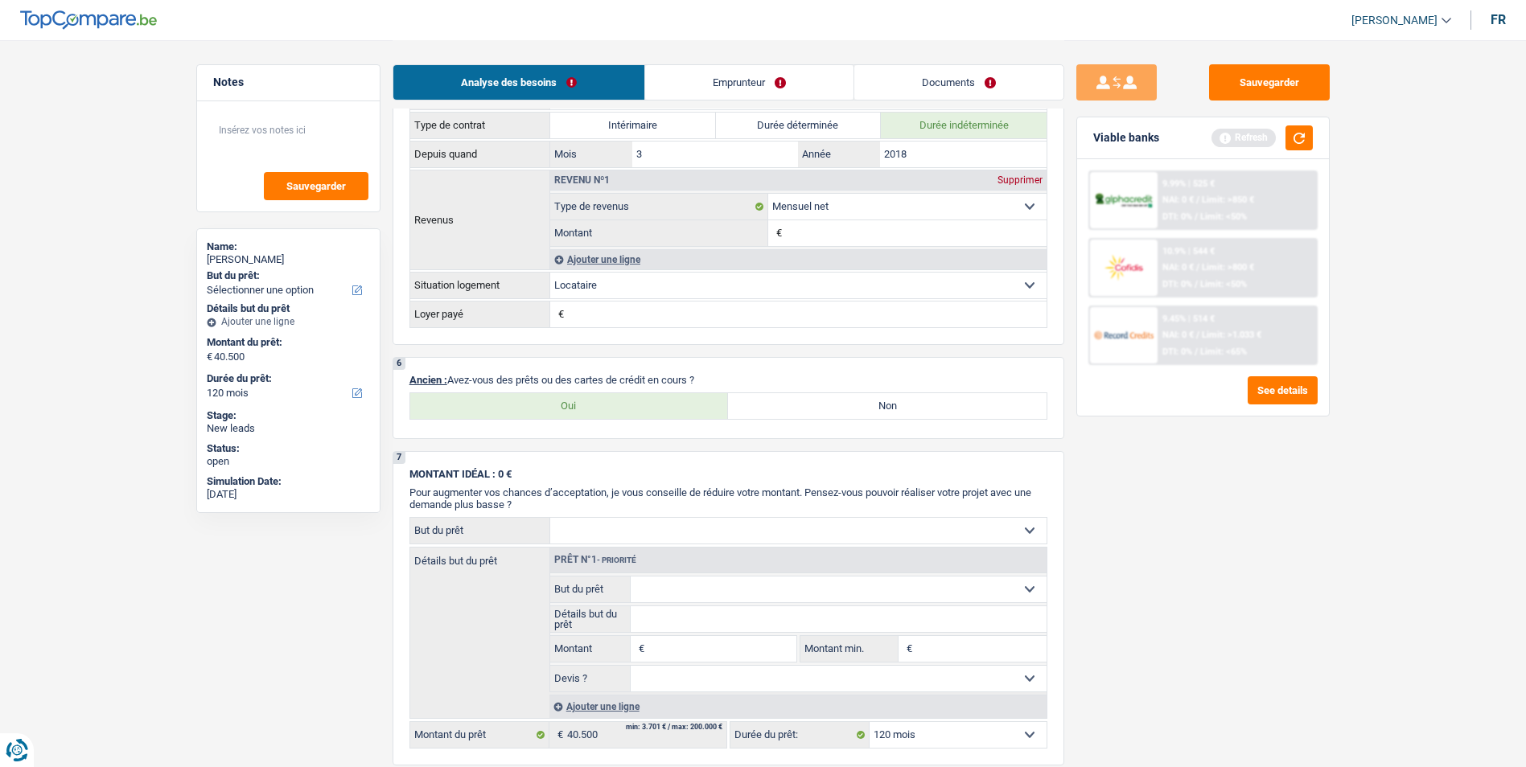
click at [601, 413] on label "Oui" at bounding box center [569, 406] width 319 height 26
click at [601, 413] on input "Oui" at bounding box center [569, 406] width 319 height 26
radio input "true"
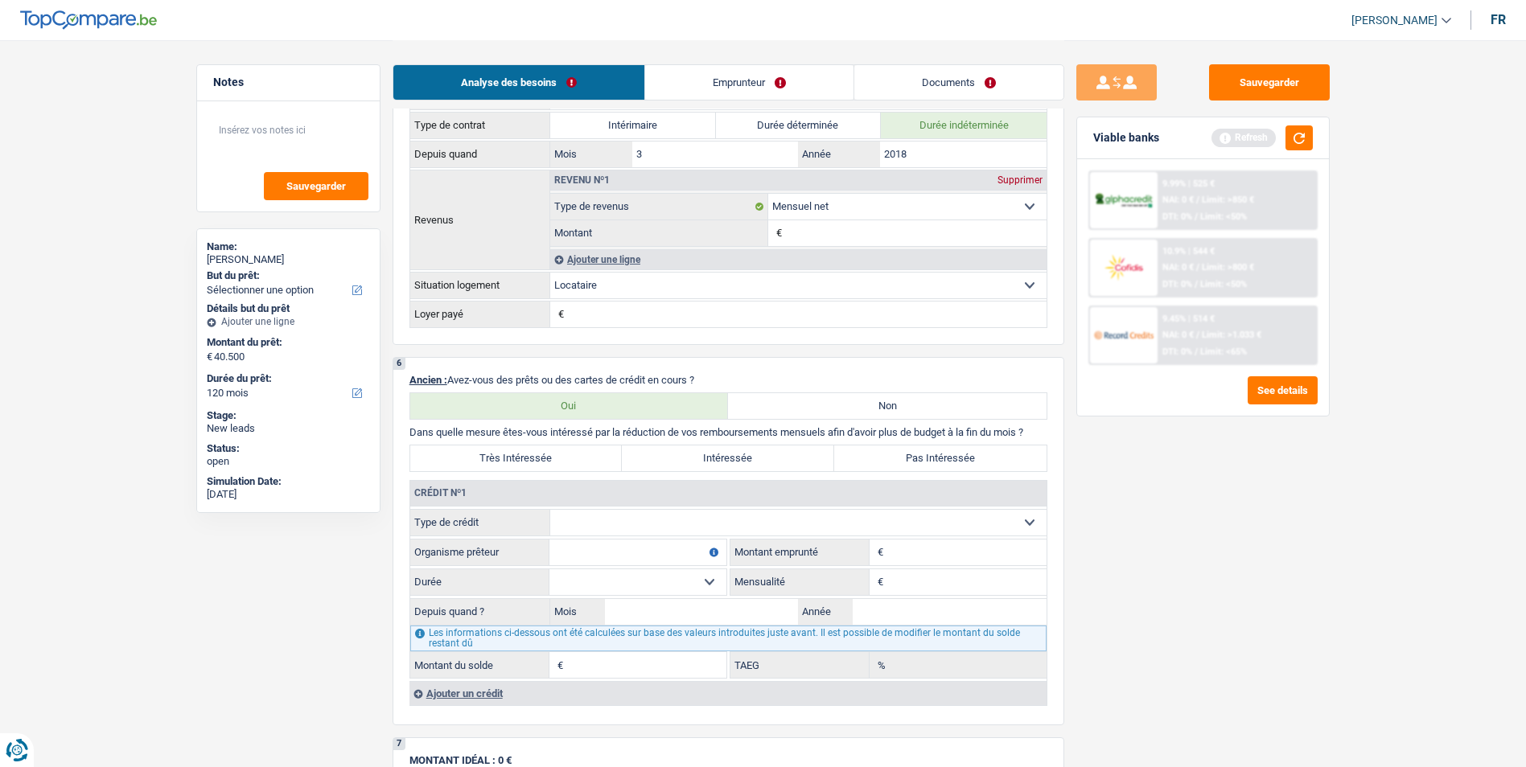
click at [619, 516] on select "Carte ou ouverture de crédit Prêt hypothécaire Vente à tempérament Prêt à tempé…" at bounding box center [798, 523] width 496 height 26
select select "personalLoan"
type input "0"
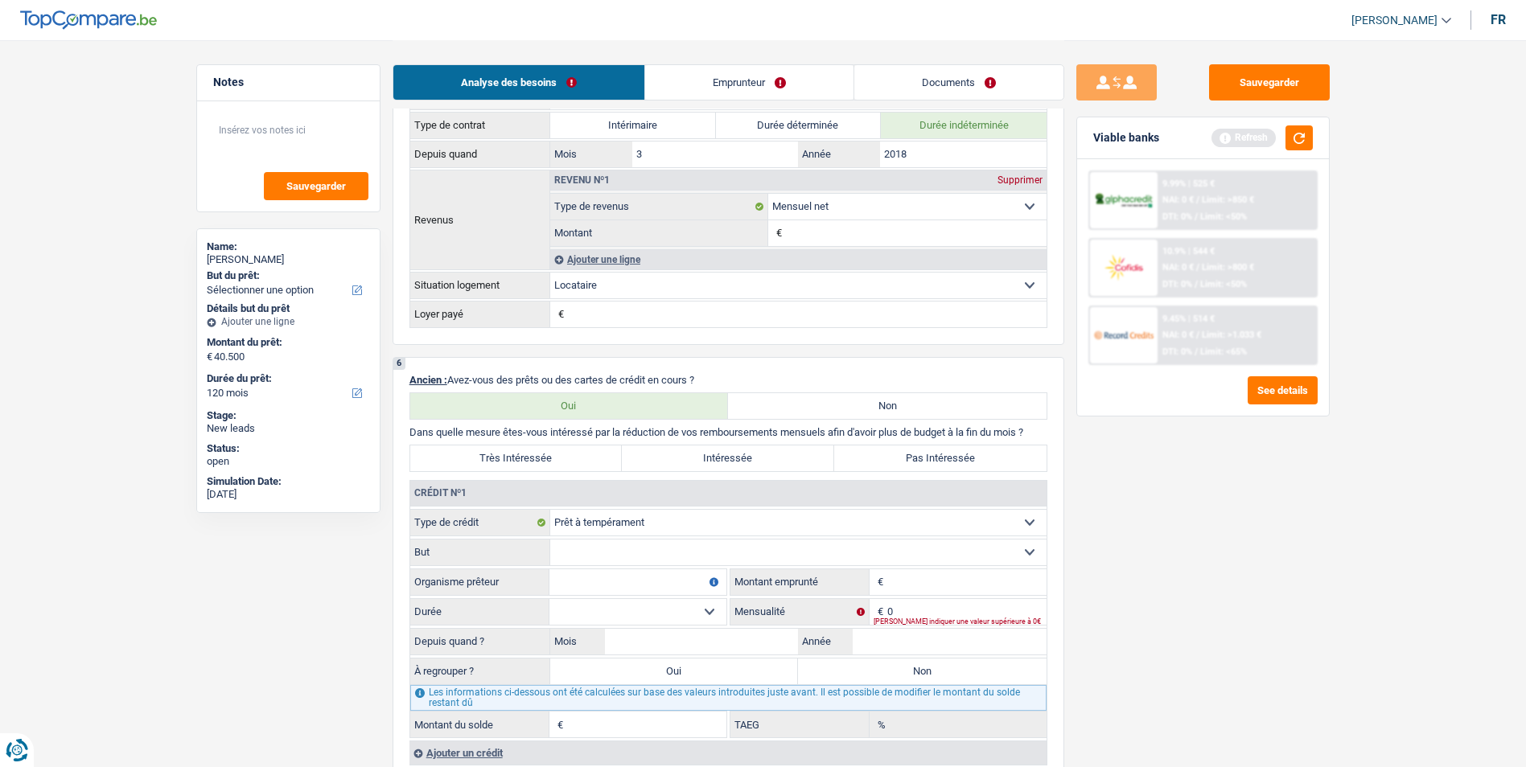
click at [629, 586] on input "Organisme prêteur" at bounding box center [637, 583] width 177 height 26
type input "CPE"
click at [908, 587] on input "Montant" at bounding box center [966, 583] width 159 height 26
type input "13.000"
click at [715, 608] on select "12 mois 18 mois 24 mois 30 mois 36 mois 42 mois 48 mois 60 mois Sélectionner un…" at bounding box center [637, 612] width 177 height 26
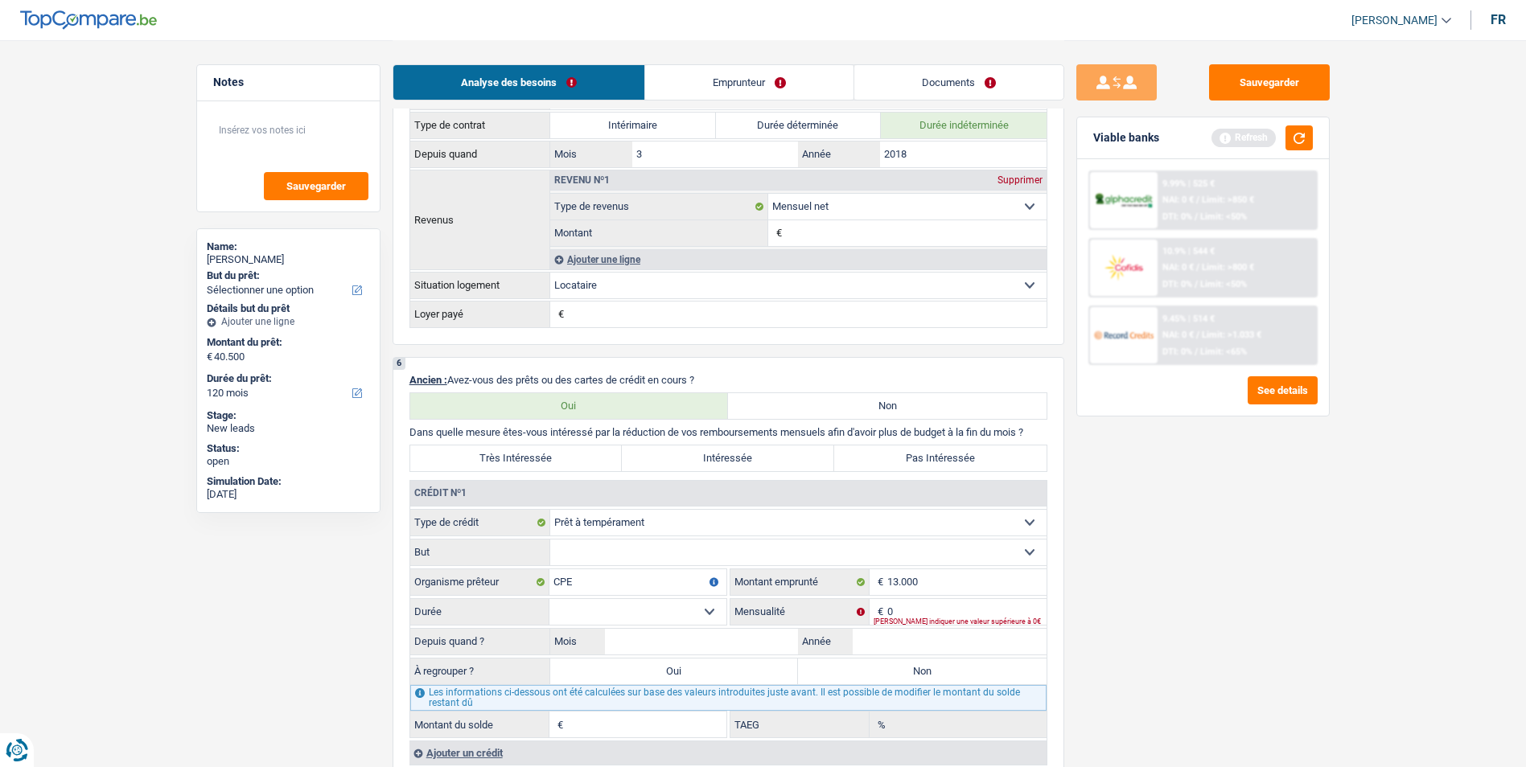
select select "60"
click at [549, 599] on select "12 mois 18 mois 24 mois 30 mois 36 mois 42 mois 48 mois 60 mois Sélectionner un…" at bounding box center [637, 612] width 177 height 26
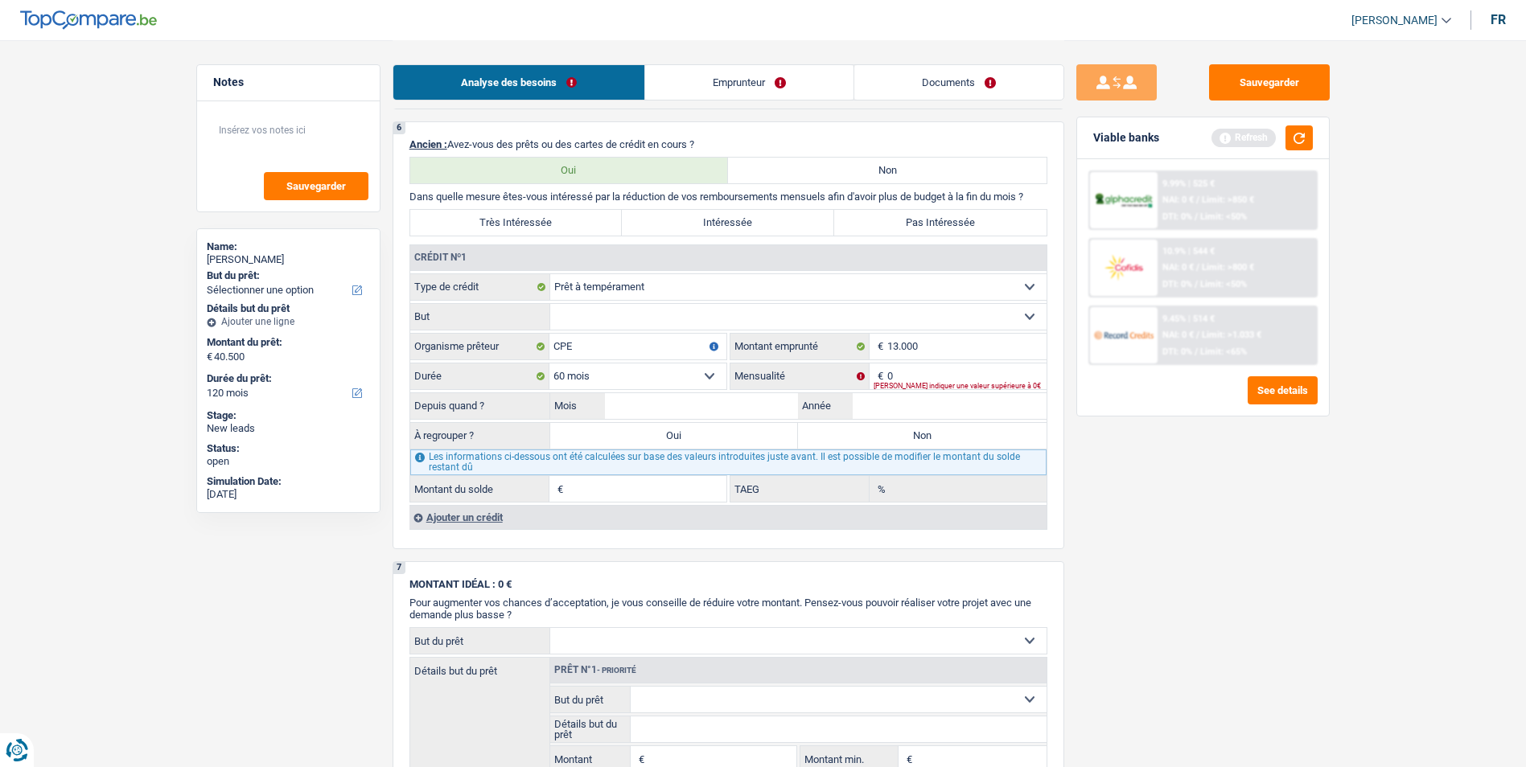
scroll to position [1207, 0]
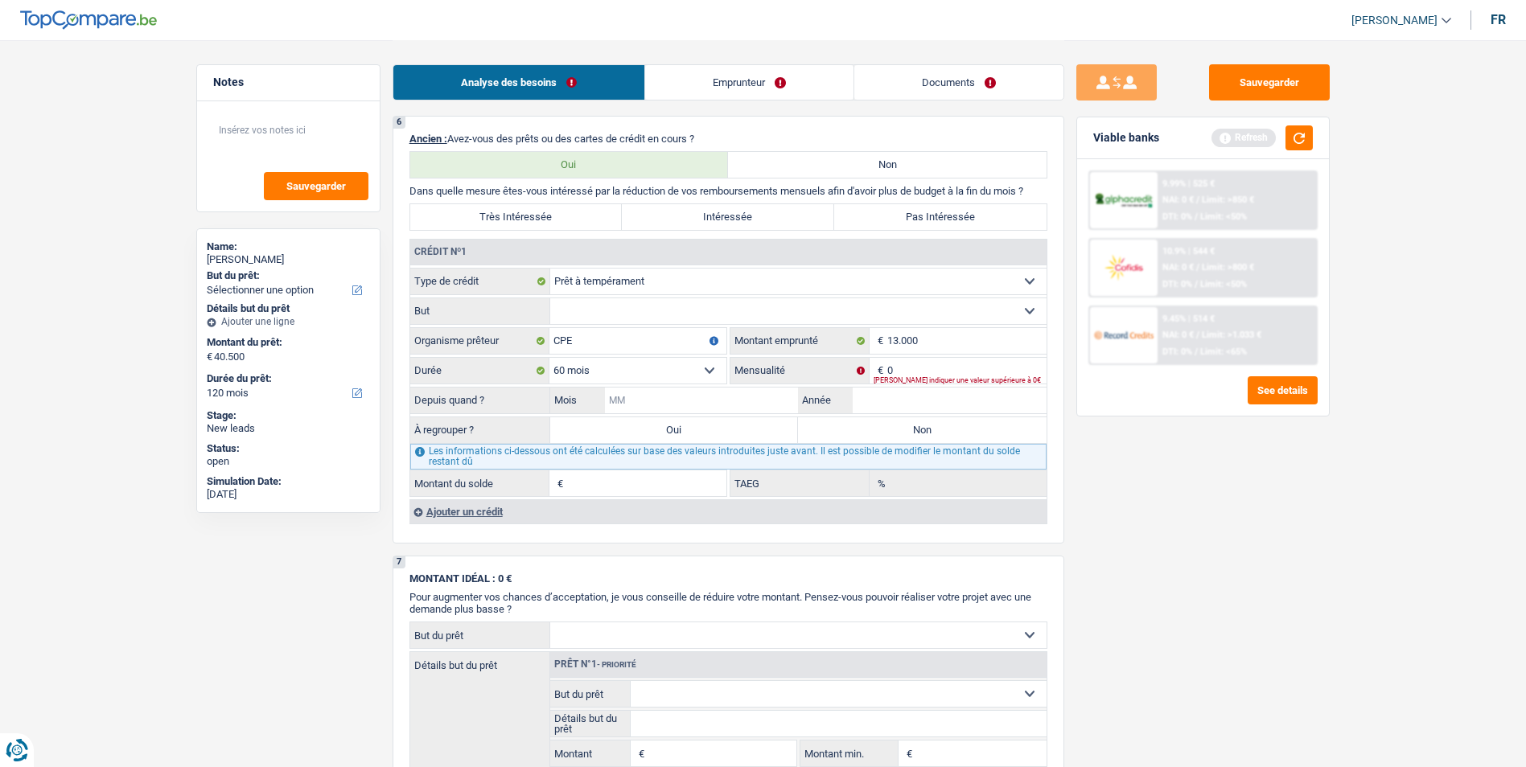
click at [709, 403] on input "Mois" at bounding box center [702, 401] width 194 height 26
click at [896, 390] on input "Année" at bounding box center [950, 401] width 194 height 26
click at [913, 375] on input "0" at bounding box center [966, 371] width 159 height 26
type input "220"
click at [912, 405] on input "Année" at bounding box center [950, 401] width 194 height 26
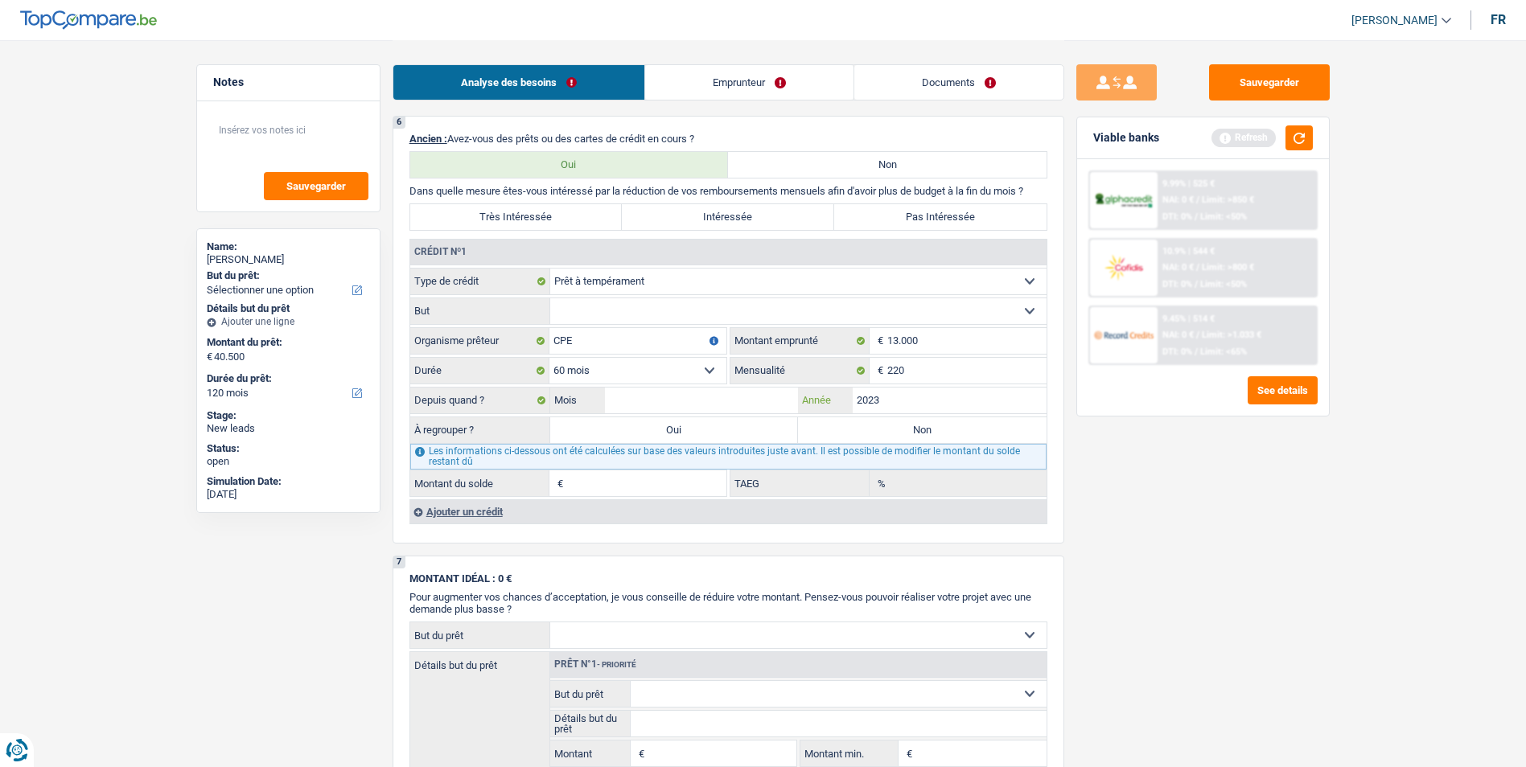
type input "2023"
click at [721, 401] on input "Mois" at bounding box center [702, 401] width 194 height 26
type input "05"
type input "6.983"
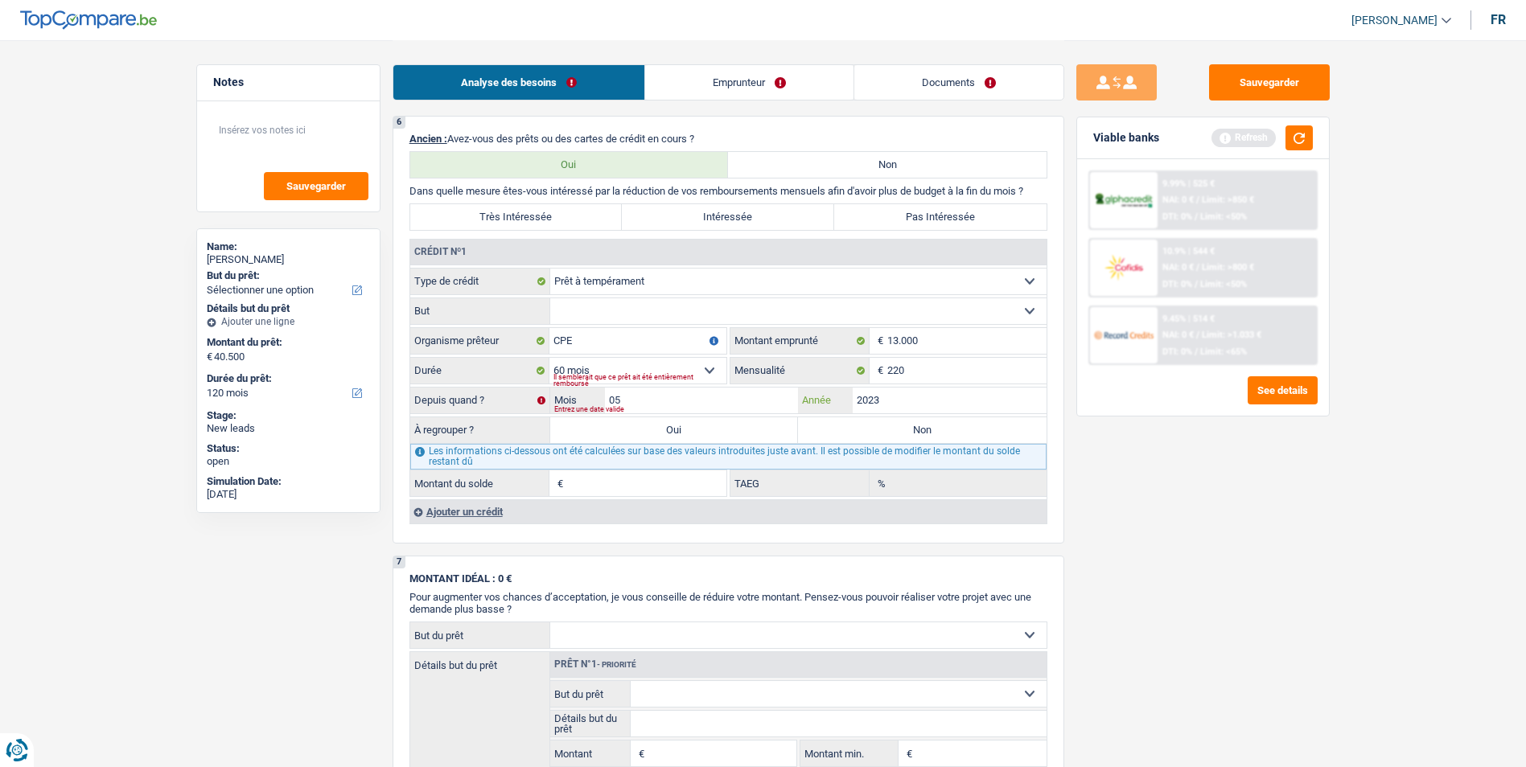
type input "0,60"
click at [858, 431] on label "Non" at bounding box center [922, 431] width 249 height 26
click at [858, 431] on input "Non" at bounding box center [922, 431] width 249 height 26
radio input "true"
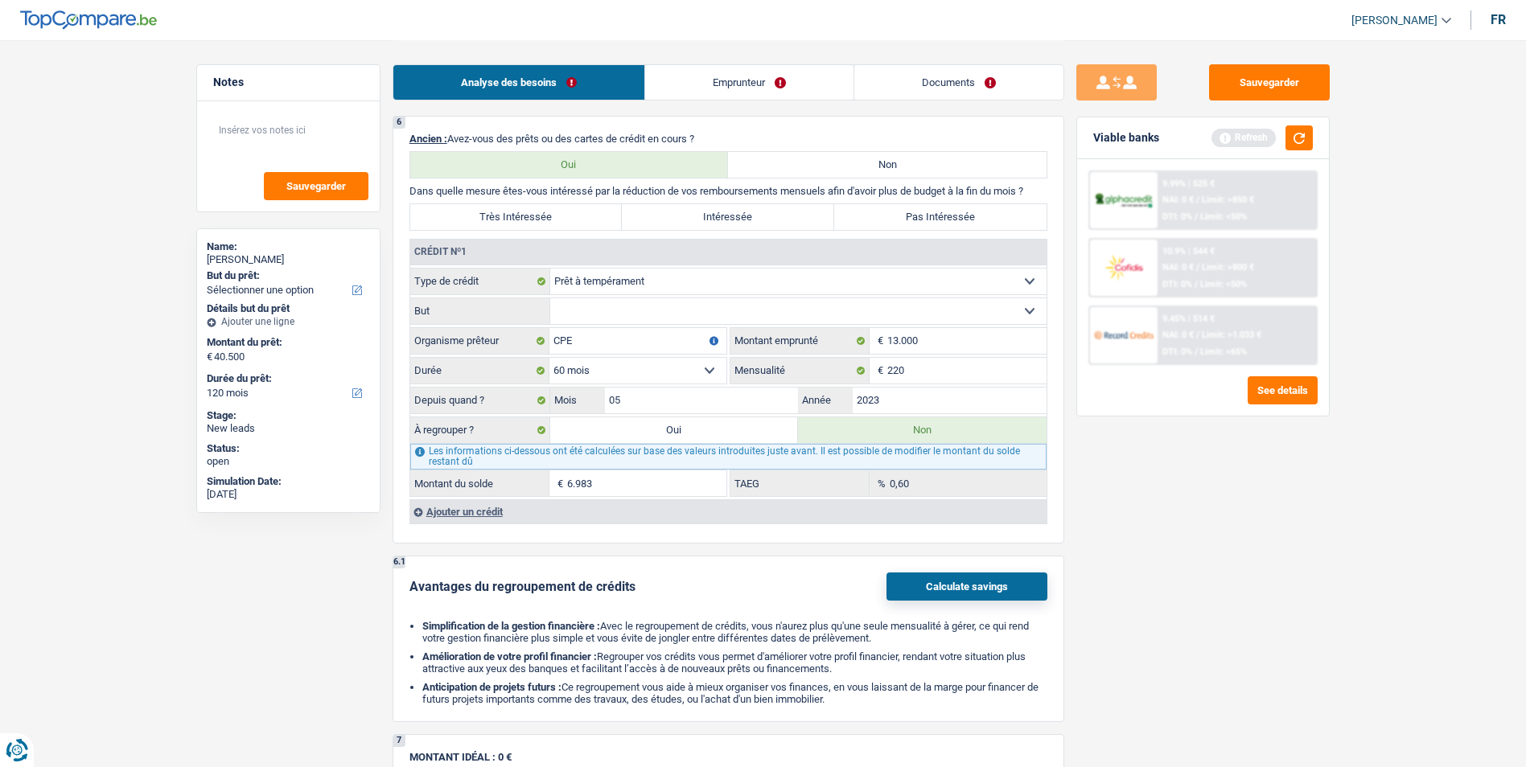
click at [745, 427] on label "Oui" at bounding box center [674, 431] width 249 height 26
click at [745, 427] on input "Oui" at bounding box center [674, 431] width 249 height 26
radio input "true"
type input "6.983"
select select "42"
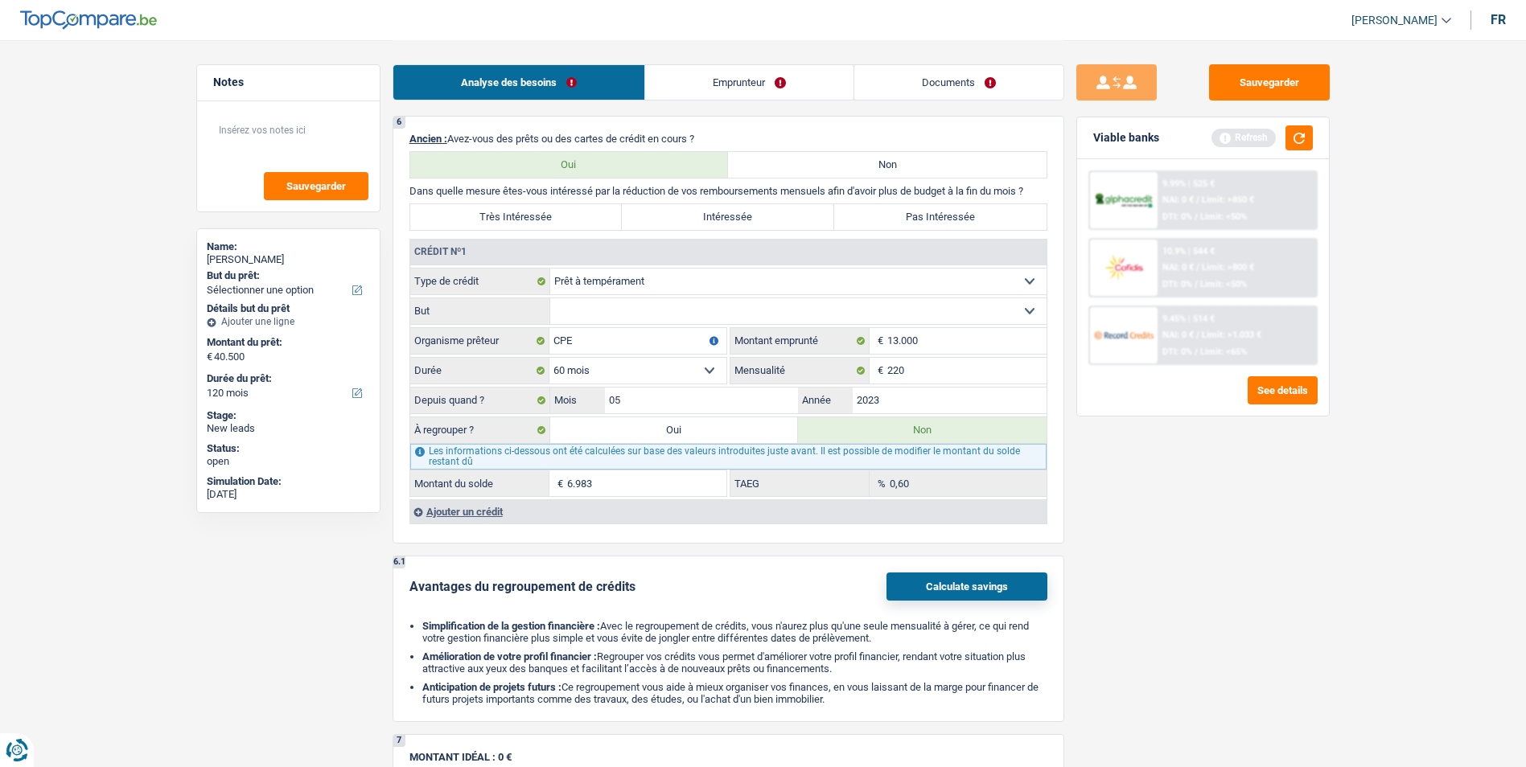
type input "6.983"
select select "42"
type input "6.983"
select select "42"
radio input "false"
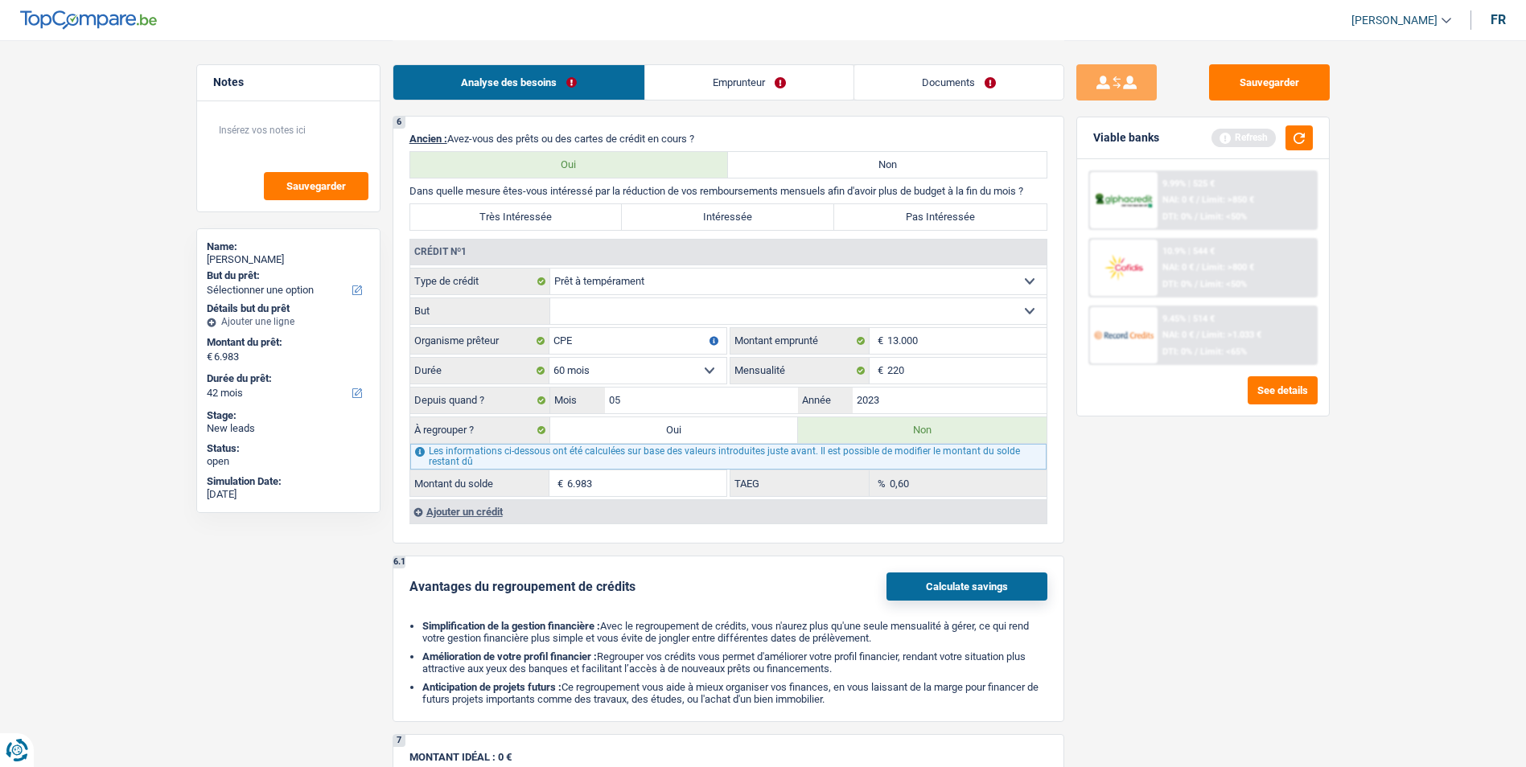
select select "refinancing"
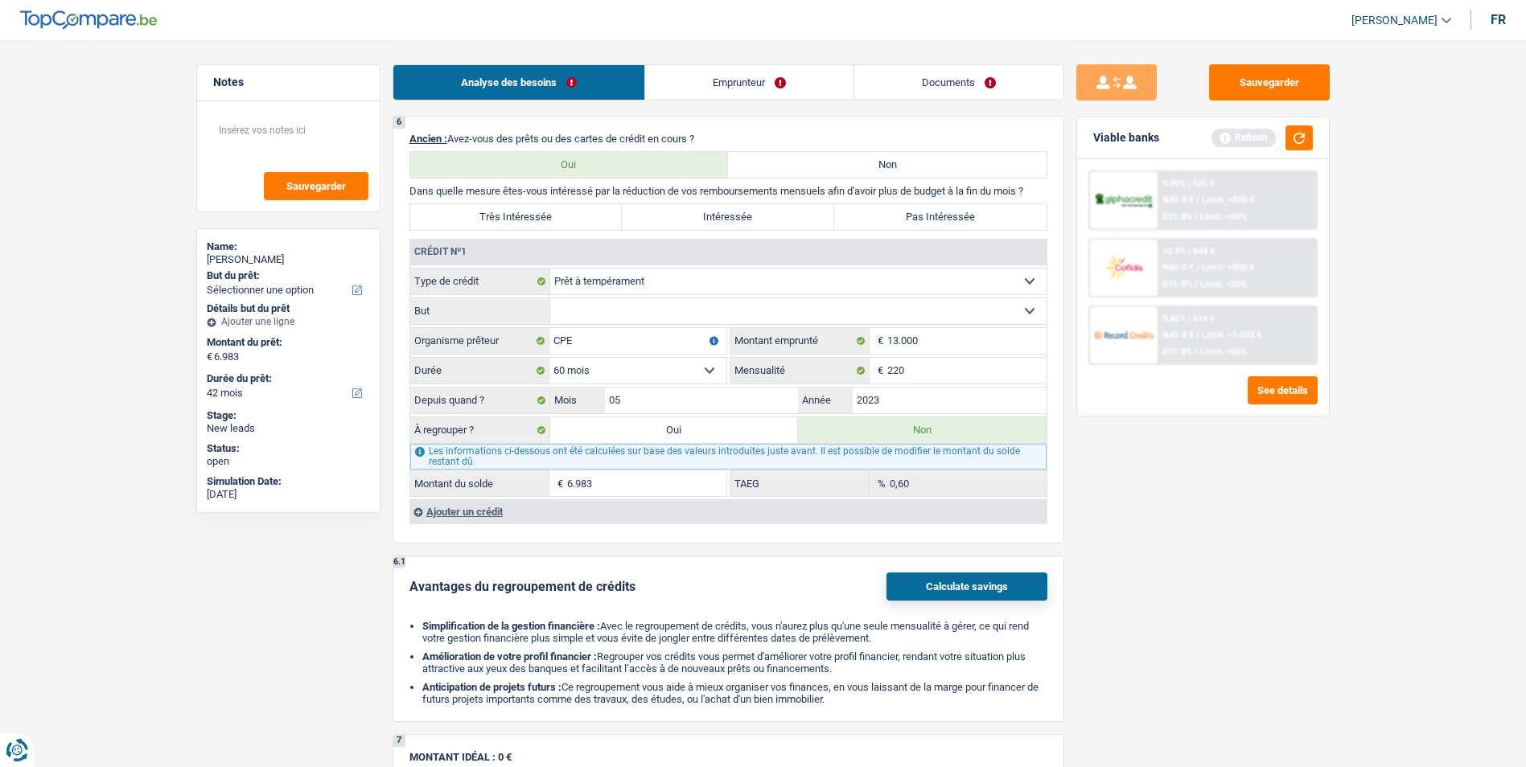
select select "refinancing"
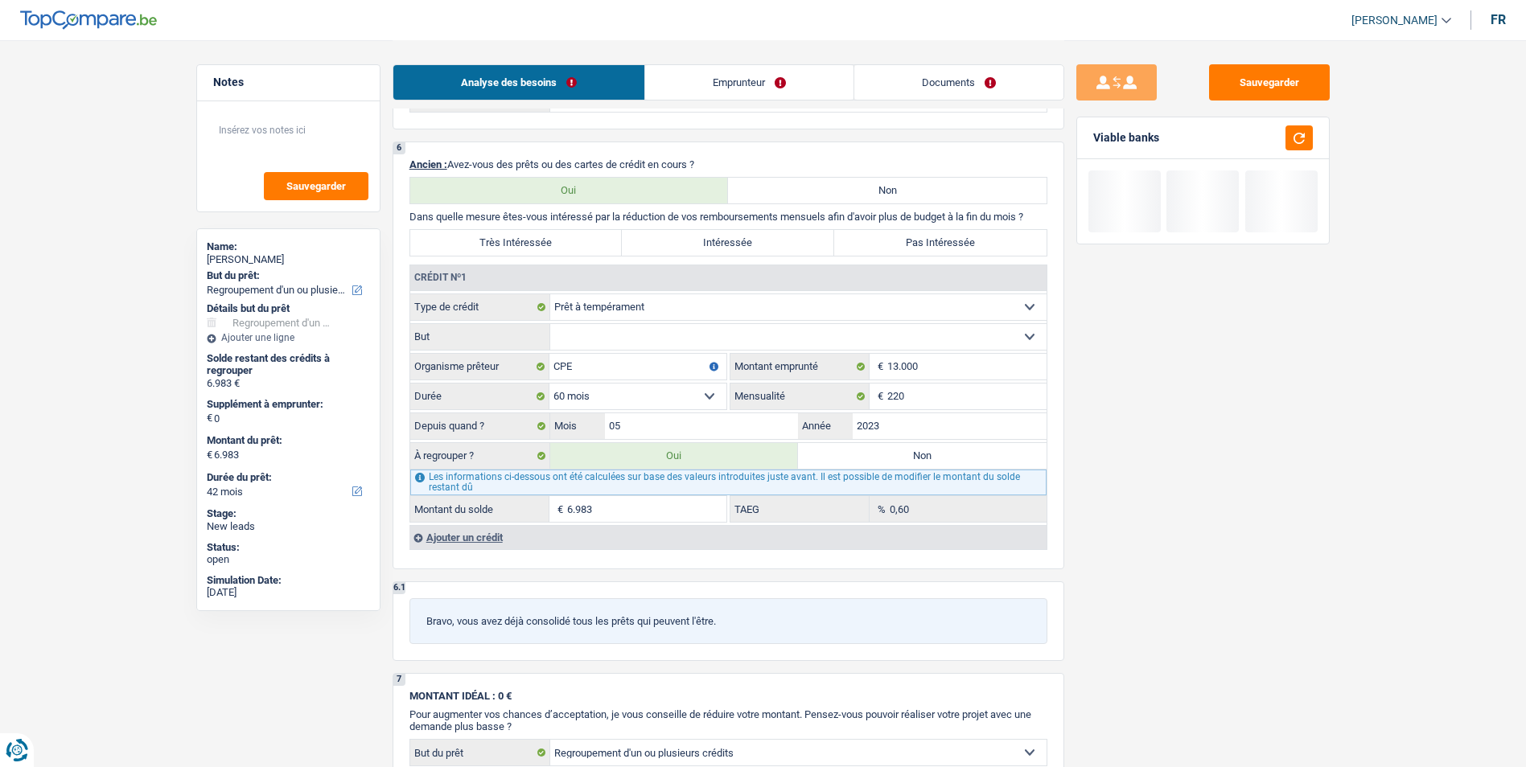
click at [730, 334] on select "Confort maison: meubles, textile, peinture, électroménager, outillage non-profe…" at bounding box center [798, 337] width 496 height 26
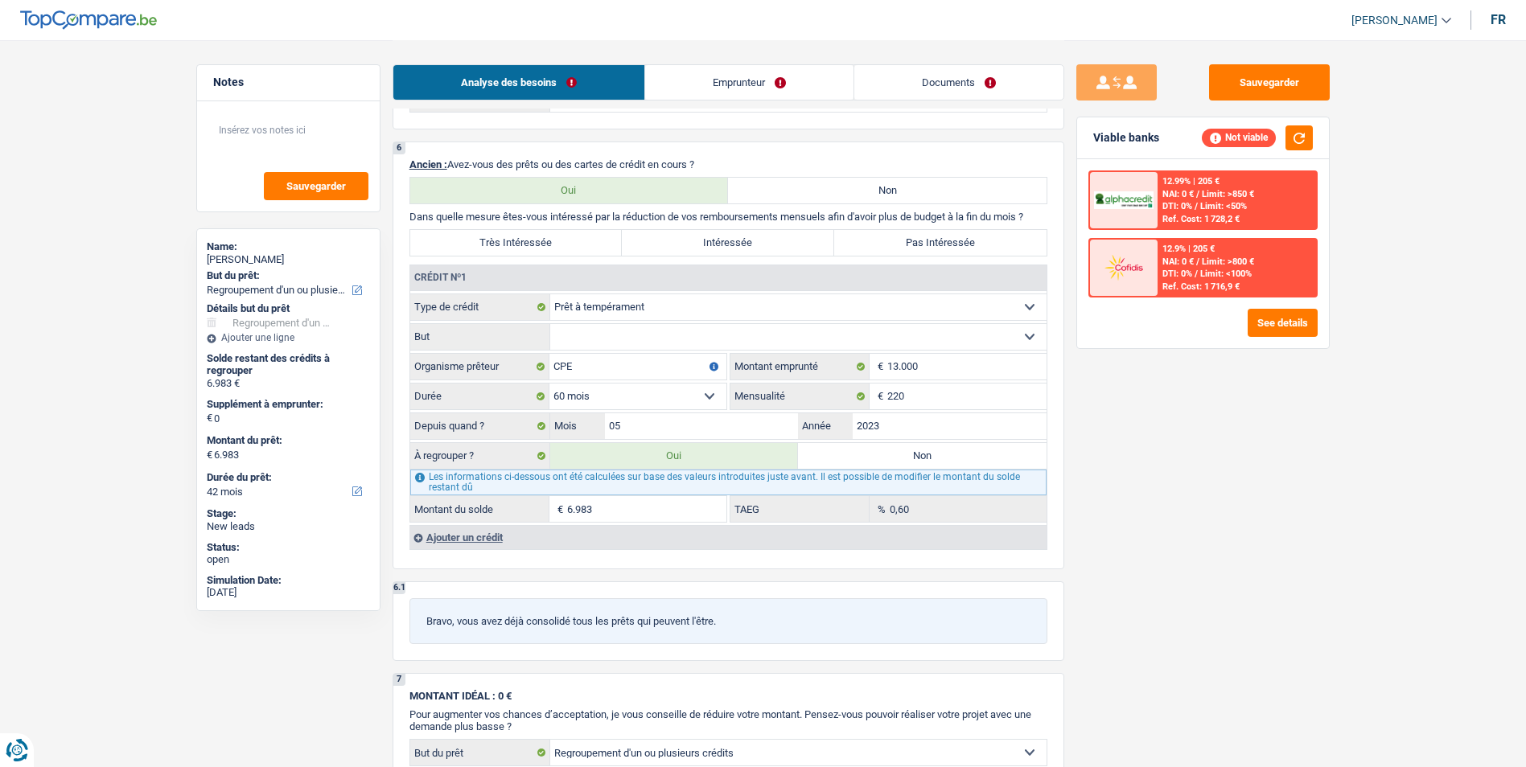
click at [597, 236] on label "Très Intéressée" at bounding box center [516, 243] width 212 height 26
click at [597, 236] on input "Très Intéressée" at bounding box center [516, 243] width 212 height 26
radio input "true"
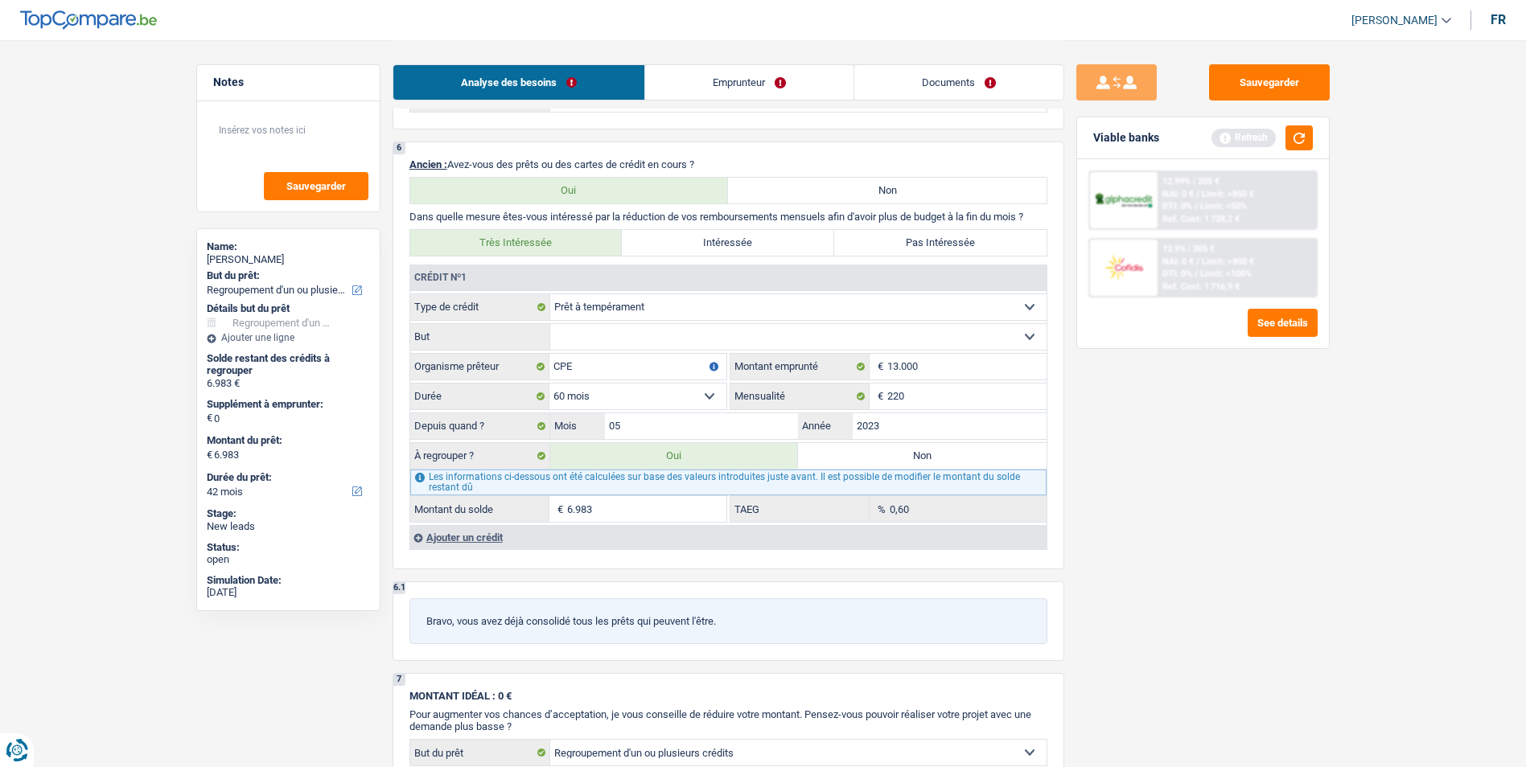
click at [702, 342] on select "Confort maison: meubles, textile, peinture, électroménager, outillage non-profe…" at bounding box center [798, 337] width 496 height 26
click at [550, 324] on select "Confort maison: meubles, textile, peinture, électroménager, outillage non-profe…" at bounding box center [798, 337] width 496 height 26
click at [692, 333] on select "Confort maison: meubles, textile, peinture, électroménager, outillage non-profe…" at bounding box center [798, 337] width 496 height 26
select select "homeFurnishingOrRelocation"
click at [550, 324] on select "Confort maison: meubles, textile, peinture, électroménager, outillage non-profe…" at bounding box center [798, 337] width 496 height 26
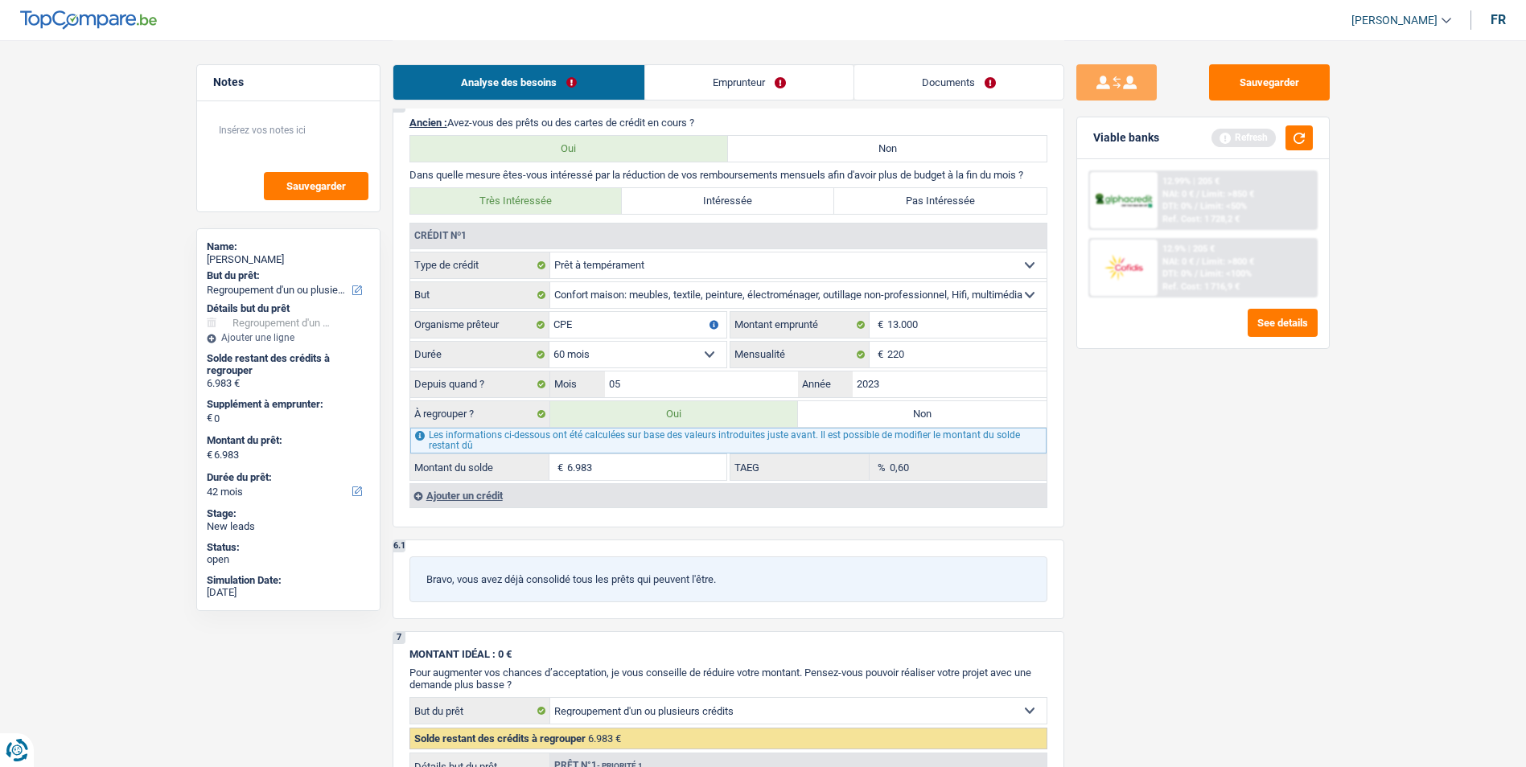
scroll to position [1287, 0]
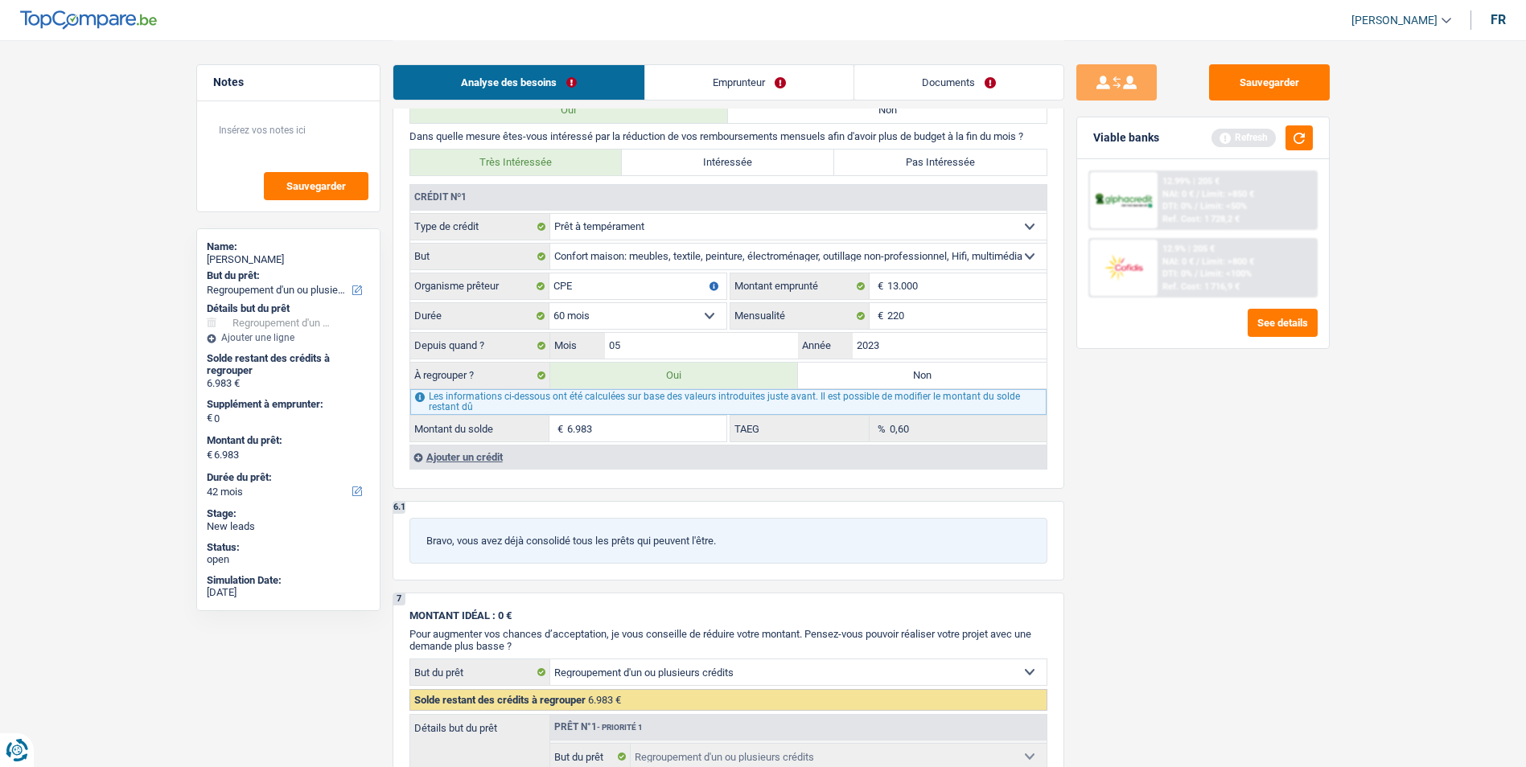
click at [482, 450] on div "Ajouter un crédit" at bounding box center [727, 457] width 637 height 24
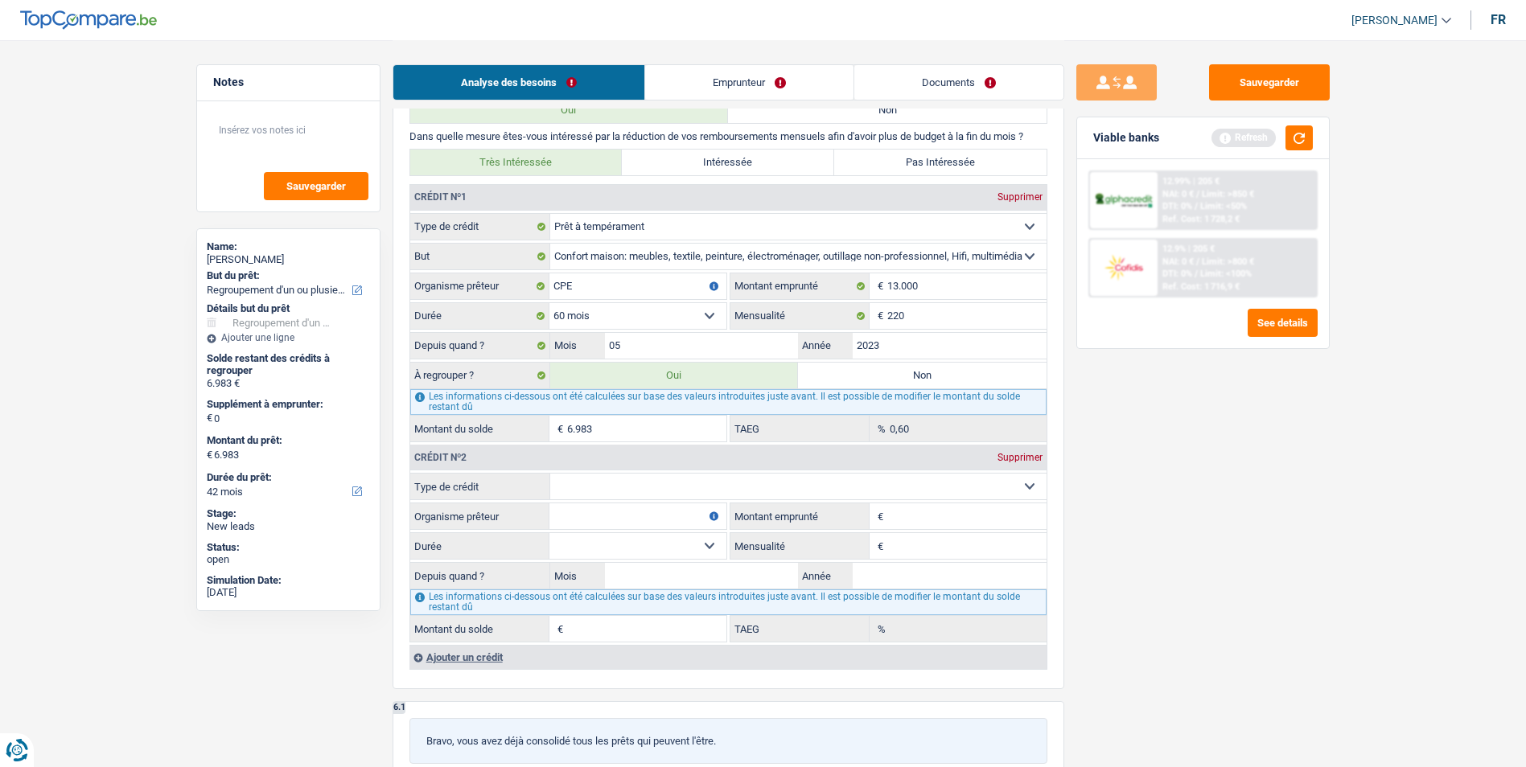
click at [642, 487] on select "Carte ou ouverture de crédit Prêt hypothécaire Vente à tempérament Prêt à tempé…" at bounding box center [798, 487] width 496 height 26
select select "cardOrCredit"
type input "0"
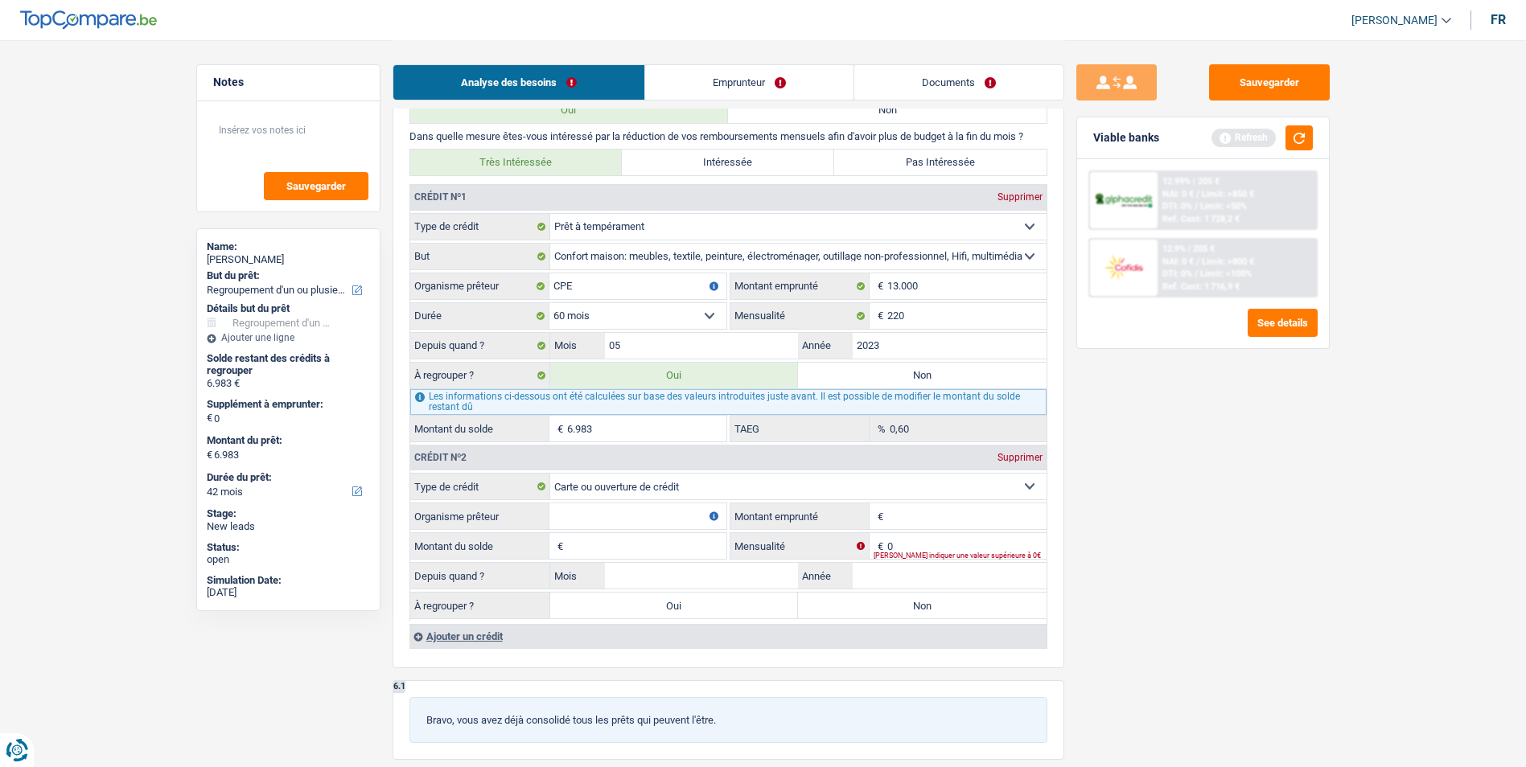
click at [627, 515] on input "Organisme prêteur" at bounding box center [637, 517] width 177 height 26
type input "Buyway"
type input "5.001"
click at [672, 549] on input "Montant du solde" at bounding box center [646, 546] width 159 height 26
type input "5.001"
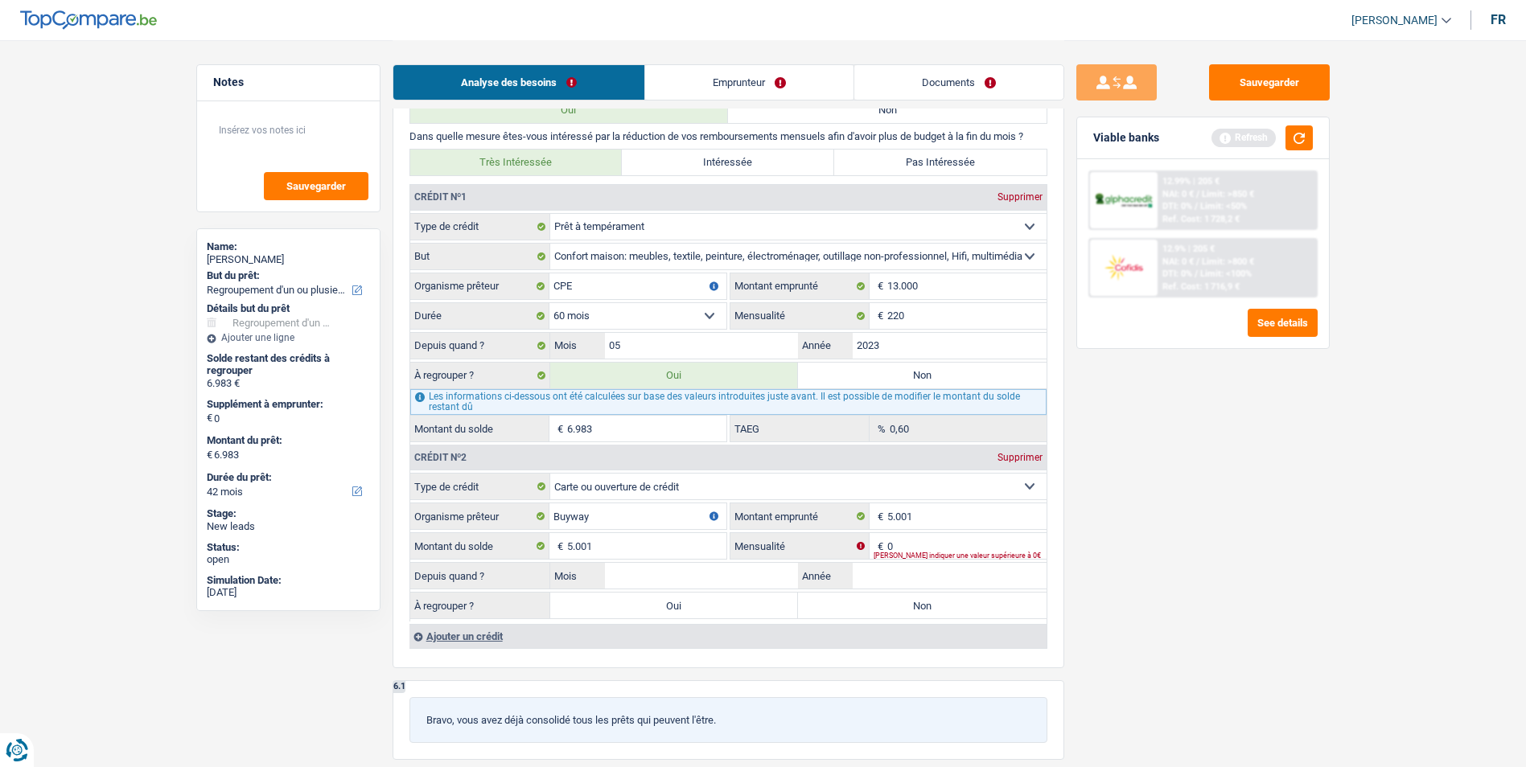
click at [879, 599] on label "Non" at bounding box center [922, 606] width 249 height 26
click at [879, 599] on input "Non" at bounding box center [922, 606] width 249 height 26
radio input "true"
click at [739, 616] on label "Oui" at bounding box center [674, 606] width 249 height 26
click at [739, 616] on input "Oui" at bounding box center [674, 606] width 249 height 26
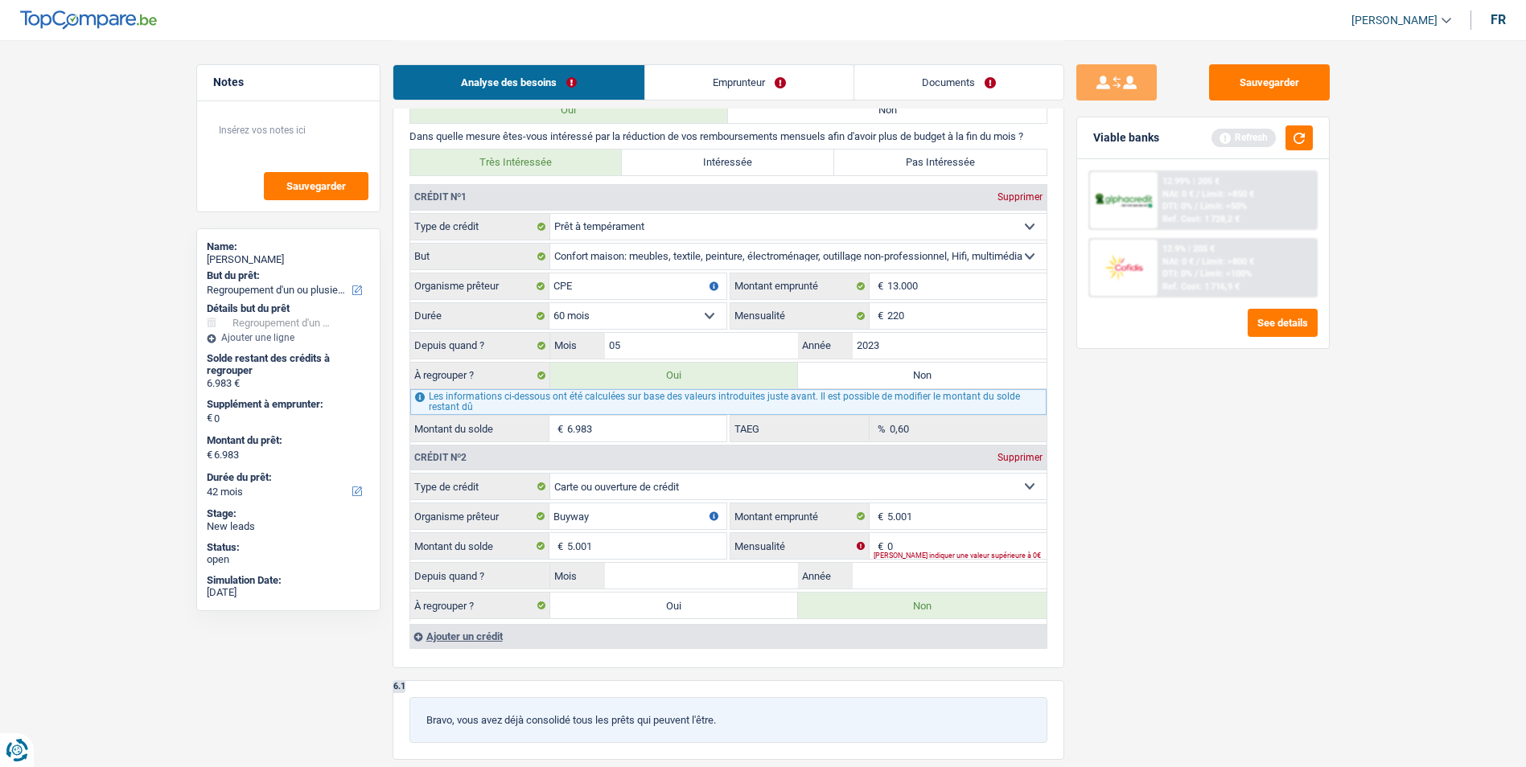
radio input "true"
type input "11.984"
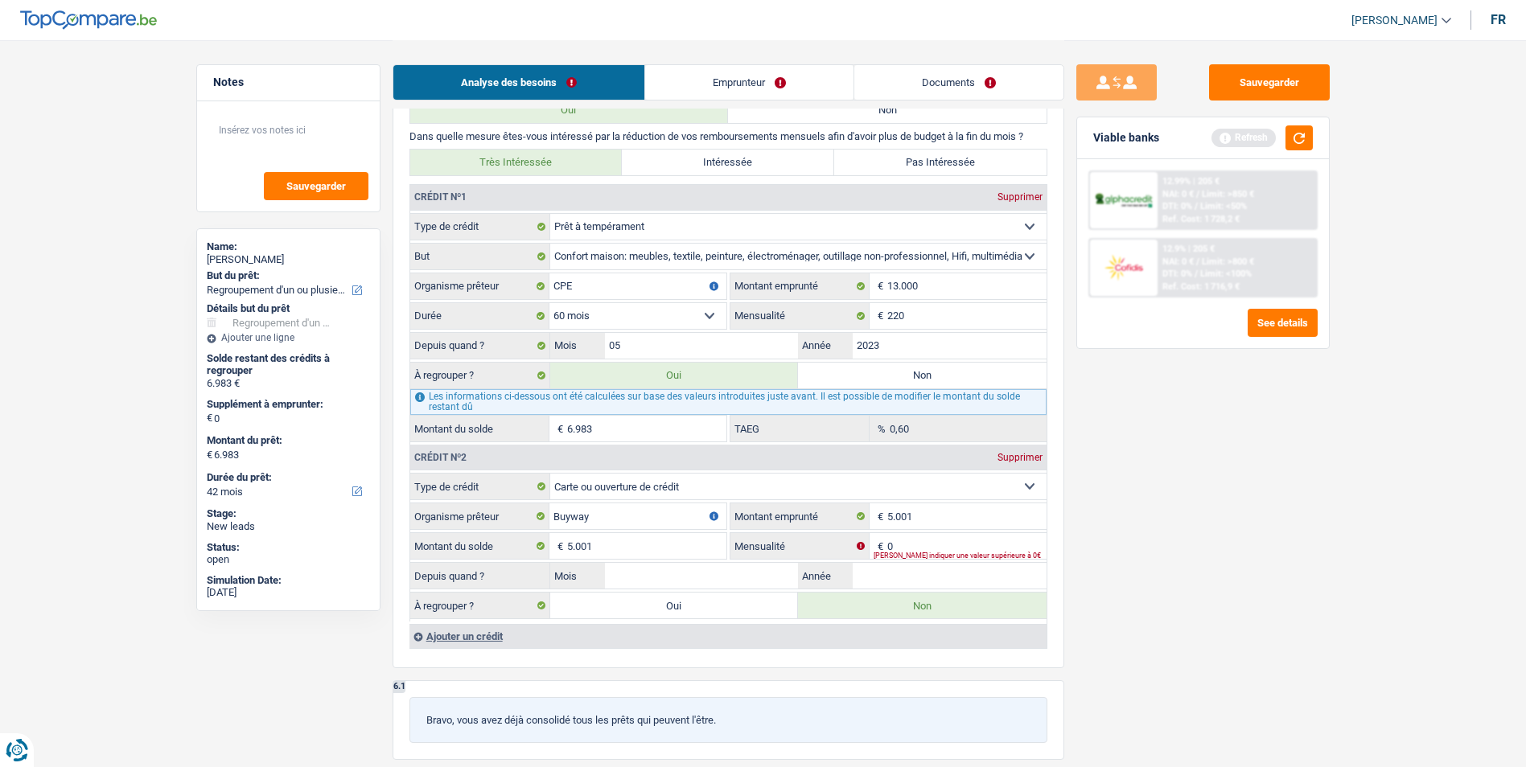
type input "11.984"
radio input "false"
select select "60"
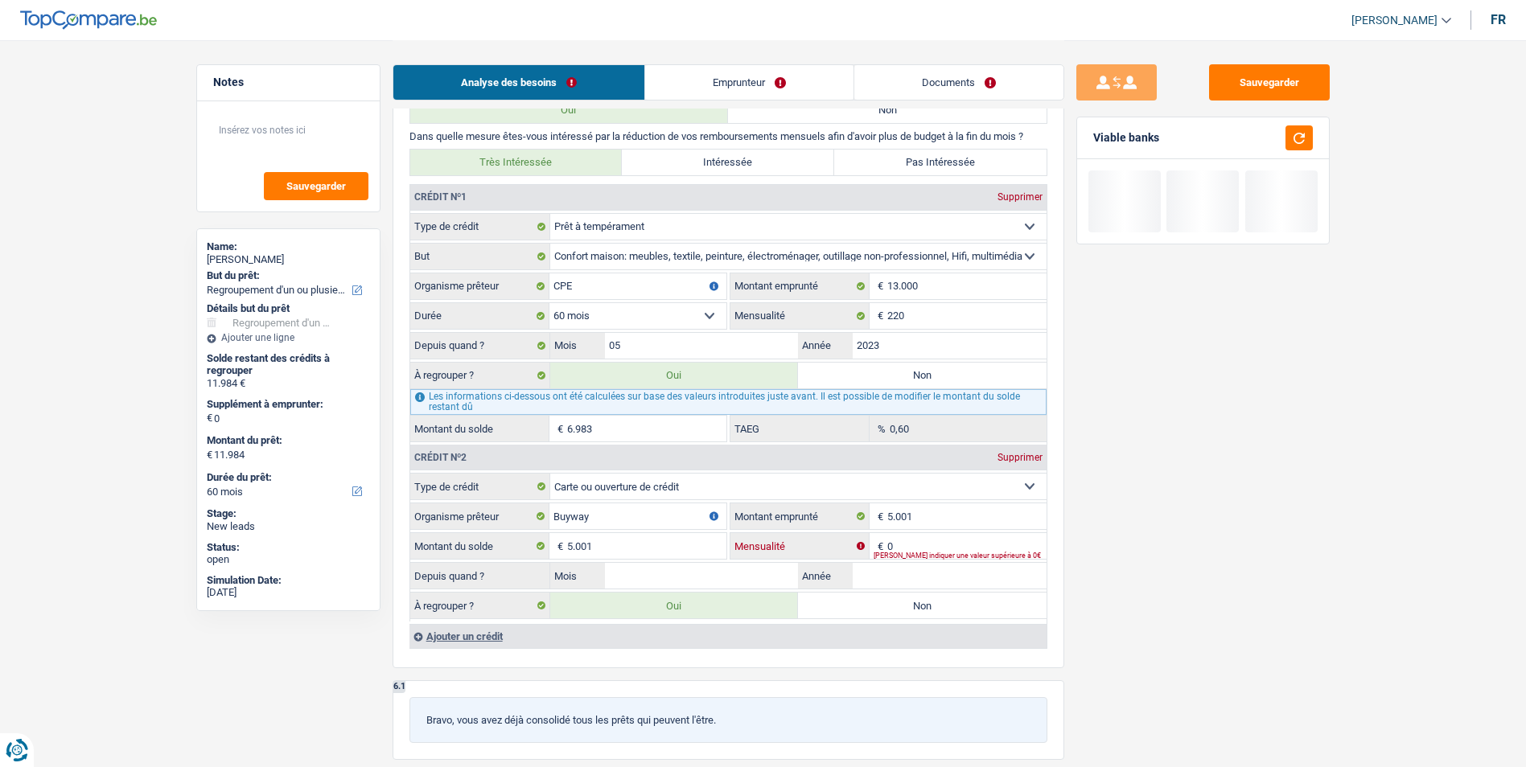
click at [928, 549] on input "0" at bounding box center [966, 546] width 159 height 26
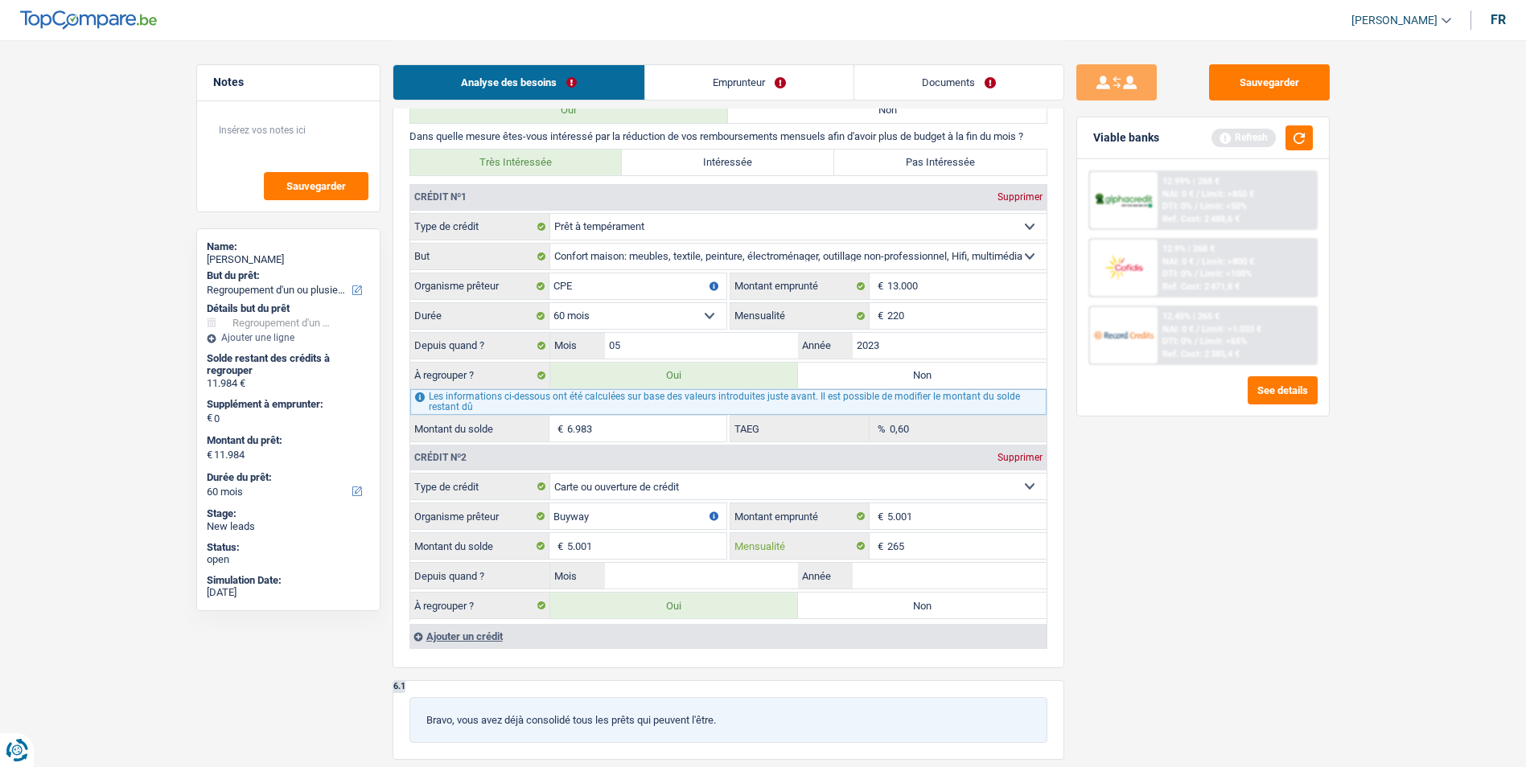
type input "265"
click at [912, 569] on input "Année" at bounding box center [950, 576] width 194 height 26
type input "2018"
click at [688, 570] on input "Mois" at bounding box center [702, 576] width 194 height 26
type input "05"
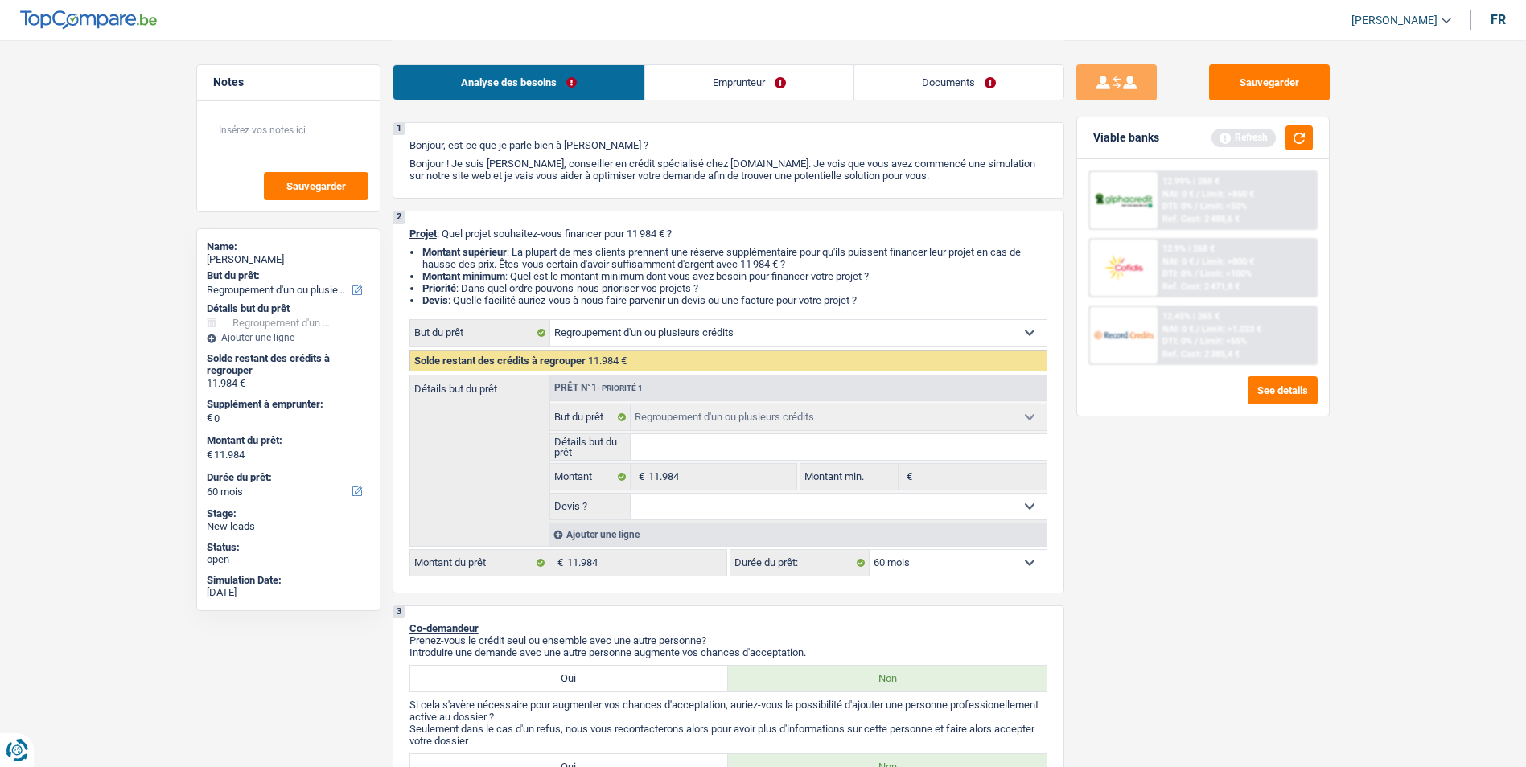
scroll to position [0, 0]
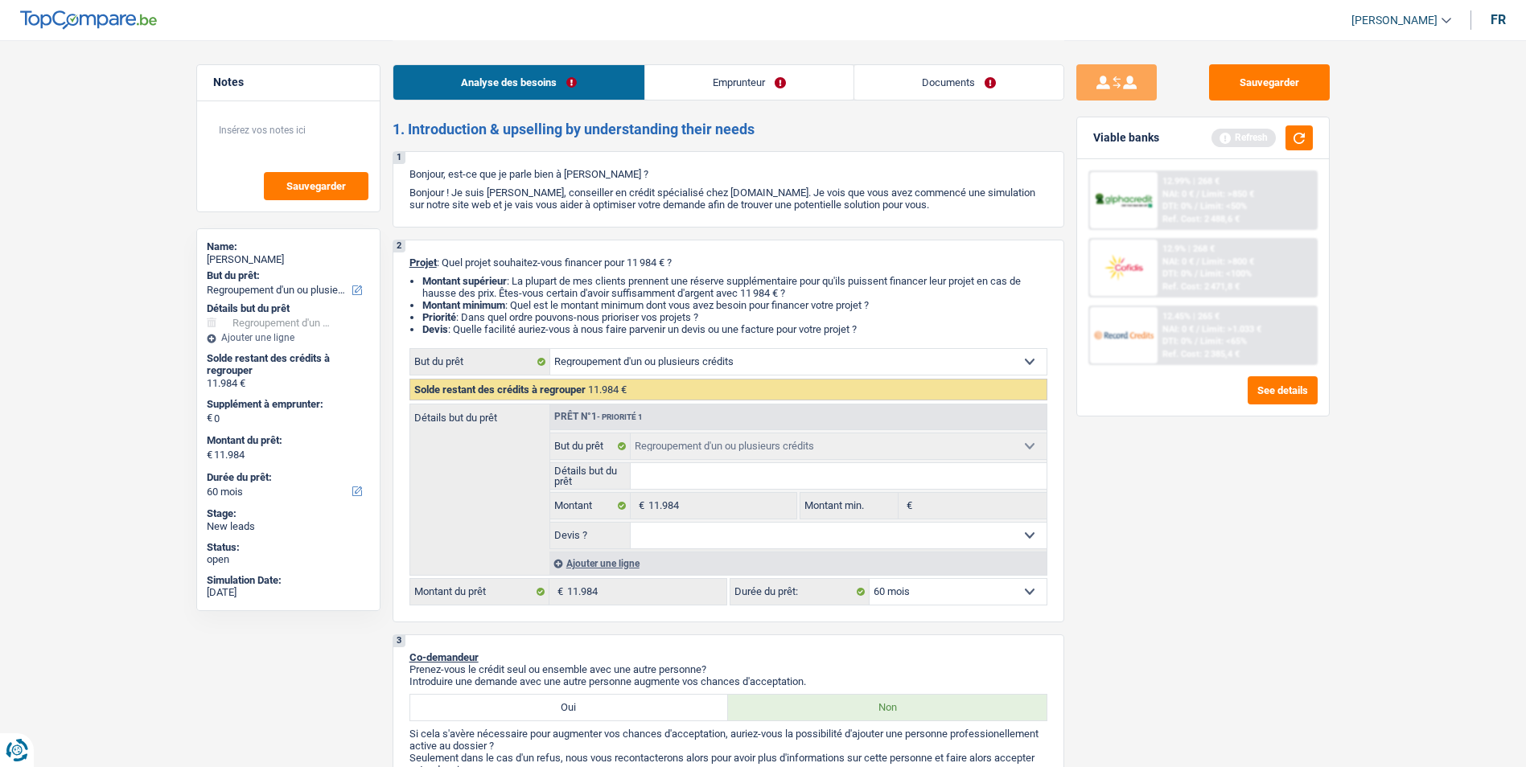
click at [735, 537] on select "Oui Non Non répondu Sélectionner une option" at bounding box center [839, 536] width 416 height 26
select select "false"
click at [631, 523] on select "Oui Non Non répondu Sélectionner une option" at bounding box center [839, 536] width 416 height 26
select select "false"
click at [710, 482] on input "Détails but du prêt" at bounding box center [839, 476] width 416 height 26
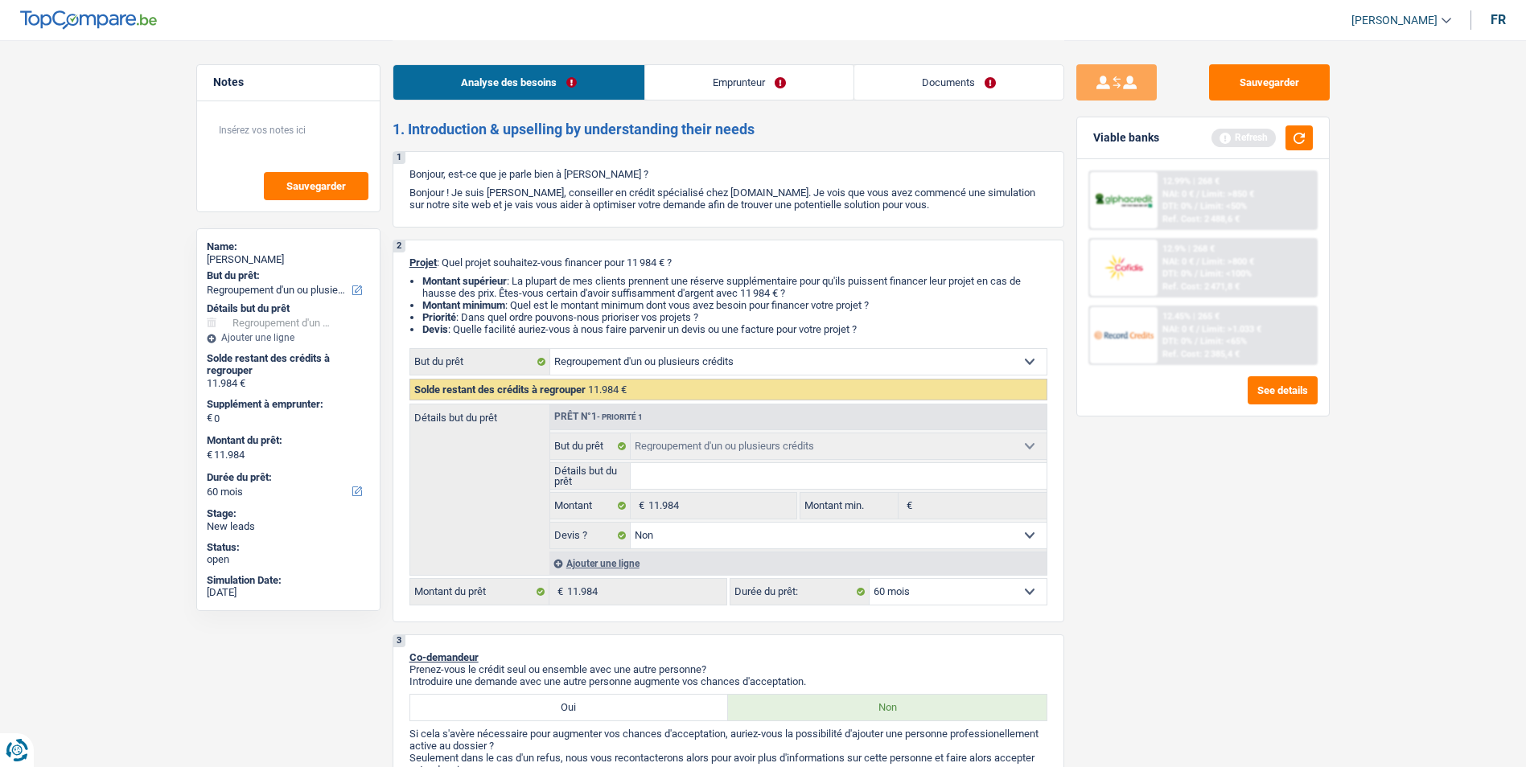
type input "R"
type input "Re"
type input "Reg"
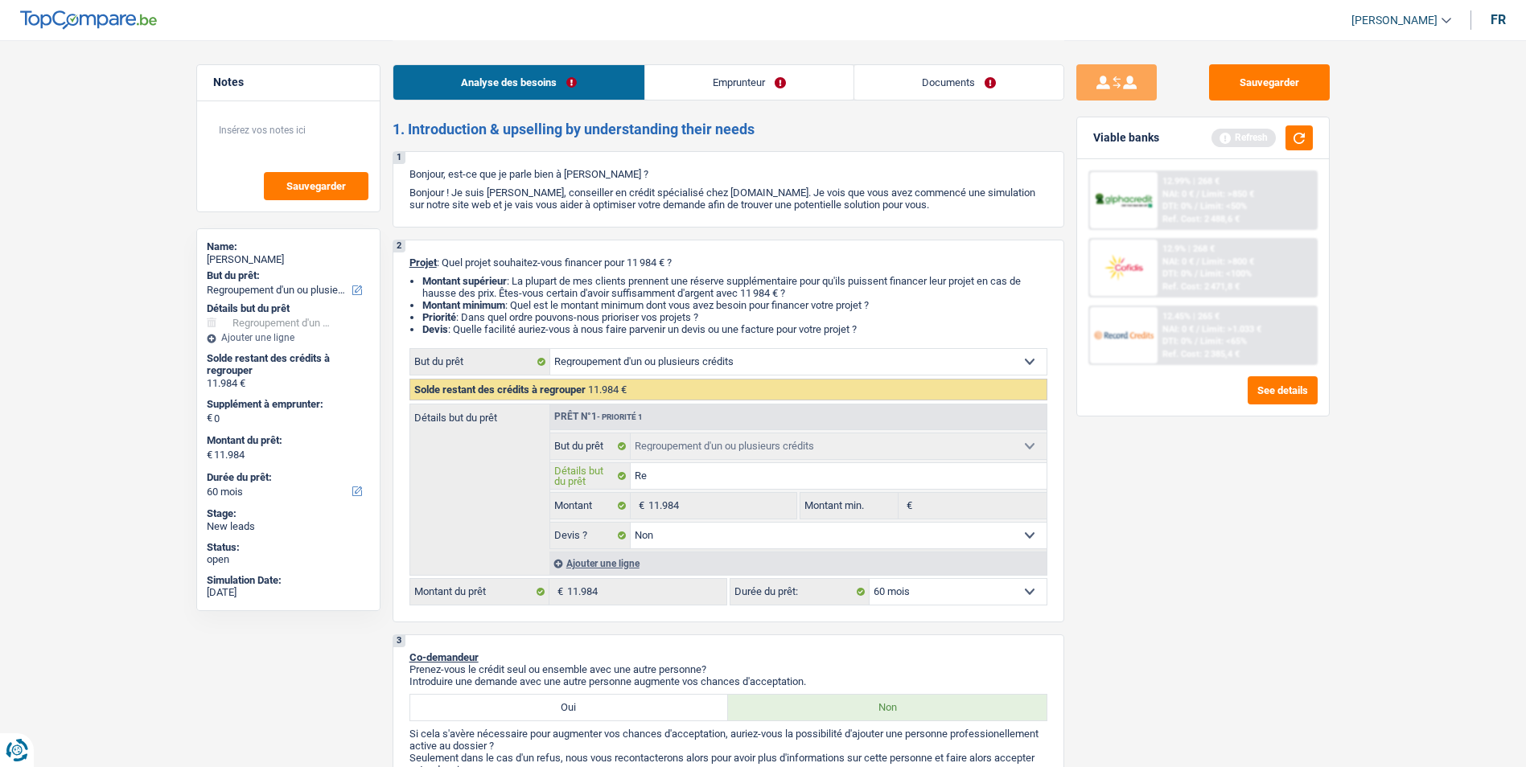
type input "Reg"
type input "Regr"
type input "Regro"
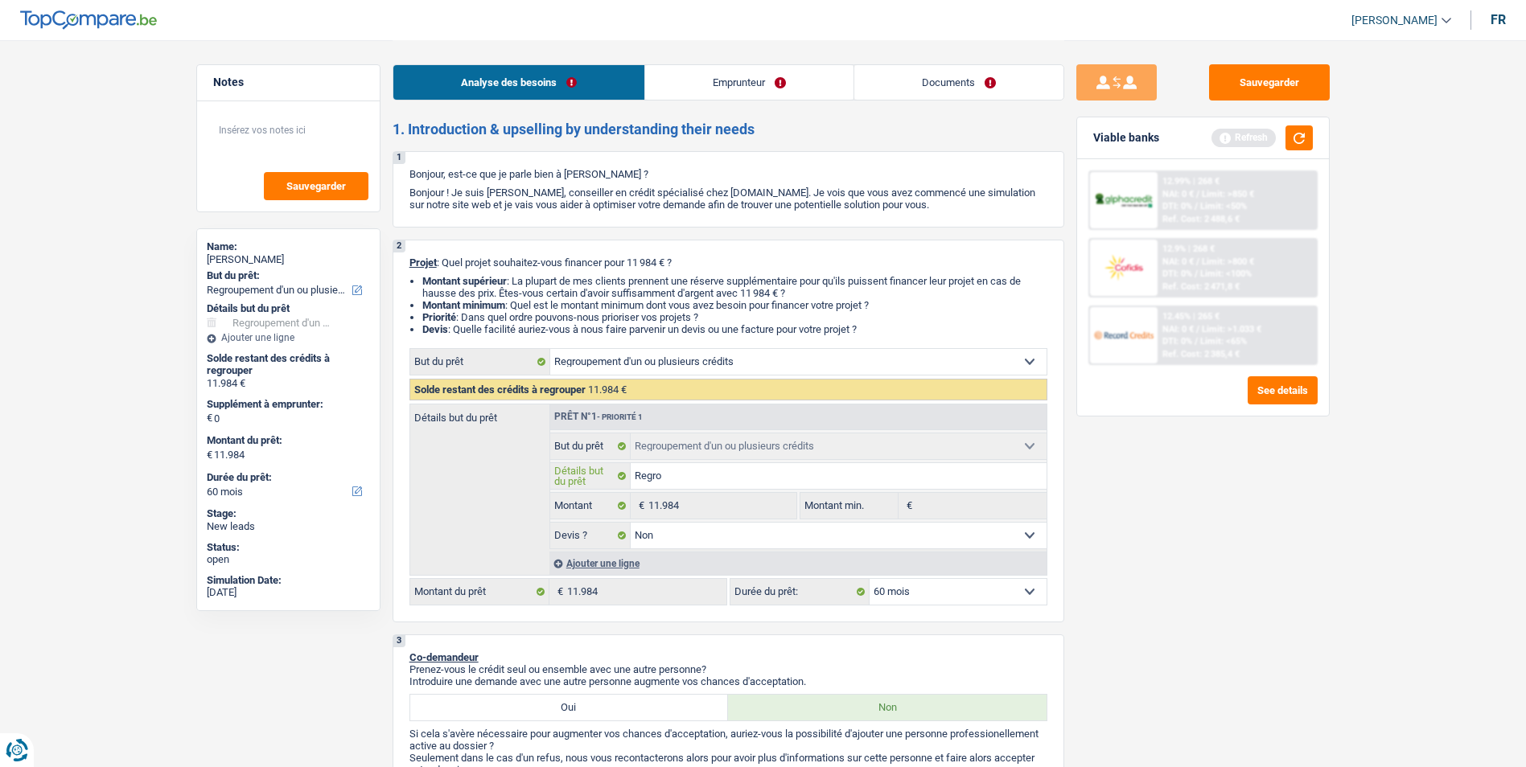
type input "Regrou"
type input "Regroup"
type input "Regroupe"
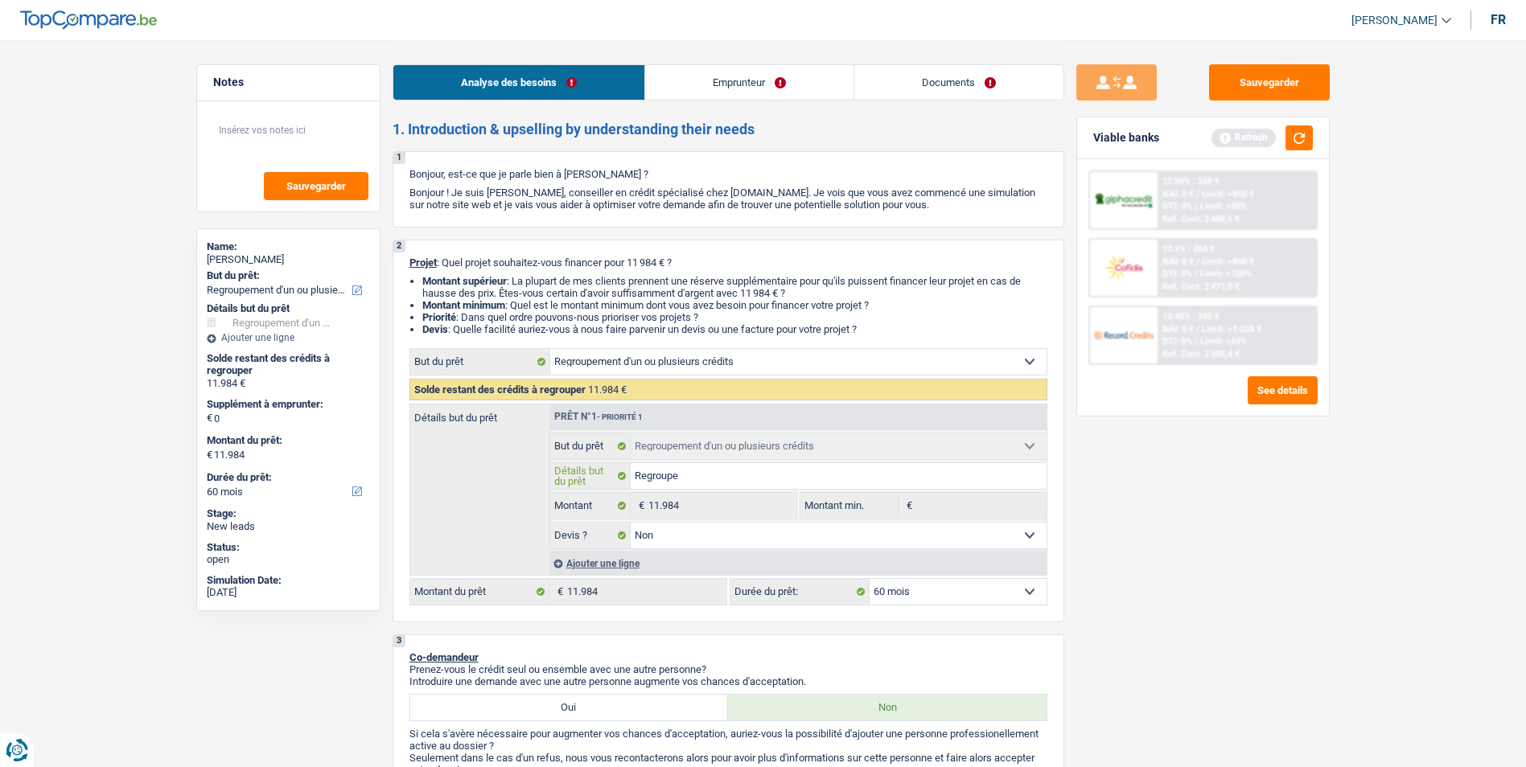
type input "Regroupe"
type input "Regrouper"
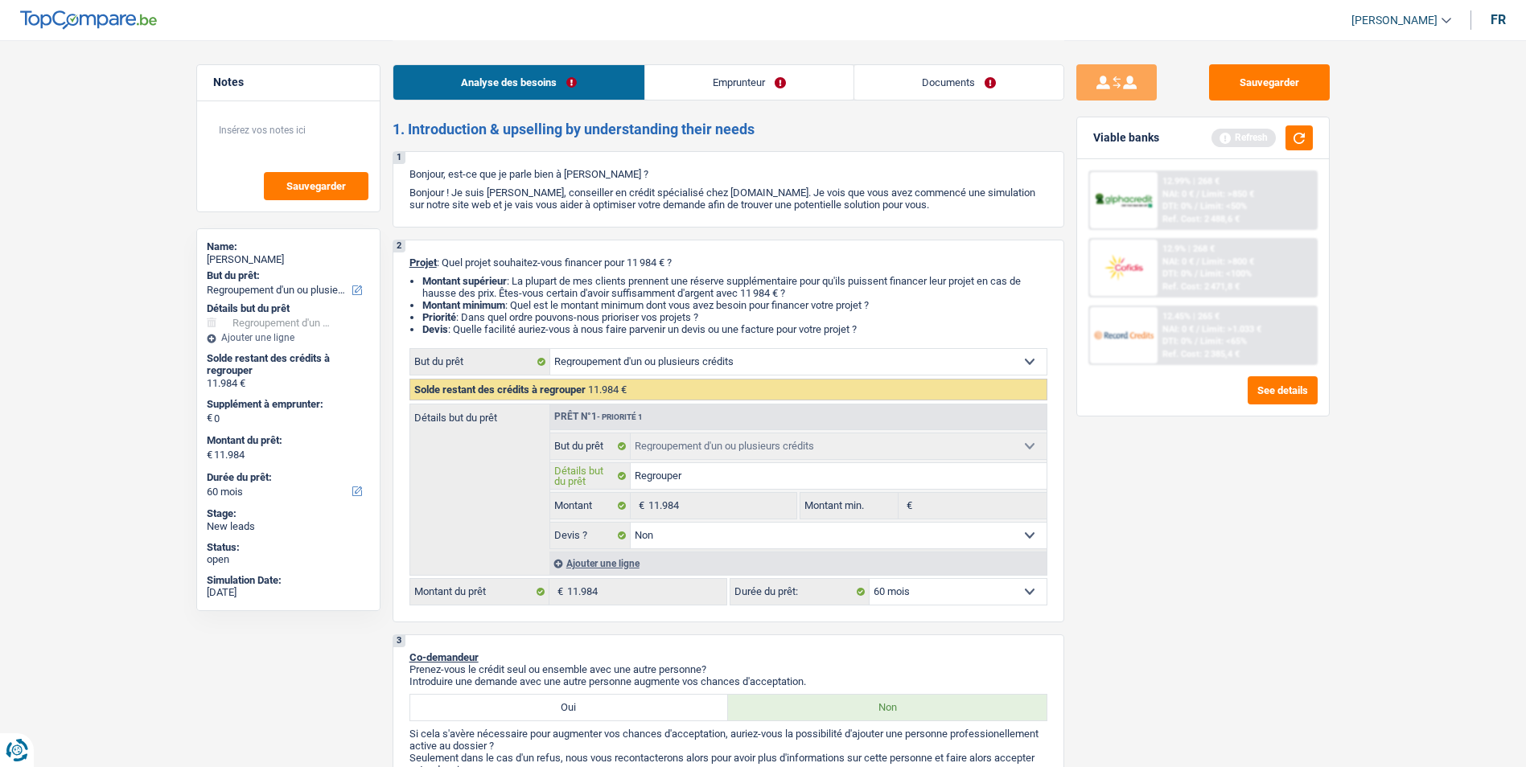
type input "Regrouper P"
type input "Regrouper PT"
type input "Regrouper P"
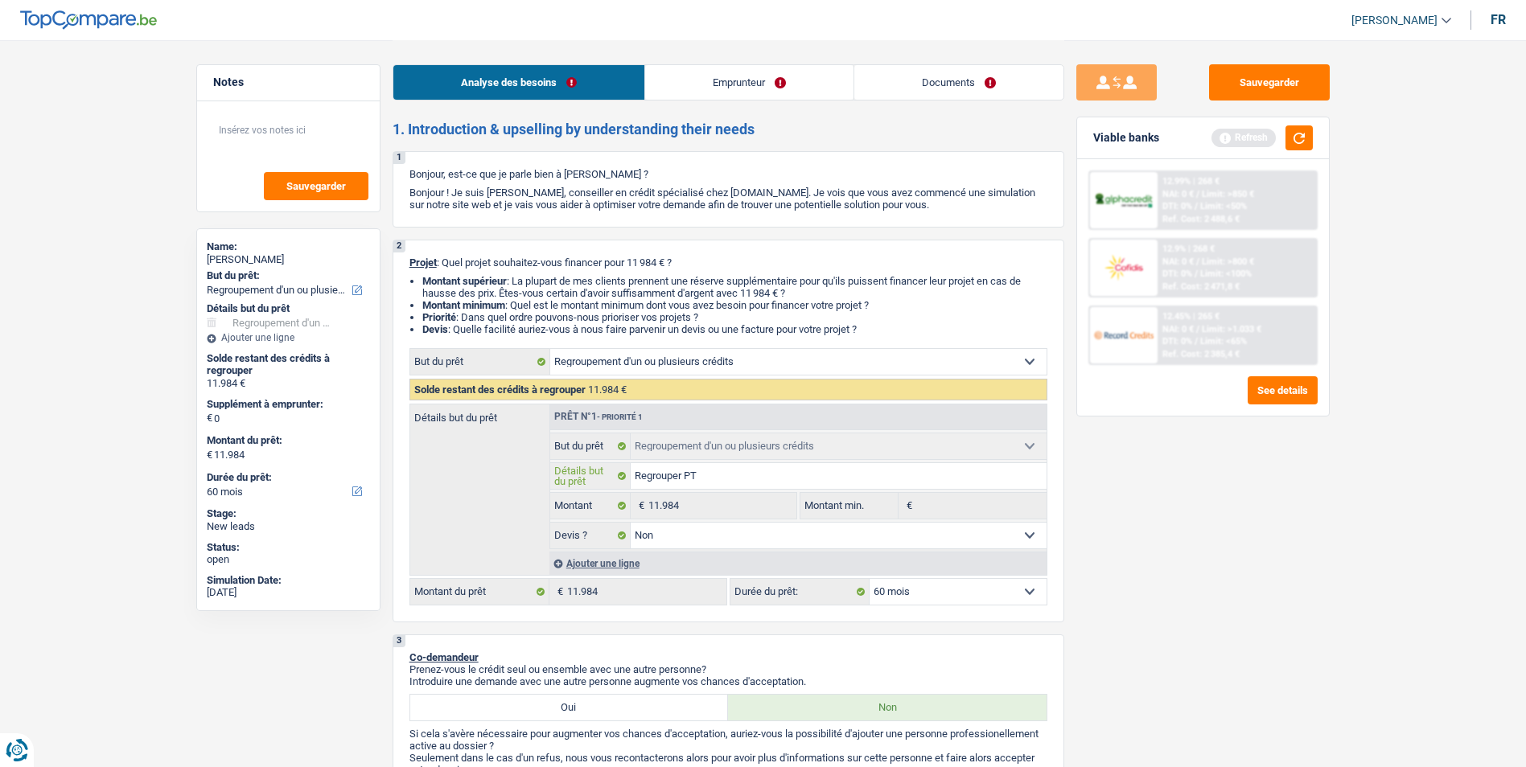
type input "Regrouper P"
type input "Regrouper PA"
type input "Regrouper PAT"
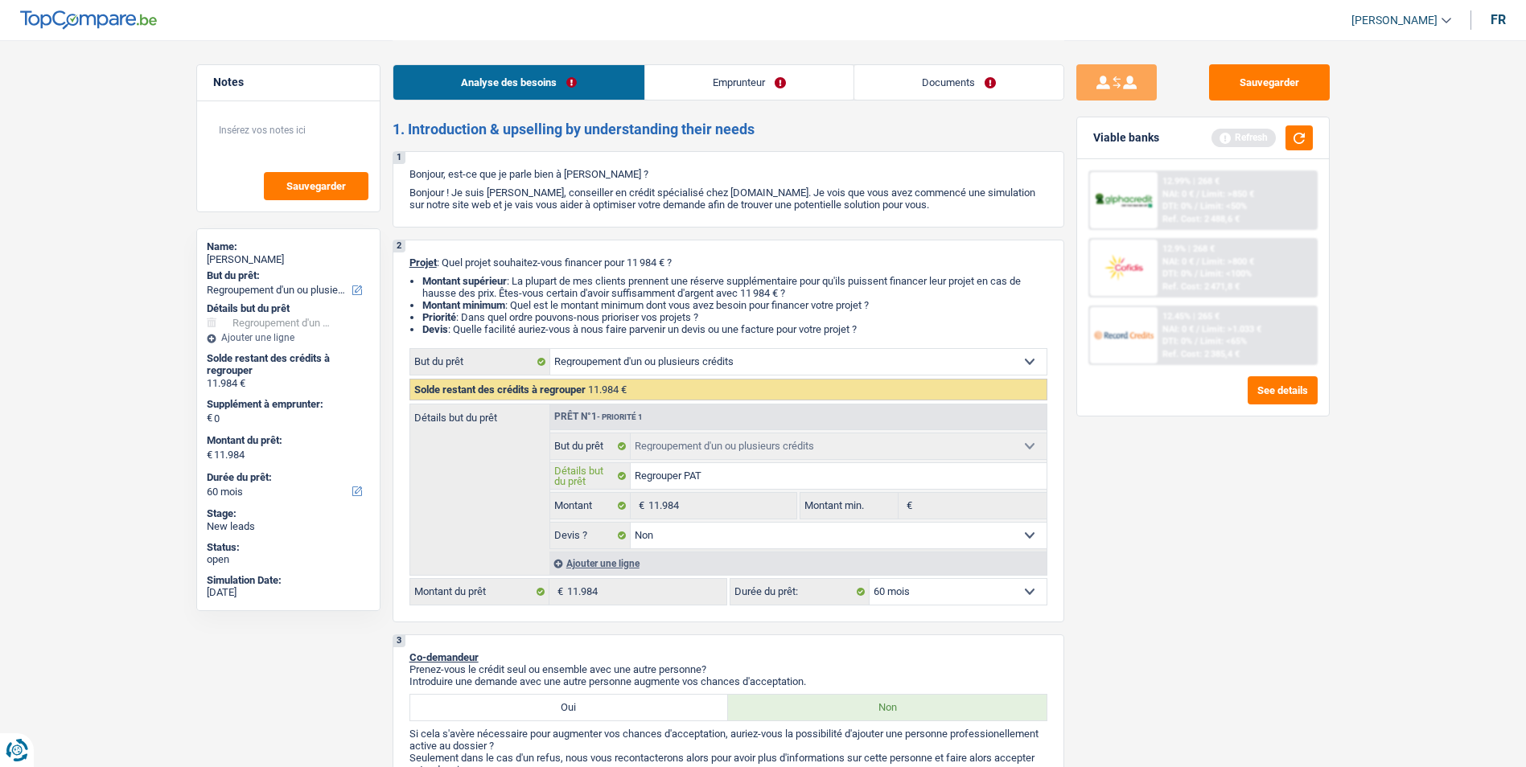
type input "Regrouper PAT"
type input "Regrouper PAT +"
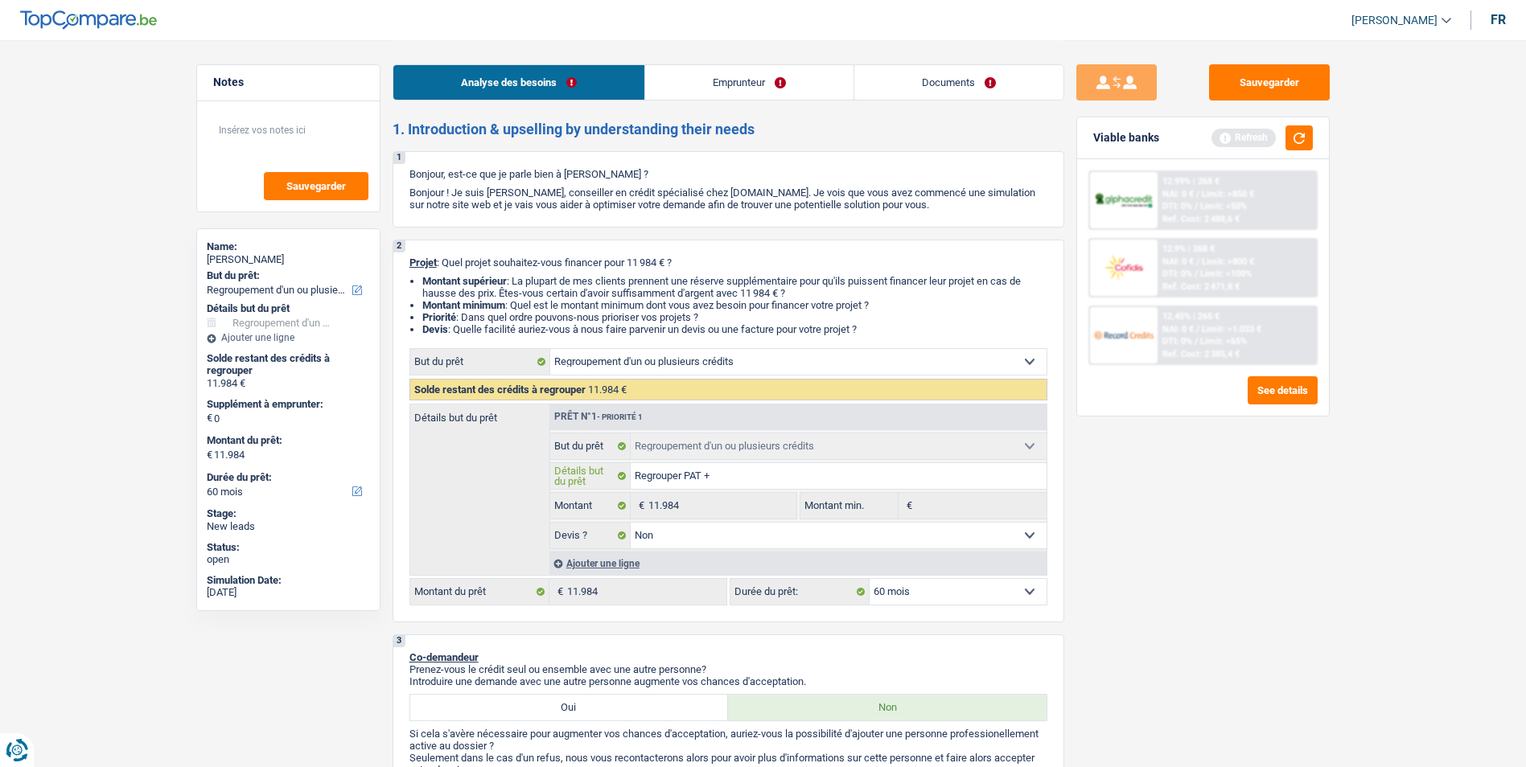
type input "Regrouper PAT +"
type input "Regrouper PAT + C"
type input "Regrouper PAT + Ca"
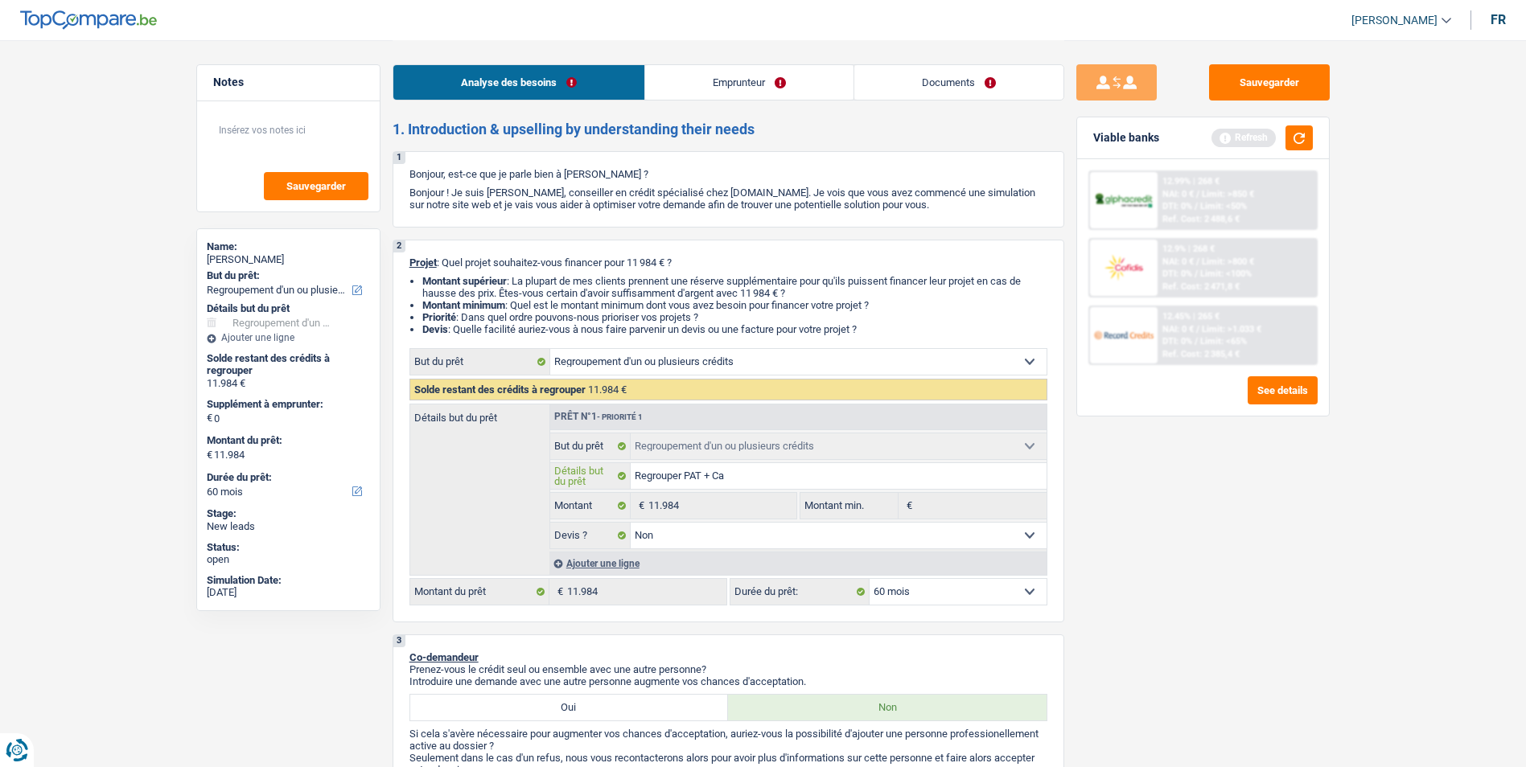
type input "Regrouper PAT + Car"
type input "Regrouper PAT + Cart"
type input "Regrouper PAT + Carte"
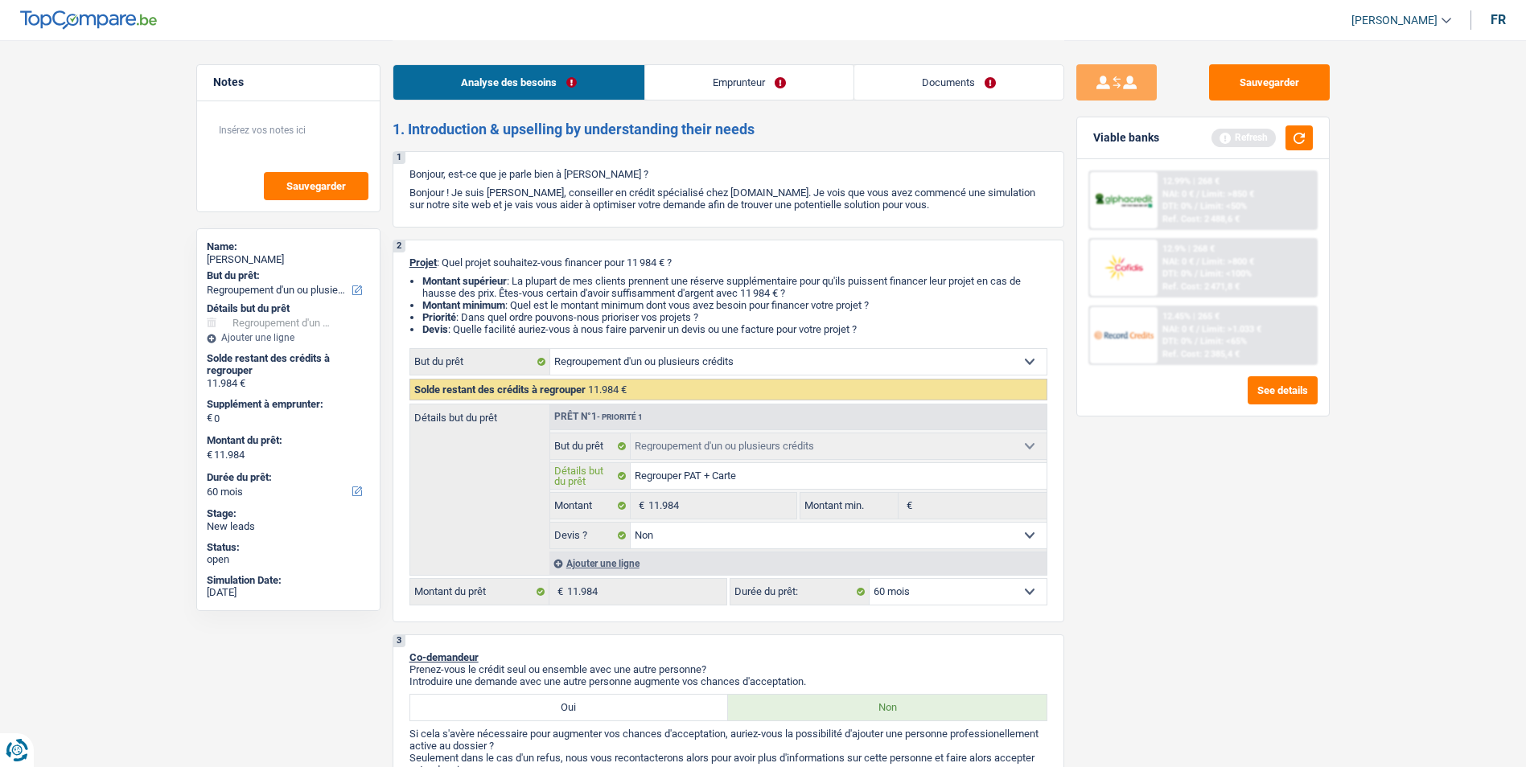
type input "Regrouper PAT + Carte"
click at [774, 72] on link "Emprunteur" at bounding box center [749, 82] width 208 height 35
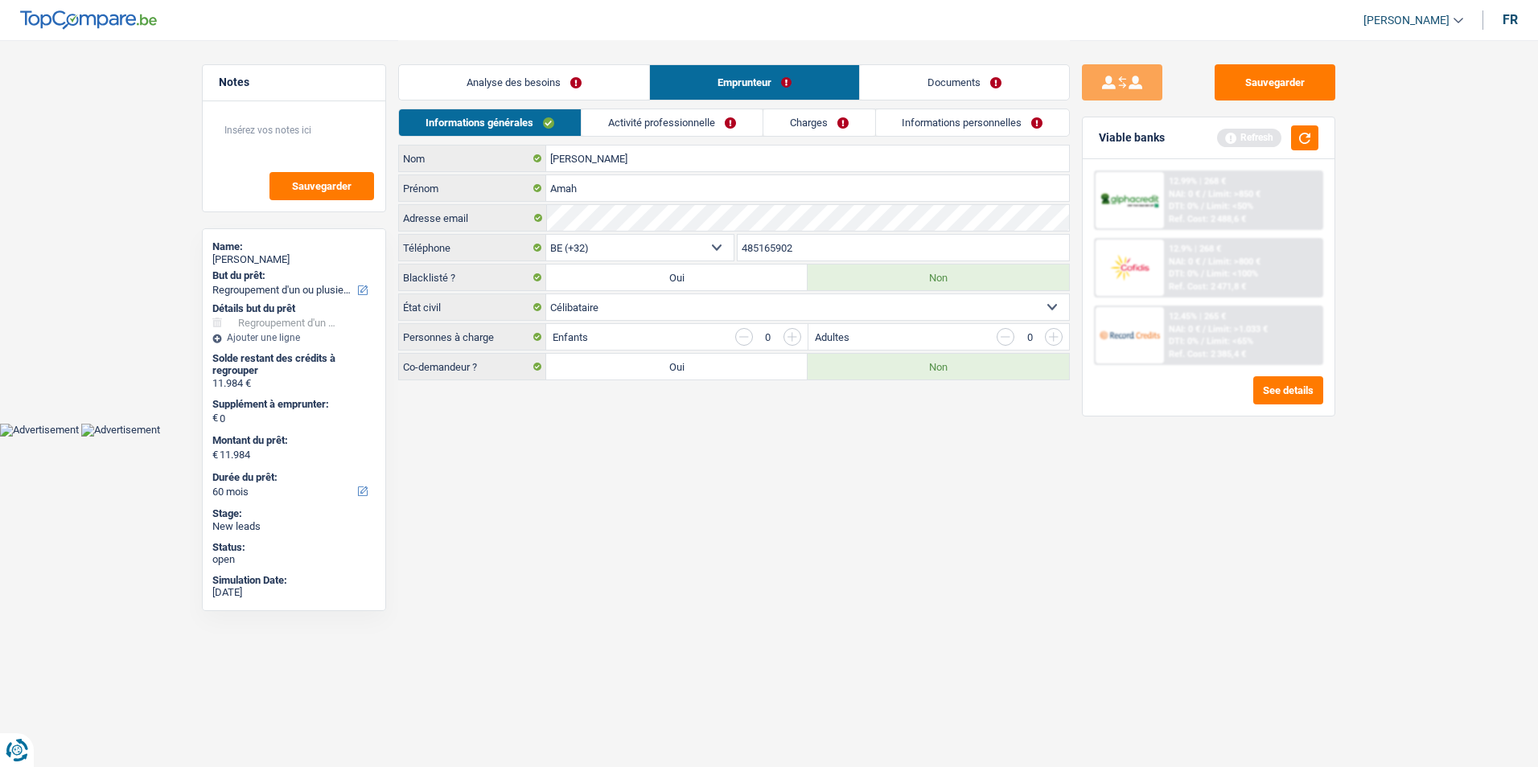
click at [652, 128] on link "Activité professionnelle" at bounding box center [672, 122] width 181 height 27
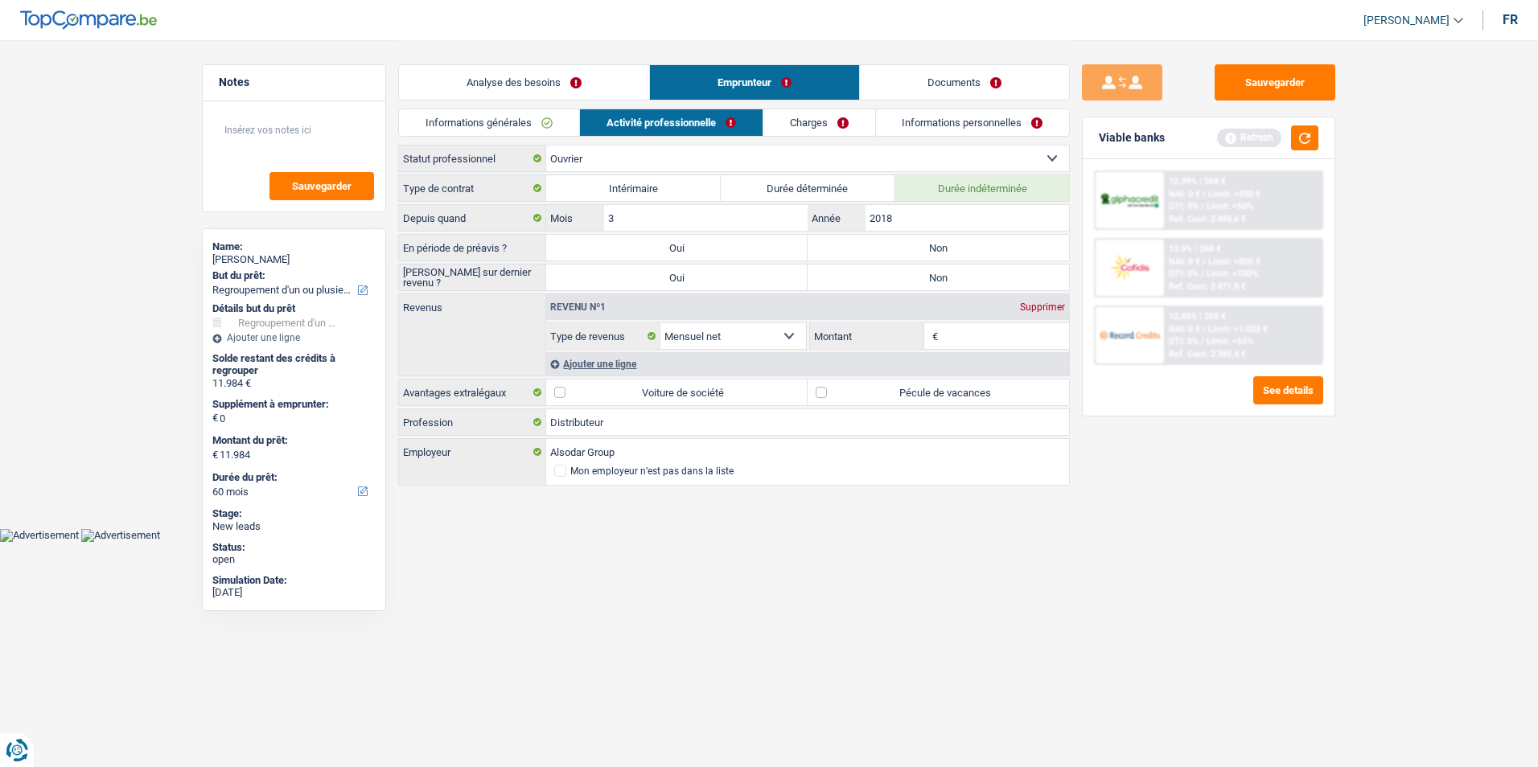
click at [973, 243] on label "Non" at bounding box center [938, 248] width 261 height 26
click at [973, 243] on input "Non" at bounding box center [938, 248] width 261 height 26
radio input "true"
click at [969, 269] on label "Non" at bounding box center [938, 278] width 261 height 26
click at [969, 269] on input "Non" at bounding box center [938, 278] width 261 height 26
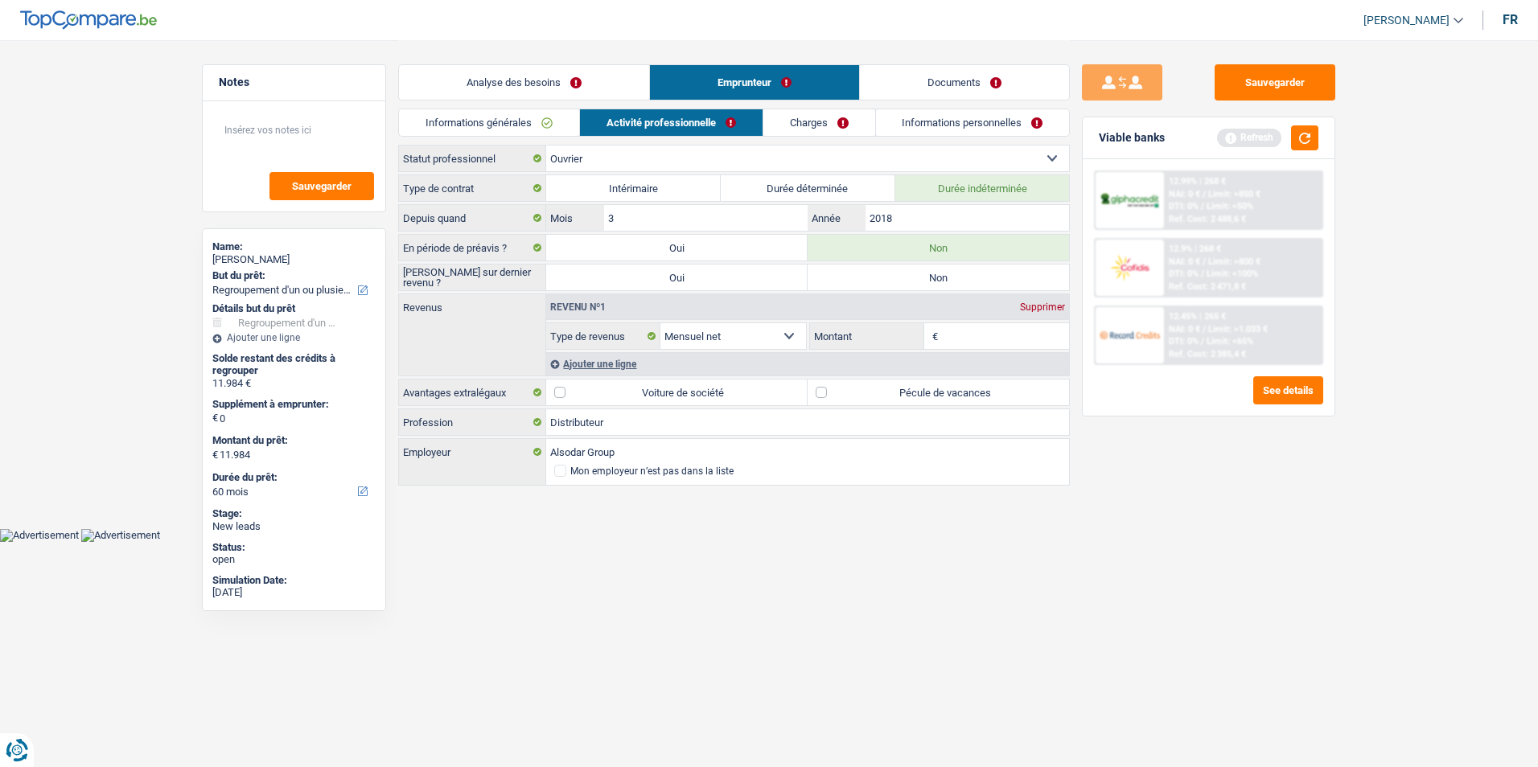
radio input "true"
click at [969, 330] on input "Montant" at bounding box center [1006, 336] width 128 height 26
type input "2.300"
click at [560, 393] on label "Voiture de société" at bounding box center [676, 393] width 261 height 26
click at [560, 393] on input "Voiture de société" at bounding box center [676, 393] width 261 height 26
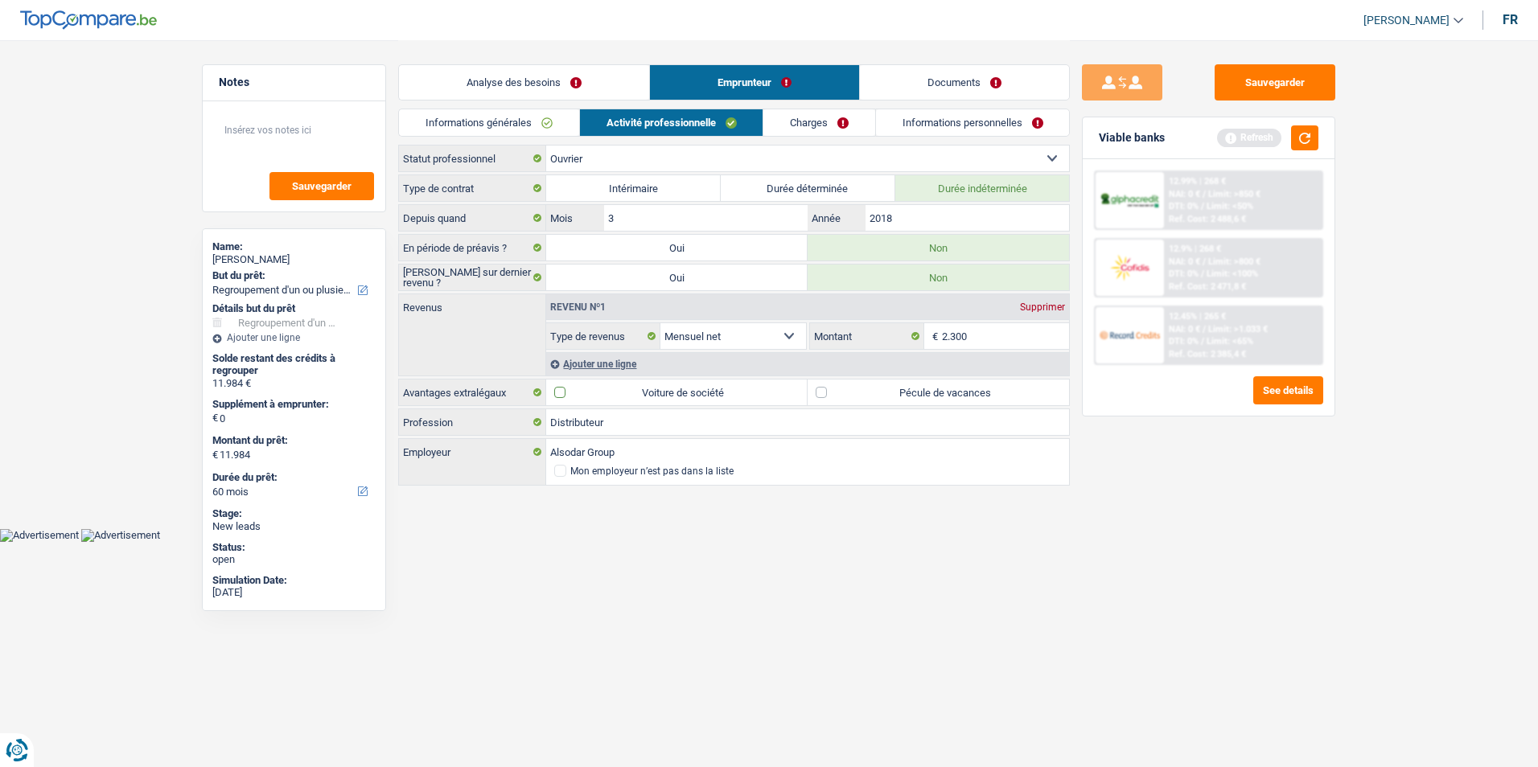
checkbox input "true"
click at [825, 393] on label "Pécule de vacances" at bounding box center [938, 393] width 261 height 26
click at [825, 393] on input "Pécule de vacances" at bounding box center [938, 393] width 261 height 26
checkbox input "true"
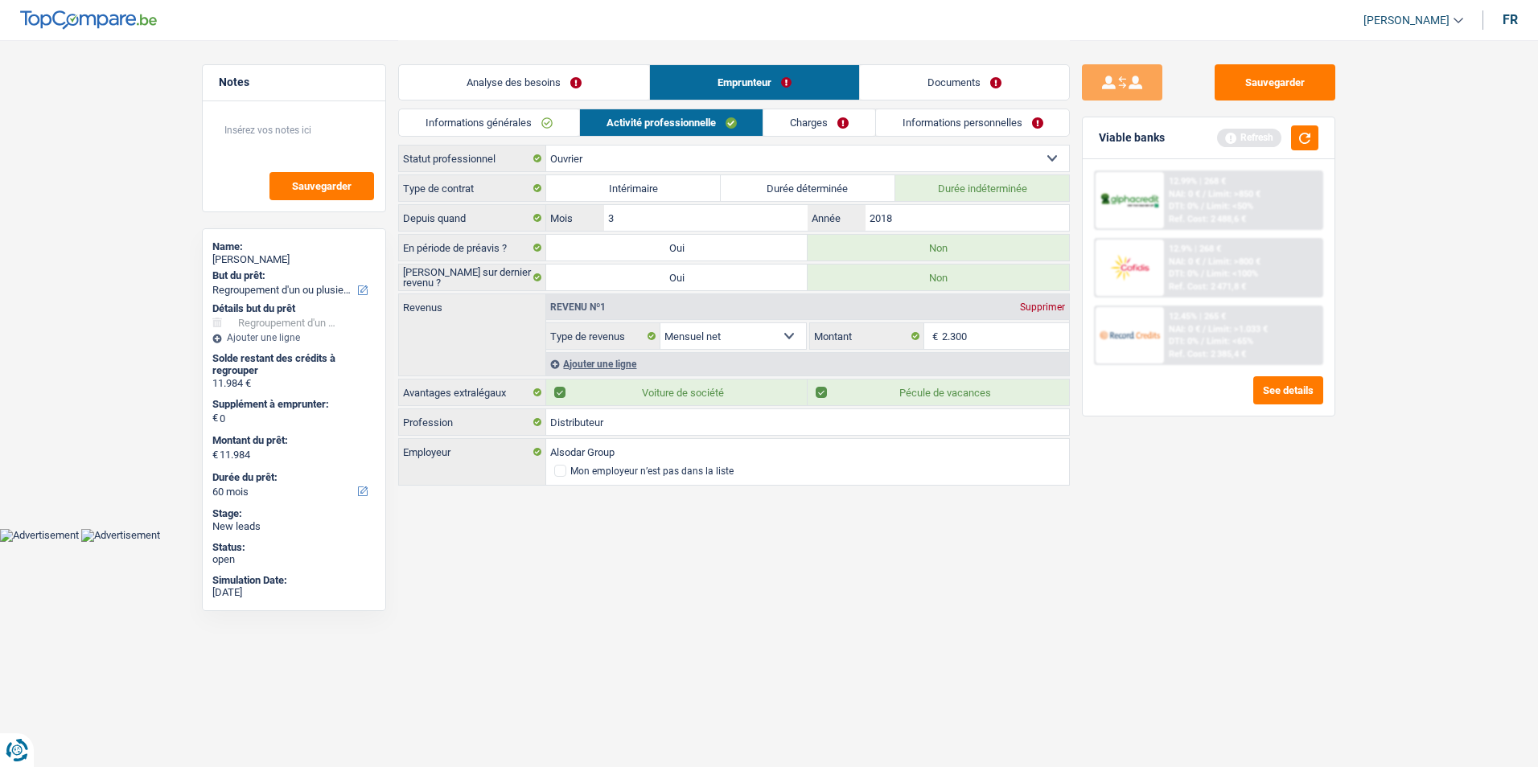
click at [829, 134] on link "Charges" at bounding box center [819, 122] width 112 height 27
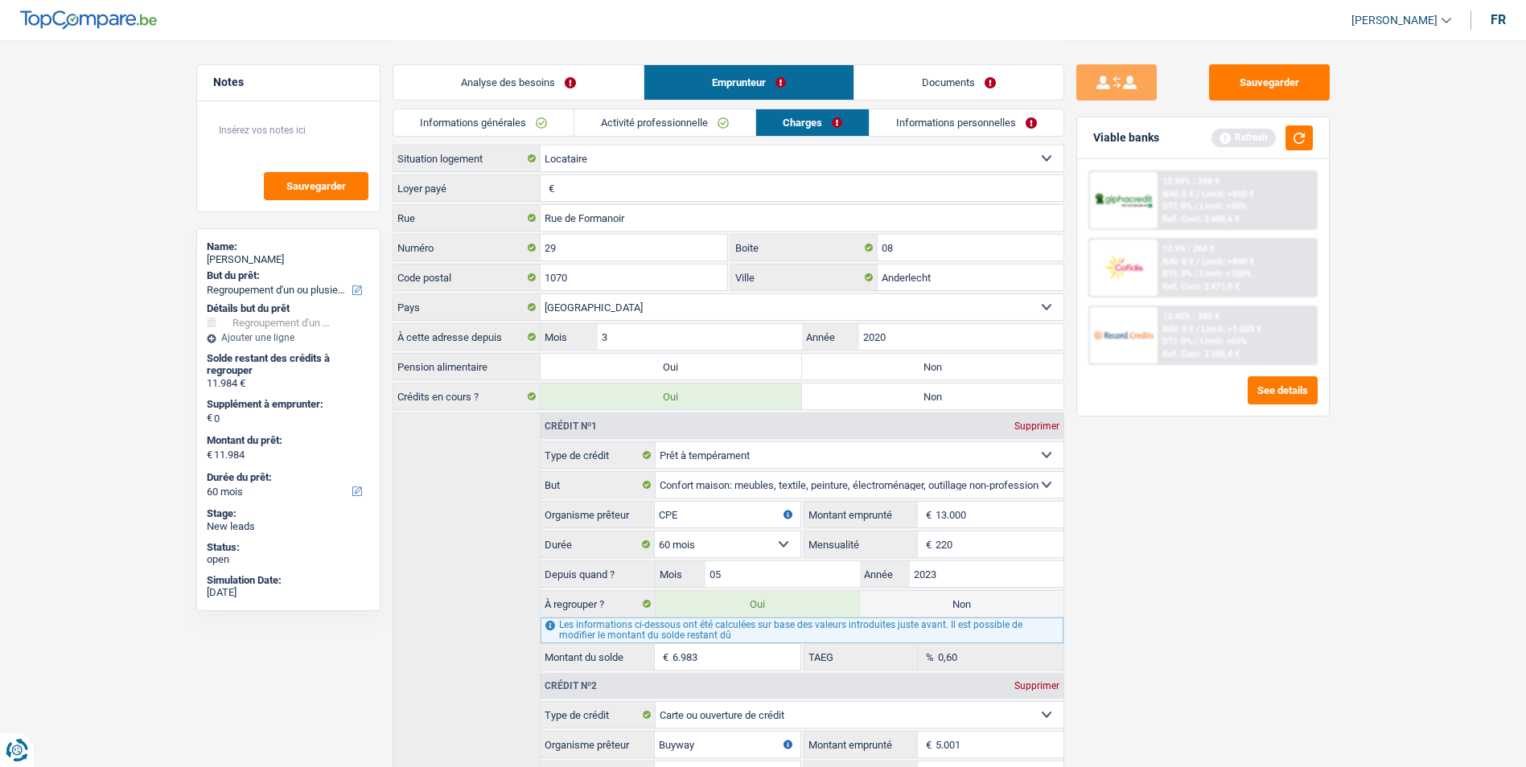
click at [638, 188] on input "Loyer payé" at bounding box center [810, 188] width 505 height 26
type input "510"
click at [899, 118] on link "Informations personnelles" at bounding box center [967, 122] width 194 height 27
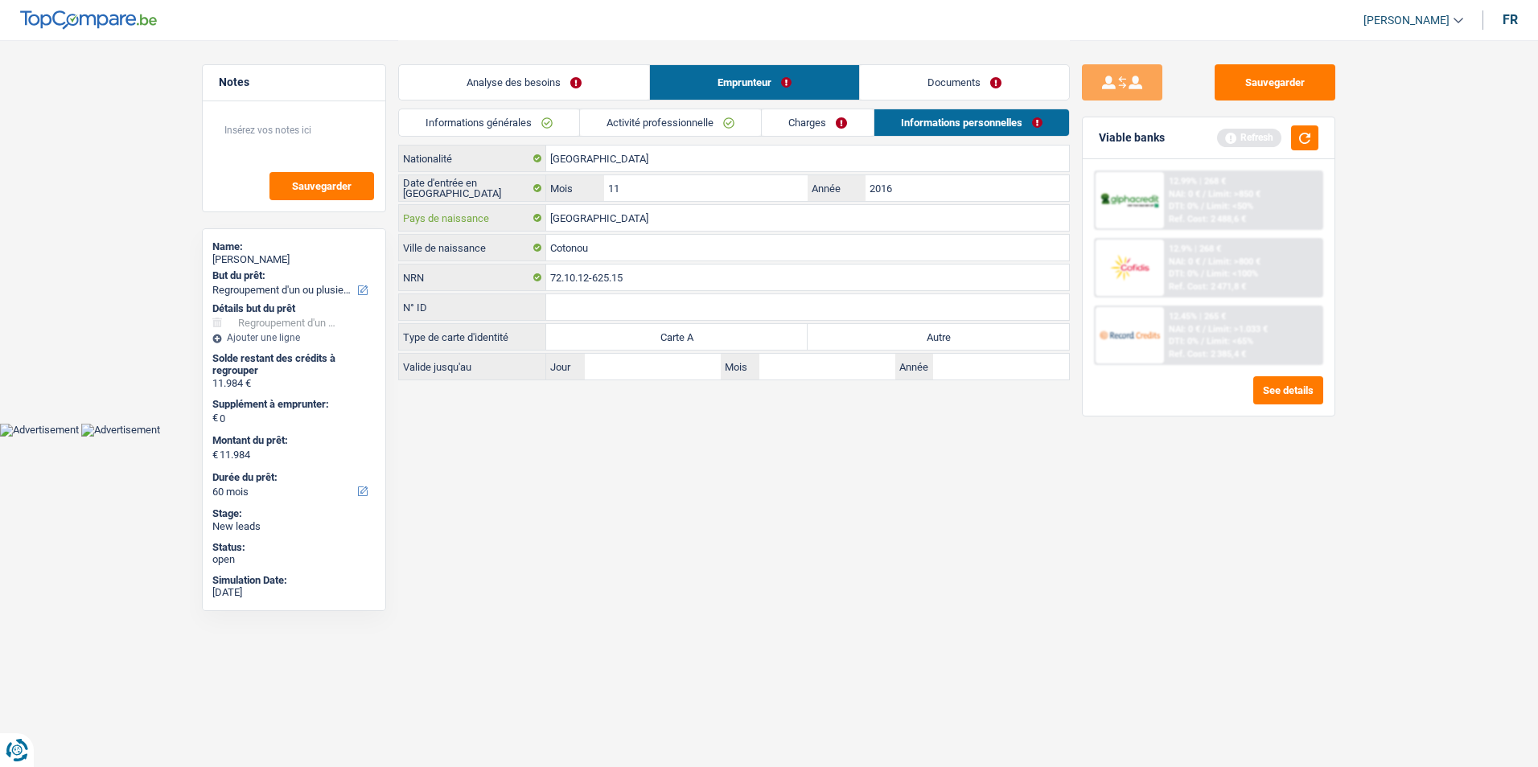
click at [610, 213] on input "[GEOGRAPHIC_DATA]" at bounding box center [807, 218] width 523 height 26
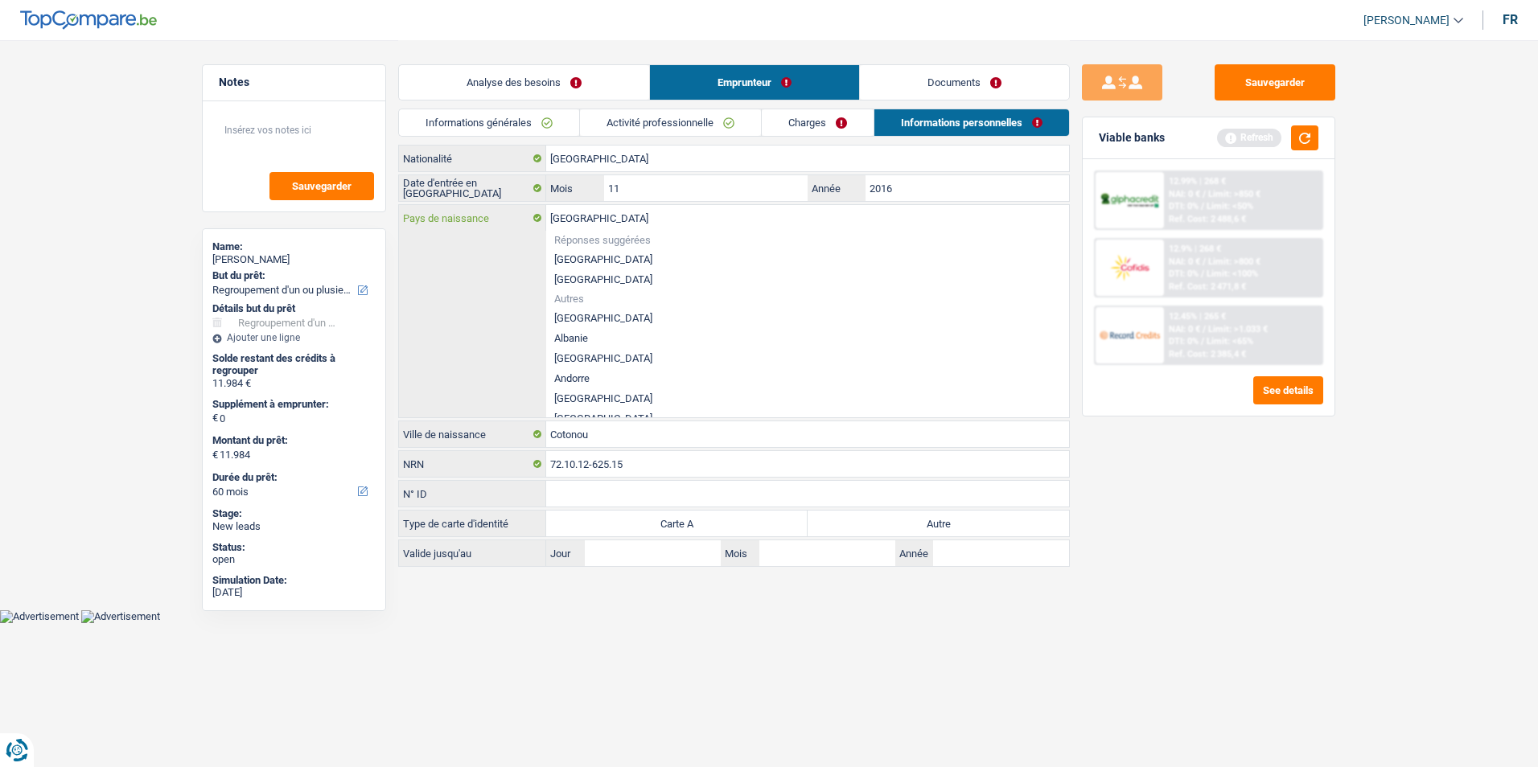
type input "Tog"
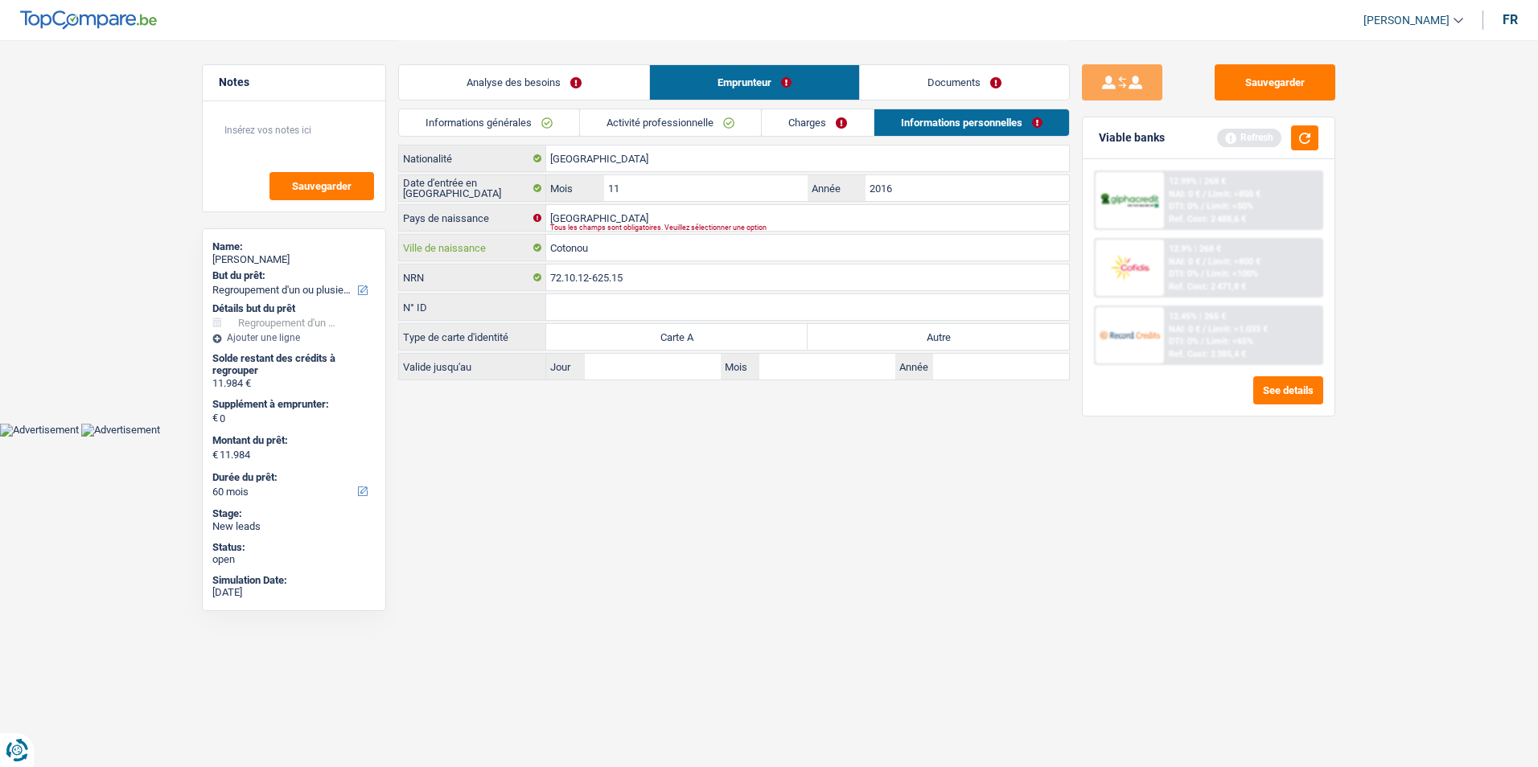
click at [637, 259] on input "Cotonou" at bounding box center [807, 248] width 523 height 26
click at [619, 222] on input "Benin" at bounding box center [807, 218] width 523 height 26
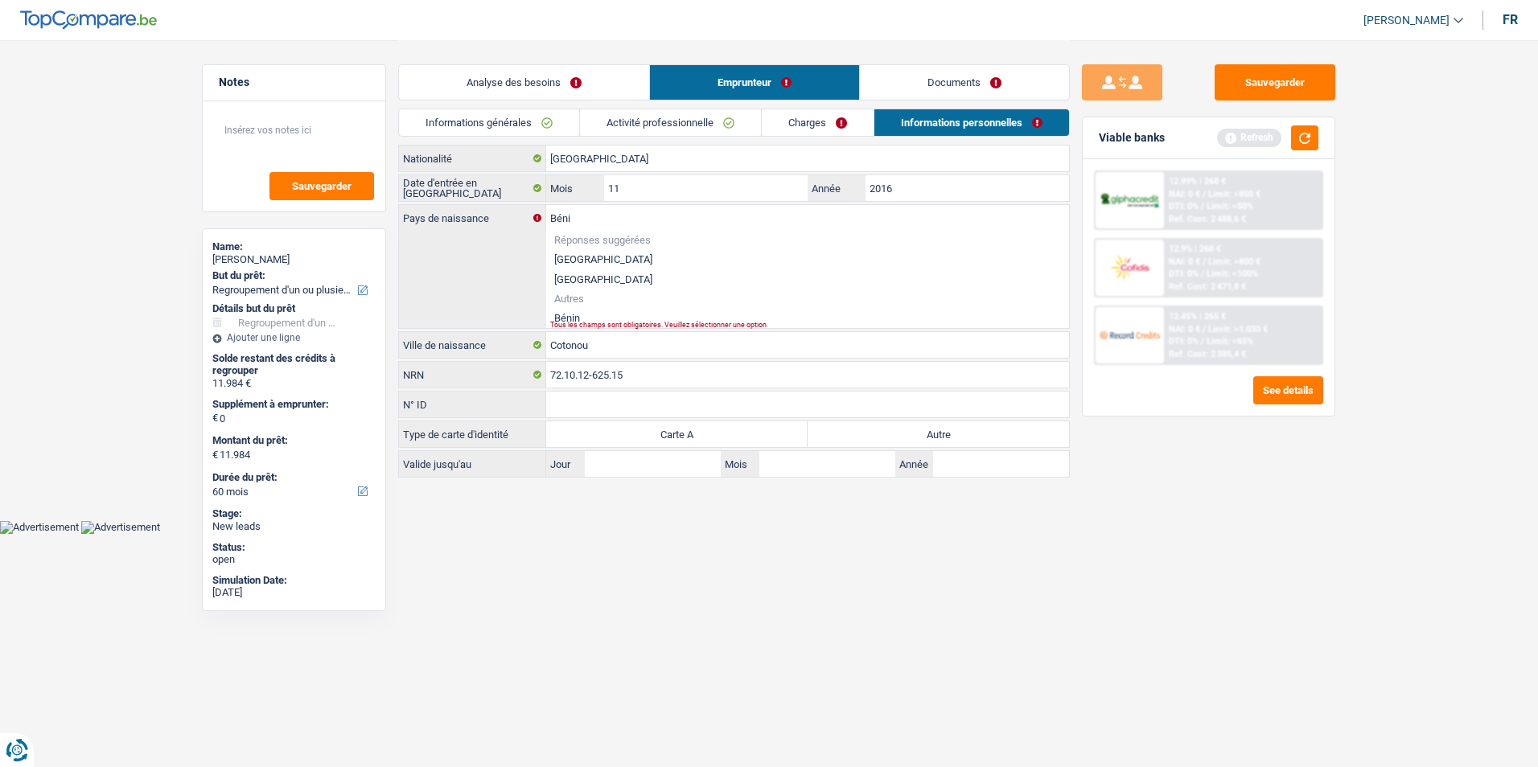
click at [589, 317] on li "Bénin" at bounding box center [807, 318] width 523 height 20
type input "Bénin"
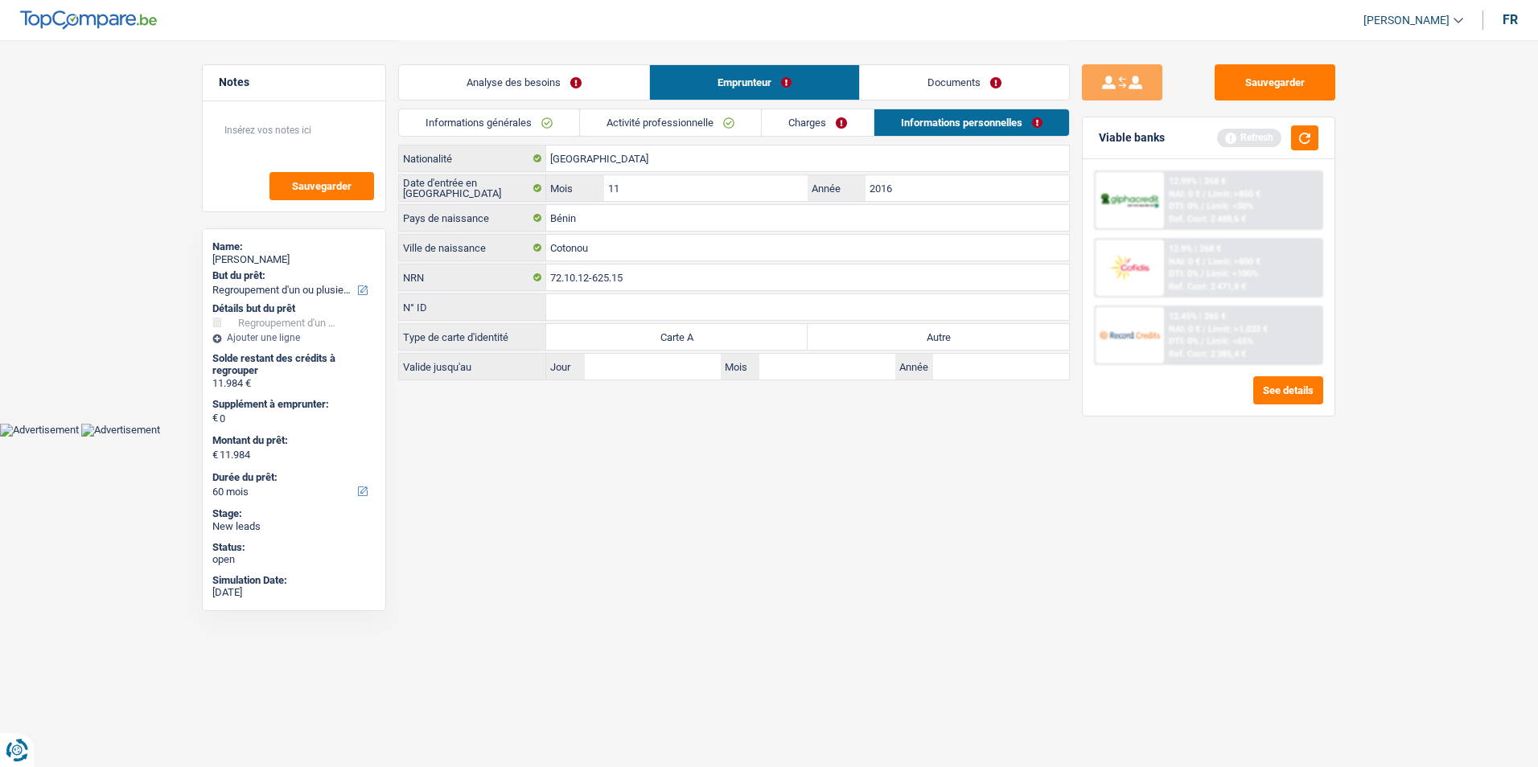
click at [878, 335] on label "Autre" at bounding box center [938, 337] width 261 height 26
click at [878, 335] on input "Autre" at bounding box center [938, 337] width 261 height 26
radio input "true"
click at [830, 117] on link "Charges" at bounding box center [818, 122] width 112 height 27
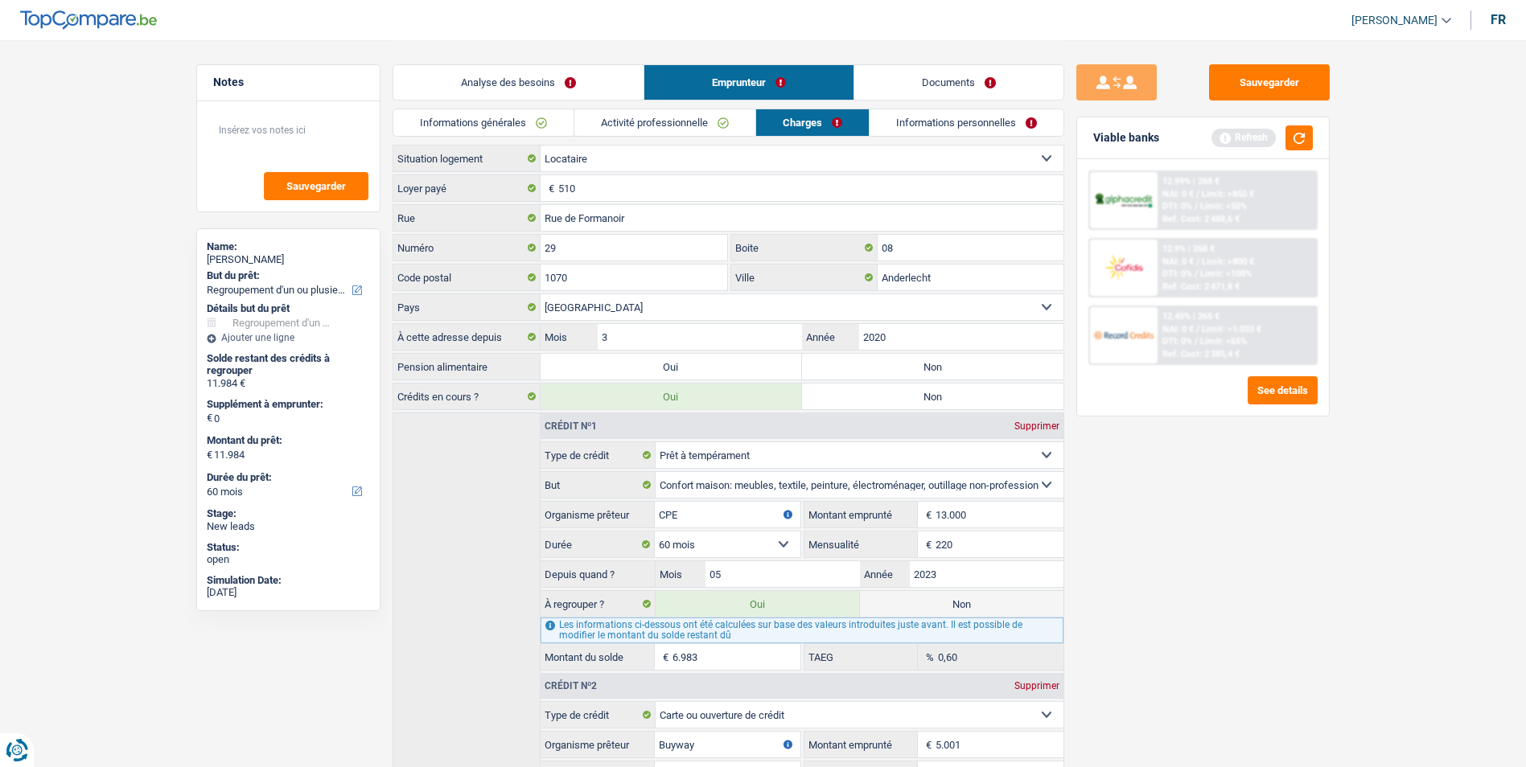
click at [624, 130] on link "Activité professionnelle" at bounding box center [664, 122] width 181 height 27
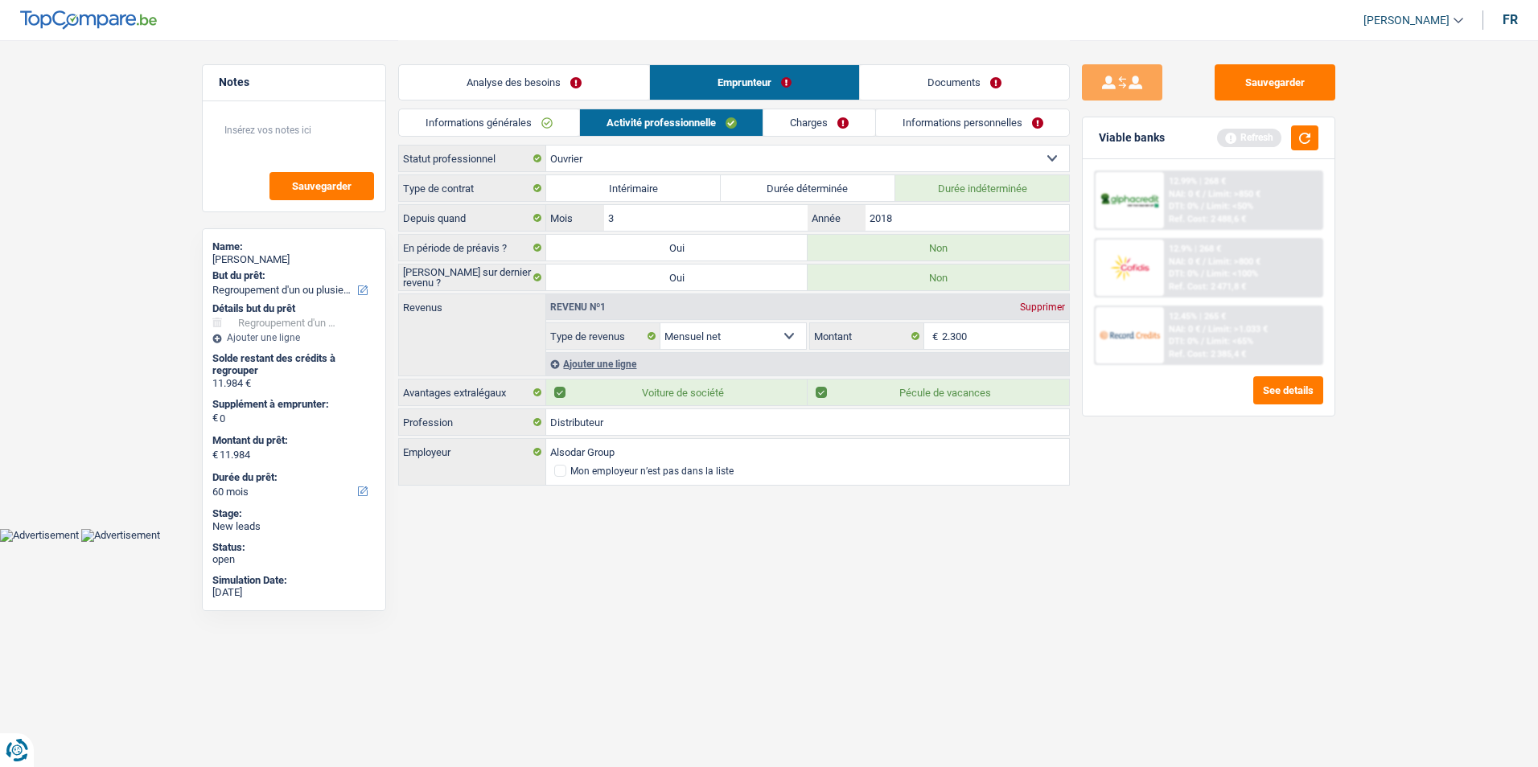
click at [535, 117] on link "Informations générales" at bounding box center [489, 122] width 180 height 27
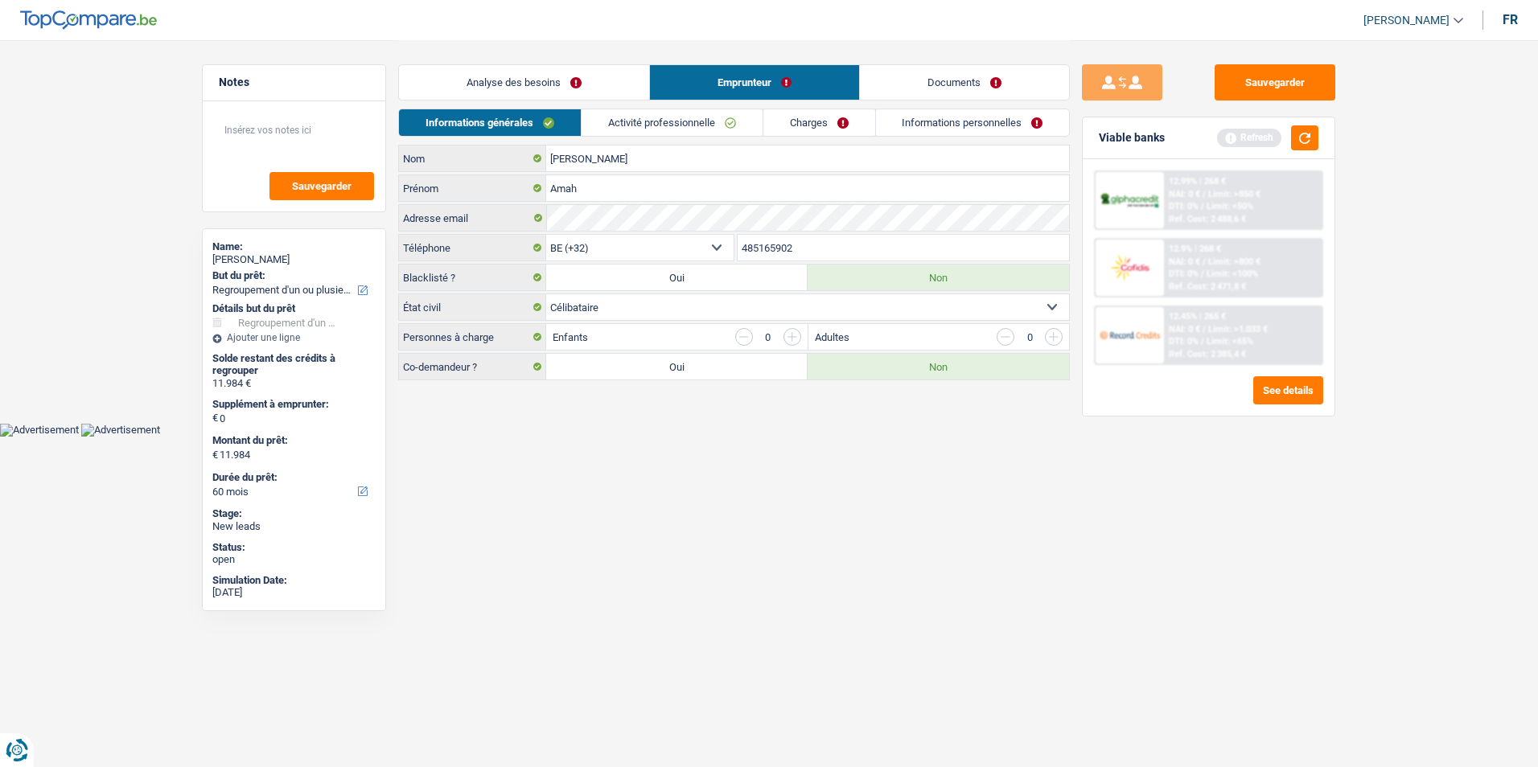
click at [537, 85] on link "Analyse des besoins" at bounding box center [524, 82] width 250 height 35
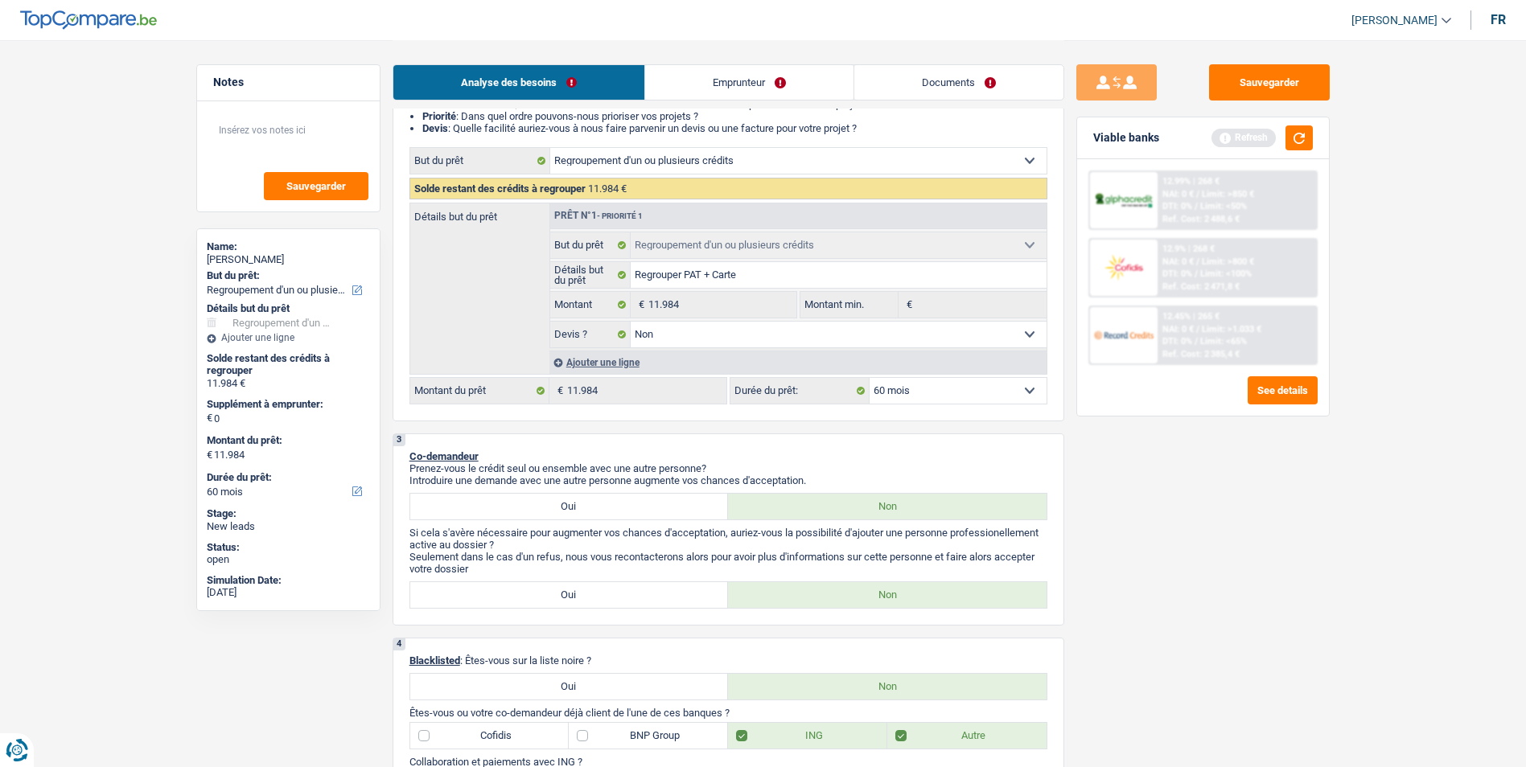
scroll to position [241, 0]
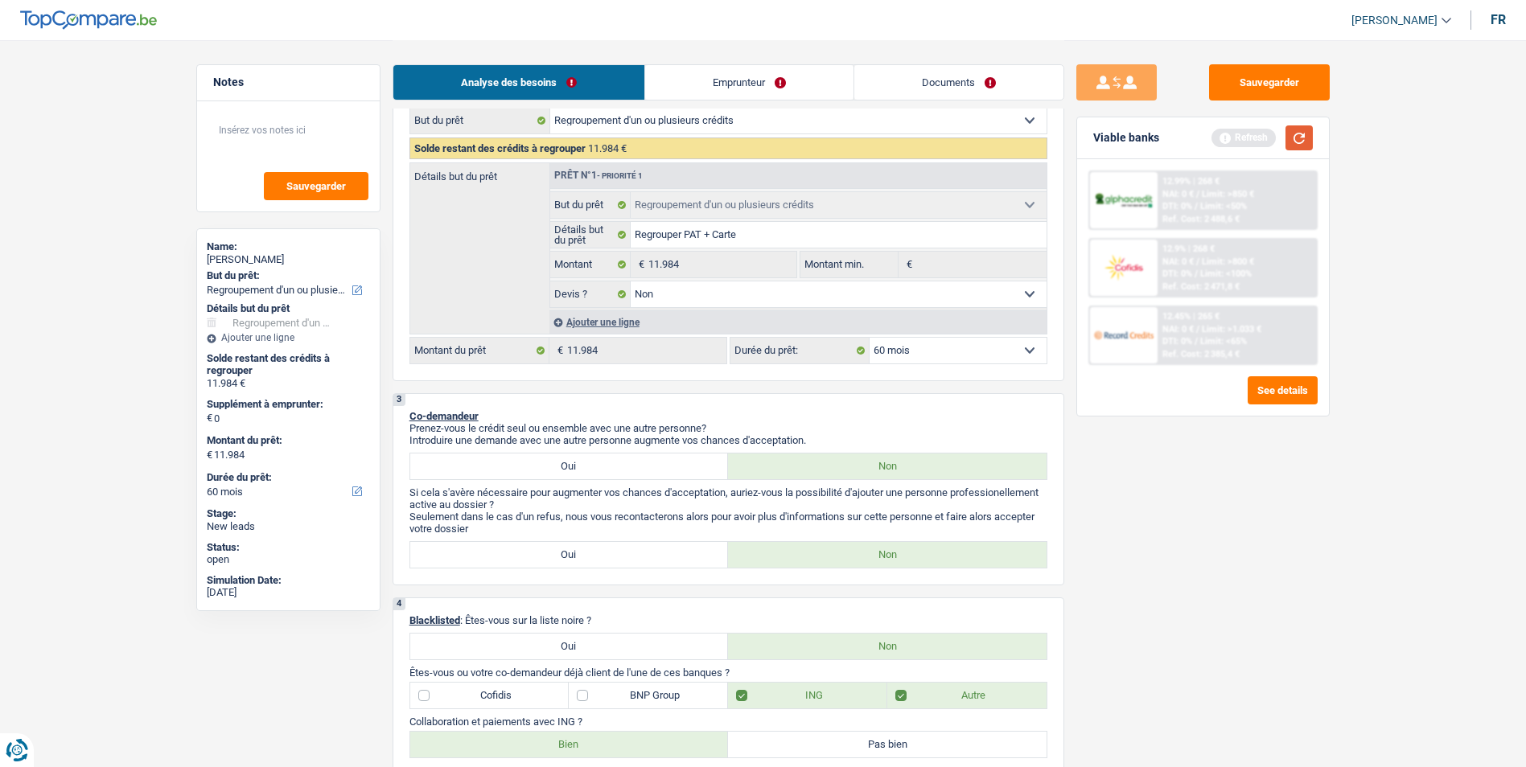
click at [1306, 135] on button "button" at bounding box center [1299, 137] width 27 height 25
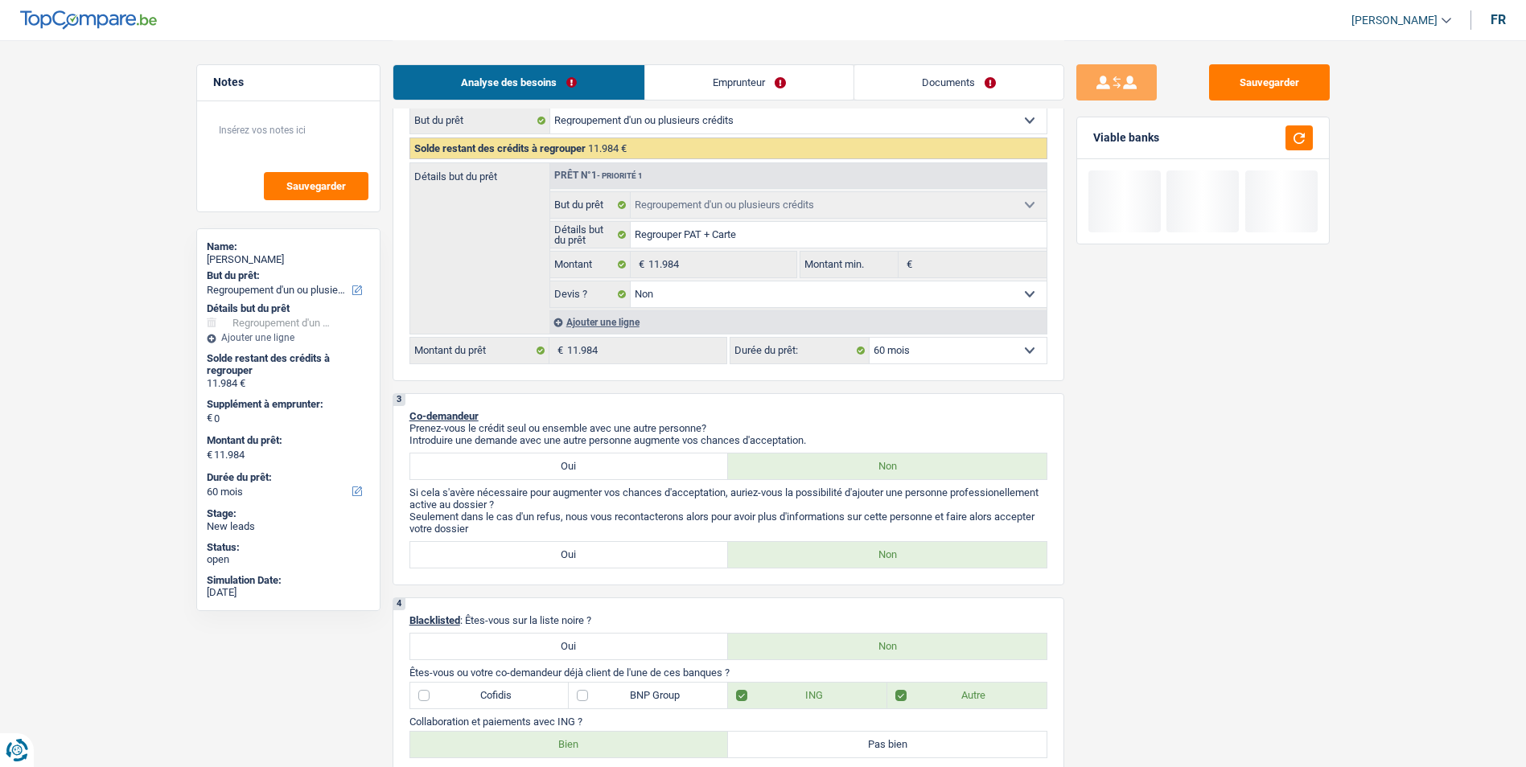
click at [631, 322] on div "Ajouter une ligne" at bounding box center [797, 322] width 497 height 23
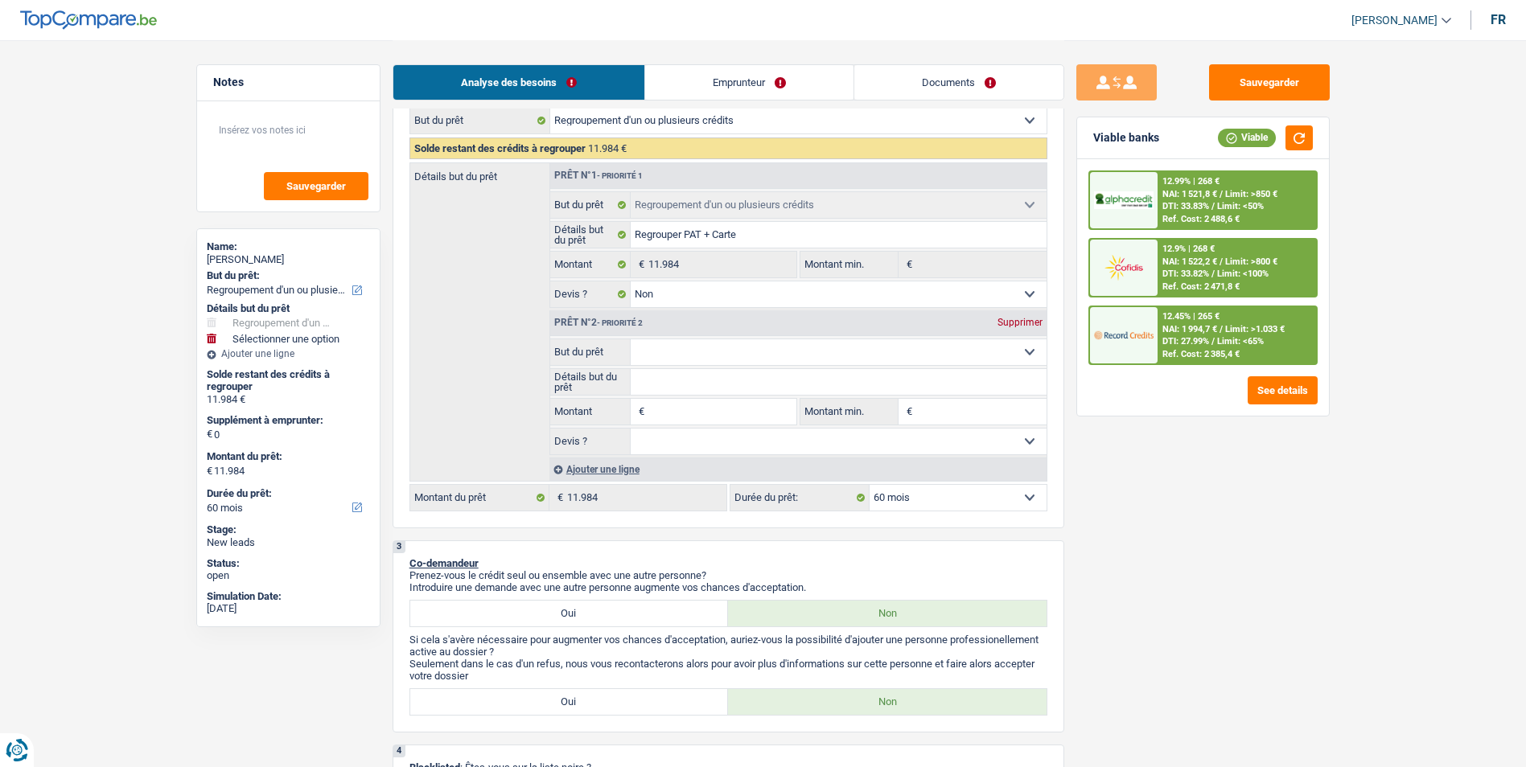
click at [686, 407] on input "Montant" at bounding box center [721, 412] width 147 height 26
type input "2"
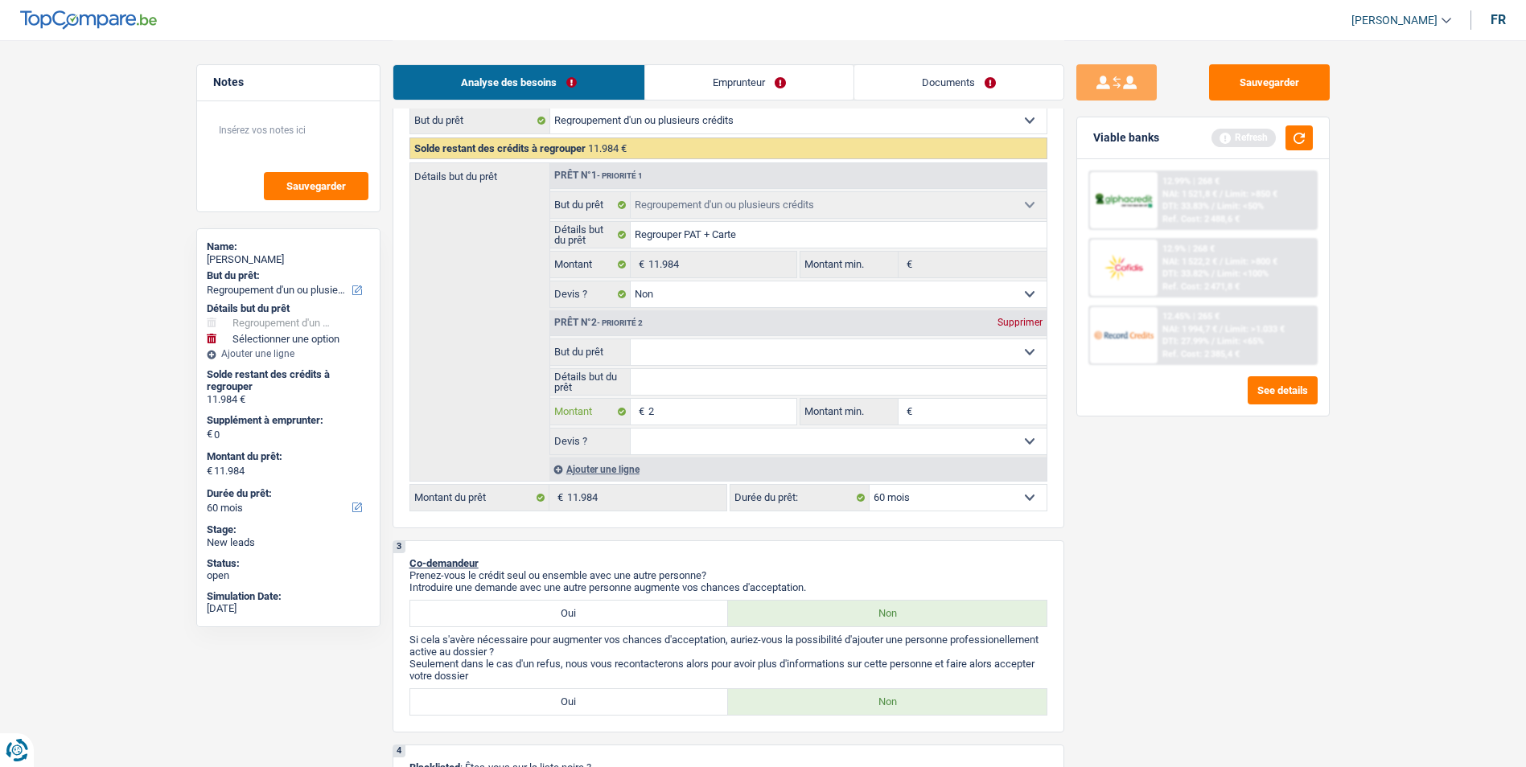
type input "20"
type input "200"
type input "2.000"
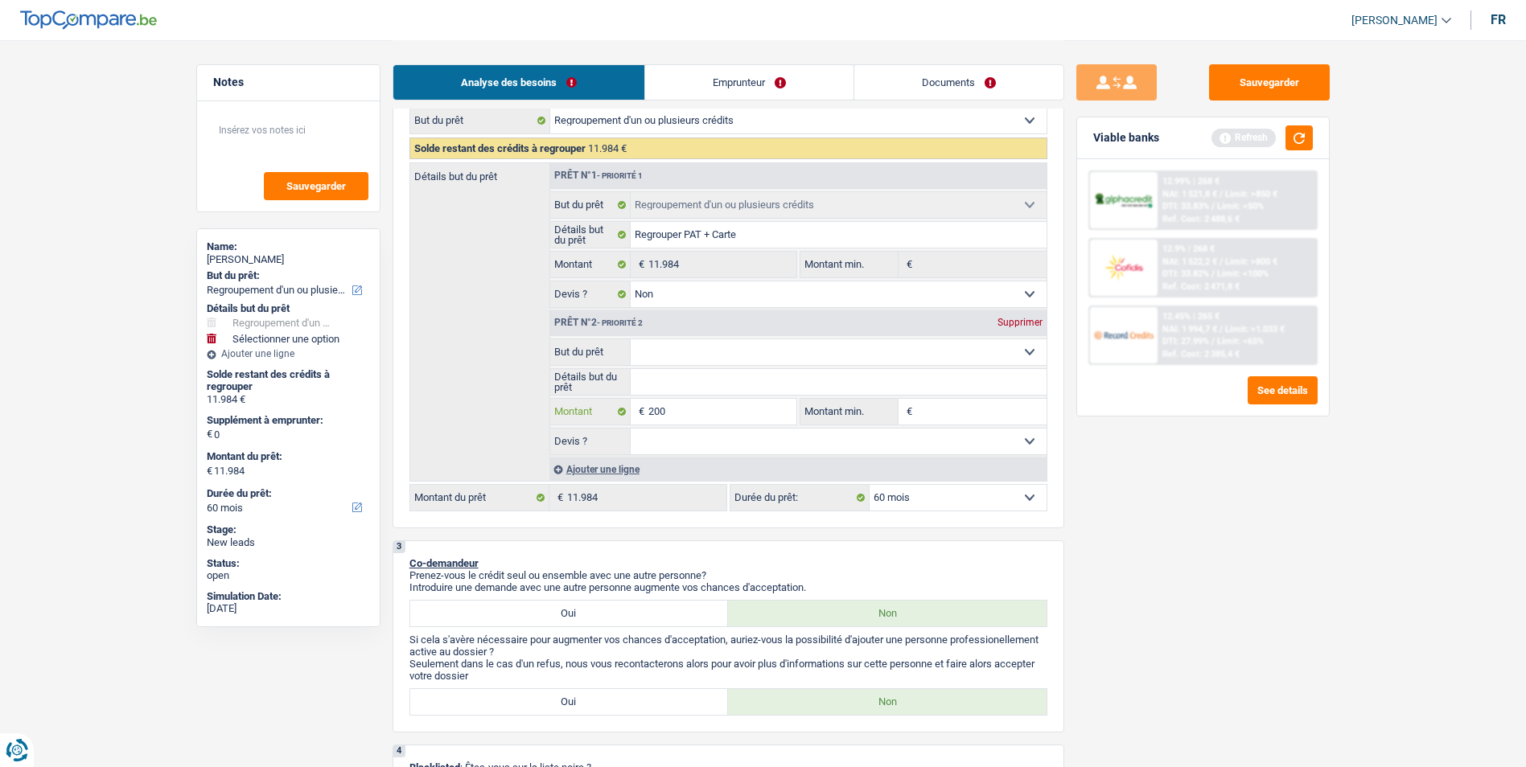
type input "2.000"
type input "20.000"
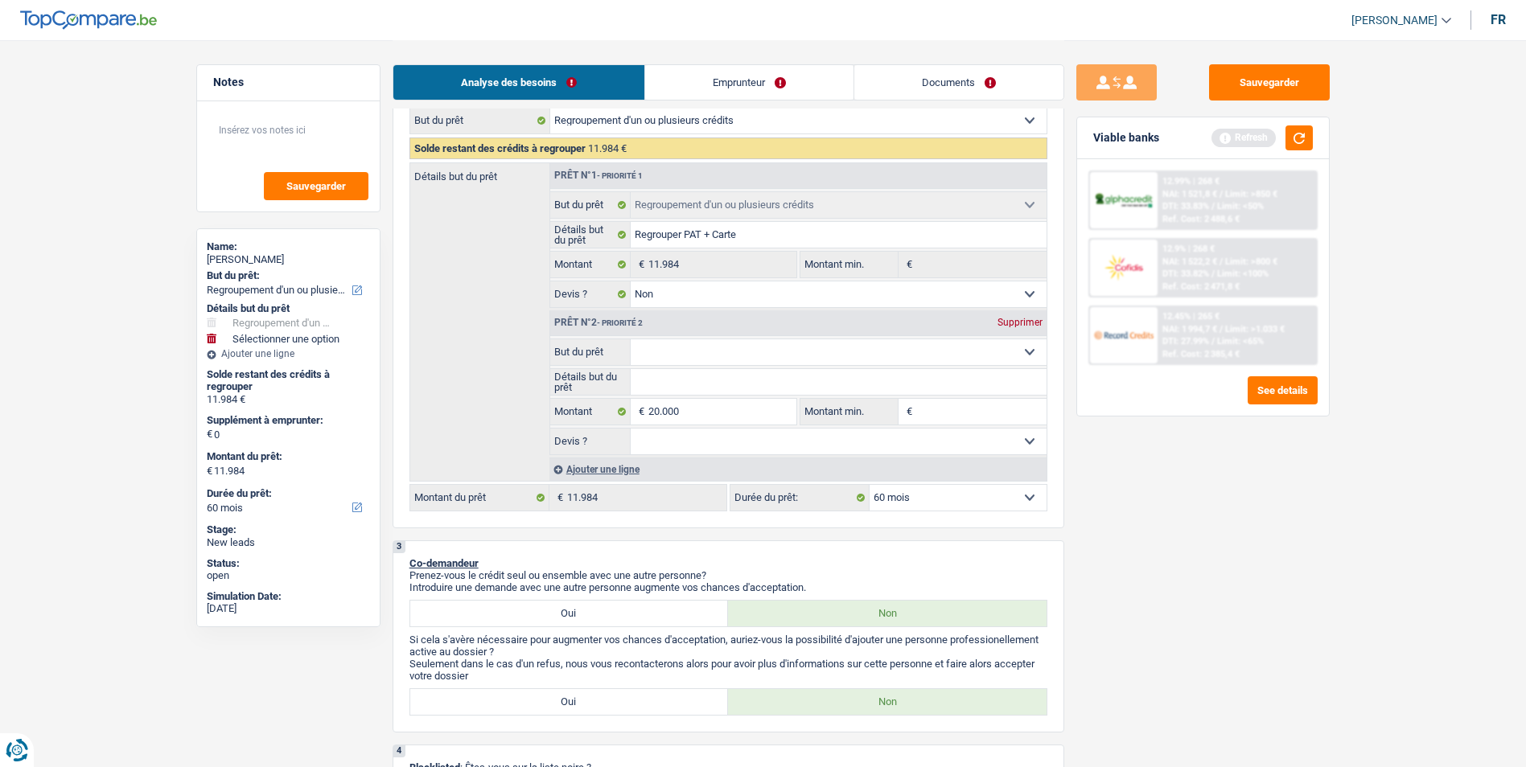
type input "31.984"
click at [698, 439] on select "Oui Non Non répondu Sélectionner une option" at bounding box center [839, 442] width 416 height 26
select select "120"
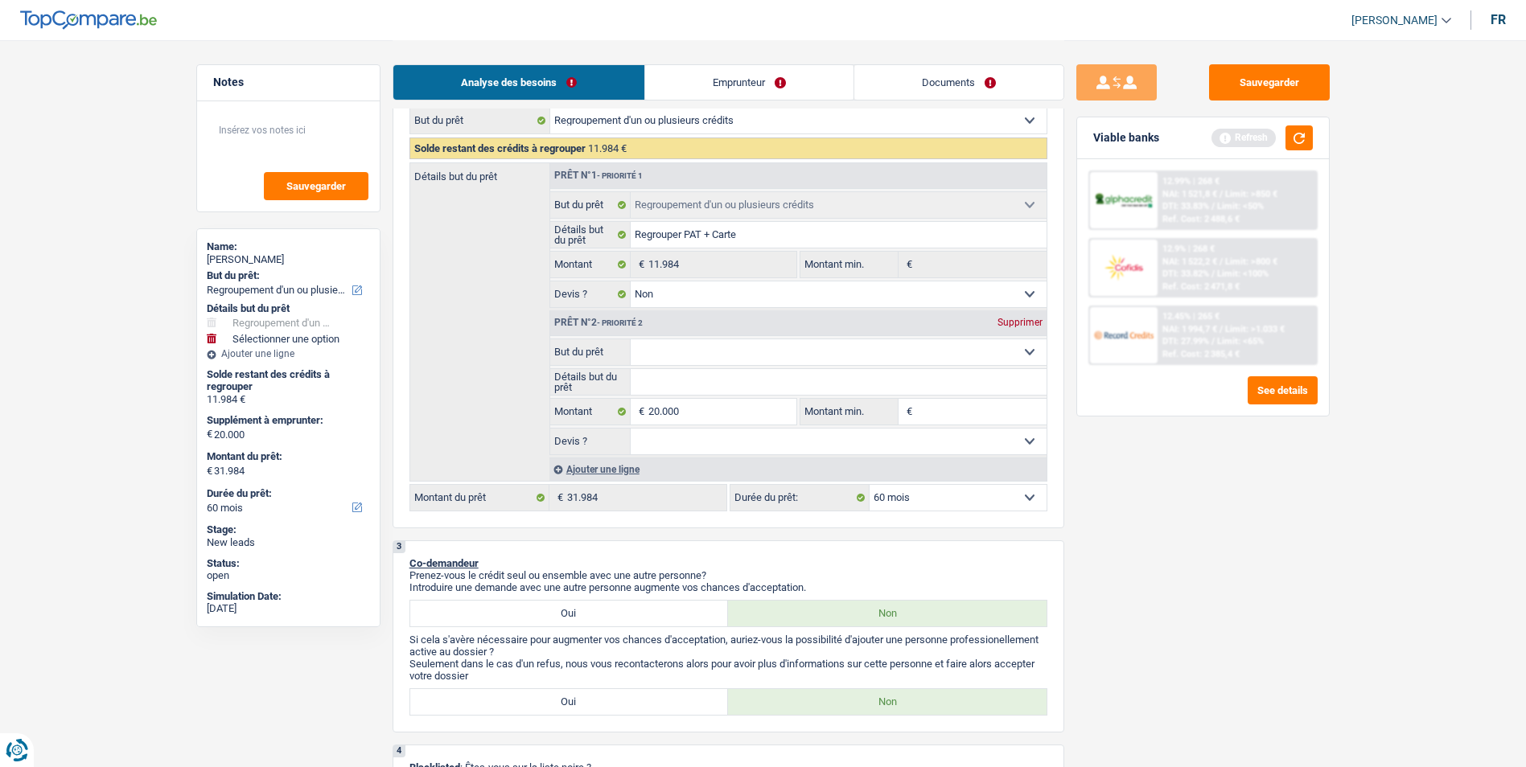
select select "120"
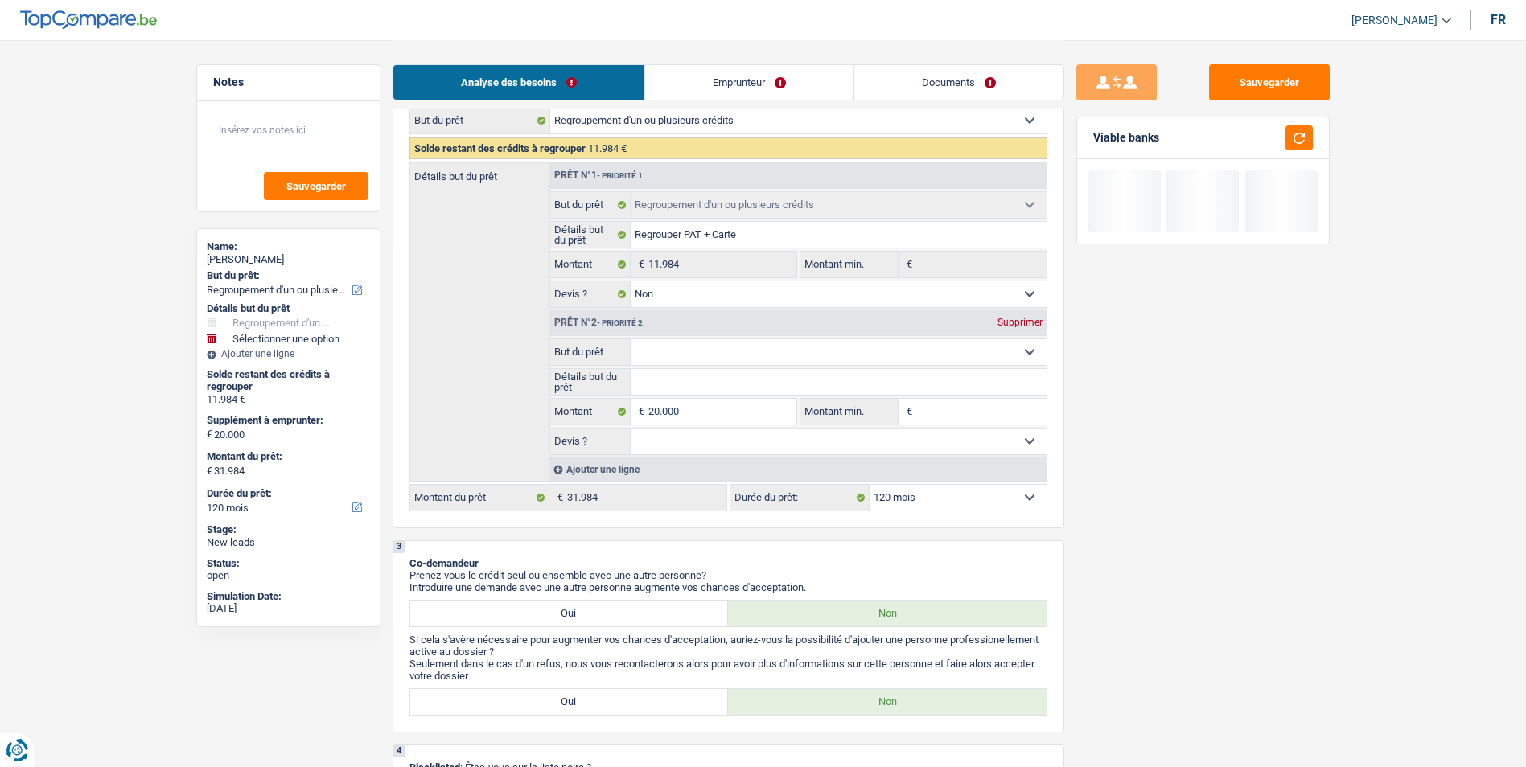
select select "false"
click at [631, 429] on select "Oui Non Non répondu Sélectionner une option" at bounding box center [839, 442] width 416 height 26
select select "false"
click at [713, 364] on select "Confort maison: meubles, textile, peinture, électroménager, outillage non-profe…" at bounding box center [839, 352] width 416 height 26
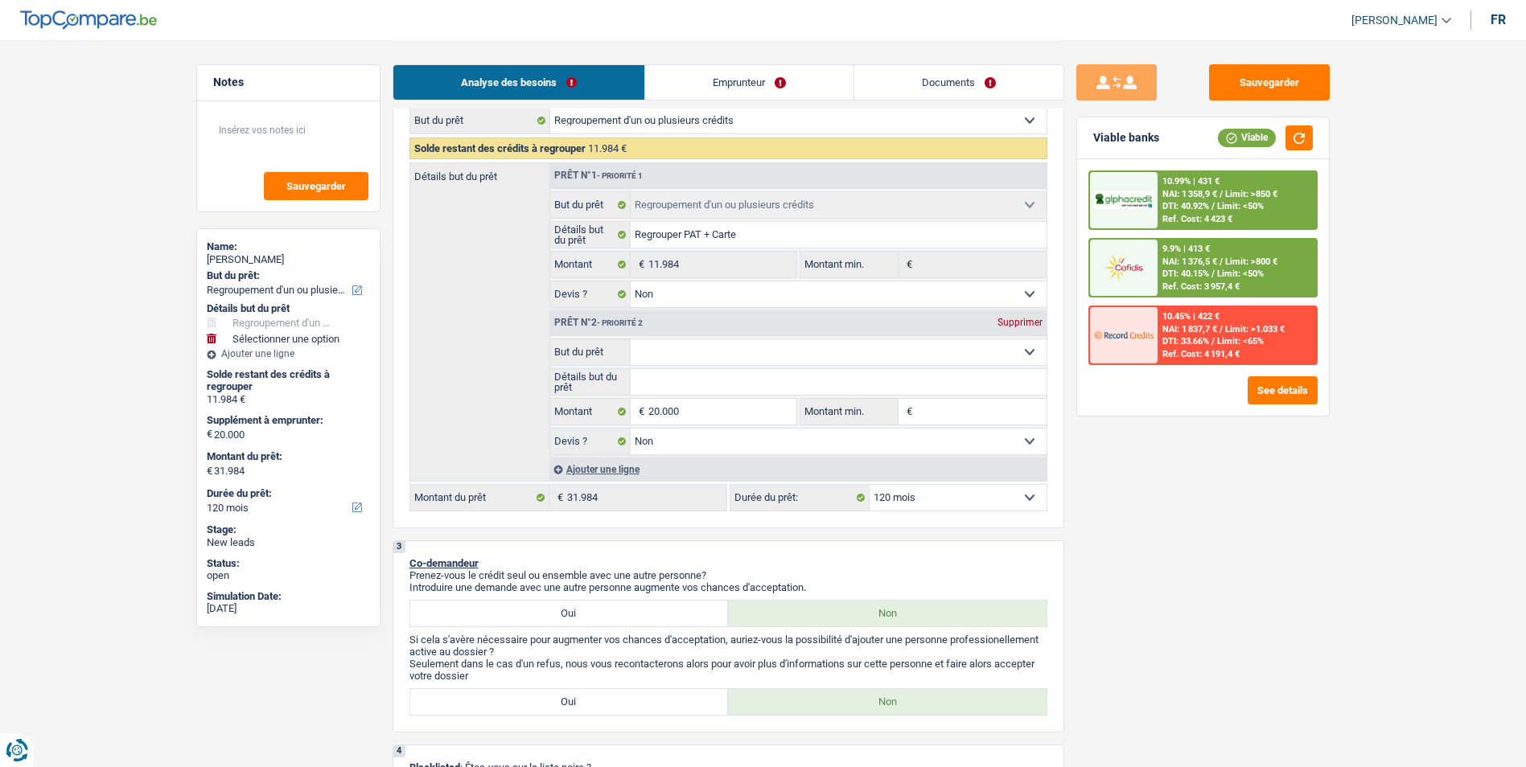
click at [1151, 551] on div "Sauvegarder Viable banks Viable 10.99% | 431 € NAI: 1 358,9 € / Limit: >850 € D…" at bounding box center [1203, 402] width 278 height 677
click at [752, 344] on select "Confort maison: meubles, textile, peinture, électroménager, outillage non-profe…" at bounding box center [839, 352] width 416 height 26
select select "car"
click at [631, 339] on select "Confort maison: meubles, textile, peinture, électroménager, outillage non-profe…" at bounding box center [839, 352] width 416 height 26
select select "car"
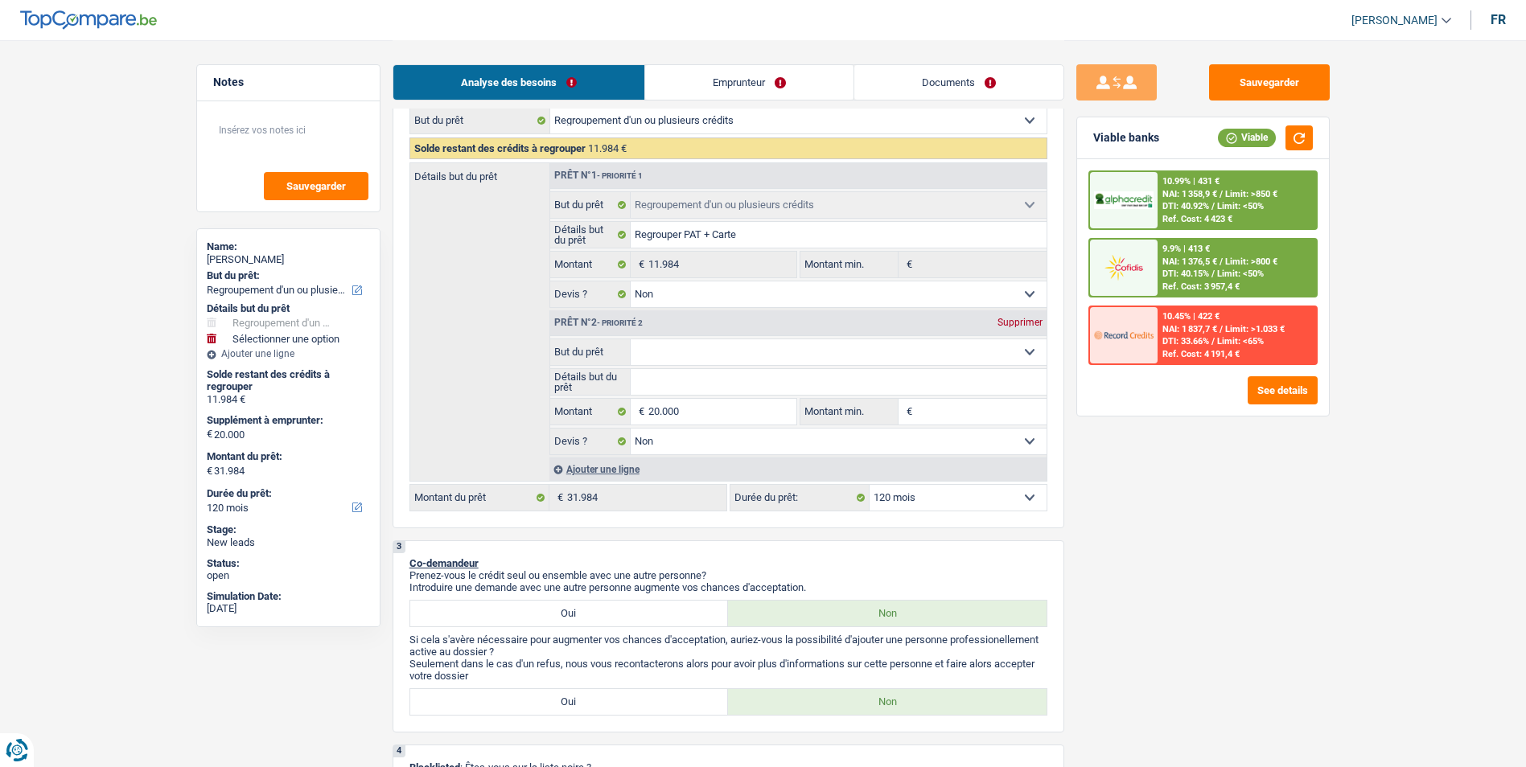
select select "car"
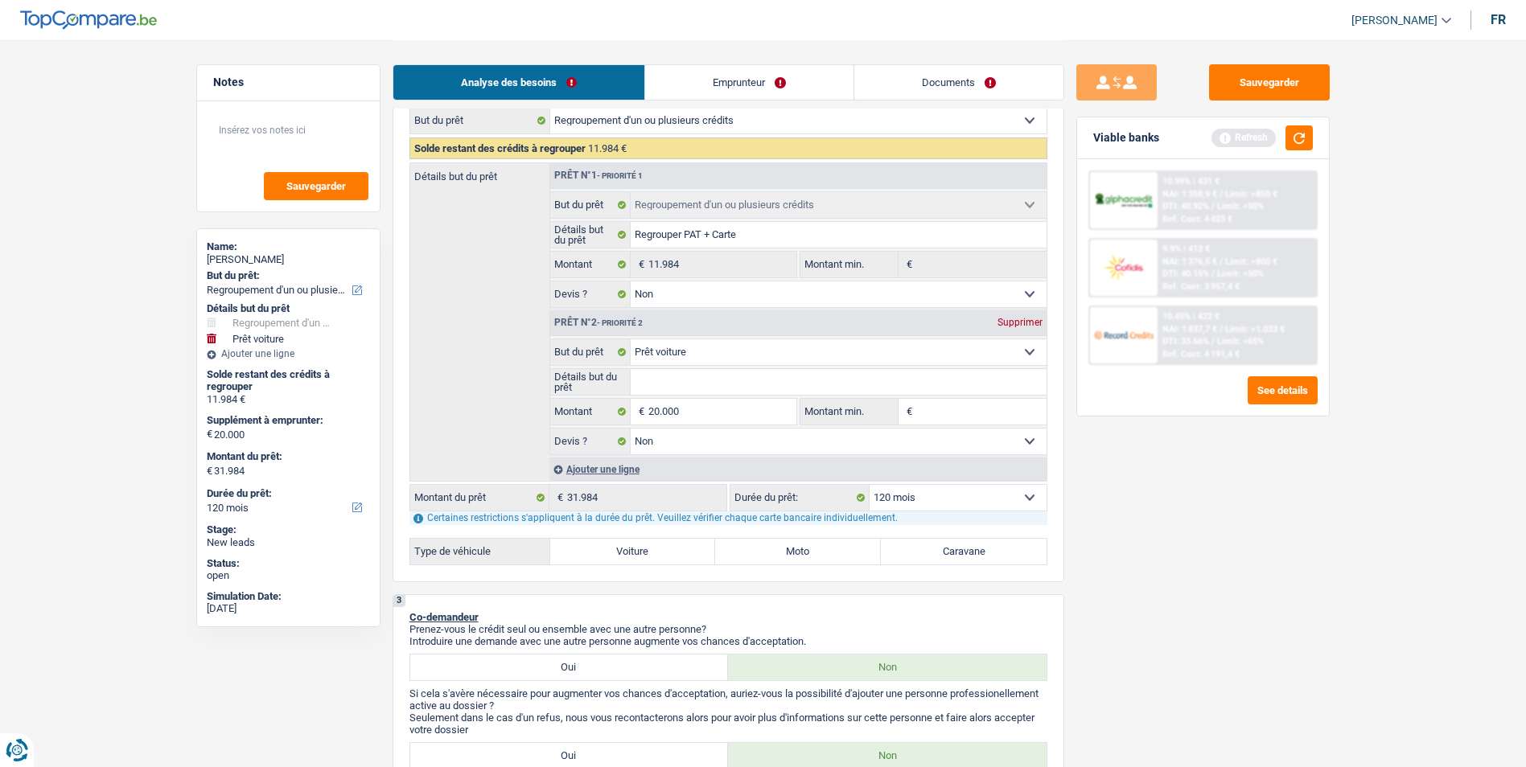
click at [626, 550] on label "Voiture" at bounding box center [633, 552] width 166 height 26
click at [626, 550] on input "Voiture" at bounding box center [633, 552] width 166 height 26
radio input "true"
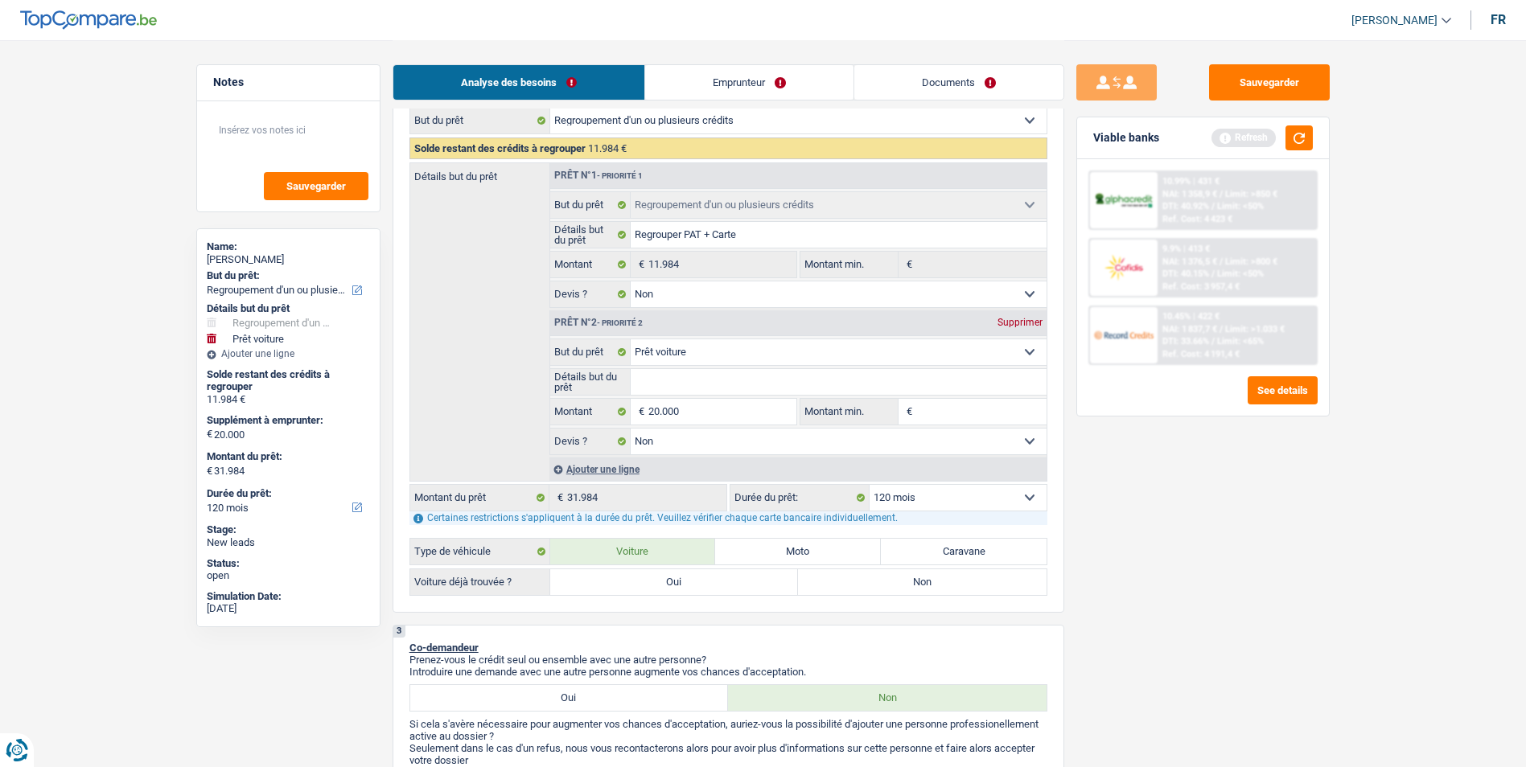
radio input "true"
click at [857, 574] on label "Non" at bounding box center [922, 583] width 249 height 26
click at [857, 574] on input "Non" at bounding box center [922, 583] width 249 height 26
radio input "true"
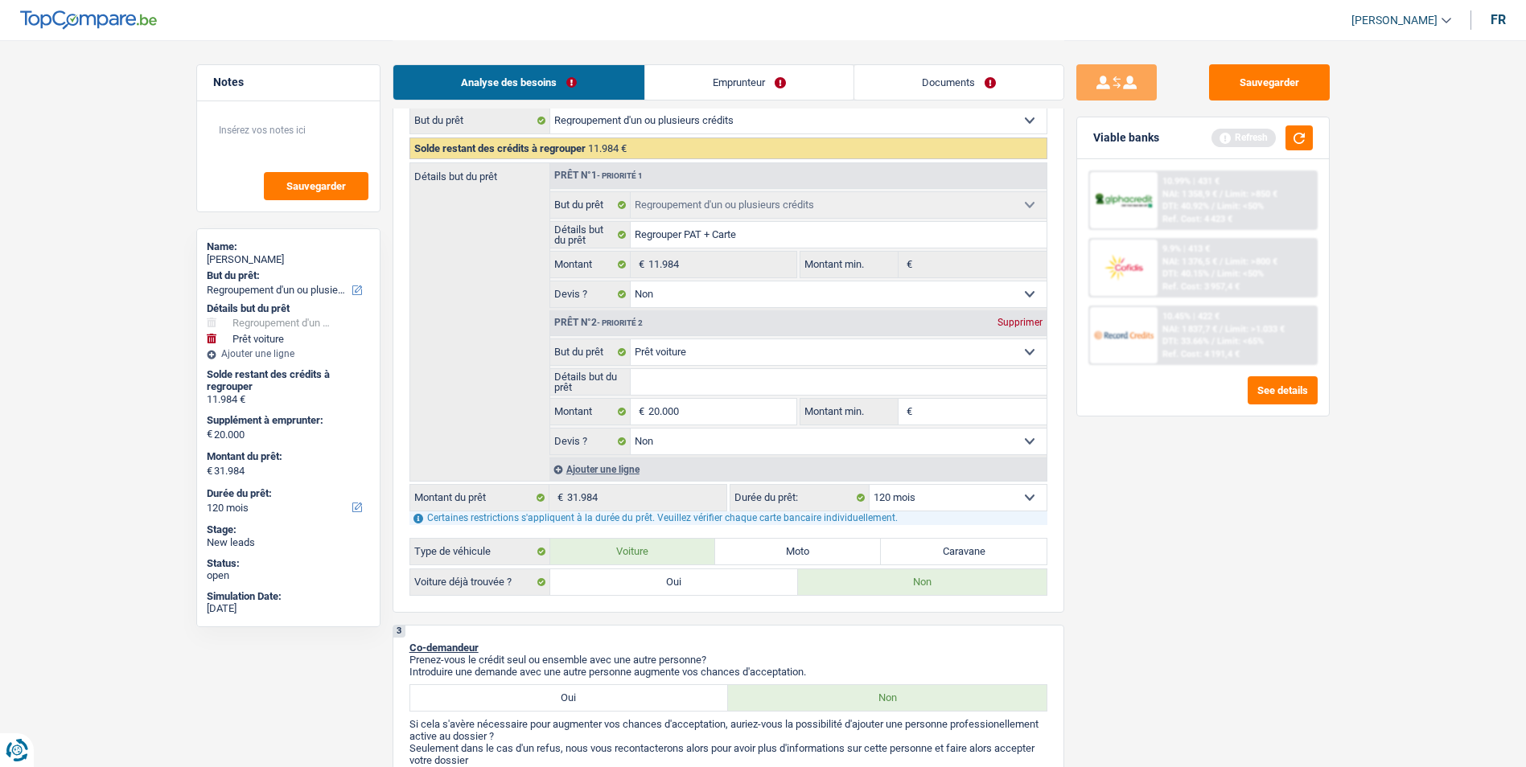
click at [718, 382] on input "Détails but du prêt" at bounding box center [839, 382] width 416 height 26
type input "C"
type input "Ch"
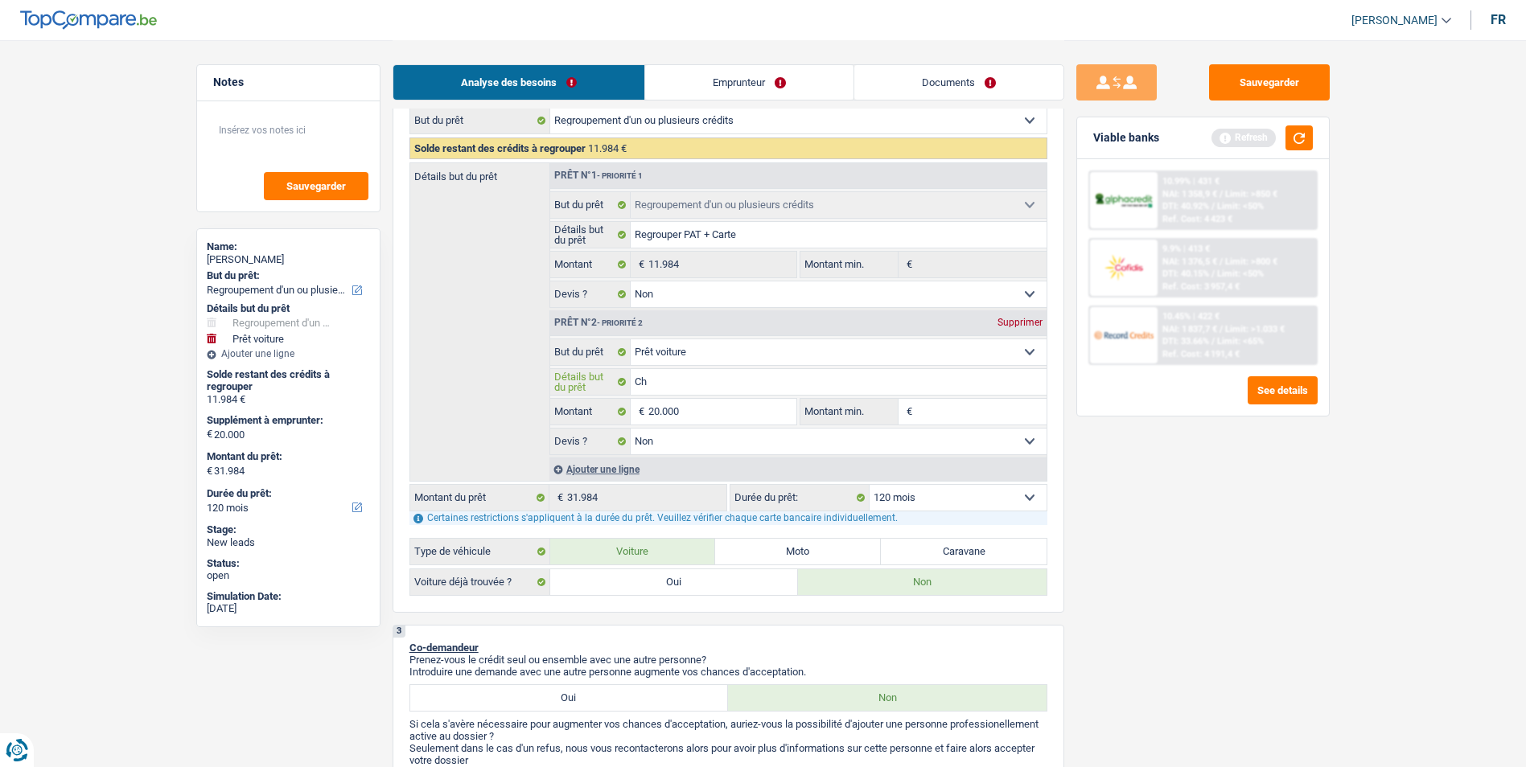
type input "Cha"
type input "Chat"
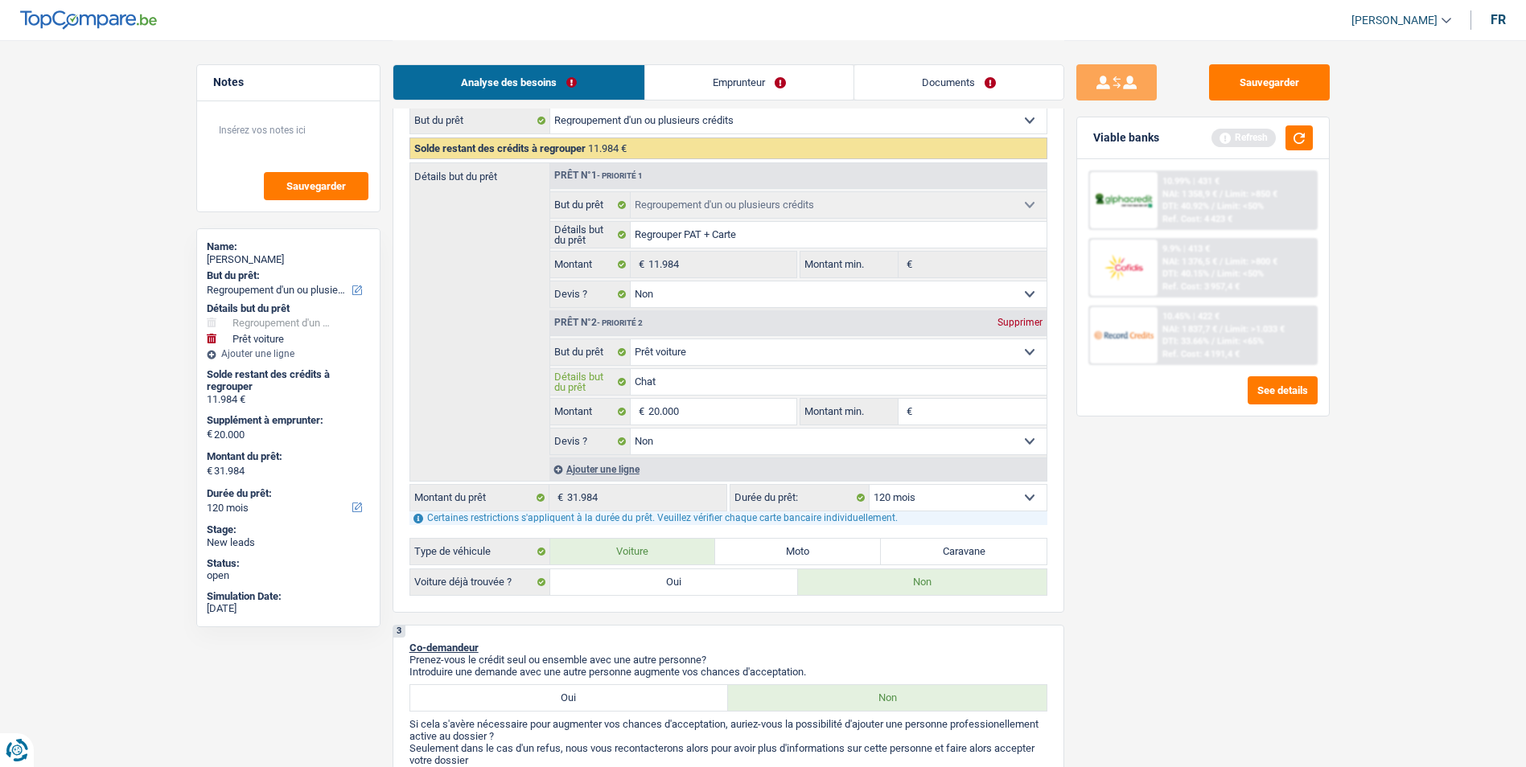
type input "Chat"
type input "Cha"
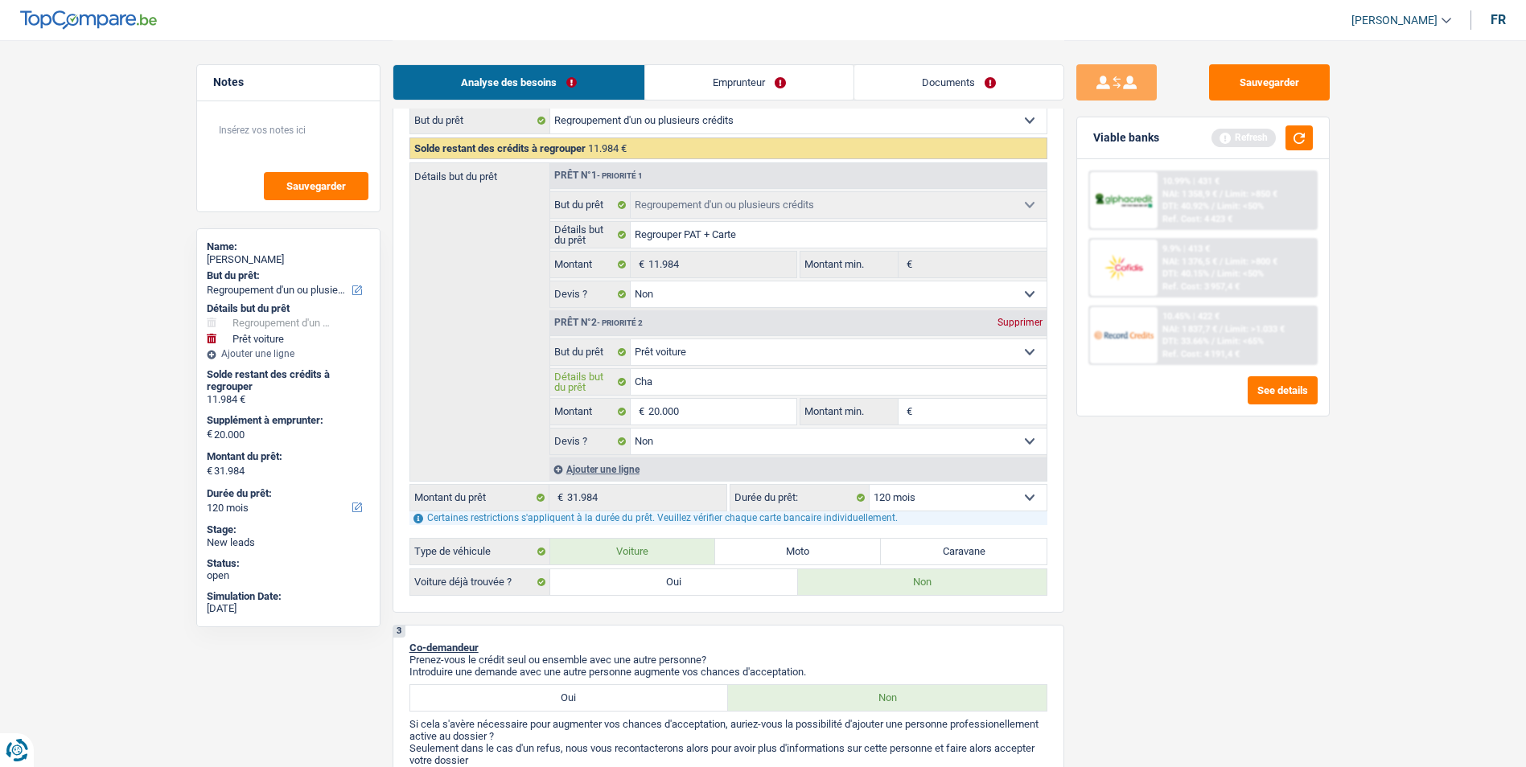
type input "Ch"
type input "C"
click at [724, 354] on select "Confort maison: meubles, textile, peinture, électroménager, outillage non-profe…" at bounding box center [839, 352] width 416 height 26
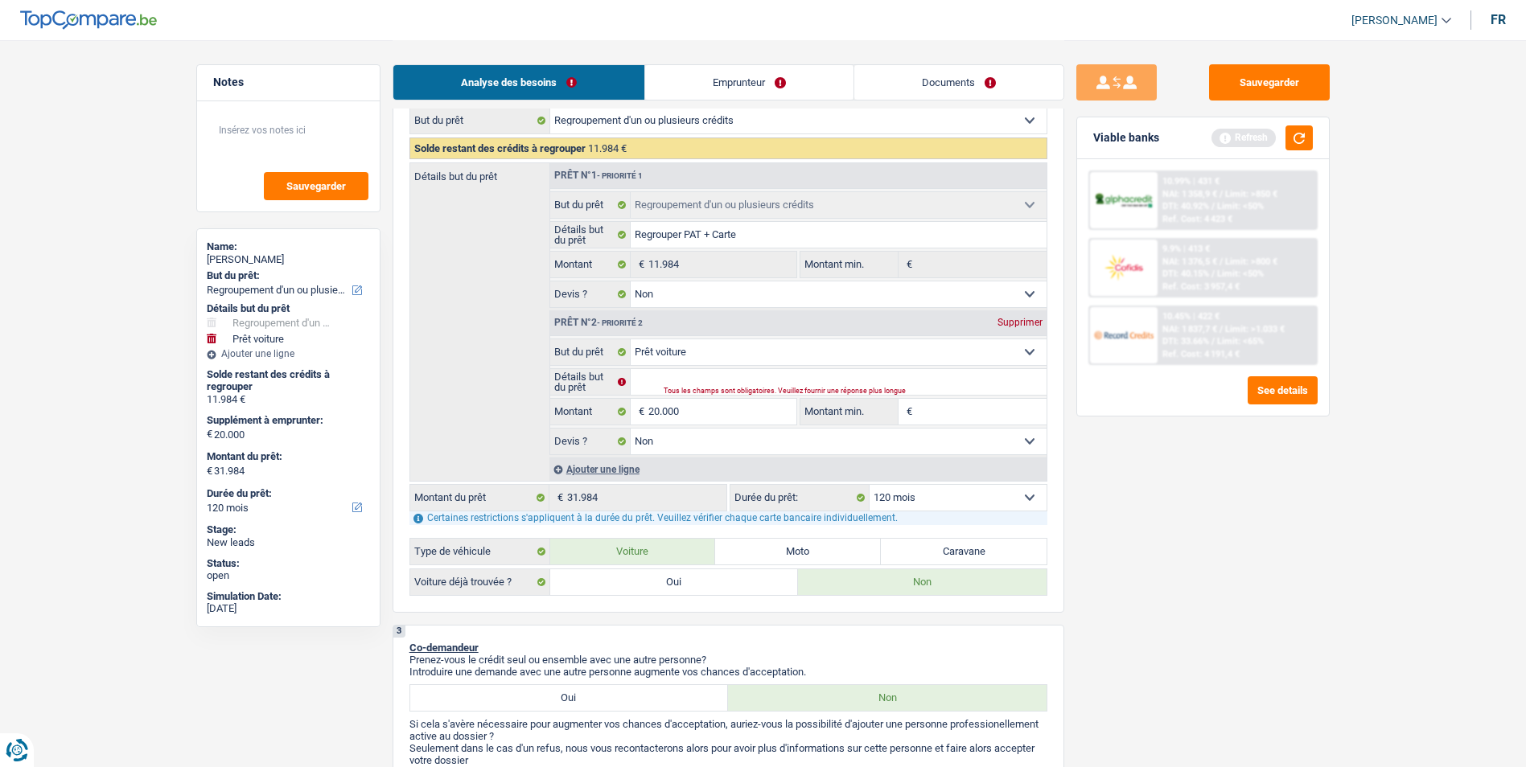
select select "other"
click at [631, 339] on select "Confort maison: meubles, textile, peinture, électroménager, outillage non-profe…" at bounding box center [839, 352] width 416 height 26
select select "other"
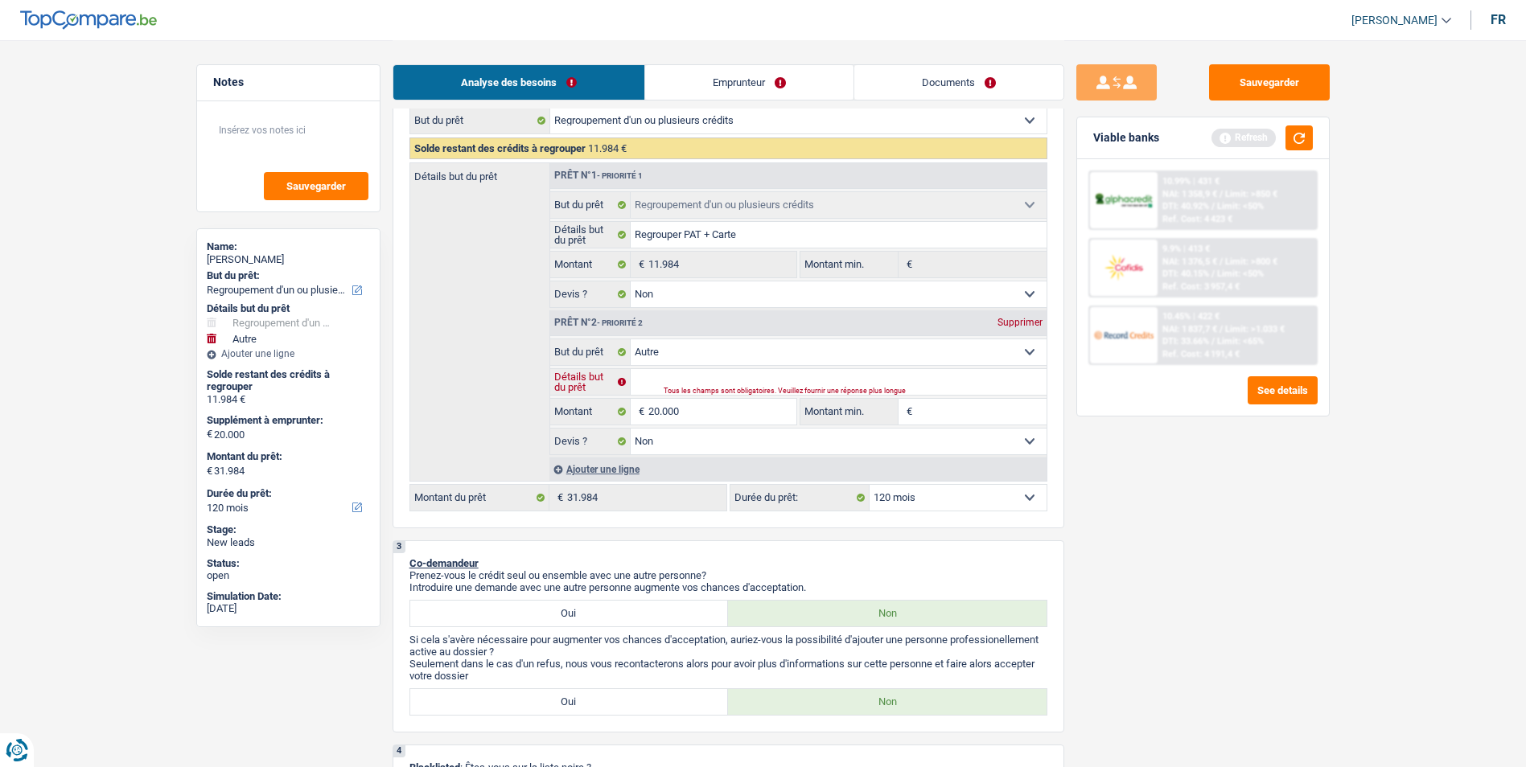
click at [730, 372] on input "Détails but du prêt" at bounding box center [839, 382] width 416 height 26
type input "A"
type input "Ac"
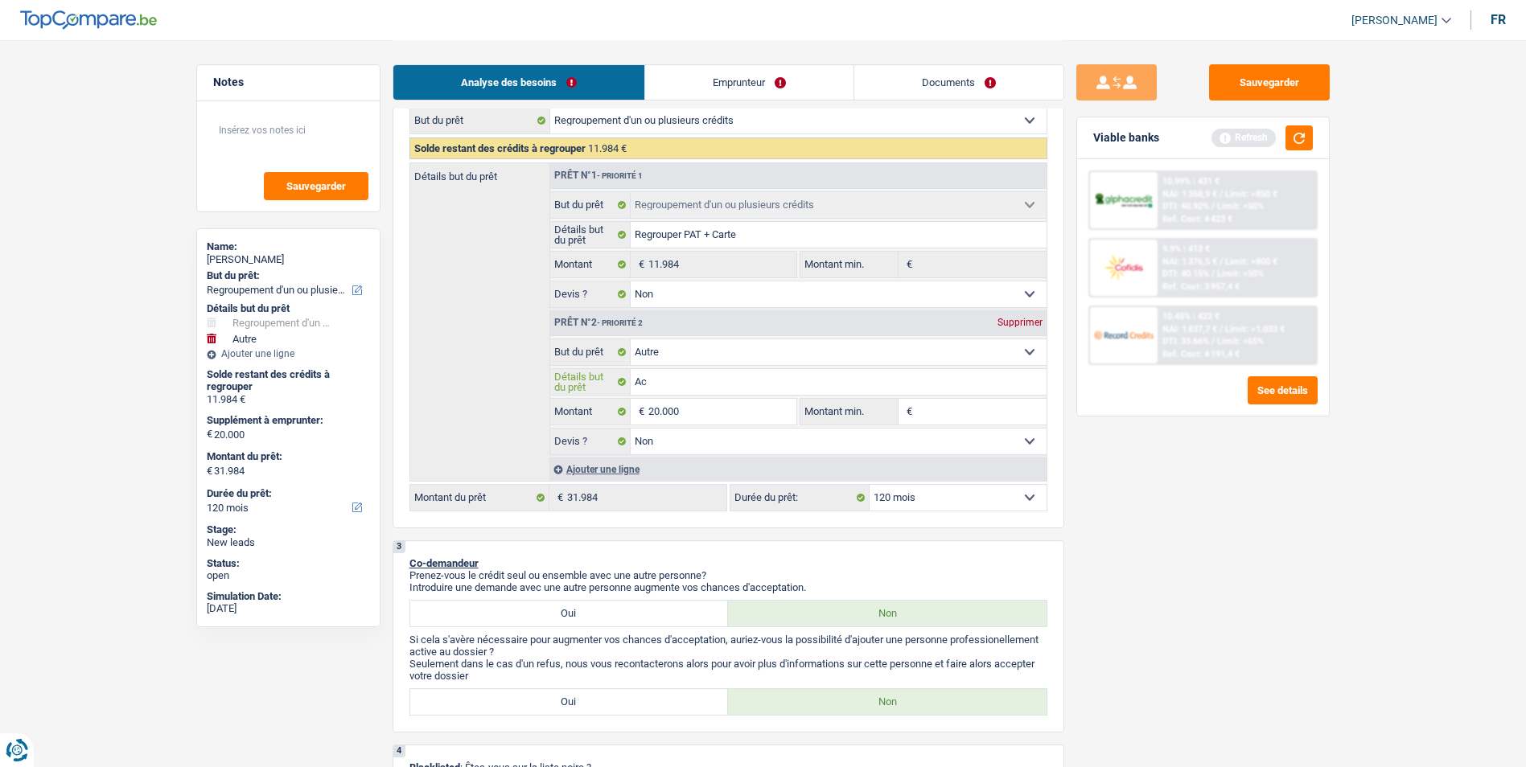
type input "Ach"
type input "Acha"
type input "Achat"
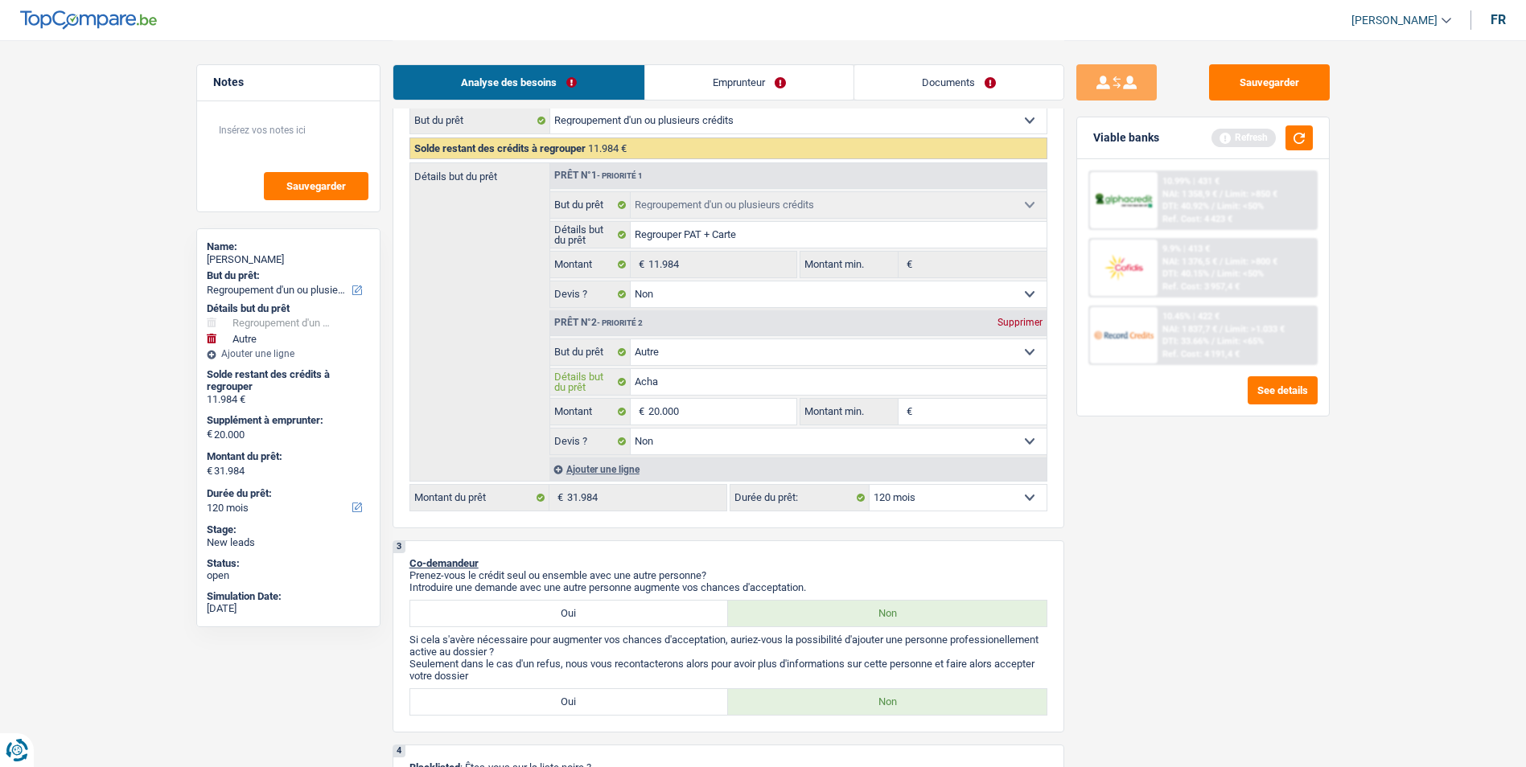
type input "Achat"
type input "Achat d"
type input "Achat d'"
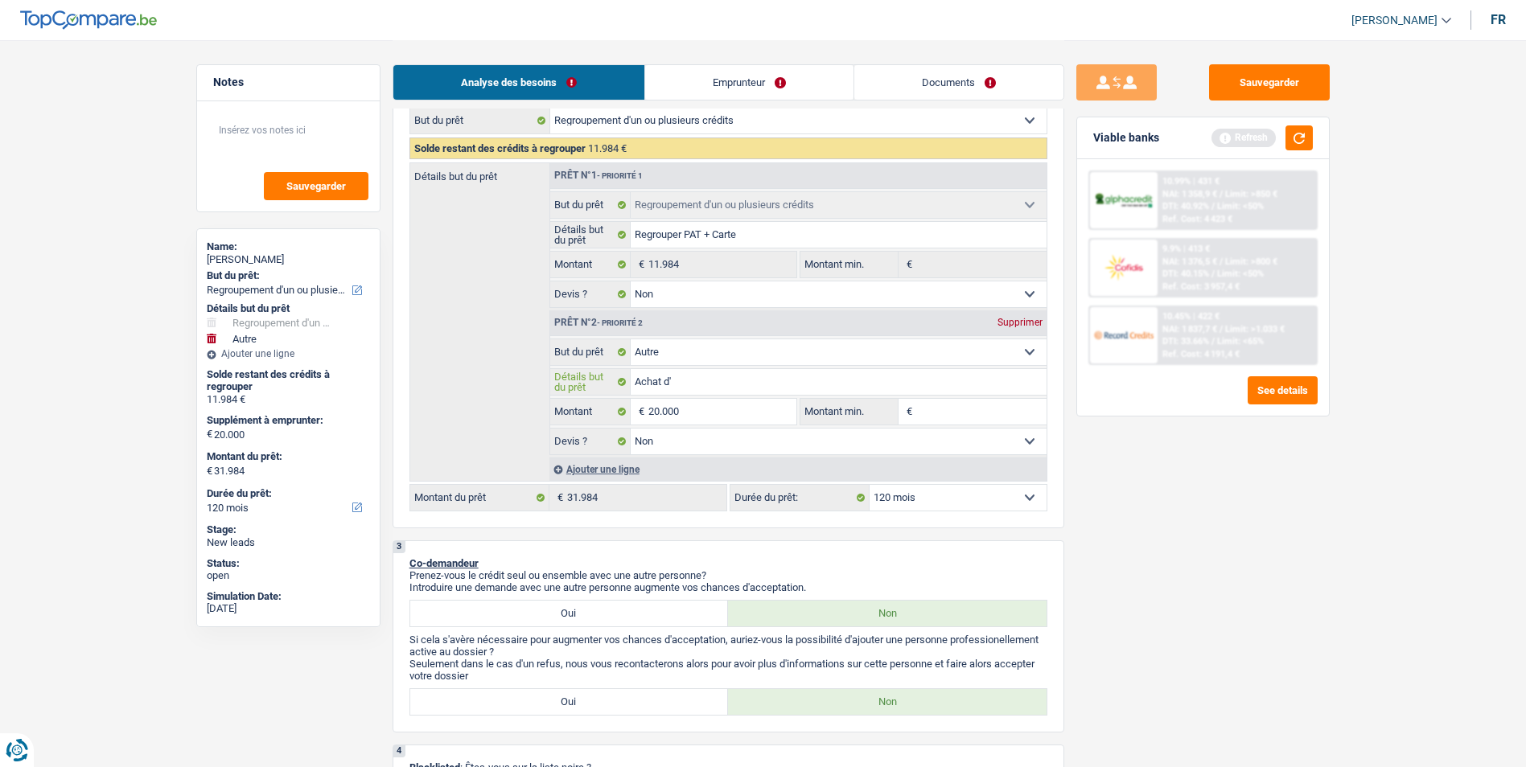
type input "Achat d'u"
type input "Achat d'un"
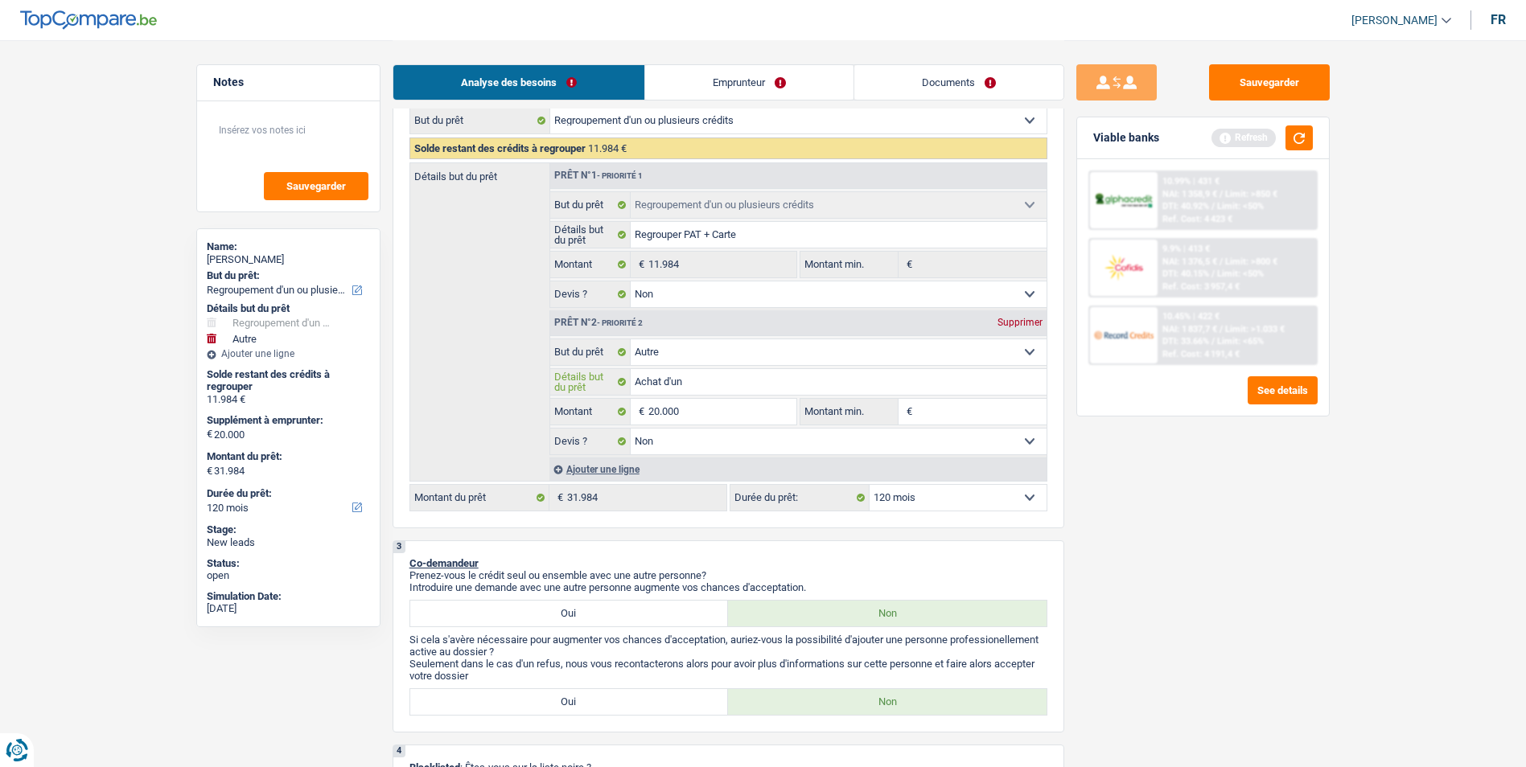
type input "Achat d'un"
type input "Achat d'un v"
type input "Achat d'un vé"
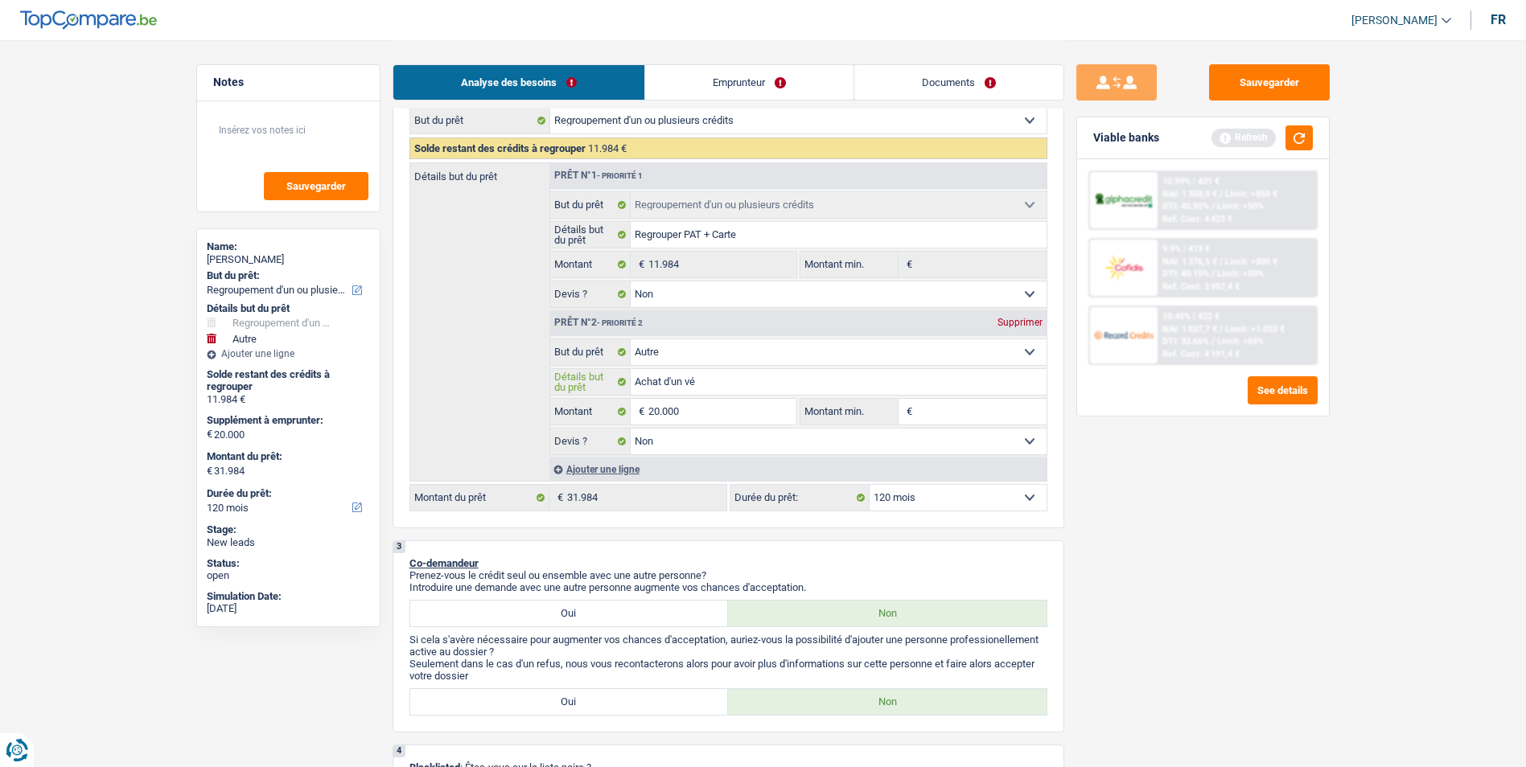
type input "Achat d'un véh"
type input "Achat d'un véhi"
type input "Achat d'un véhic"
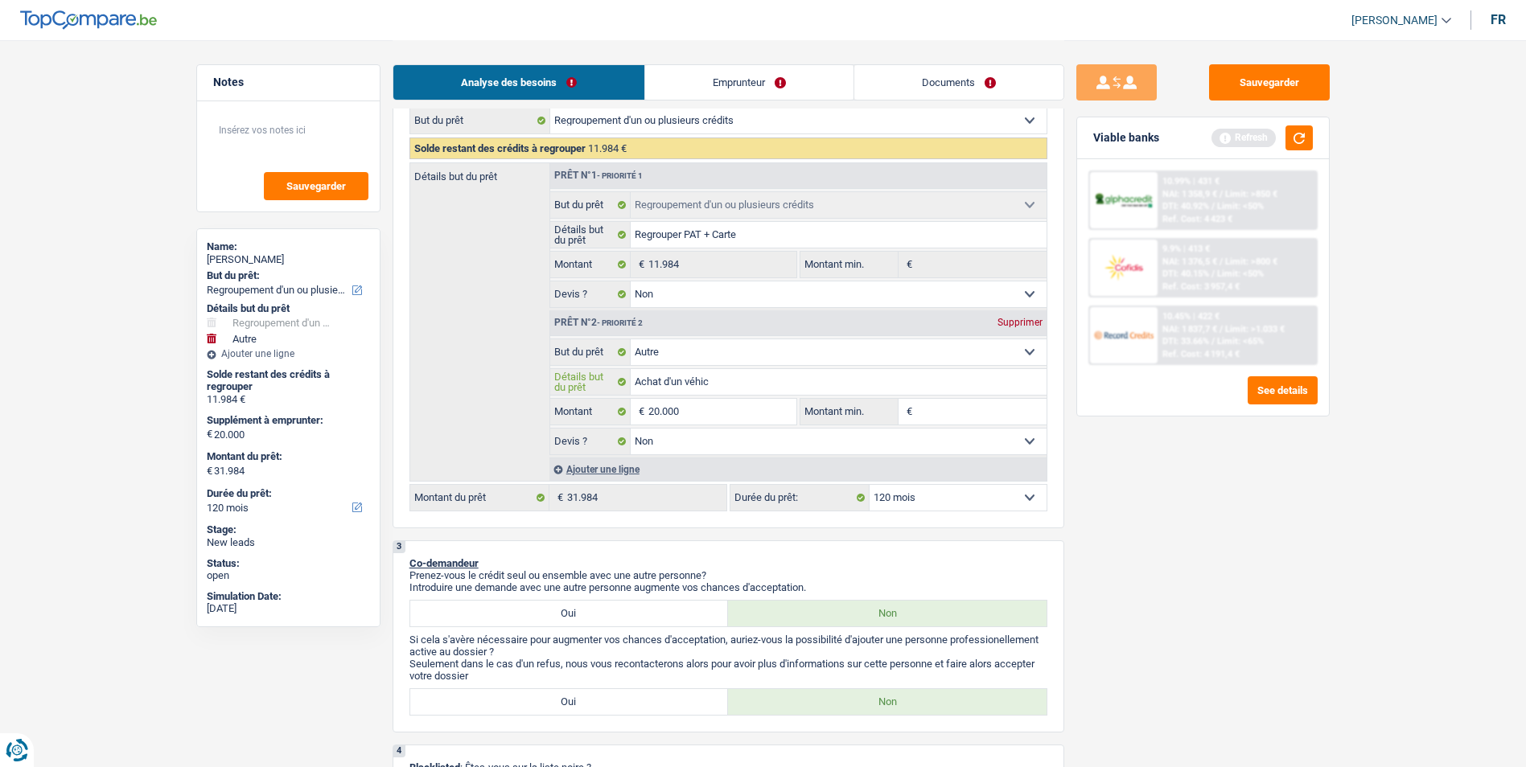
type input "Achat d'un véhic"
type input "Achat d'un véhicu"
type input "Achat d'un véhicul"
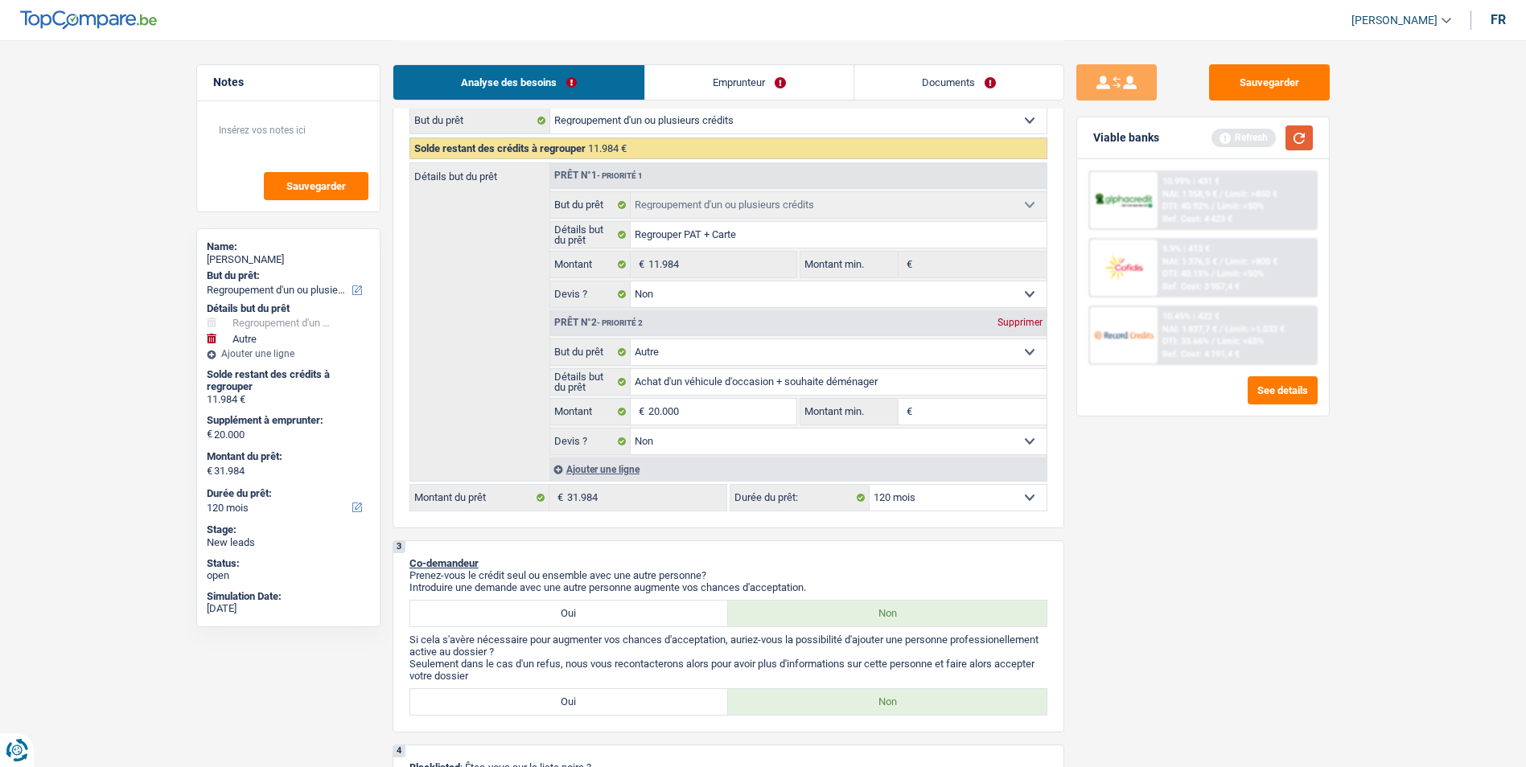
click at [1293, 147] on button "button" at bounding box center [1299, 137] width 27 height 25
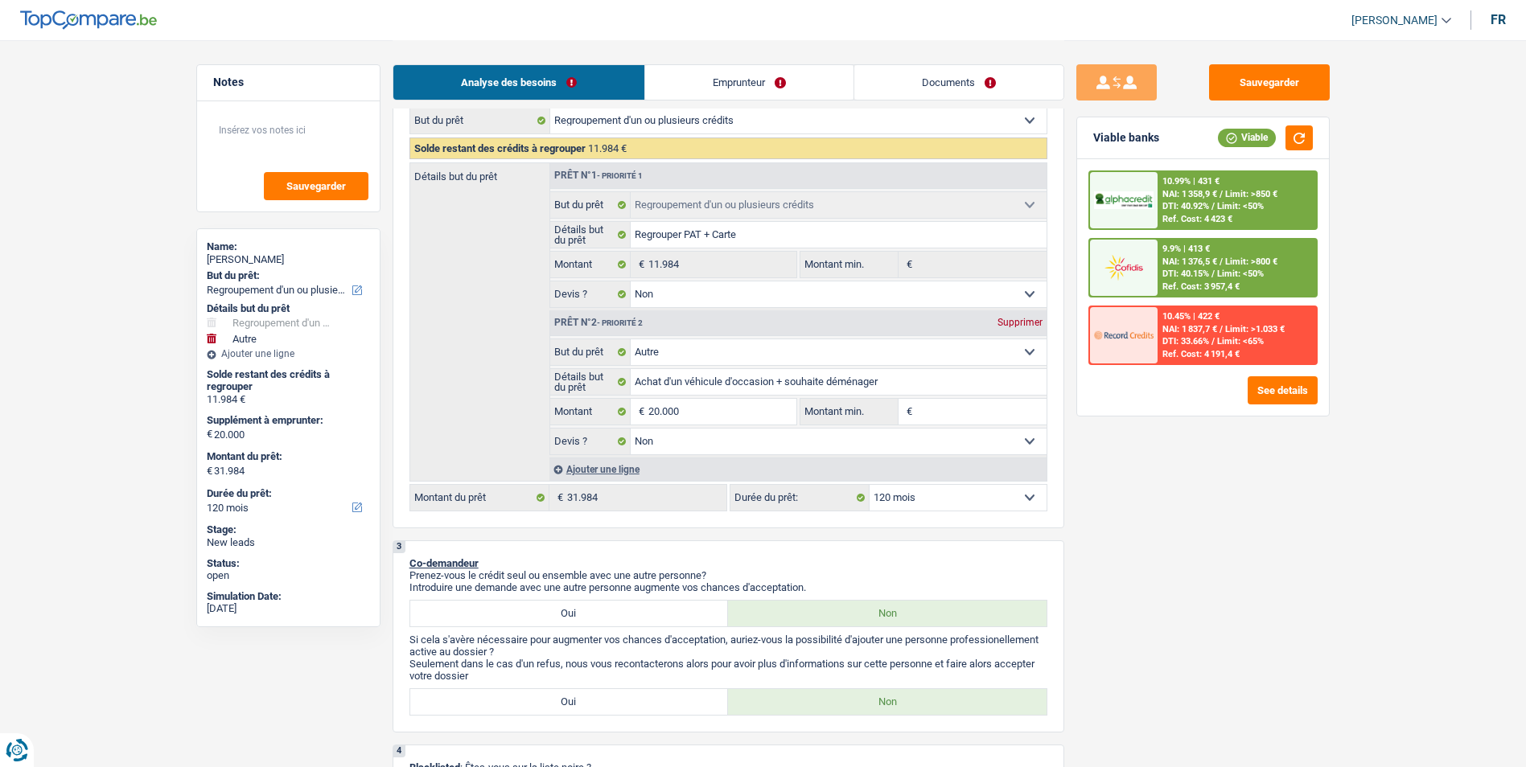
click at [936, 409] on input "Montant min." at bounding box center [981, 412] width 130 height 26
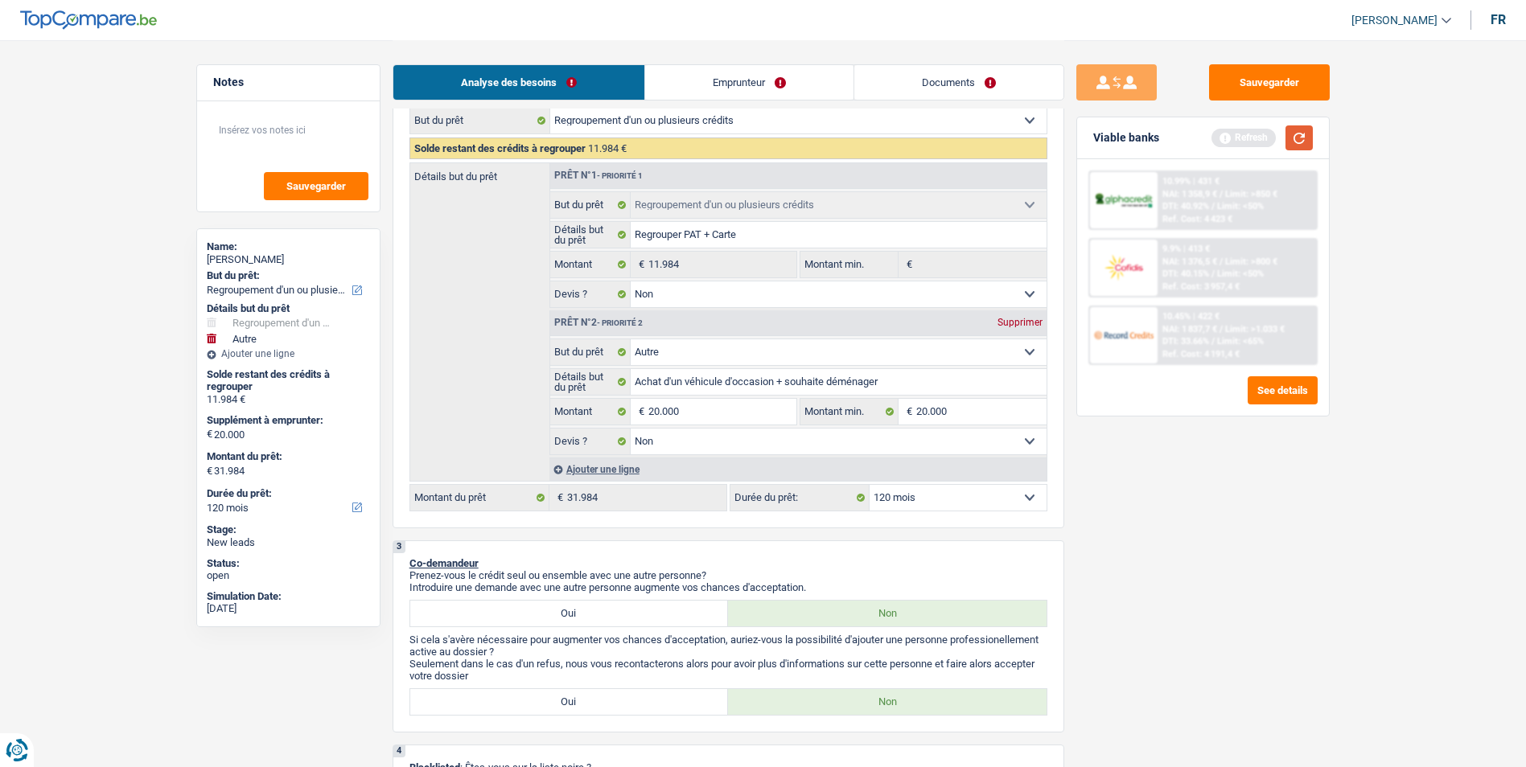
click at [1298, 142] on button "button" at bounding box center [1299, 137] width 27 height 25
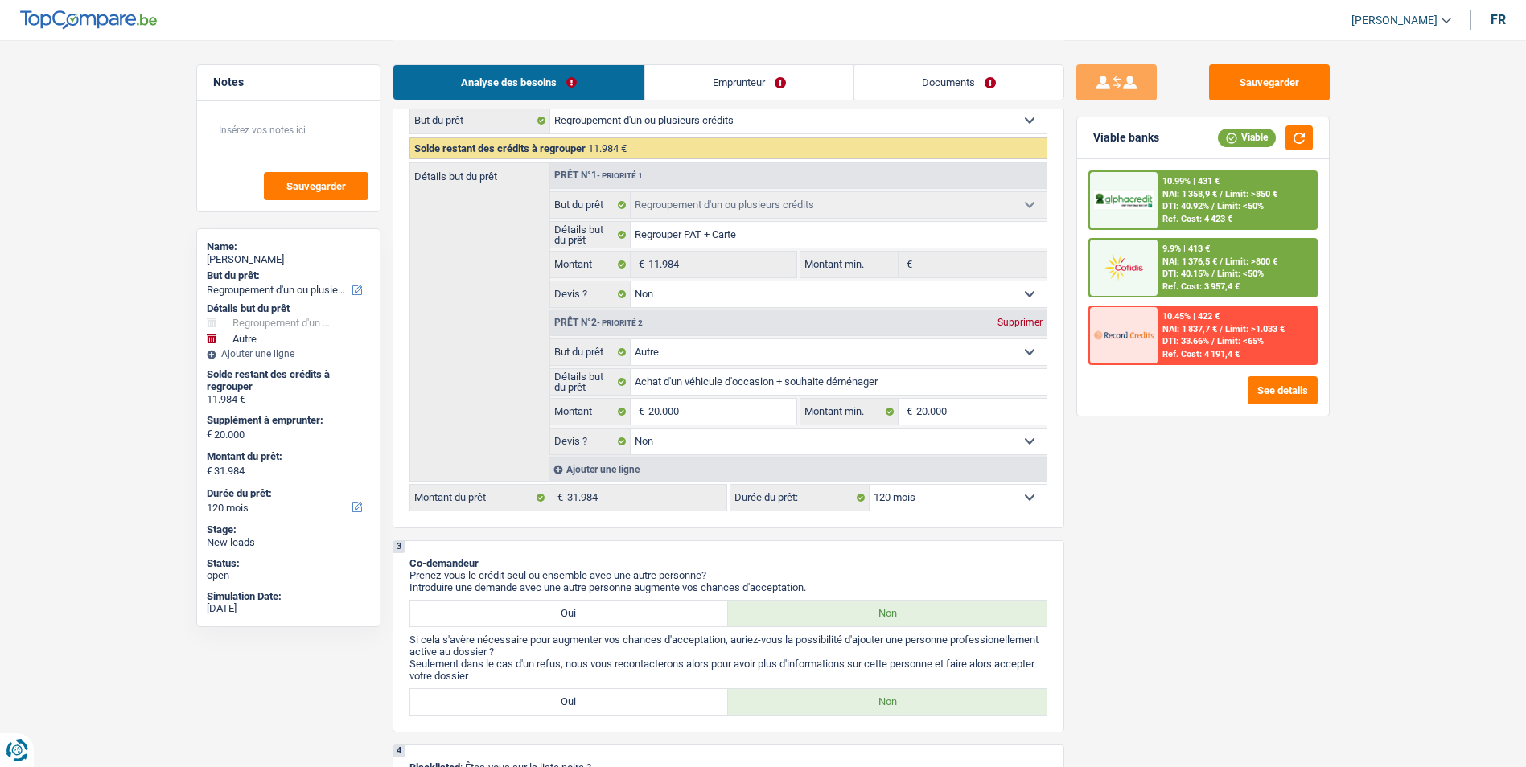
click at [1202, 286] on div "Ref. Cost: 3 957,4 €" at bounding box center [1200, 287] width 77 height 10
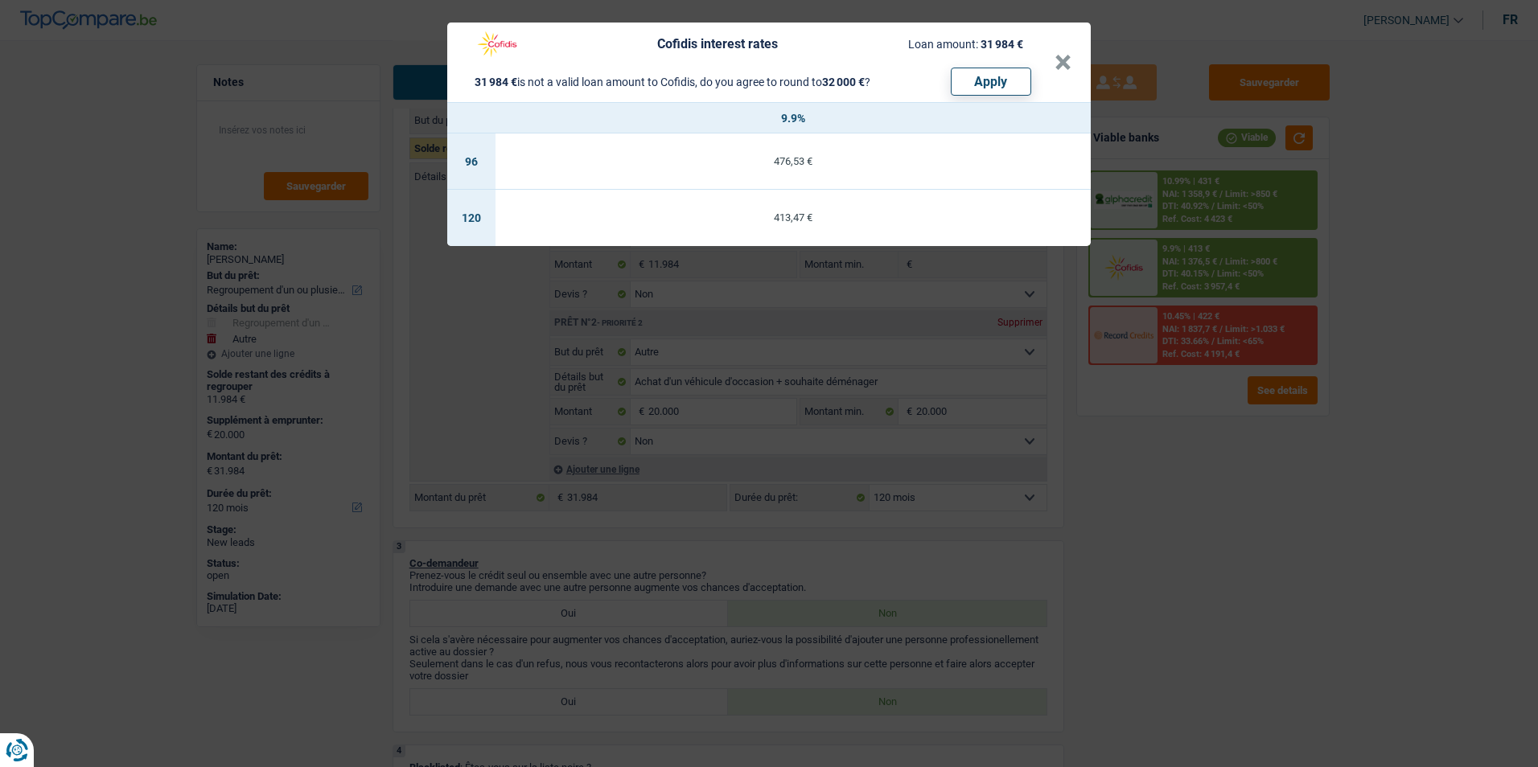
click at [1073, 65] on header "Cofidis interest rates Loan amount: 31 984 € 31 984 € is not a valid loan amoun…" at bounding box center [769, 63] width 644 height 80
click at [1067, 64] on button "×" at bounding box center [1063, 63] width 17 height 16
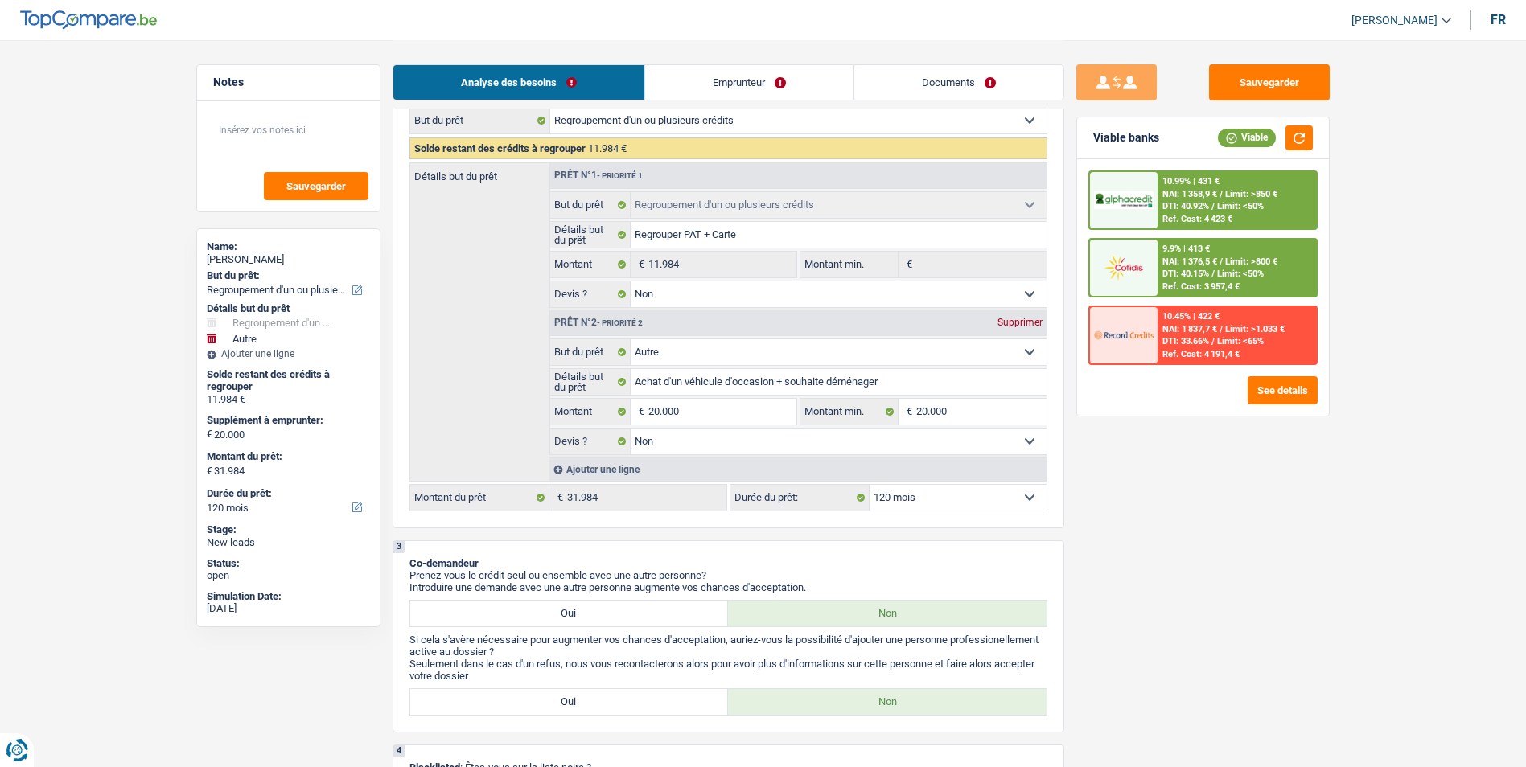
click at [978, 502] on select "12 mois 18 mois 24 mois 30 mois 36 mois 42 mois 48 mois 60 mois 72 mois 84 mois…" at bounding box center [958, 498] width 177 height 26
click at [1240, 548] on div "Sauvegarder Viable banks Viable 10.99% | 431 € NAI: 1 358,9 € / Limit: >850 € D…" at bounding box center [1203, 402] width 278 height 677
click at [802, 79] on link "Emprunteur" at bounding box center [749, 82] width 208 height 35
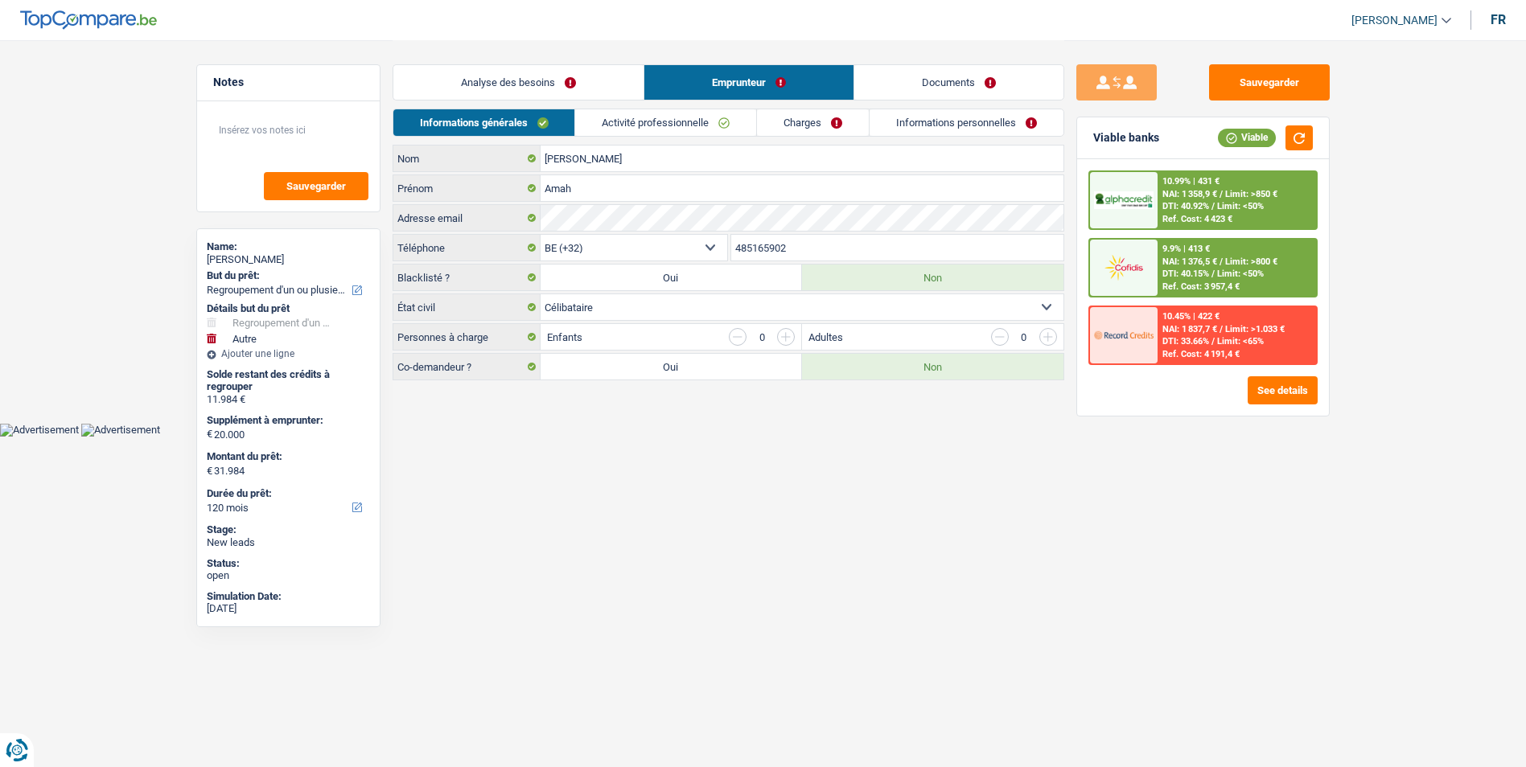
scroll to position [0, 0]
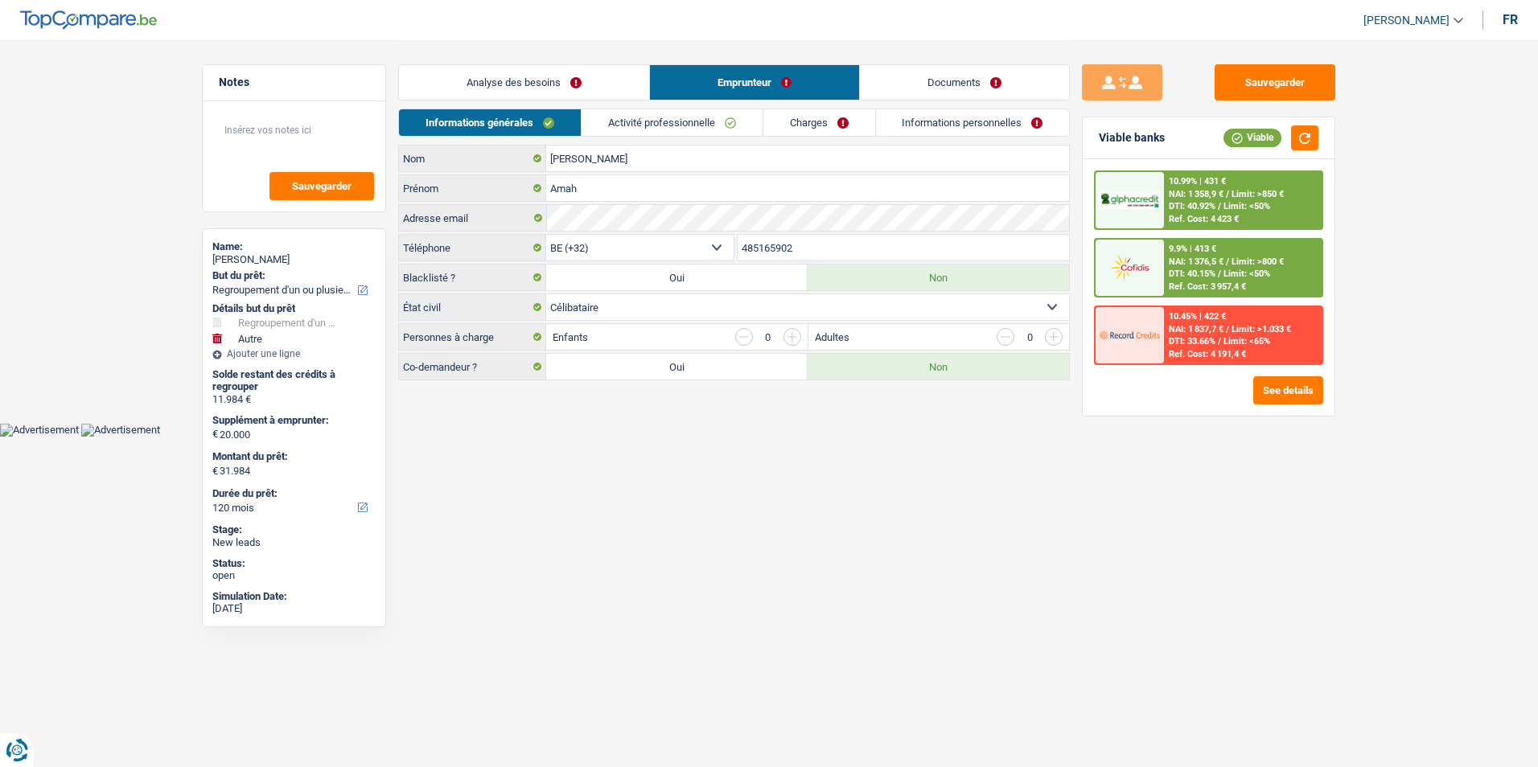
click at [851, 114] on link "Charges" at bounding box center [819, 122] width 112 height 27
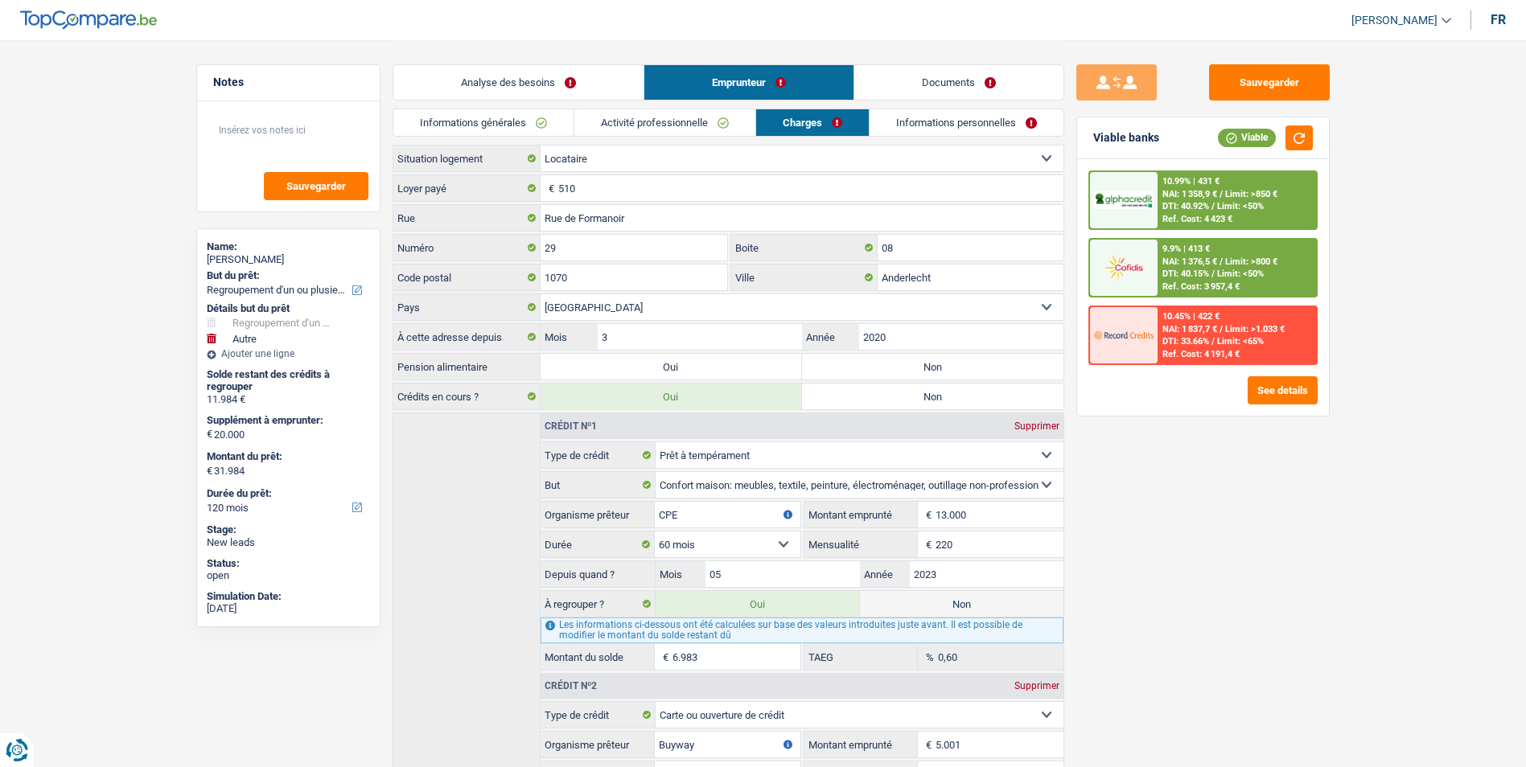
click at [737, 123] on link "Activité professionnelle" at bounding box center [664, 122] width 181 height 27
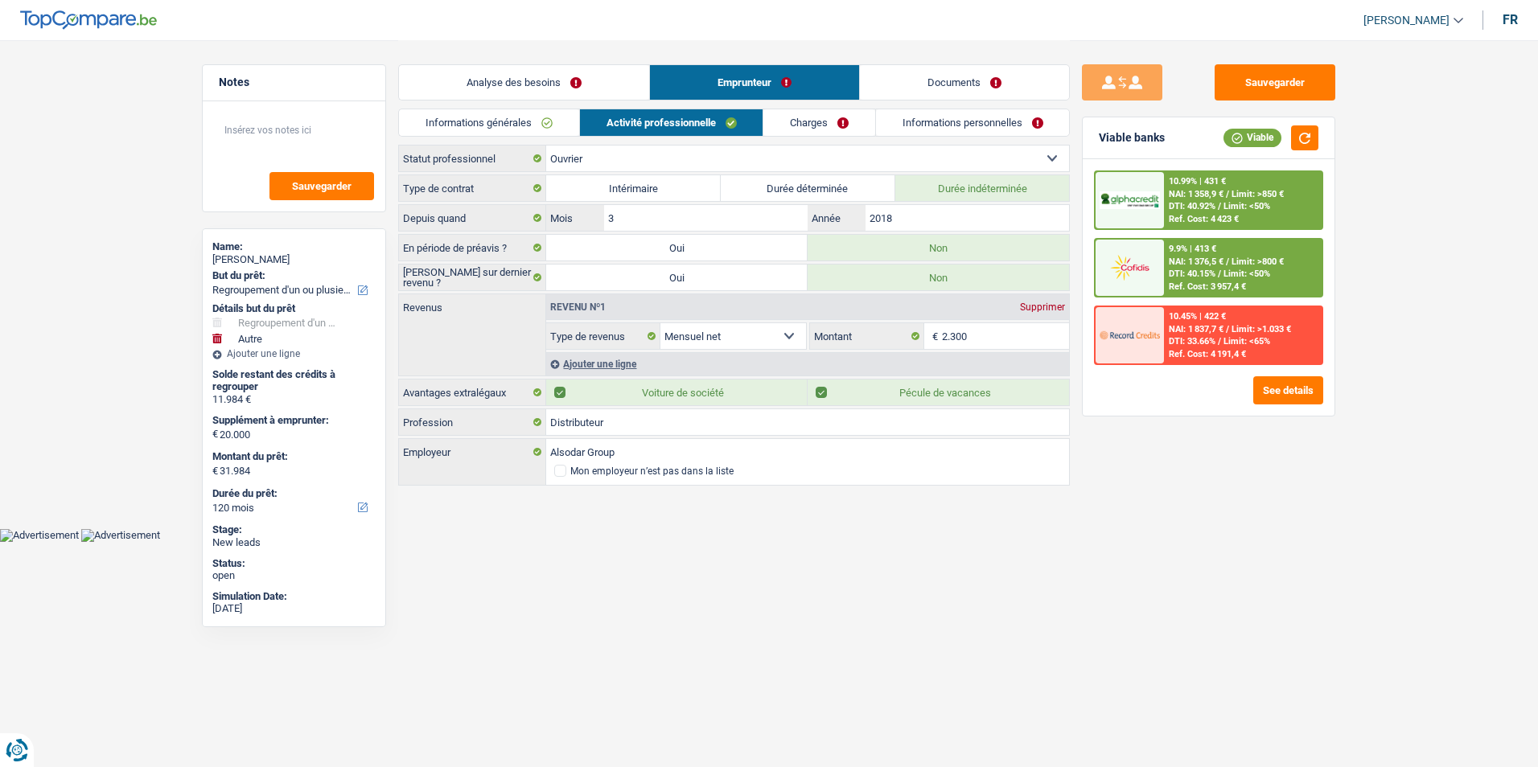
click at [987, 109] on link "Informations personnelles" at bounding box center [973, 122] width 194 height 27
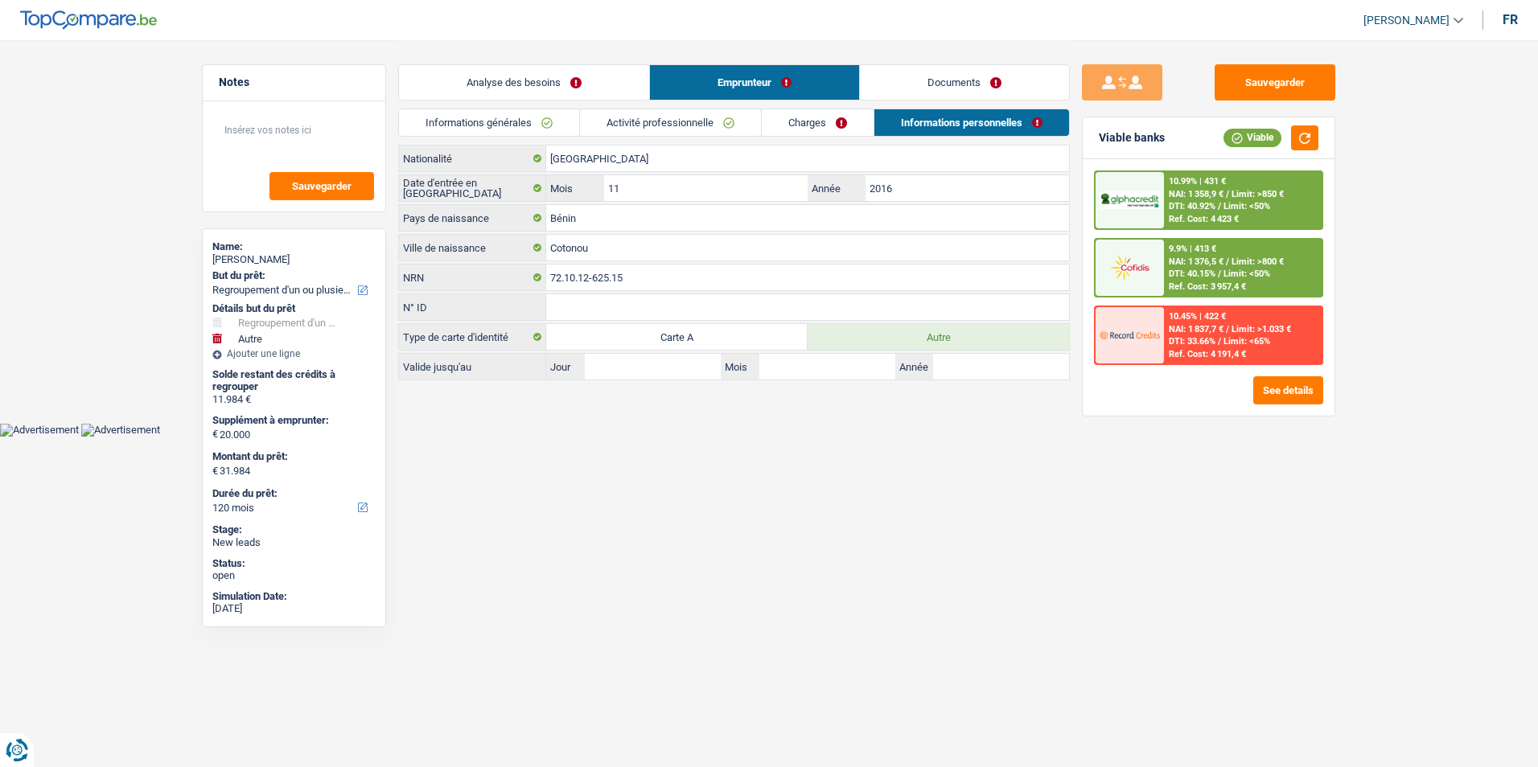
click at [939, 67] on link "Documents" at bounding box center [964, 82] width 209 height 35
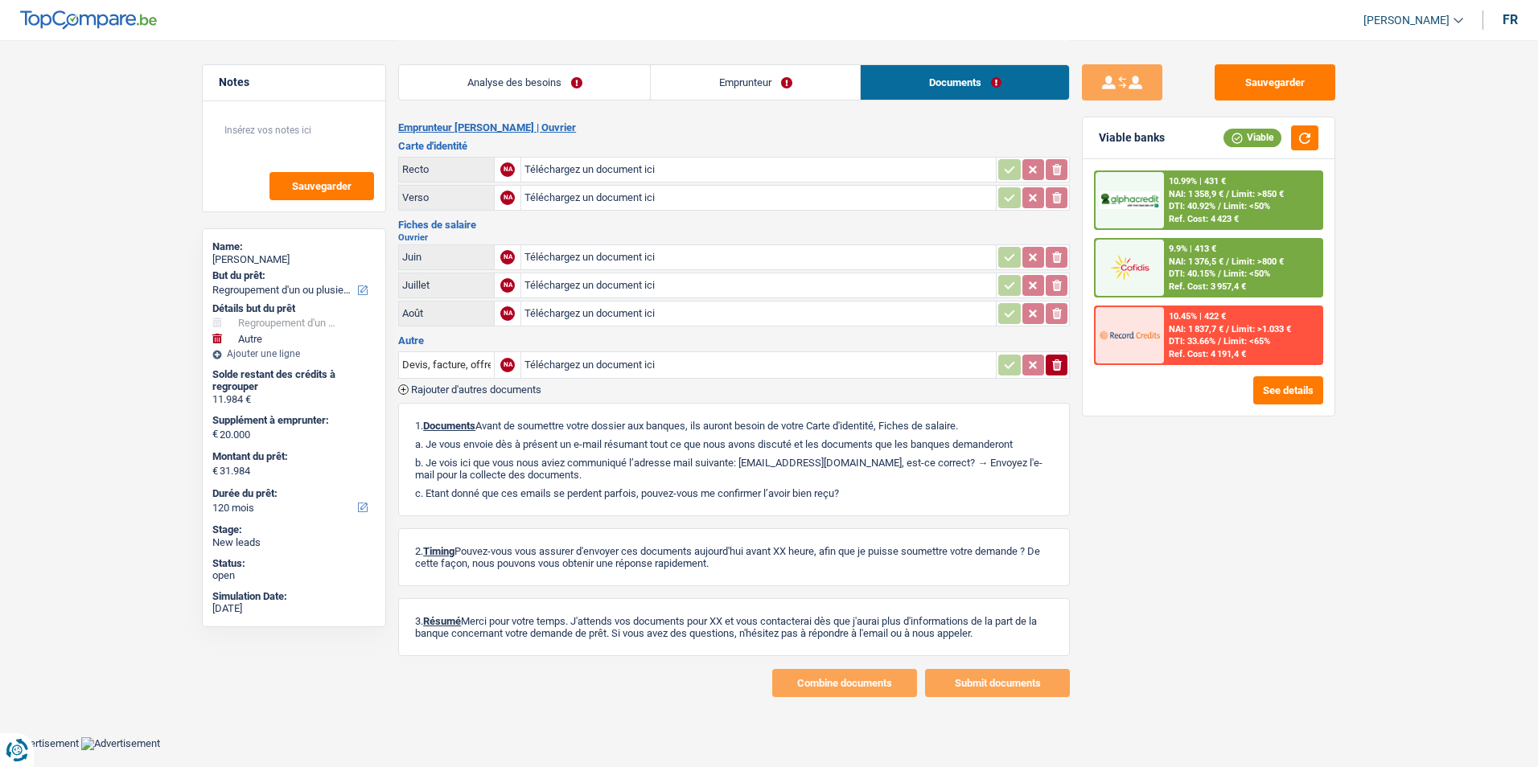
click at [543, 82] on link "Analyse des besoins" at bounding box center [524, 82] width 251 height 35
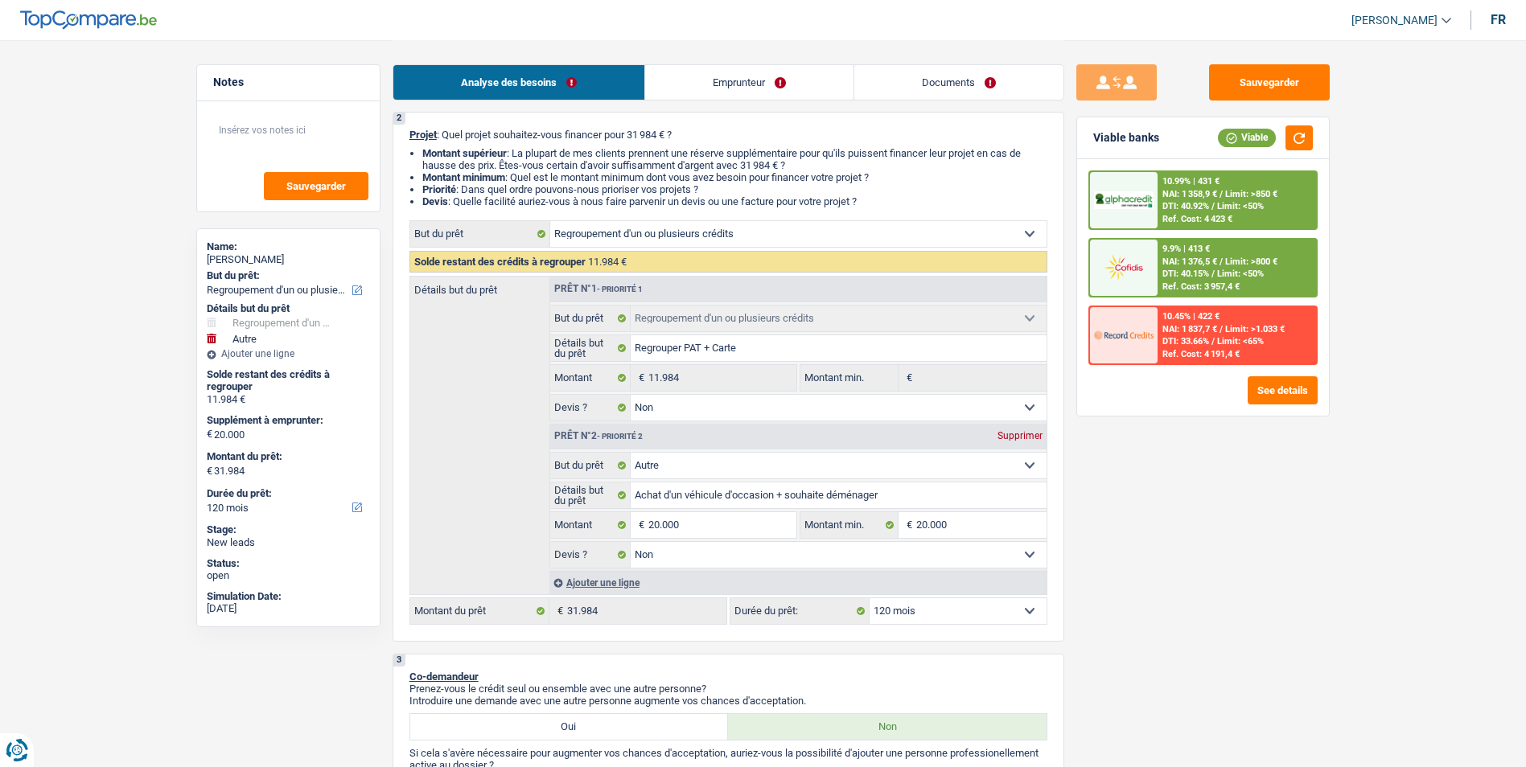
scroll to position [161, 0]
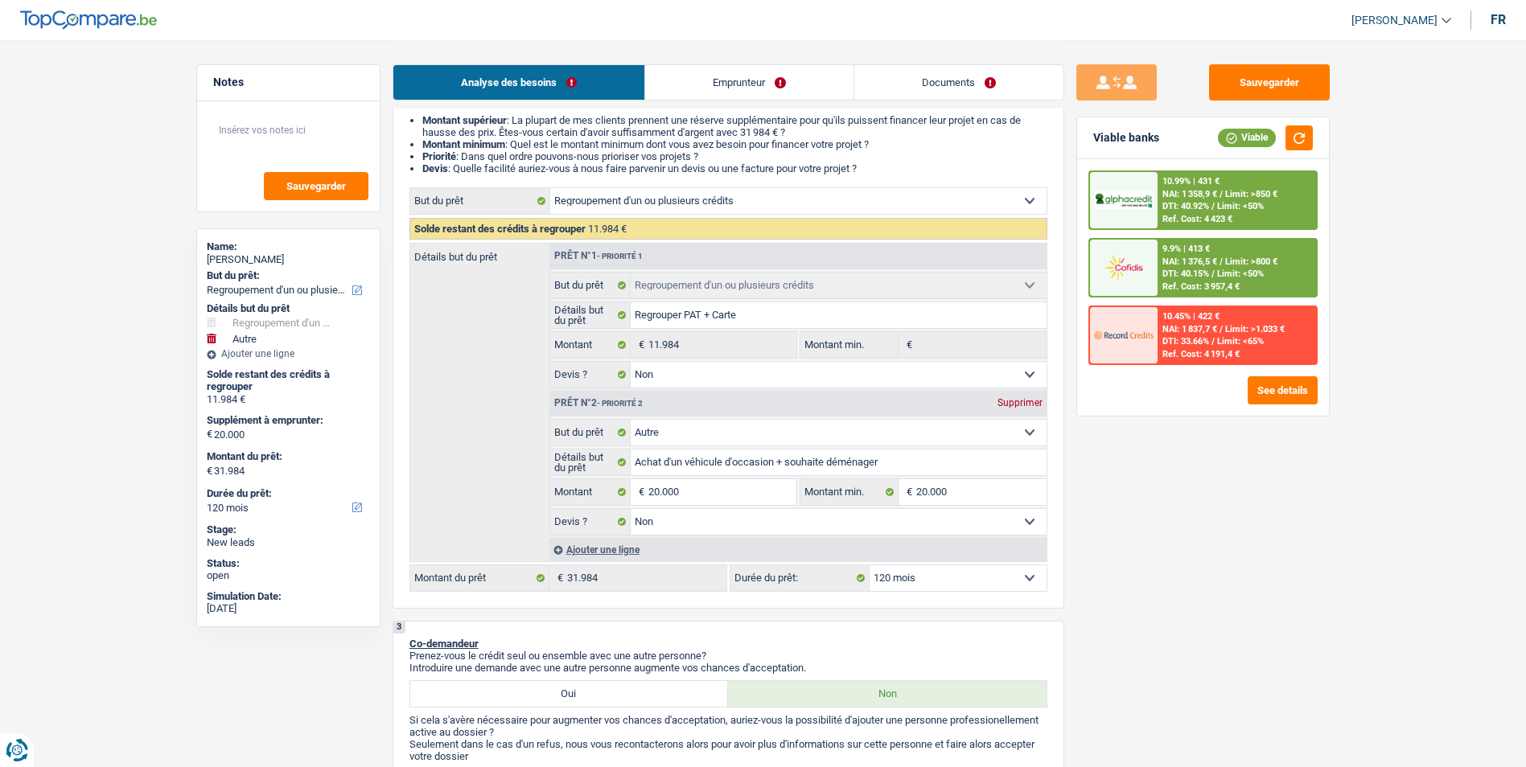
click at [963, 583] on select "12 mois 18 mois 24 mois 30 mois 36 mois 42 mois 48 mois 60 mois 72 mois 84 mois…" at bounding box center [958, 579] width 177 height 26
click at [870, 566] on select "12 mois 18 mois 24 mois 30 mois 36 mois 42 mois 48 mois 60 mois 72 mois 84 mois…" at bounding box center [958, 579] width 177 height 26
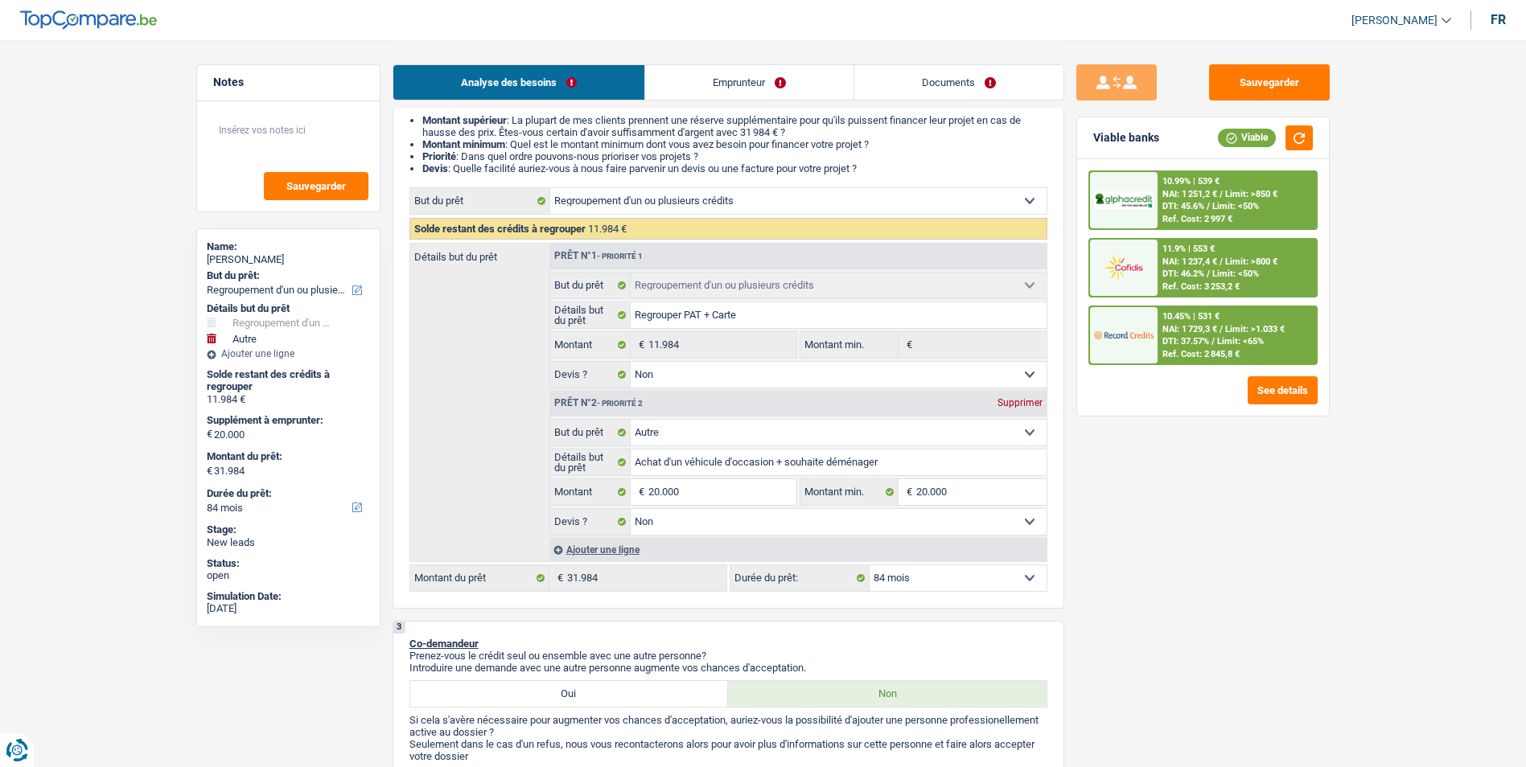
click at [1002, 578] on select "12 mois 18 mois 24 mois 30 mois 36 mois 42 mois 48 mois 60 mois 72 mois 84 mois…" at bounding box center [958, 579] width 177 height 26
click at [870, 566] on select "12 mois 18 mois 24 mois 30 mois 36 mois 42 mois 48 mois 60 mois 72 mois 84 mois…" at bounding box center [958, 579] width 177 height 26
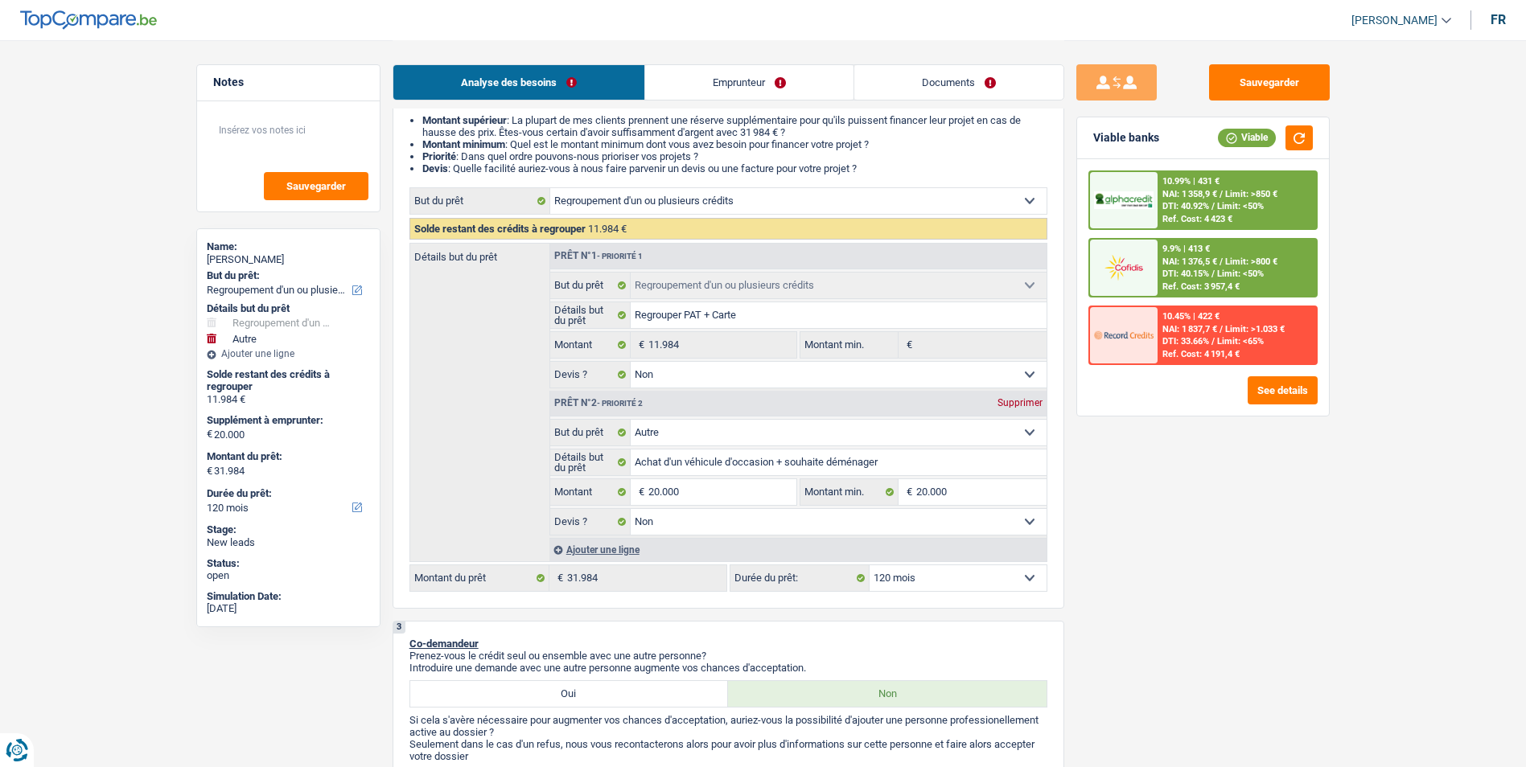
click at [1194, 184] on div "10.99% | 431 €" at bounding box center [1190, 181] width 57 height 10
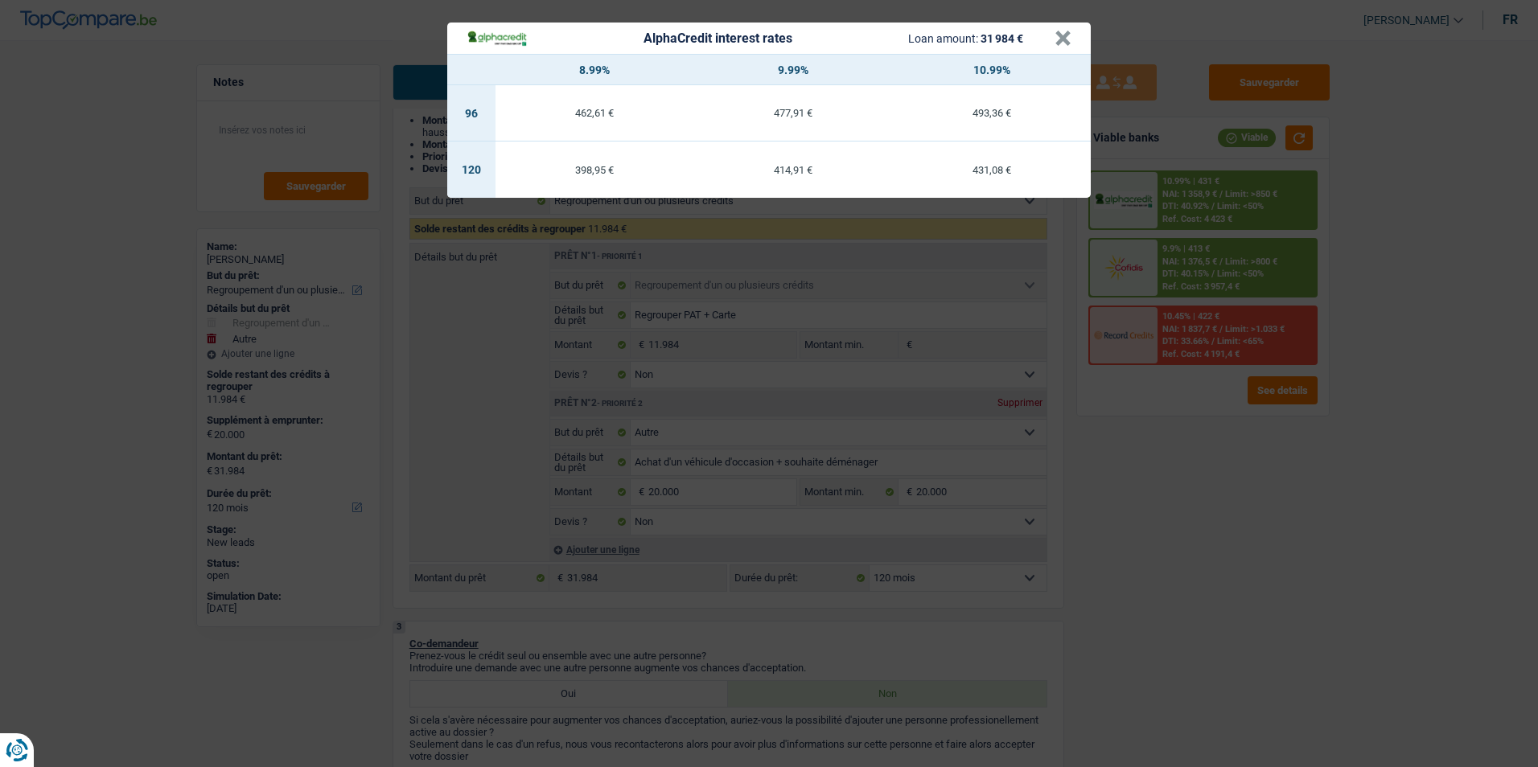
click at [1262, 539] on div "AlphaCredit interest rates Loan amount: 31 984 € × 8.99% 9.99% 10.99% 96 462,61…" at bounding box center [769, 383] width 1538 height 767
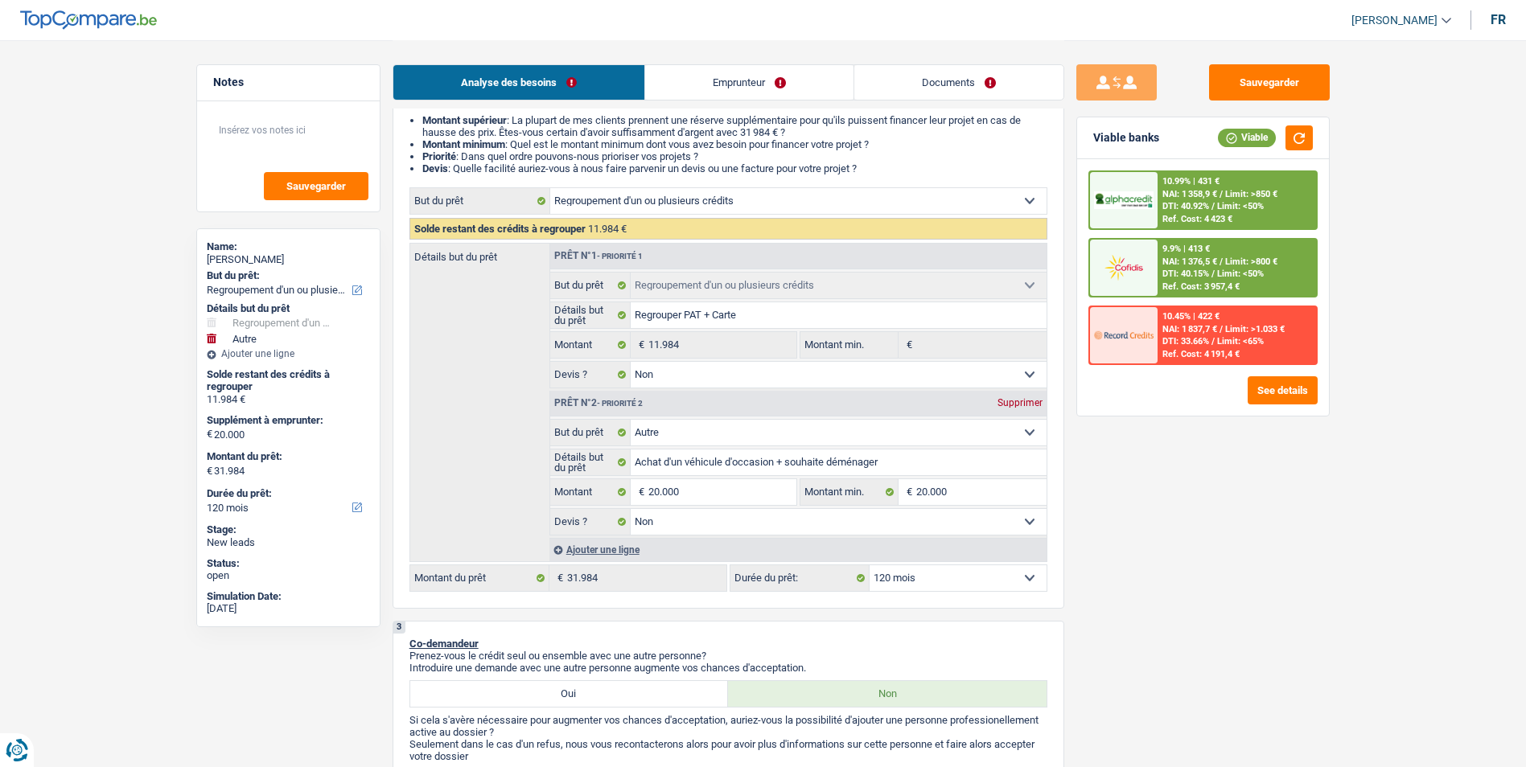
click at [1239, 257] on span "Limit: >800 €" at bounding box center [1251, 262] width 52 height 10
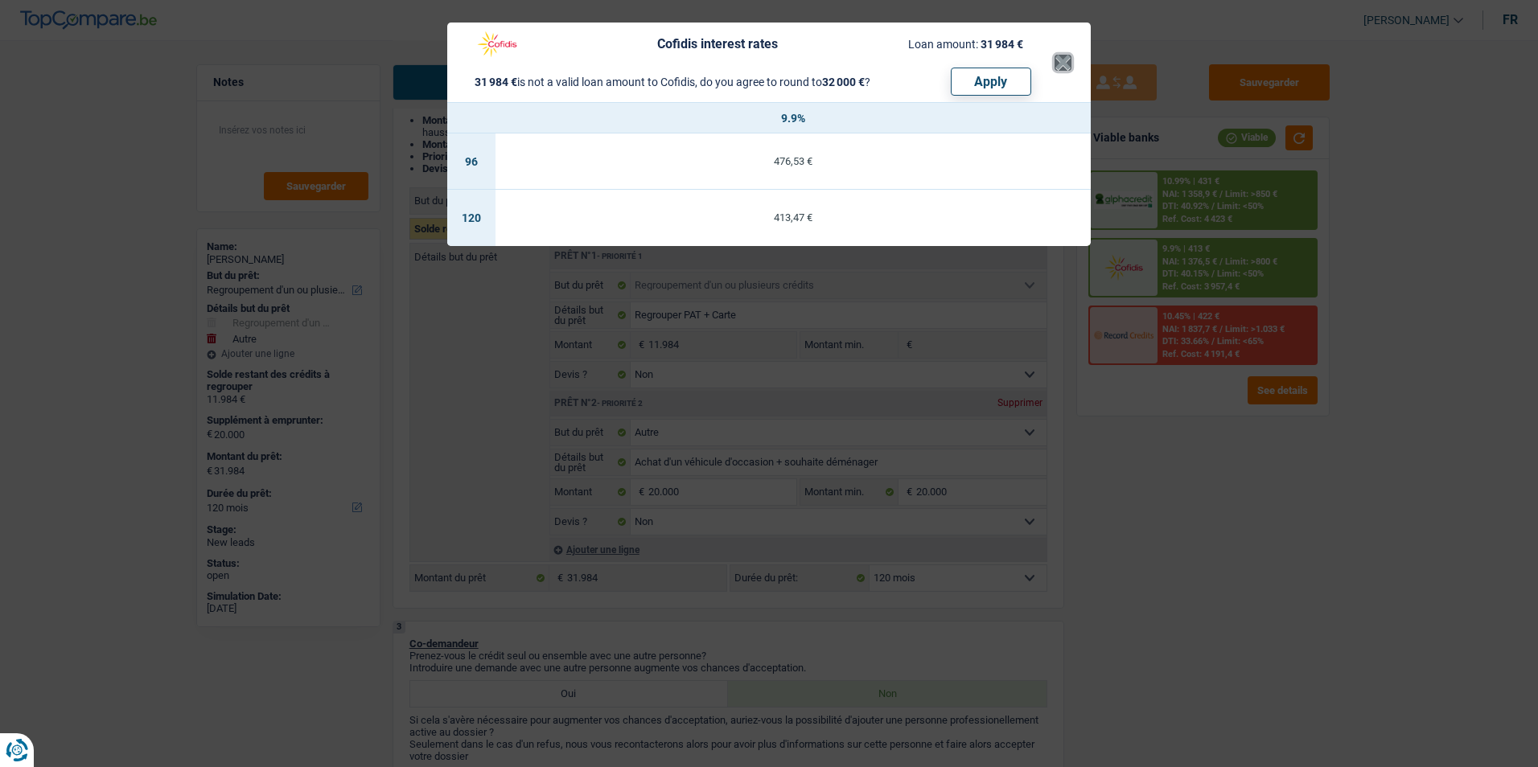
click at [1063, 60] on button "×" at bounding box center [1063, 63] width 17 height 16
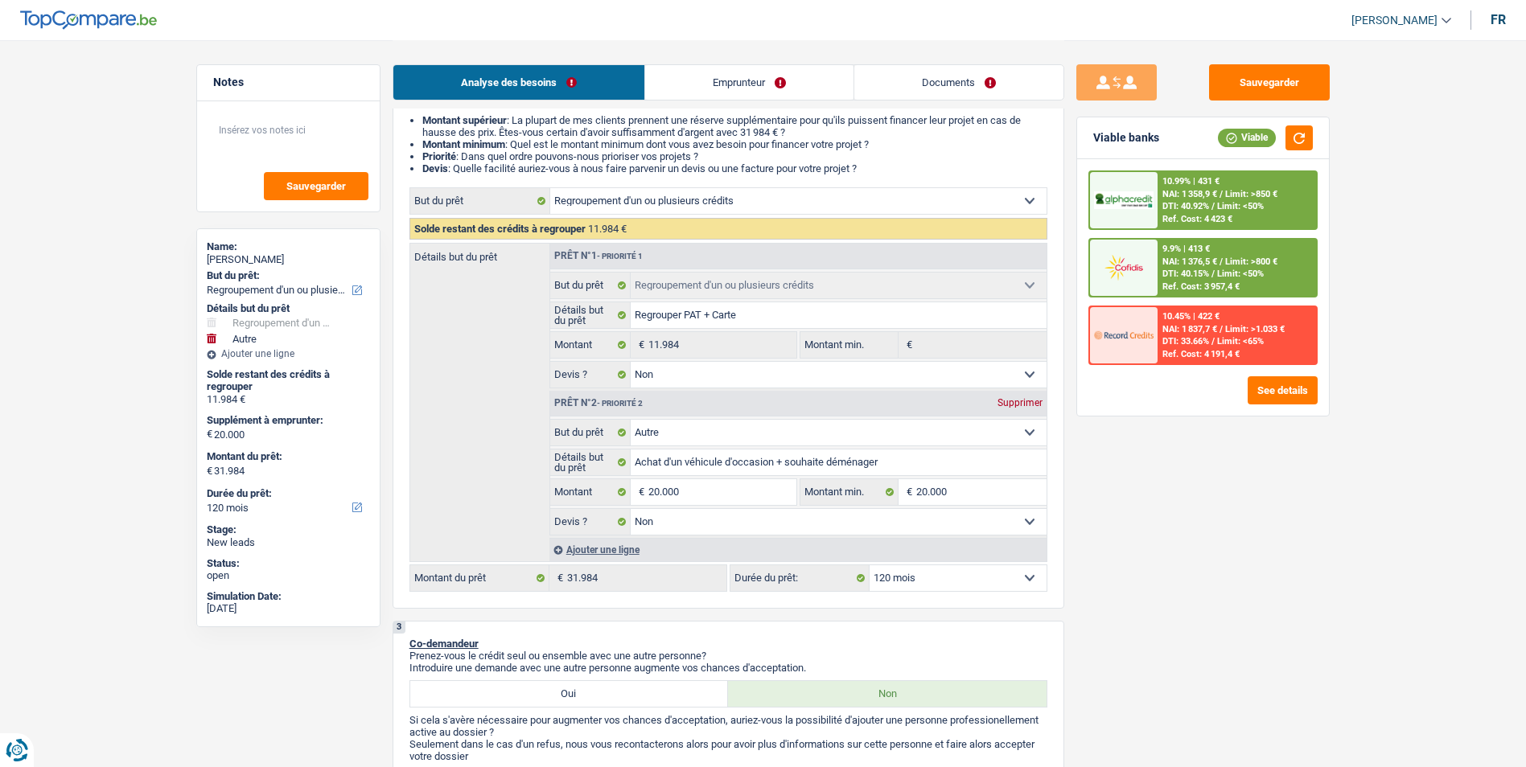
click at [1212, 189] on span "NAI: 1 358,9 €" at bounding box center [1189, 194] width 55 height 10
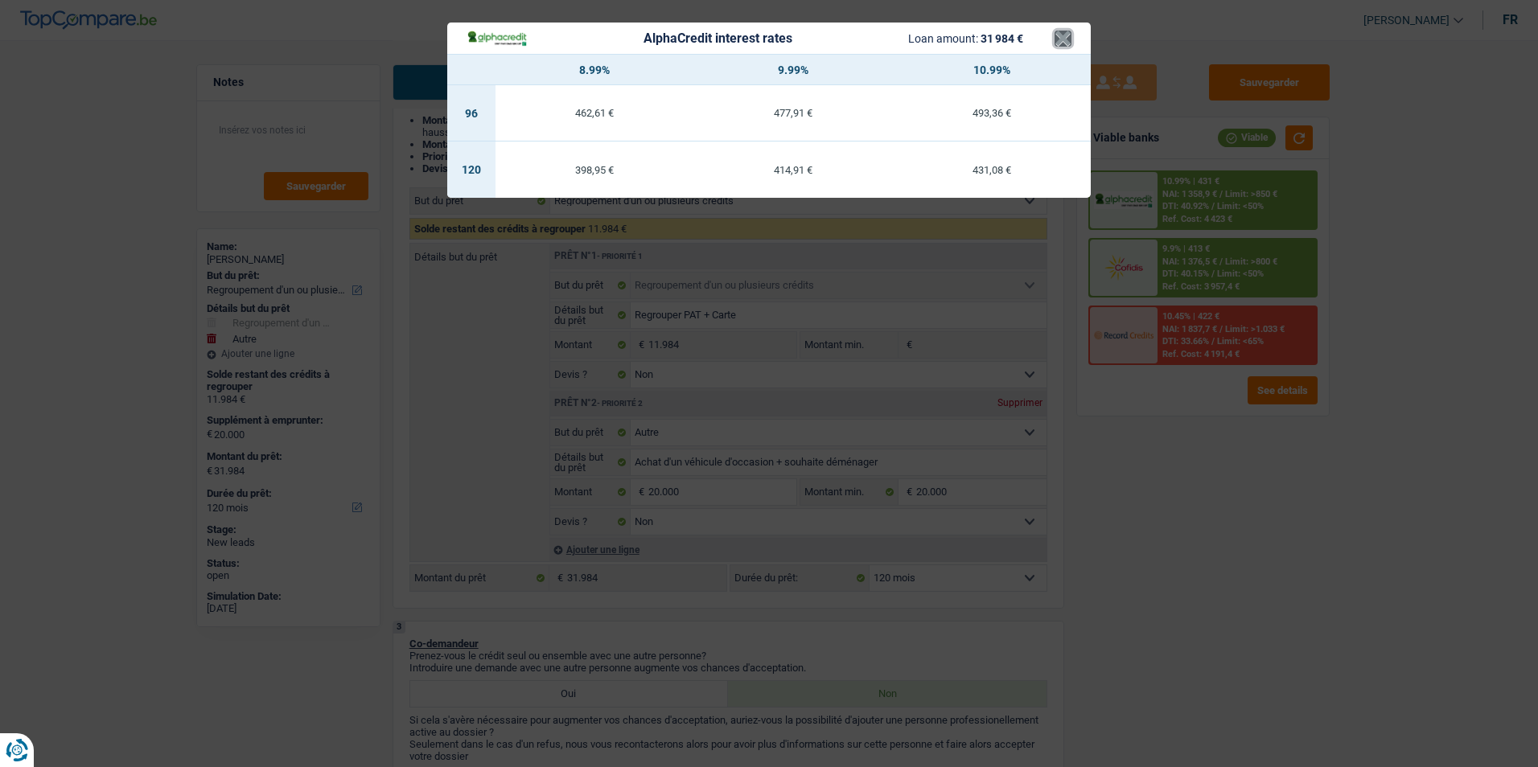
click at [1065, 39] on button "×" at bounding box center [1063, 39] width 17 height 16
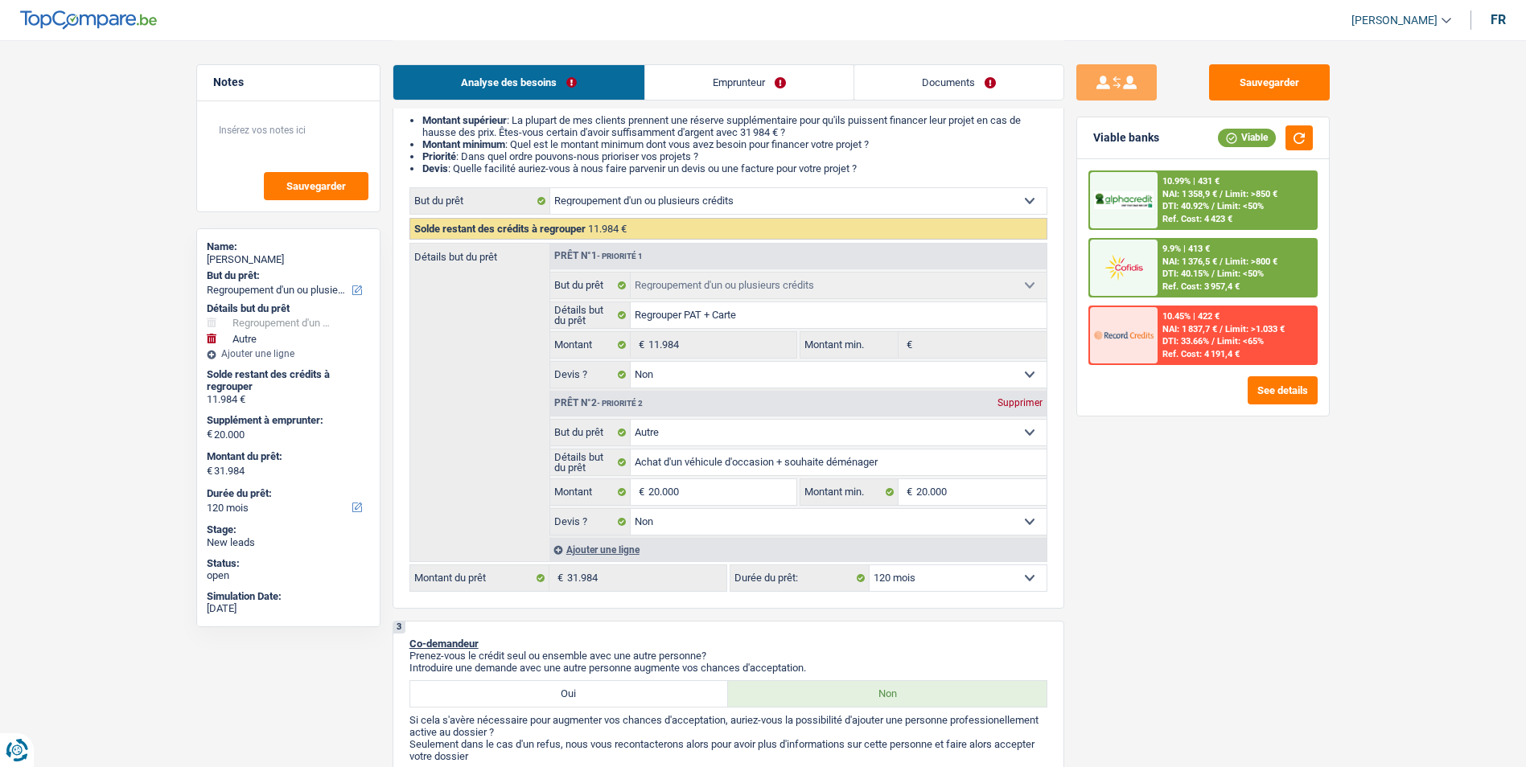
click at [1226, 257] on span "Limit: >800 €" at bounding box center [1251, 262] width 52 height 10
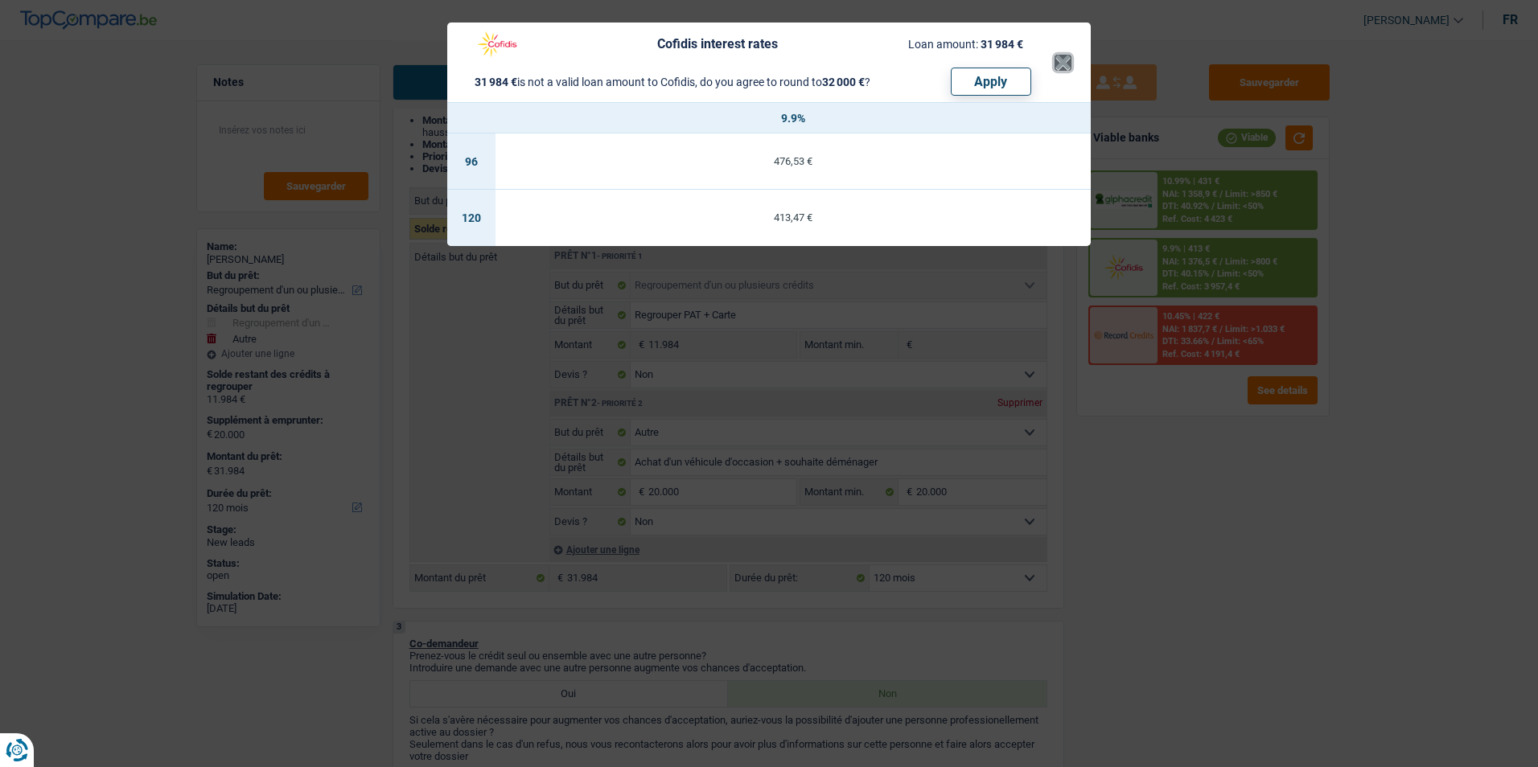
click at [1067, 60] on button "×" at bounding box center [1063, 63] width 17 height 16
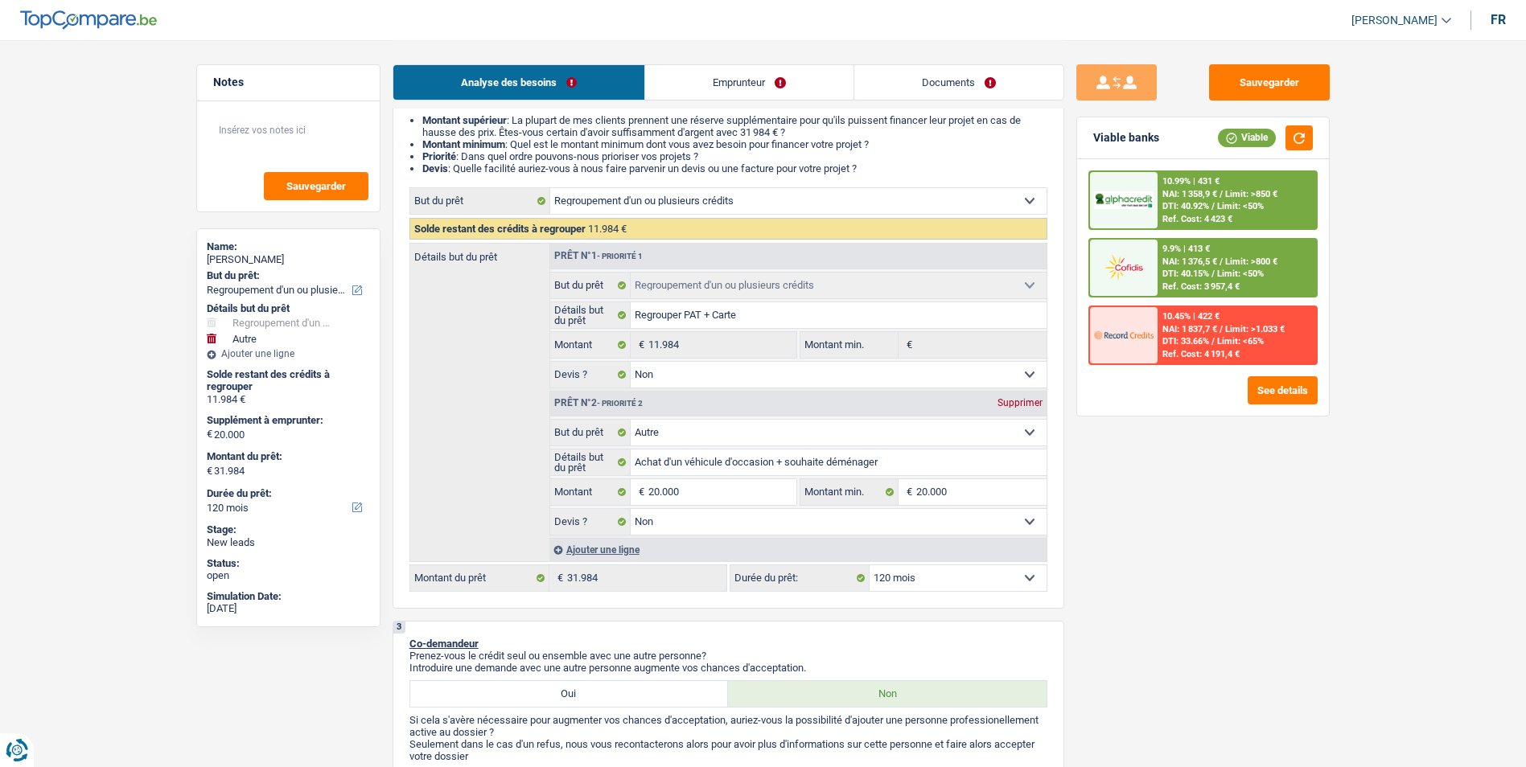
click at [1265, 212] on div "10.99% | 431 € NAI: 1 358,9 € / Limit: >850 € DTI: 40.92% / Limit: <50% Ref. Co…" at bounding box center [1237, 200] width 158 height 56
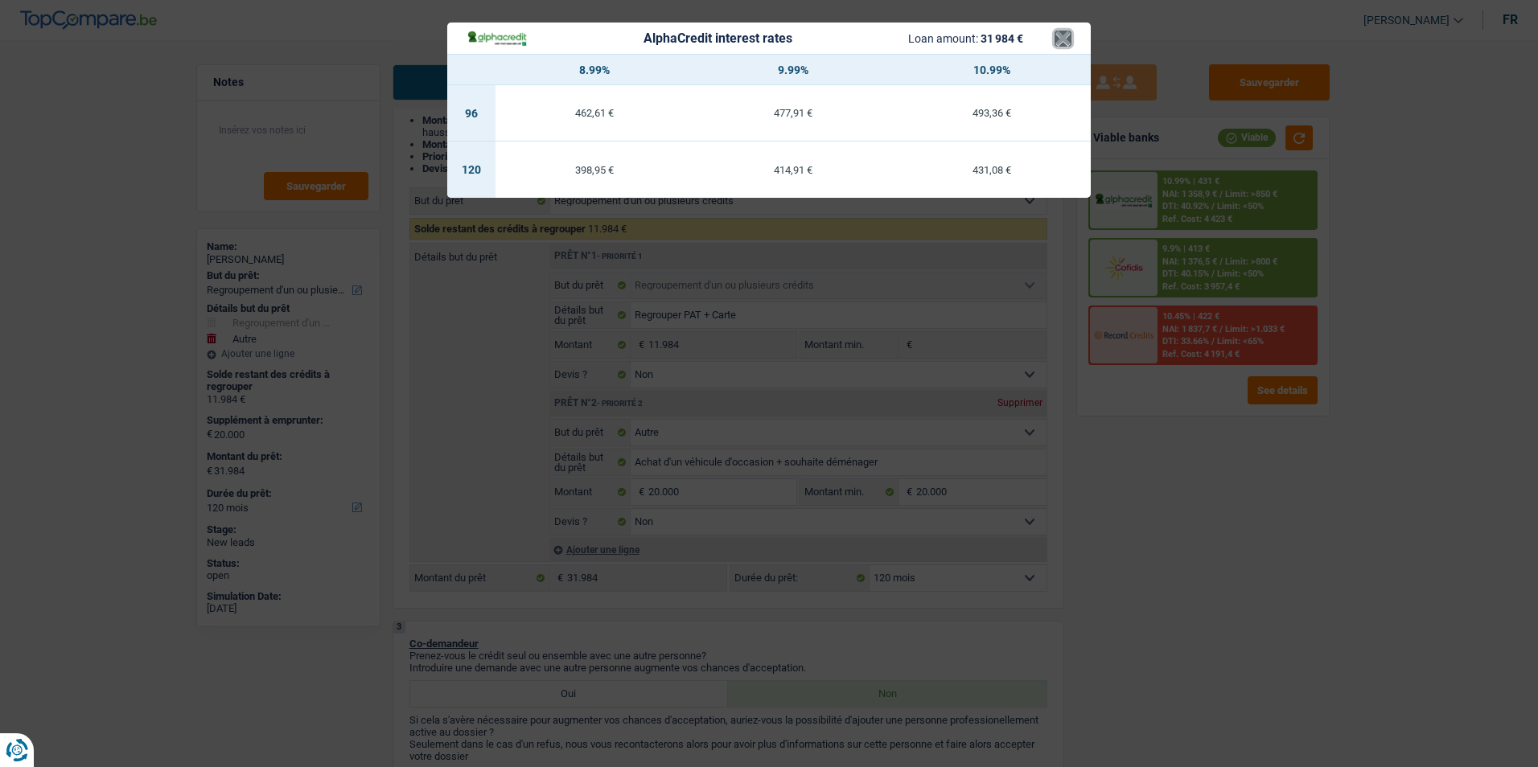
click at [1059, 42] on button "×" at bounding box center [1063, 39] width 17 height 16
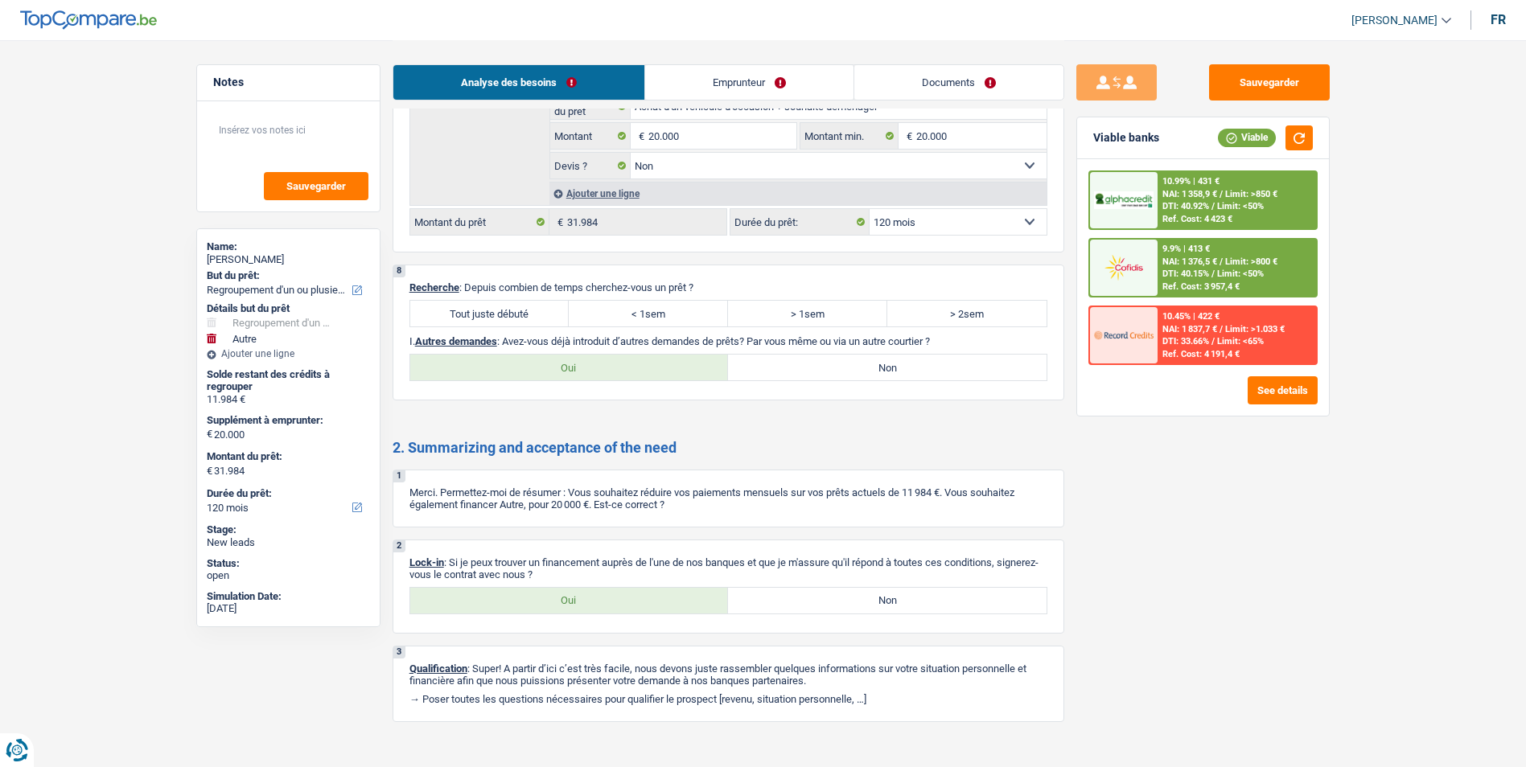
scroll to position [2473, 0]
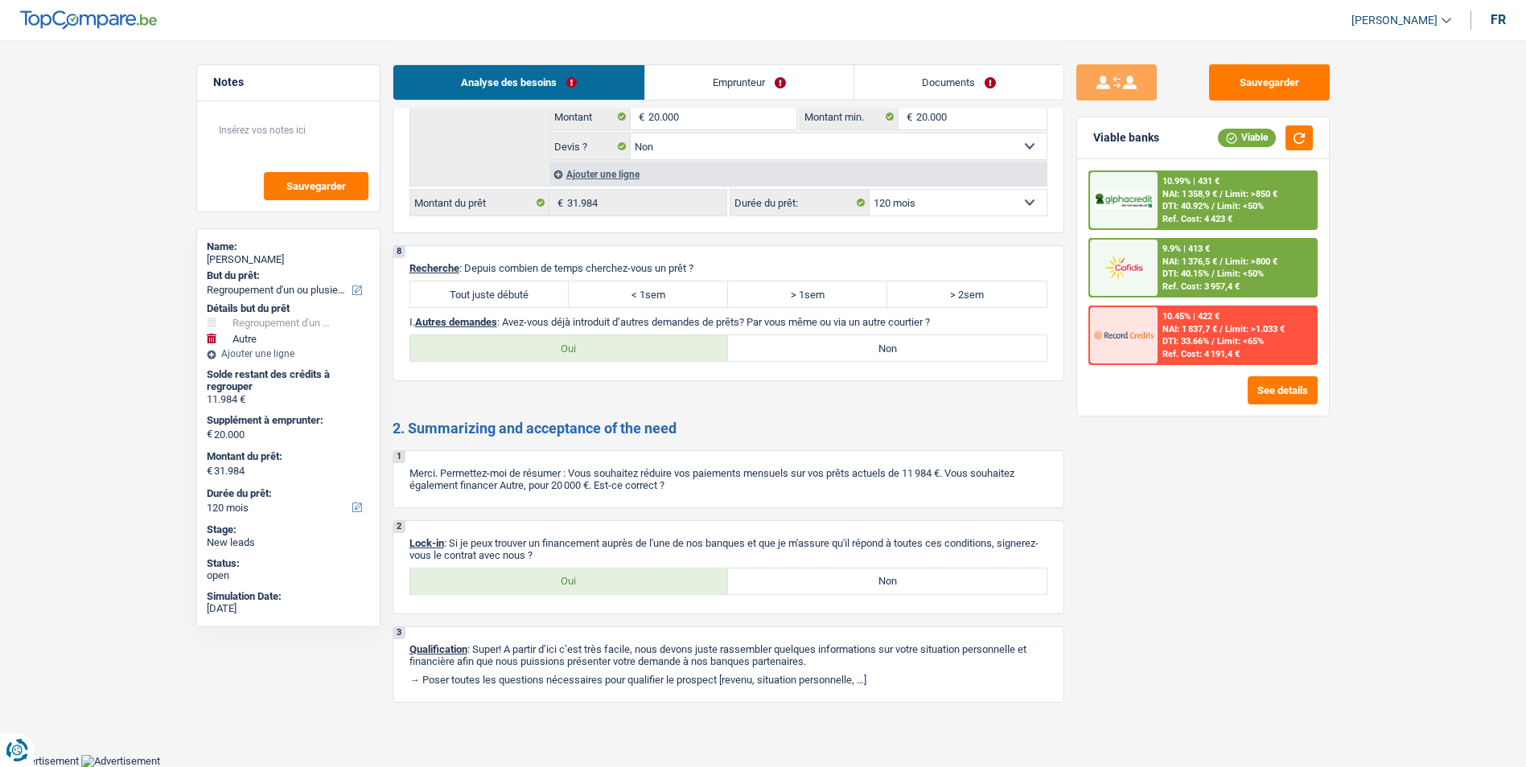
click at [594, 583] on label "Oui" at bounding box center [569, 582] width 319 height 26
click at [594, 583] on input "Oui" at bounding box center [569, 582] width 319 height 26
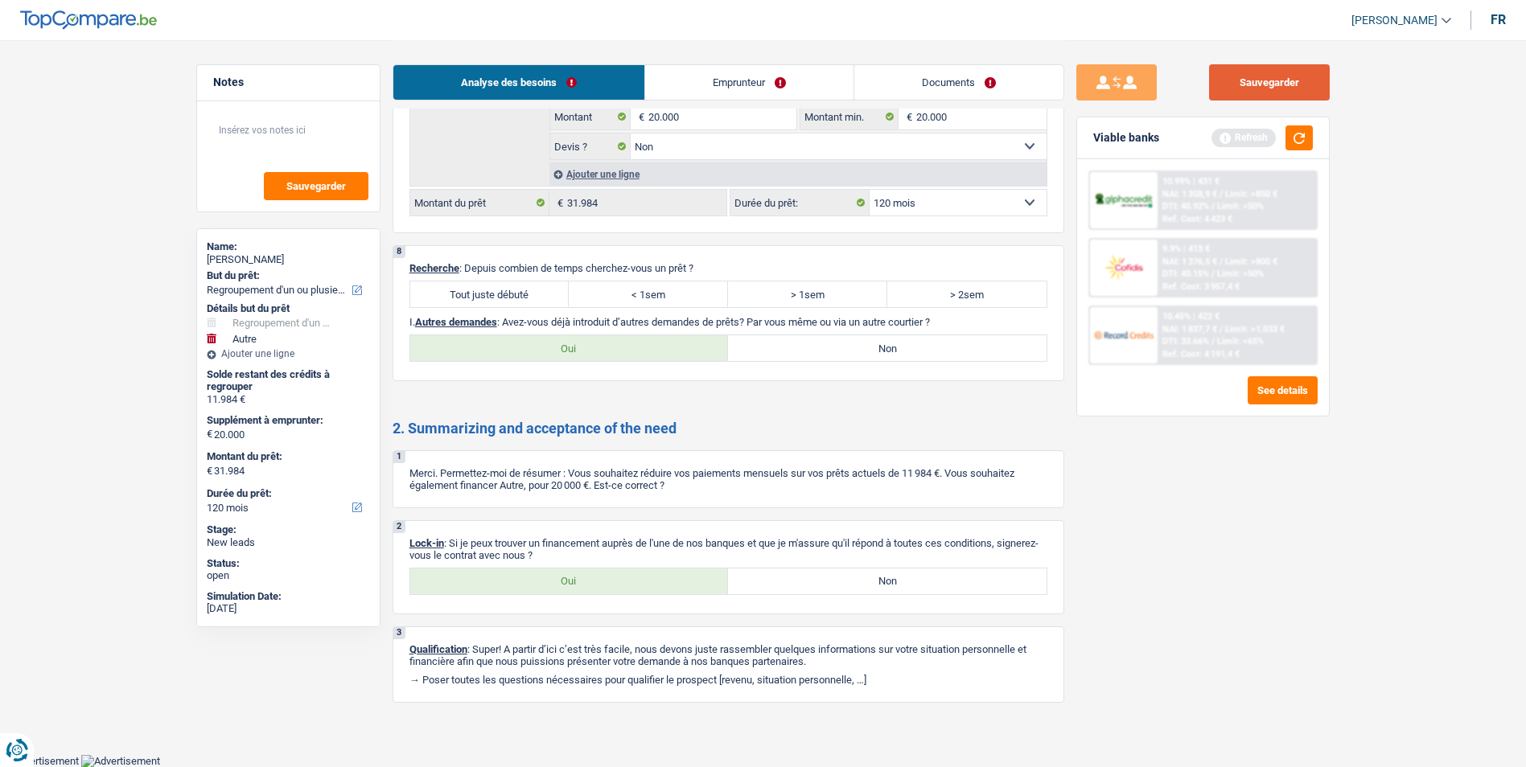
click at [1317, 80] on button "Sauvegarder" at bounding box center [1269, 82] width 121 height 36
click at [1227, 82] on button "Sauvegarder" at bounding box center [1269, 82] width 121 height 36
click at [1293, 85] on button "Sauvegarder" at bounding box center [1269, 82] width 121 height 36
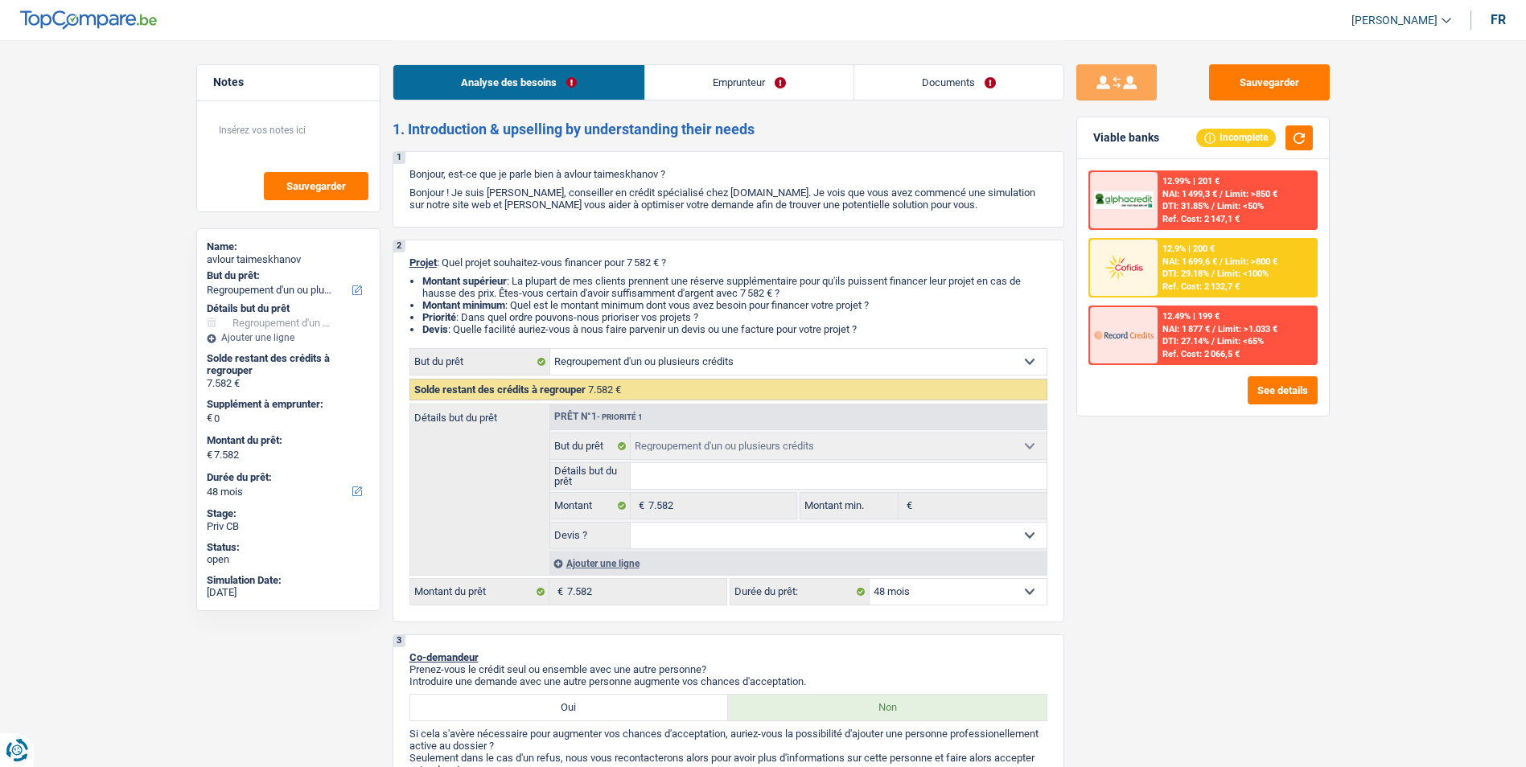
select select "refinancing"
select select "48"
select select "refinancing"
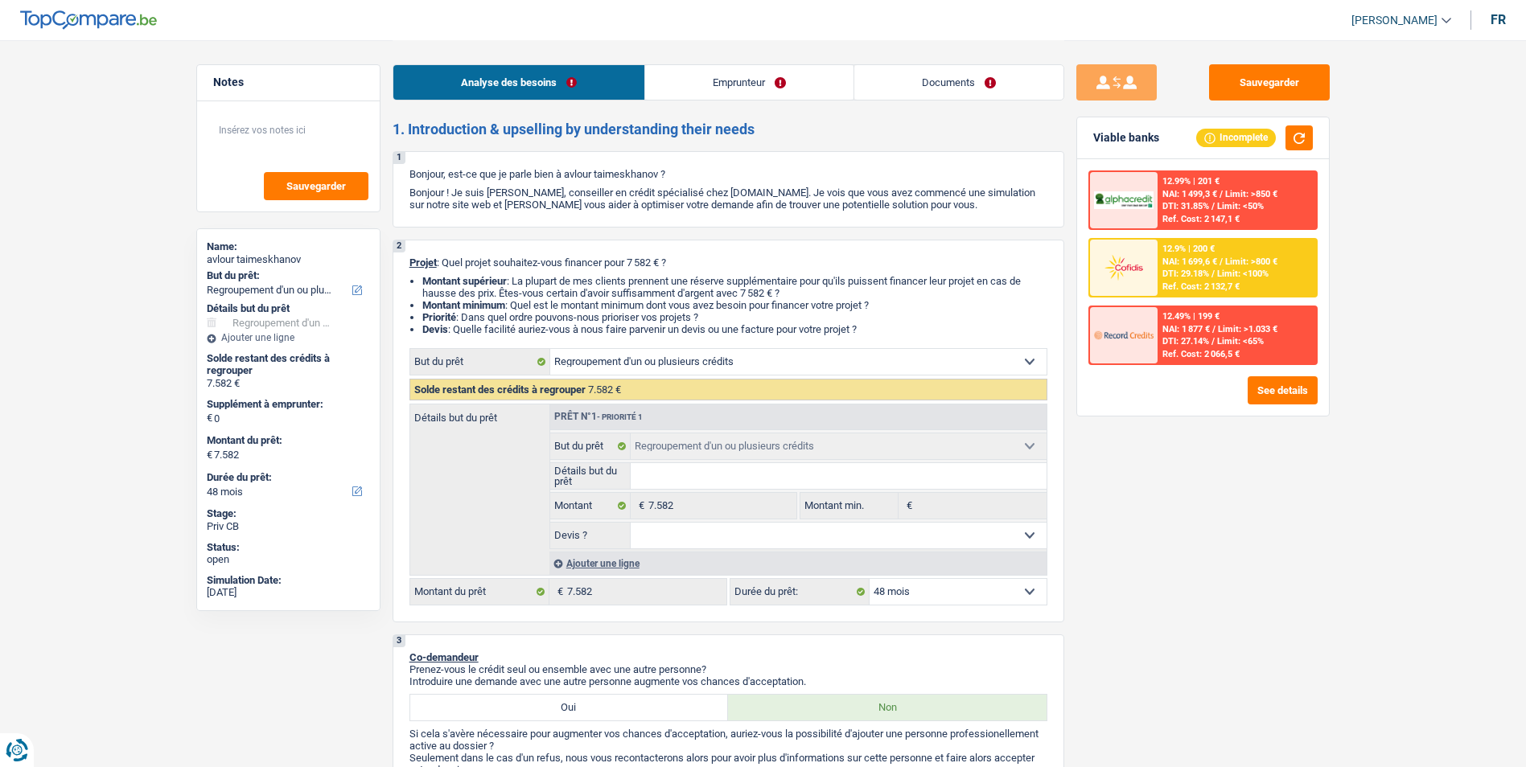
select select "48"
select select "publicEmployee"
select select "netSalary"
select select "mealVouchers"
select select "rents"
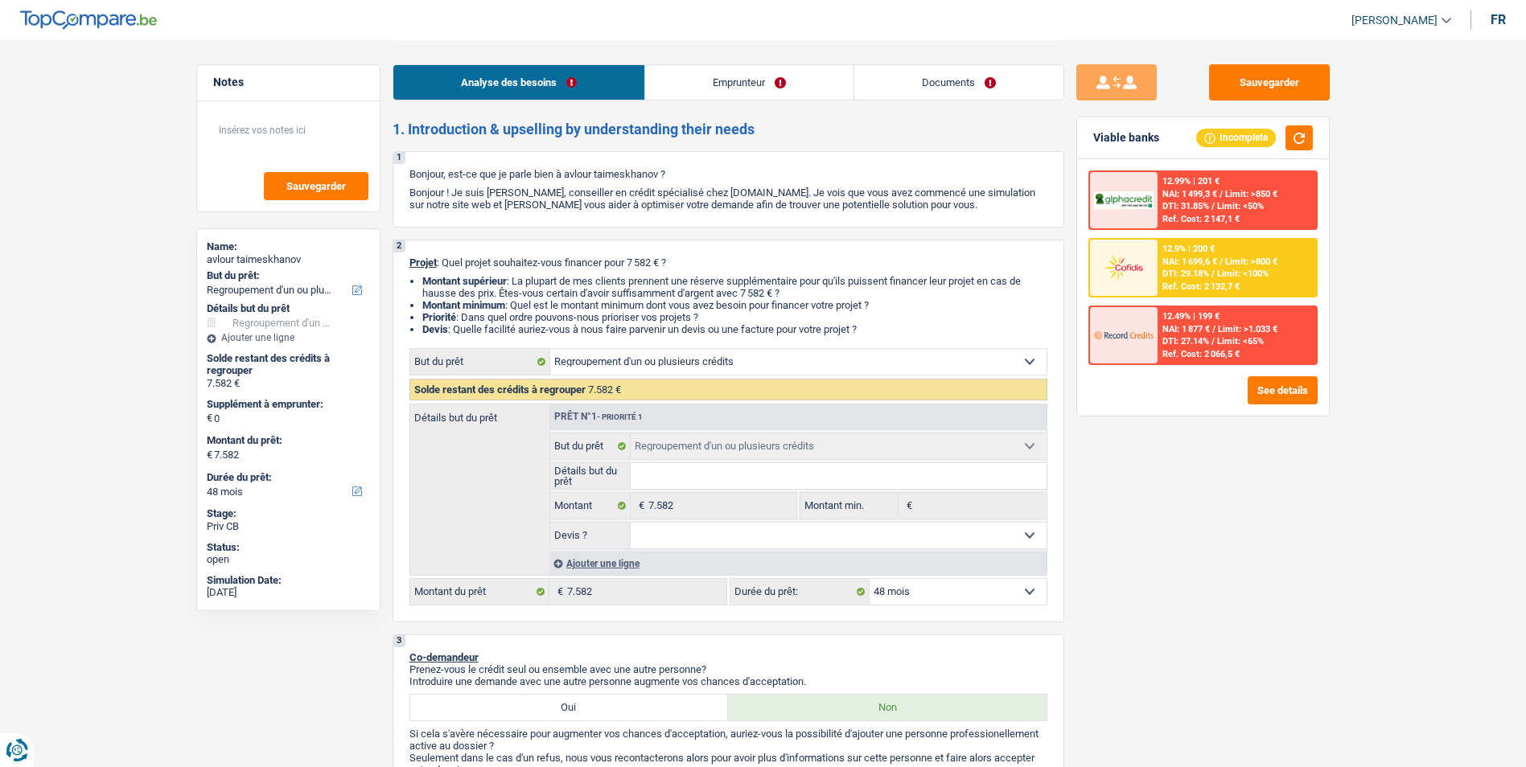
select select "personalLoan"
select select "familyEvent"
select select "48"
select select "refinancing"
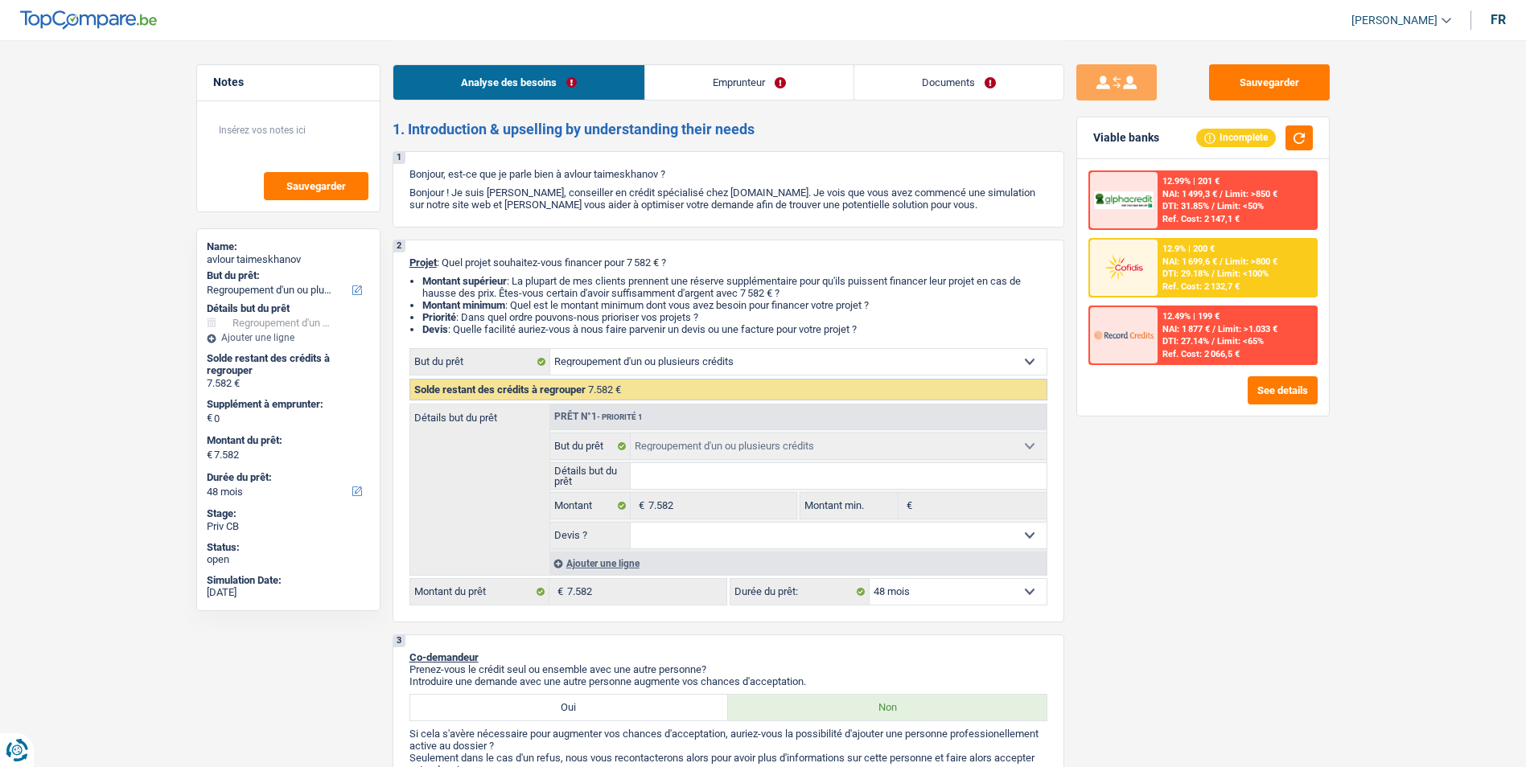
select select "48"
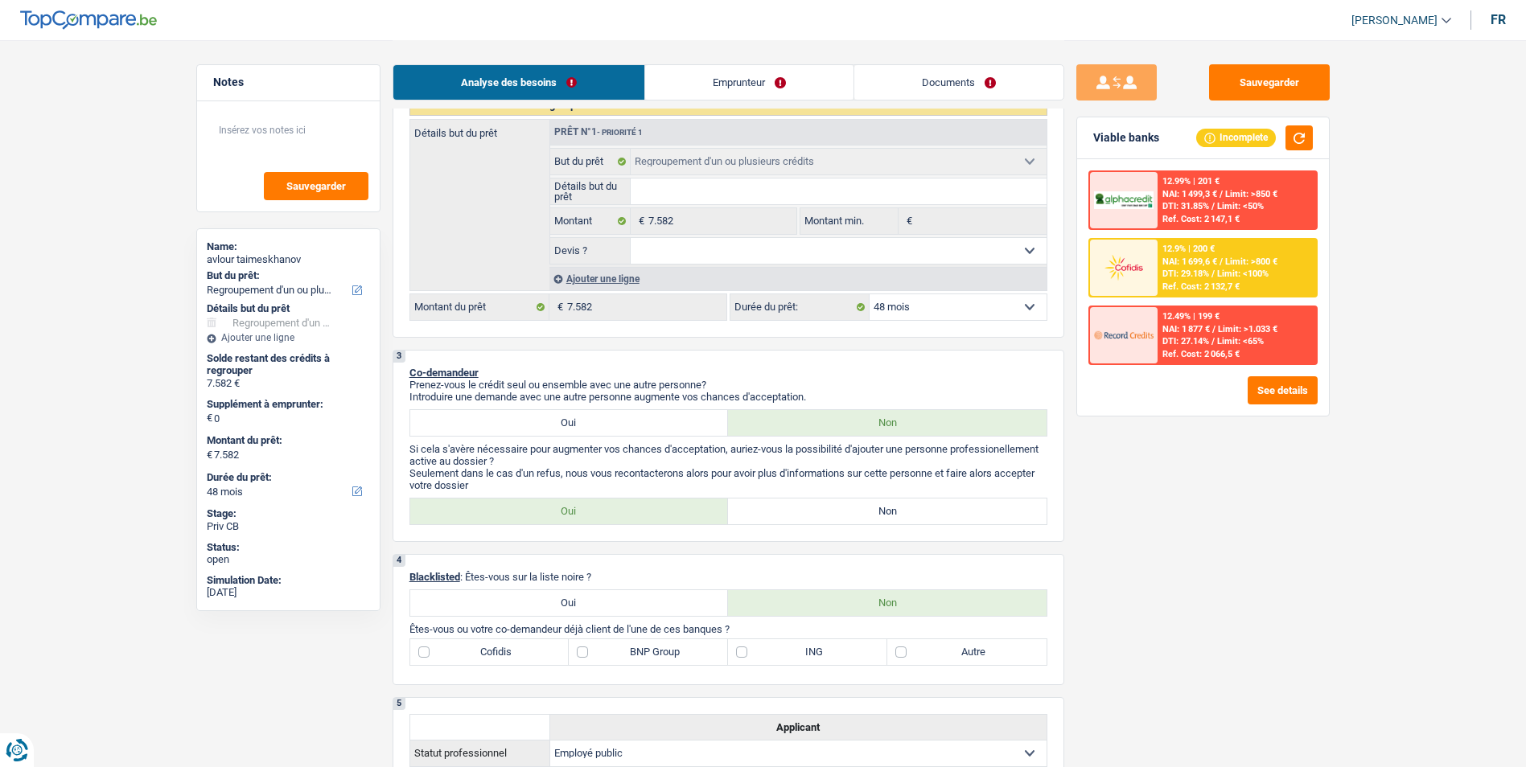
scroll to position [322, 0]
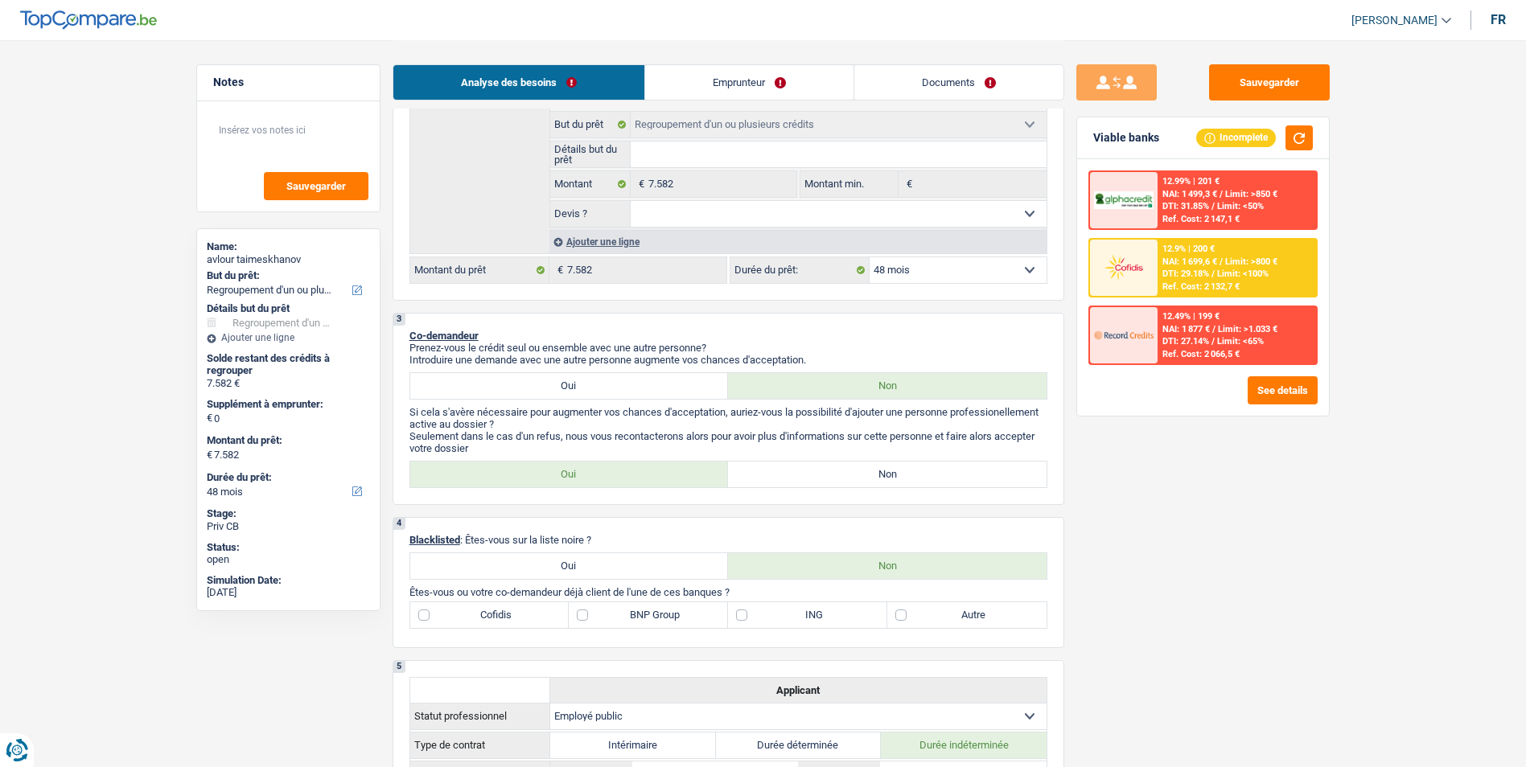
click at [804, 474] on label "Non" at bounding box center [887, 475] width 319 height 26
click at [804, 474] on input "Non" at bounding box center [887, 475] width 319 height 26
radio input "true"
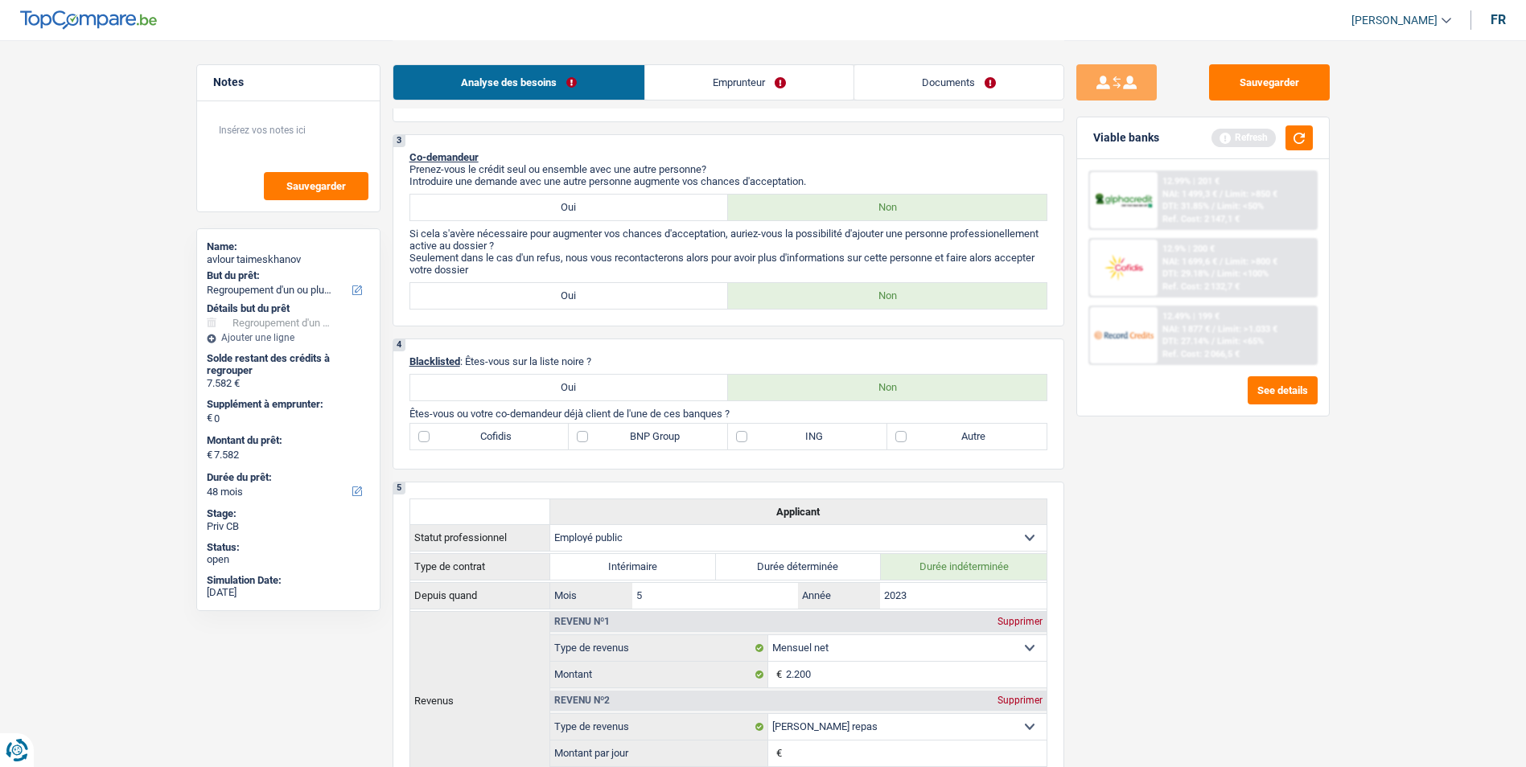
scroll to position [483, 0]
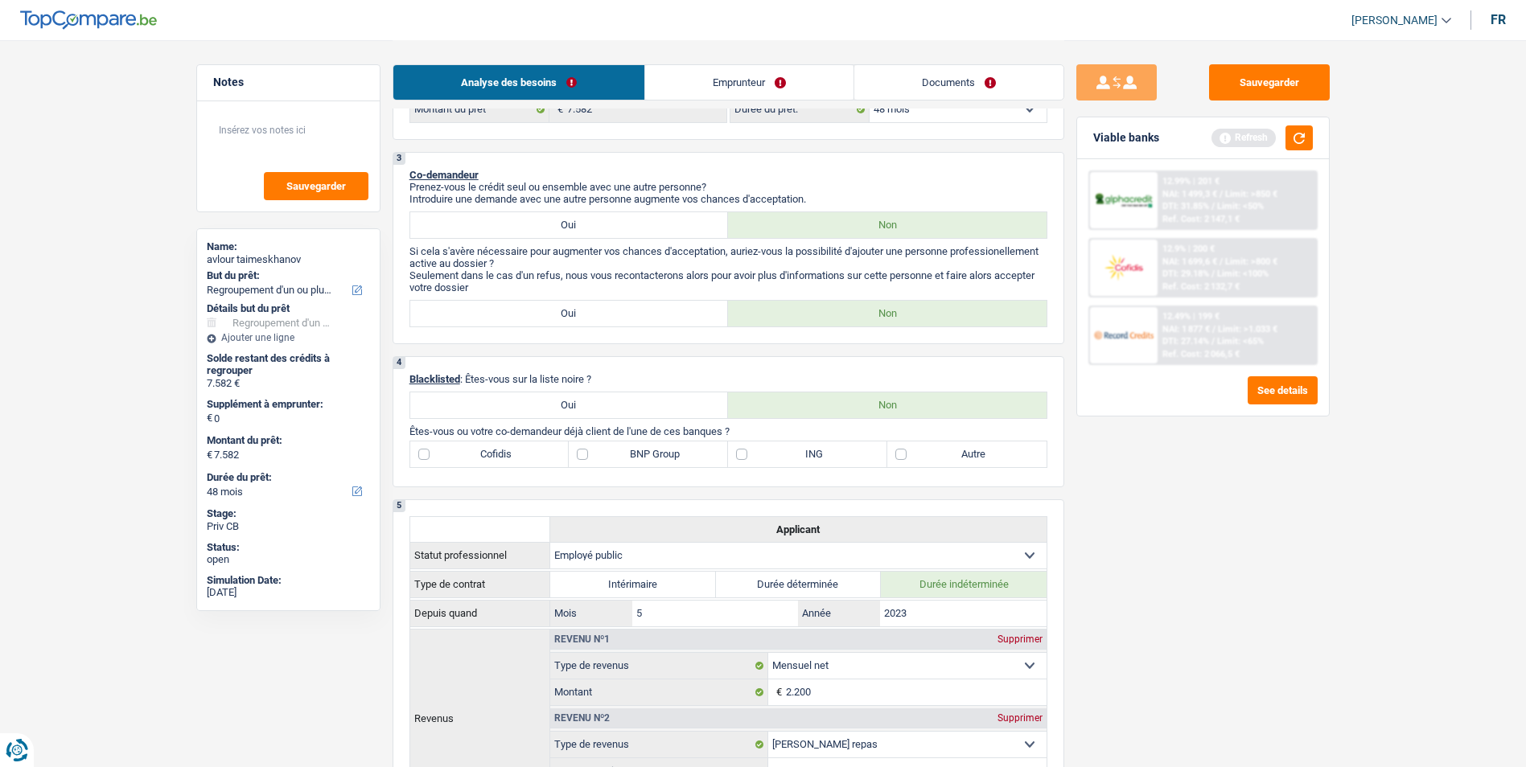
click at [899, 453] on label "Autre" at bounding box center [966, 455] width 159 height 26
click at [899, 453] on input "Autre" at bounding box center [966, 455] width 159 height 26
checkbox input "true"
click at [738, 451] on label "ING" at bounding box center [807, 455] width 159 height 26
click at [738, 451] on input "ING" at bounding box center [807, 455] width 159 height 26
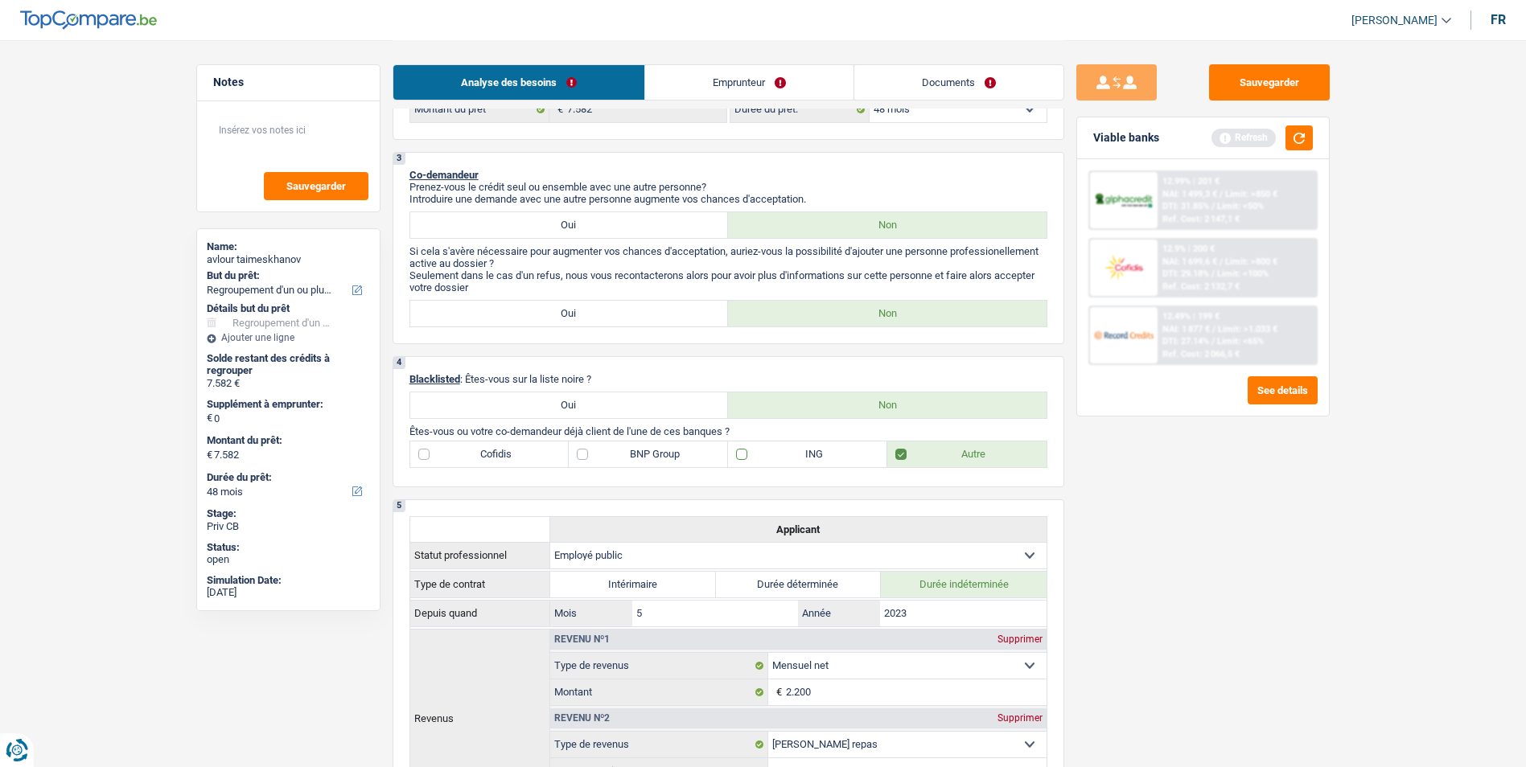
checkbox input "true"
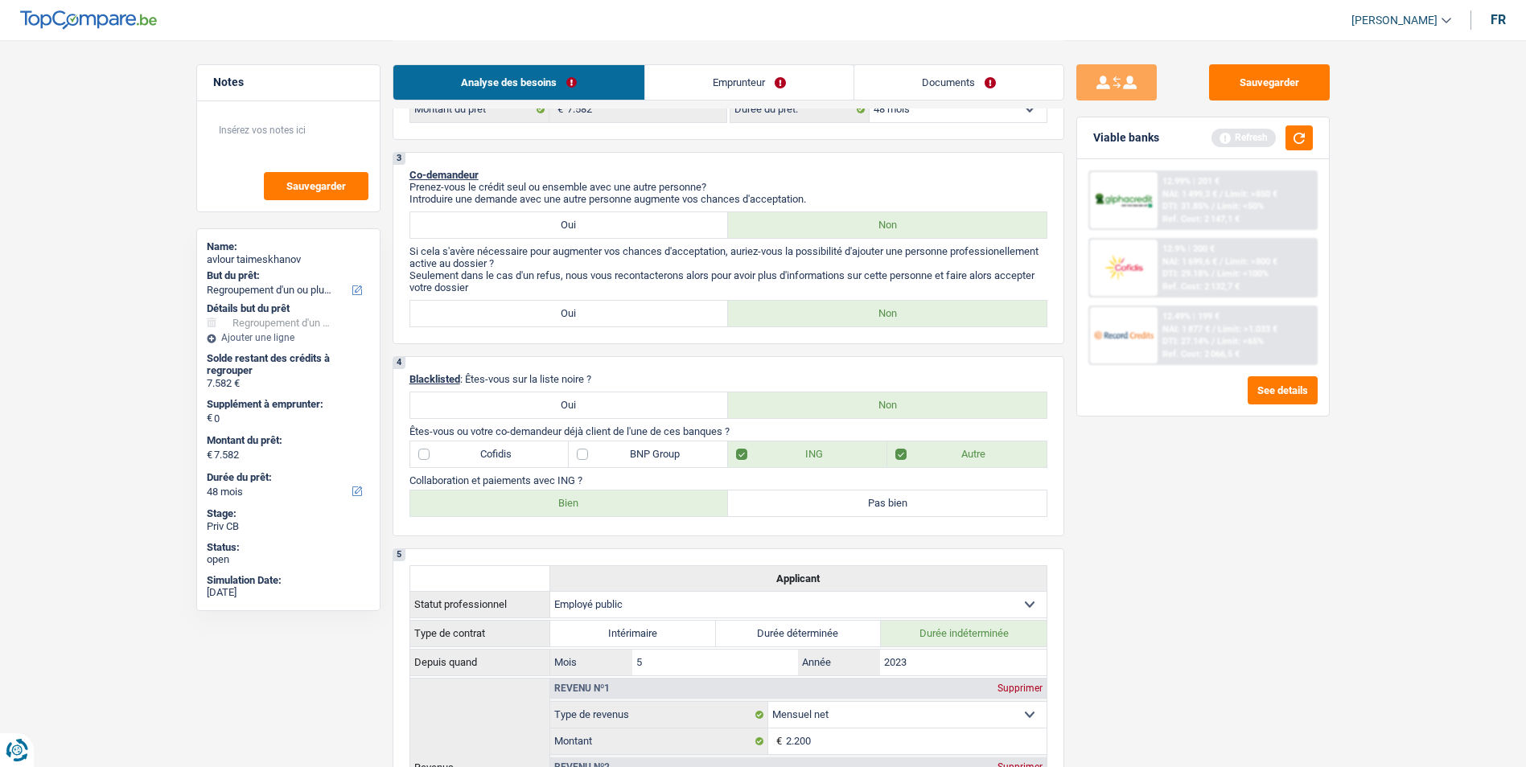
click at [619, 497] on label "Bien" at bounding box center [569, 504] width 319 height 26
click at [619, 497] on input "Bien" at bounding box center [569, 504] width 319 height 26
radio input "true"
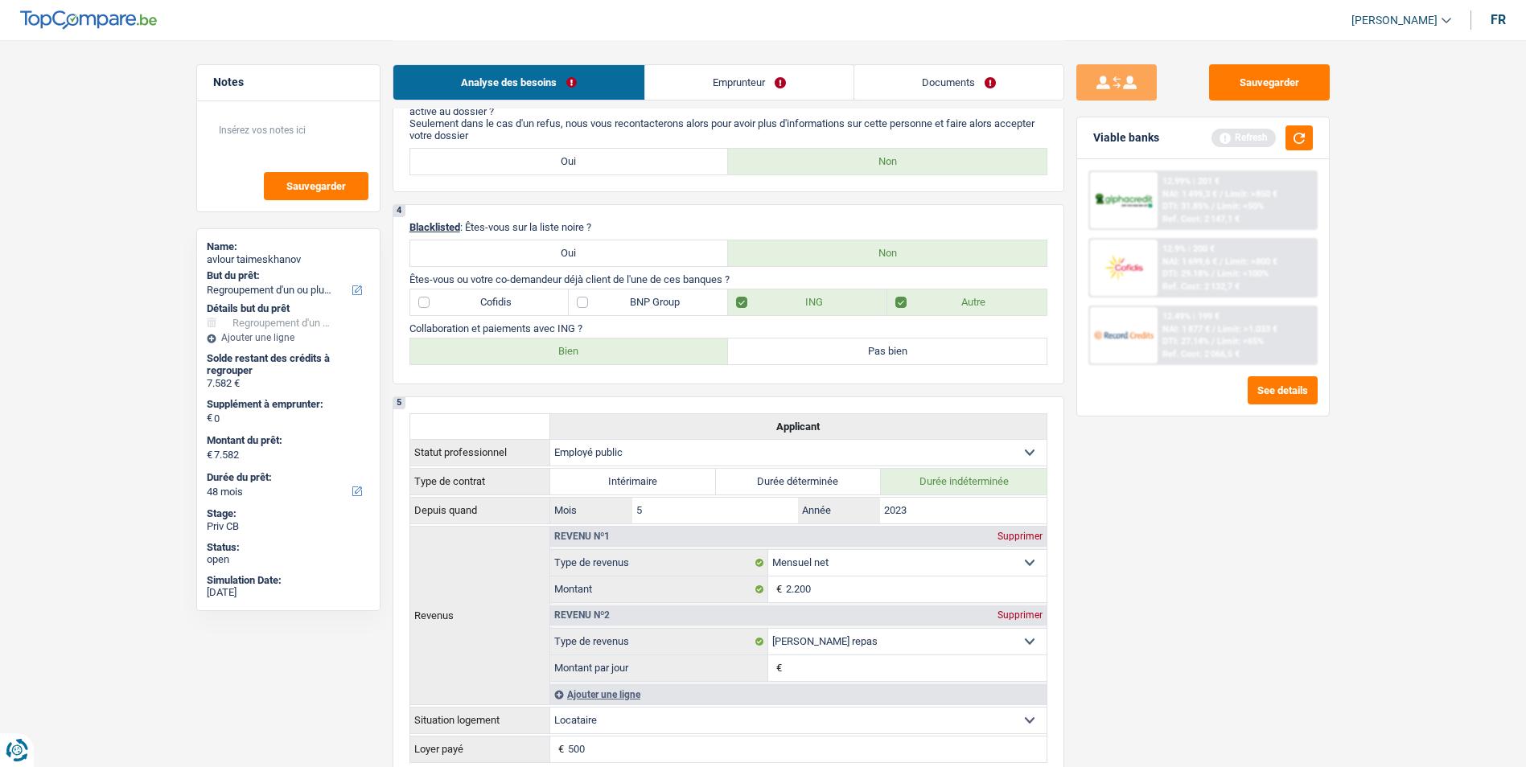
scroll to position [644, 0]
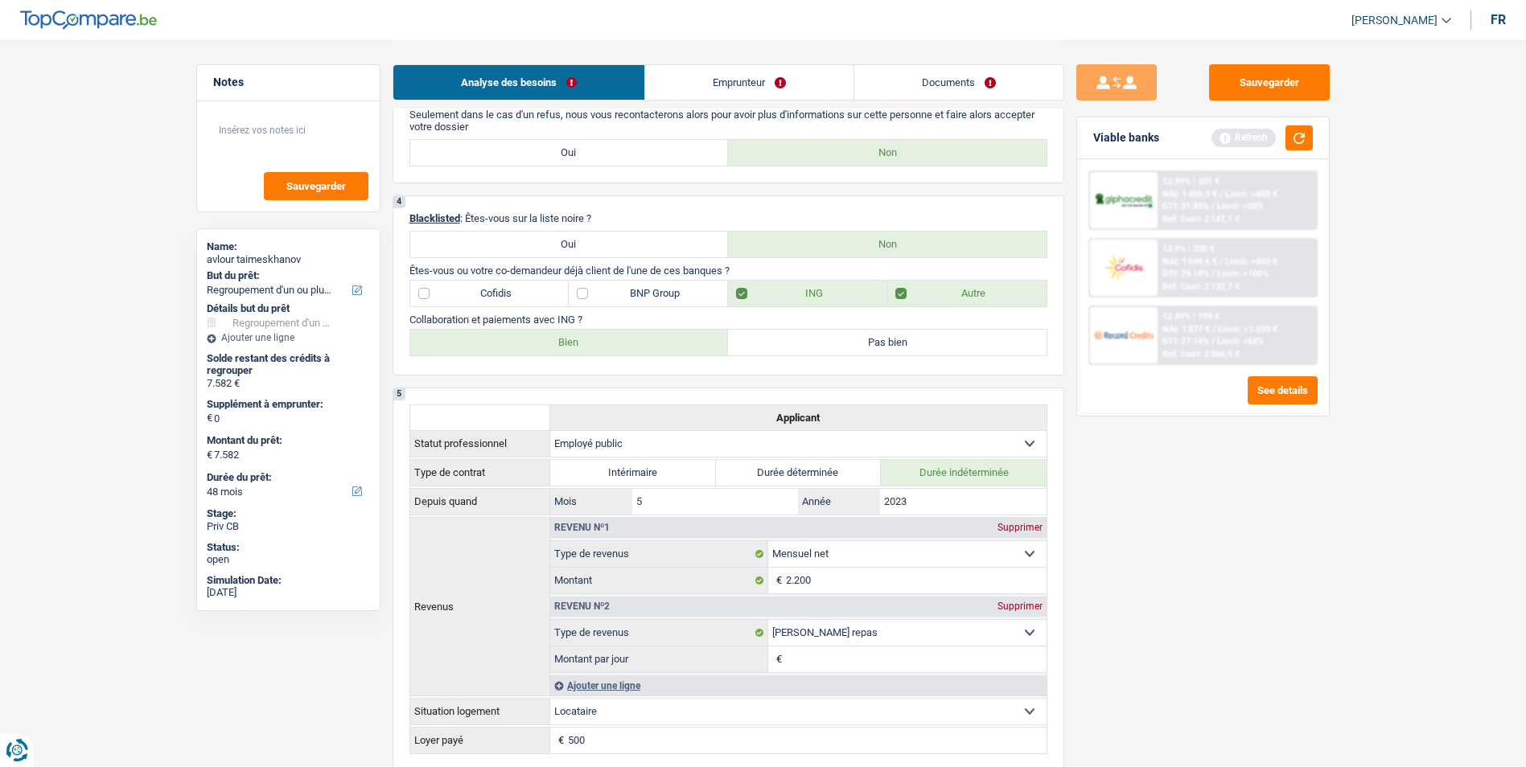
click at [228, 111] on div "Sauvegarder" at bounding box center [288, 156] width 183 height 110
click at [245, 134] on textarea at bounding box center [288, 137] width 160 height 48
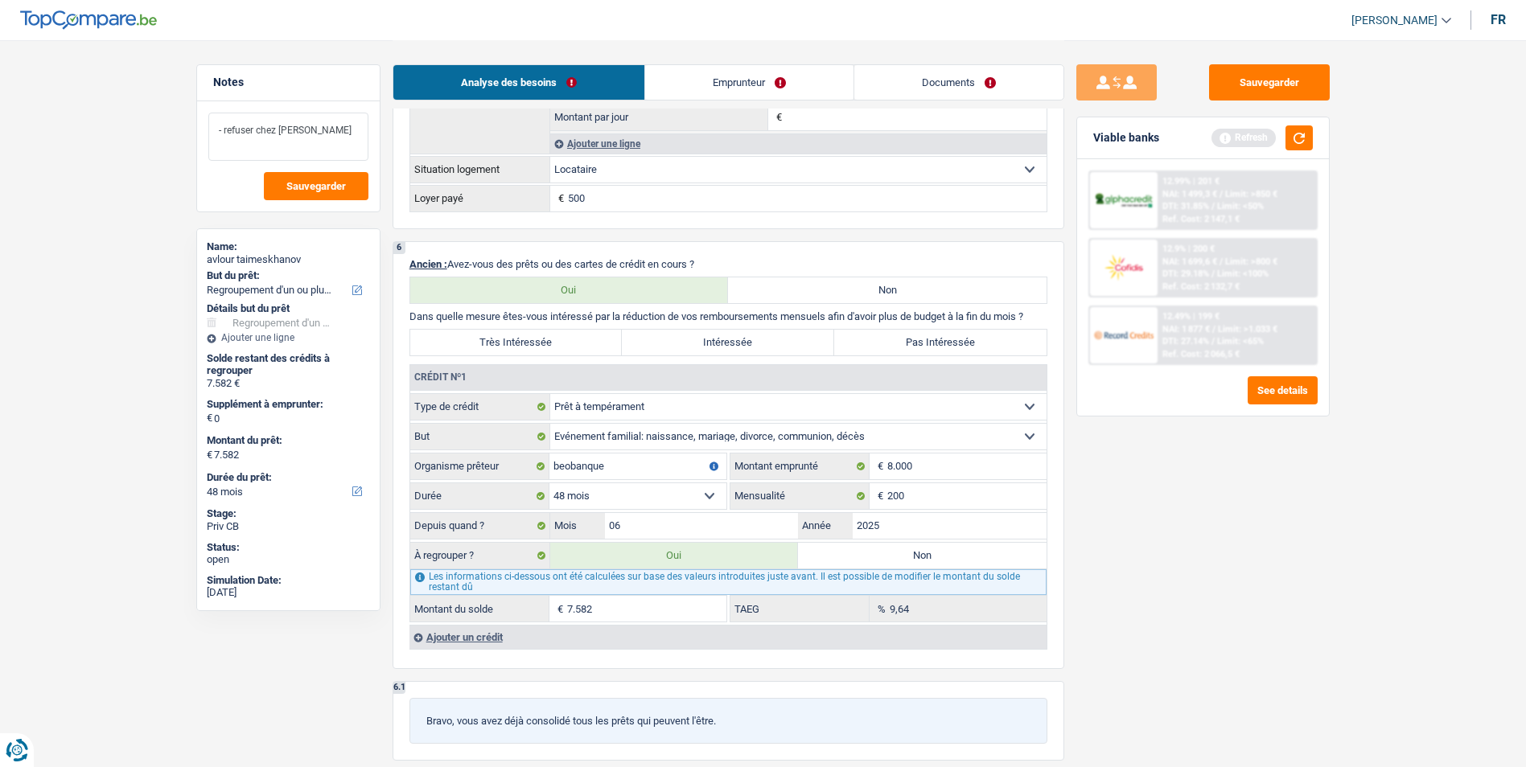
scroll to position [1287, 0]
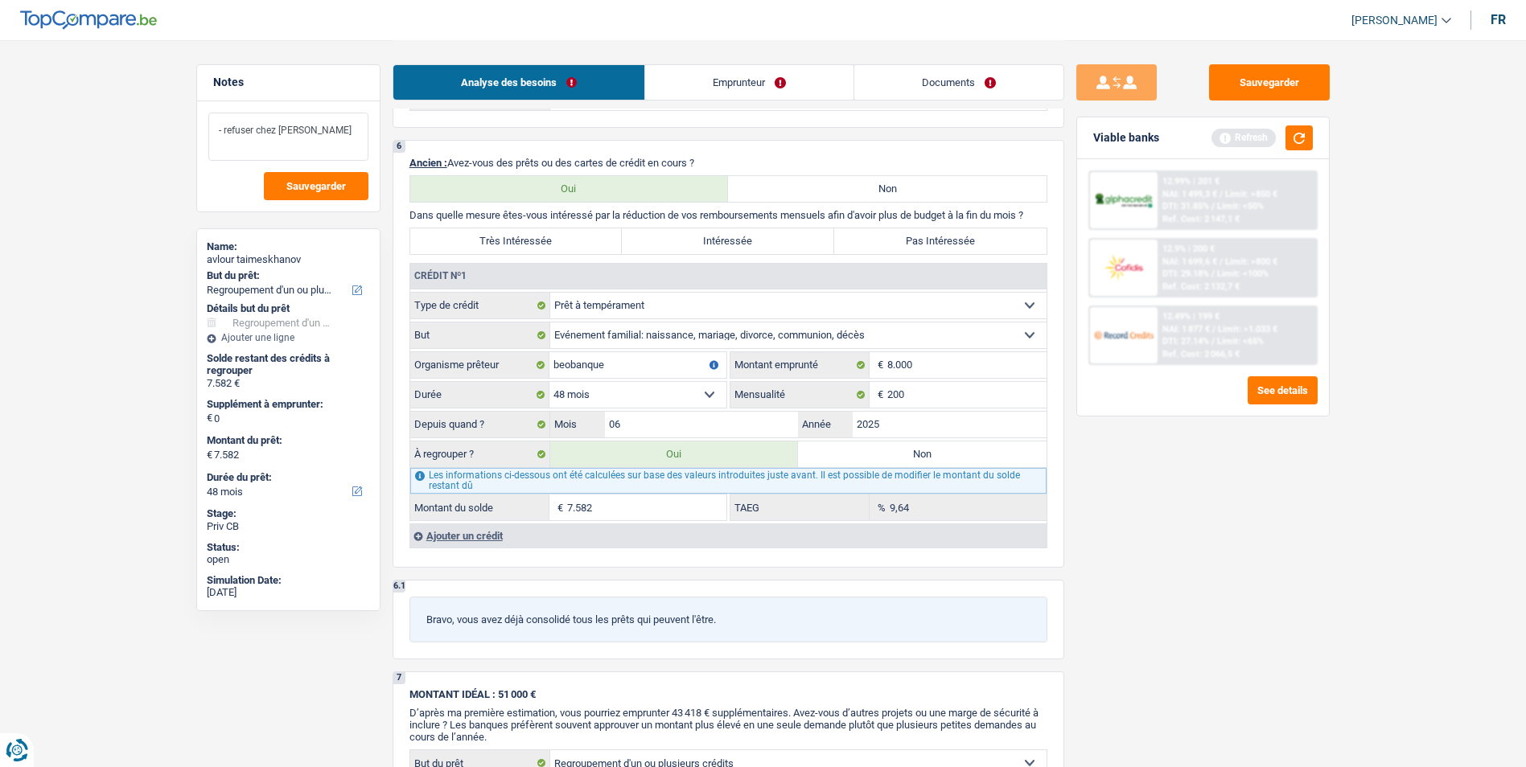
type textarea "- refuser chez [PERSON_NAME]"
click at [552, 245] on label "Très Intéressée" at bounding box center [516, 241] width 212 height 26
click at [552, 245] on input "Très Intéressée" at bounding box center [516, 241] width 212 height 26
radio input "true"
click at [907, 454] on label "Non" at bounding box center [922, 455] width 249 height 26
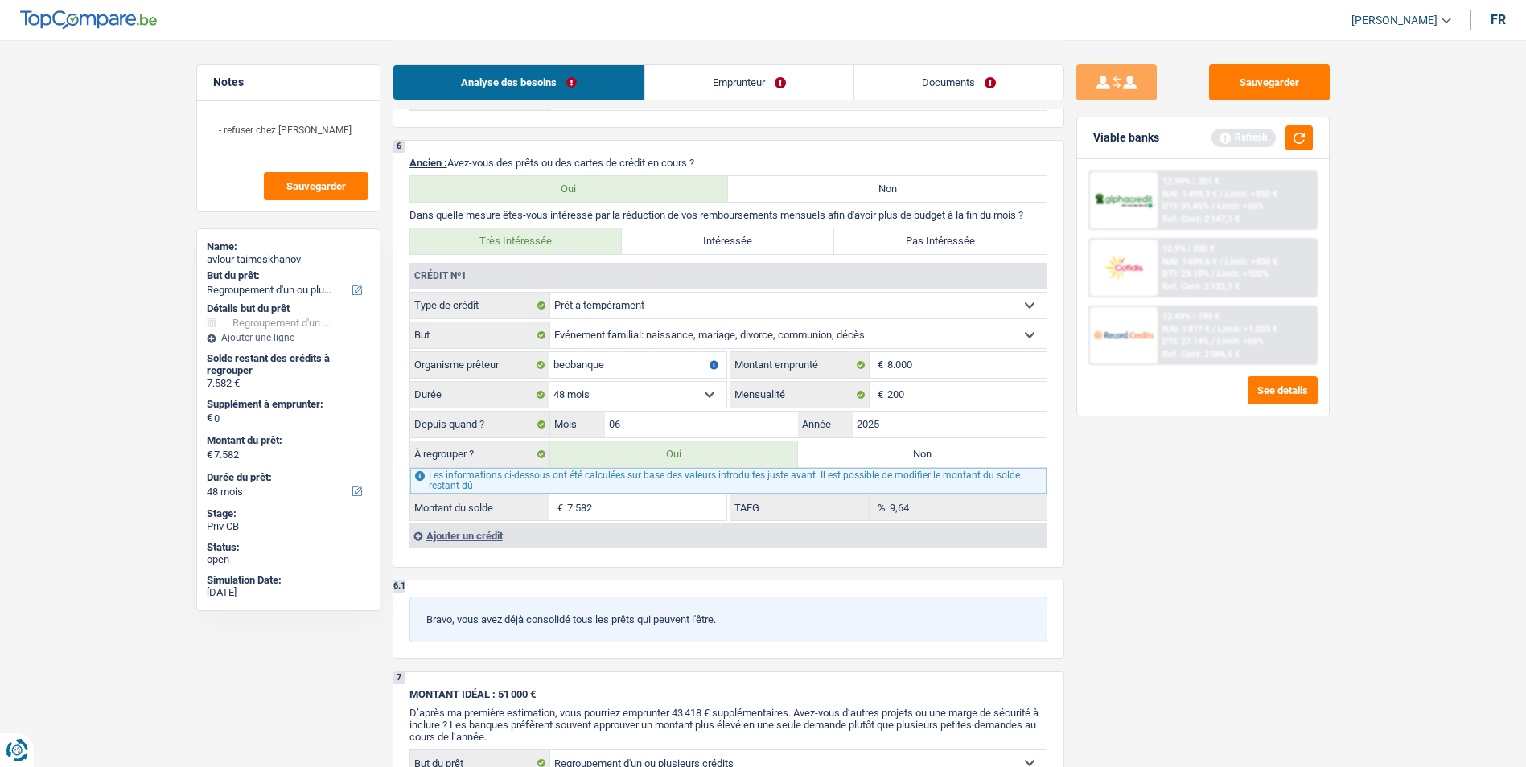
click at [907, 454] on input "Non" at bounding box center [922, 455] width 249 height 26
radio input "true"
select select
select select "24"
select select
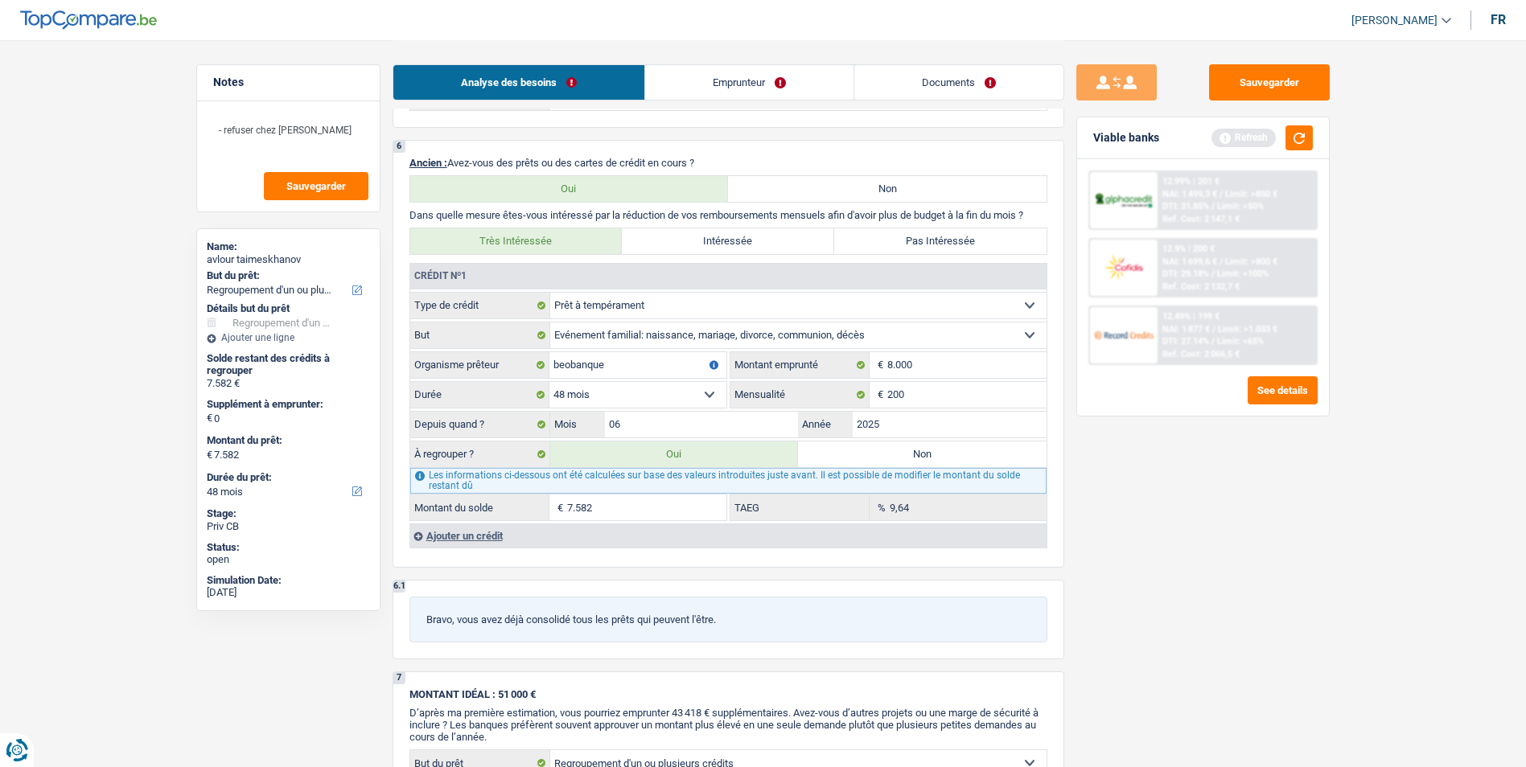
select select "24"
radio input "false"
select select
select select "24"
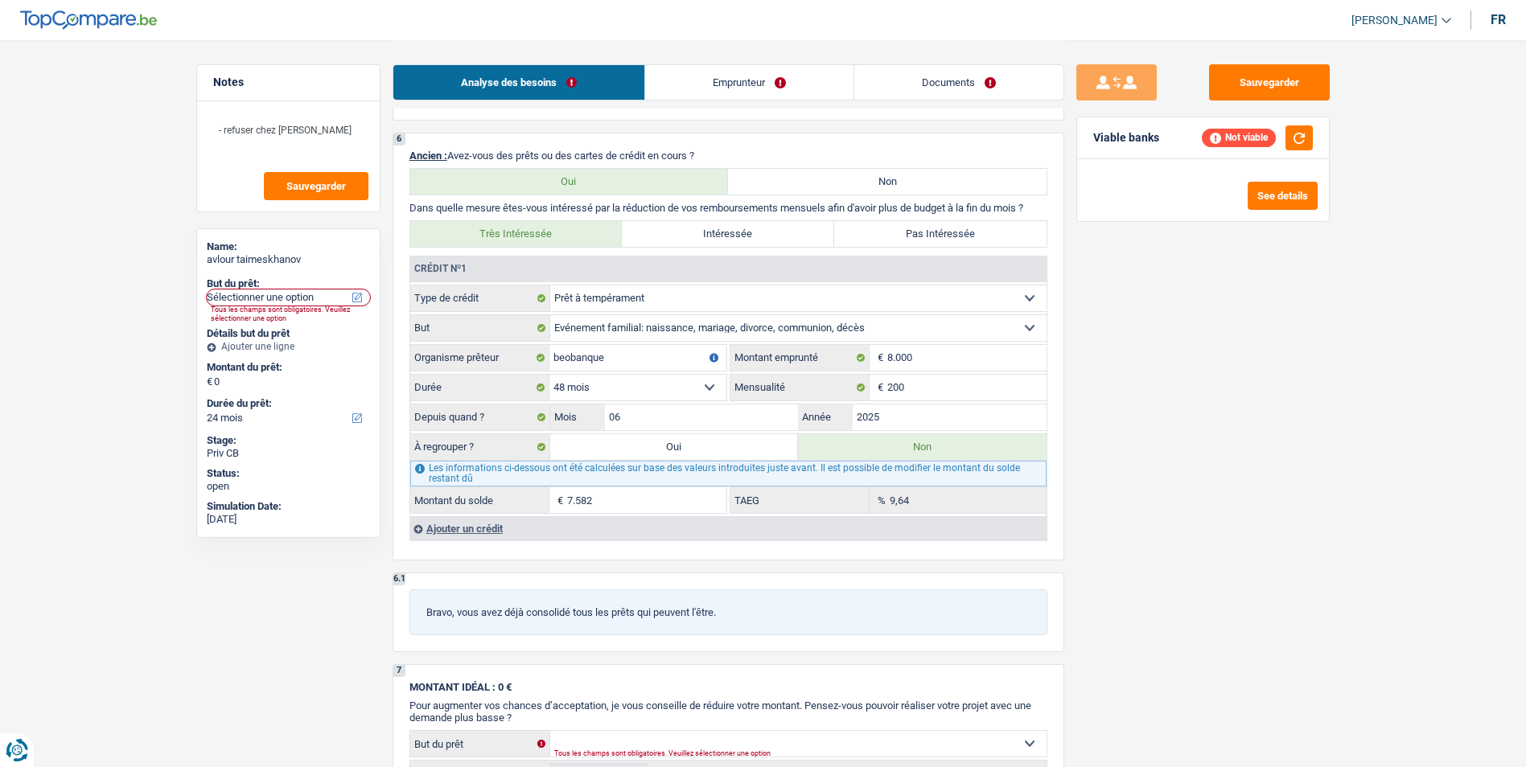
scroll to position [1126, 0]
click at [481, 526] on div "Ajouter un crédit" at bounding box center [727, 527] width 637 height 24
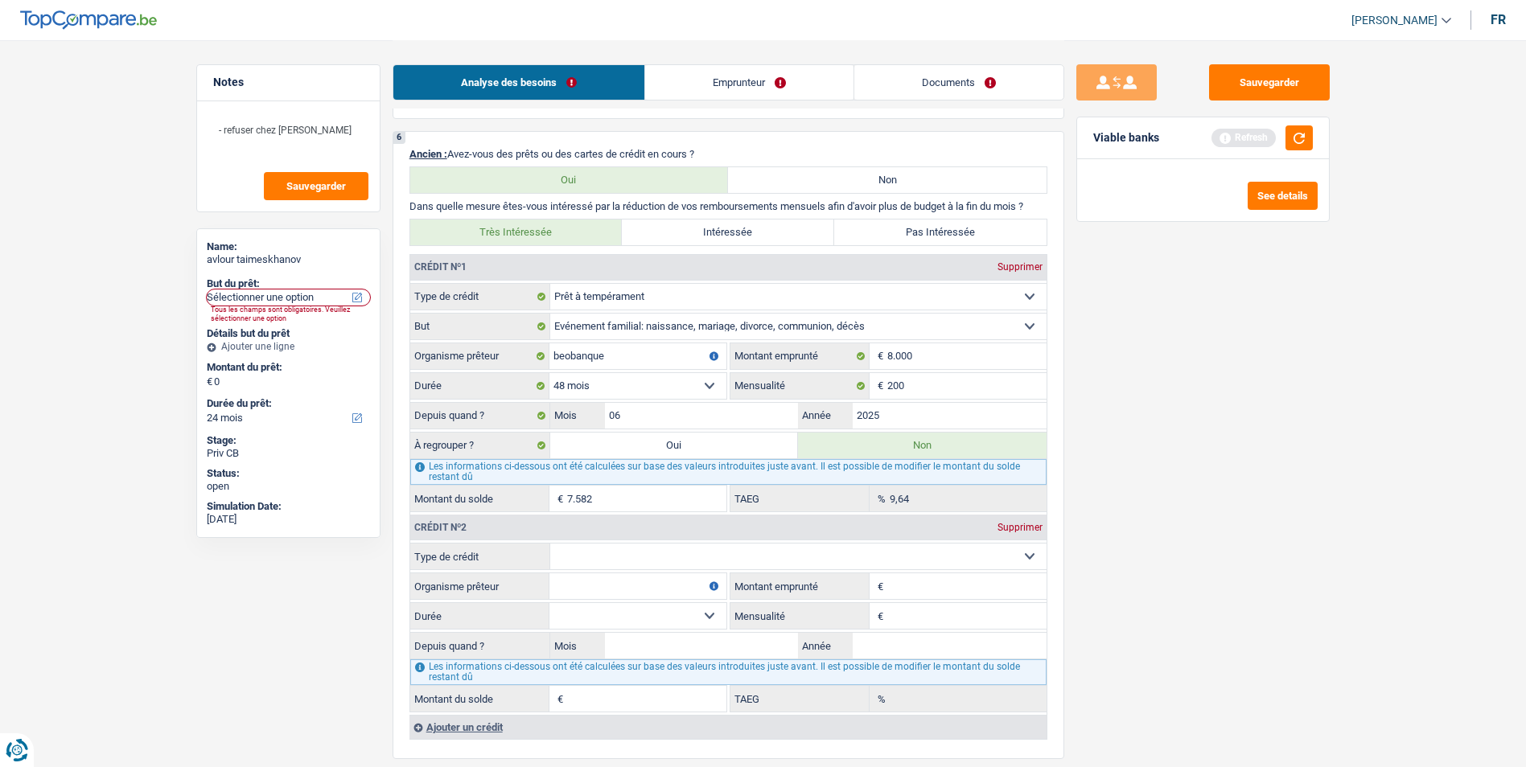
click at [1012, 528] on div "Supprimer" at bounding box center [1019, 528] width 53 height 10
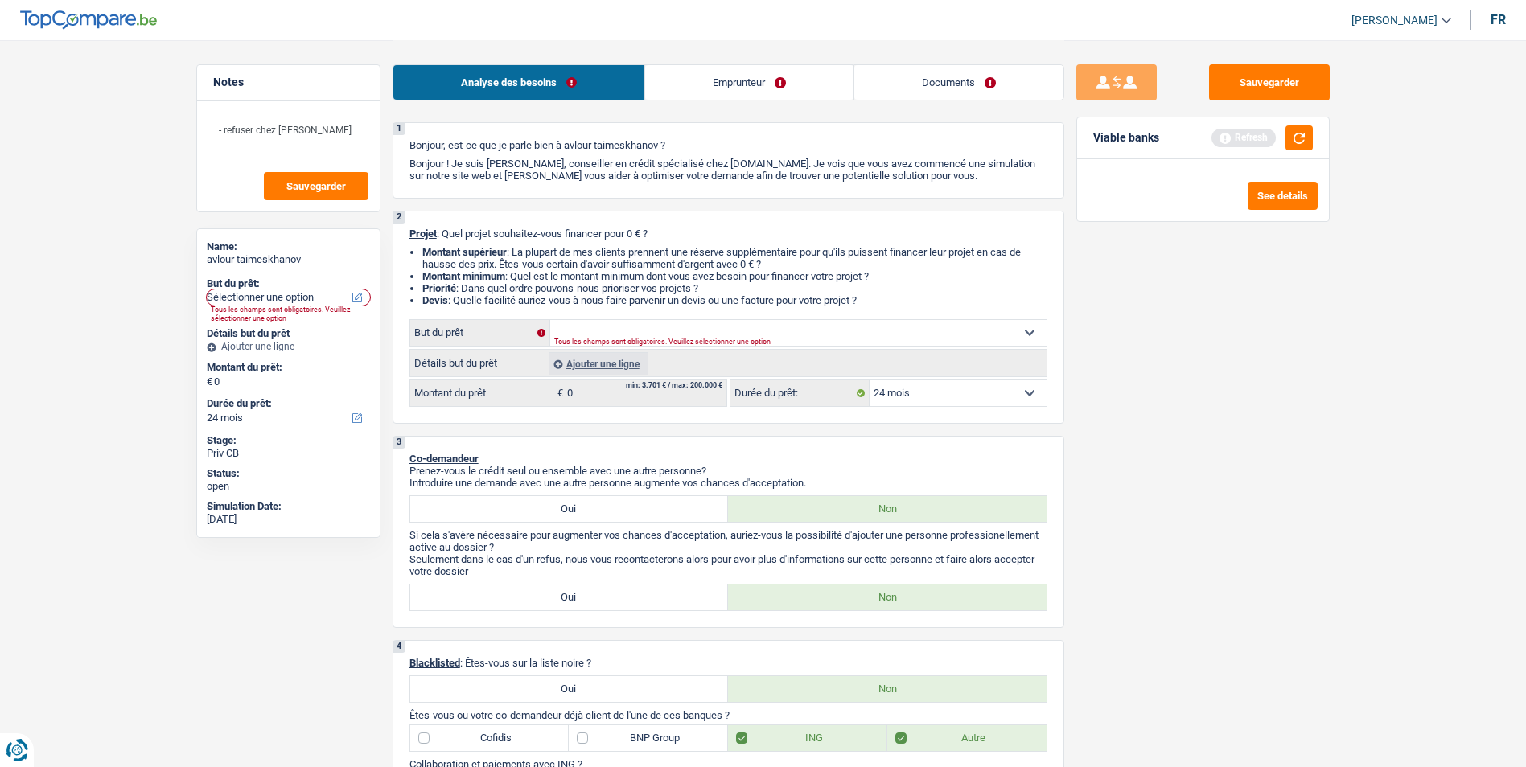
scroll to position [0, 0]
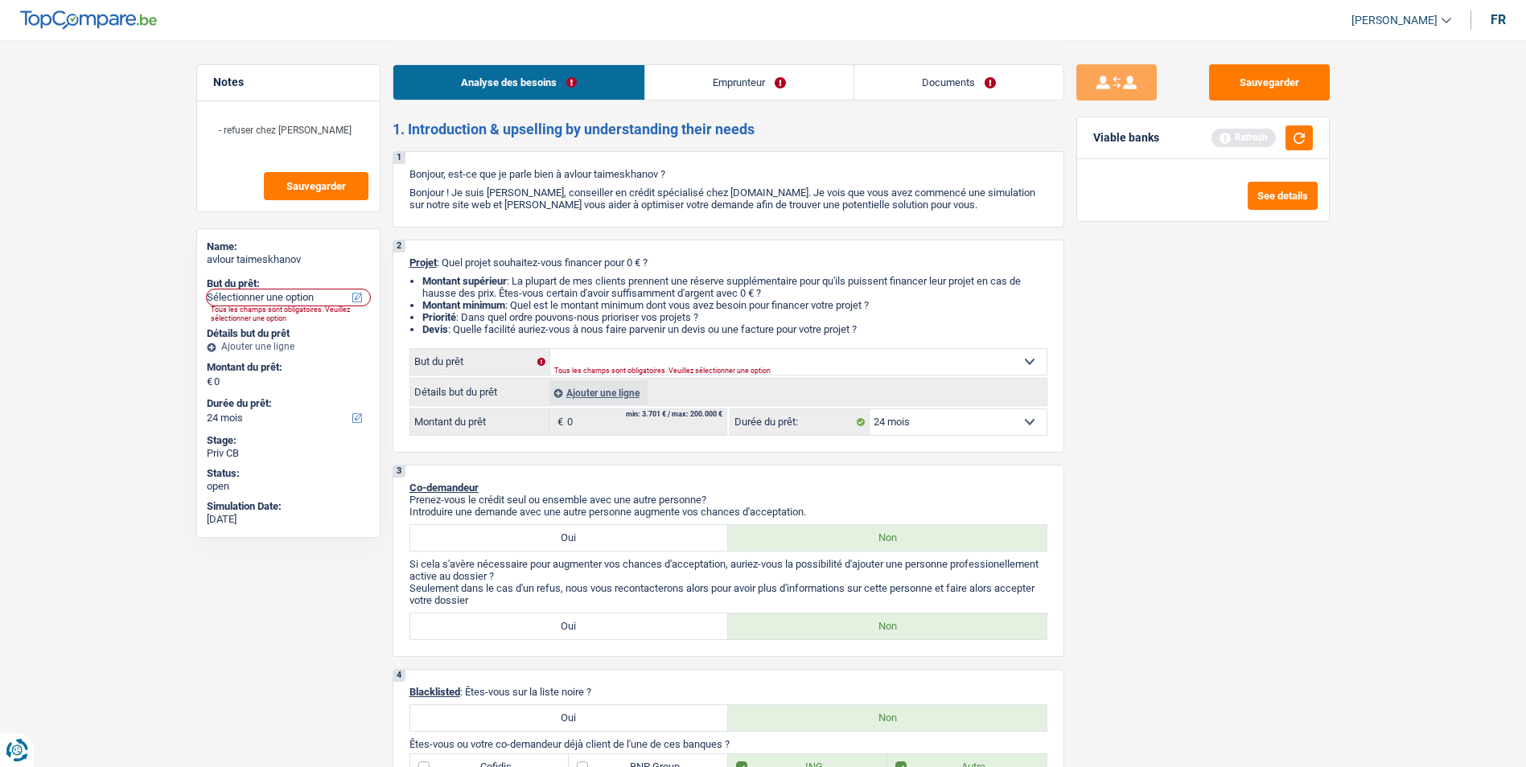
click at [703, 81] on link "Emprunteur" at bounding box center [749, 82] width 208 height 35
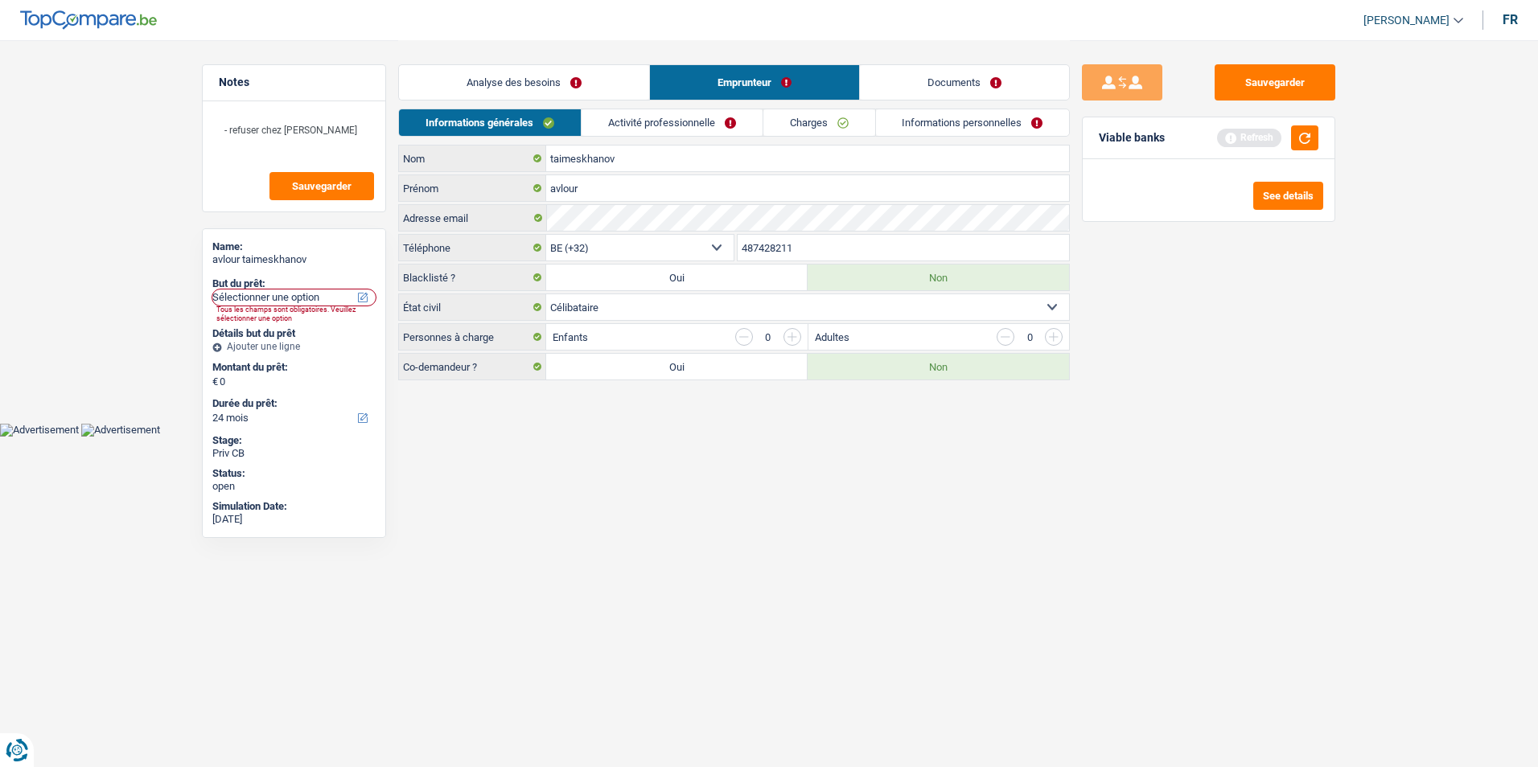
click at [684, 120] on link "Activité professionnelle" at bounding box center [672, 122] width 181 height 27
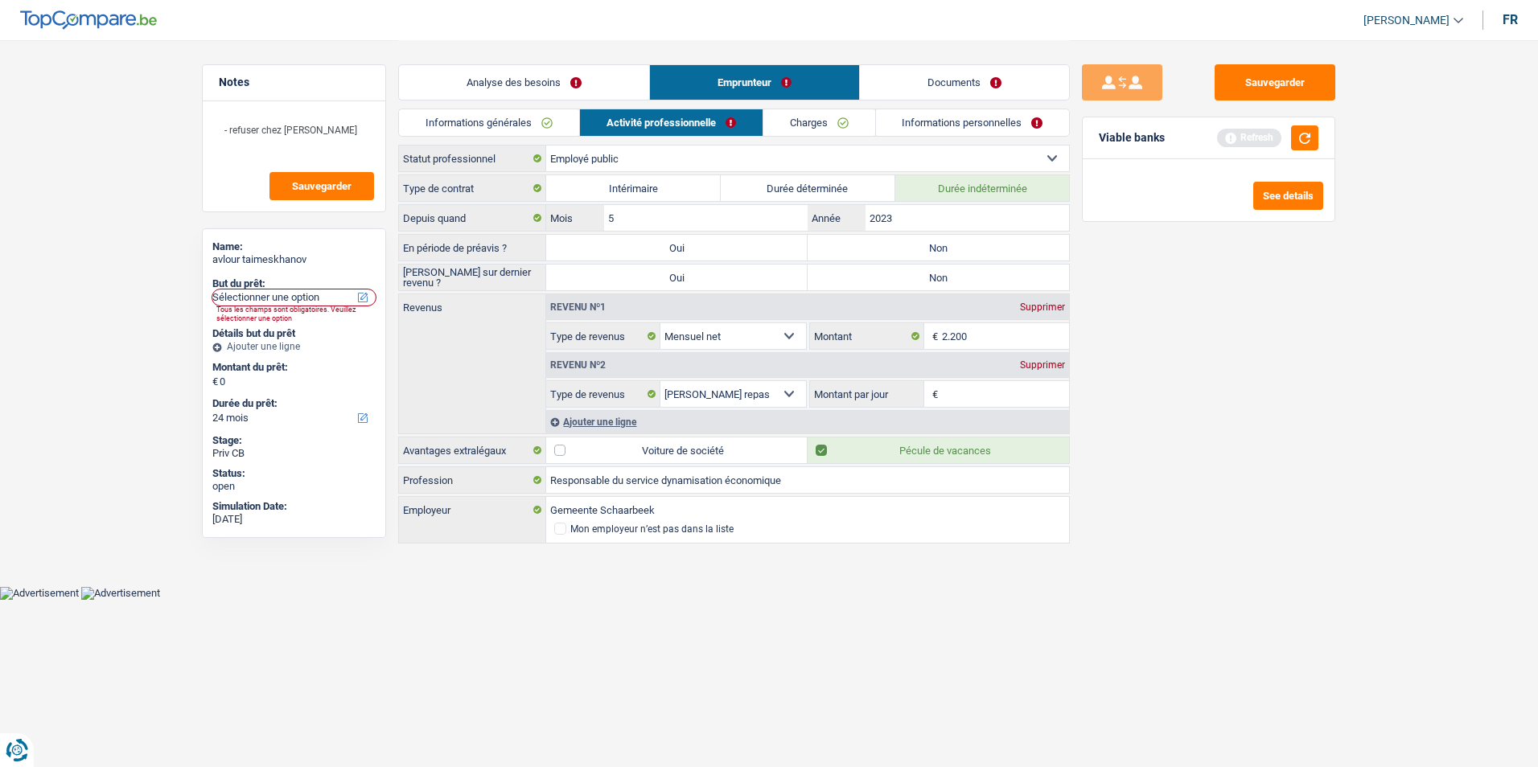
click at [874, 246] on label "Non" at bounding box center [938, 248] width 261 height 26
click at [874, 246] on input "Non" at bounding box center [938, 248] width 261 height 26
radio input "true"
click at [864, 282] on label "Non" at bounding box center [938, 278] width 261 height 26
click at [864, 282] on input "Non" at bounding box center [938, 278] width 261 height 26
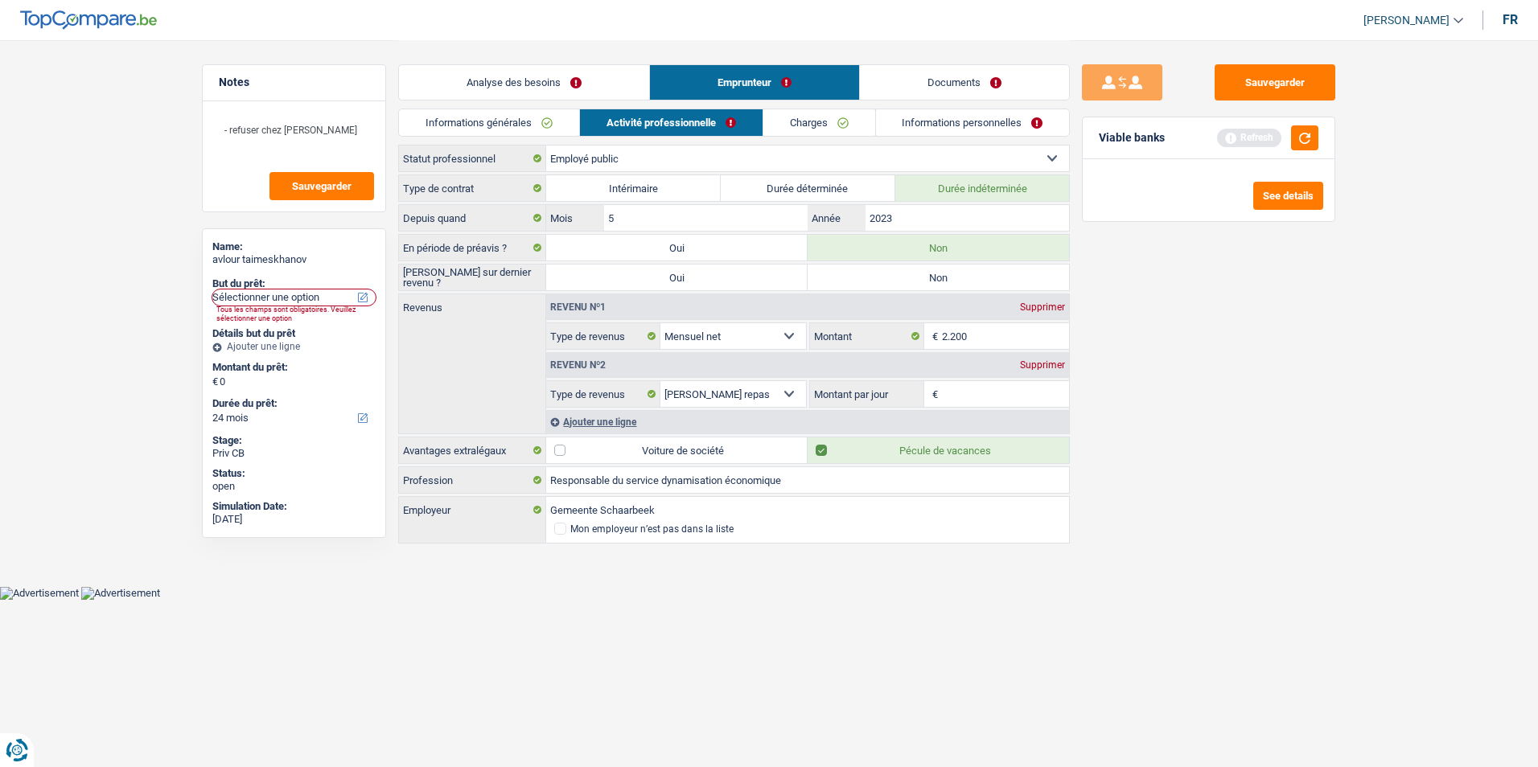
radio input "true"
click at [994, 391] on input "Montant par jour" at bounding box center [1006, 394] width 128 height 26
type input "7,5"
click at [841, 124] on link "Charges" at bounding box center [819, 122] width 112 height 27
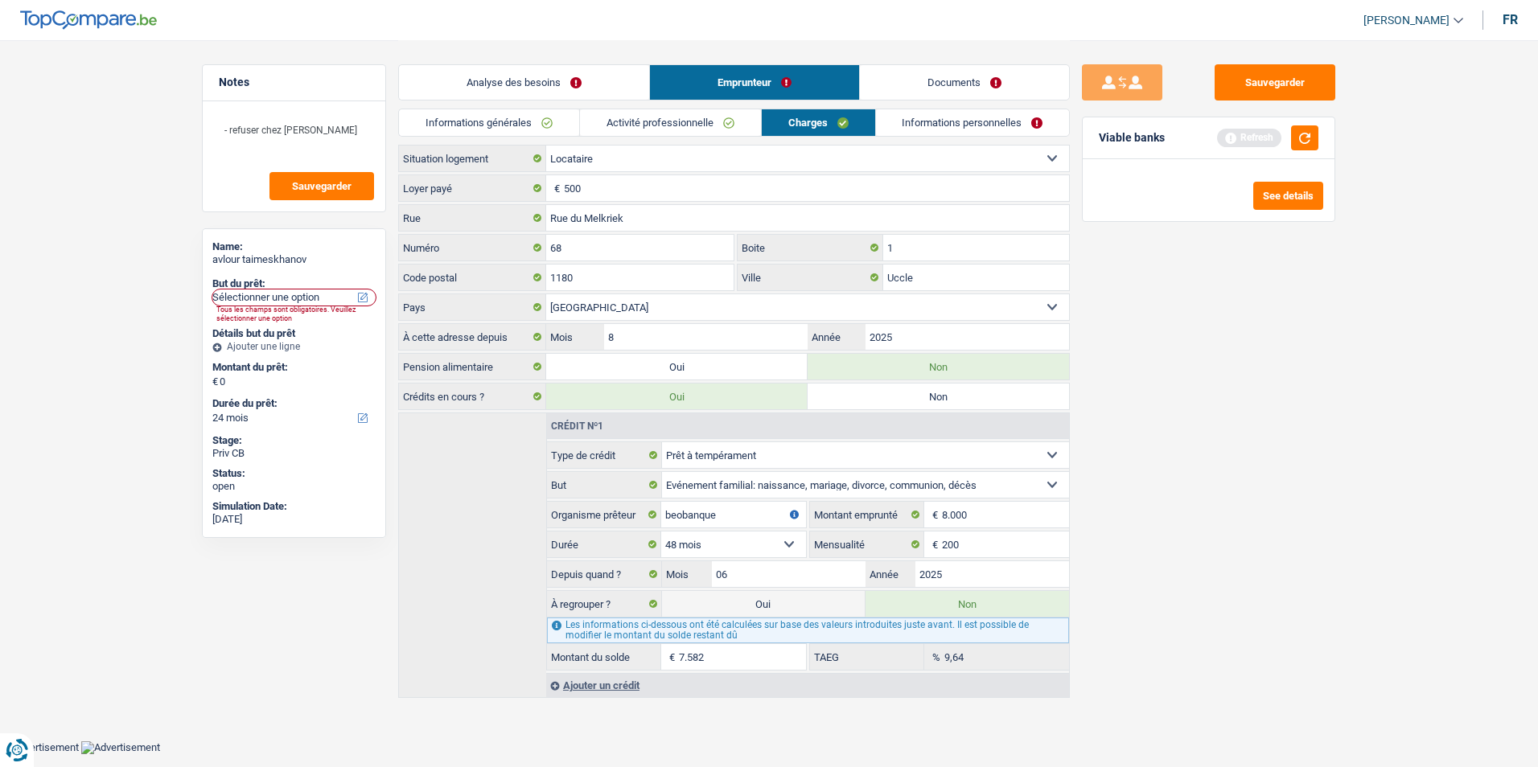
click at [900, 121] on link "Informations personnelles" at bounding box center [973, 122] width 194 height 27
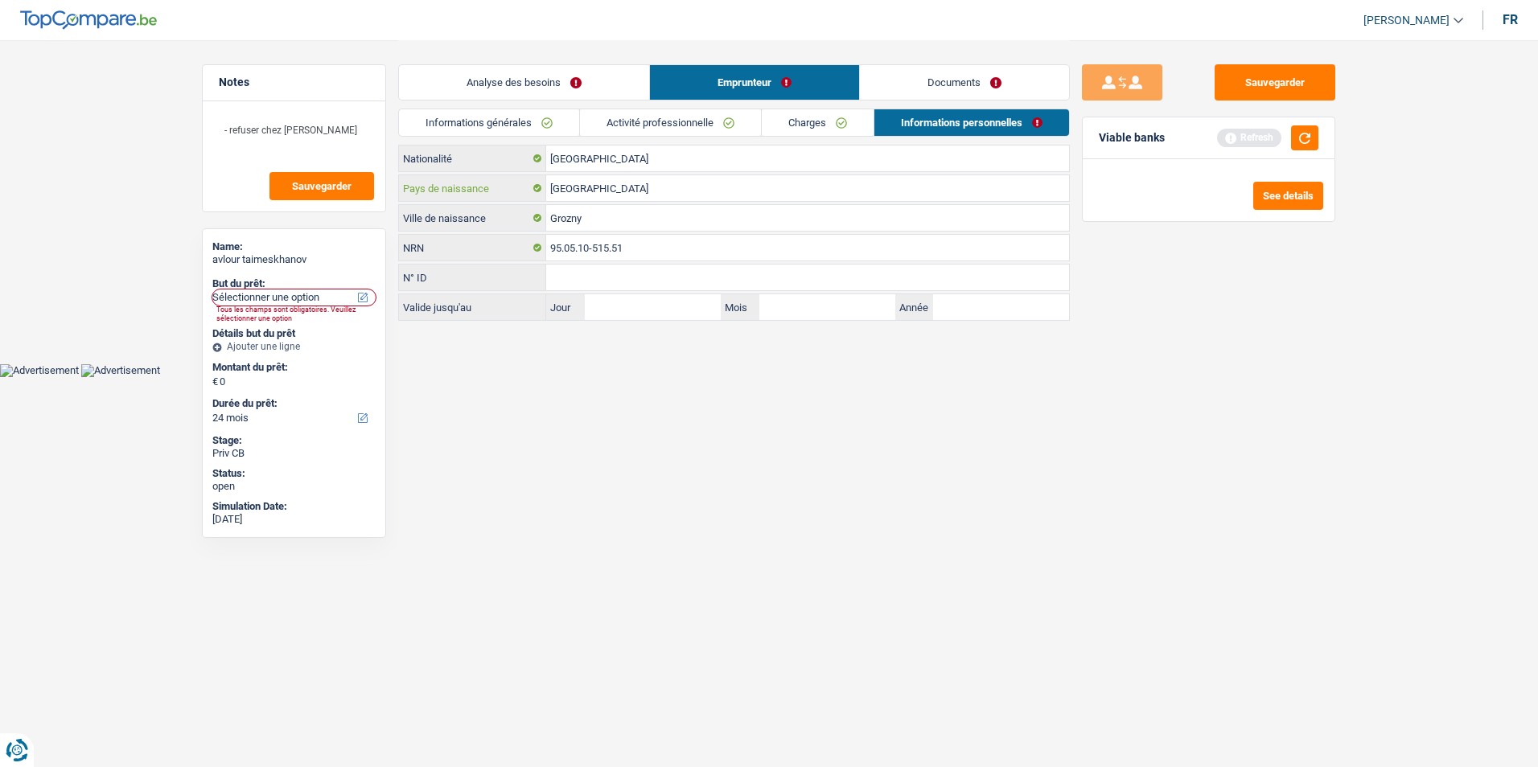
click at [598, 185] on input "[GEOGRAPHIC_DATA]" at bounding box center [807, 188] width 523 height 26
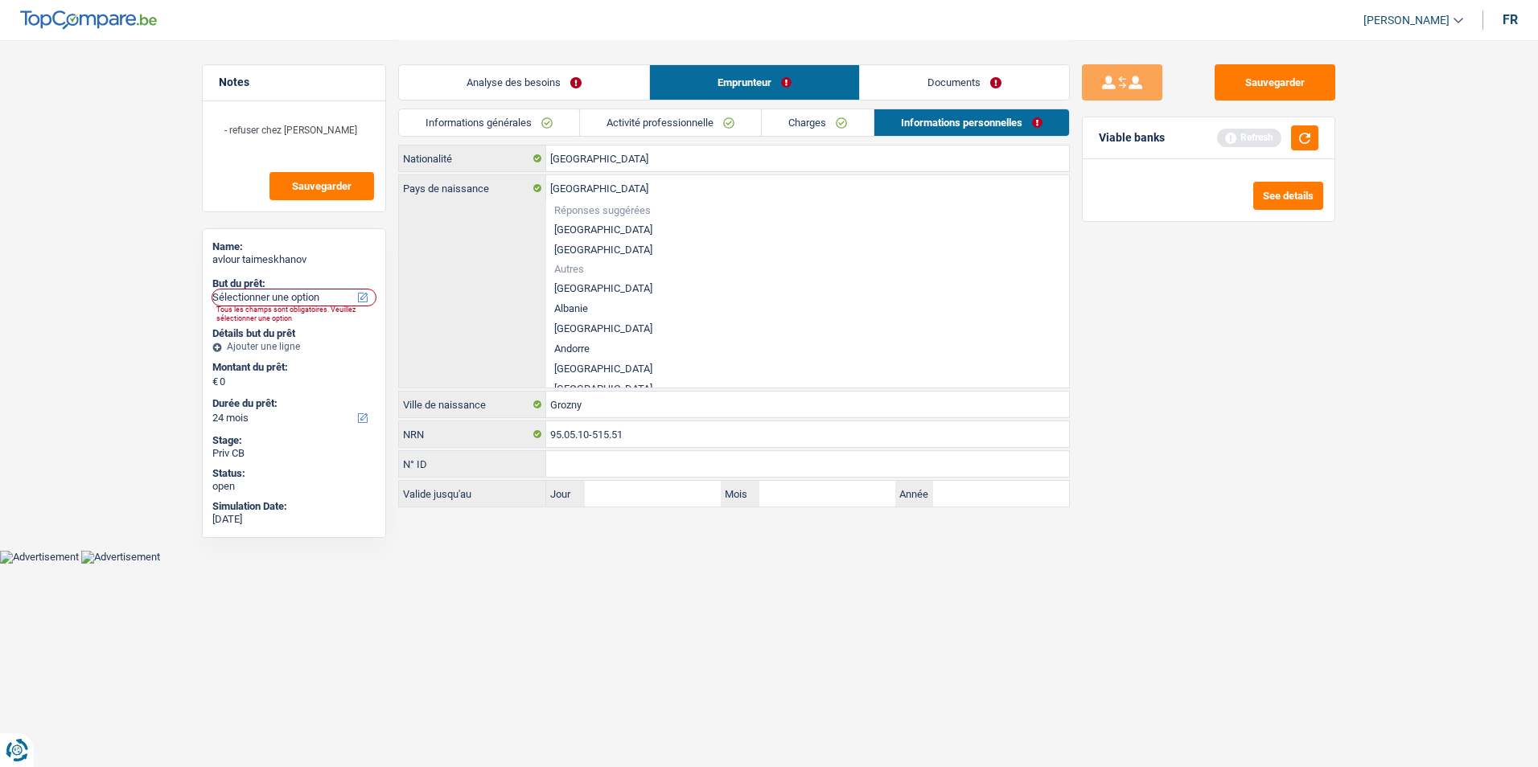
click at [495, 253] on div "Russie Pays de naissance Réponses suggérées [GEOGRAPHIC_DATA] Luxembourg Autres…" at bounding box center [734, 281] width 670 height 212
click at [1163, 387] on div "Sauvegarder Viable banks Refresh See details" at bounding box center [1209, 402] width 278 height 677
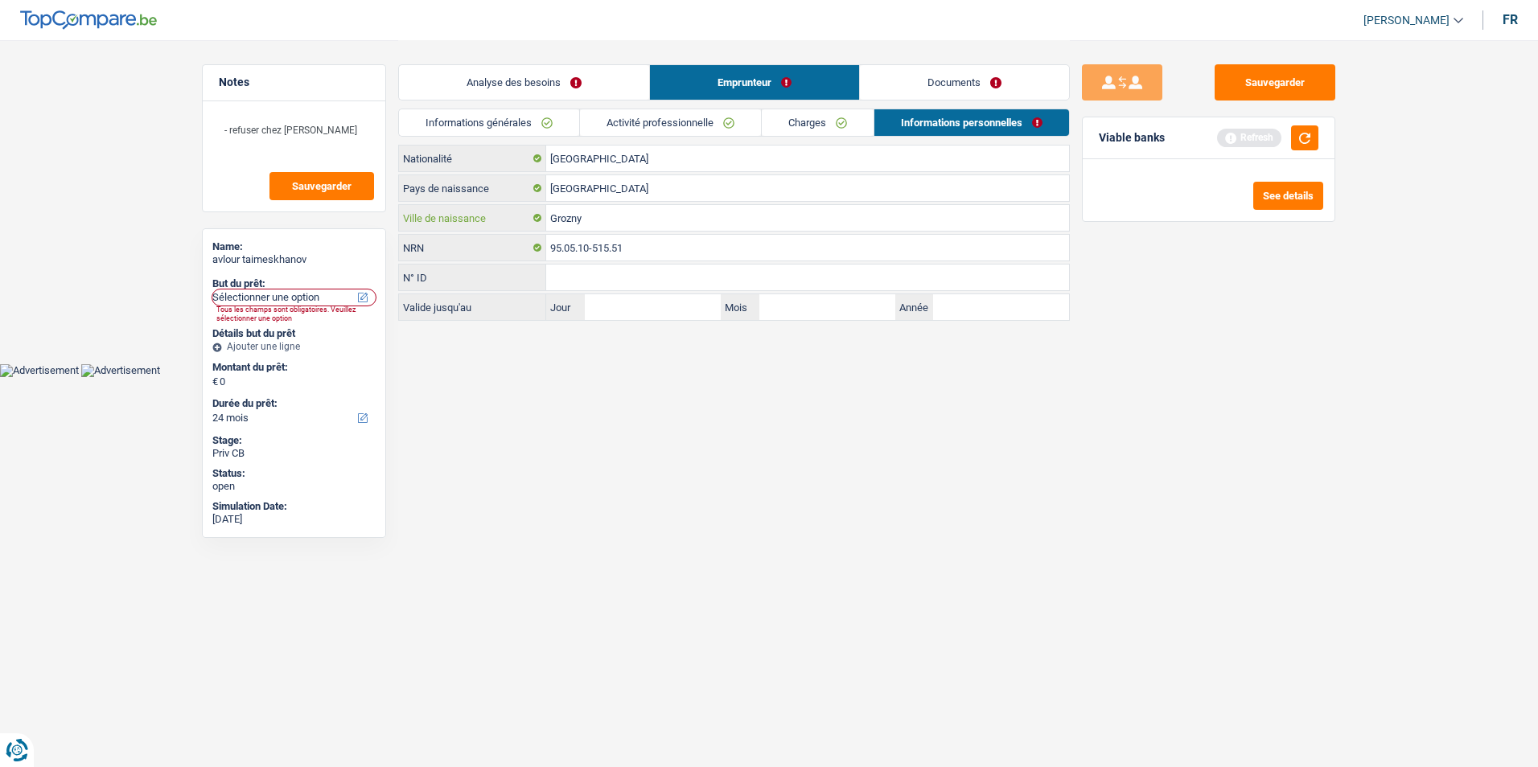
click at [621, 218] on input "Grozny" at bounding box center [807, 218] width 523 height 26
click at [915, 84] on link "Documents" at bounding box center [964, 82] width 209 height 35
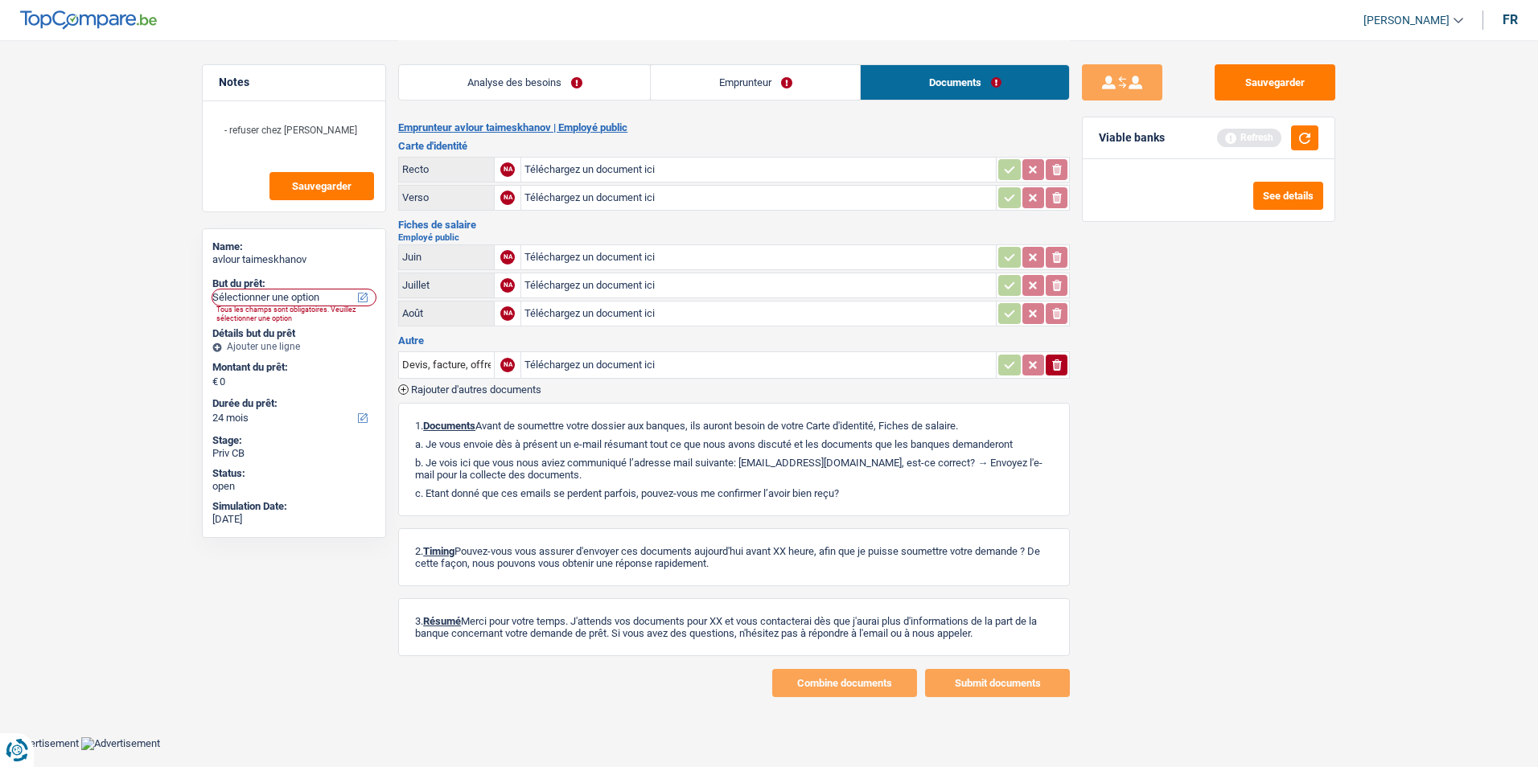
click at [597, 74] on link "Analyse des besoins" at bounding box center [524, 82] width 251 height 35
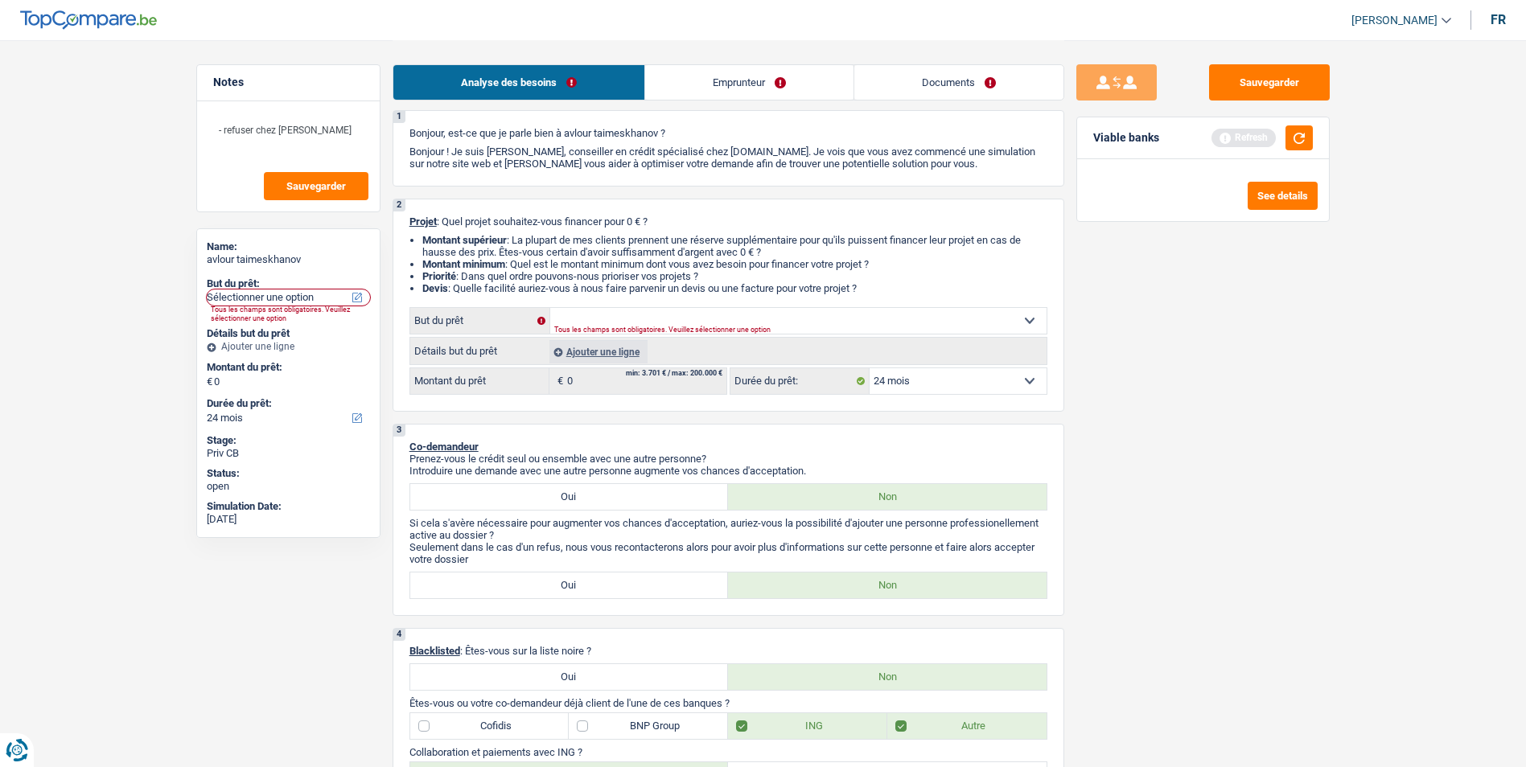
scroll to position [80, 0]
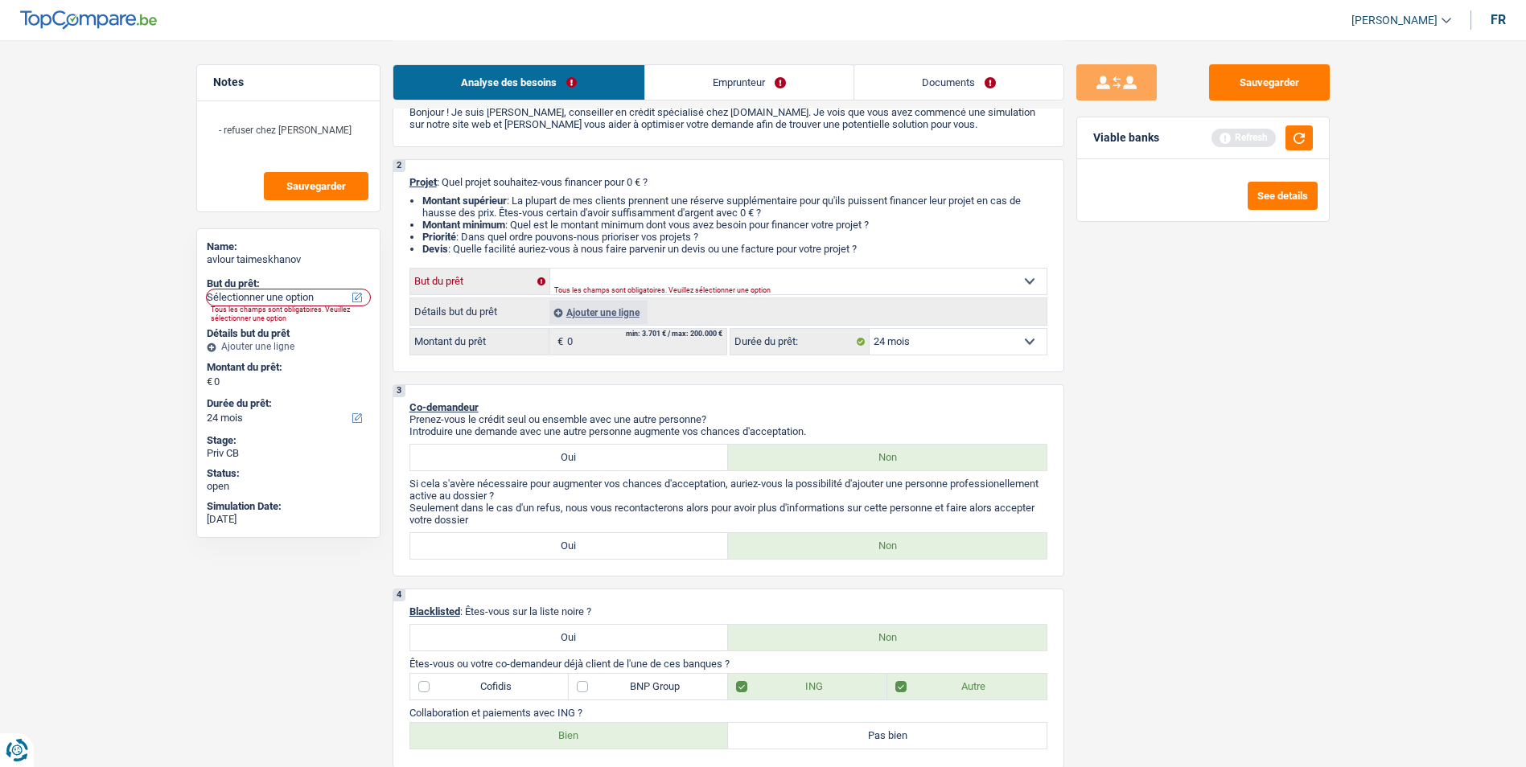
click at [751, 279] on select "Confort maison: meubles, textile, peinture, électroménager, outillage non-profe…" at bounding box center [798, 282] width 496 height 26
click at [1185, 384] on div "Sauvegarder Viable banks Refresh See details" at bounding box center [1203, 402] width 278 height 677
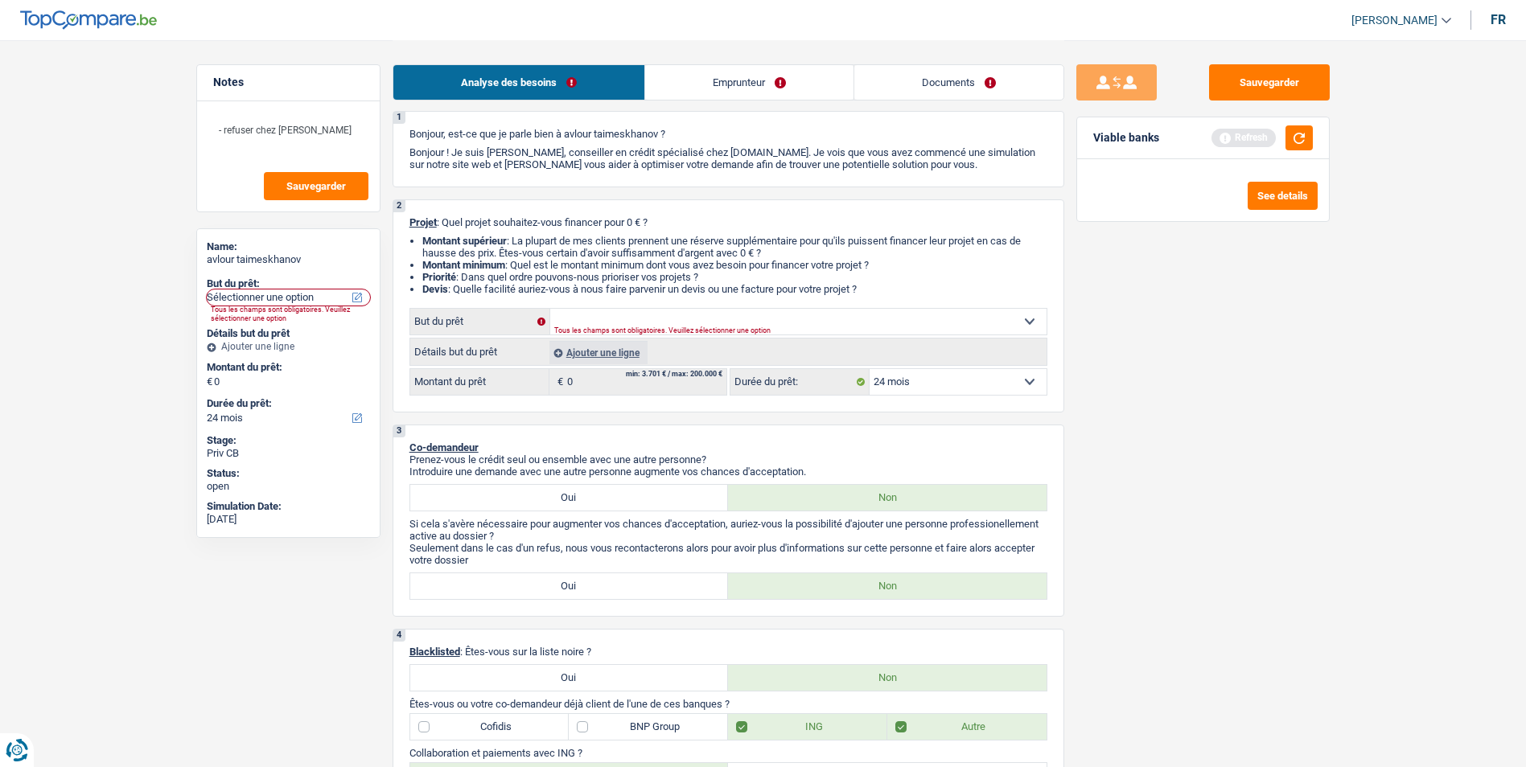
scroll to position [0, 0]
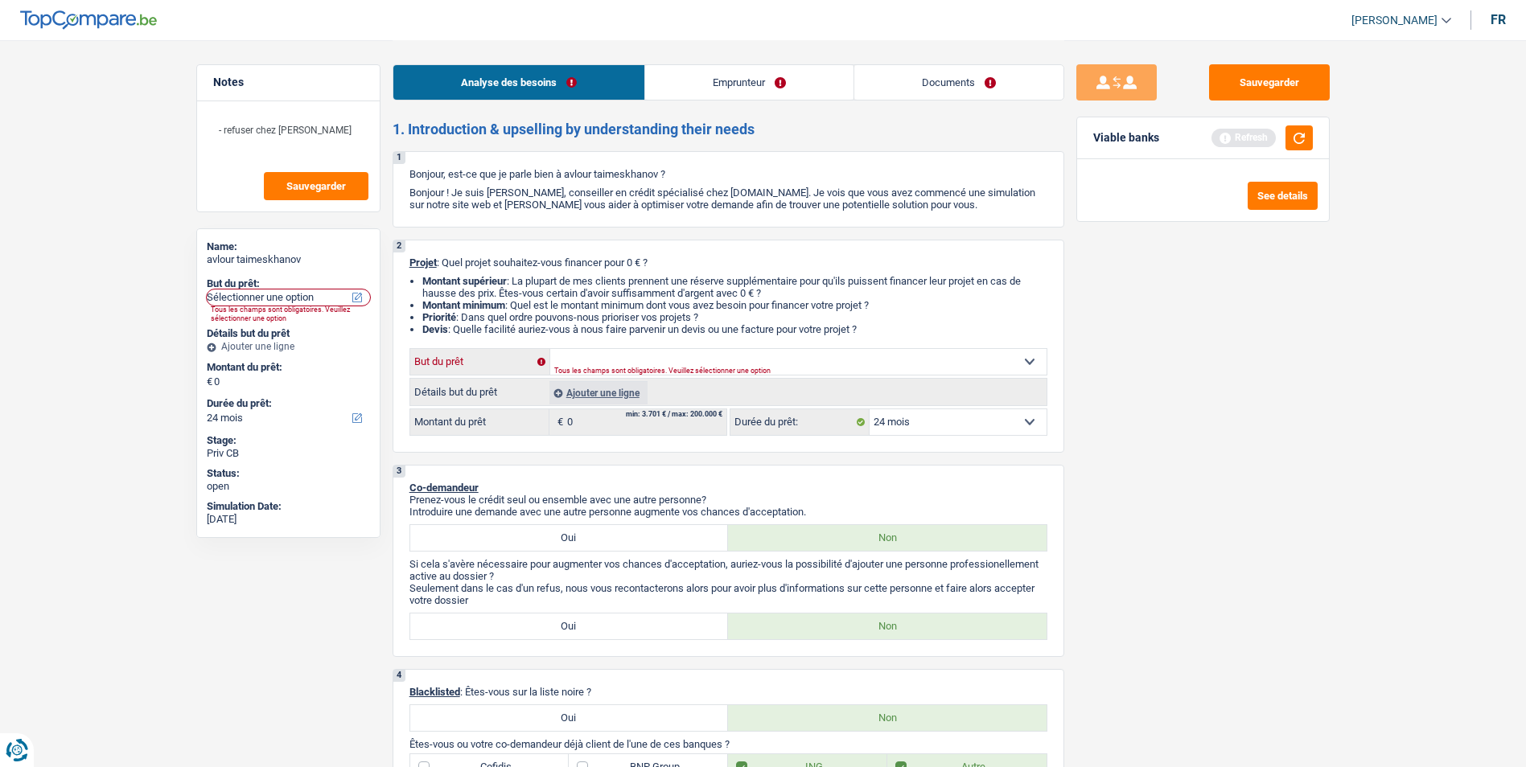
click at [677, 365] on select "Confort maison: meubles, textile, peinture, électroménager, outillage non-profe…" at bounding box center [798, 362] width 496 height 26
select select "houseOrGarden"
click at [550, 349] on select "Confort maison: meubles, textile, peinture, électroménager, outillage non-profe…" at bounding box center [798, 362] width 496 height 26
select select "houseOrGarden"
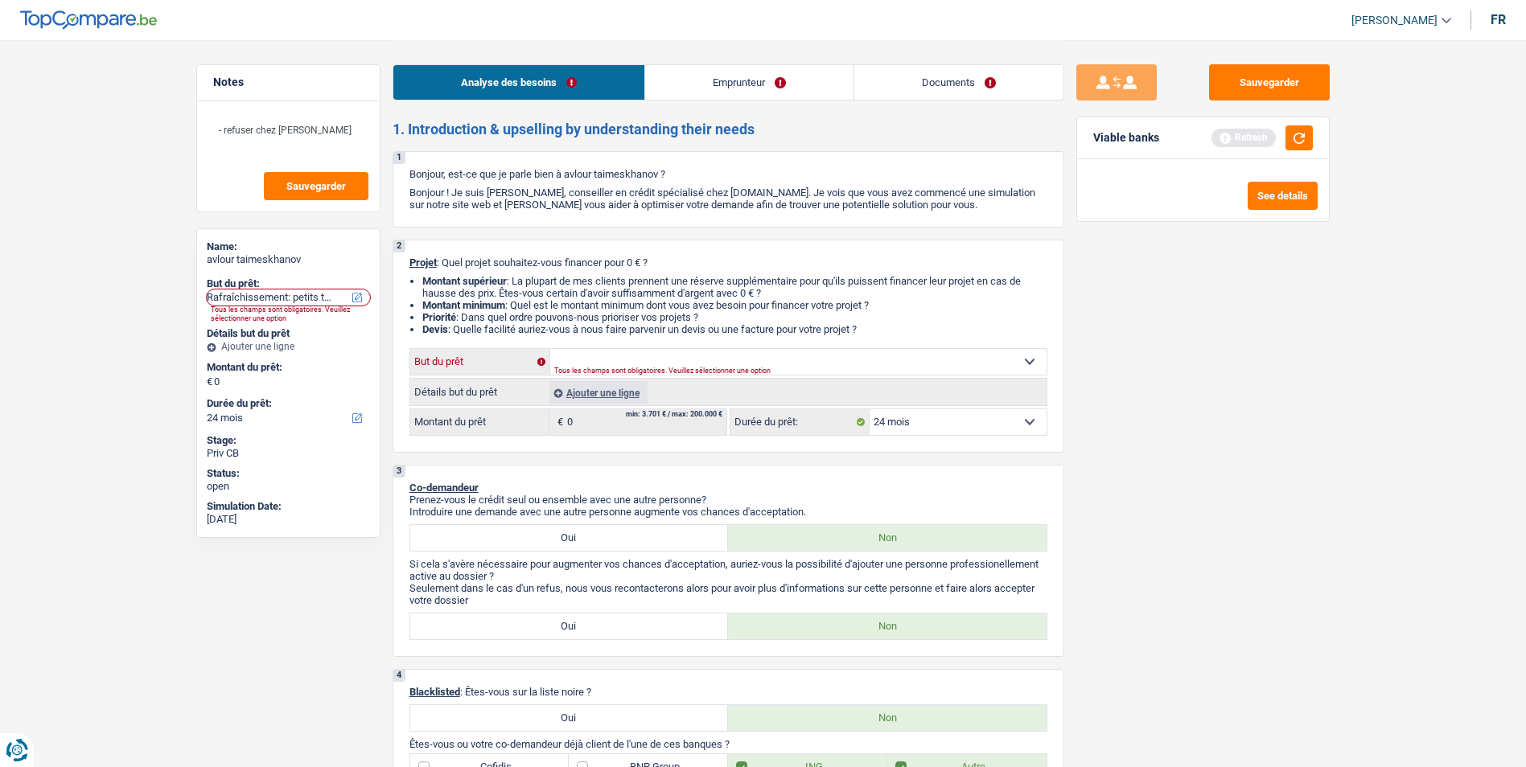
select select "houseOrGarden"
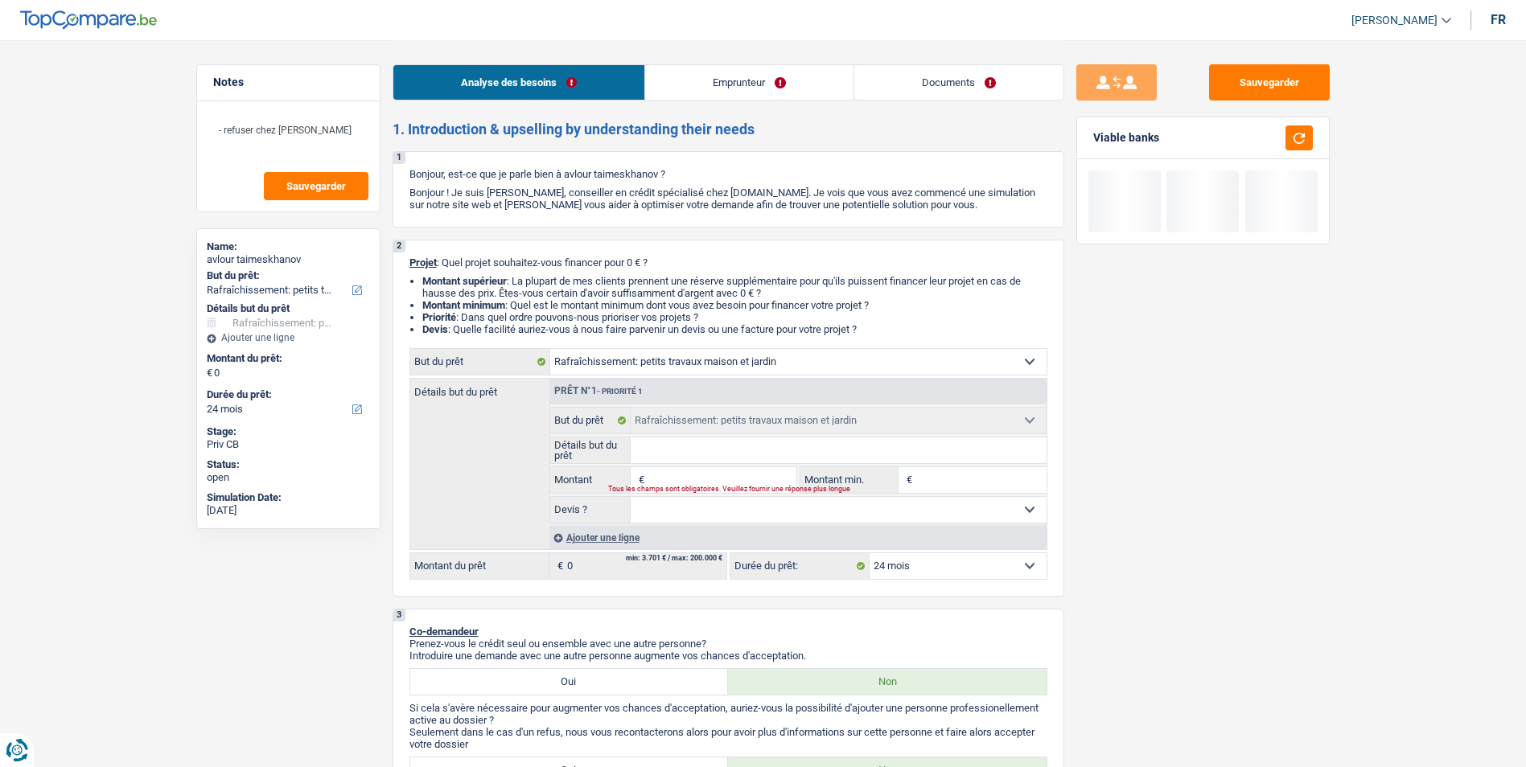
click at [685, 445] on input "Détails but du prêt" at bounding box center [839, 451] width 416 height 26
type input "V"
type input "Va"
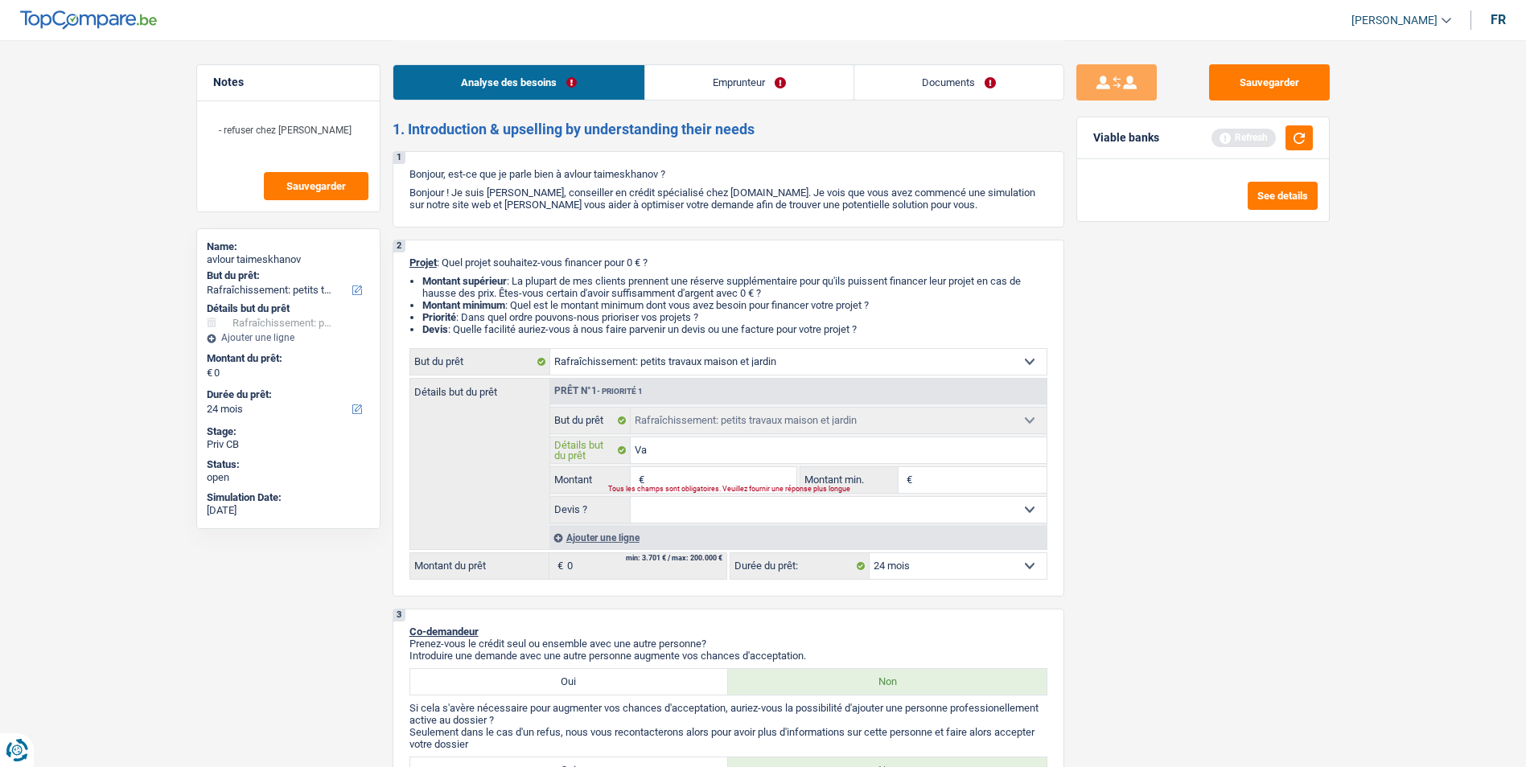
type input "V"
type input "Va"
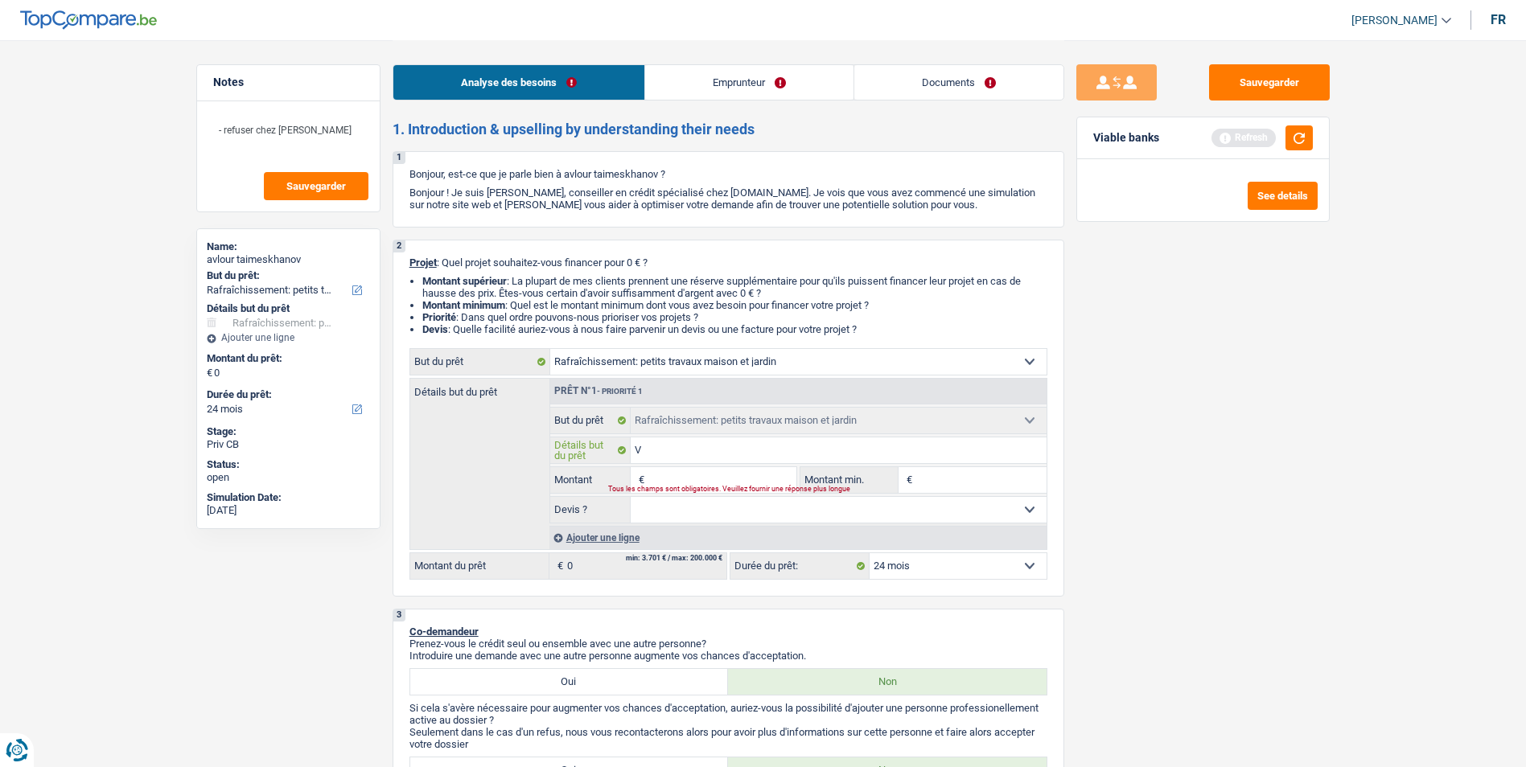
type input "Va"
type input "Va f"
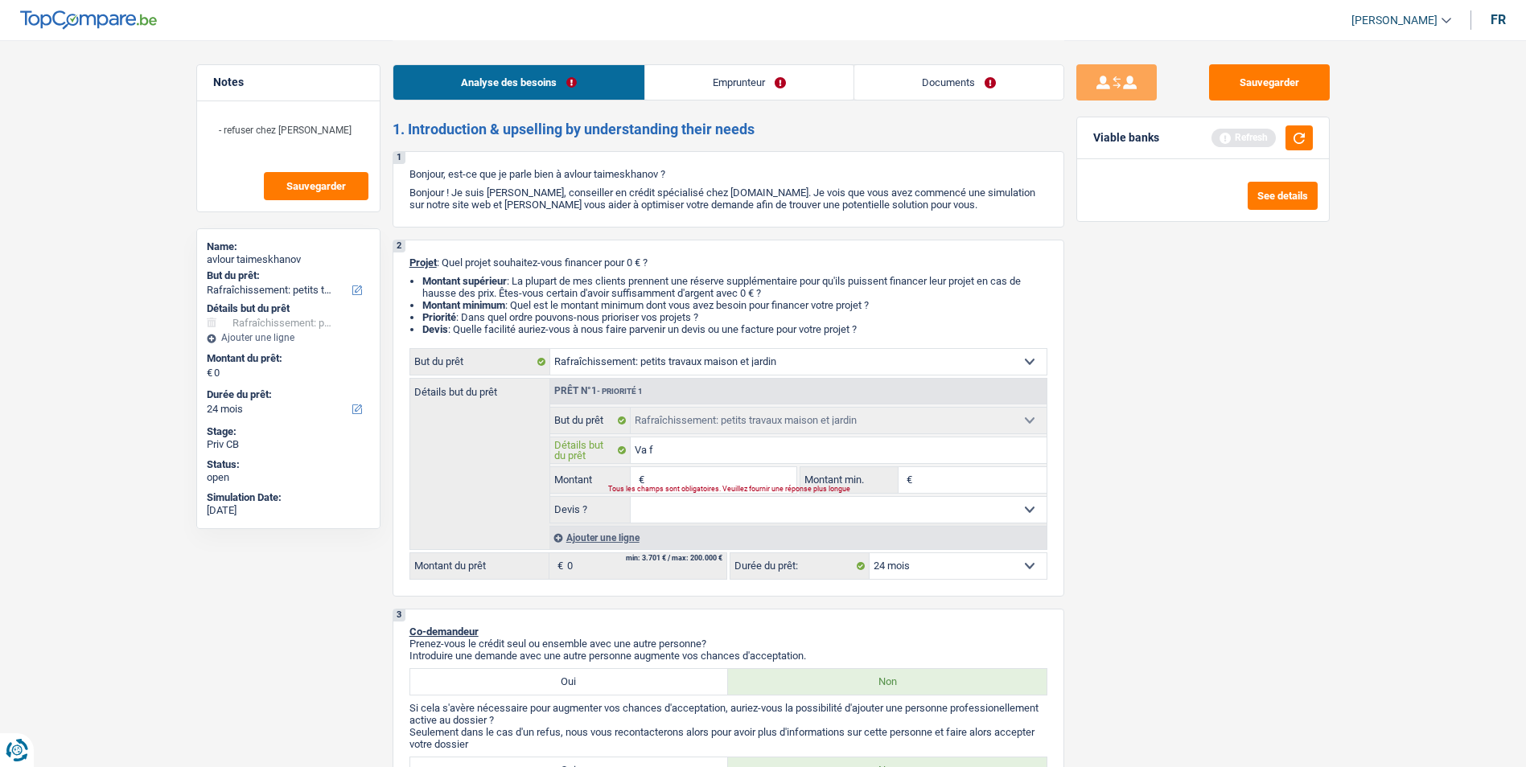
type input "Va fa"
type input "Va fai"
type input "Va fair"
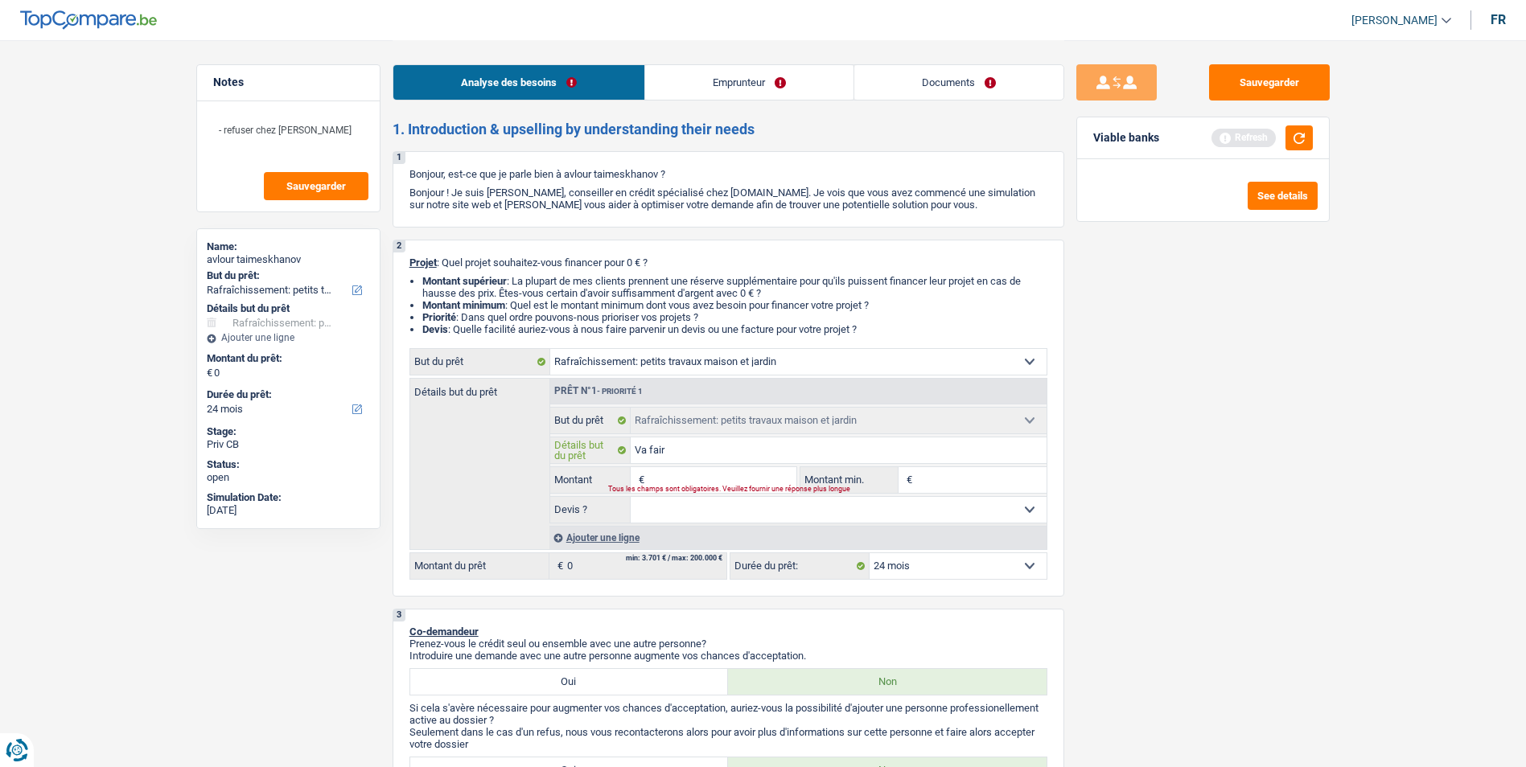
type input "Va fair"
type input "Va faire"
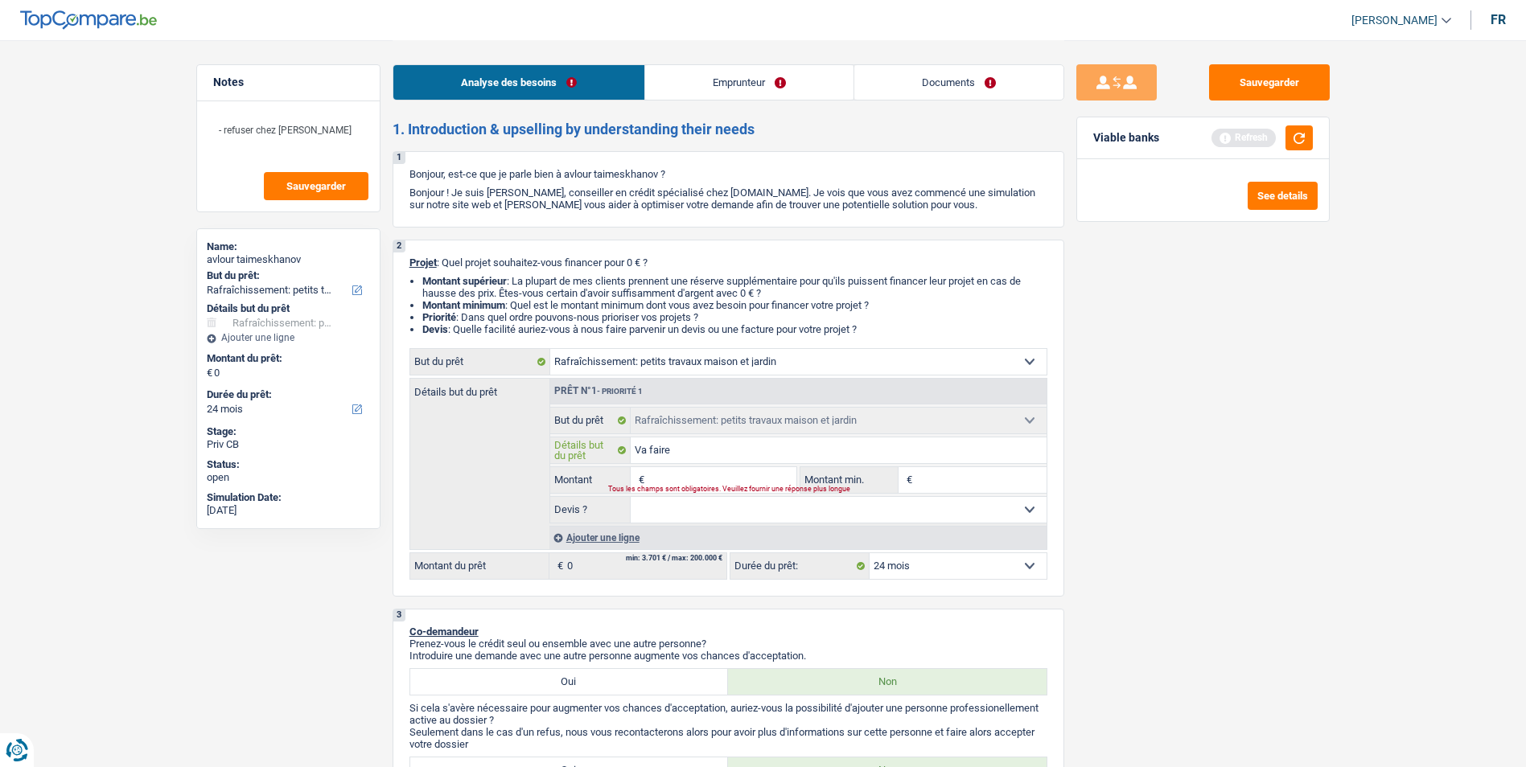
type input "Va faire d"
type input "Va faire de"
type input "Va faire des"
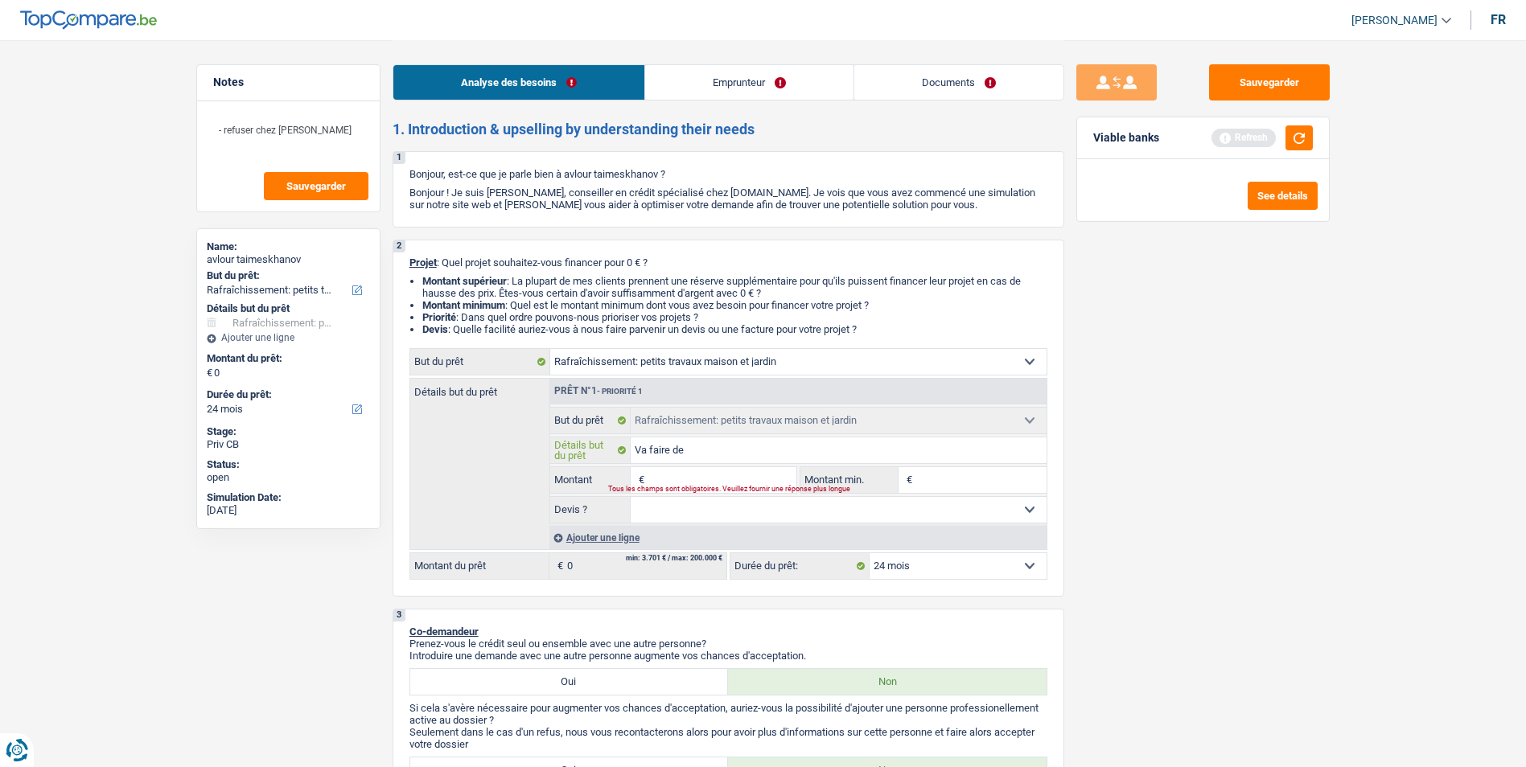
type input "Va faire des"
type input "Va faire des p"
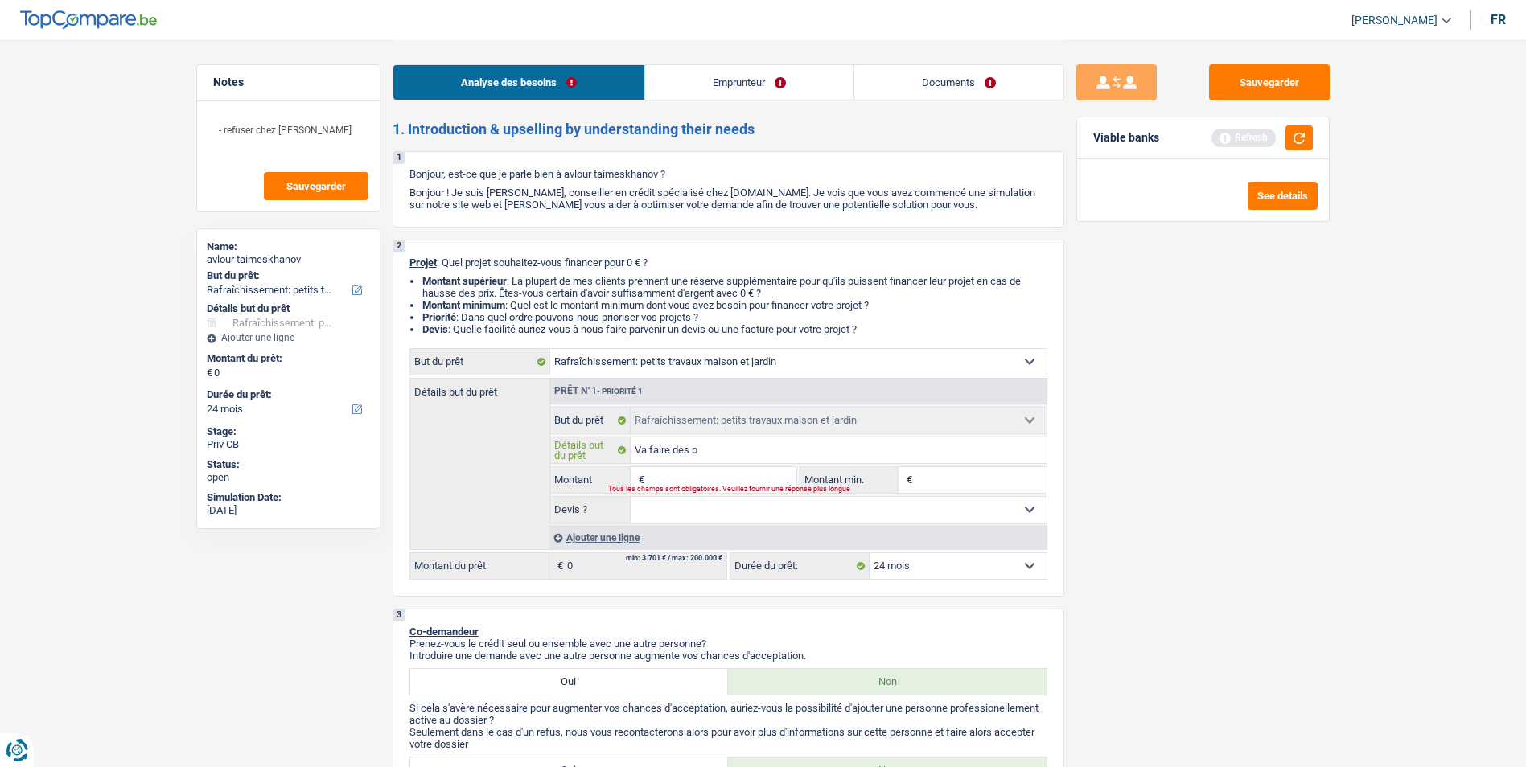
type input "Va faire des pe"
type input "Va faire des pet"
type input "Va faire des peti"
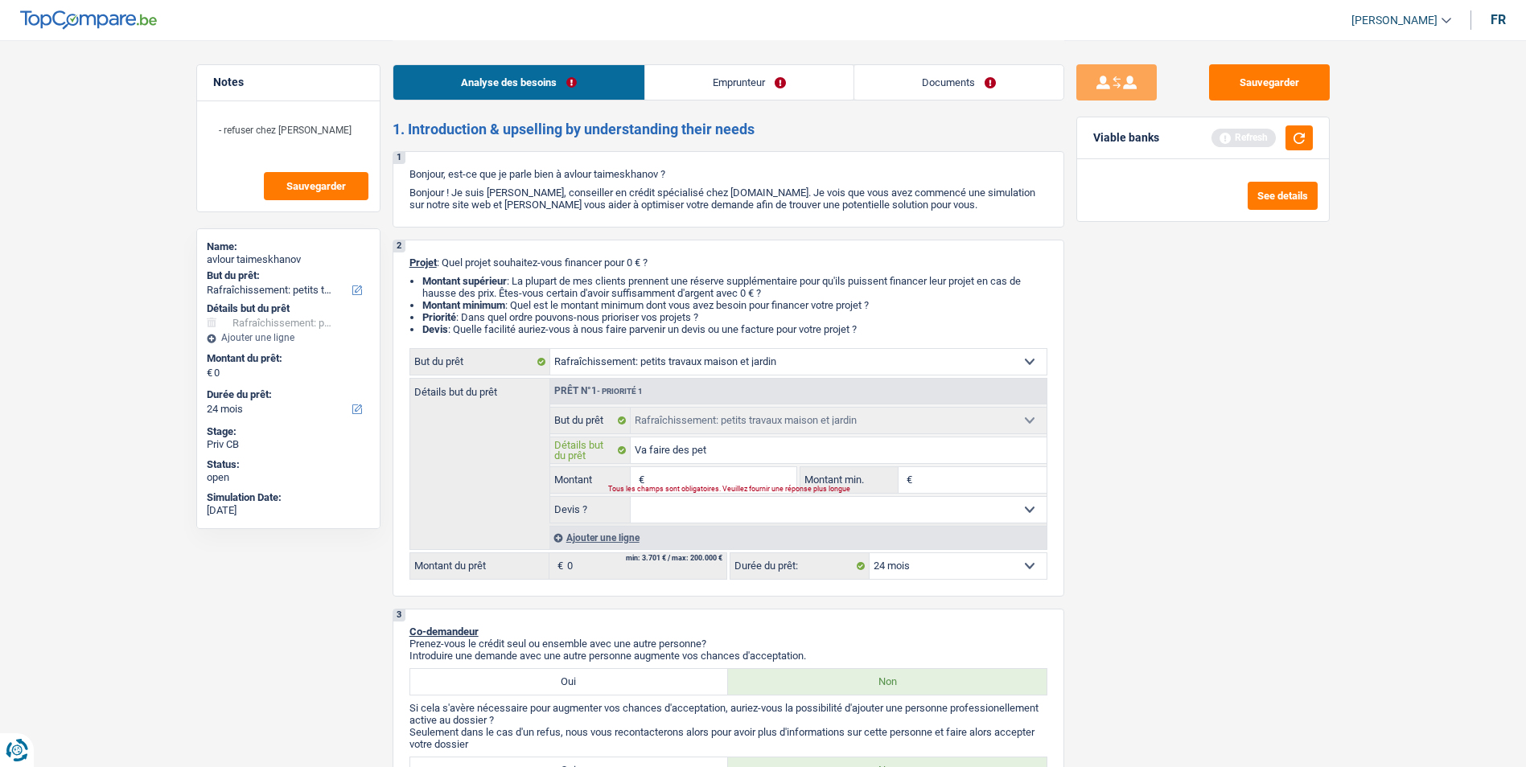
type input "Va faire des peti"
type input "Va faire des petit"
type input "Va faire des petits"
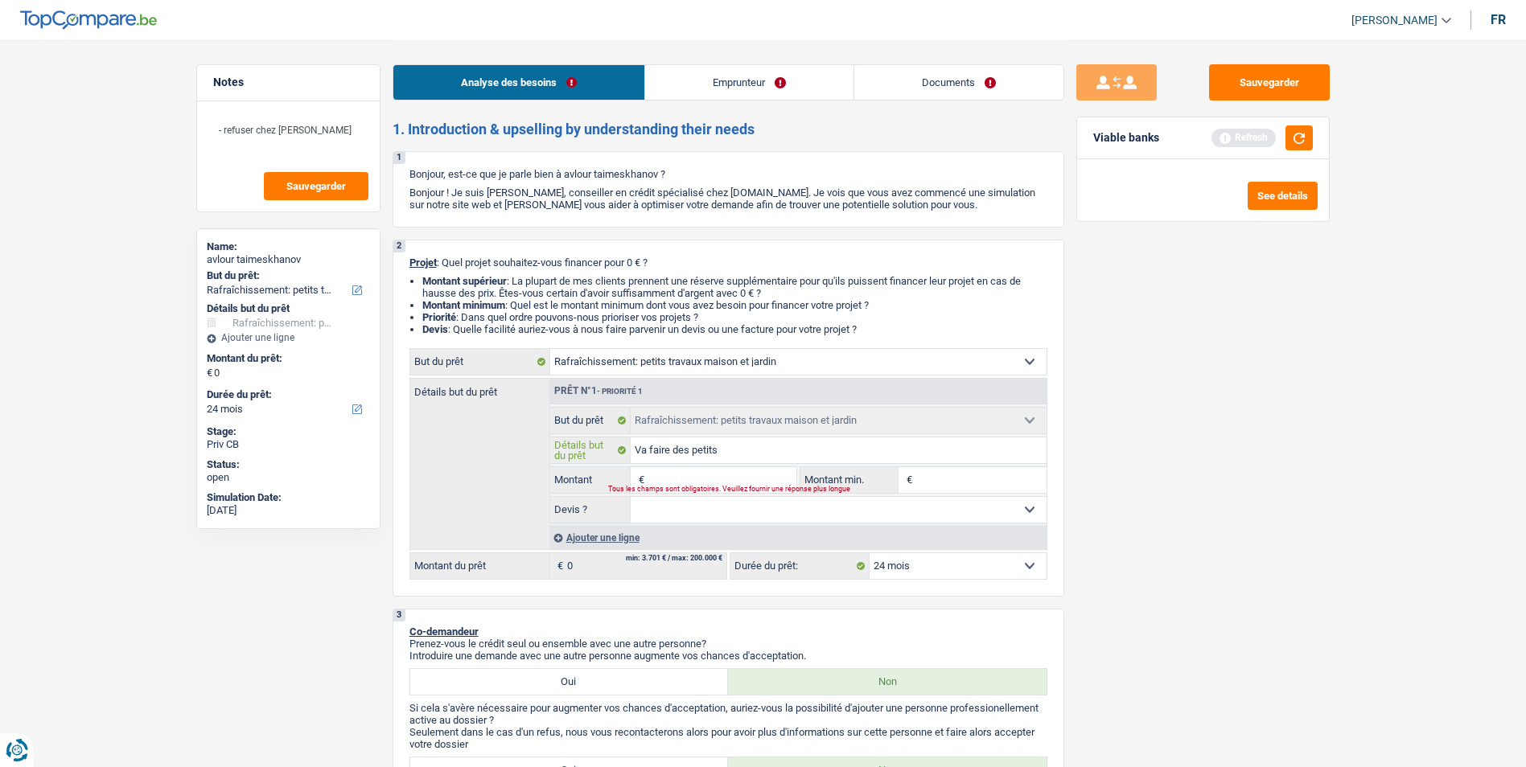
type input "Va faire des petits"
type input "Va faire des petits t"
type input "Va faire des petits tr"
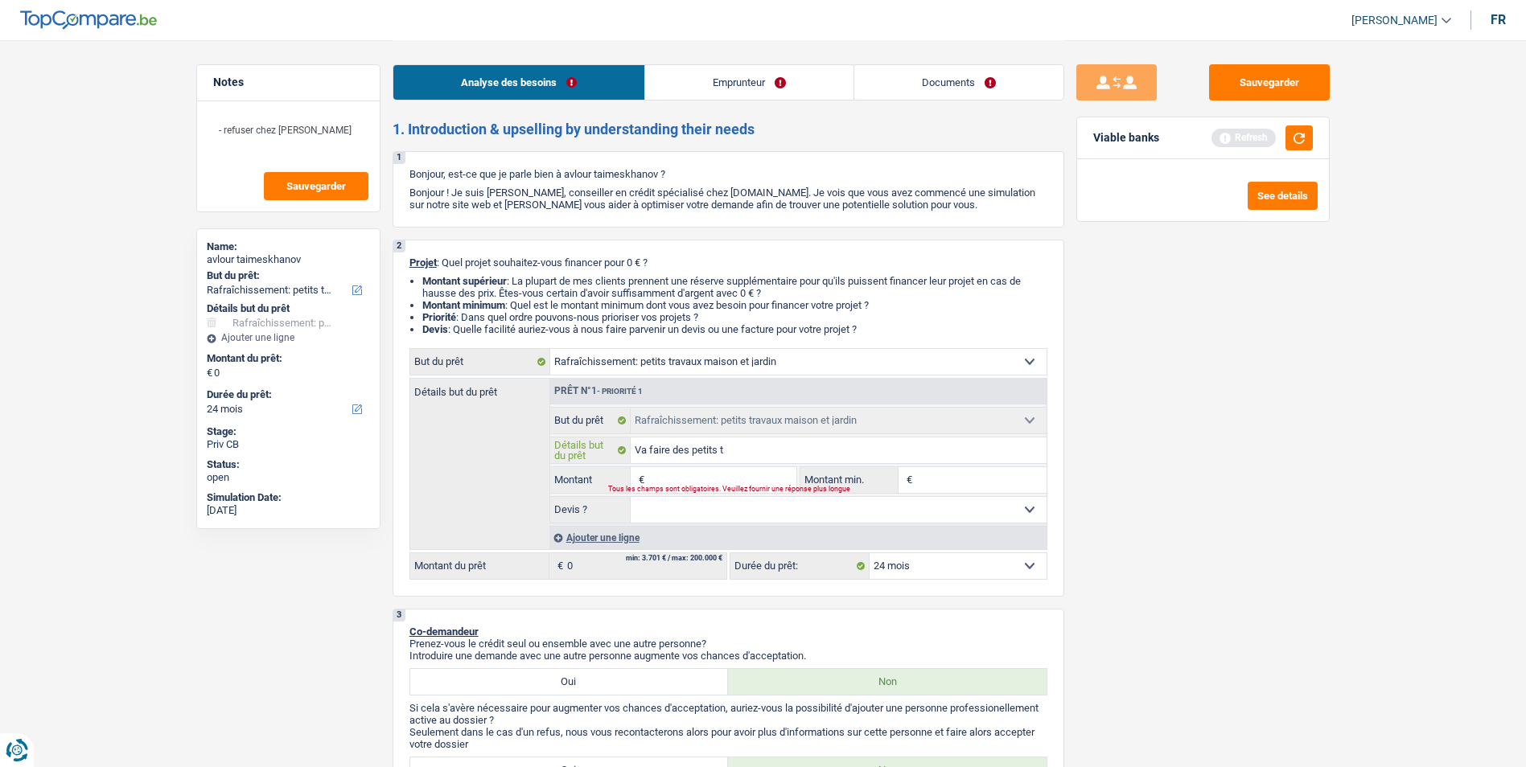
type input "Va faire des petits tr"
type input "Va faire des petits tra"
type input "Va faire des petits trav"
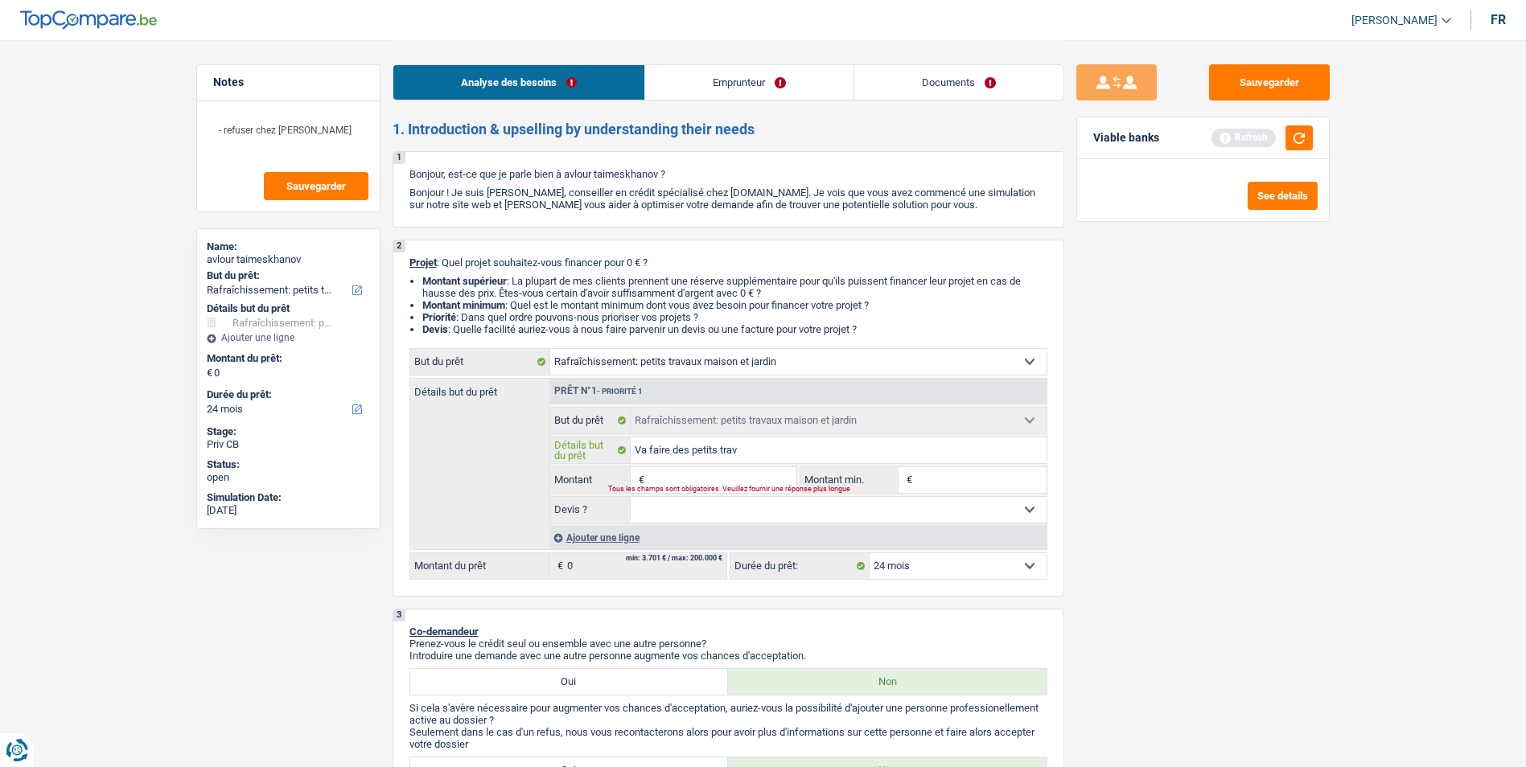
type input "Va faire des petits trava"
type input "Va faire des petits travau"
type input "Va faire des petits travaux"
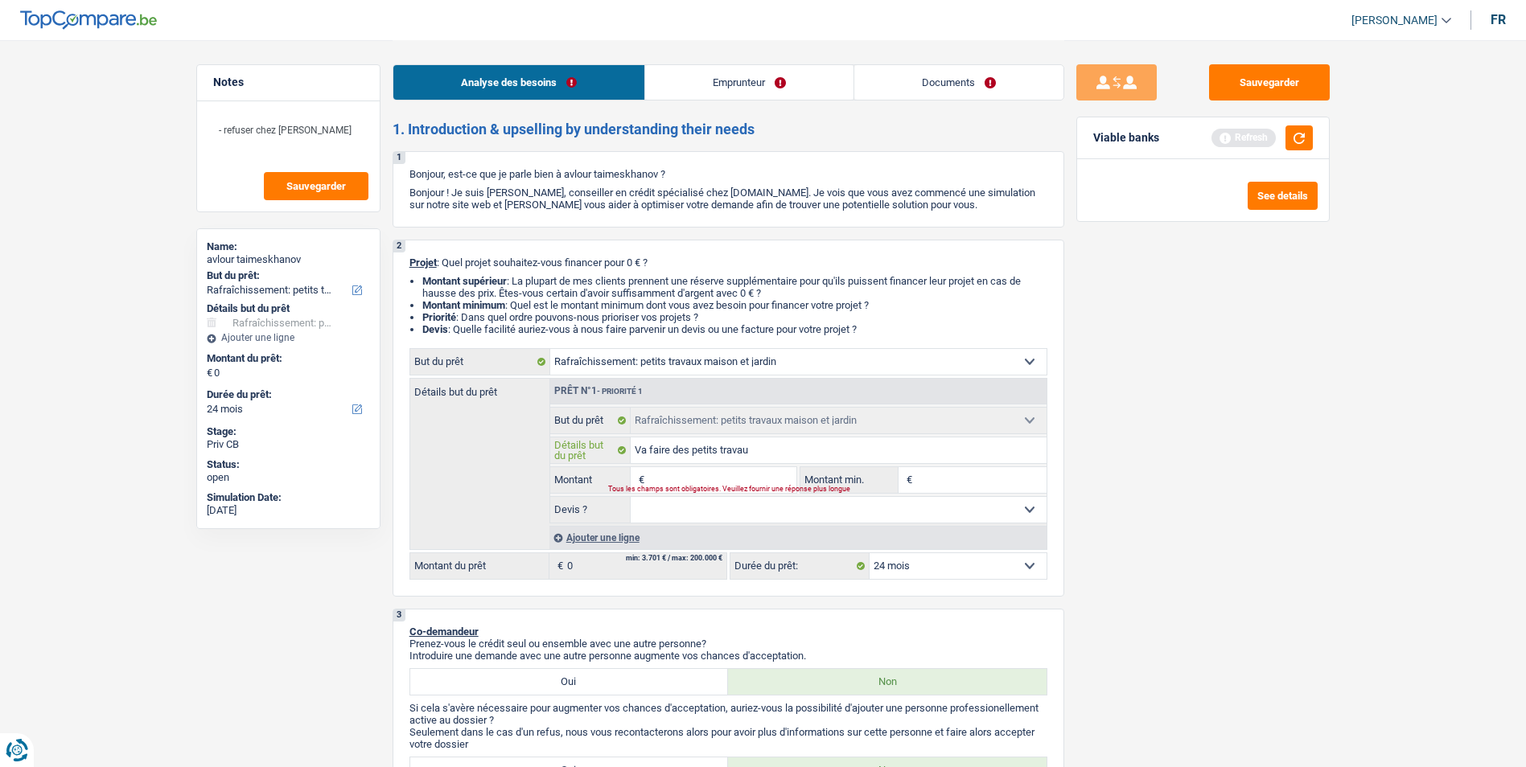
type input "Va faire des petits travaux"
type input "Va faire des petits travaux c"
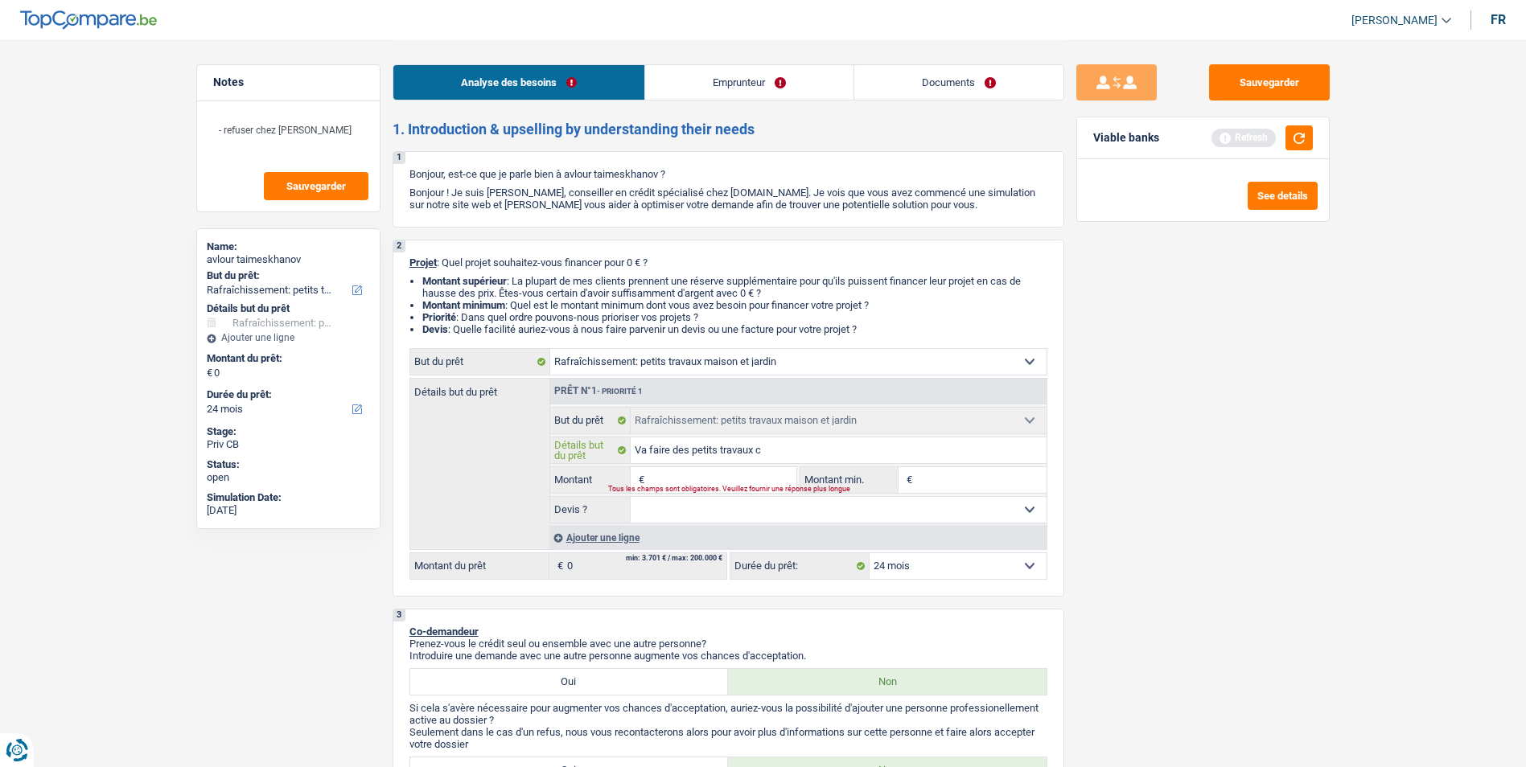
type input "Va faire des petits travaux ch"
type input "Va faire des petits travaux che"
type input "Va faire des petits travaux chez"
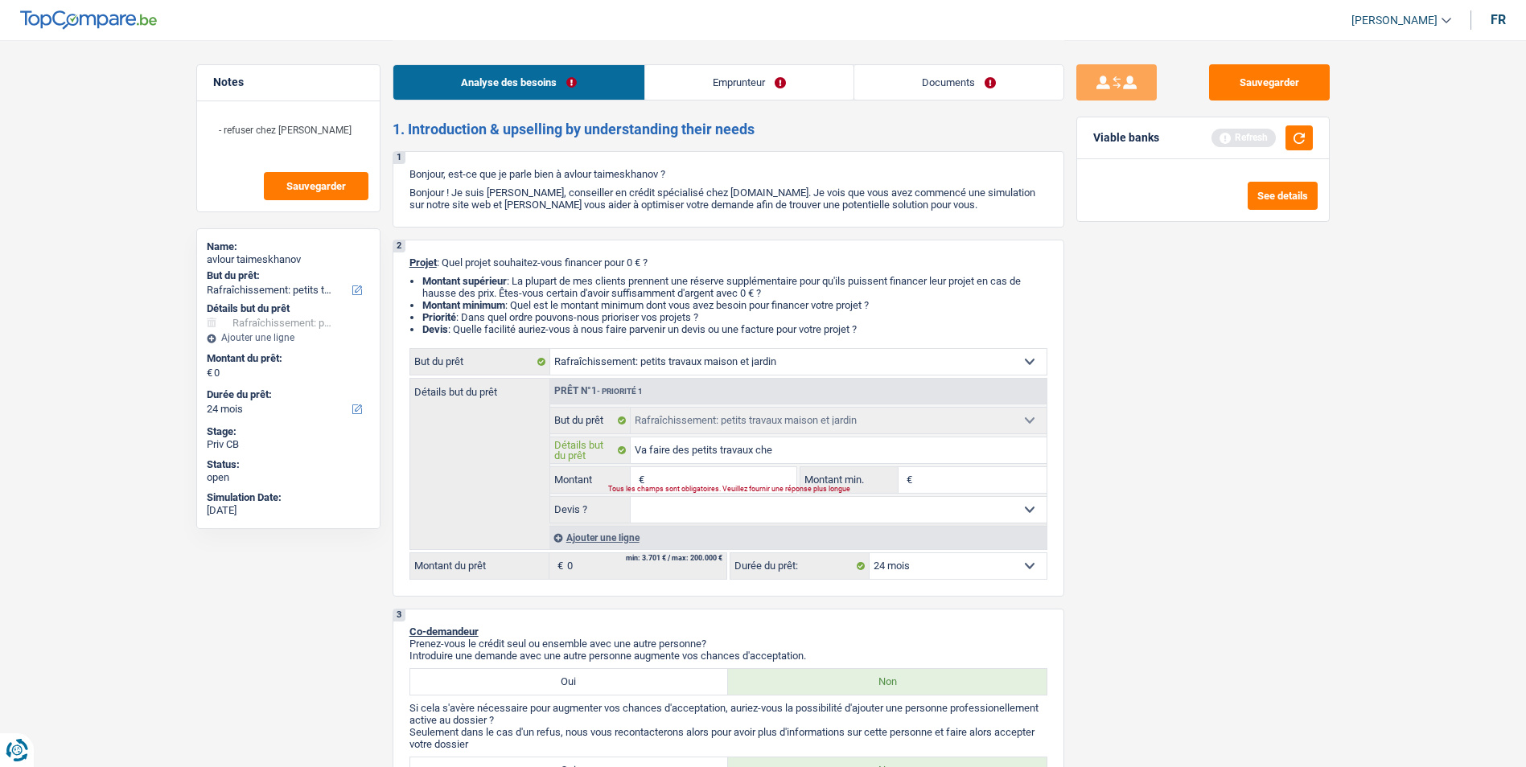
type input "Va faire des petits travaux chez"
type input "Va faire des petits travaux chez s"
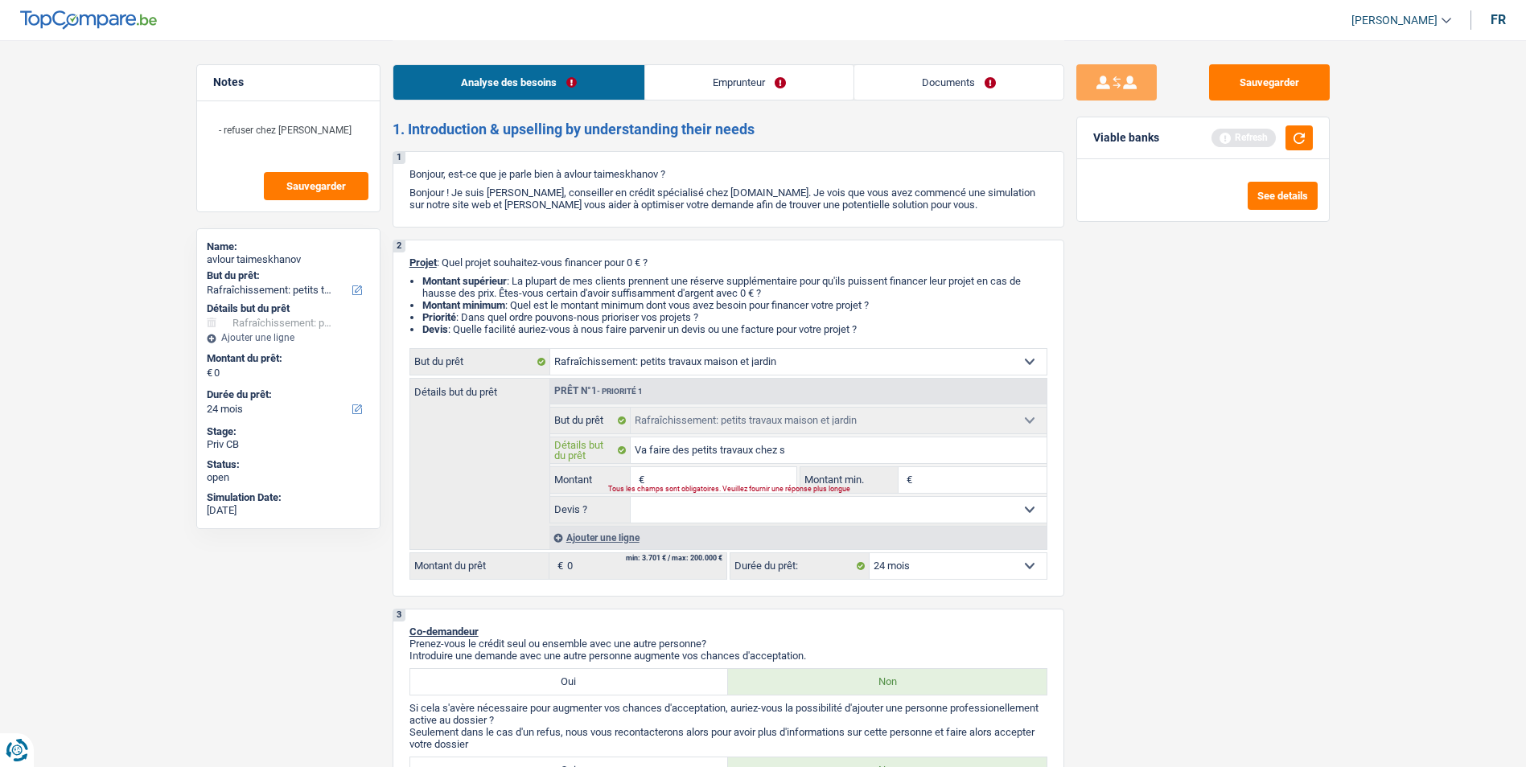
type input "Va faire des petits travaux chez sa"
type input "Va faire des petits travaux chez sa m"
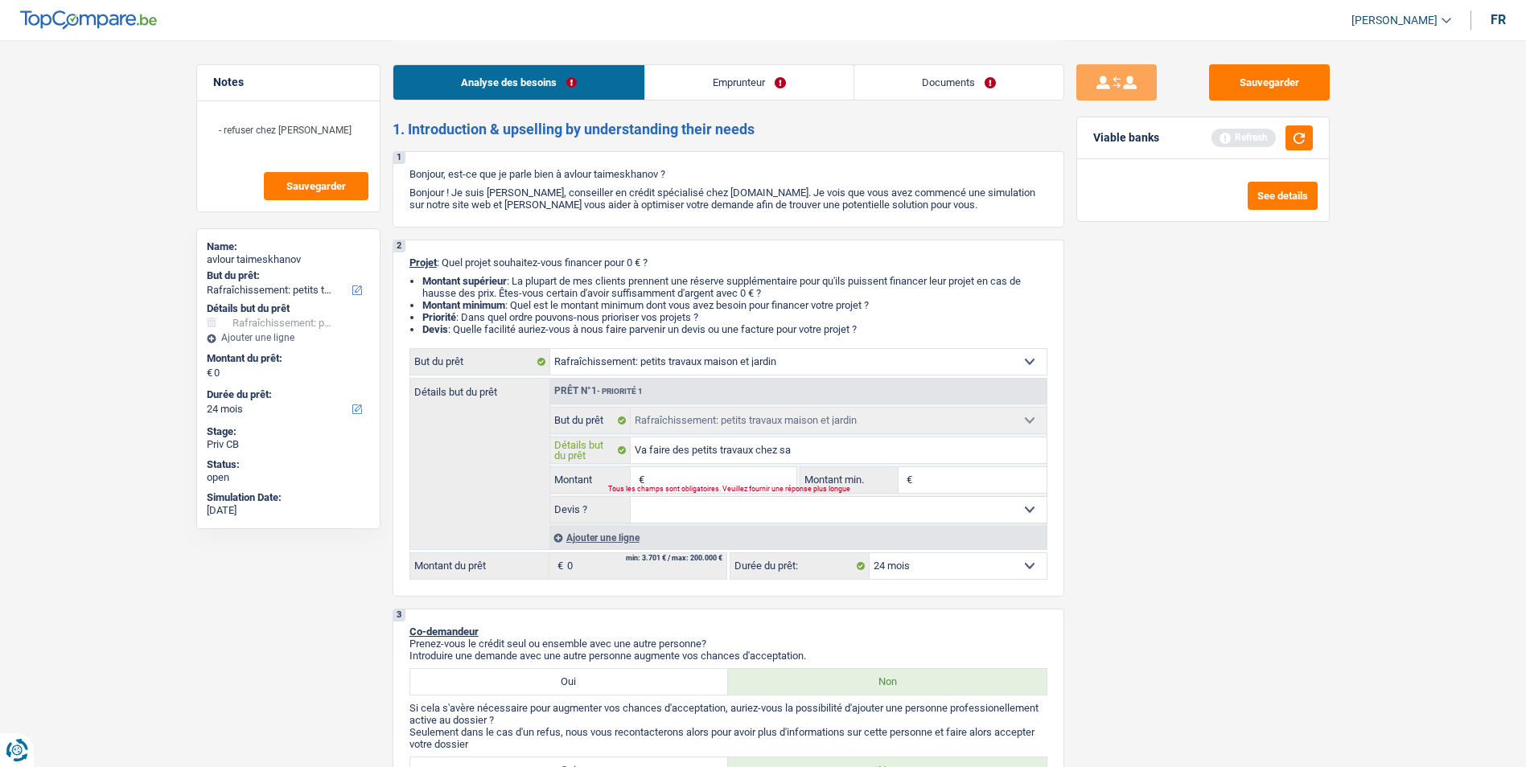
type input "Va faire des petits travaux chez sa m"
type input "Va faire des petits travaux chez sa ma"
type input "Va faire des petits travaux chez sa mam"
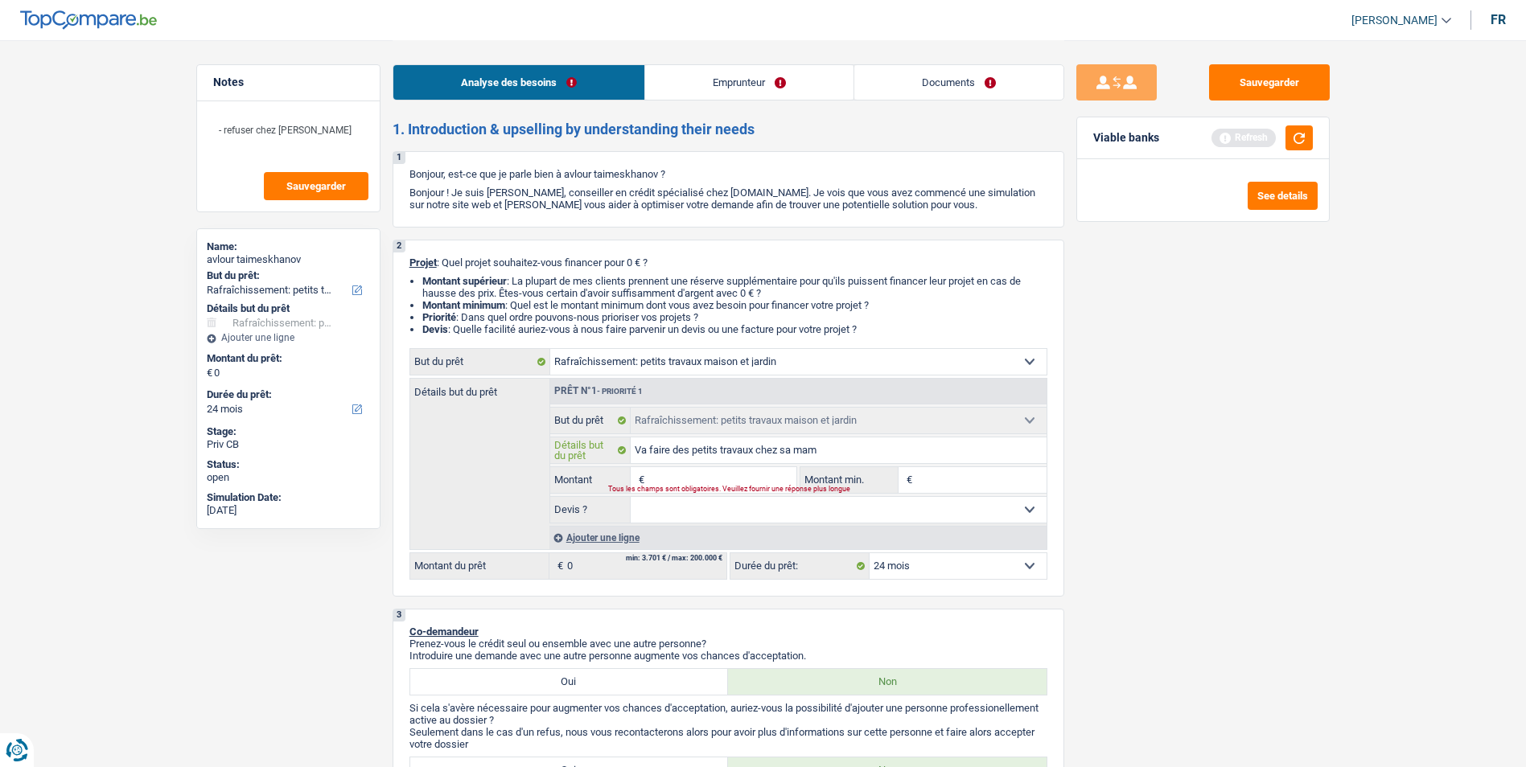
type input "Va faire des petits travaux chez sa mama"
type input "Va faire des petits travaux chez [PERSON_NAME]"
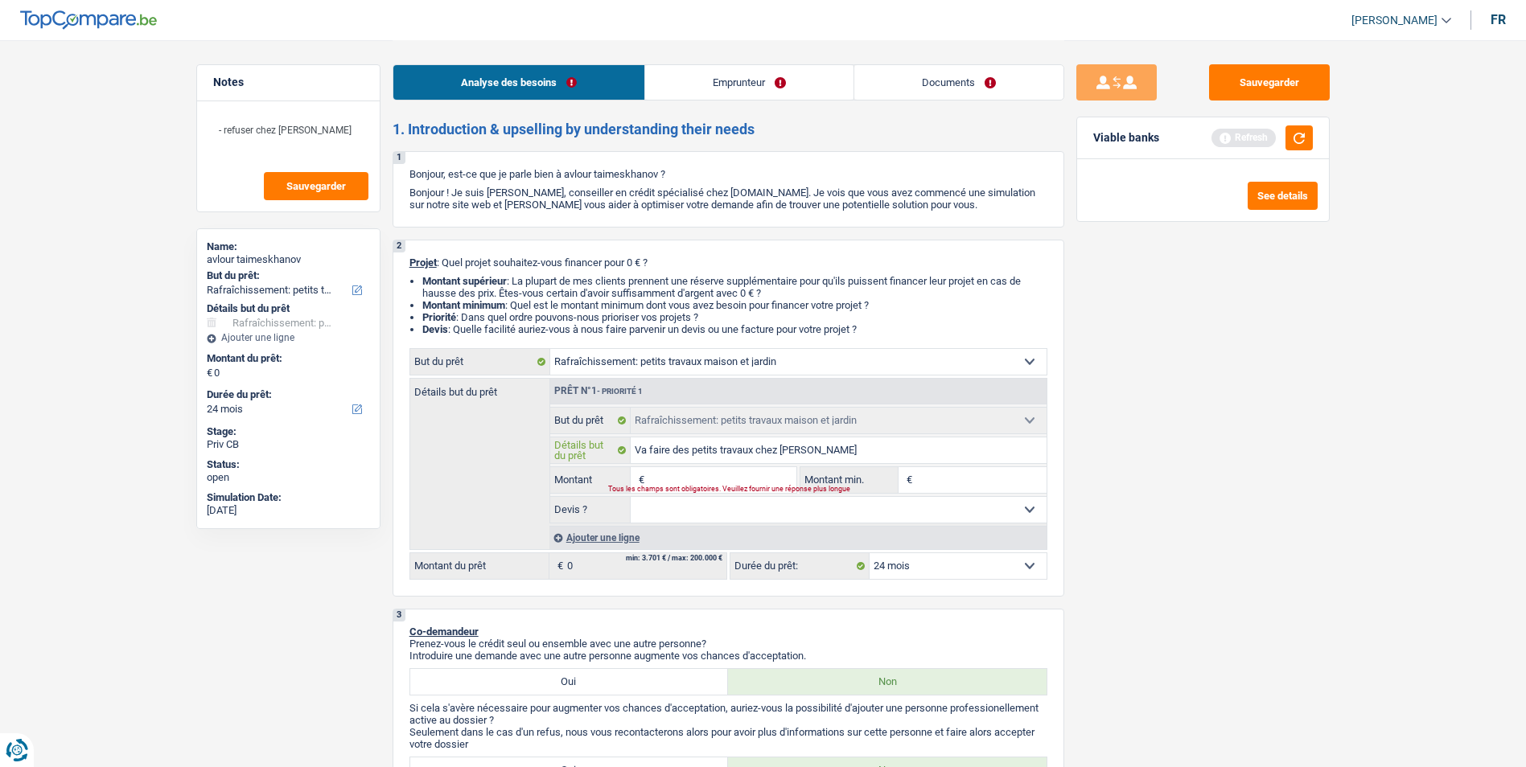
type input "Va faire des petits travaux chez [PERSON_NAME]"
click at [723, 481] on input "Montant" at bounding box center [721, 480] width 147 height 26
type input "2"
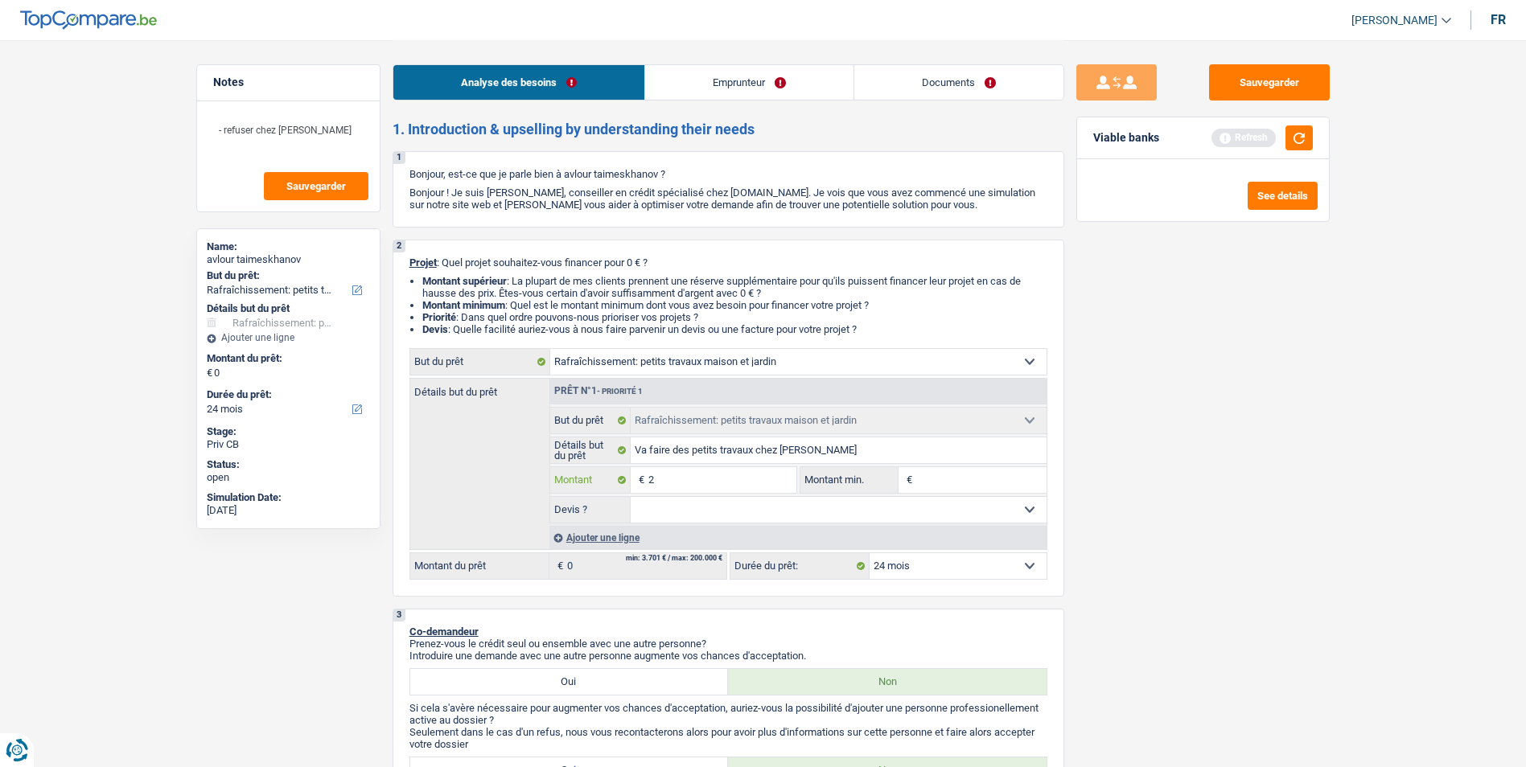
type input "20"
type input "200"
type input "2.000"
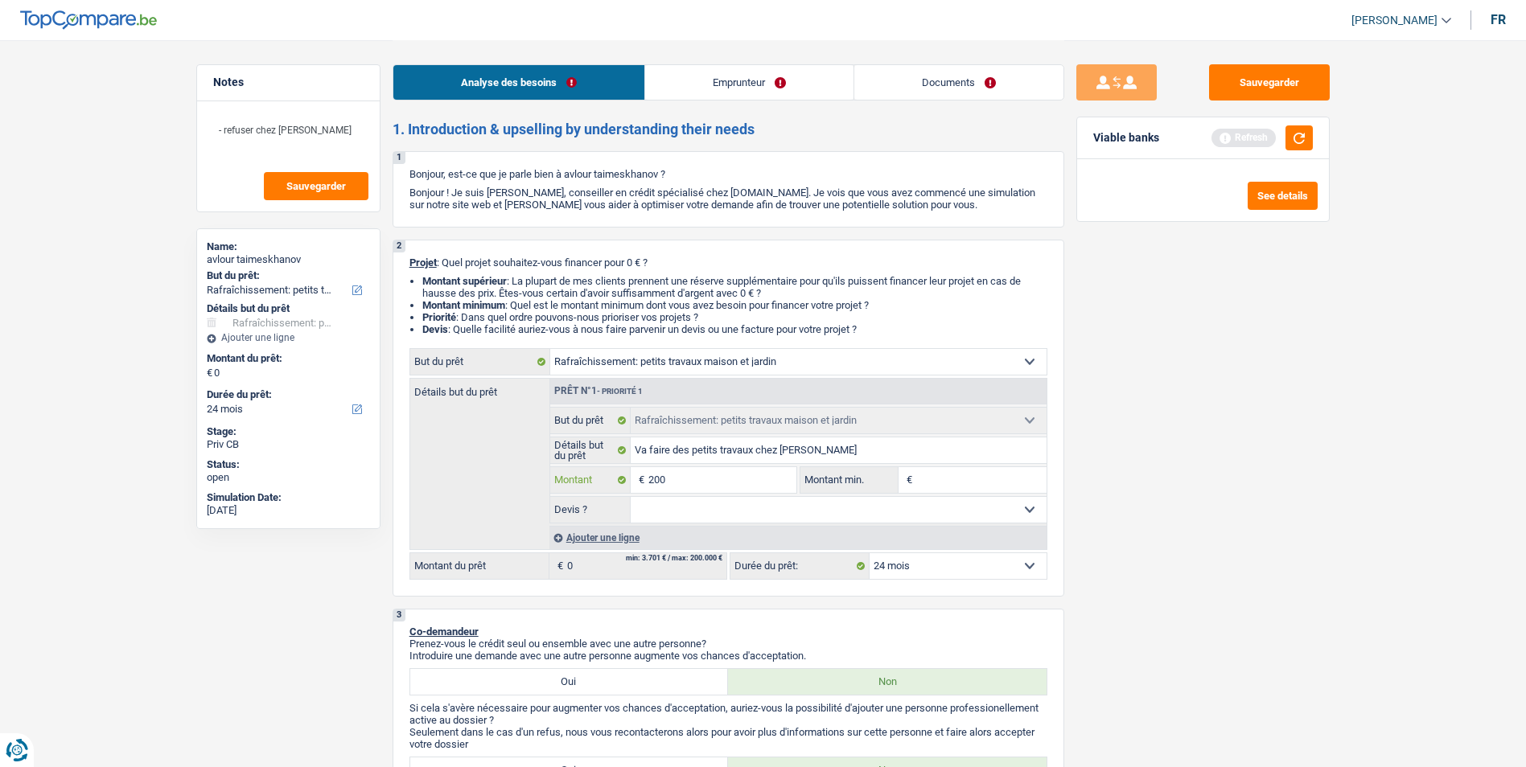
type input "2.000"
type input "20.001"
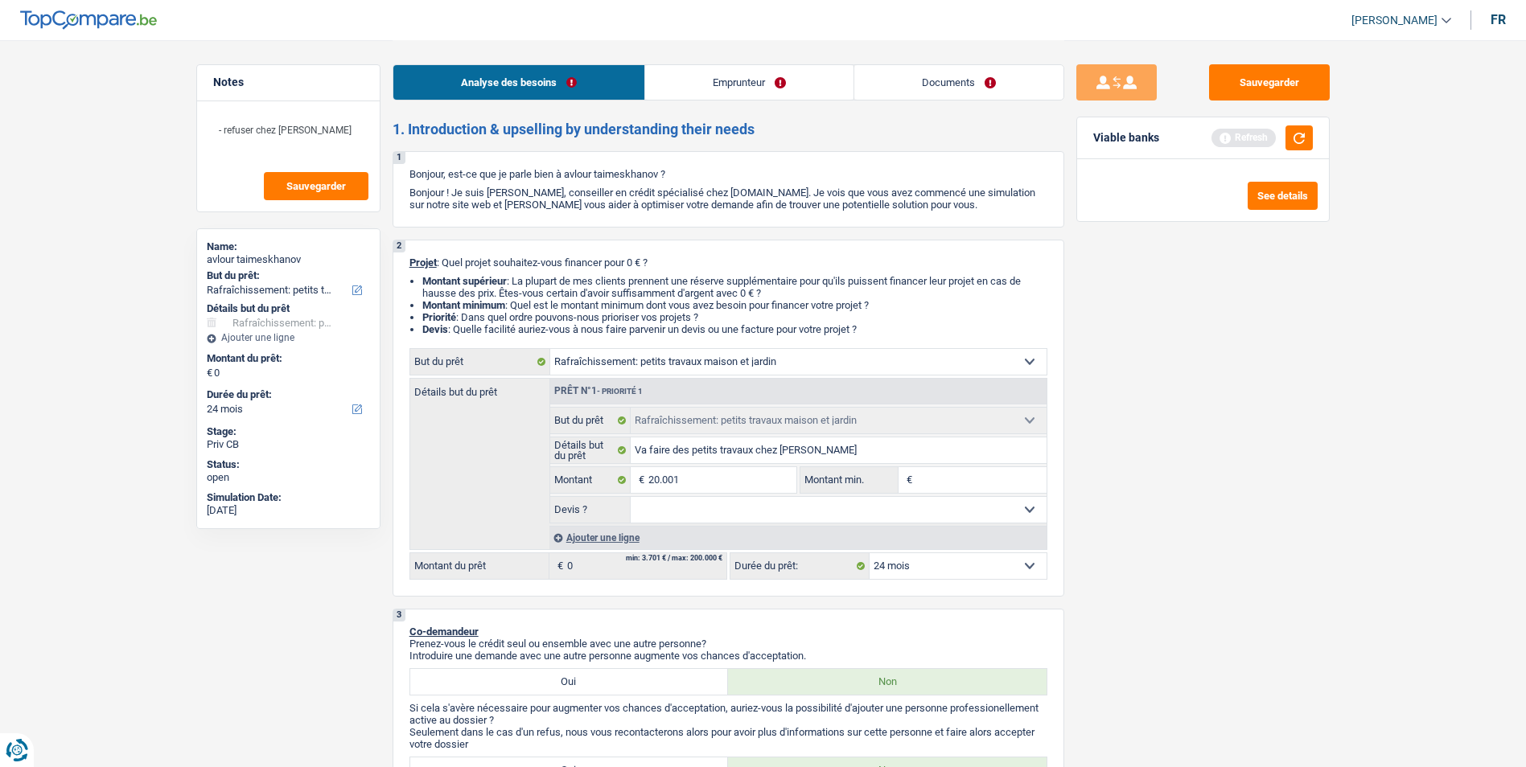
type input "20.001"
select select "120"
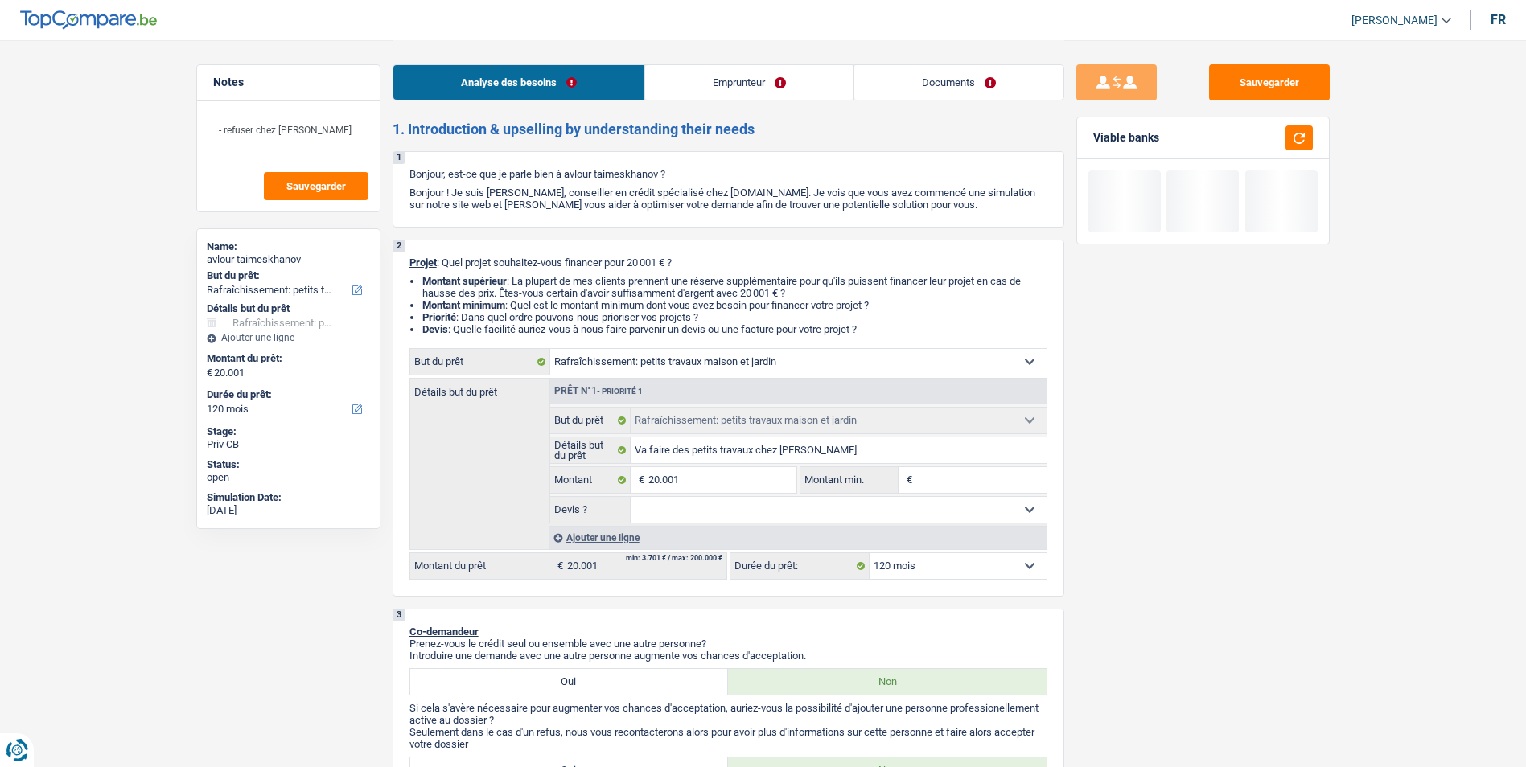
click at [955, 476] on input "Montant min." at bounding box center [981, 480] width 130 height 26
type input "1"
type input "15"
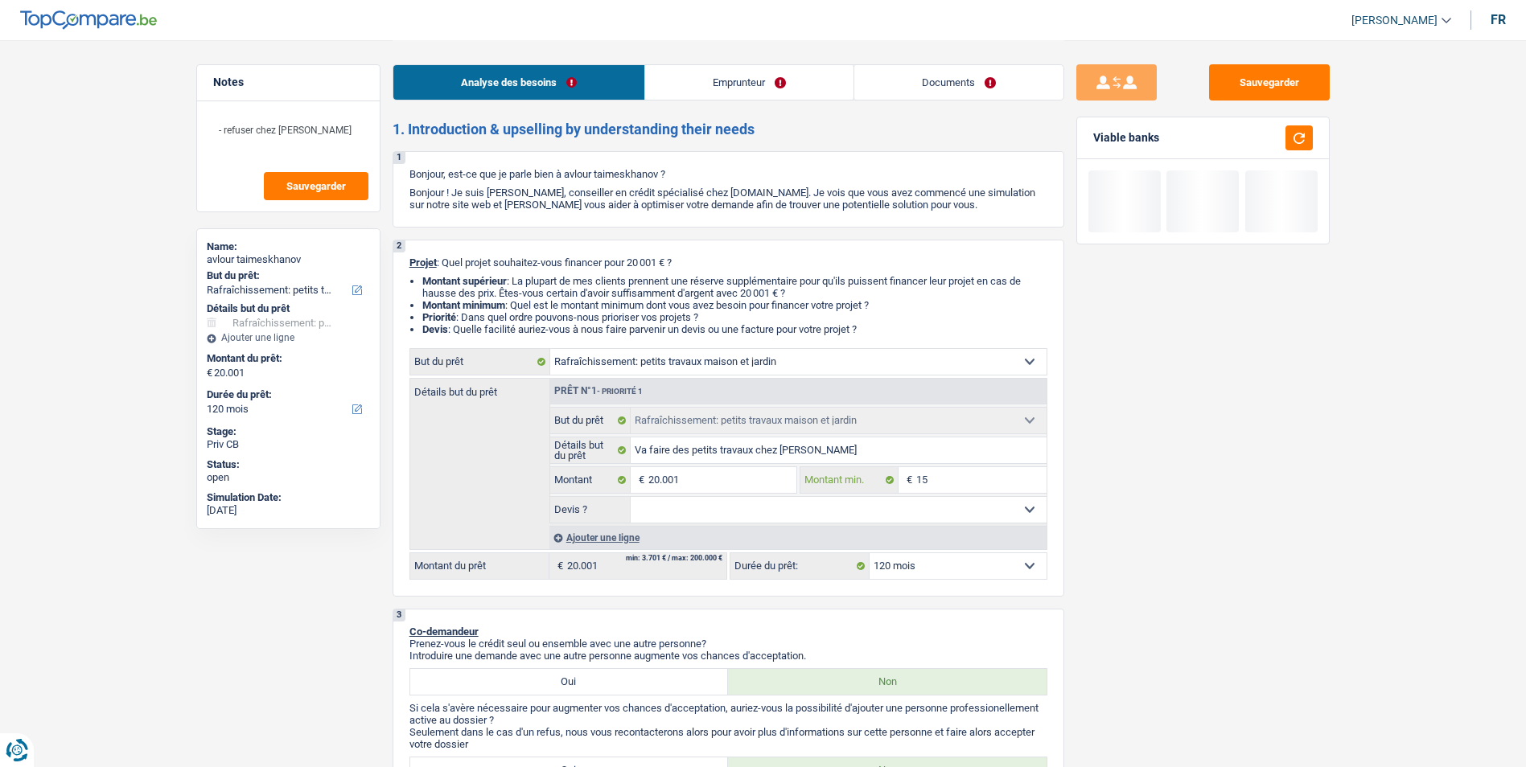
type input "150"
type input "1.500"
type input "15.001"
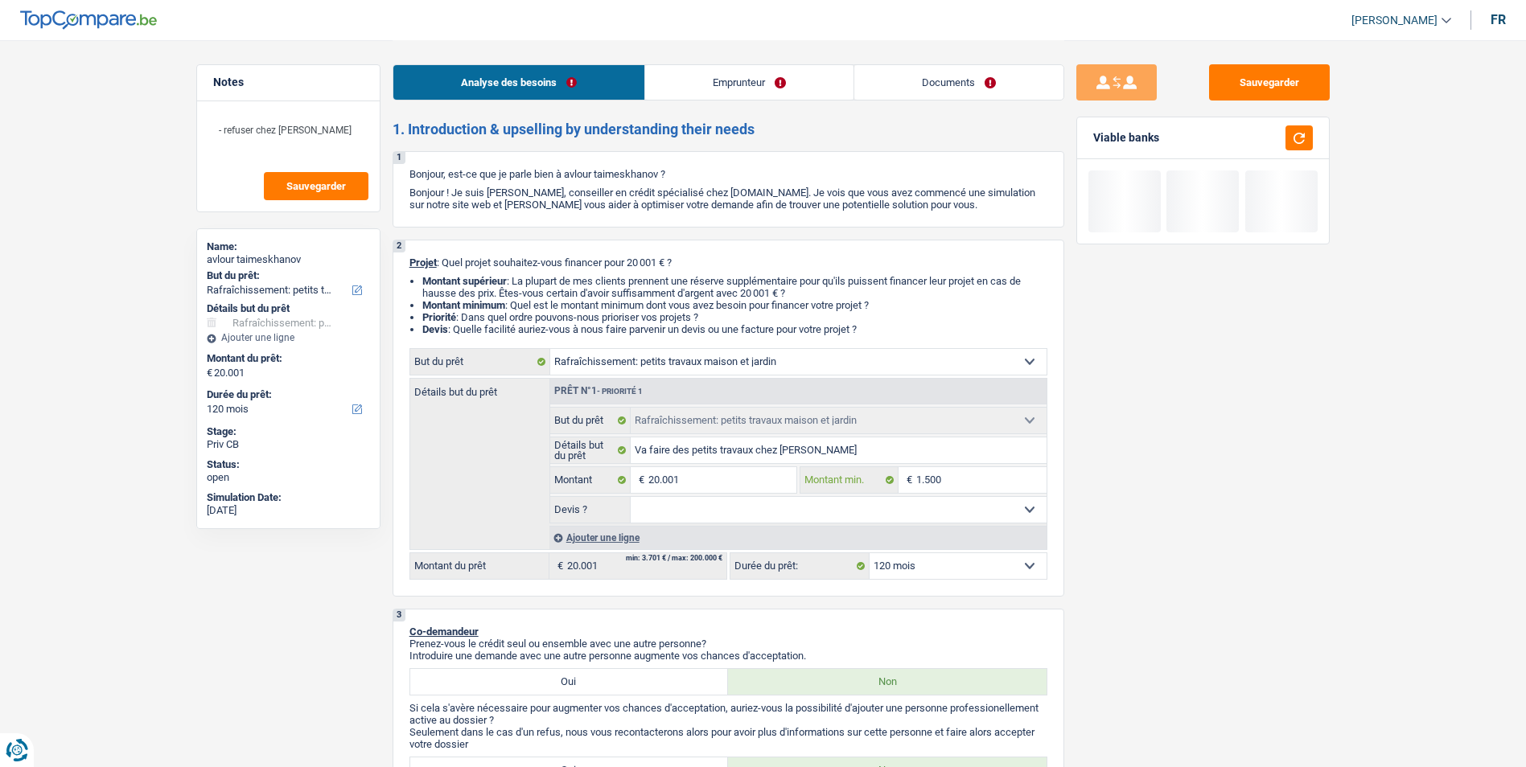
type input "15.001"
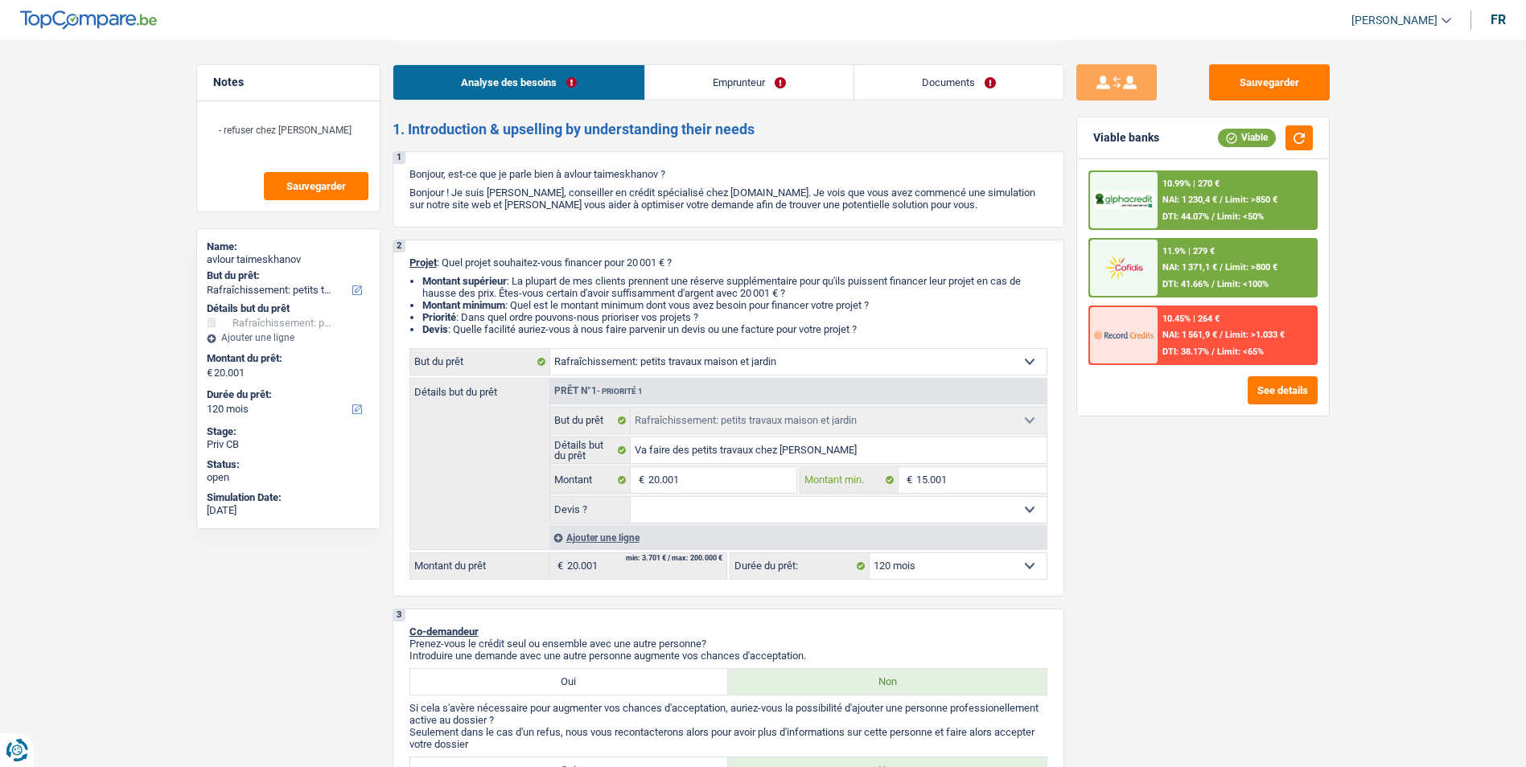
type input "15.001"
click at [944, 502] on select "Oui Non Non répondu Sélectionner une option" at bounding box center [839, 510] width 416 height 26
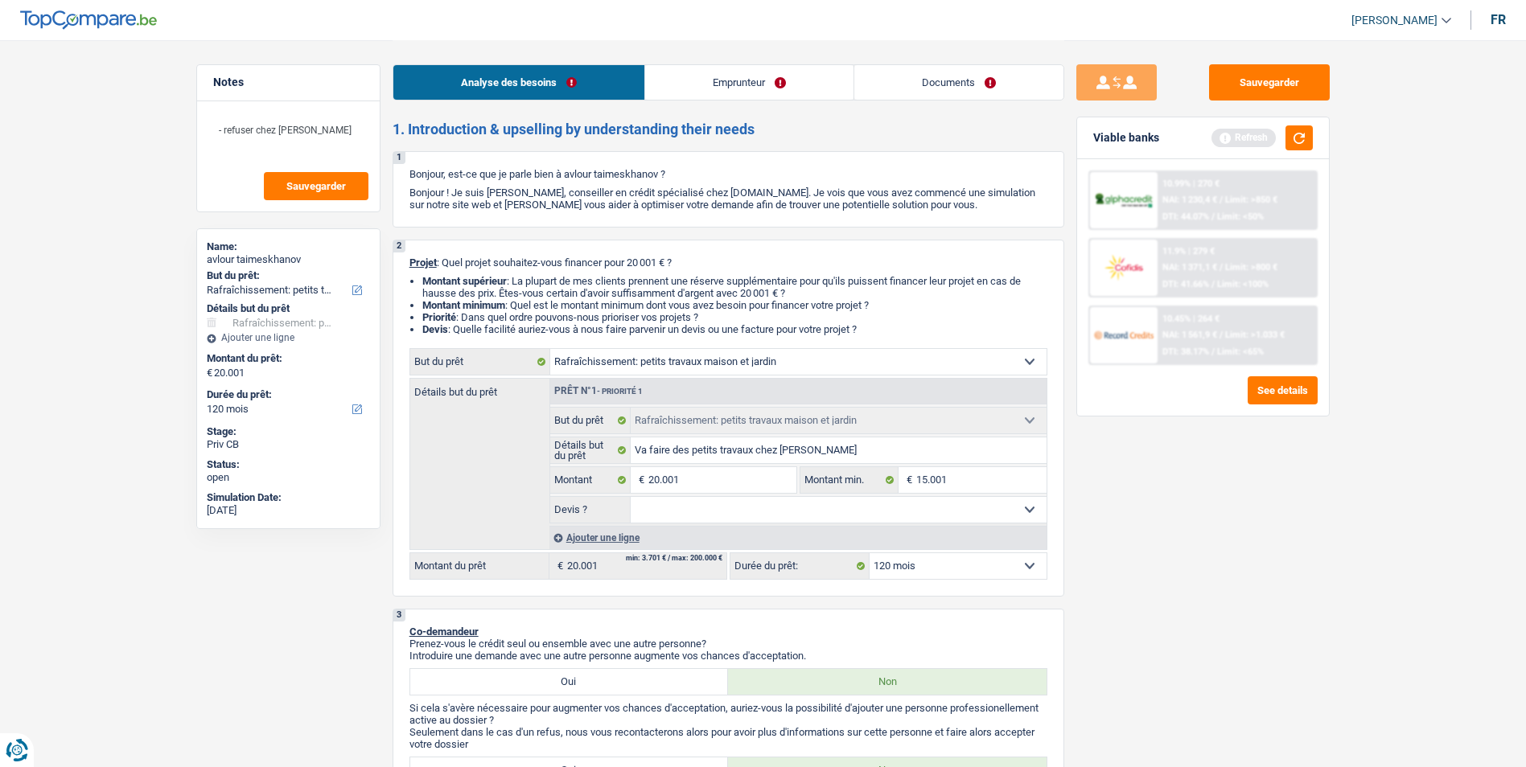
select select "false"
click at [631, 497] on select "Oui Non Non répondu Sélectionner une option" at bounding box center [839, 510] width 416 height 26
select select "false"
click at [981, 565] on select "12 mois 18 mois 24 mois 30 mois 36 mois 42 mois 48 mois 60 mois 72 mois 84 mois…" at bounding box center [958, 566] width 177 height 26
select select "60"
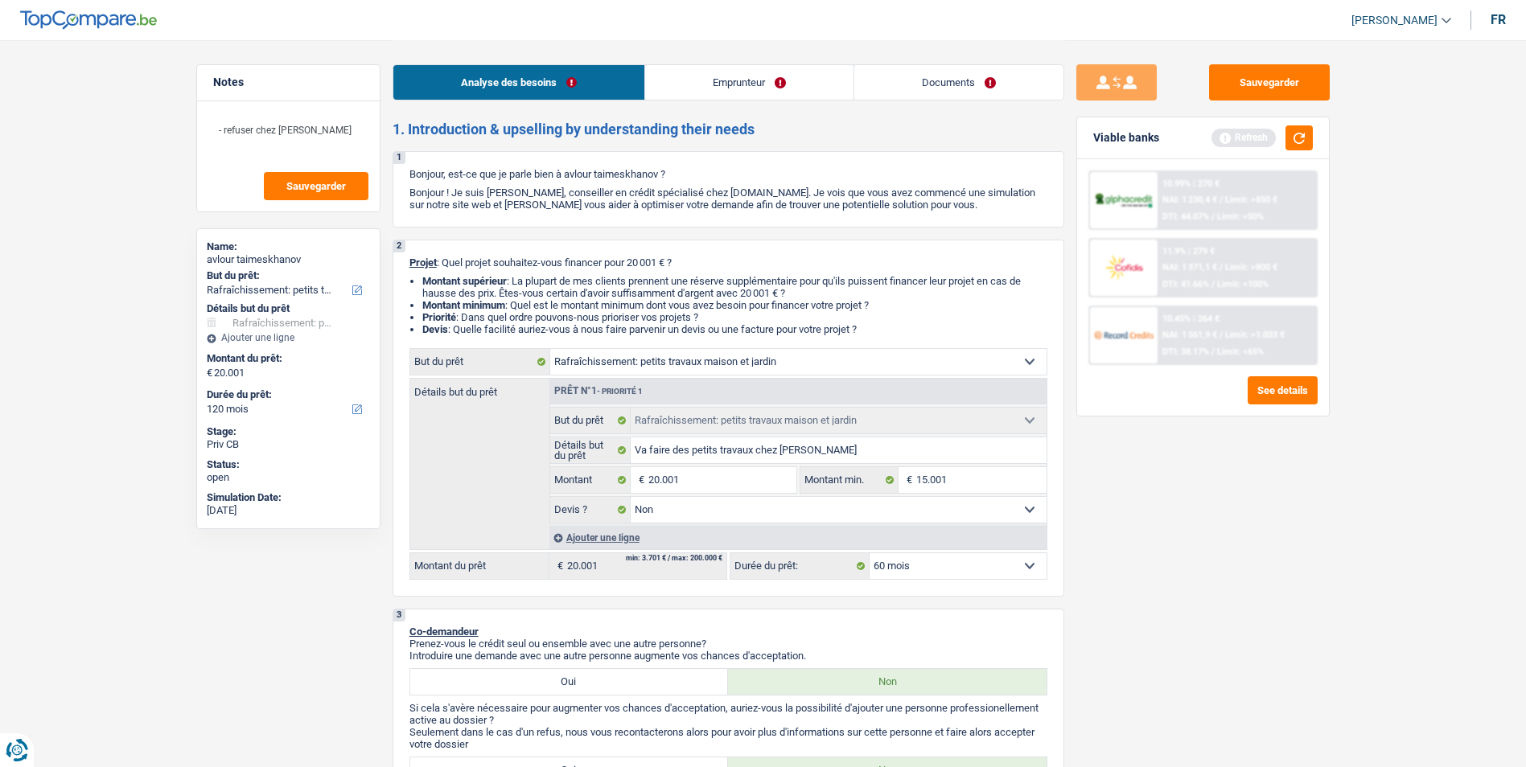
click at [870, 553] on select "12 mois 18 mois 24 mois 30 mois 36 mois 42 mois 48 mois 60 mois 72 mois 84 mois…" at bounding box center [958, 566] width 177 height 26
select select "60"
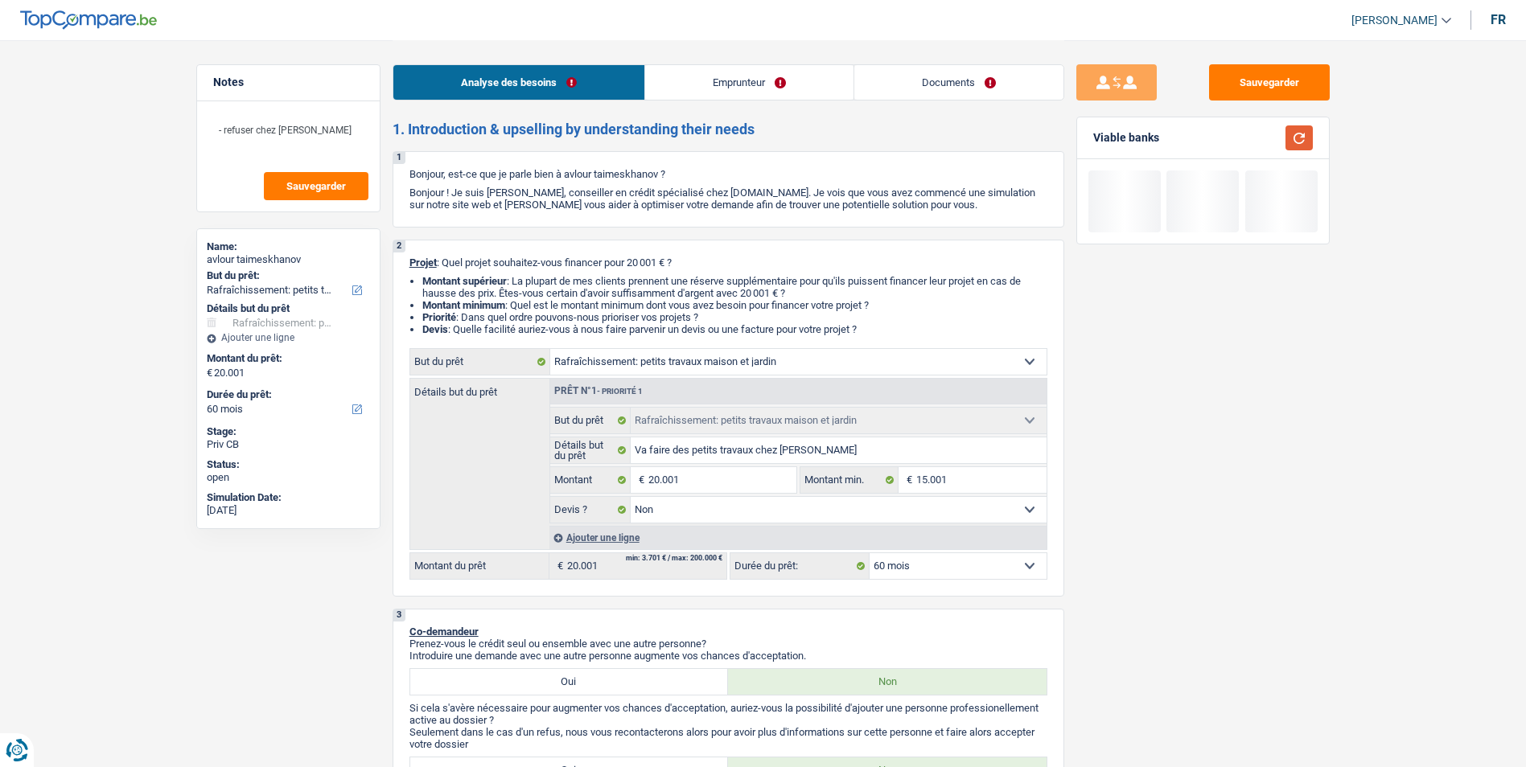
click at [1302, 140] on button "button" at bounding box center [1299, 137] width 27 height 25
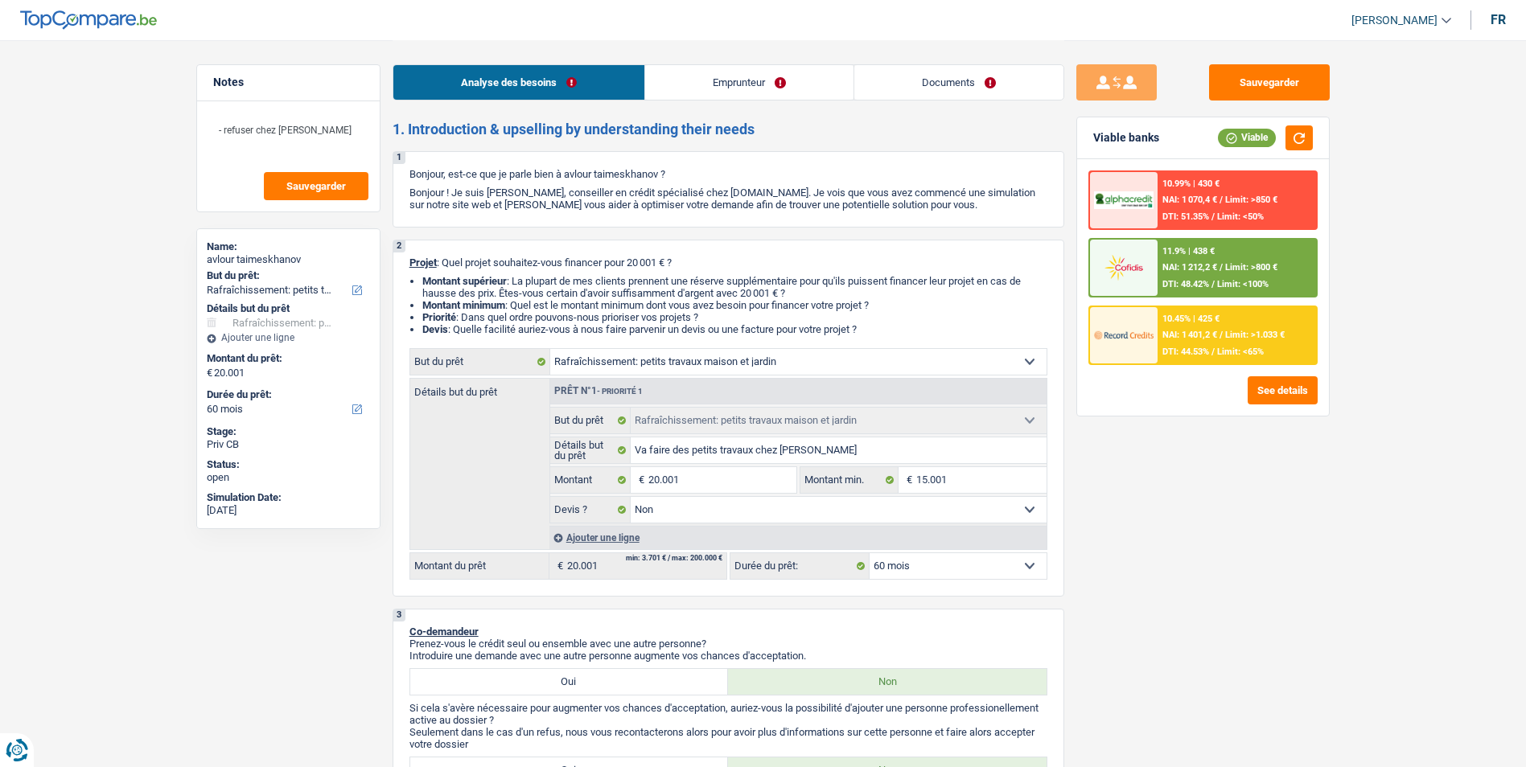
click at [885, 557] on select "12 mois 18 mois 24 mois 30 mois 36 mois 42 mois 48 mois 60 mois 72 mois 84 mois…" at bounding box center [958, 566] width 177 height 26
select select "84"
click at [870, 553] on select "12 mois 18 mois 24 mois 30 mois 36 mois 42 mois 48 mois 60 mois 72 mois 84 mois…" at bounding box center [958, 566] width 177 height 26
select select "84"
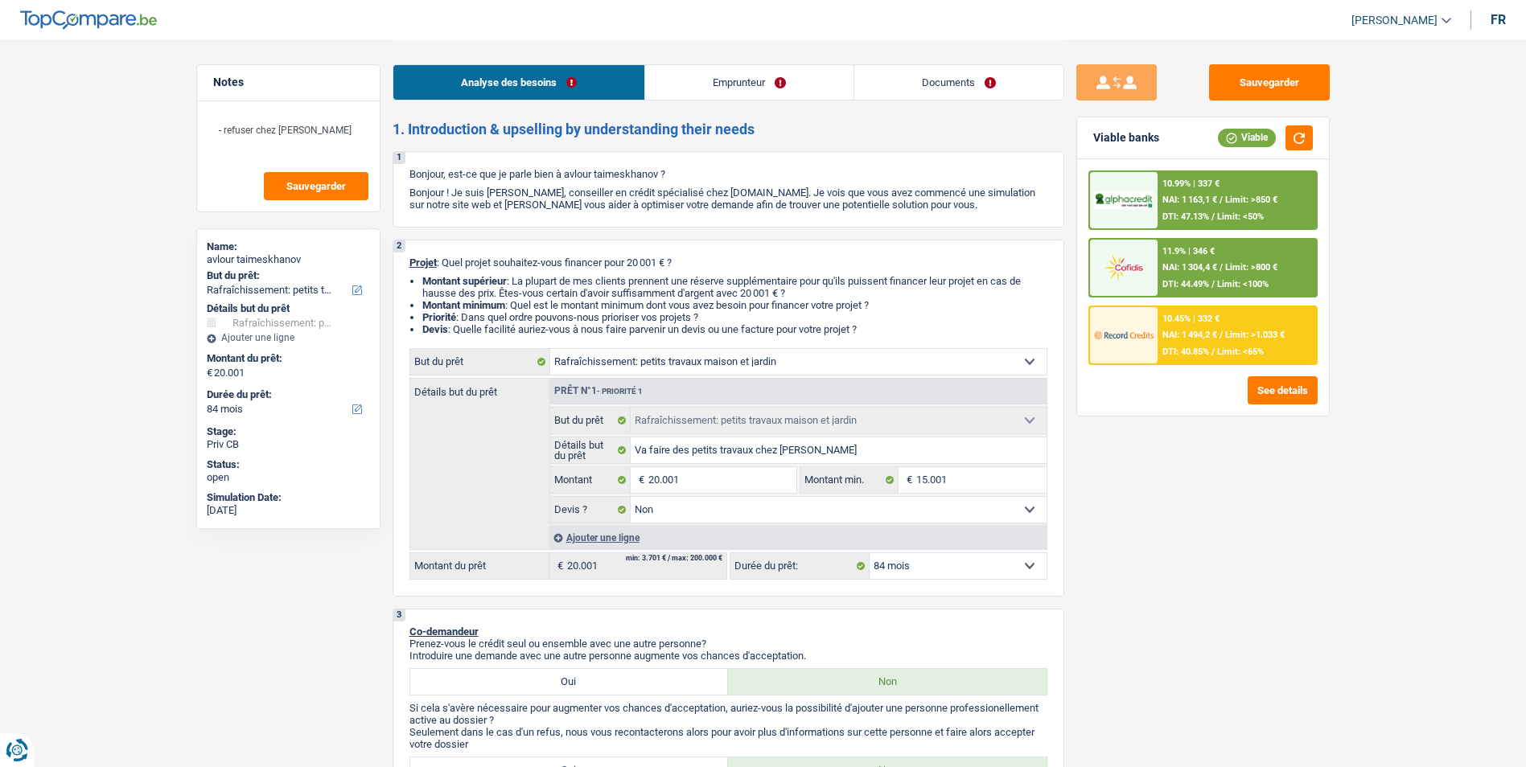
click at [1190, 341] on div "10.45% | 332 € NAI: 1 494,2 € / Limit: >1.033 € DTI: 40.85% / Limit: <65%" at bounding box center [1237, 335] width 158 height 56
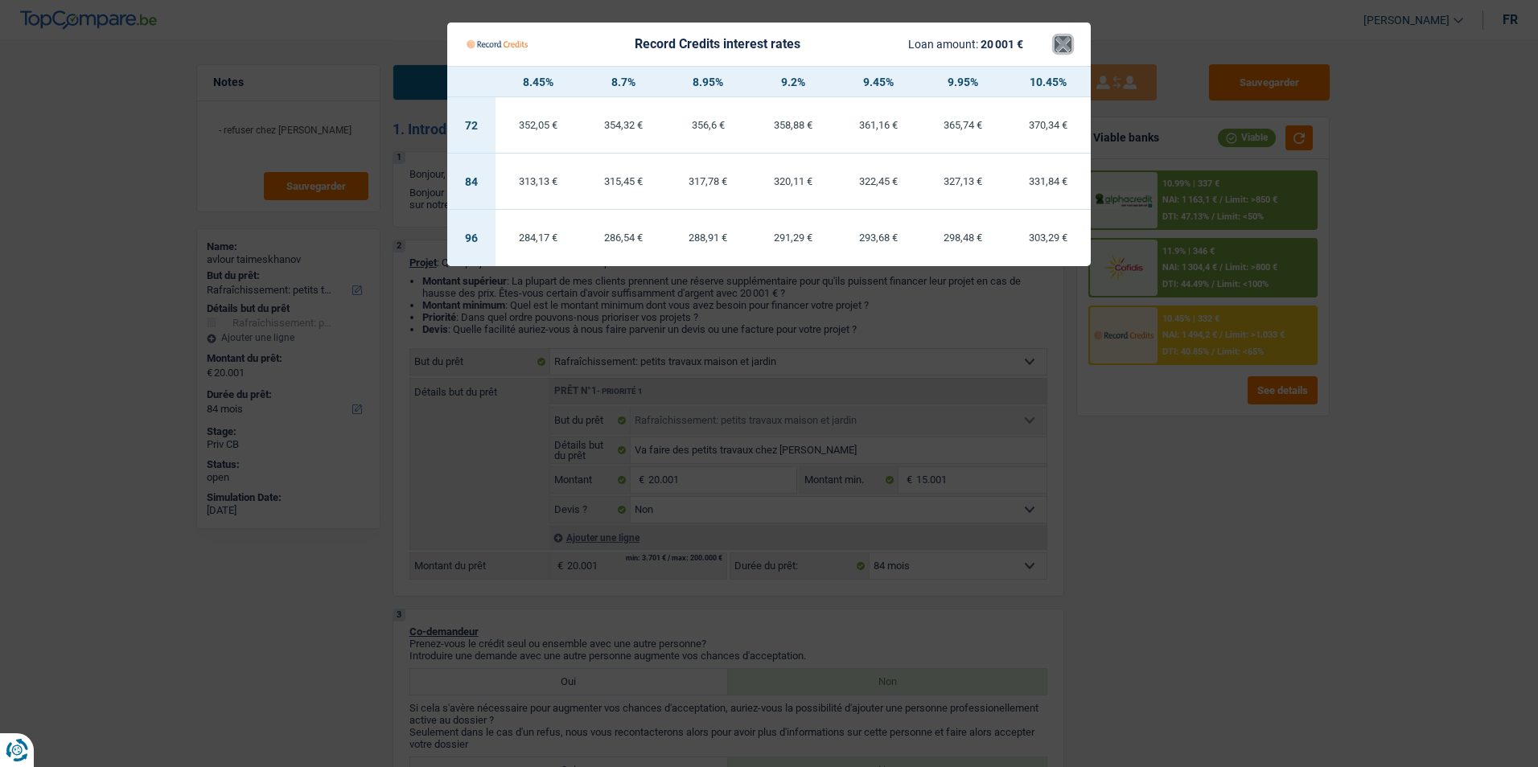
click at [1058, 42] on button "×" at bounding box center [1063, 44] width 17 height 16
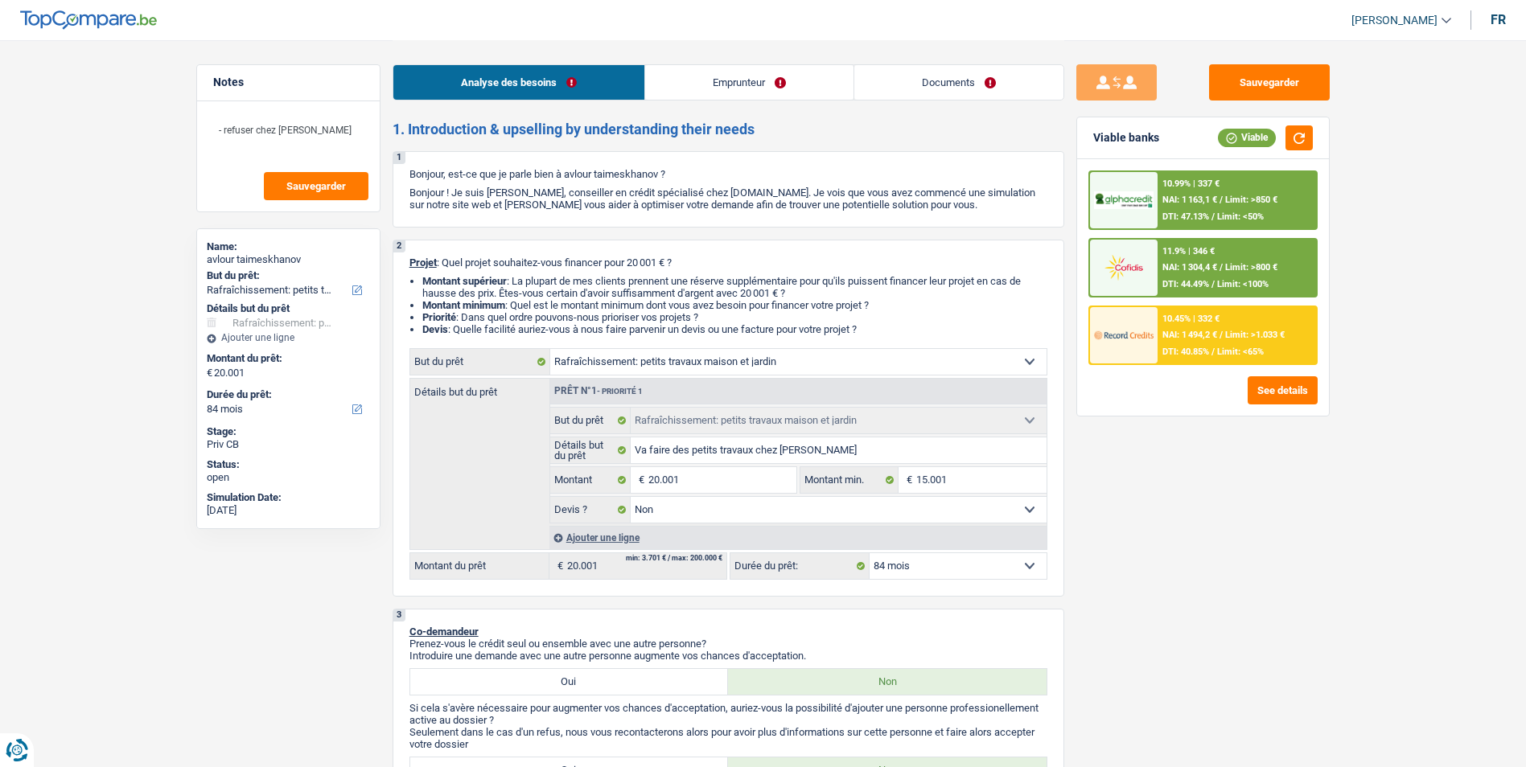
click at [1194, 191] on div "10.99% | 337 € NAI: 1 163,1 € / Limit: >850 € DTI: 47.13% / Limit: <50%" at bounding box center [1237, 200] width 158 height 56
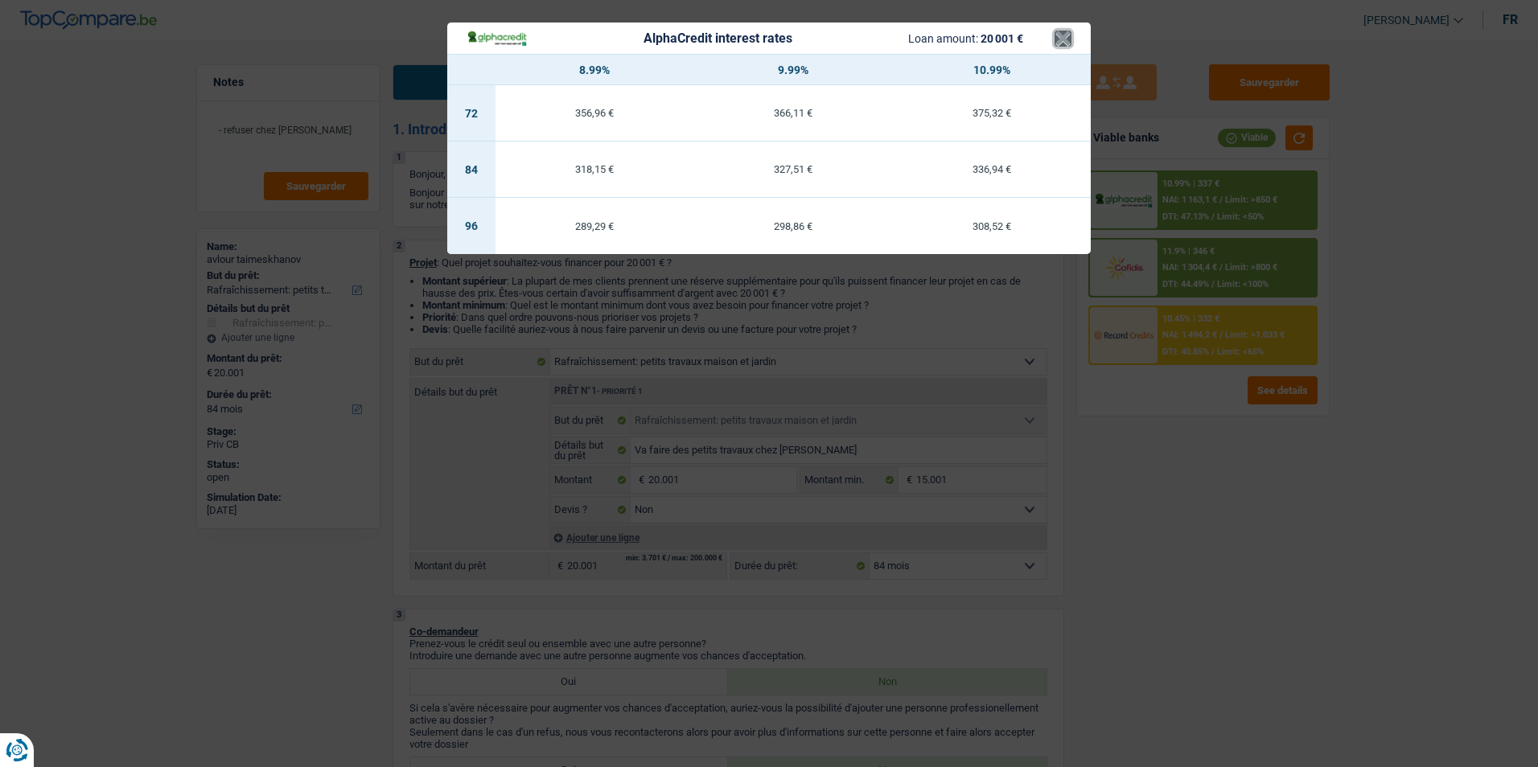
click at [1059, 39] on button "×" at bounding box center [1063, 39] width 17 height 16
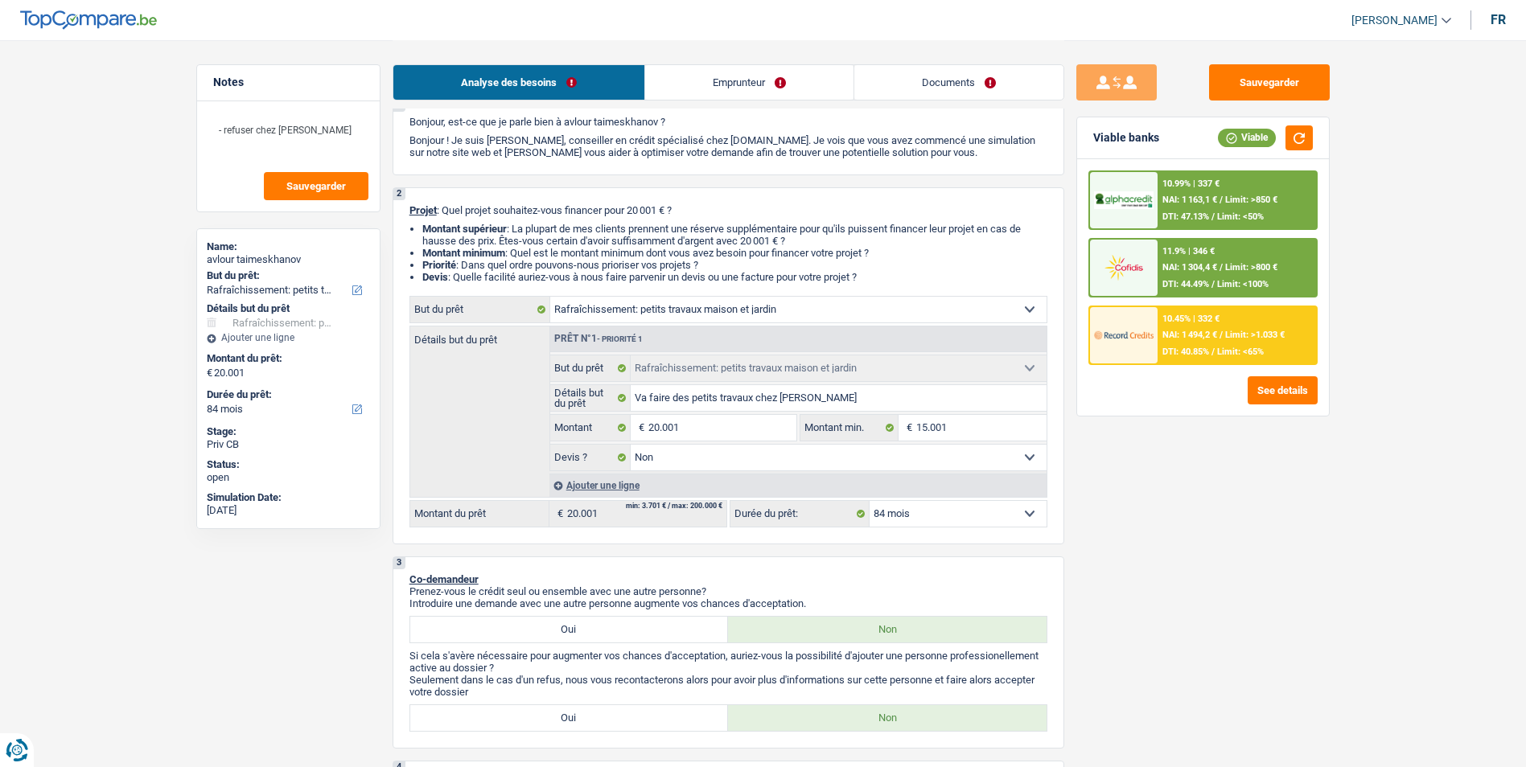
scroll to position [80, 0]
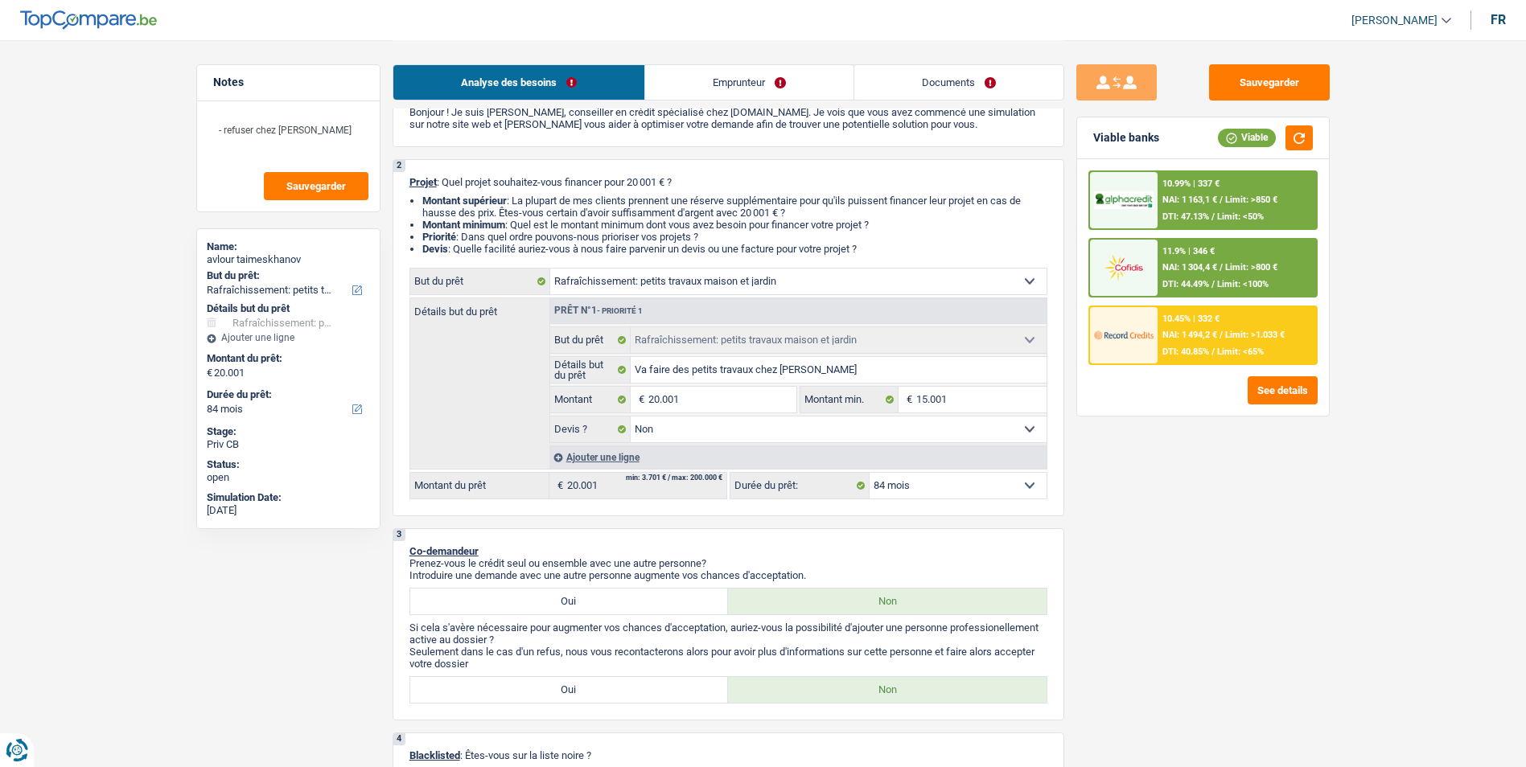
click at [1187, 325] on div "10.45% | 332 € NAI: 1 494,2 € / Limit: >1.033 € DTI: 40.85% / Limit: <65%" at bounding box center [1237, 335] width 158 height 56
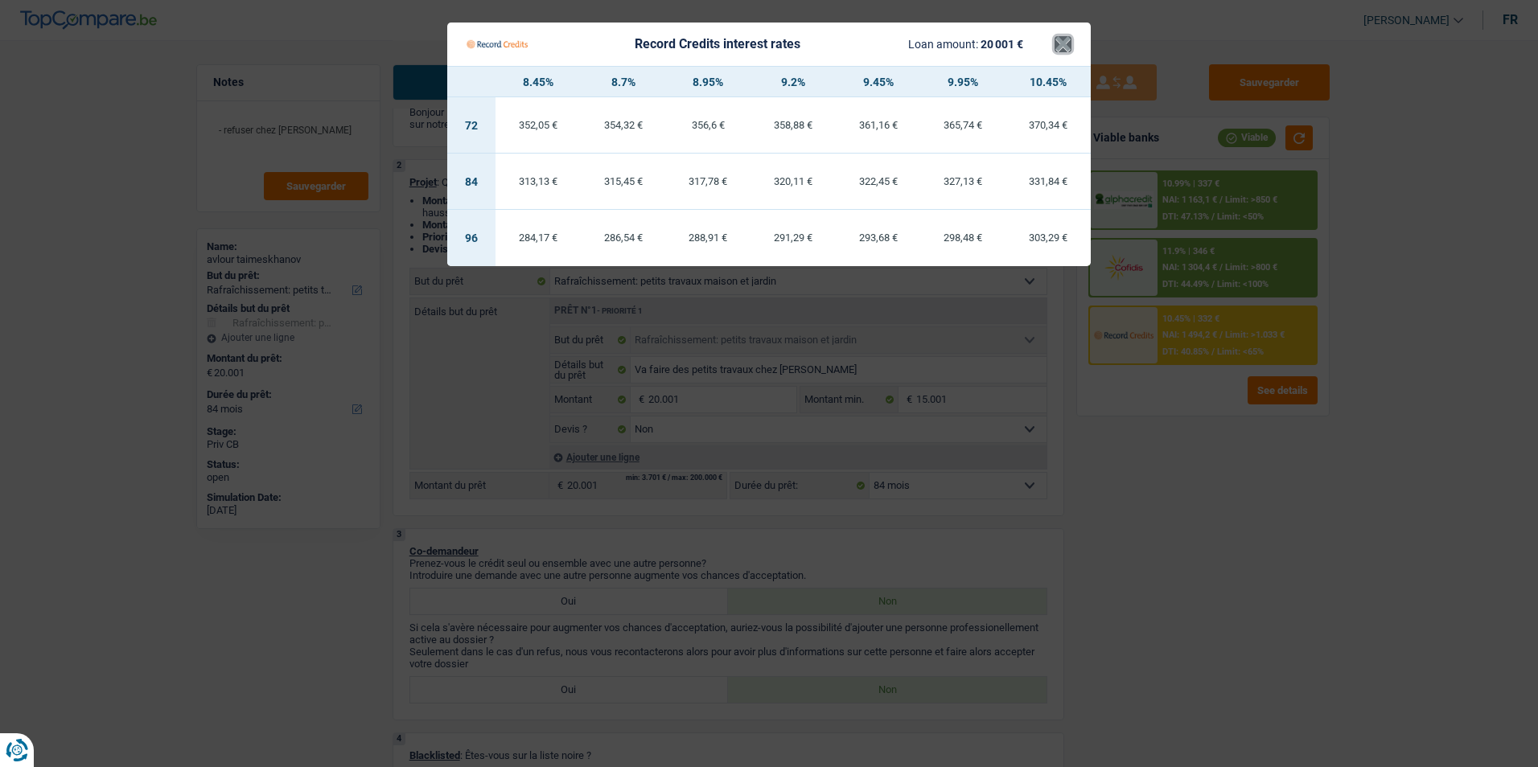
click at [1059, 47] on button "×" at bounding box center [1063, 44] width 17 height 16
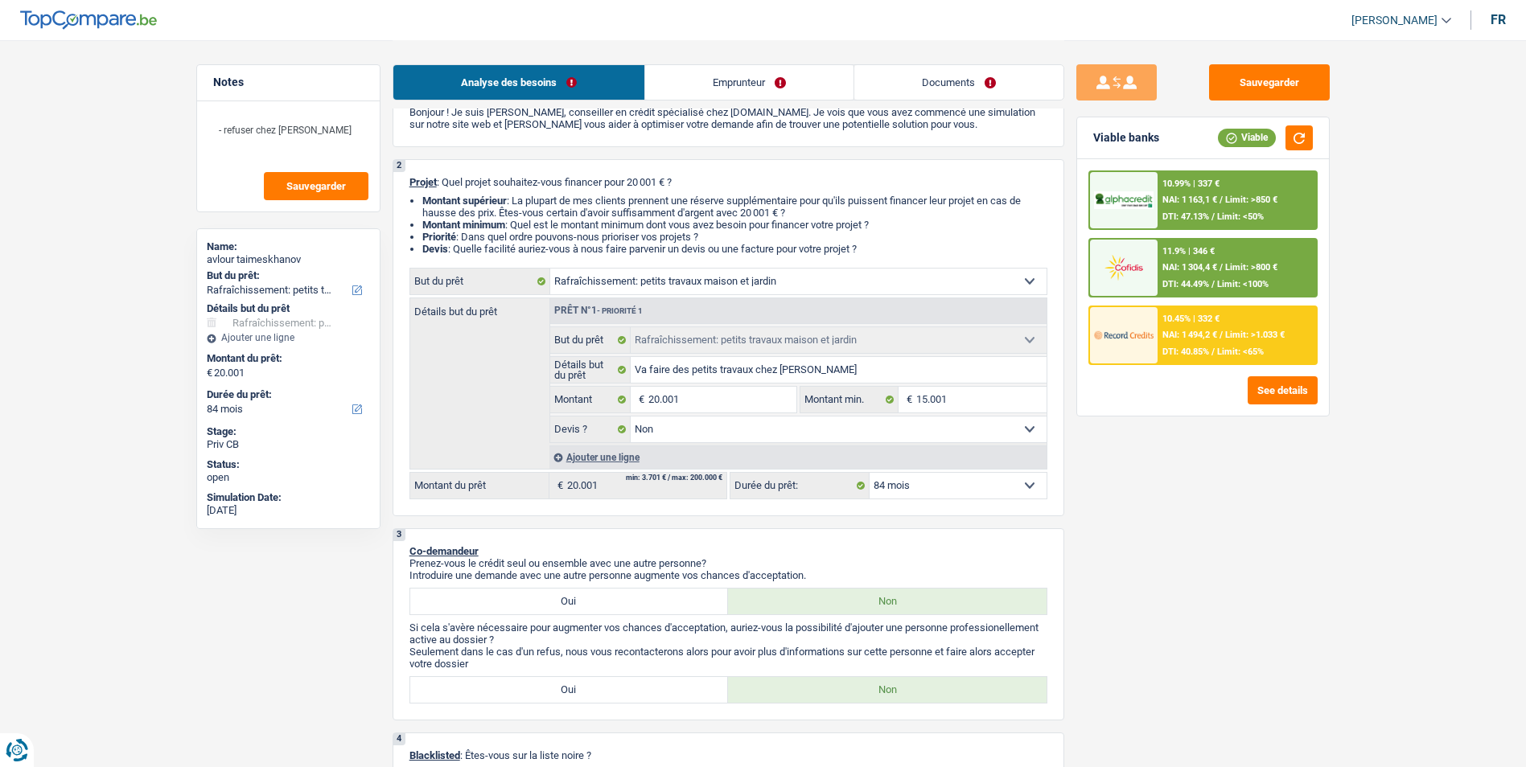
click at [1192, 186] on div "10.99% | 337 €" at bounding box center [1190, 184] width 57 height 10
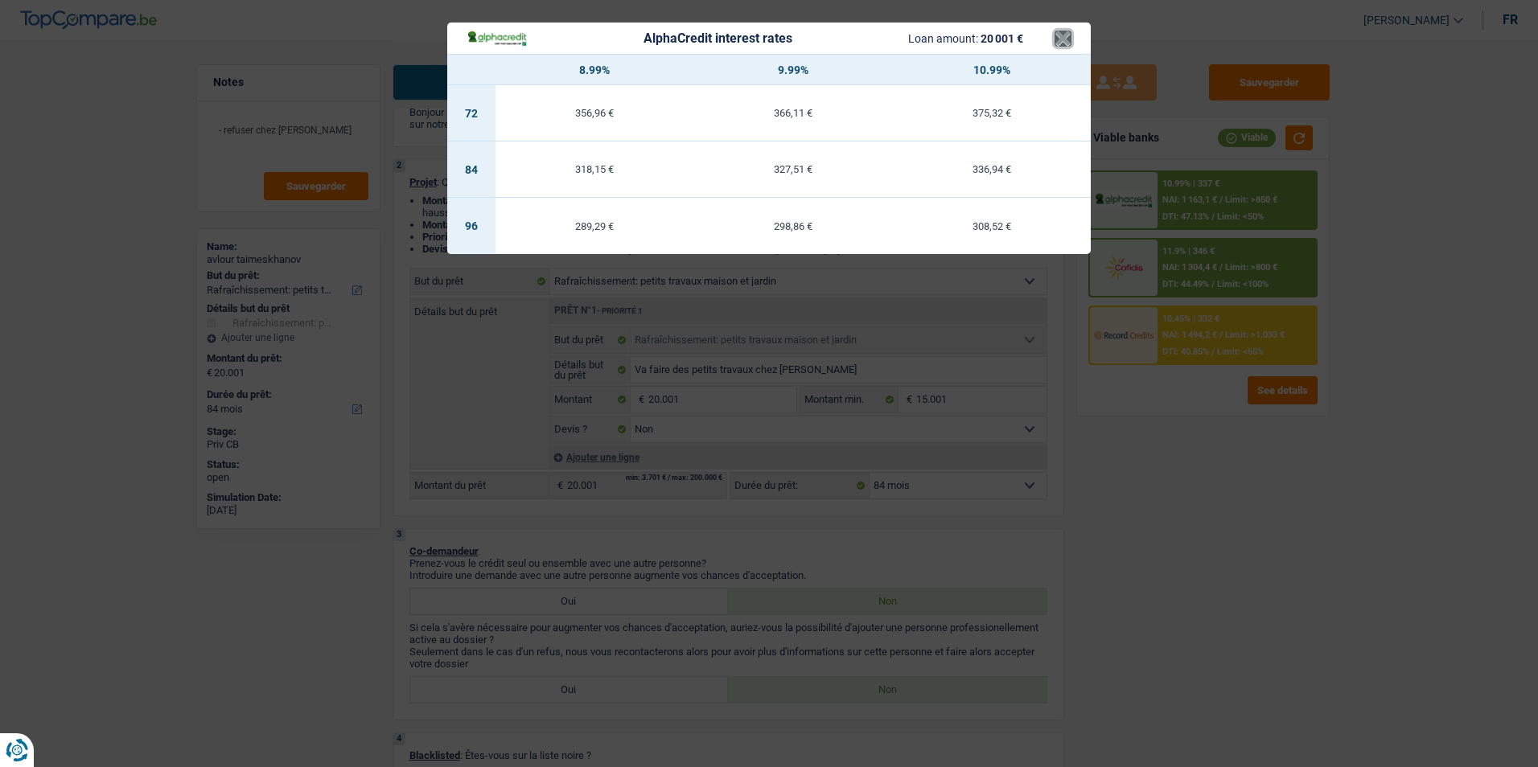
click at [1066, 35] on button "×" at bounding box center [1063, 39] width 17 height 16
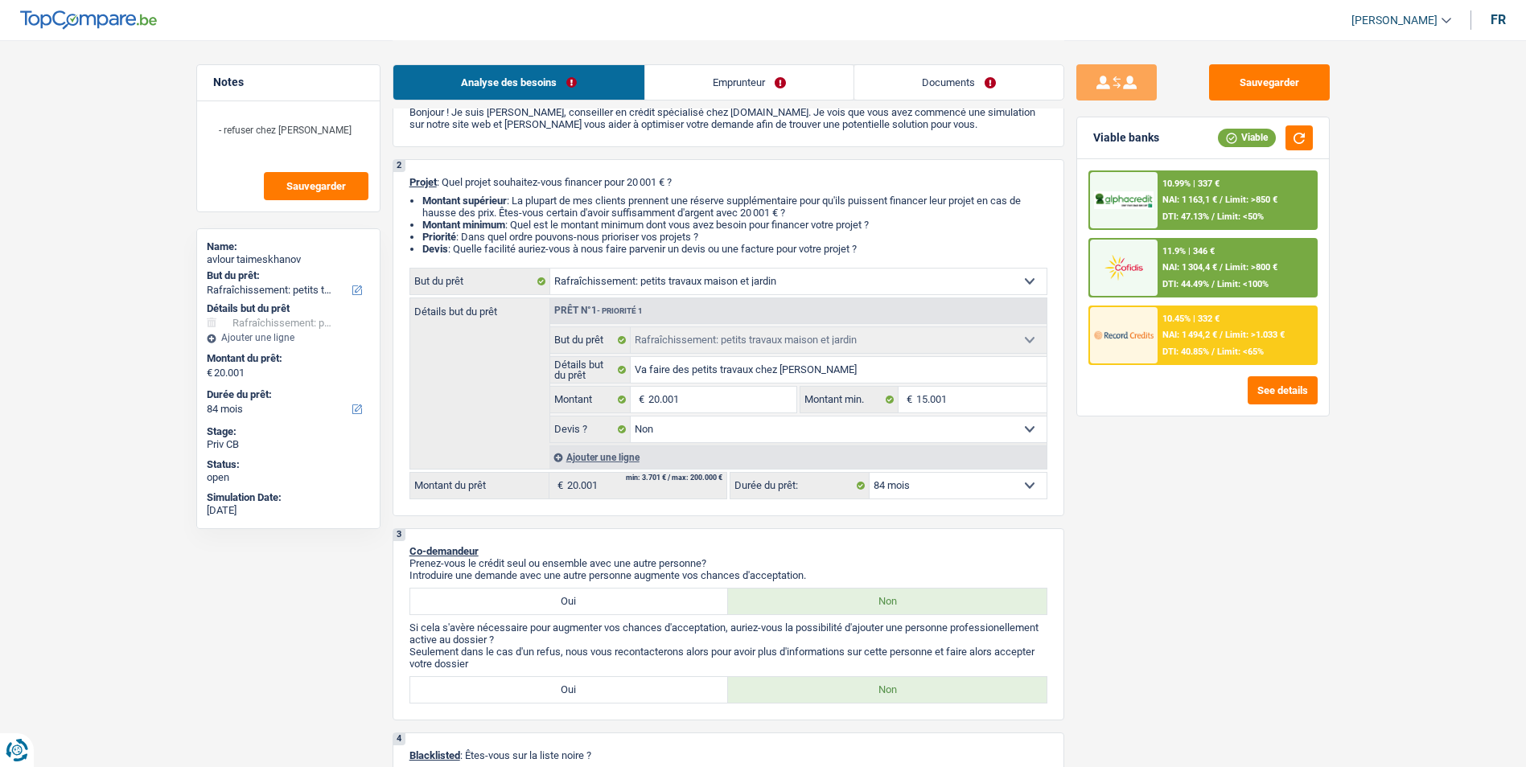
click at [1181, 273] on span "NAI: 1 304,4 €" at bounding box center [1189, 267] width 55 height 10
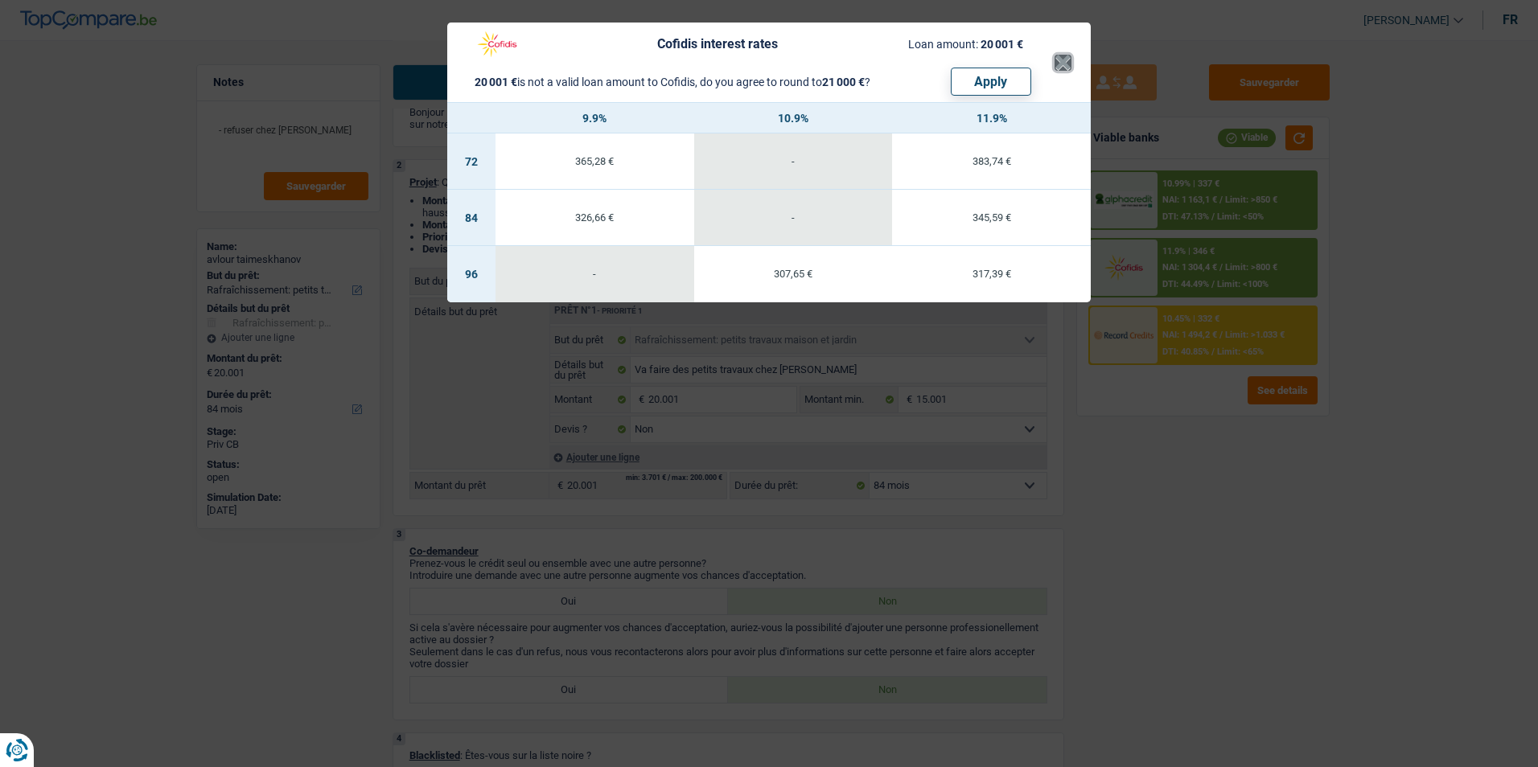
click at [1067, 71] on button "×" at bounding box center [1063, 63] width 17 height 16
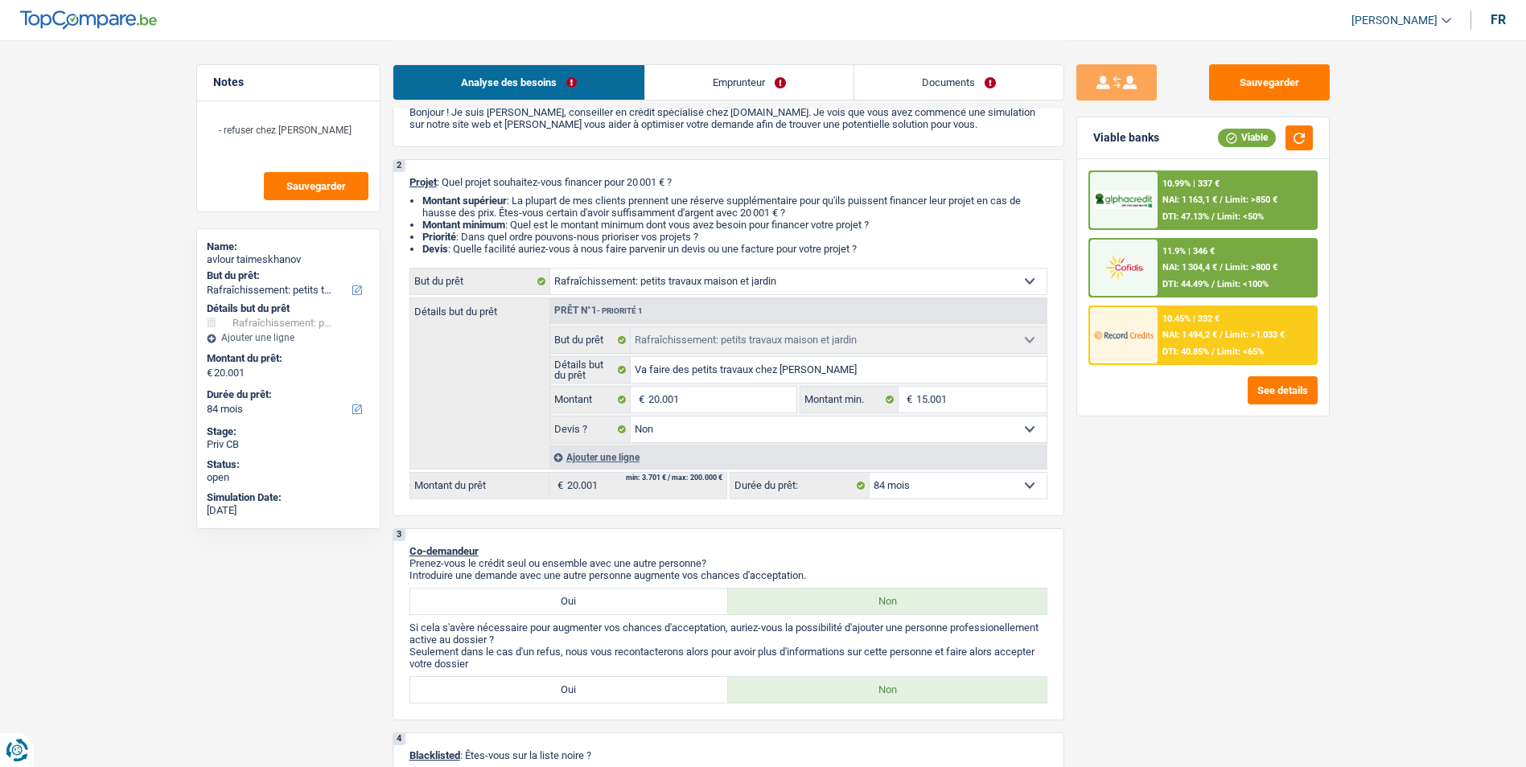
click at [1181, 330] on span "NAI: 1 494,2 €" at bounding box center [1189, 335] width 55 height 10
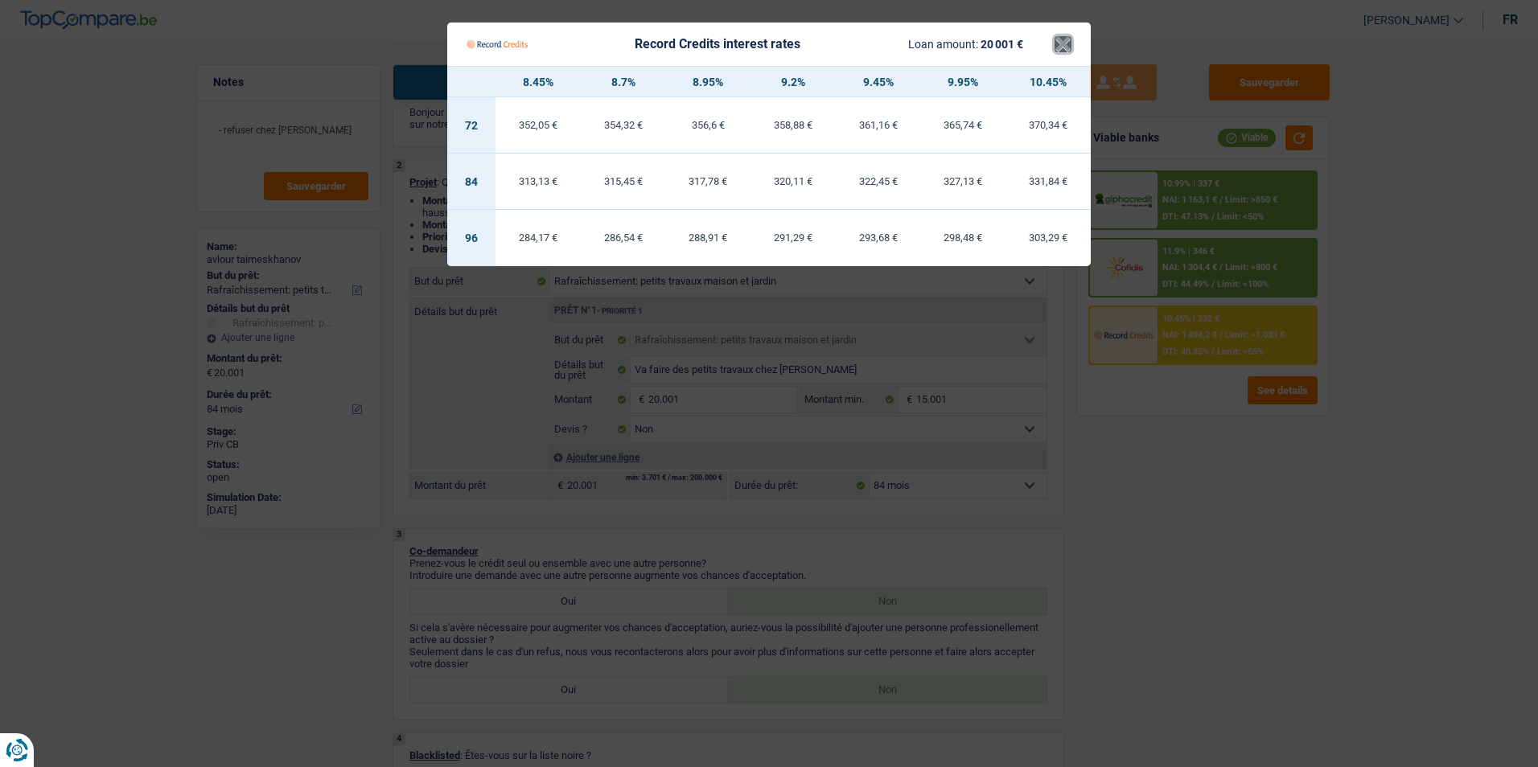
click at [1063, 47] on button "×" at bounding box center [1063, 44] width 17 height 16
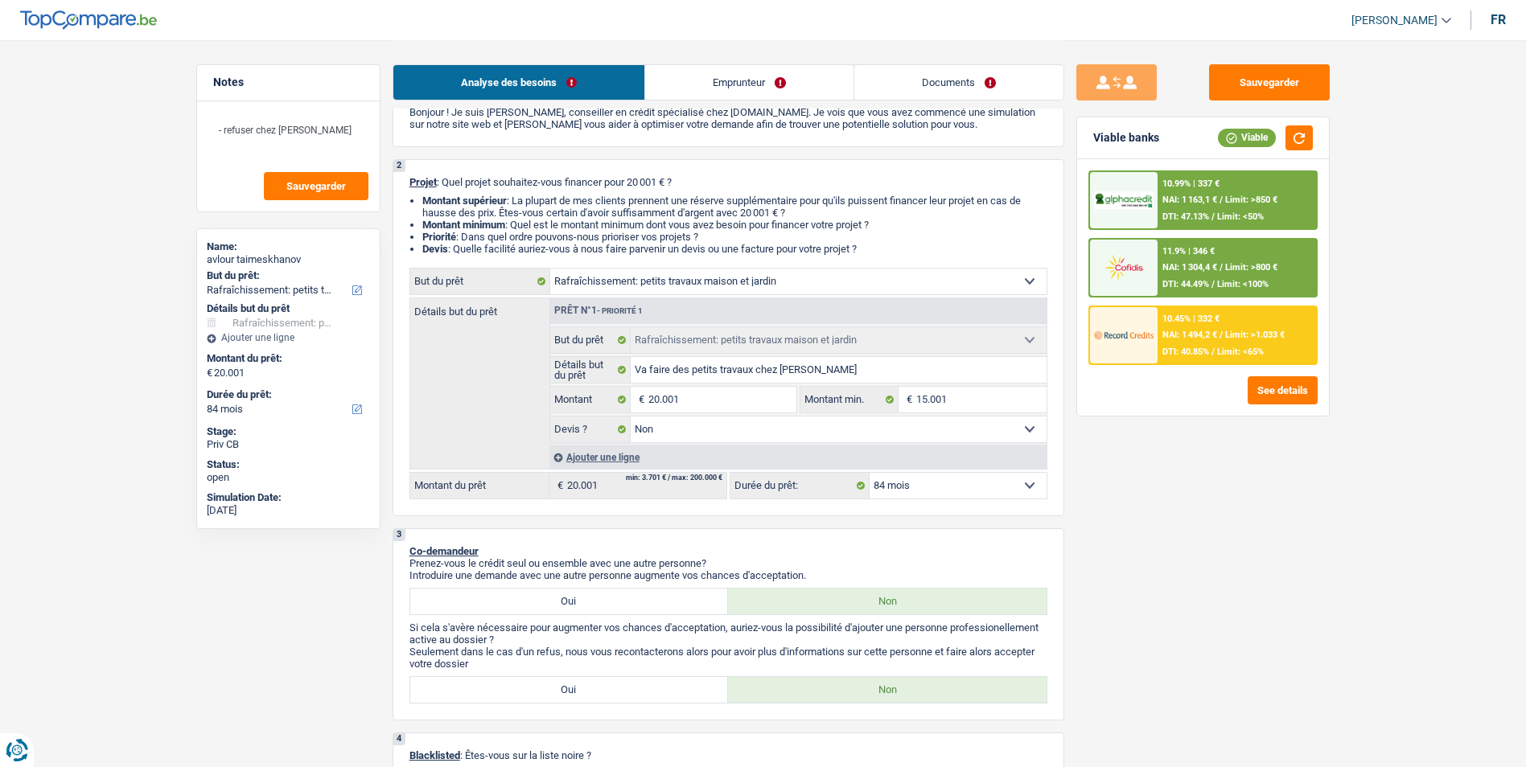
click at [1207, 203] on span "NAI: 1 163,1 €" at bounding box center [1189, 200] width 55 height 10
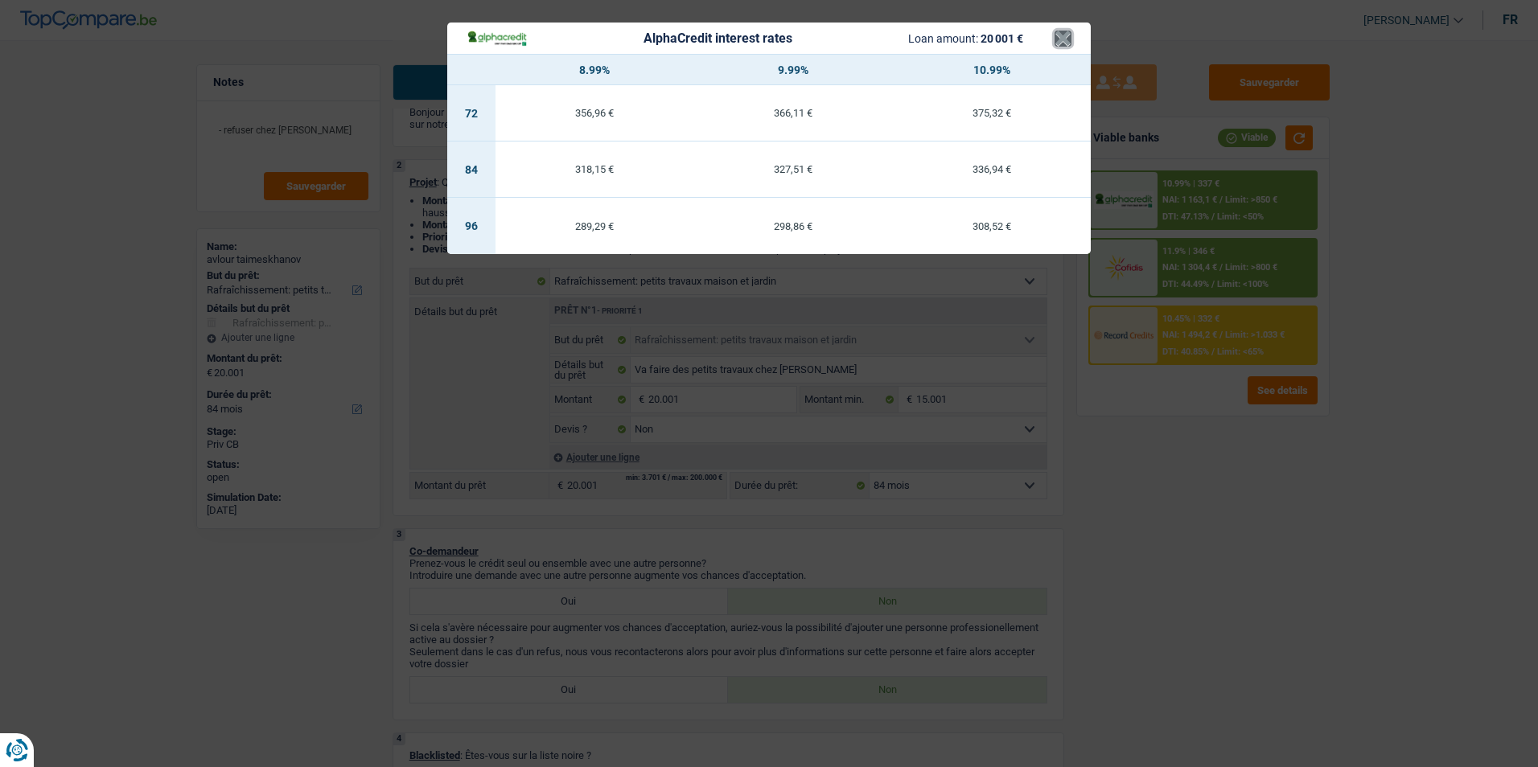
click at [1060, 31] on button "×" at bounding box center [1063, 39] width 17 height 16
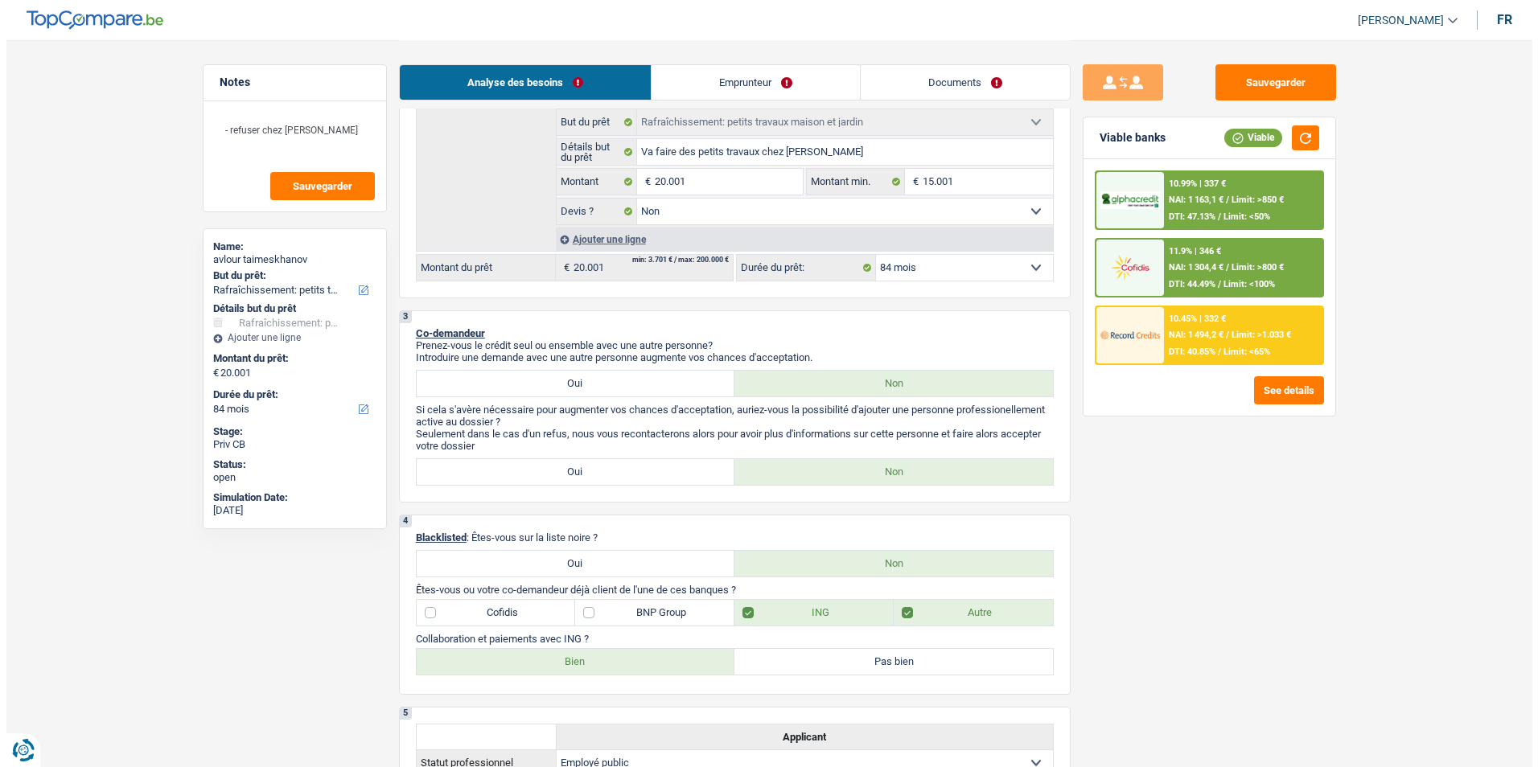
scroll to position [161, 0]
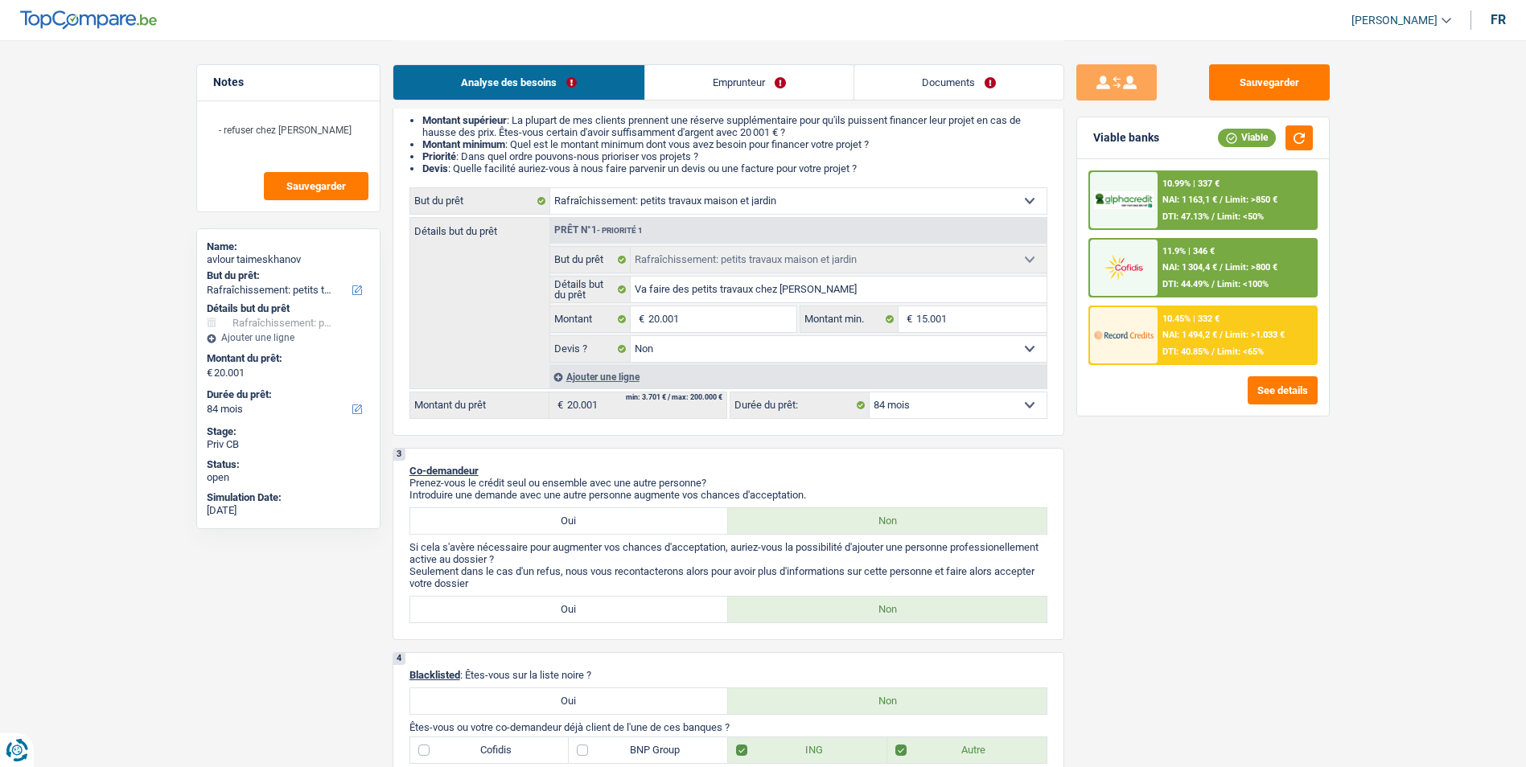
click at [1252, 405] on div "10.99% | 337 € NAI: 1 163,1 € / Limit: >850 € DTI: 47.13% / Limit: <50% 11.9% |…" at bounding box center [1203, 287] width 252 height 257
click at [1267, 397] on button "See details" at bounding box center [1283, 390] width 70 height 28
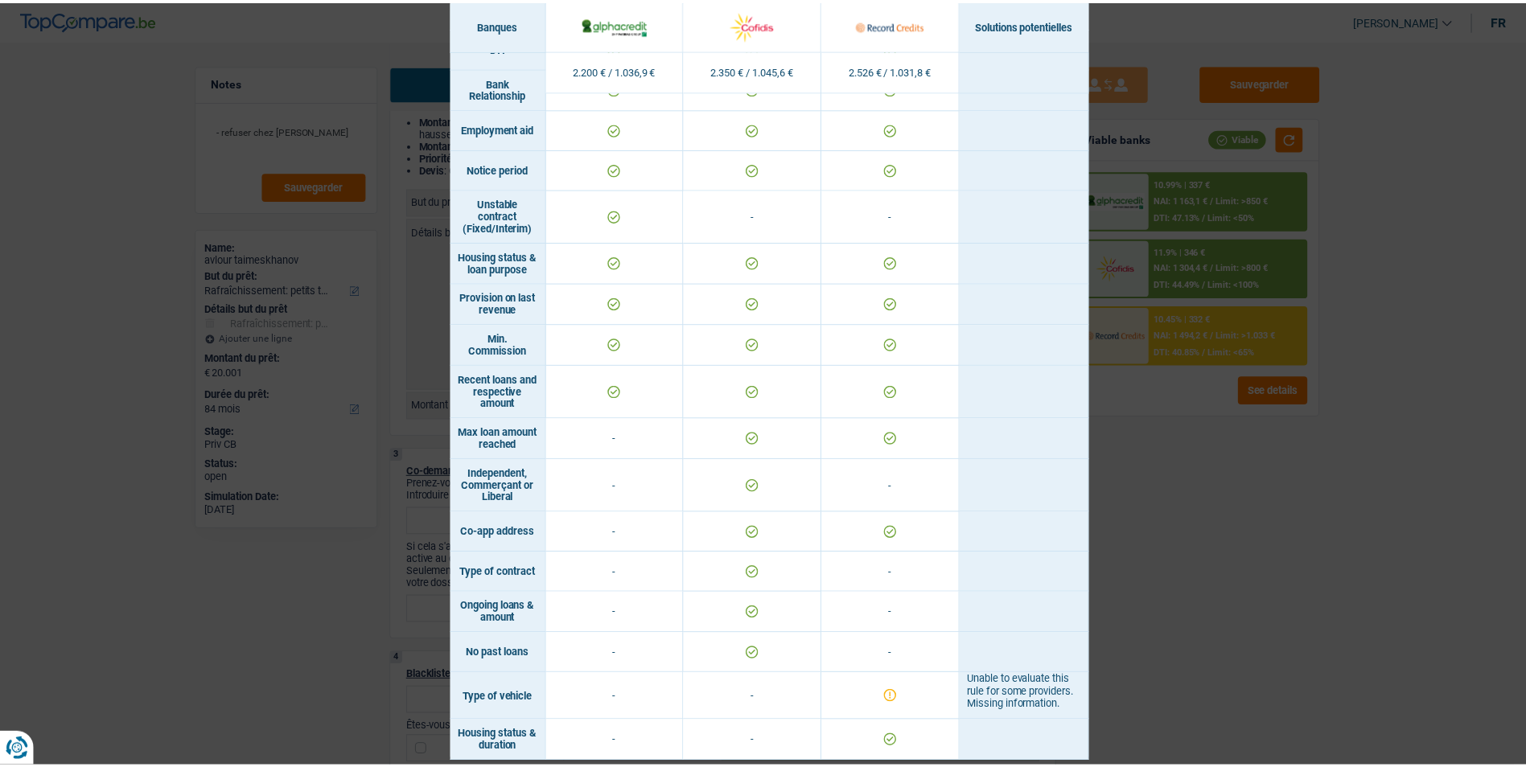
scroll to position [814, 0]
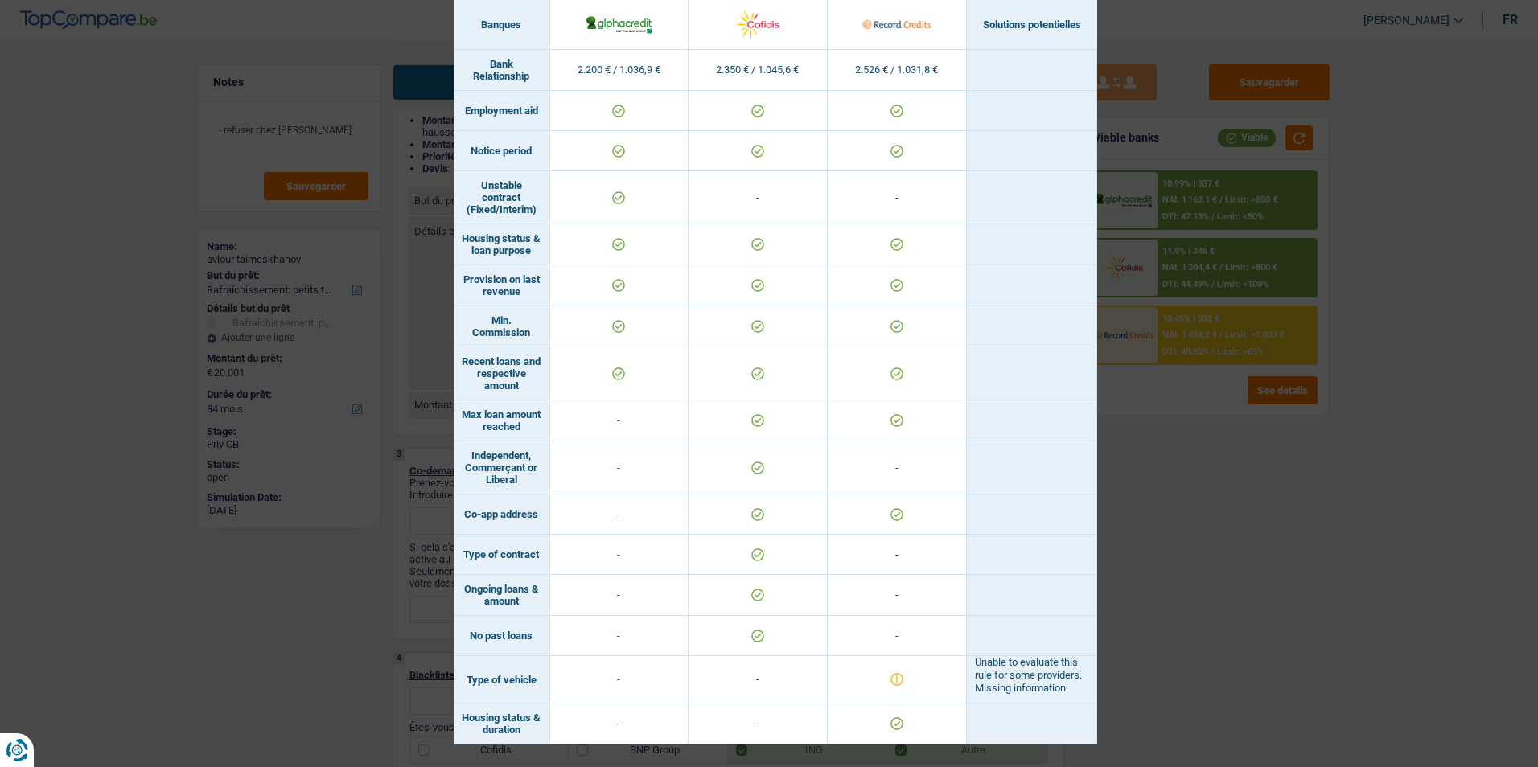
click at [1165, 556] on div "Banks conditions × Banques Solutions potentielles Revenus / Charges 2.200 € / 1…" at bounding box center [769, 383] width 1538 height 767
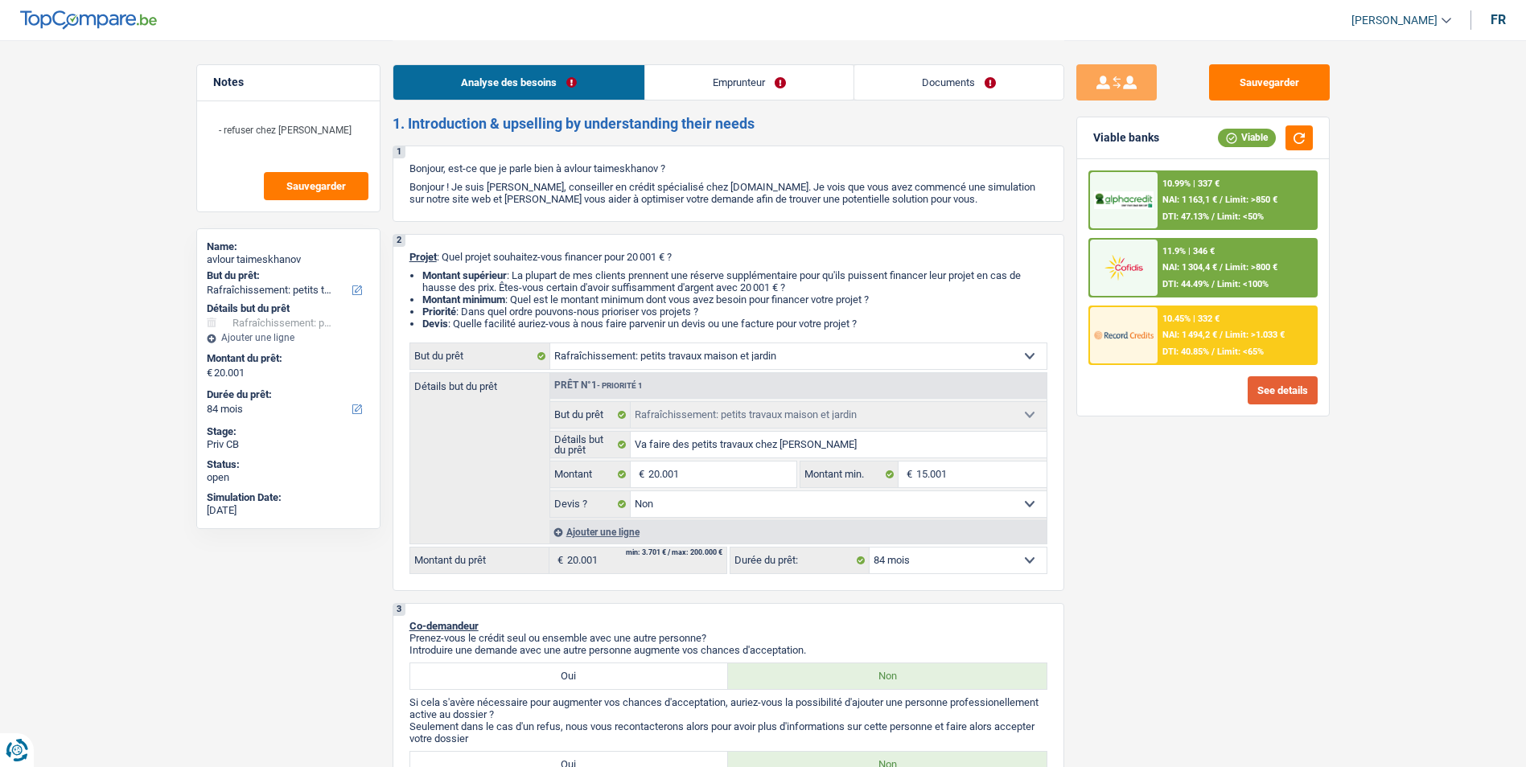
scroll to position [0, 0]
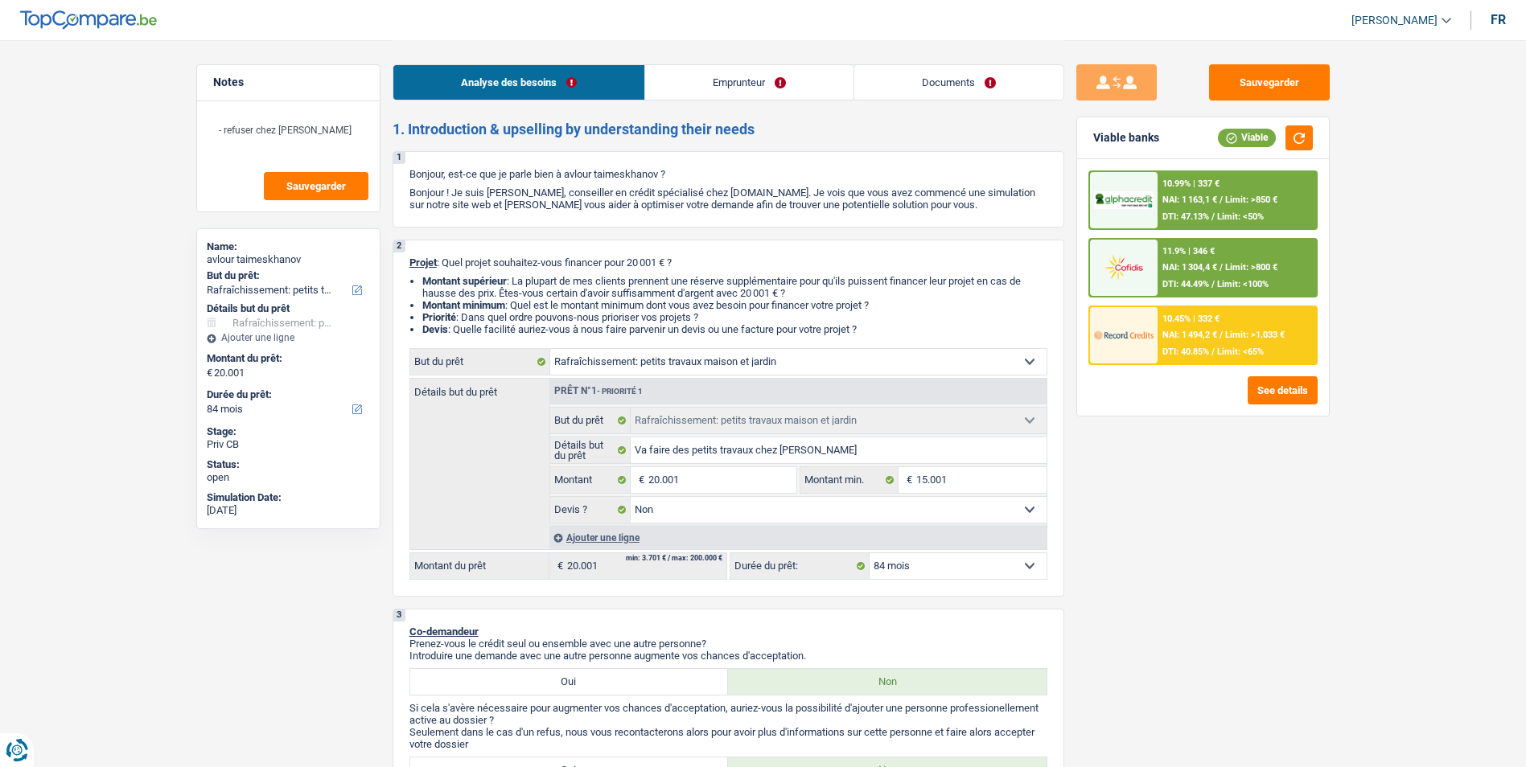
click at [1203, 335] on span "NAI: 1 494,2 €" at bounding box center [1189, 335] width 55 height 10
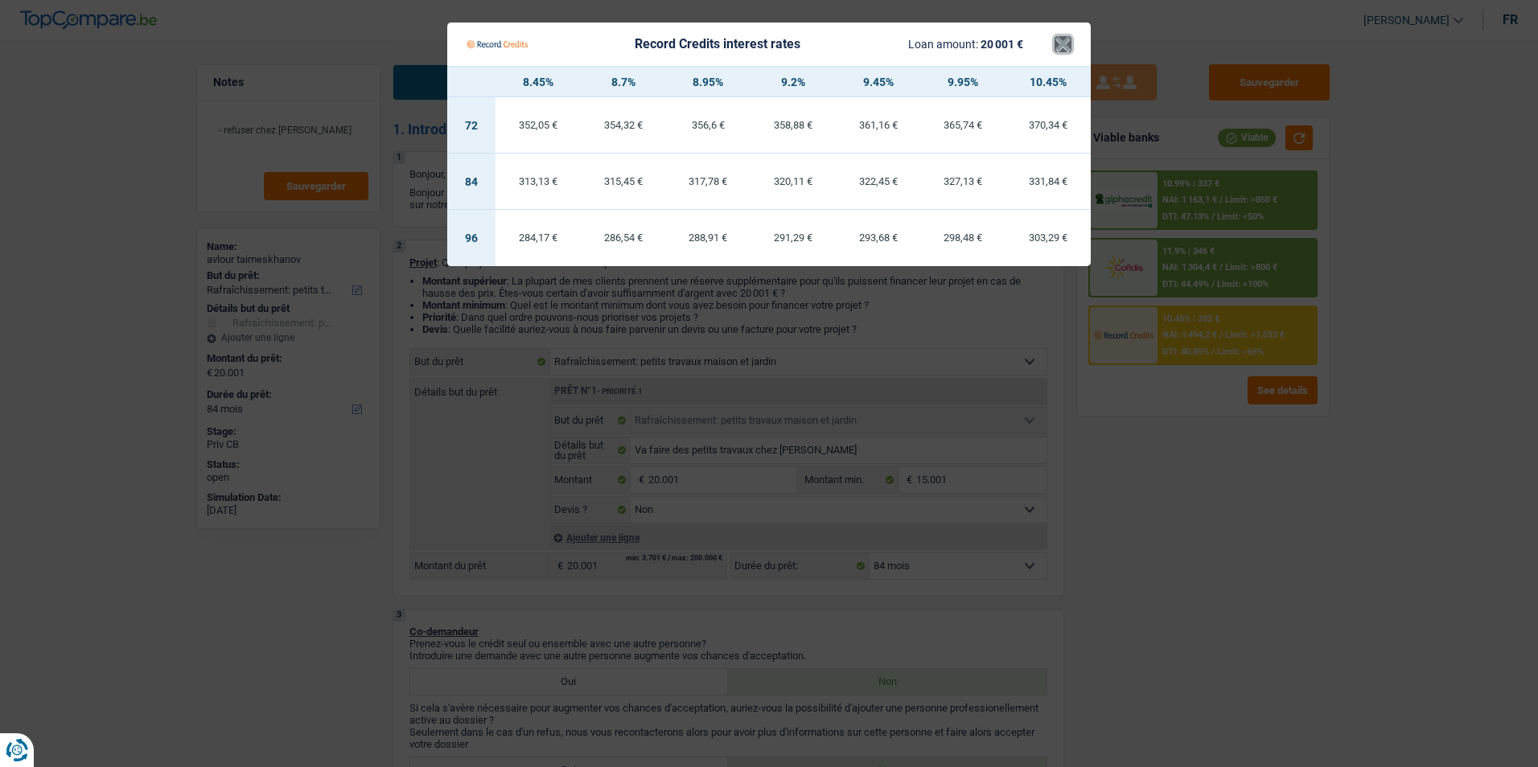
click at [1070, 43] on button "×" at bounding box center [1063, 44] width 17 height 16
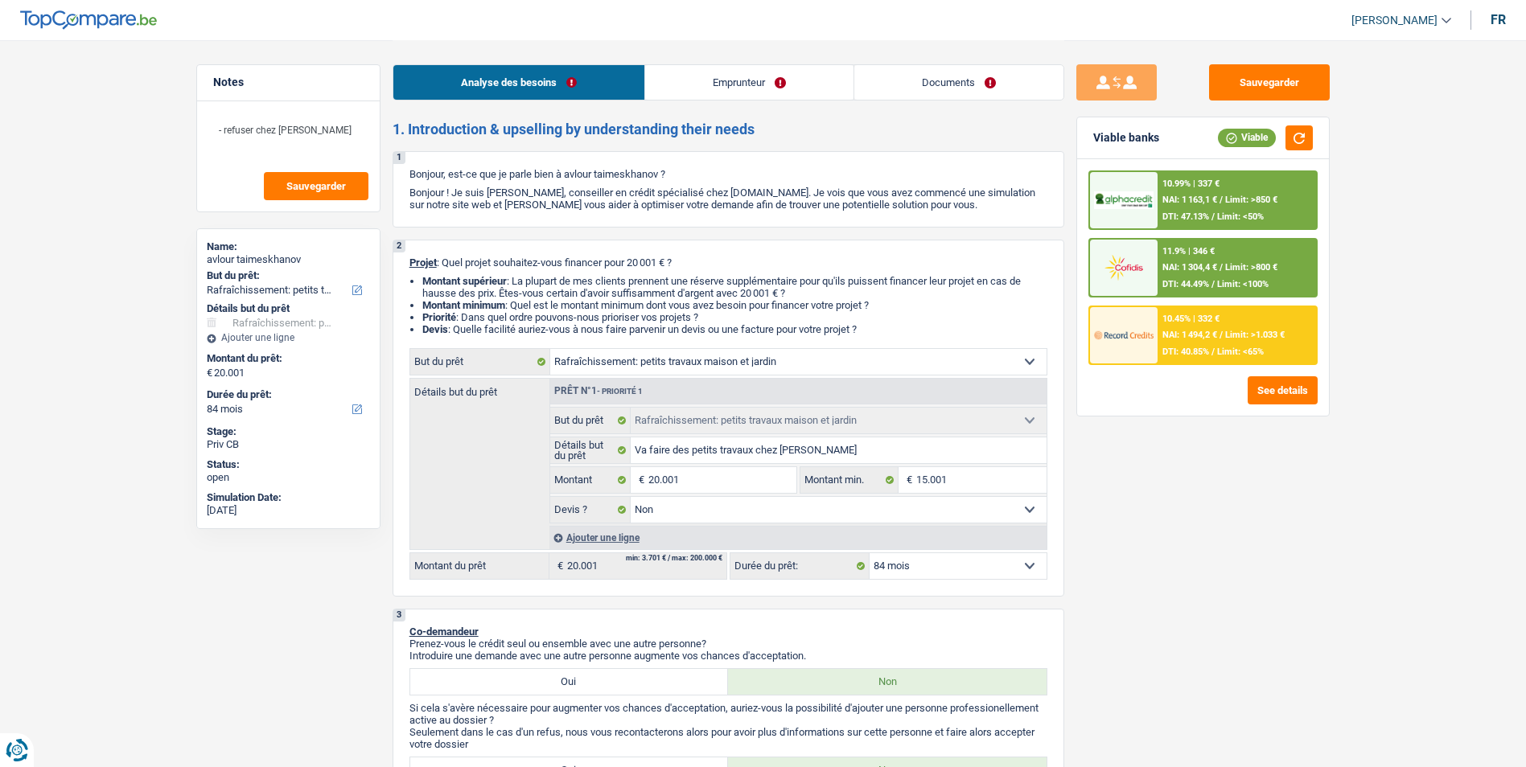
click at [1185, 327] on div "10.45% | 332 € NAI: 1 494,2 € / Limit: >1.033 € DTI: 40.85% / Limit: <65%" at bounding box center [1237, 335] width 158 height 56
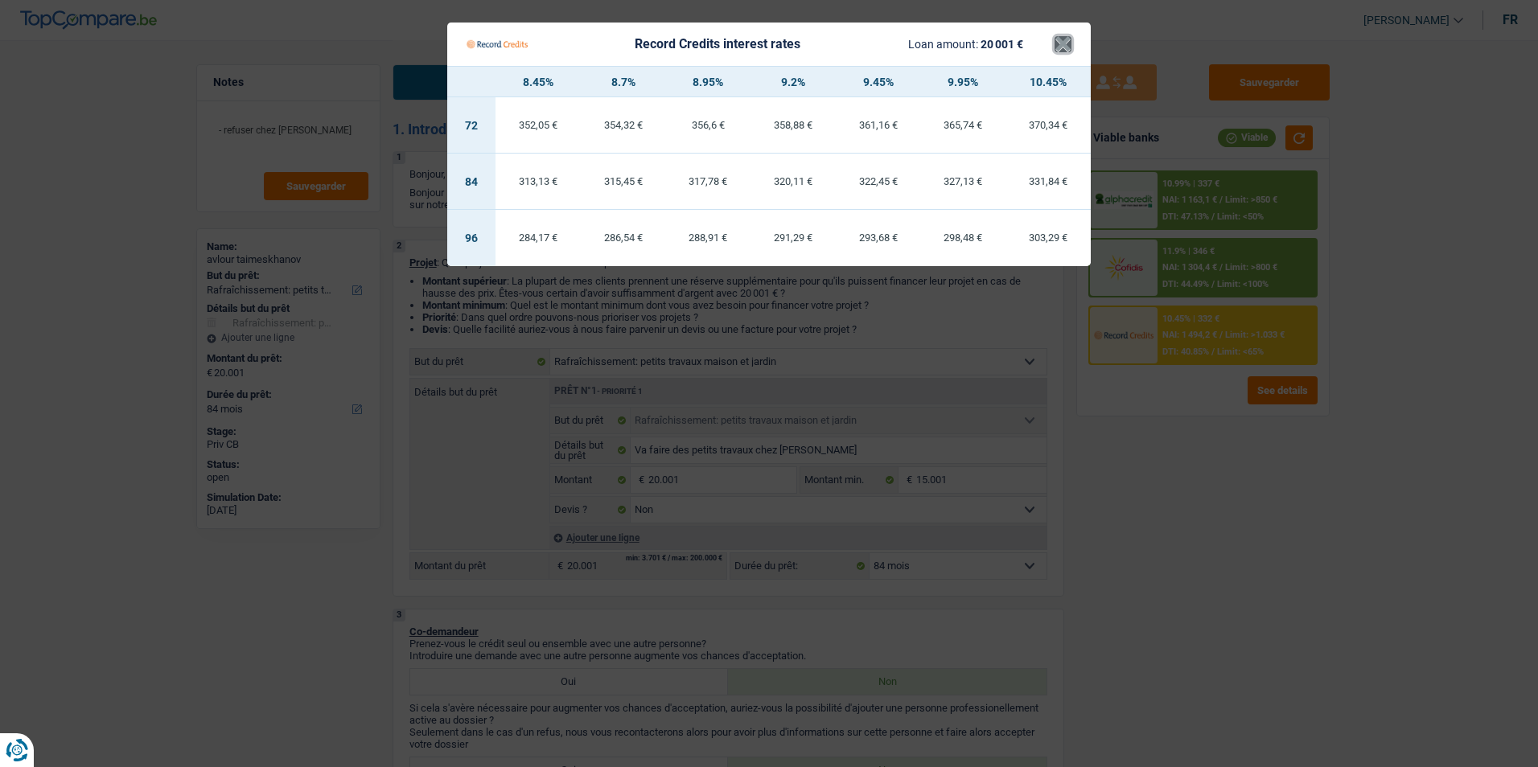
click at [1060, 43] on button "×" at bounding box center [1063, 44] width 17 height 16
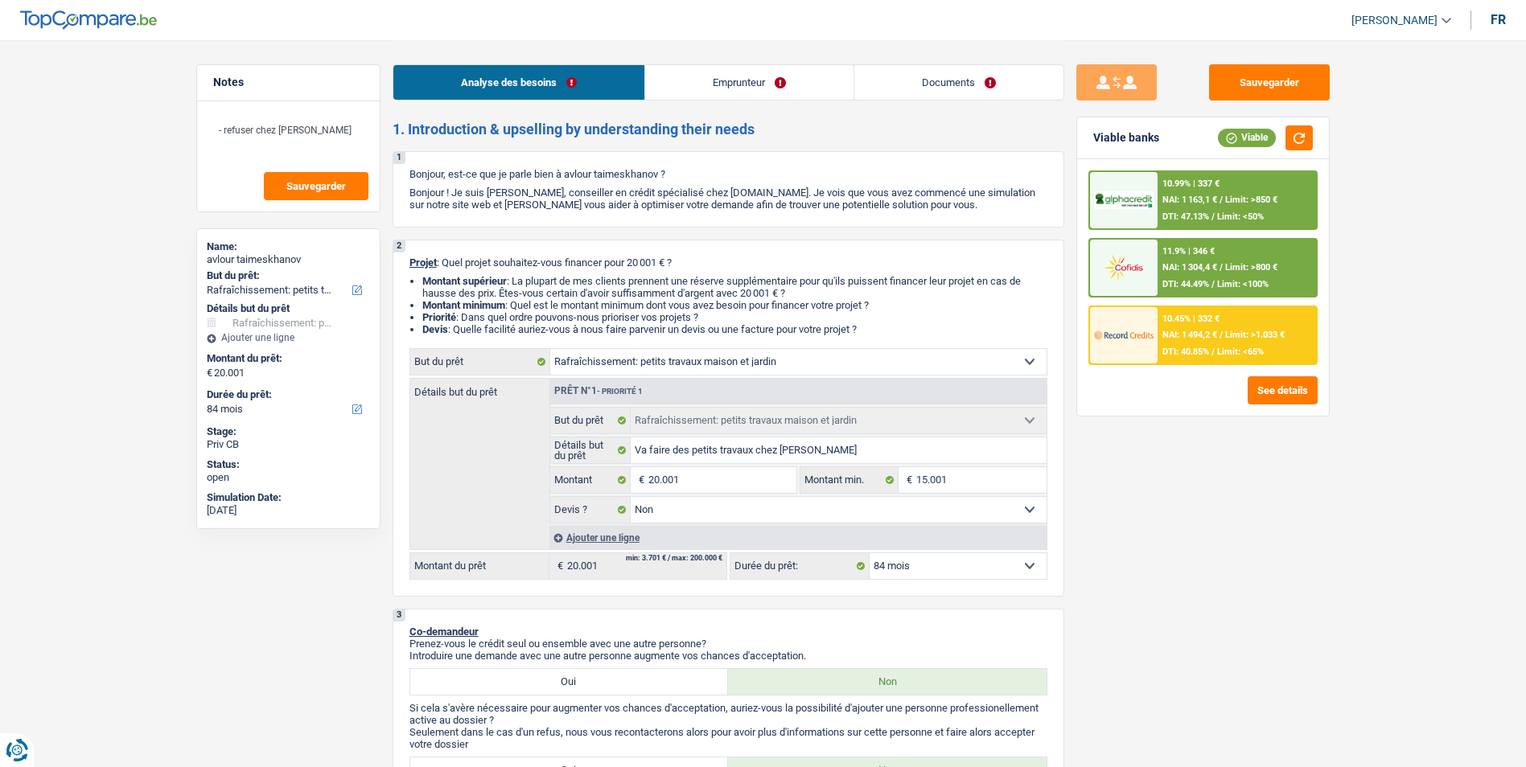
click at [788, 81] on link "Emprunteur" at bounding box center [749, 82] width 208 height 35
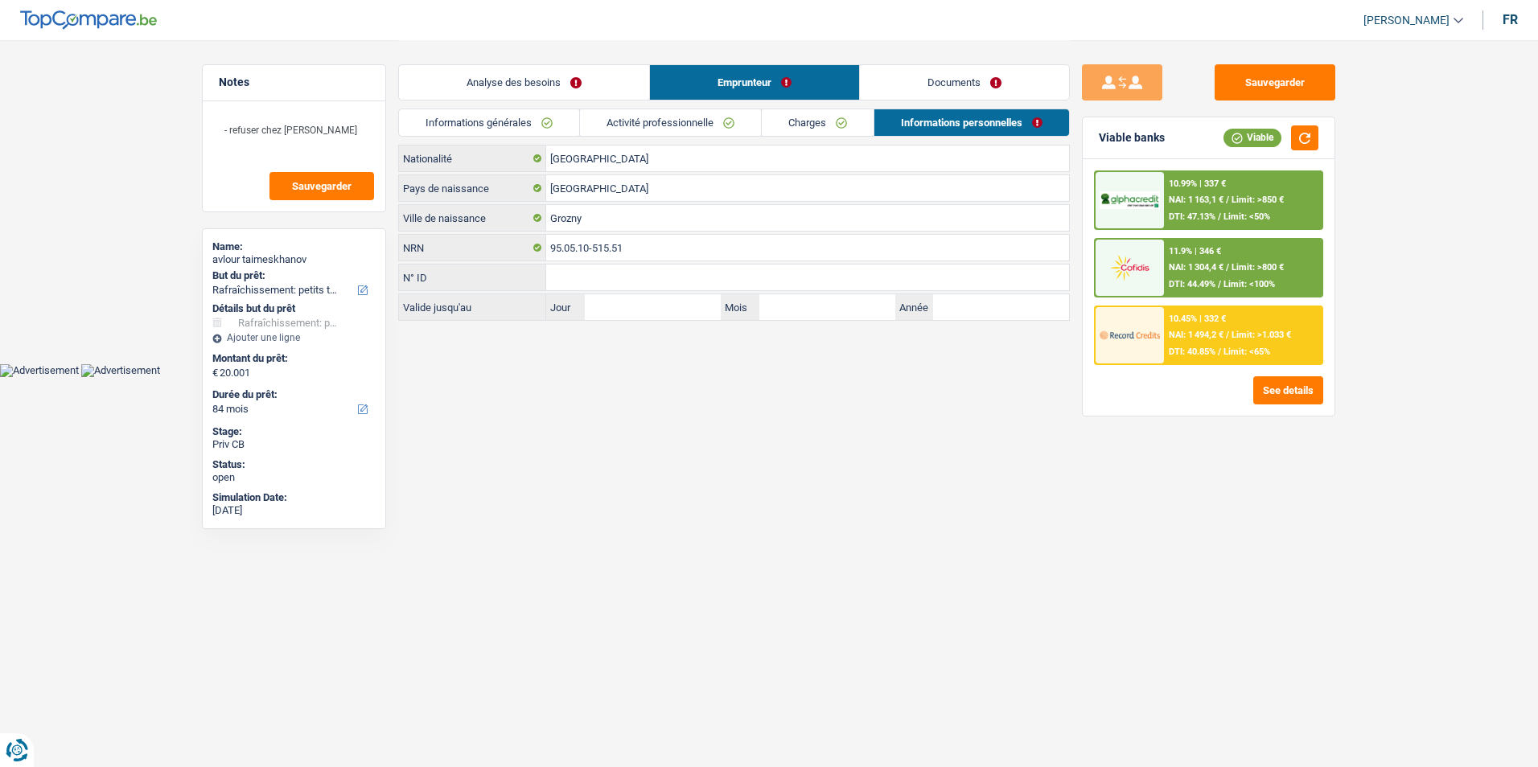
click at [615, 80] on link "Analyse des besoins" at bounding box center [524, 82] width 250 height 35
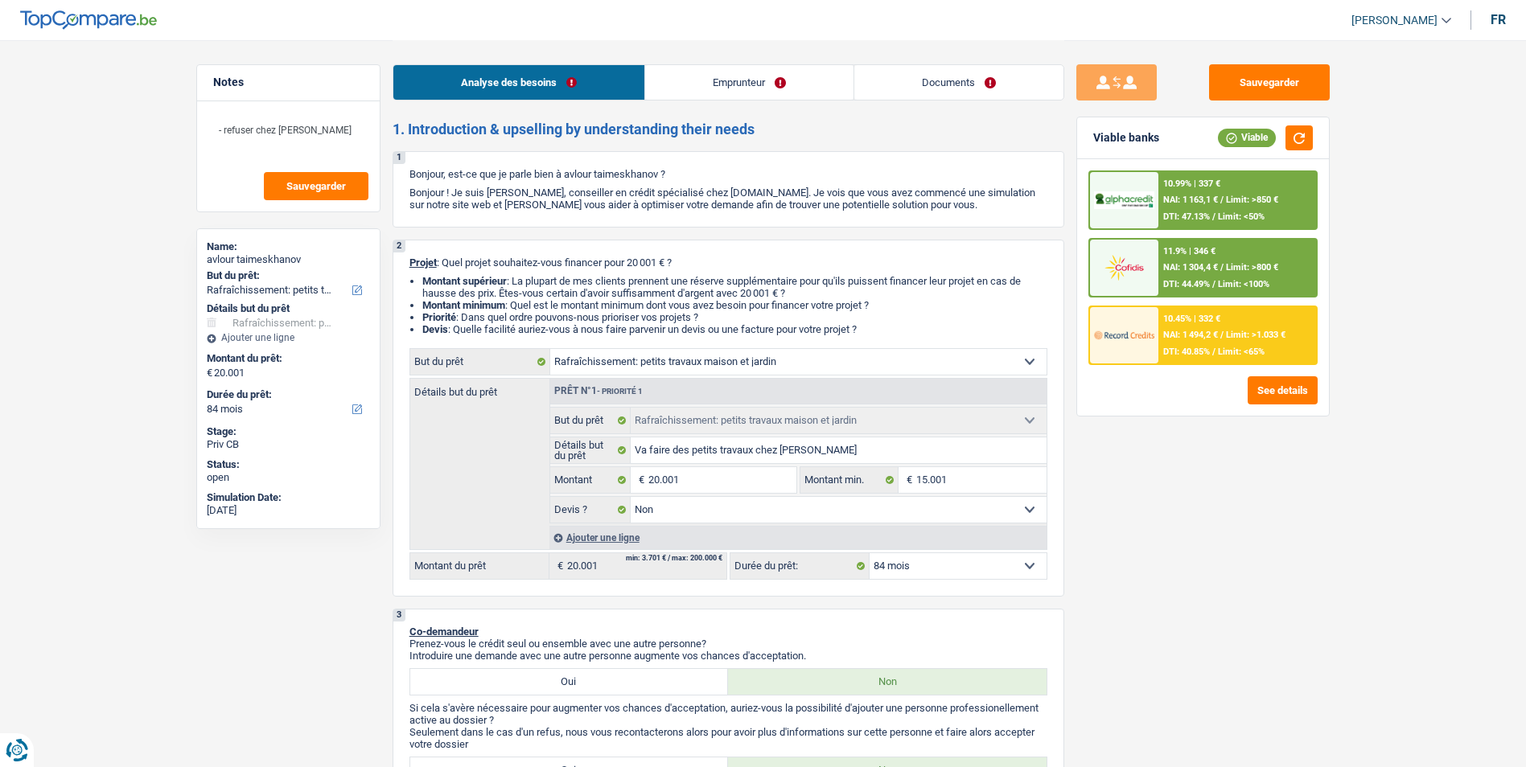
click at [867, 85] on link "Documents" at bounding box center [958, 82] width 209 height 35
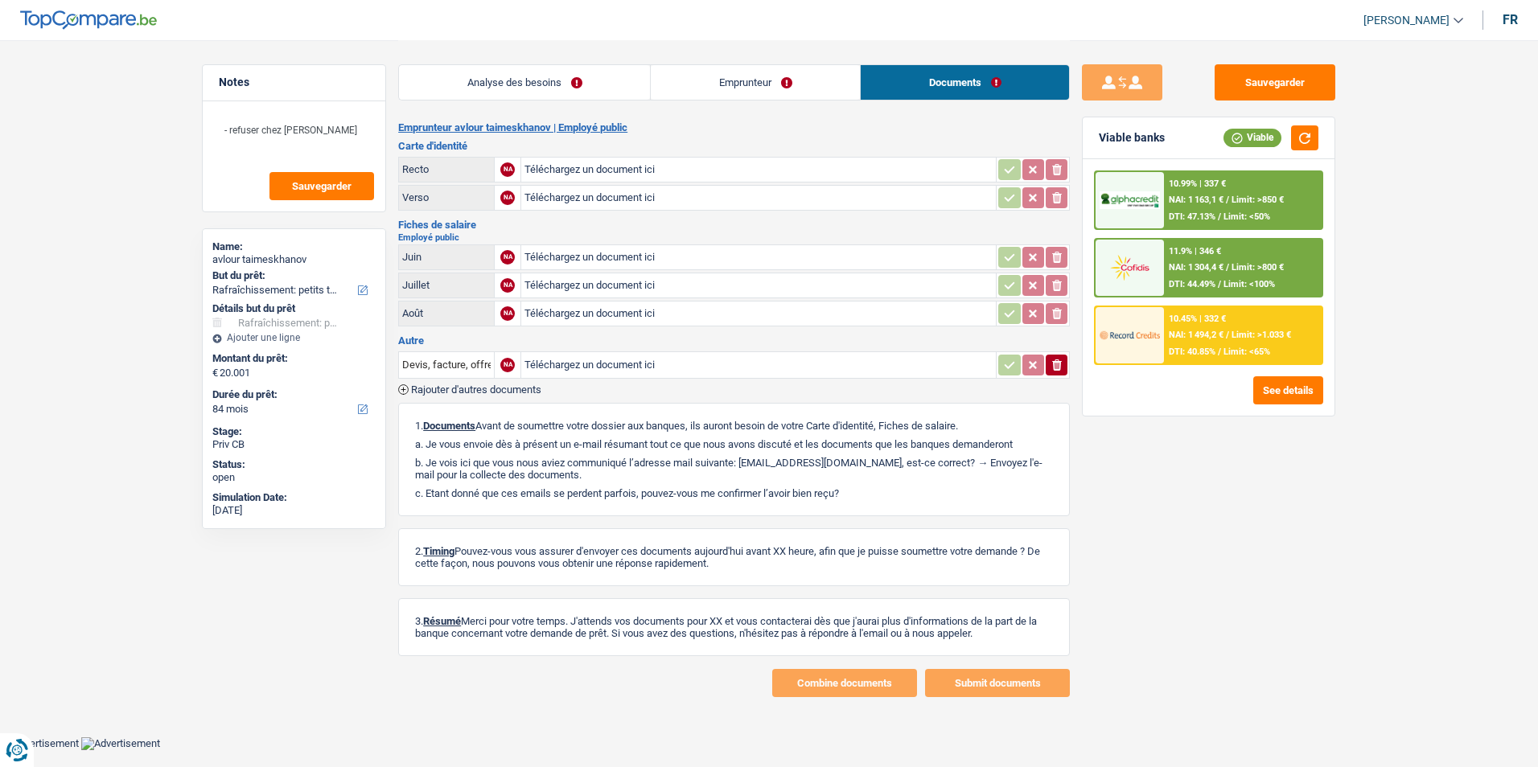
click at [763, 83] on link "Emprunteur" at bounding box center [755, 82] width 209 height 35
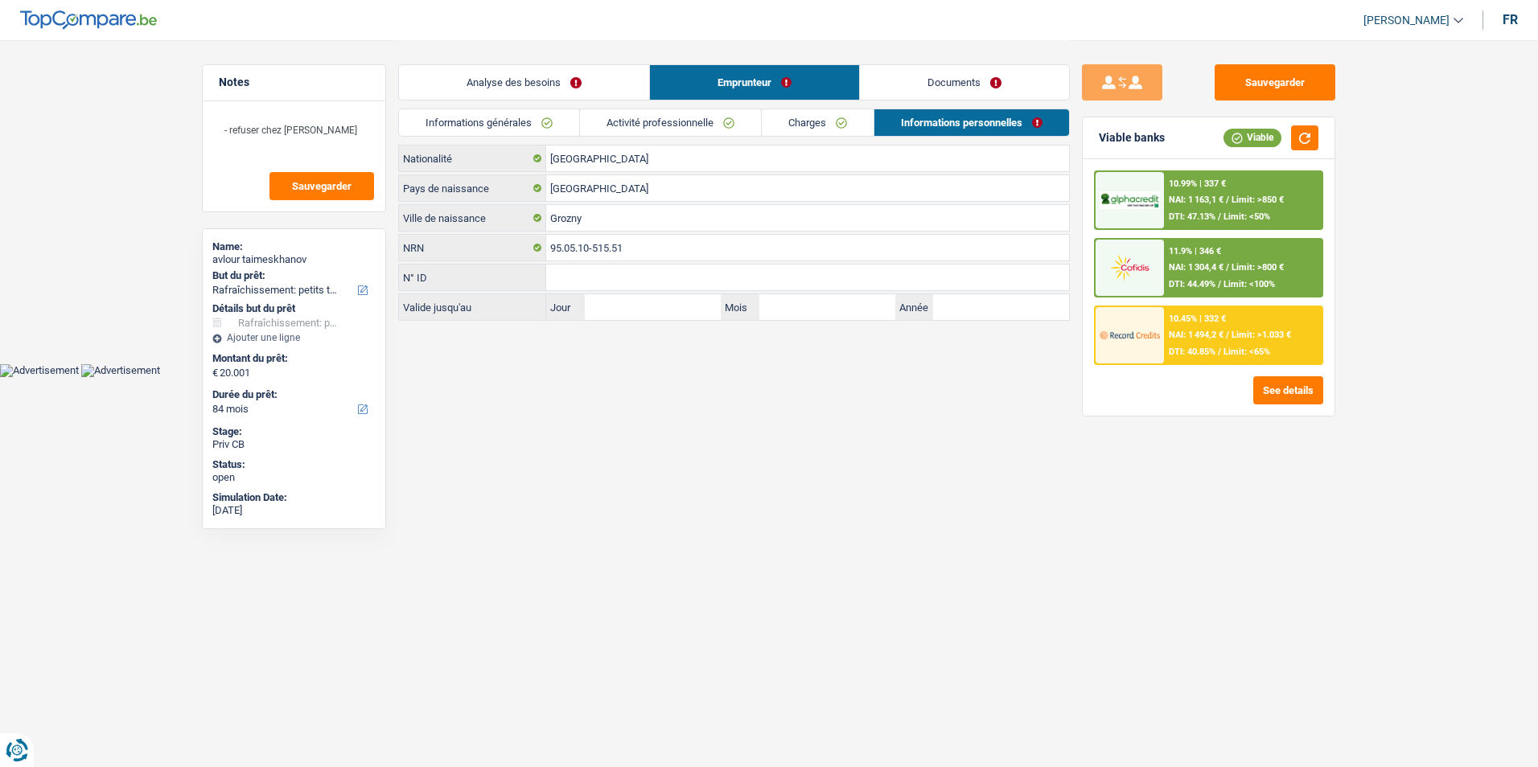
click at [583, 76] on link "Analyse des besoins" at bounding box center [524, 82] width 250 height 35
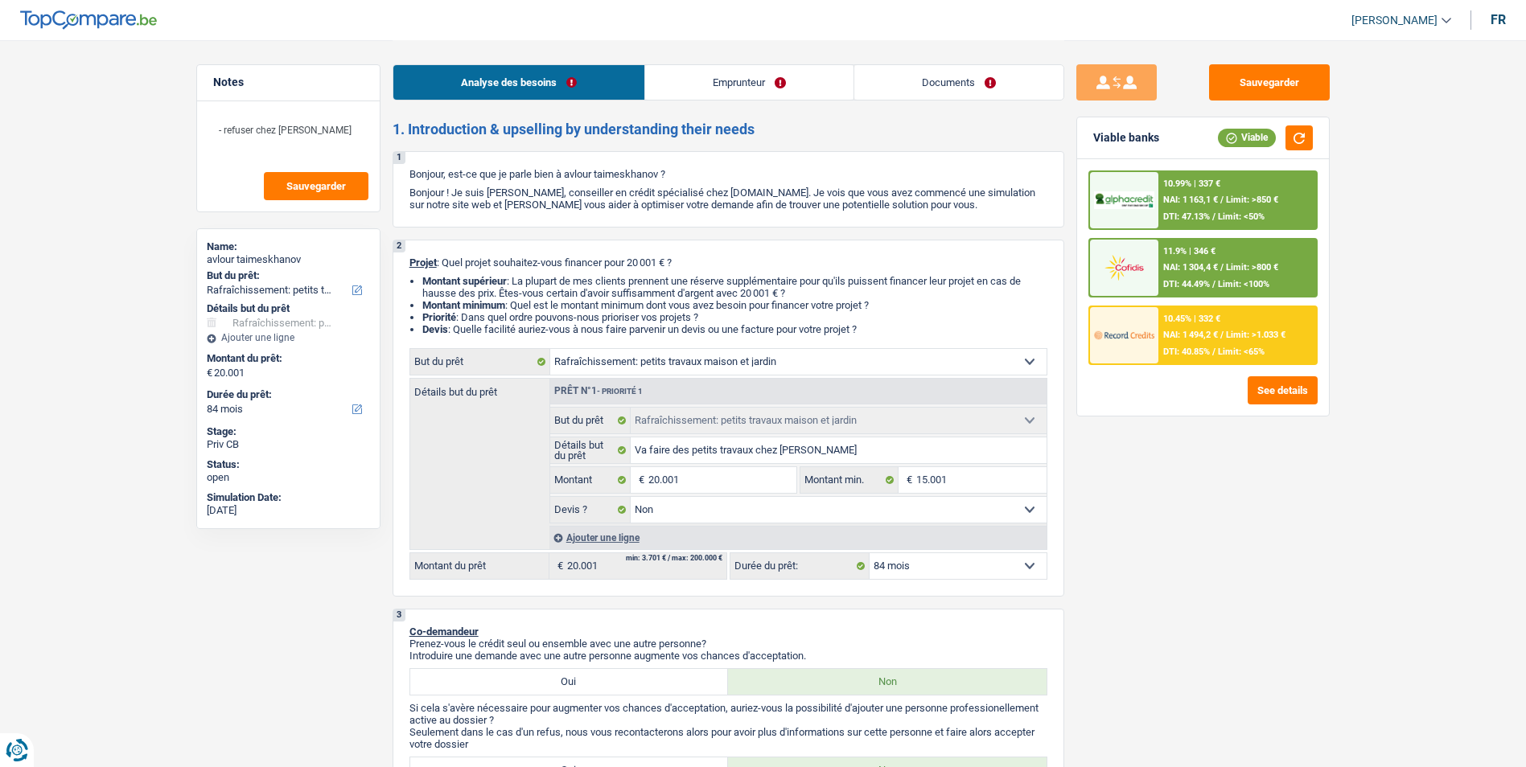
click at [707, 85] on link "Emprunteur" at bounding box center [749, 82] width 208 height 35
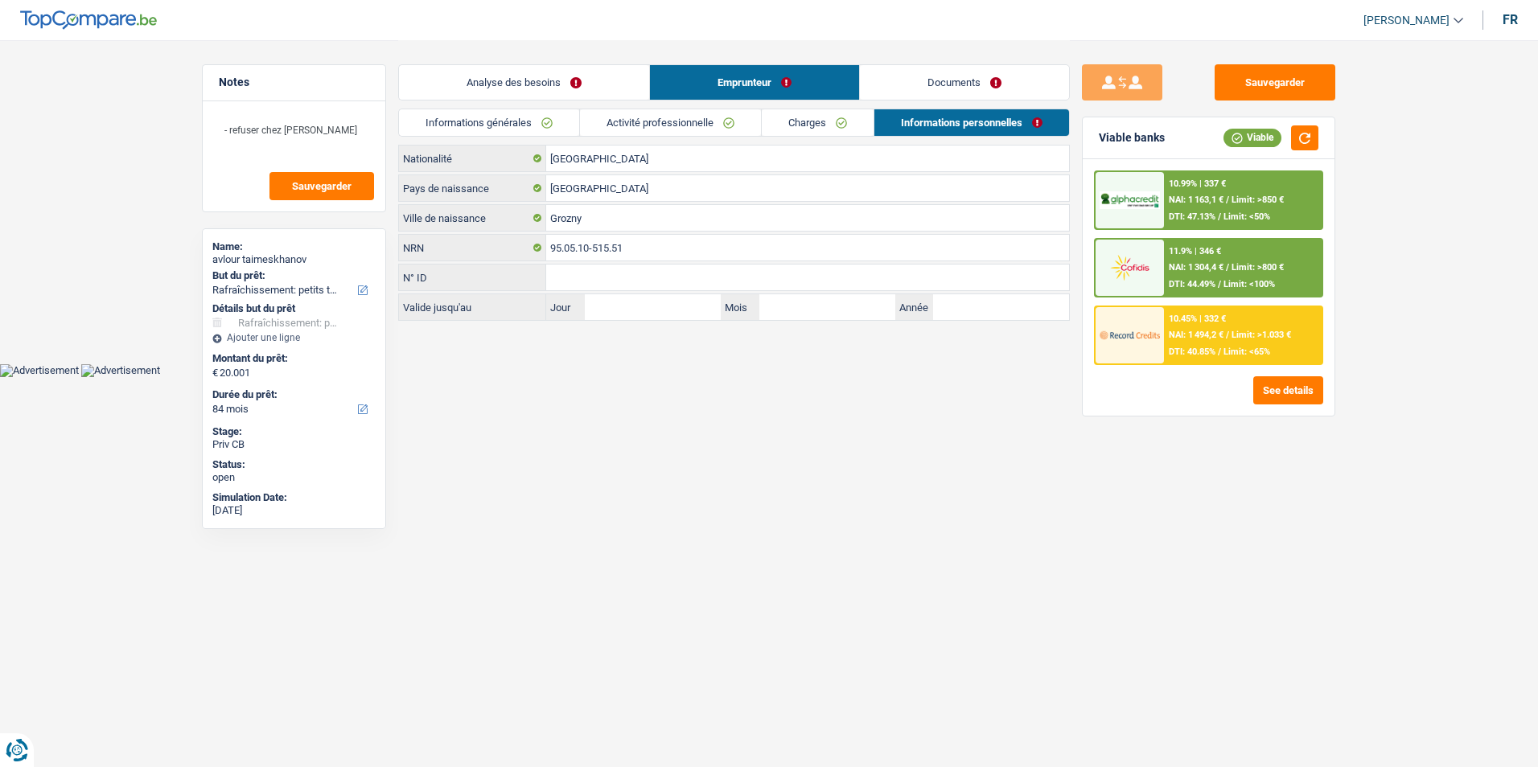
click at [595, 87] on link "Analyse des besoins" at bounding box center [524, 82] width 250 height 35
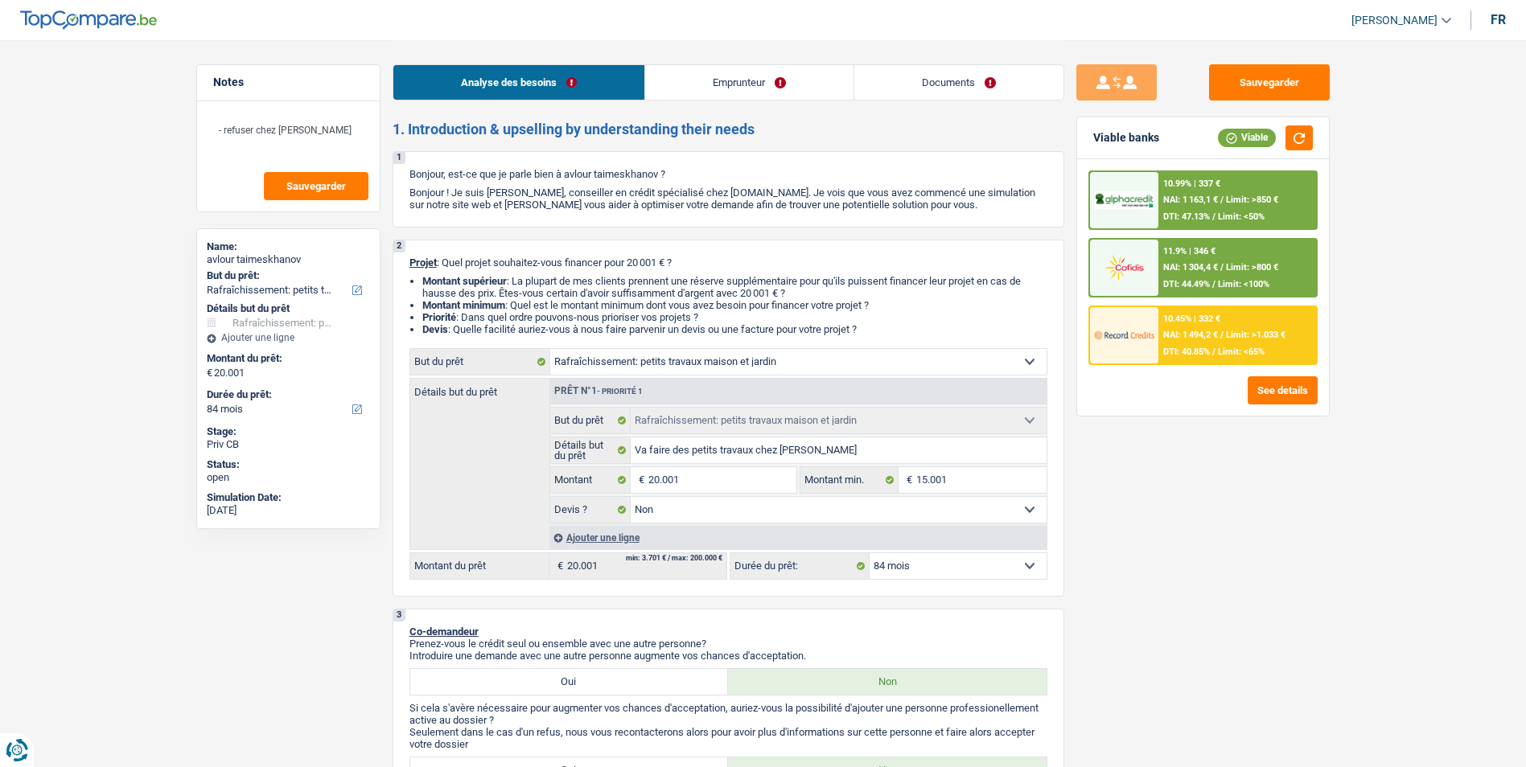
click at [741, 87] on link "Emprunteur" at bounding box center [749, 82] width 208 height 35
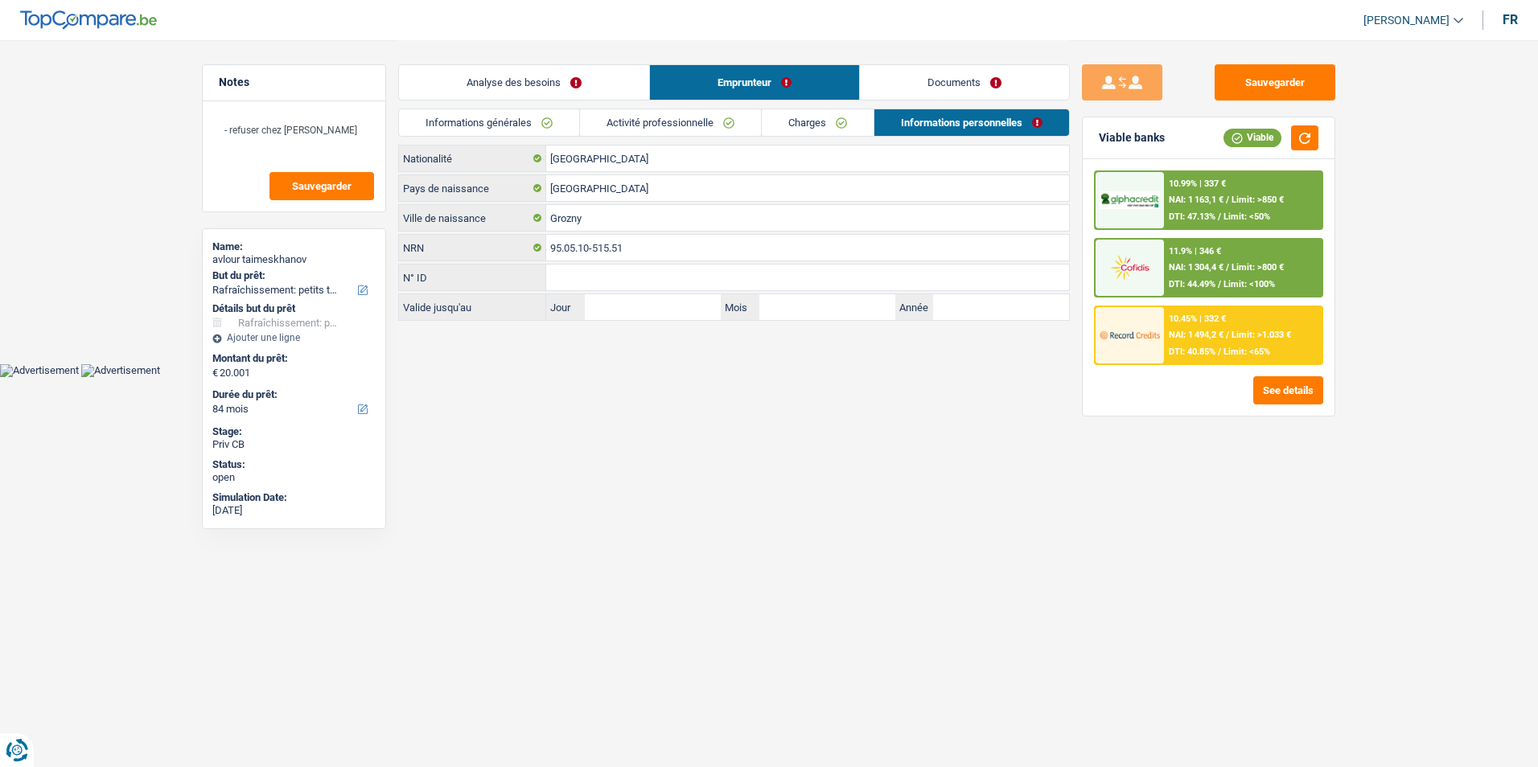
drag, startPoint x: 913, startPoint y: 87, endPoint x: 718, endPoint y: 80, distance: 194.8
click at [912, 87] on link "Documents" at bounding box center [964, 82] width 209 height 35
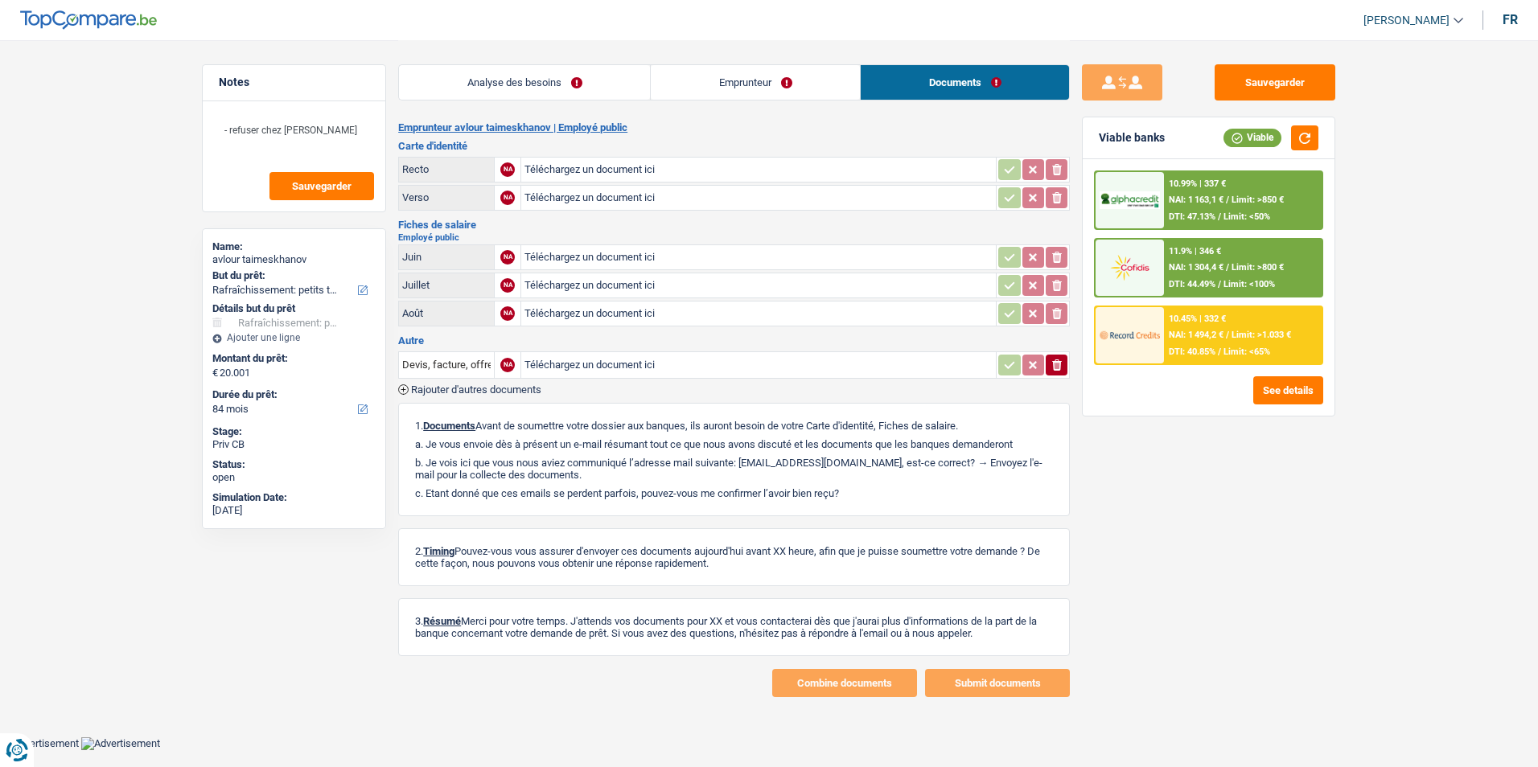
click at [712, 80] on link "Emprunteur" at bounding box center [755, 82] width 209 height 35
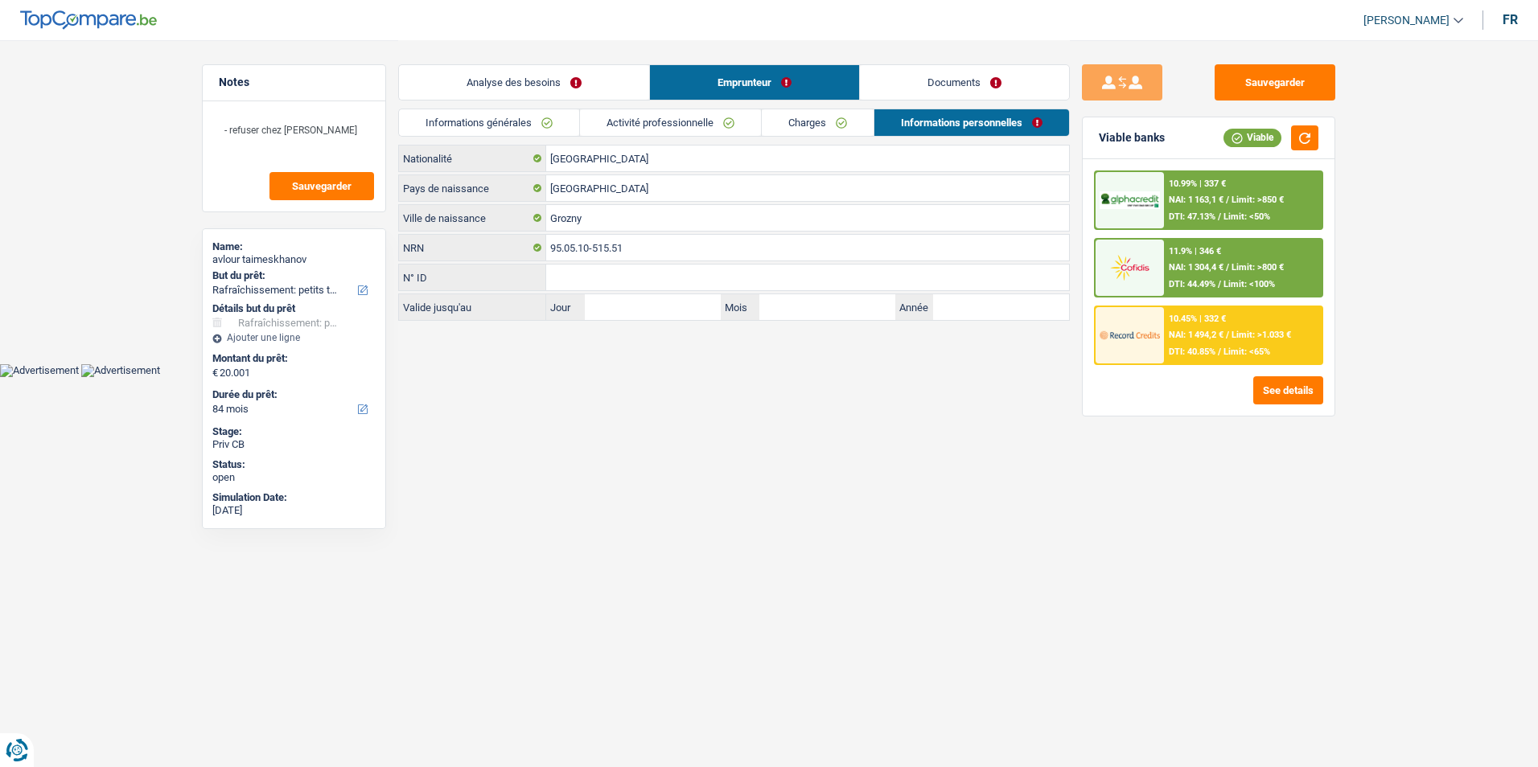
click at [605, 73] on link "Analyse des besoins" at bounding box center [524, 82] width 250 height 35
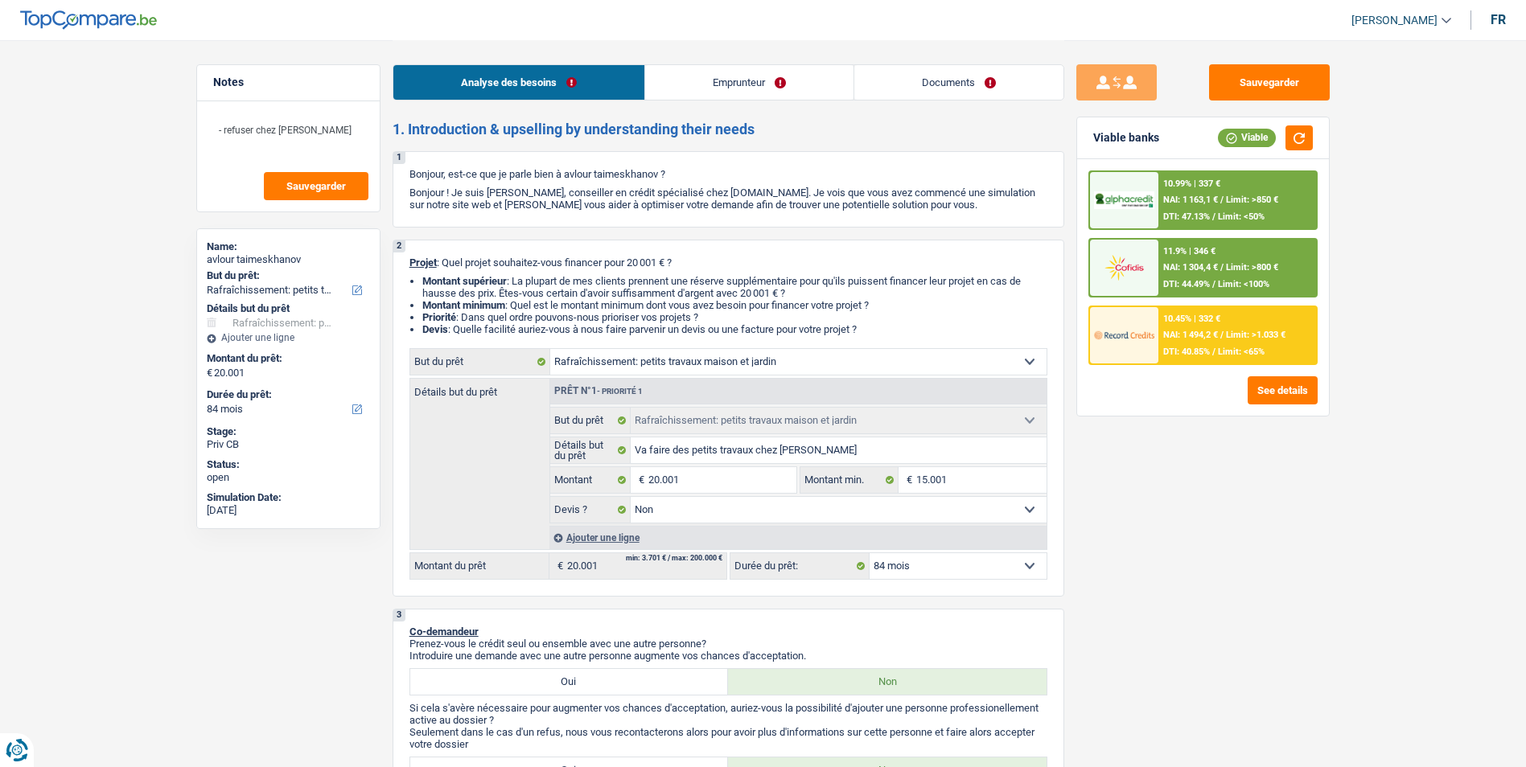
click at [722, 84] on link "Emprunteur" at bounding box center [749, 82] width 208 height 35
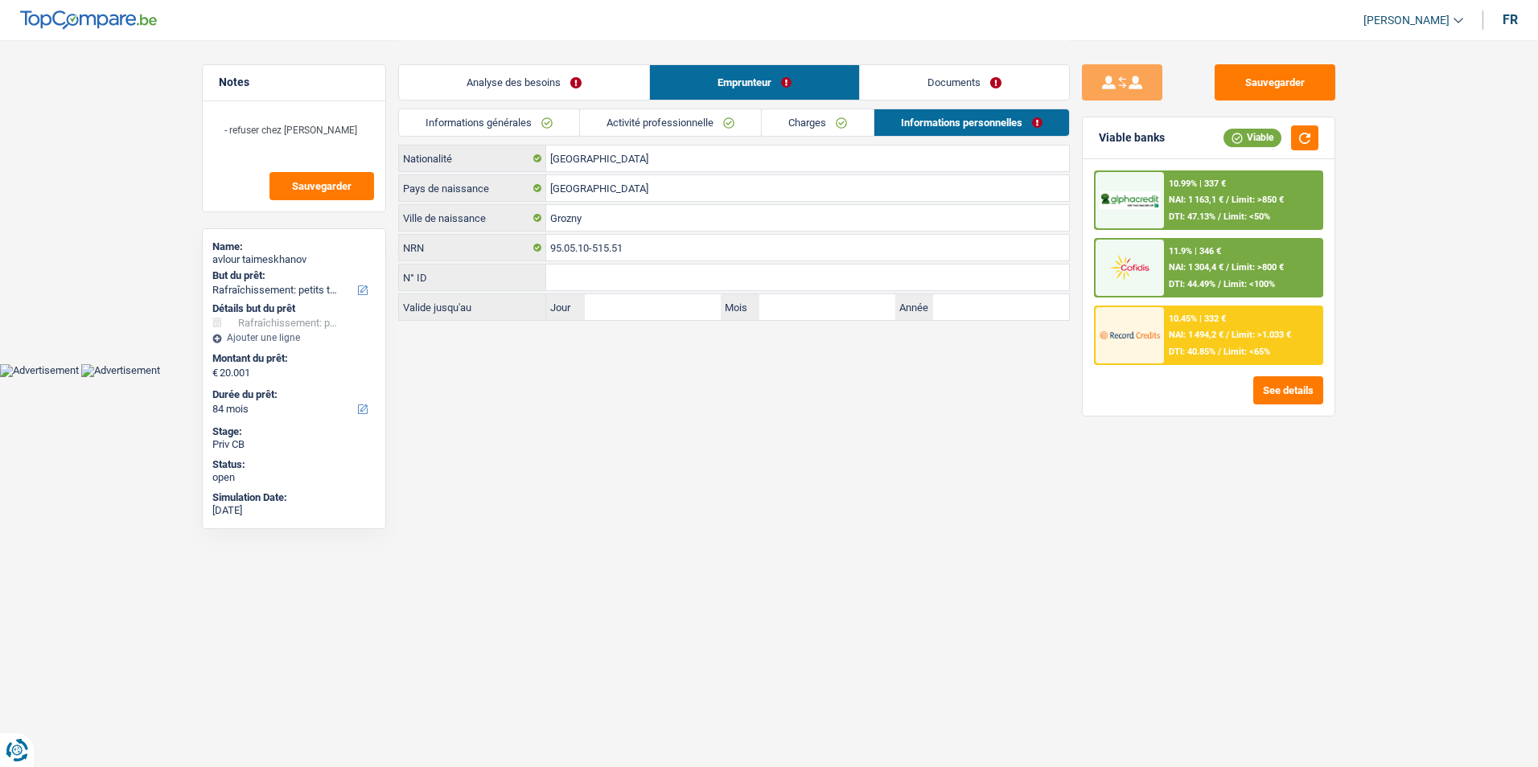
drag, startPoint x: 936, startPoint y: 89, endPoint x: 918, endPoint y: 91, distance: 18.6
click at [935, 89] on link "Documents" at bounding box center [964, 82] width 209 height 35
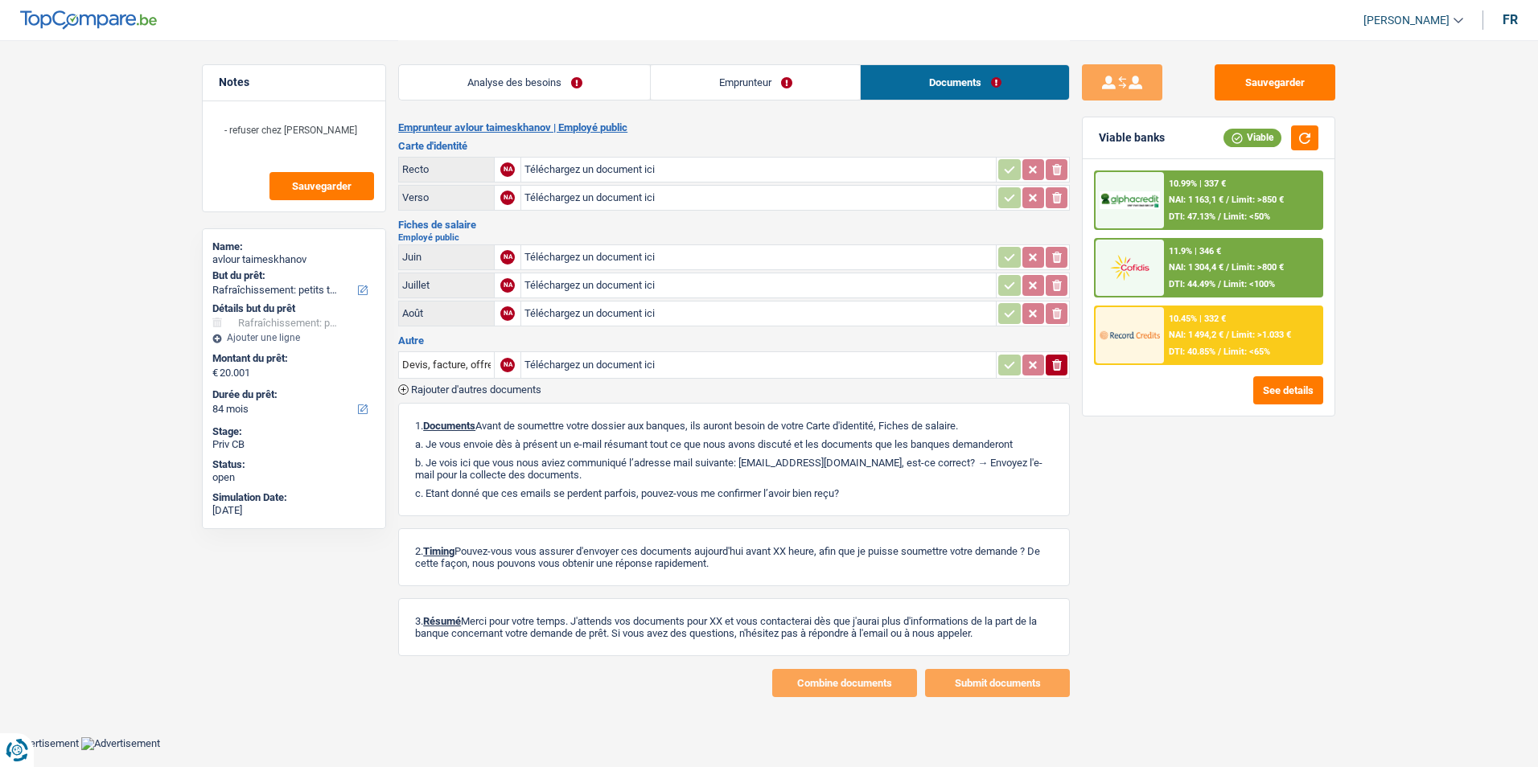
click at [730, 86] on link "Emprunteur" at bounding box center [755, 82] width 209 height 35
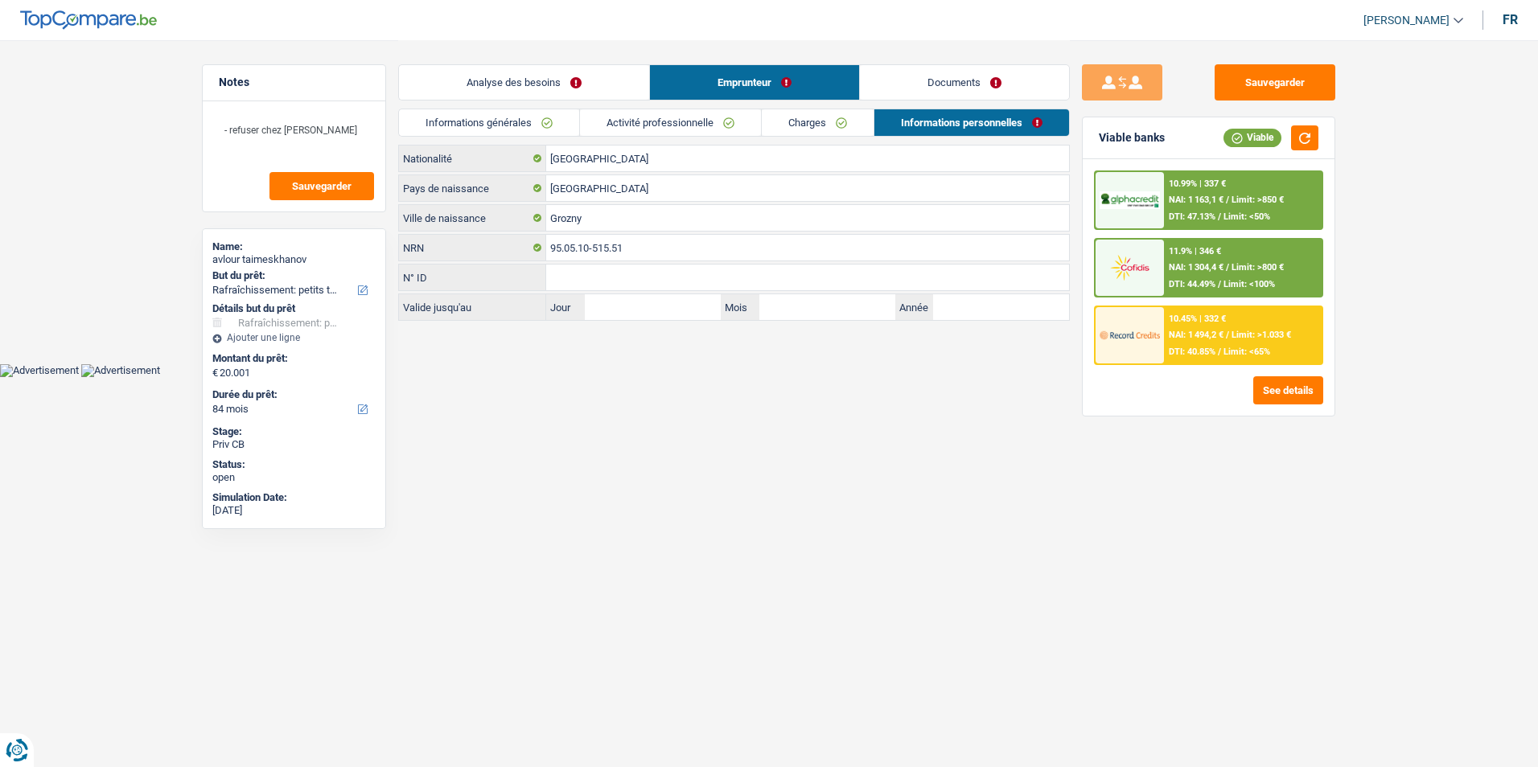
click at [575, 75] on link "Analyse des besoins" at bounding box center [524, 82] width 250 height 35
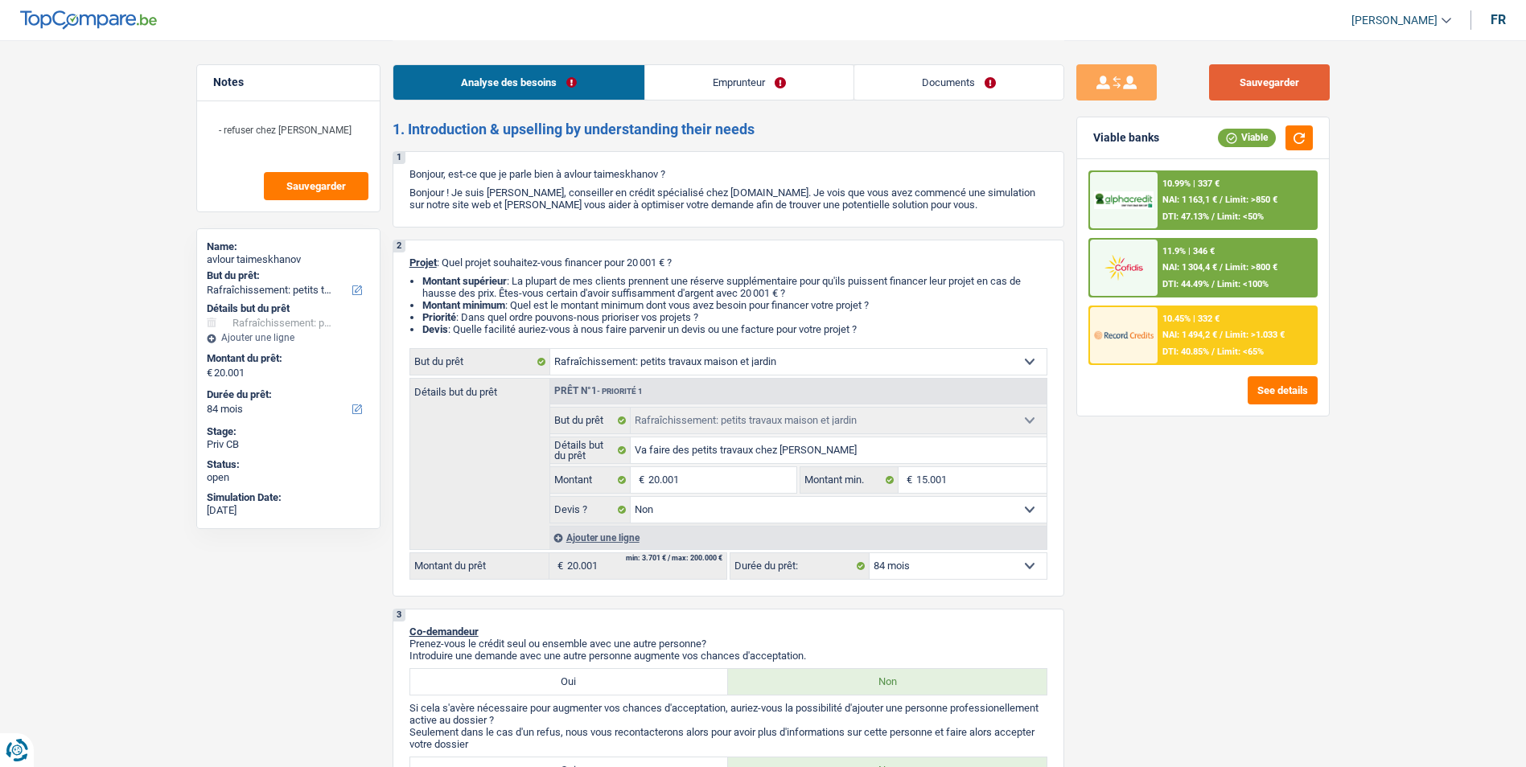
click at [1263, 80] on button "Sauvegarder" at bounding box center [1269, 82] width 121 height 36
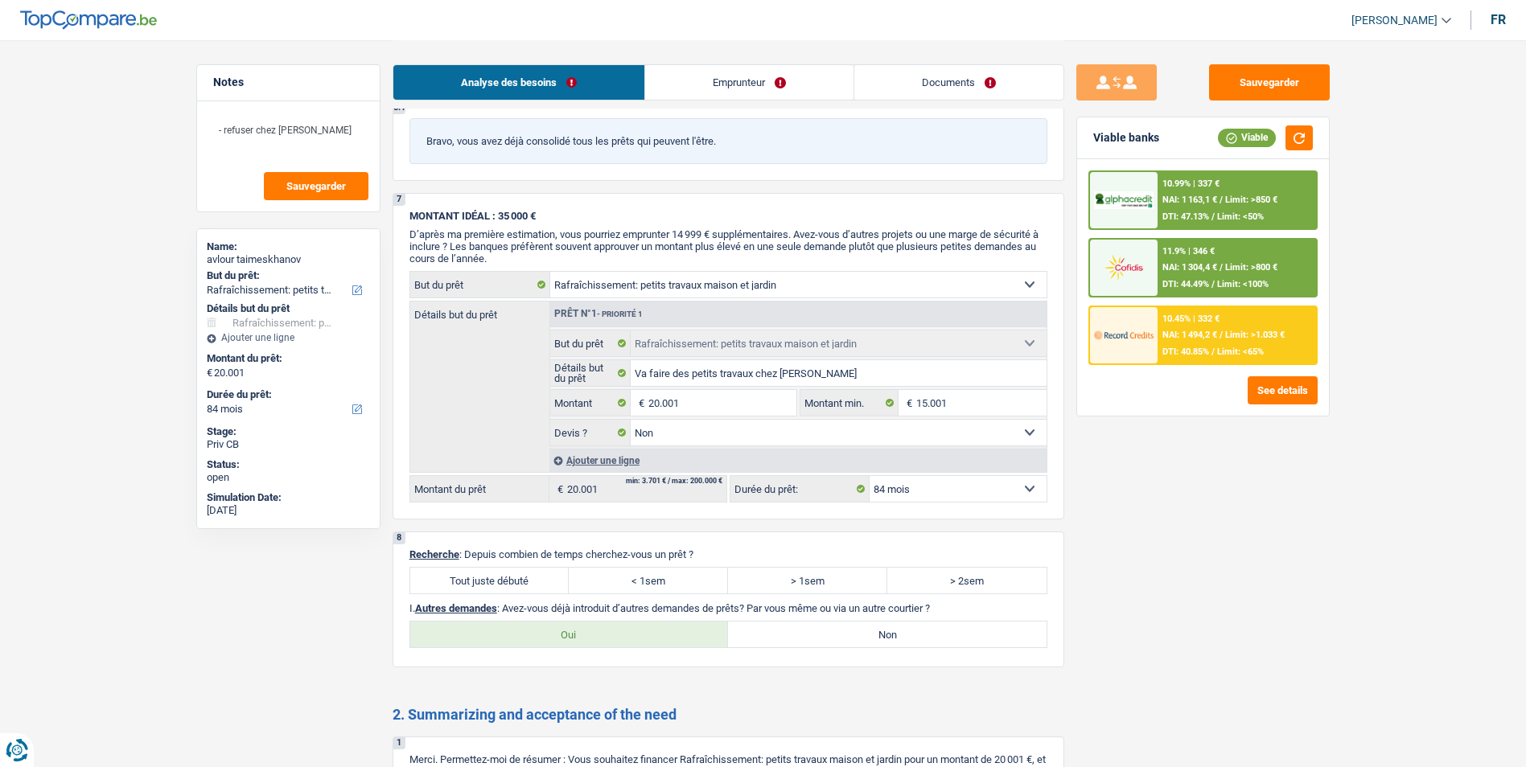
scroll to position [1705, 0]
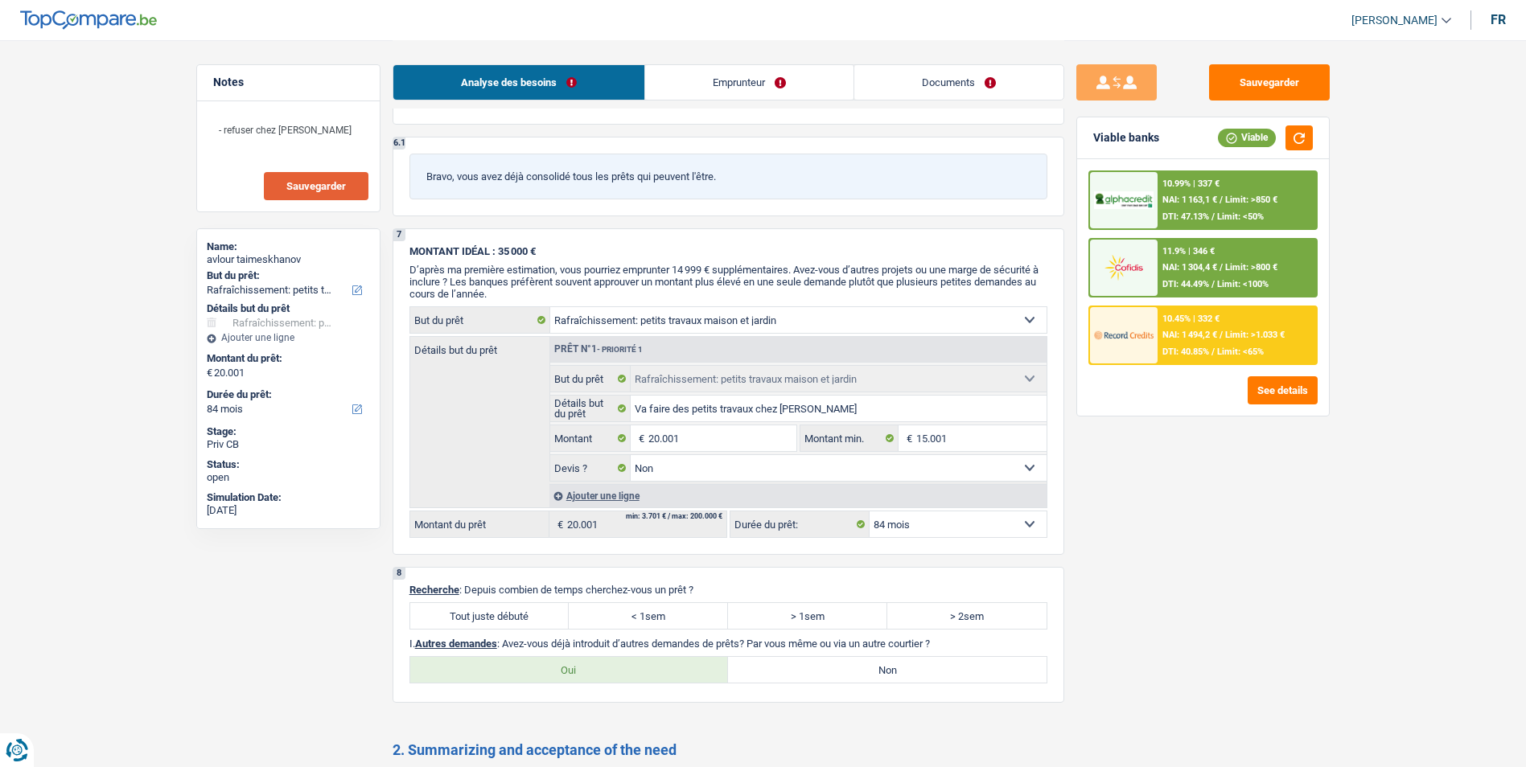
click at [309, 192] on button "Sauvegarder" at bounding box center [316, 186] width 105 height 28
click at [1306, 81] on button "Sauvegarder" at bounding box center [1269, 82] width 121 height 36
